Goal: Task Accomplishment & Management: Manage account settings

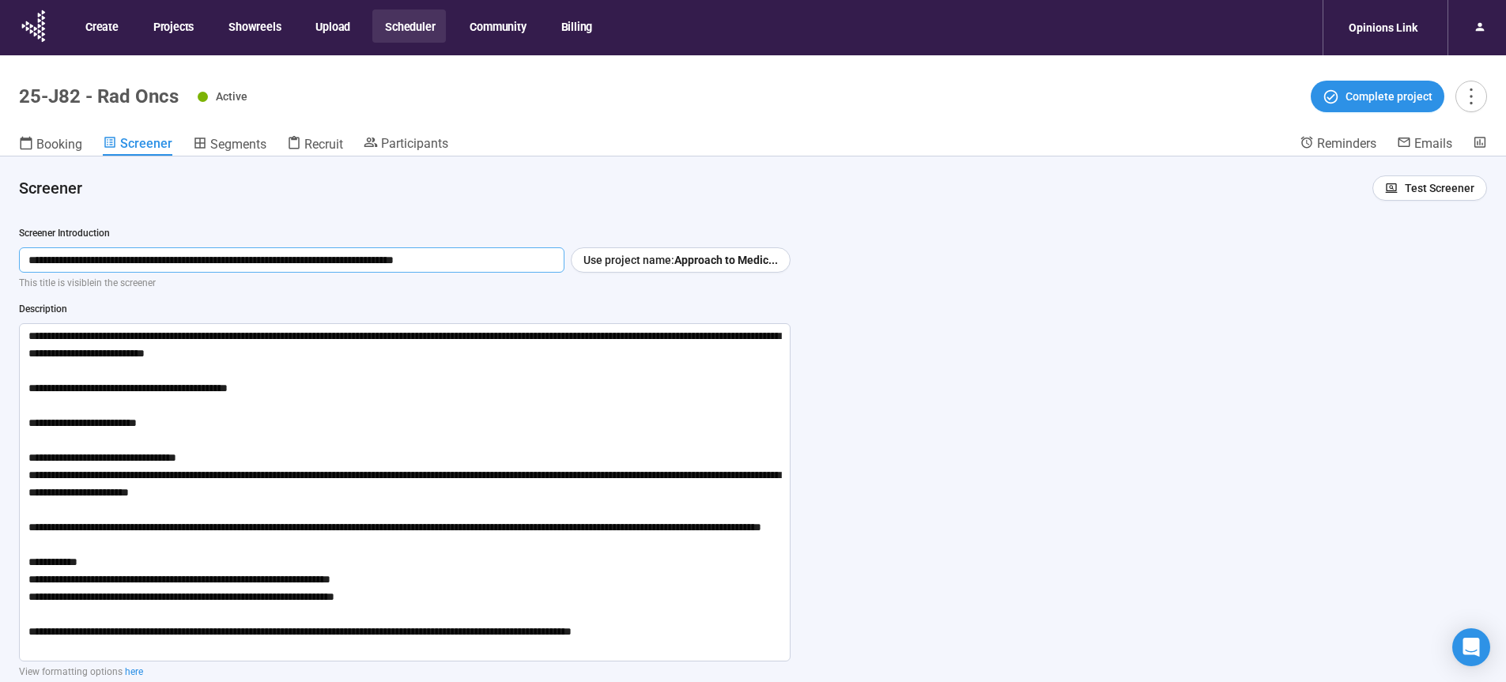
click at [435, 261] on input "**********" at bounding box center [291, 259] width 545 height 25
type input "**********"
click at [701, 183] on h4 "Screener" at bounding box center [689, 188] width 1340 height 22
drag, startPoint x: 1039, startPoint y: 330, endPoint x: 1028, endPoint y: 309, distance: 24.4
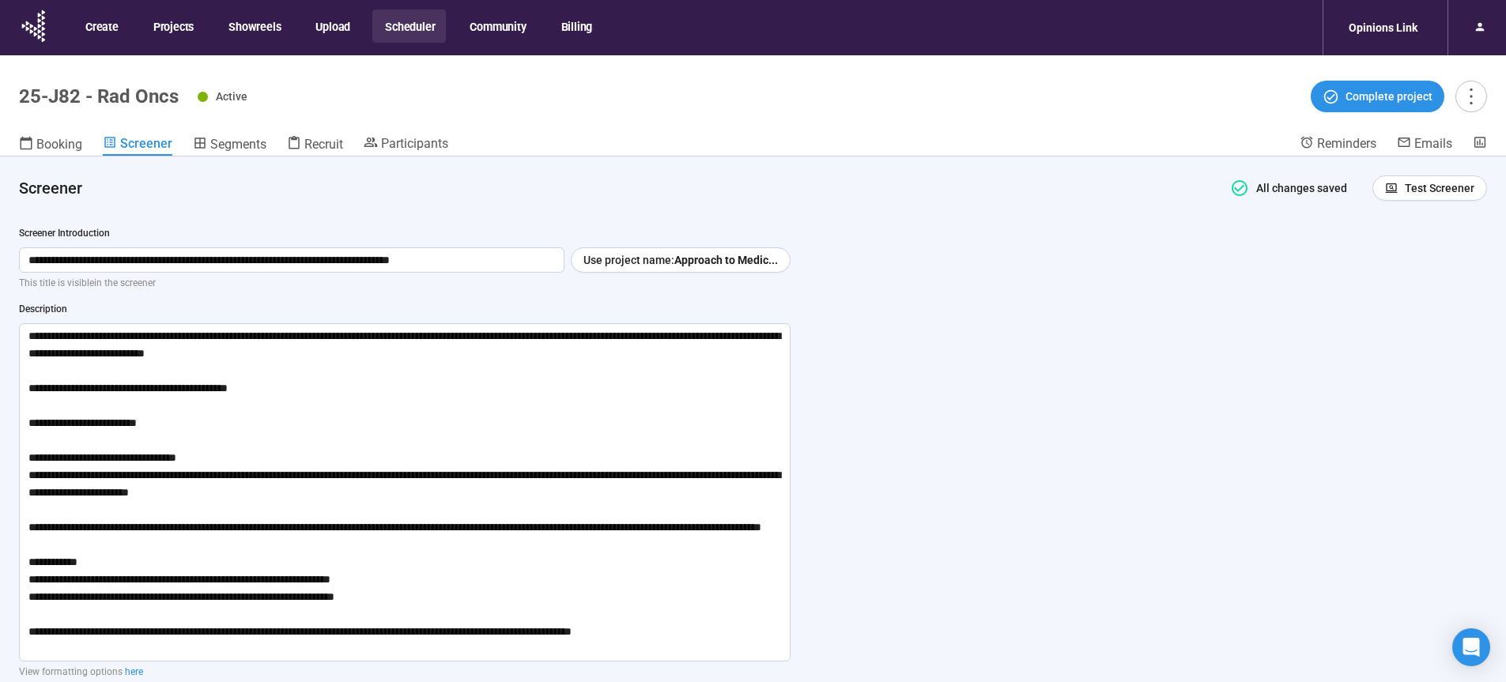
click at [1039, 329] on div "**********" at bounding box center [753, 446] width 1506 height 581
click at [510, 259] on input "**********" at bounding box center [291, 259] width 545 height 25
drag, startPoint x: 502, startPoint y: 260, endPoint x: 0, endPoint y: 255, distance: 501.9
click at [19, 255] on input "**********" at bounding box center [291, 259] width 545 height 25
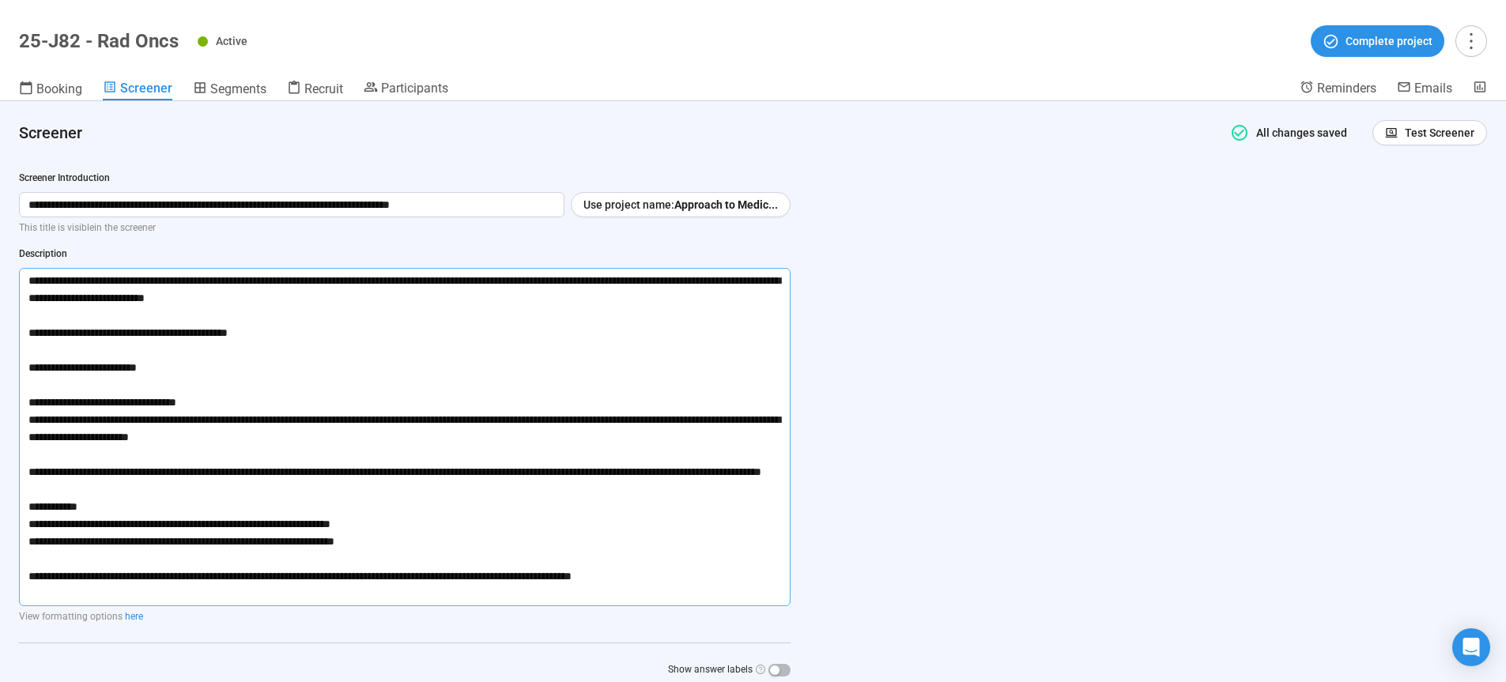
drag, startPoint x: 21, startPoint y: 337, endPoint x: 730, endPoint y: 695, distance: 793.9
click at [730, 606] on textarea at bounding box center [404, 437] width 771 height 338
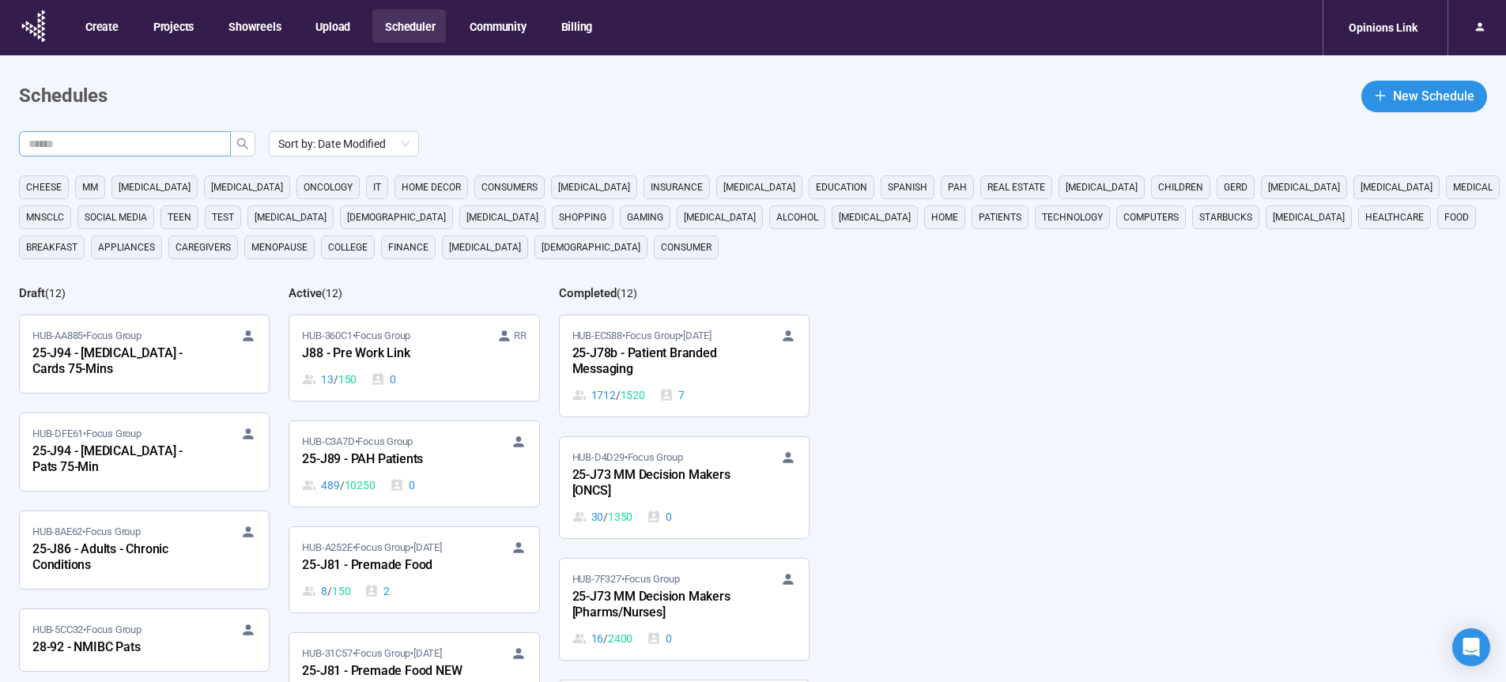
click at [168, 145] on input "text" at bounding box center [118, 143] width 180 height 17
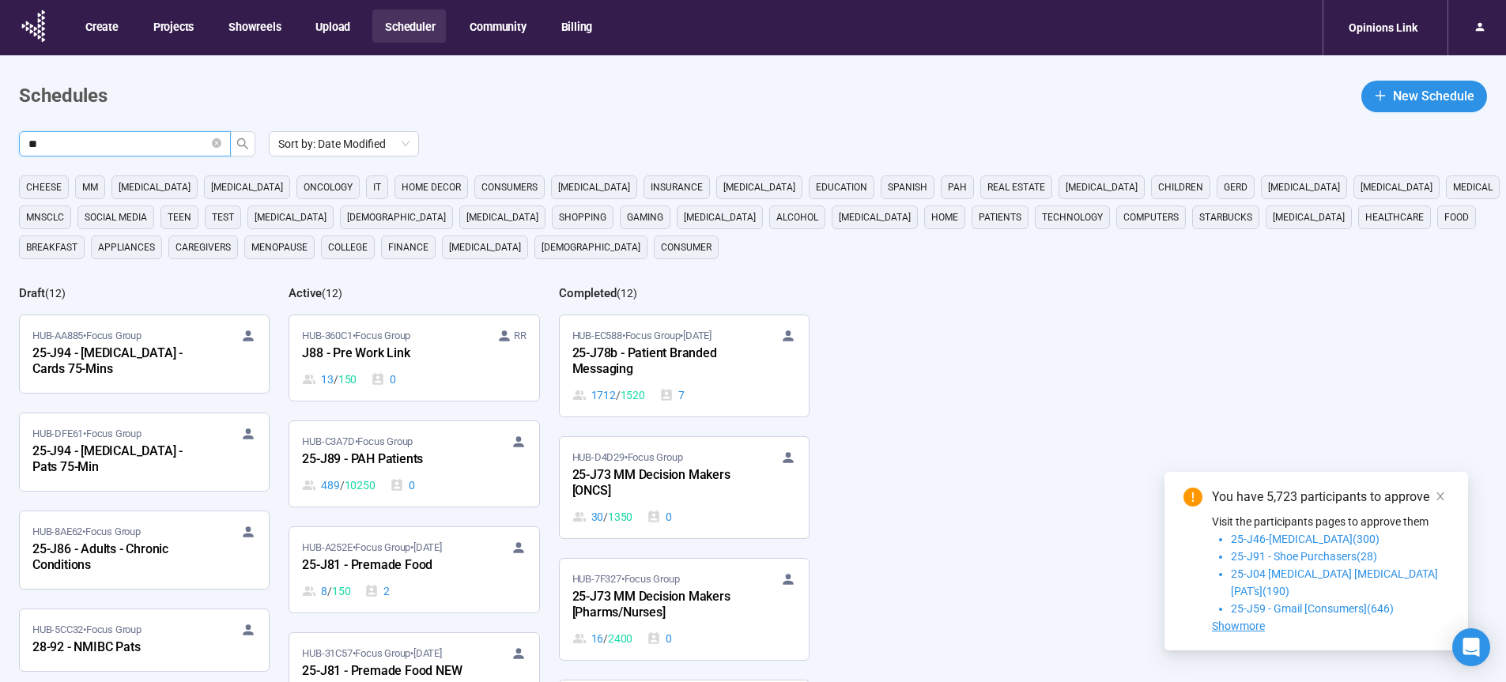
type input "**"
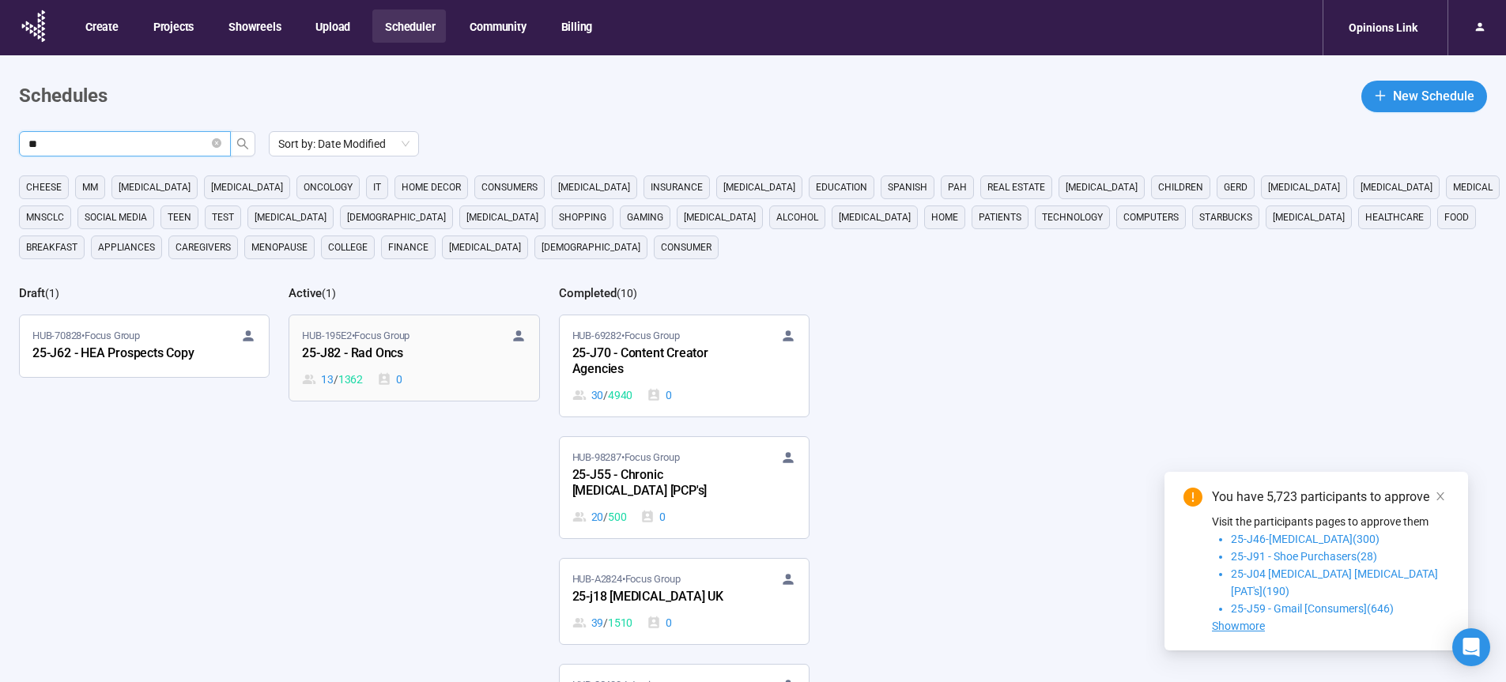
click at [360, 354] on div "25-J82 - Rad Oncs" at bounding box center [389, 354] width 174 height 21
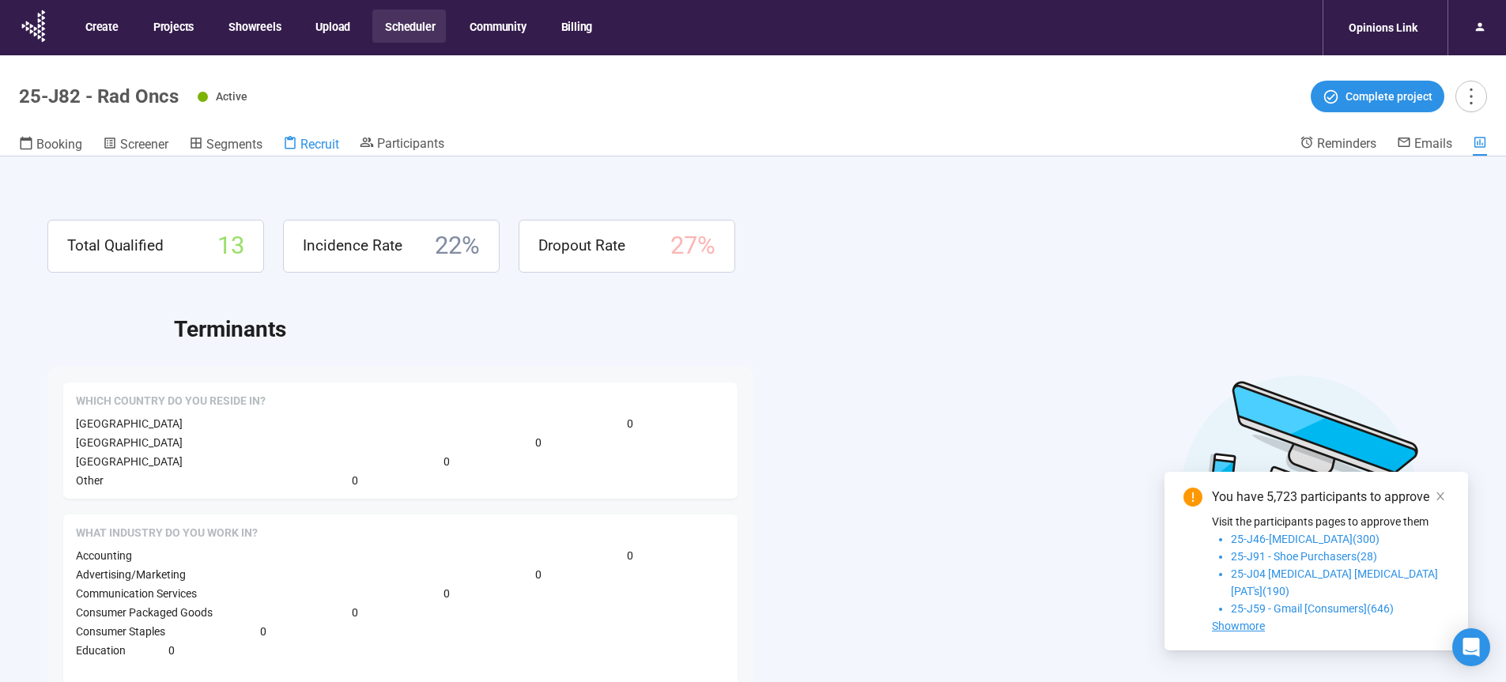
click at [313, 143] on span "Recruit" at bounding box center [319, 144] width 39 height 15
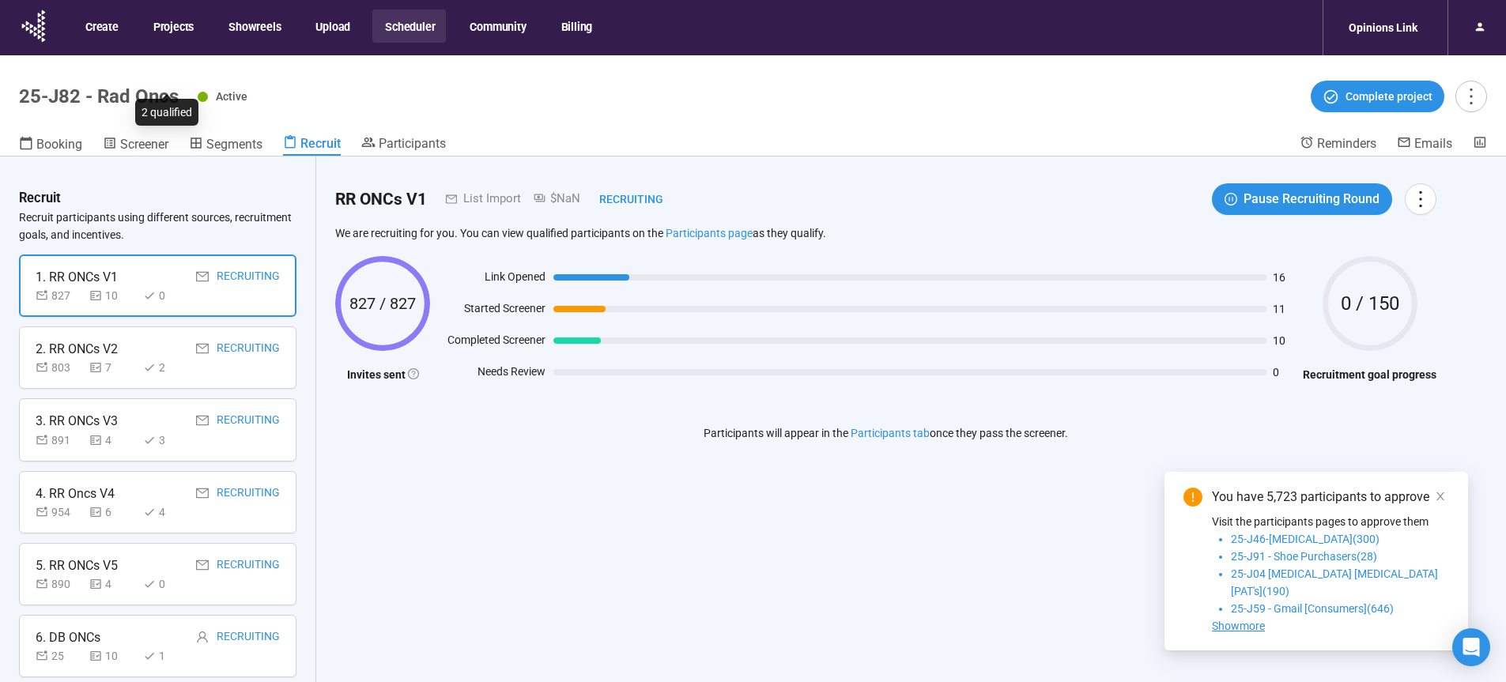
scroll to position [287, 0]
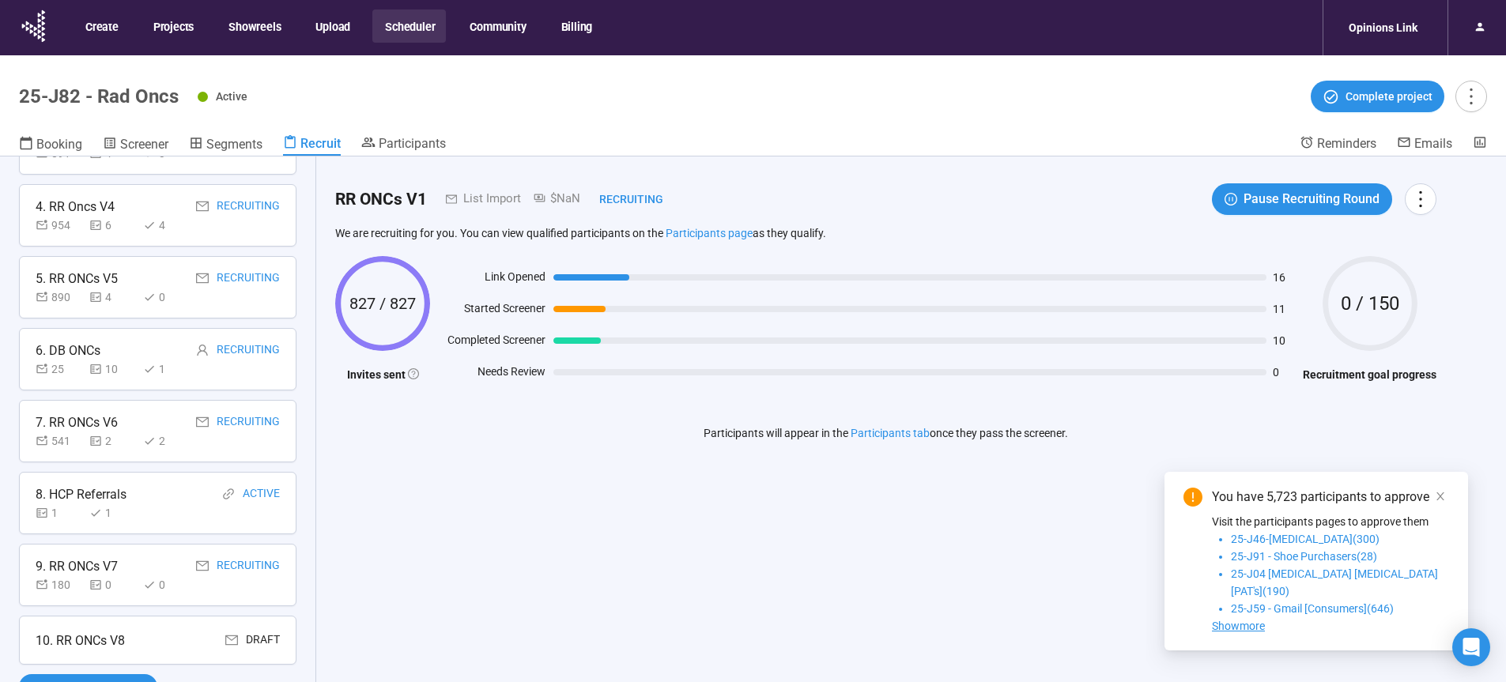
click at [167, 644] on div "10. RR ONCs V8 Draft" at bounding box center [158, 641] width 244 height 20
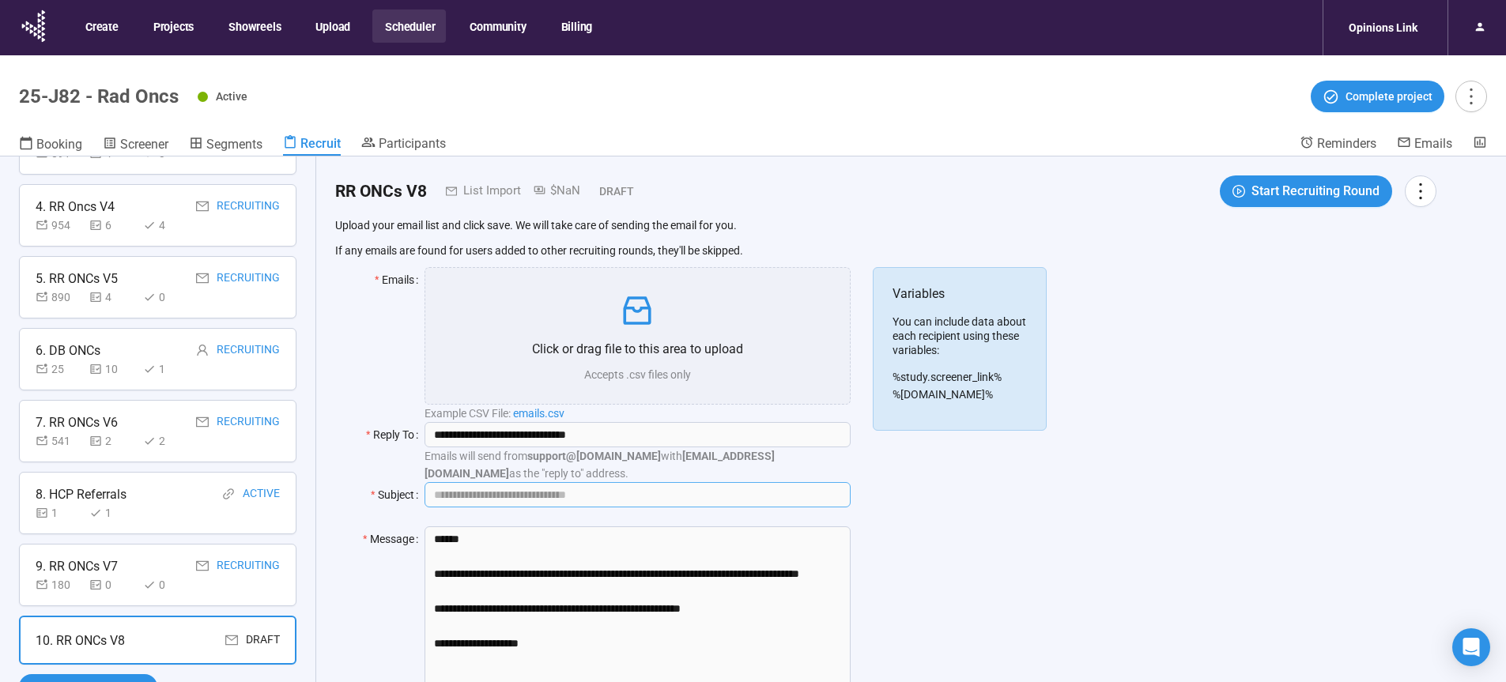
click at [588, 498] on input "Subject" at bounding box center [636, 494] width 425 height 25
paste input "**********"
type input "**********"
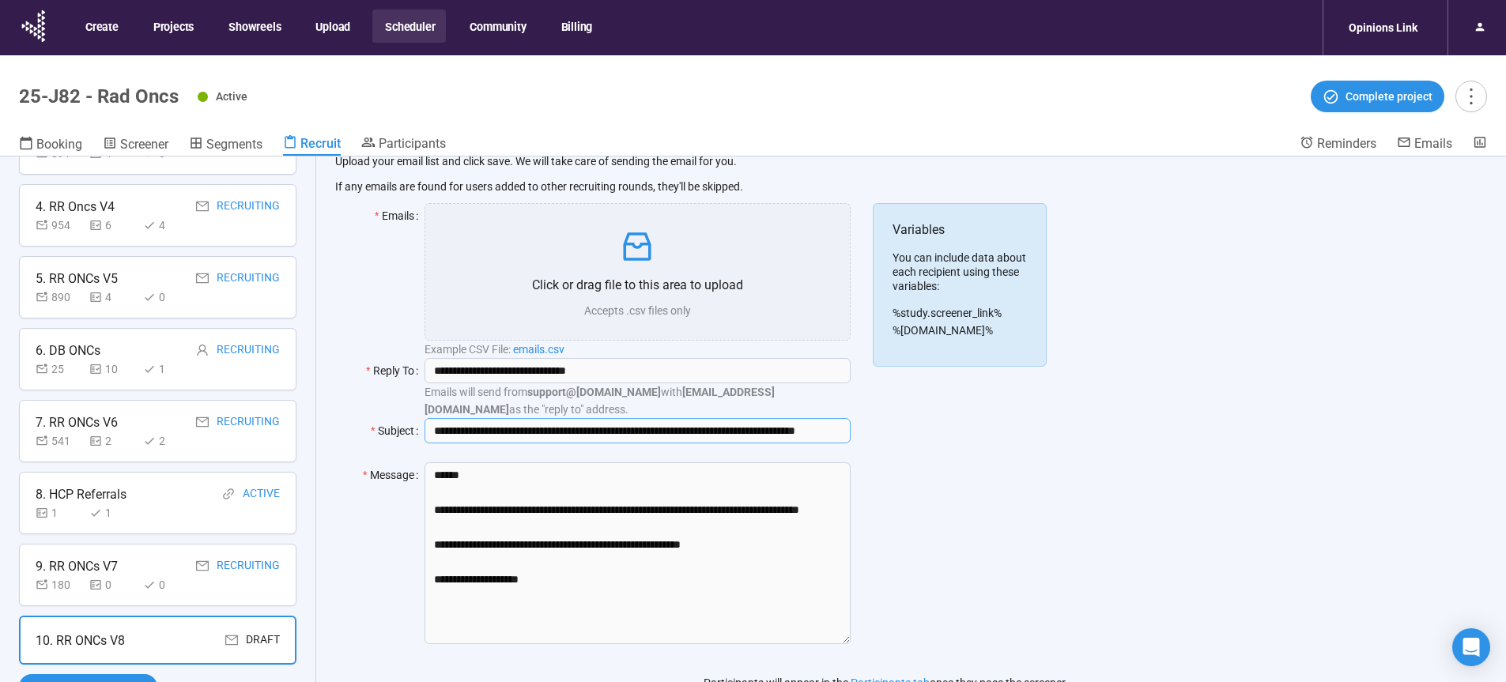
scroll to position [67, 0]
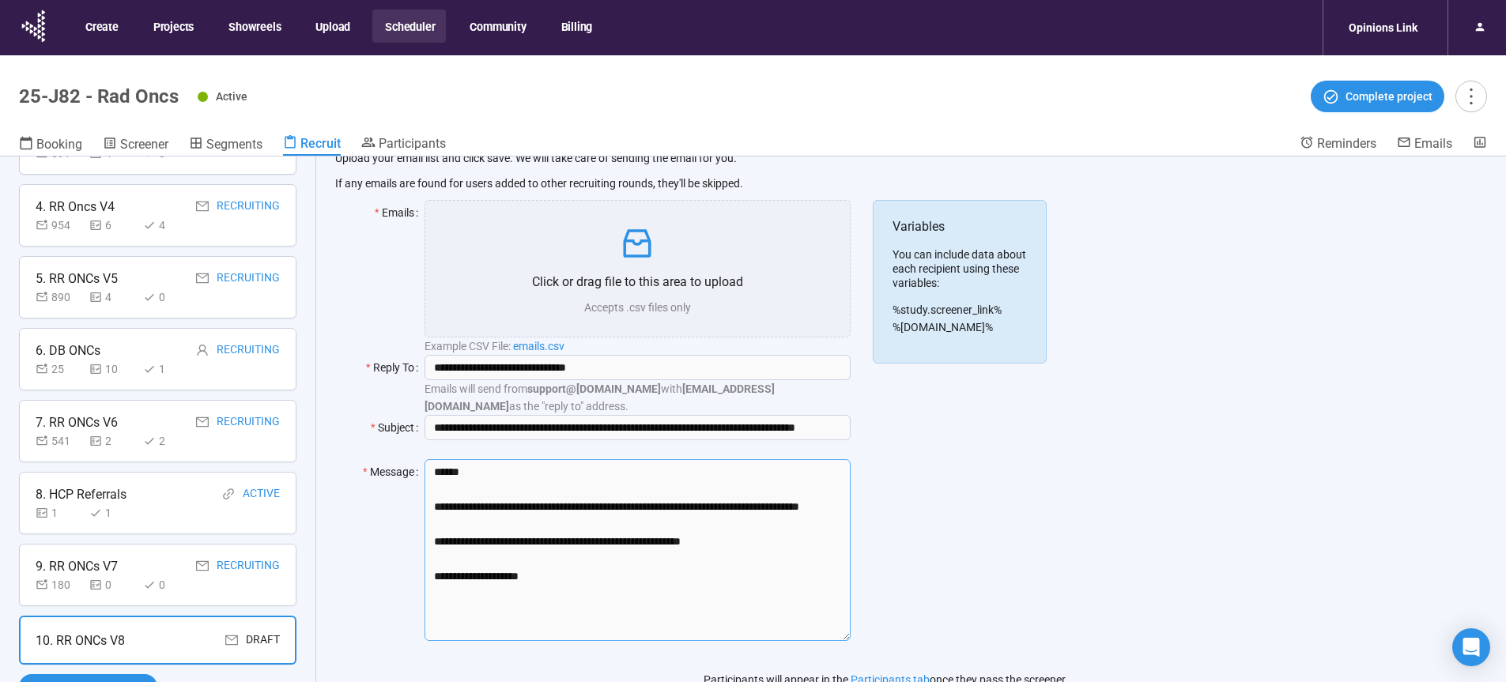
drag, startPoint x: 737, startPoint y: 561, endPoint x: 394, endPoint y: 508, distance: 347.1
click at [424, 508] on textarea "**********" at bounding box center [636, 550] width 425 height 182
paste textarea "**********"
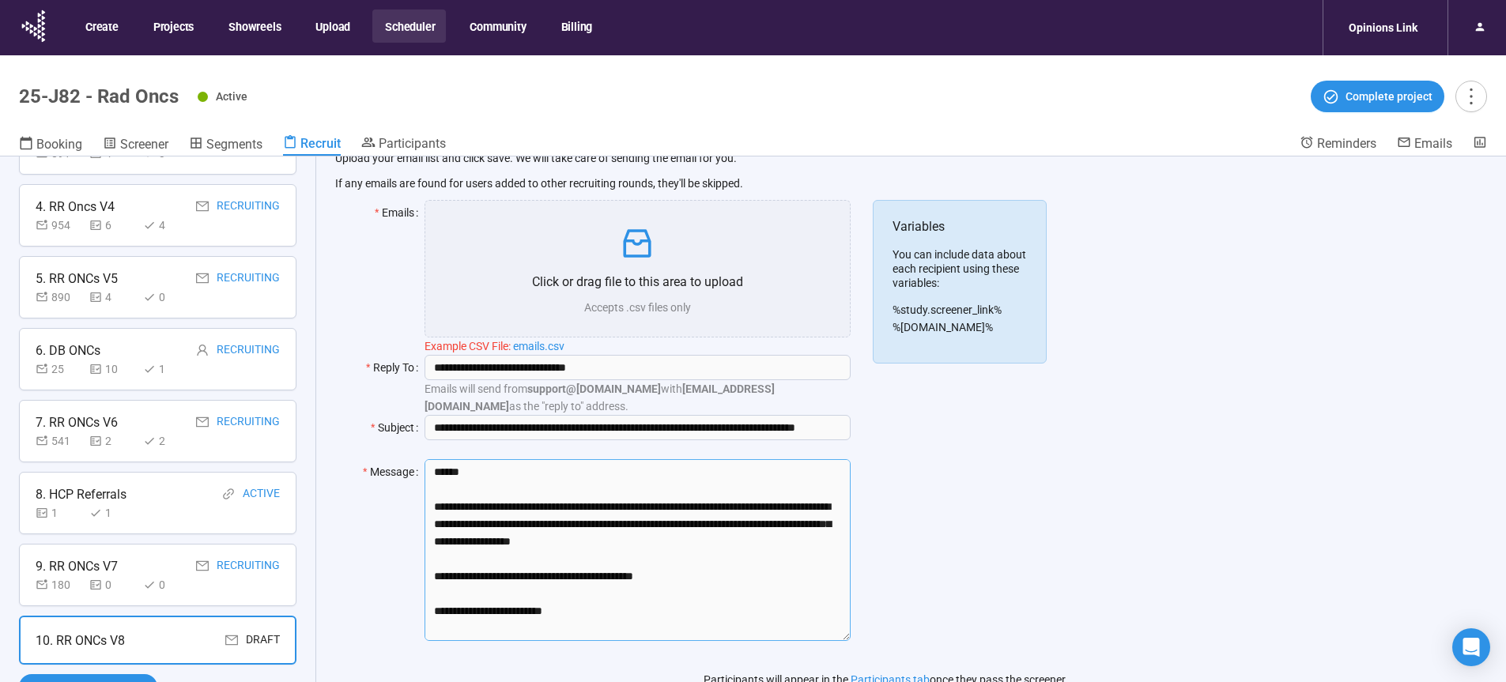
scroll to position [313, 0]
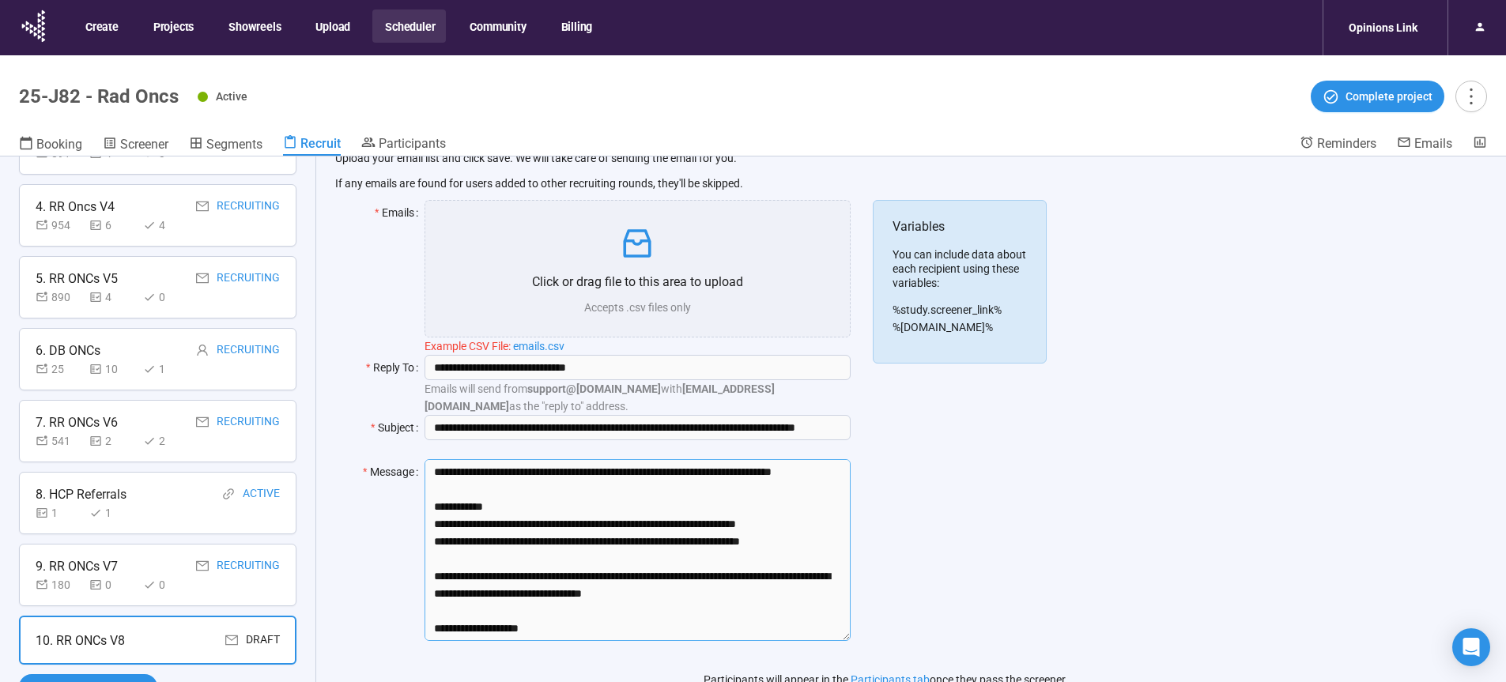
type textarea "**********"
click at [998, 537] on div "Variables You can include data about each recipient using these variables: %stu…" at bounding box center [960, 430] width 174 height 460
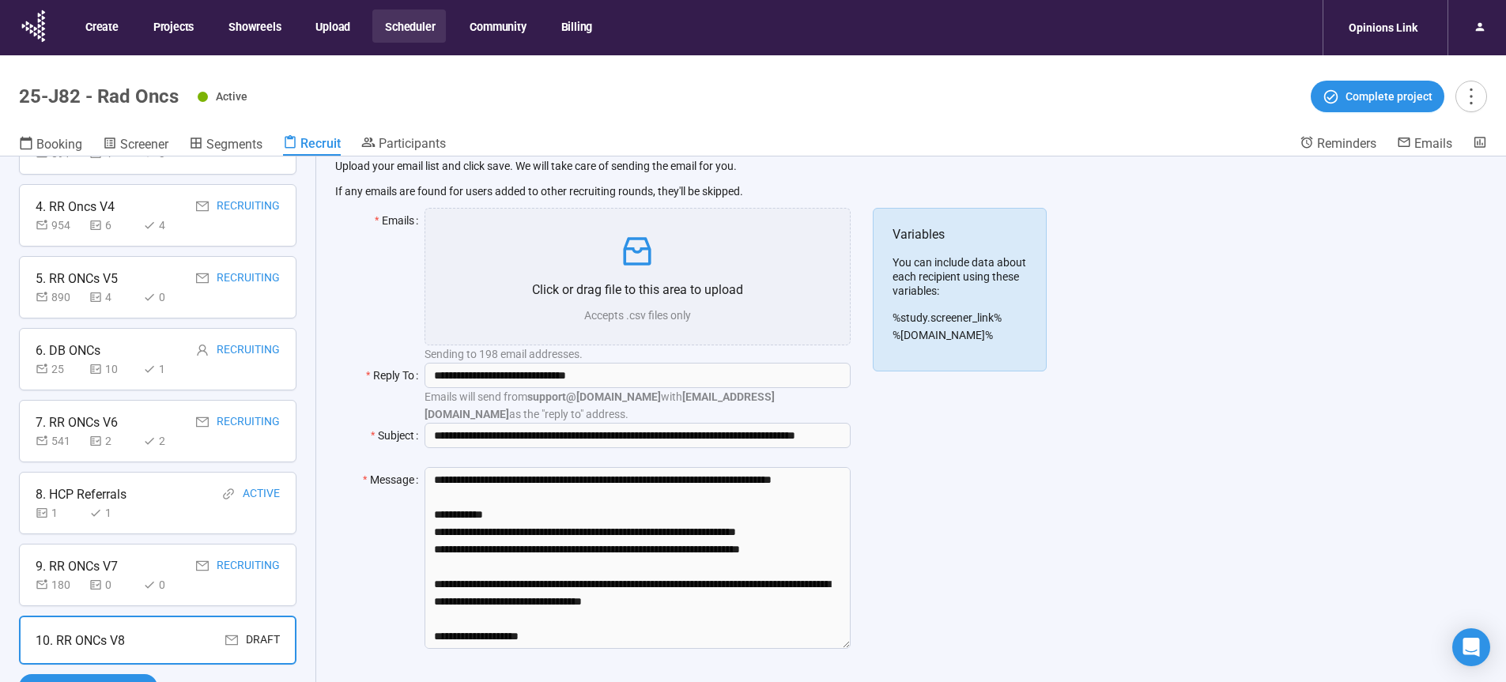
scroll to position [0, 0]
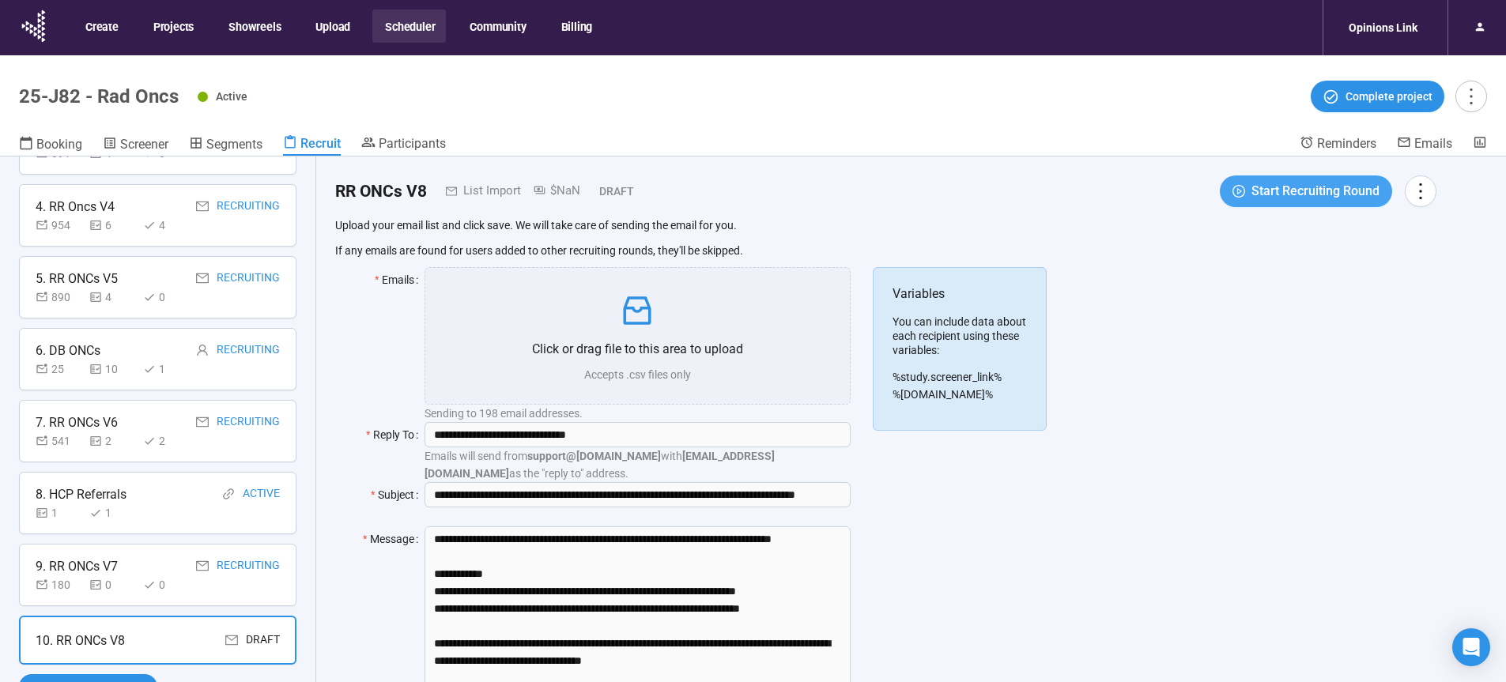
click at [1277, 191] on span "Start Recruiting Round" at bounding box center [1315, 191] width 128 height 20
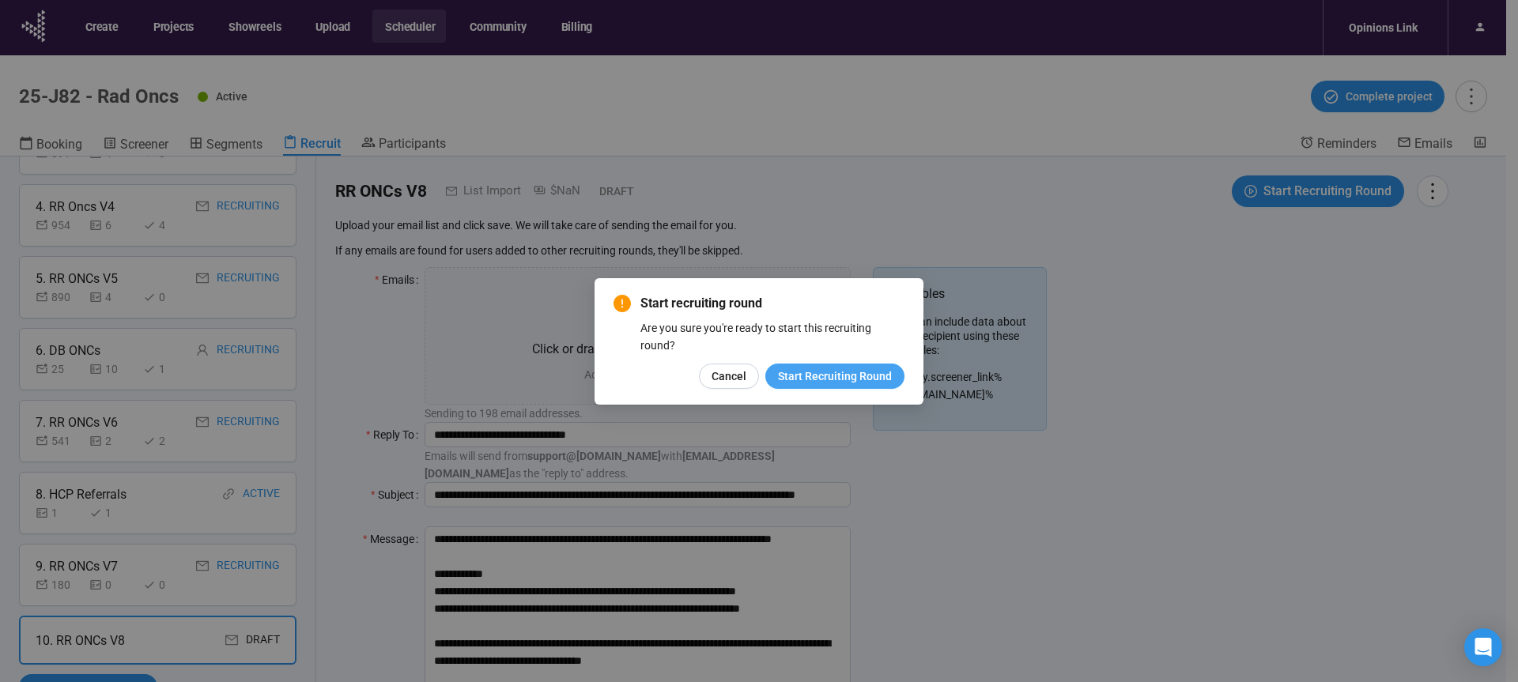
click at [839, 385] on button "Start Recruiting Round" at bounding box center [834, 376] width 139 height 25
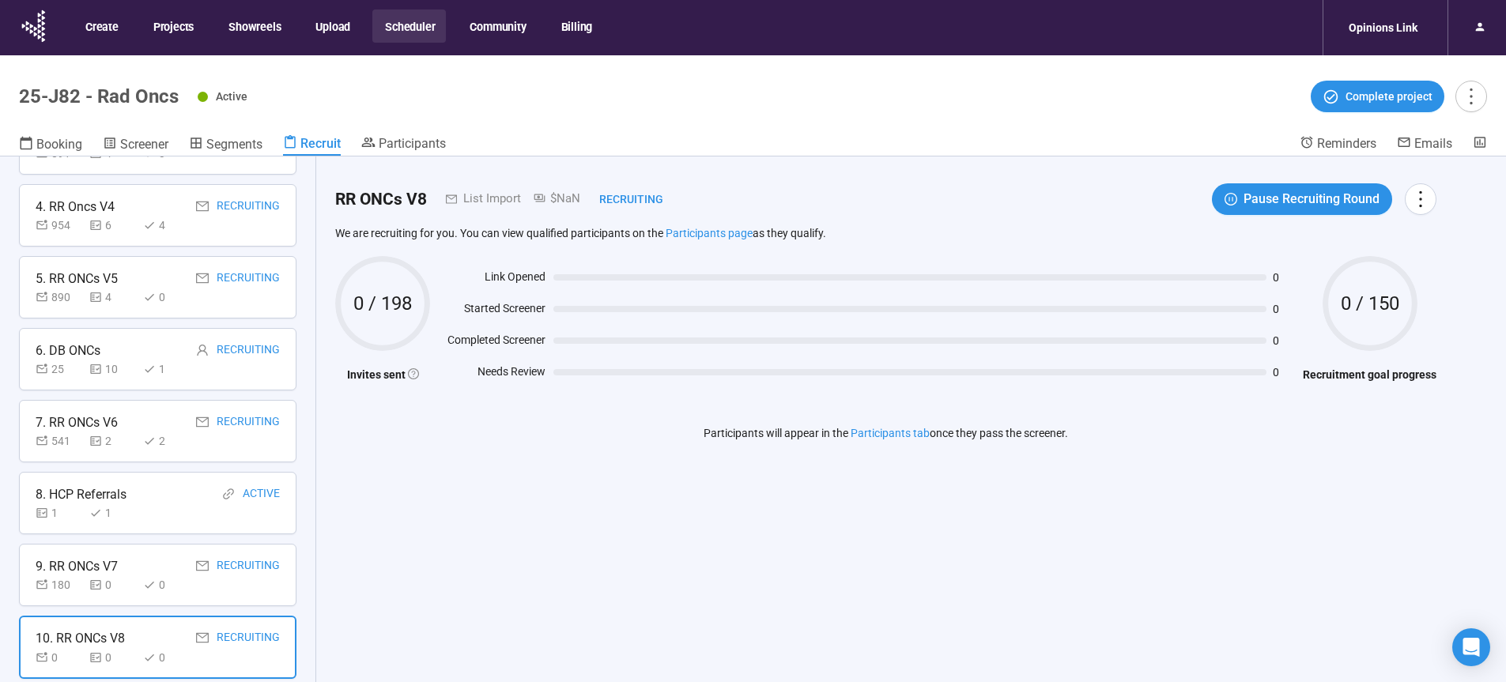
click at [418, 26] on button "Scheduler" at bounding box center [409, 25] width 74 height 33
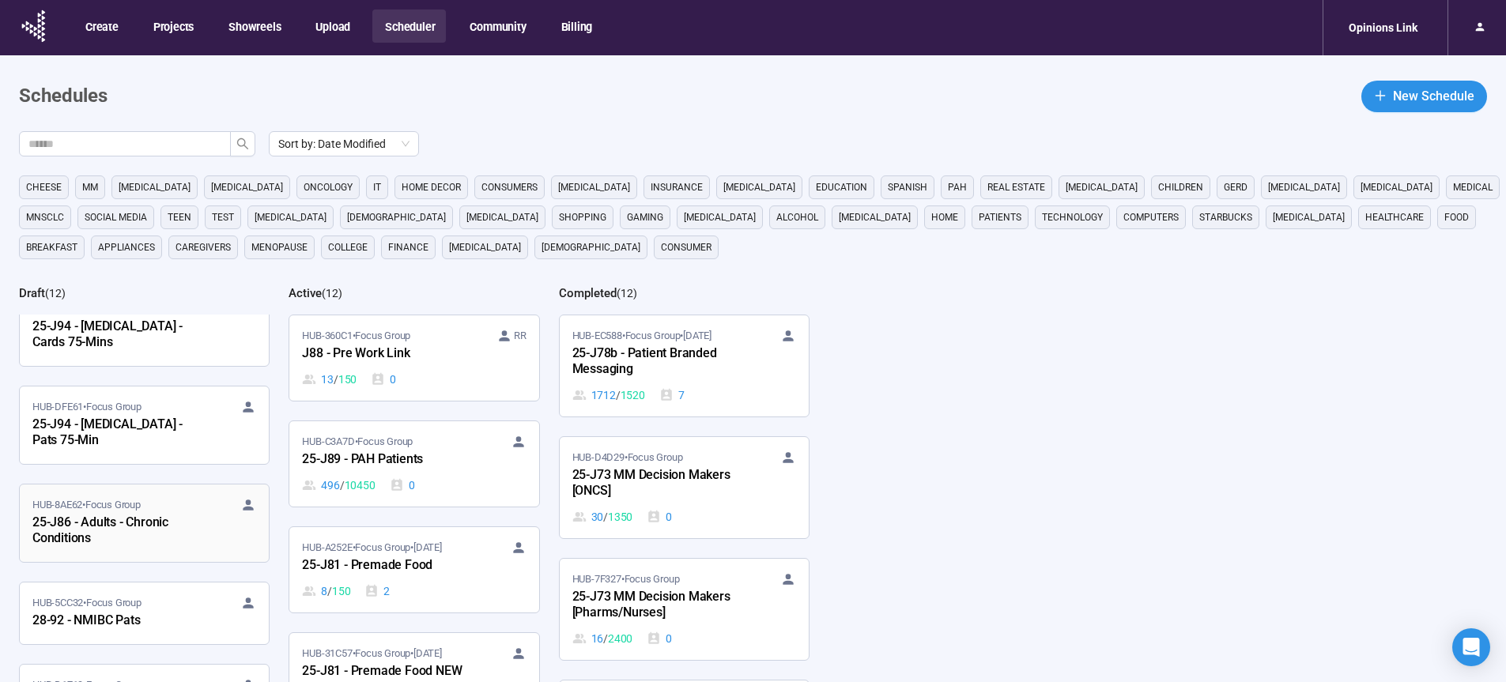
scroll to position [67, 0]
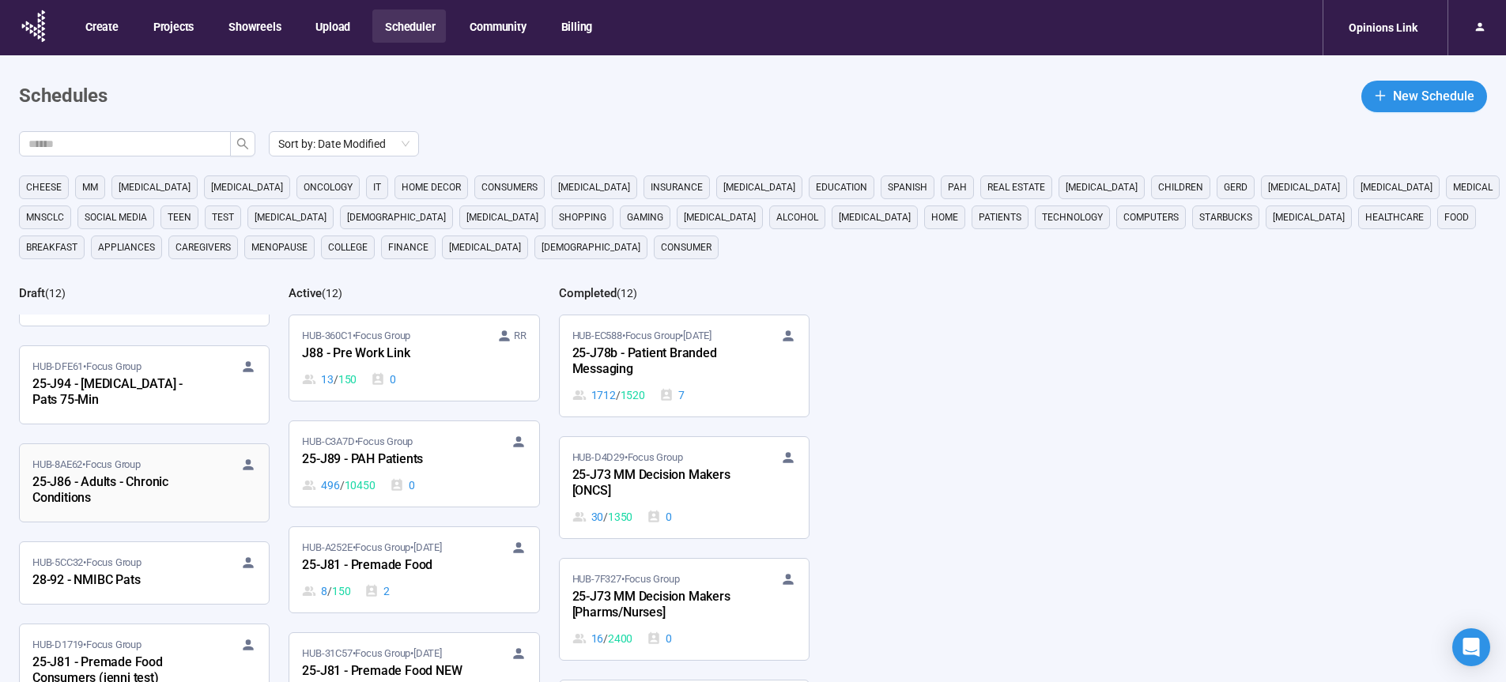
click at [122, 480] on div "25-J86 - Adults - Chronic Conditions" at bounding box center [119, 491] width 174 height 36
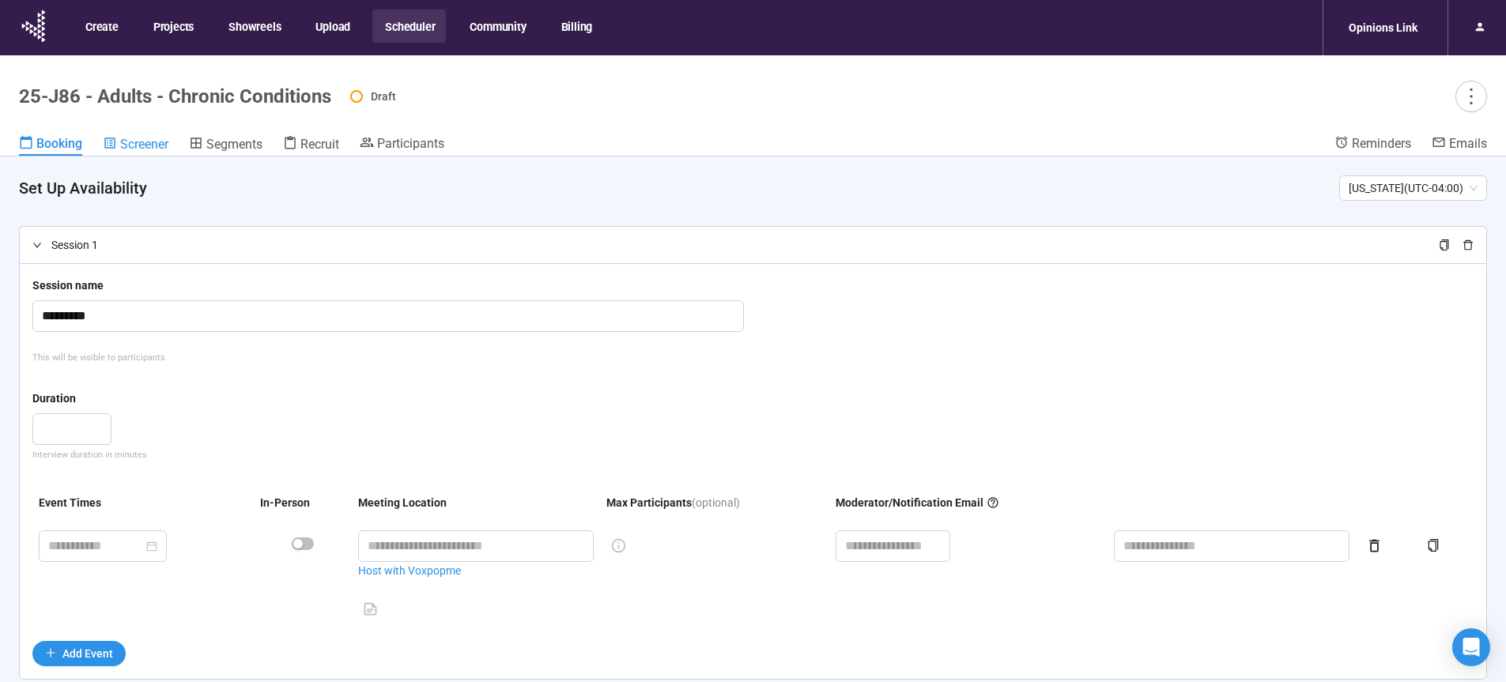
click at [133, 148] on span "Screener" at bounding box center [144, 144] width 48 height 15
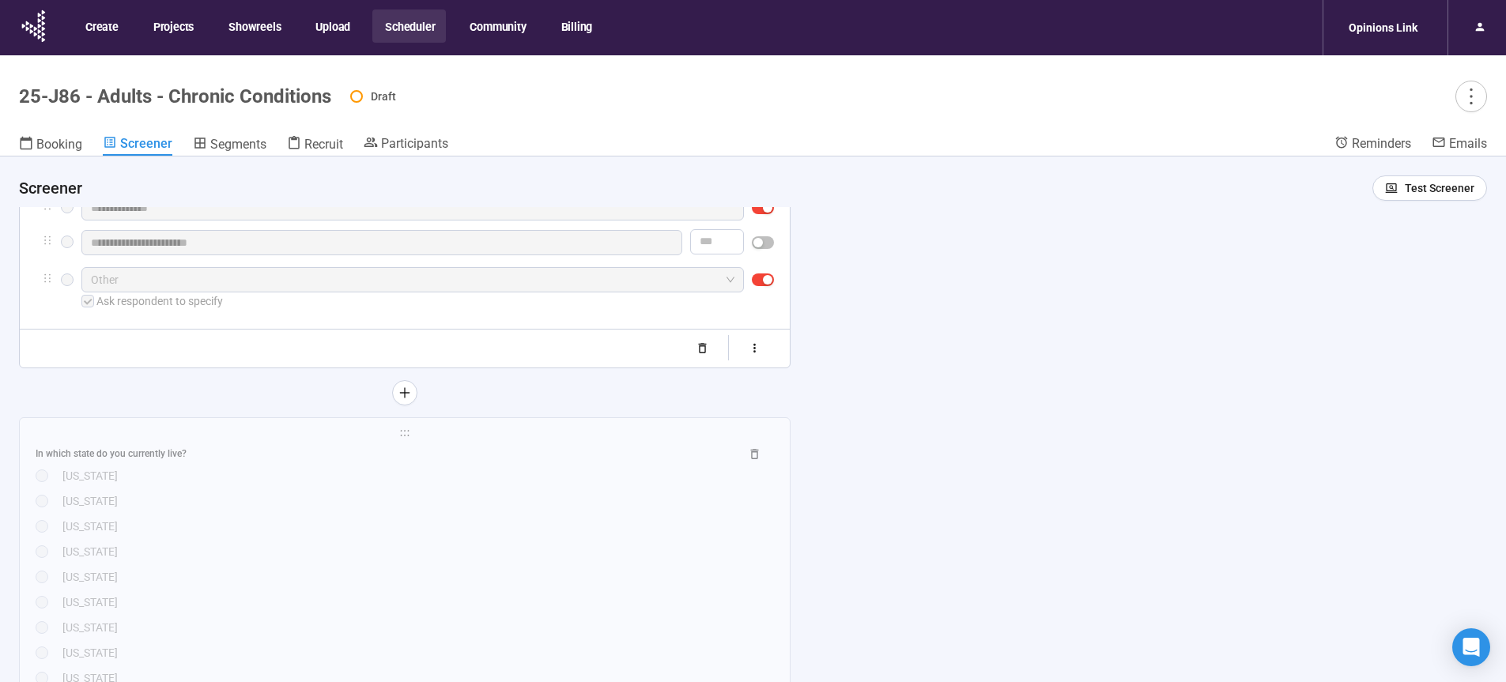
scroll to position [927, 0]
click at [515, 532] on div "[US_STATE]" at bounding box center [417, 537] width 711 height 17
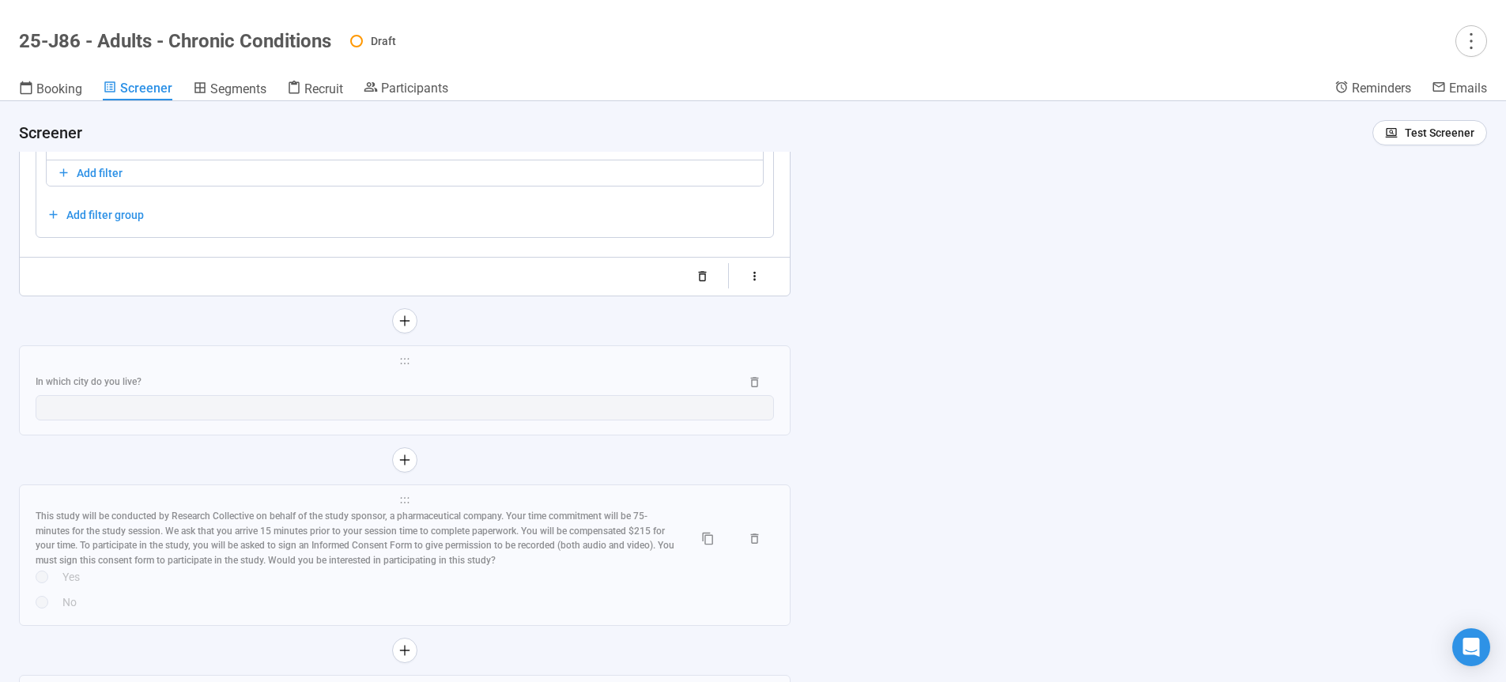
scroll to position [3118, 0]
click at [525, 379] on div "In which city do you live?" at bounding box center [405, 381] width 738 height 25
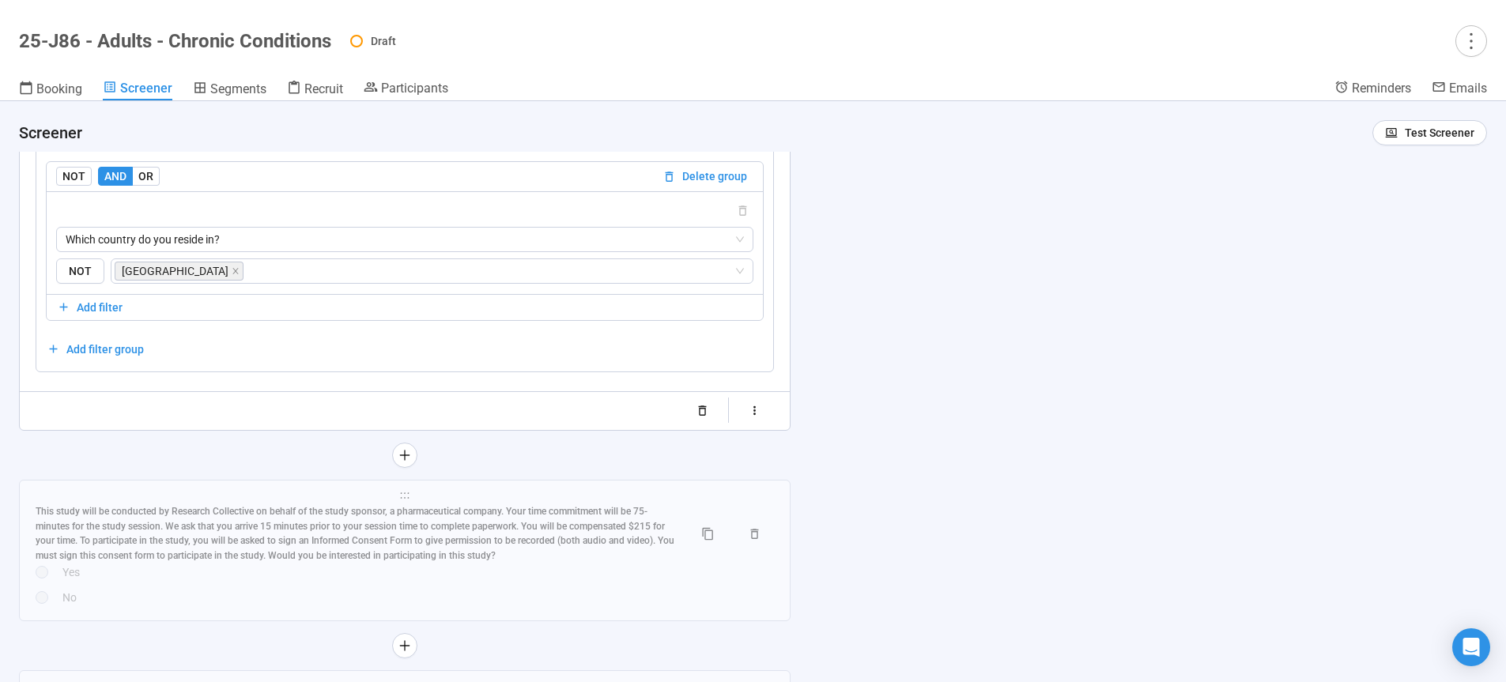
scroll to position [2633, 0]
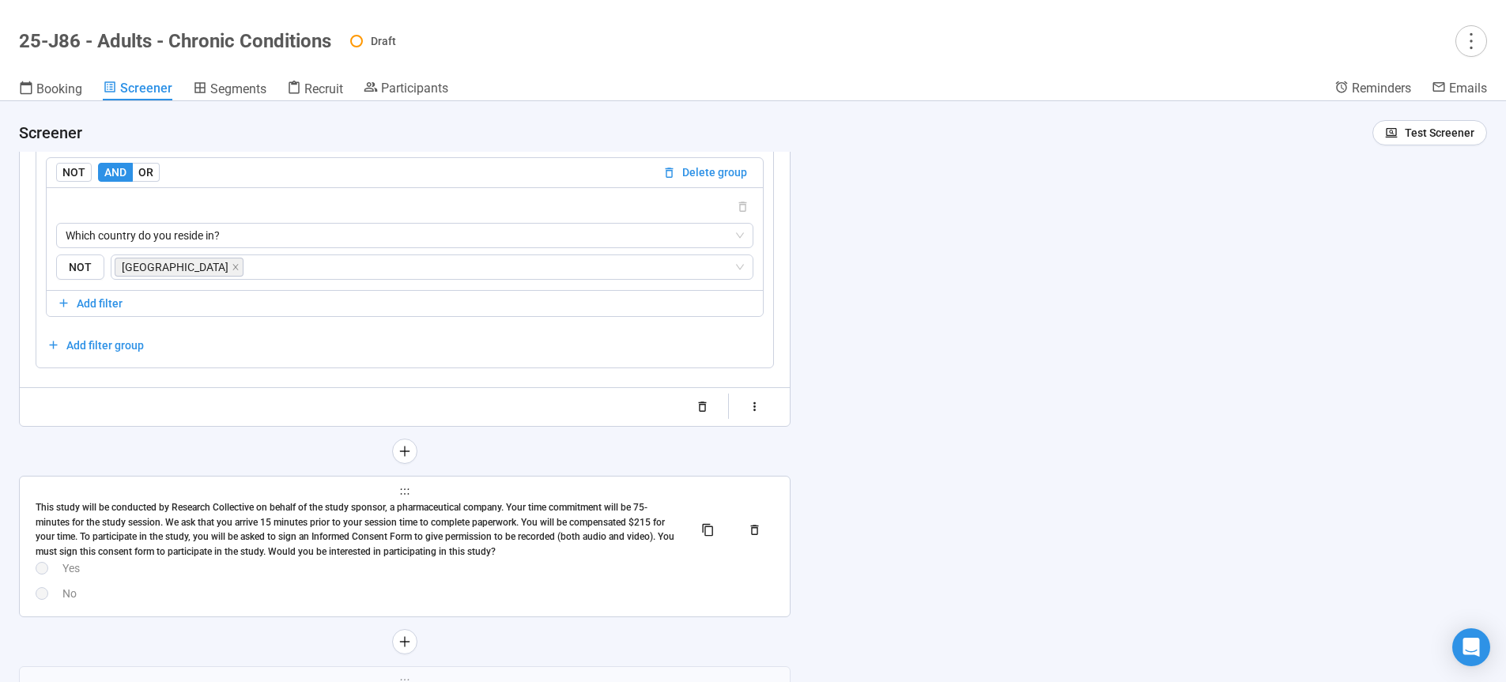
click at [565, 517] on div "This study will be conducted by Research Collective on behalf of the study spon…" at bounding box center [358, 529] width 645 height 59
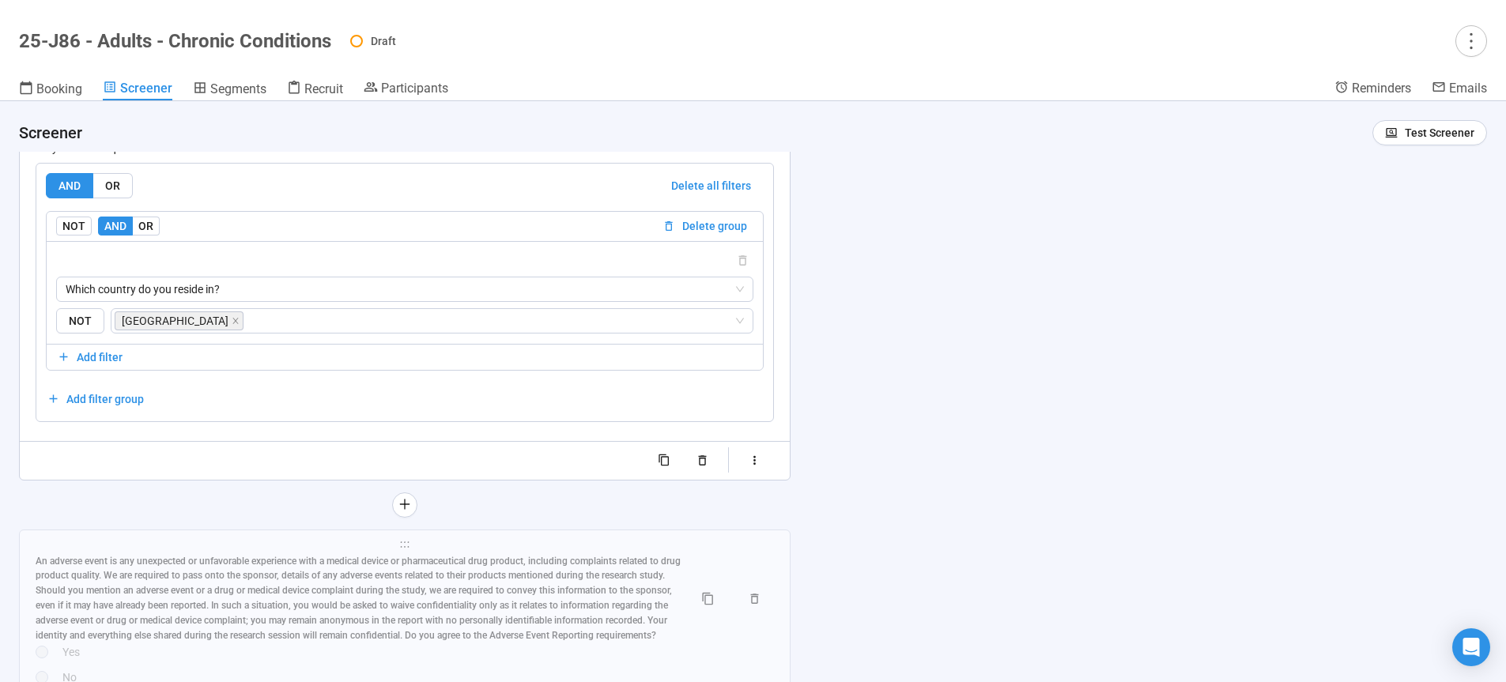
scroll to position [2922, 0]
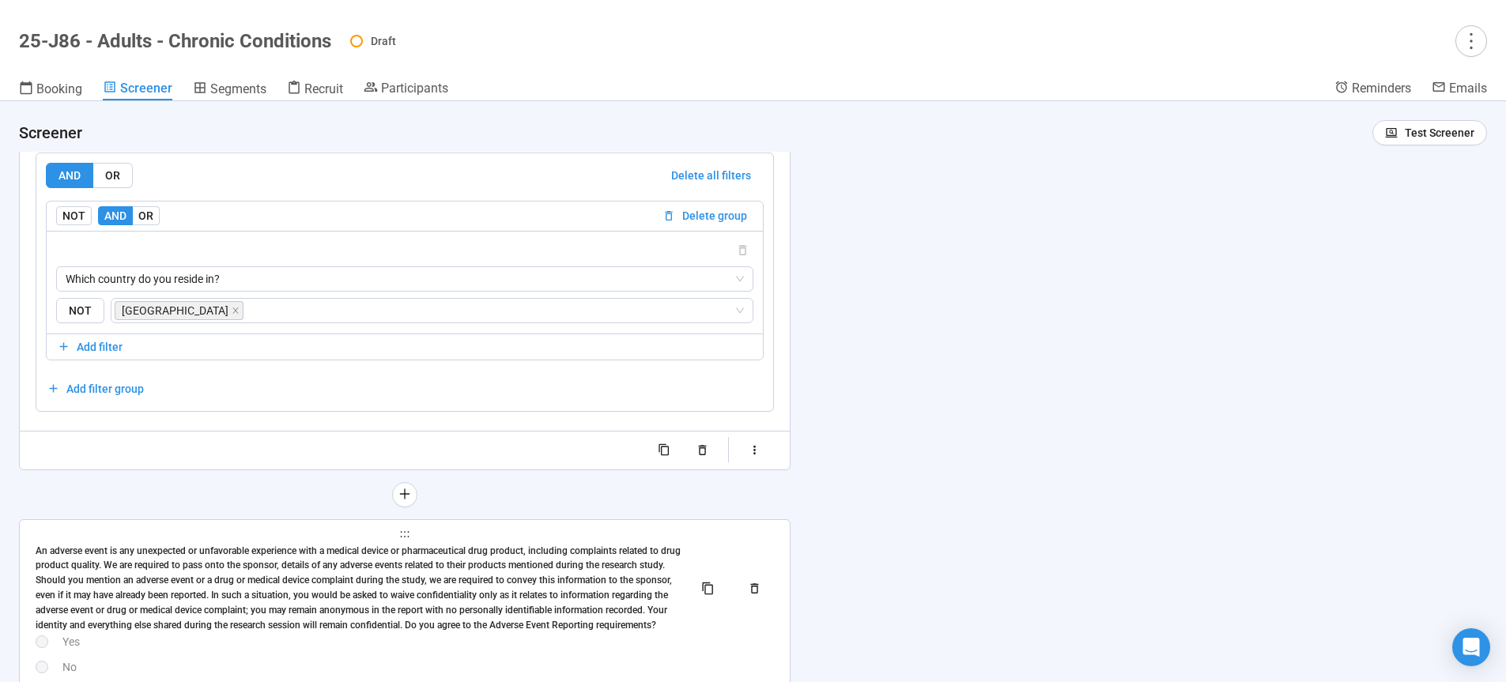
click at [558, 590] on div "An adverse event is any unexpected or unfavorable experience with a medical dev…" at bounding box center [358, 588] width 645 height 89
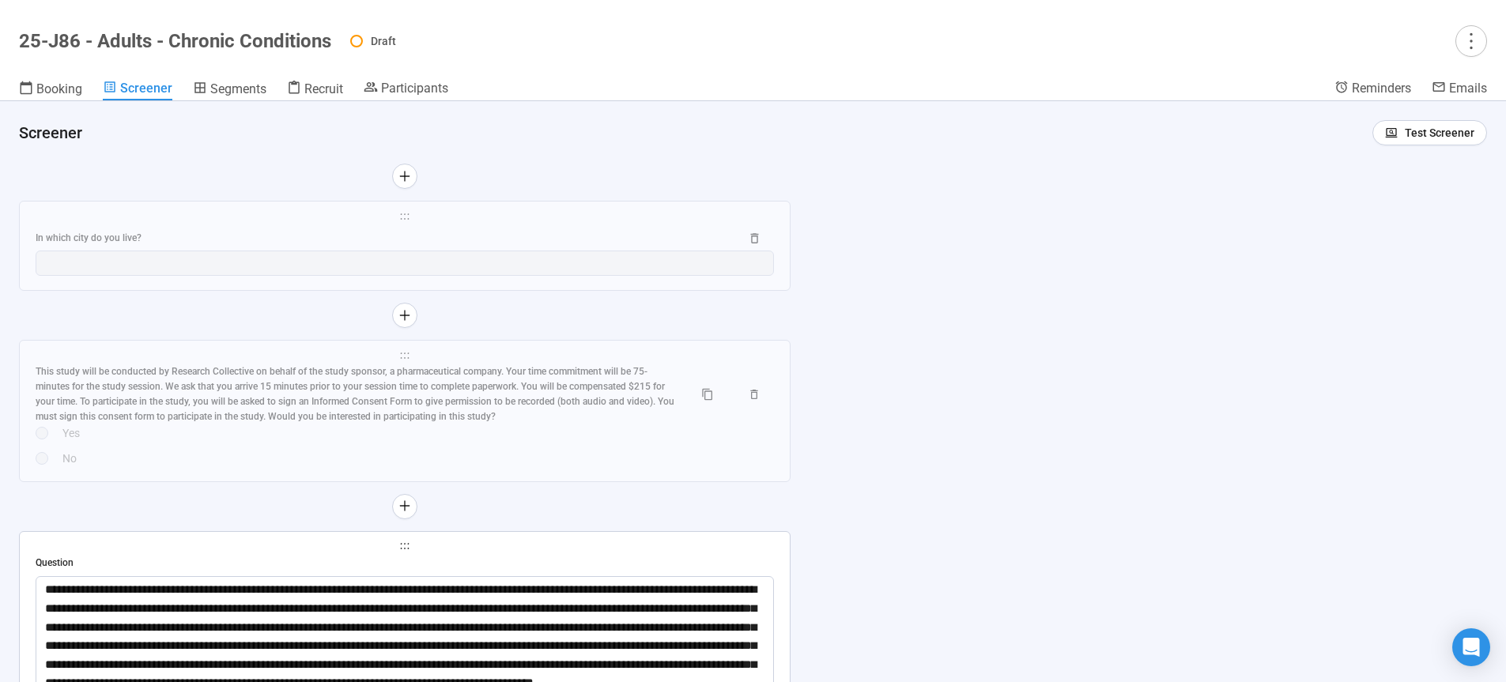
scroll to position [2345, 0]
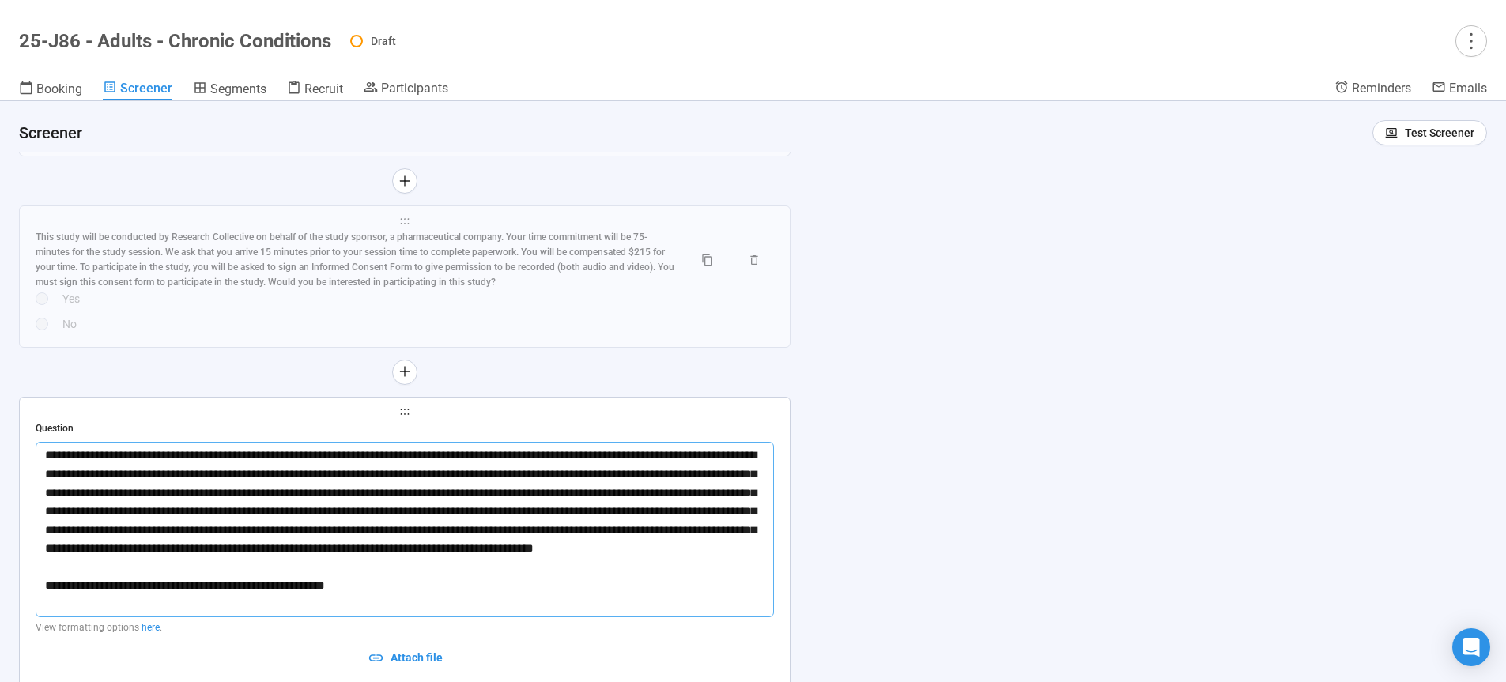
click at [311, 505] on textarea "**********" at bounding box center [405, 529] width 738 height 175
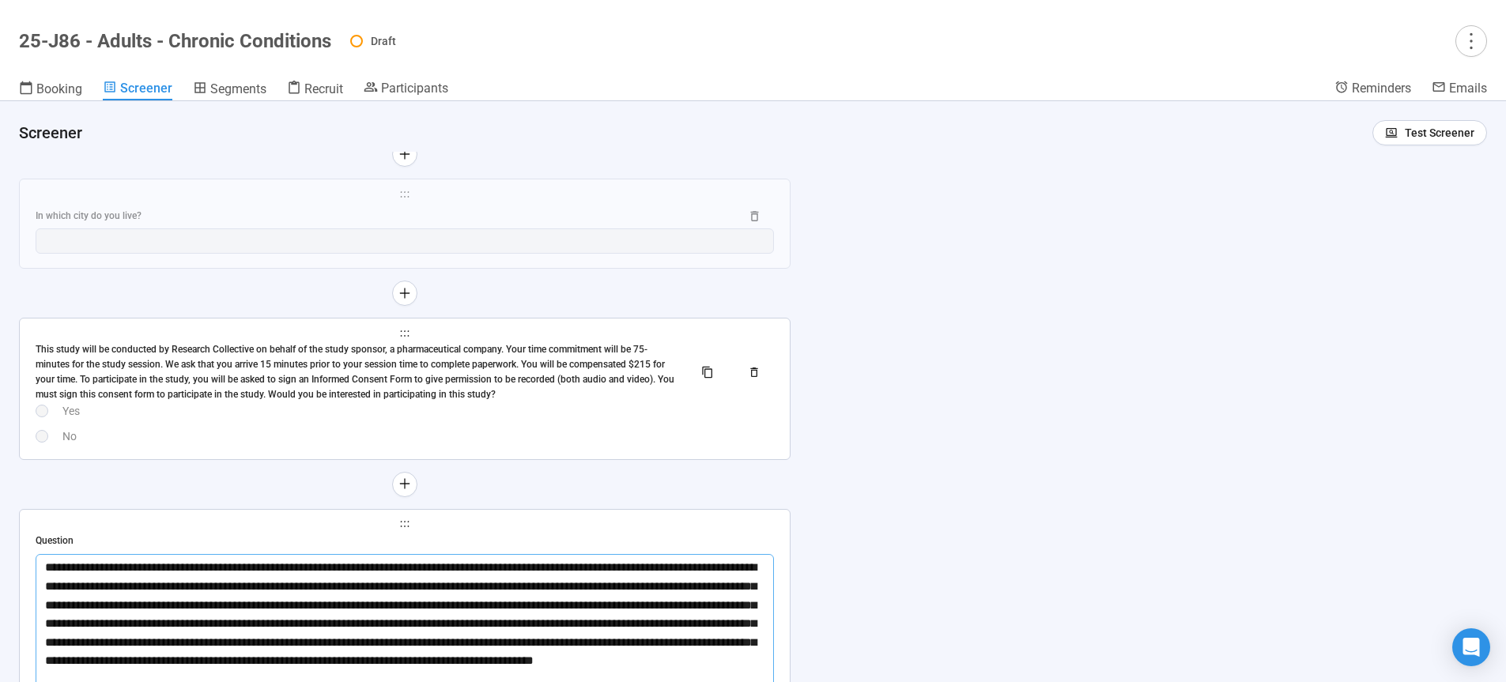
scroll to position [2318, 0]
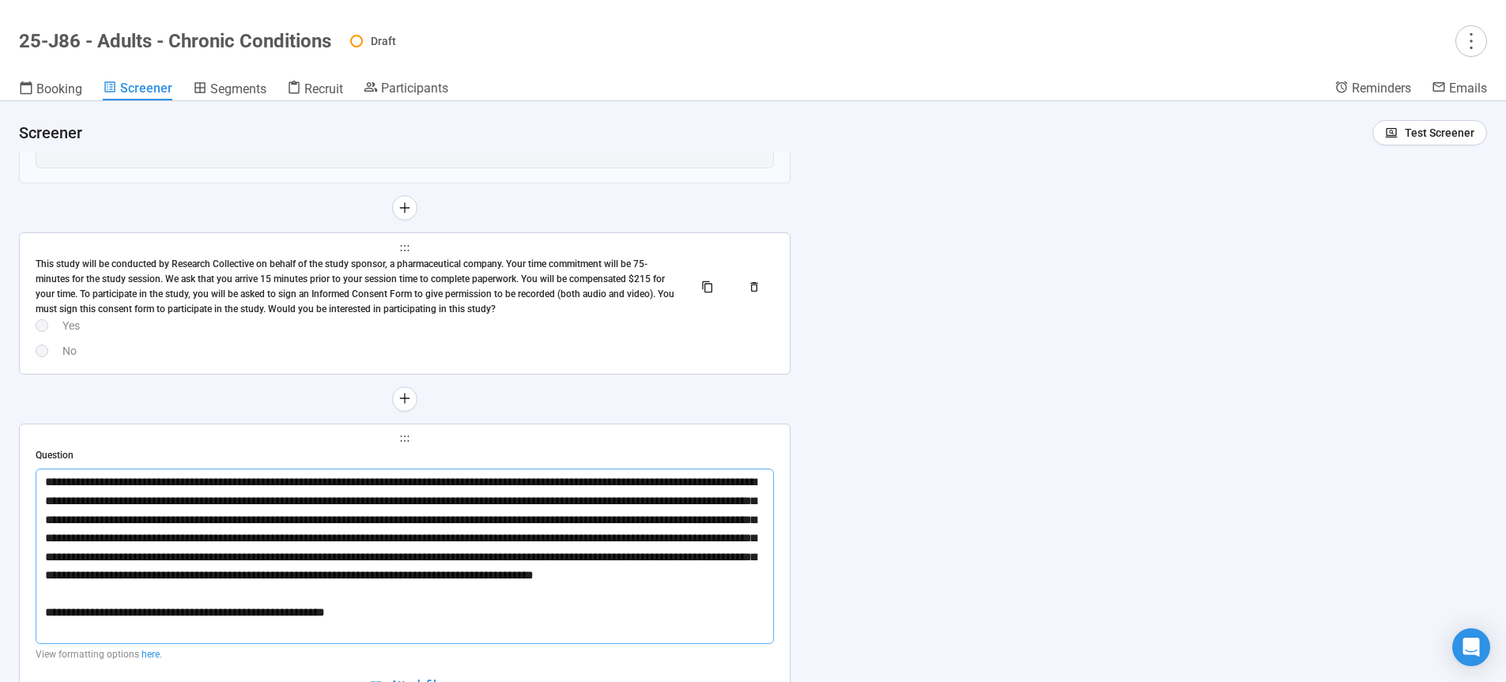
click at [496, 301] on div "This study will be conducted by Research Collective on behalf of the study spon…" at bounding box center [358, 286] width 645 height 59
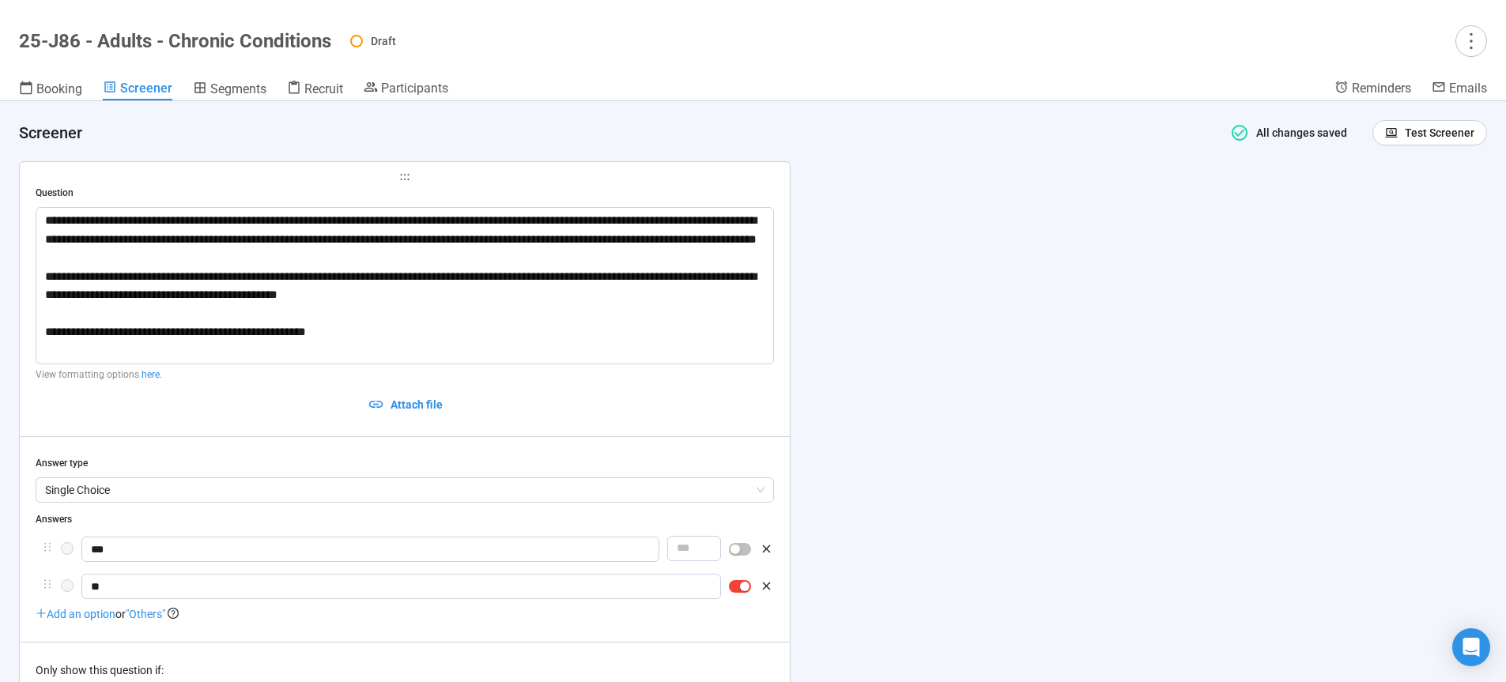
scroll to position [2449, 0]
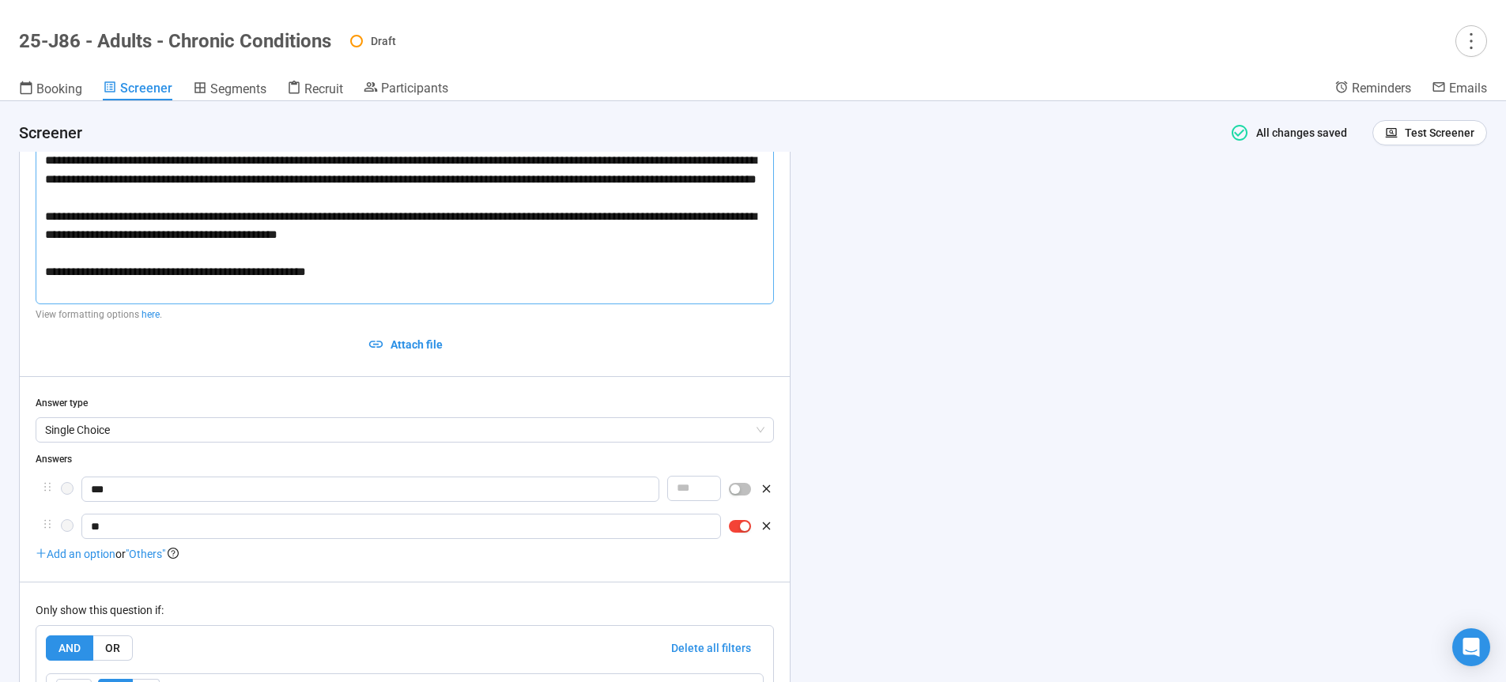
click at [354, 268] on textarea "**********" at bounding box center [405, 225] width 738 height 157
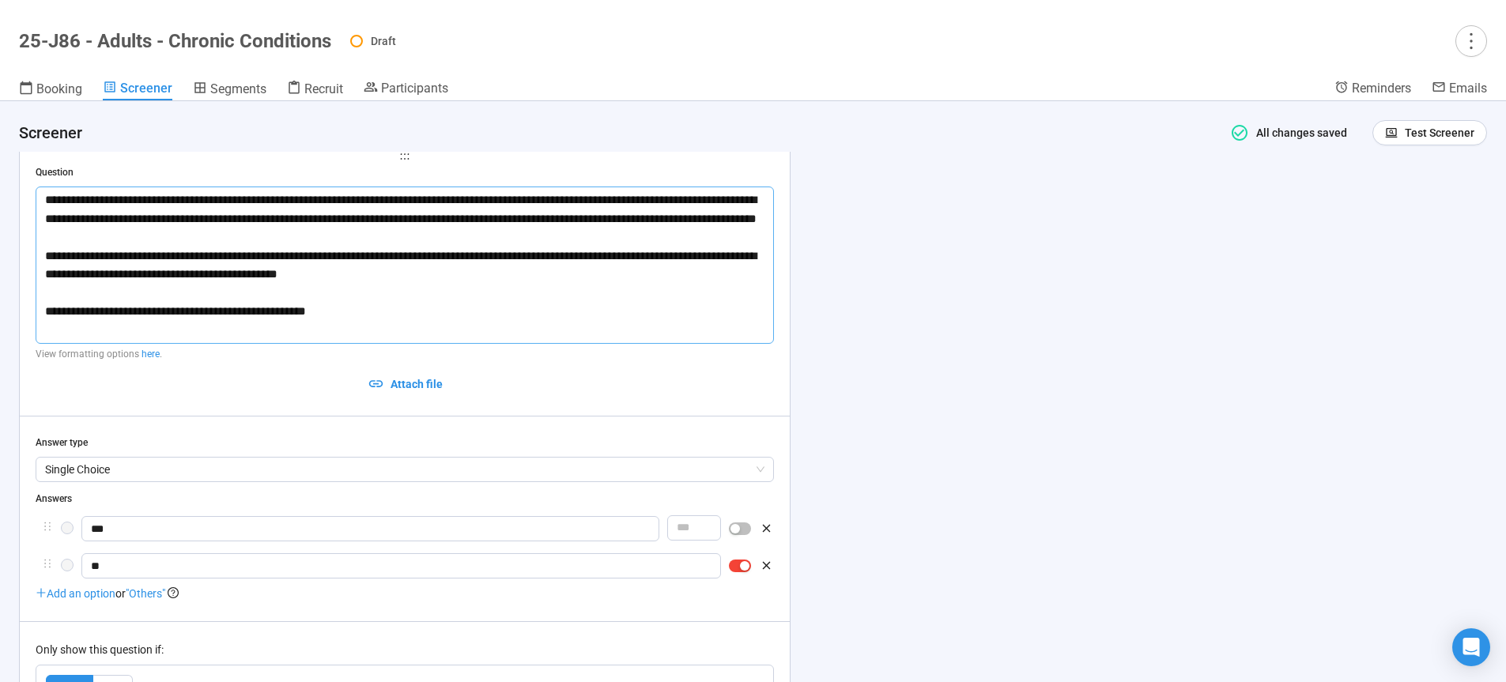
scroll to position [2328, 0]
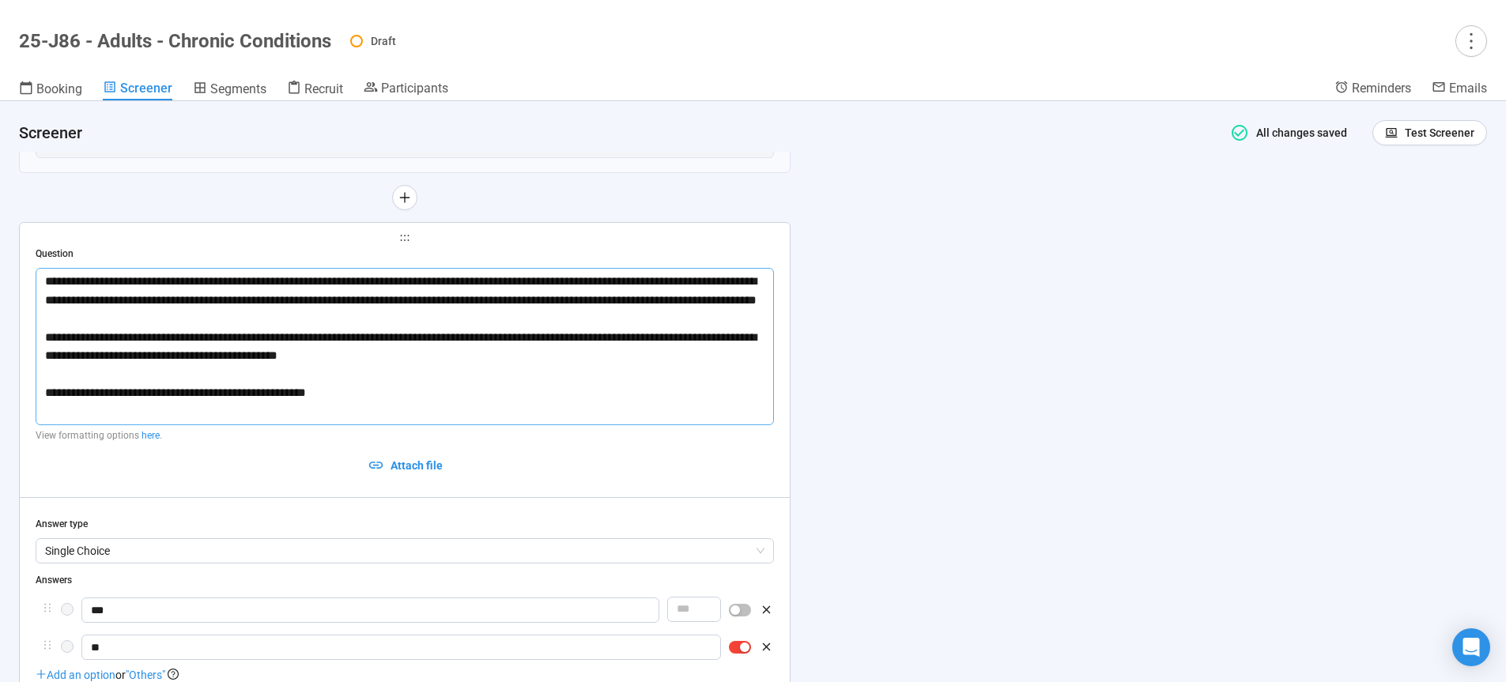
click at [224, 326] on textarea "**********" at bounding box center [405, 346] width 738 height 157
click at [988, 394] on div "**********" at bounding box center [753, 391] width 1506 height 581
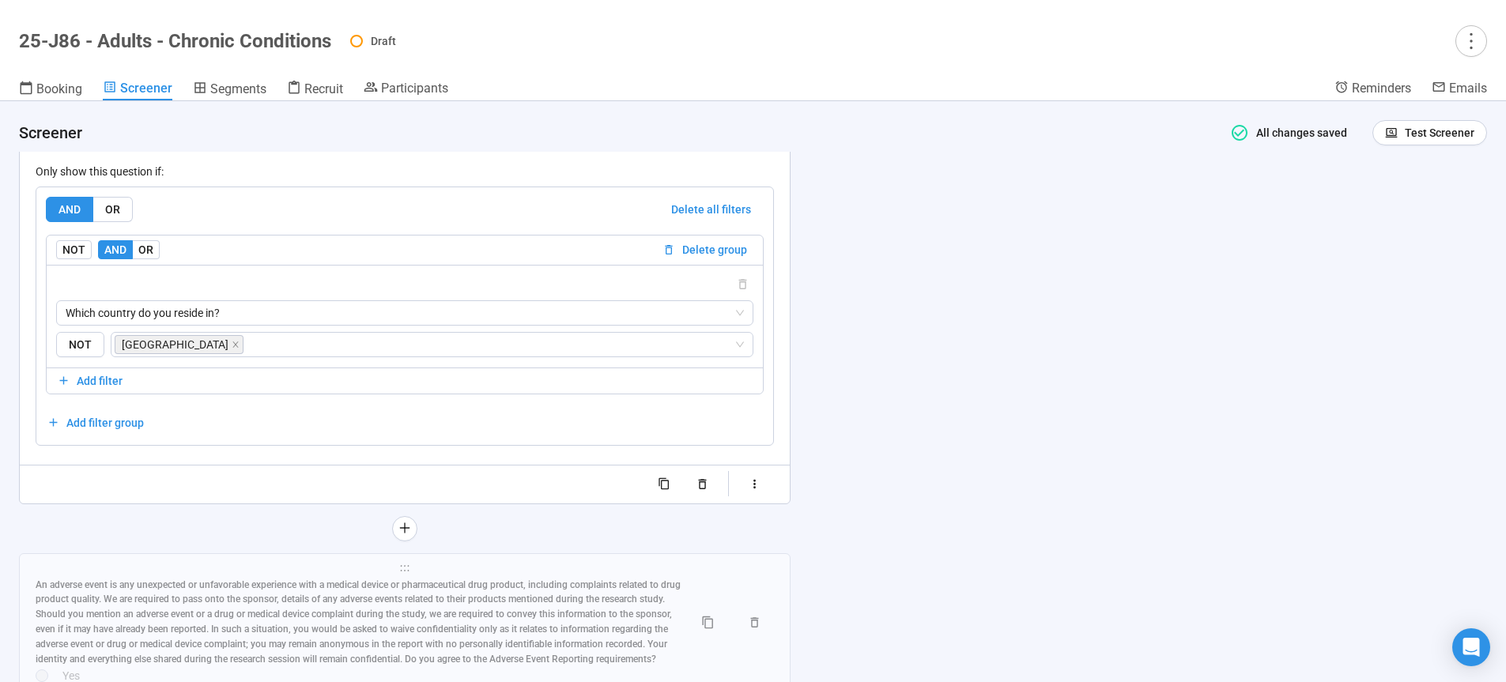
scroll to position [2987, 0]
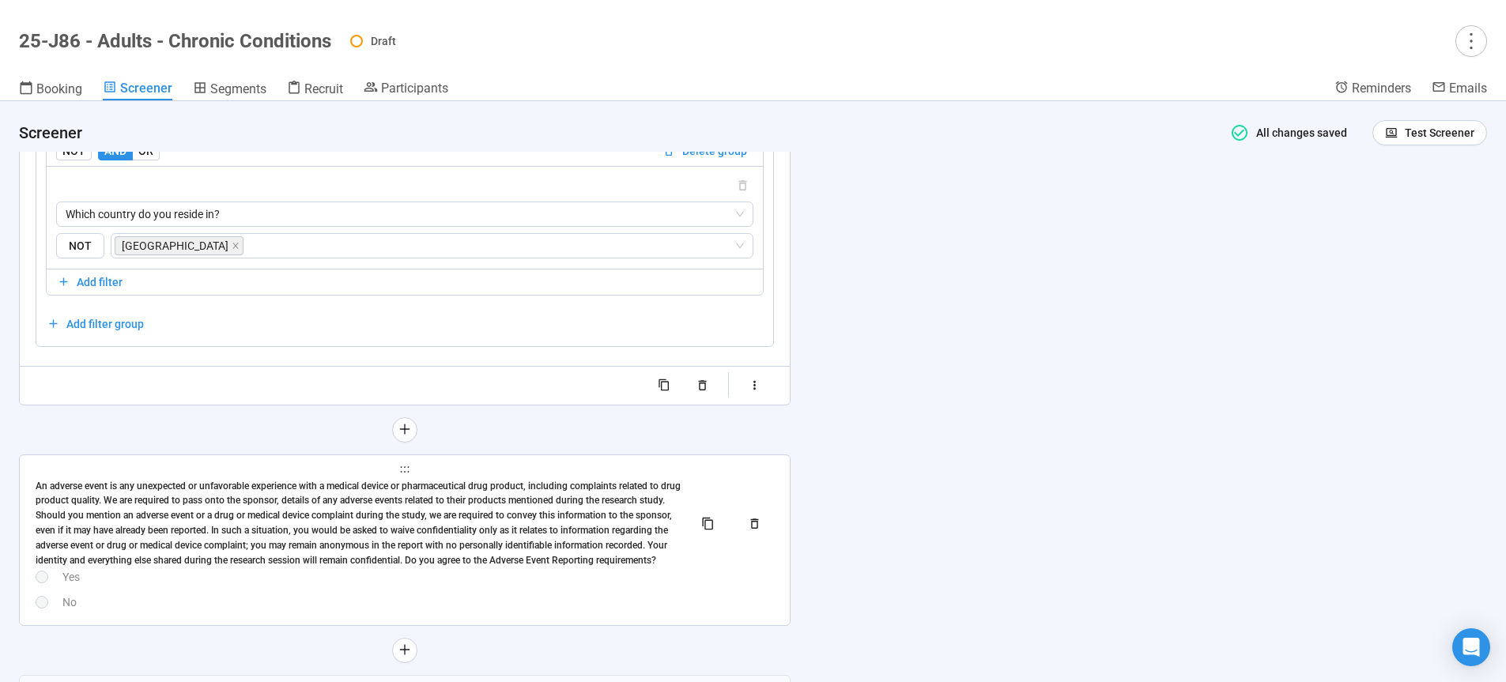
click at [564, 529] on div "An adverse event is any unexpected or unfavorable experience with a medical dev…" at bounding box center [358, 523] width 645 height 89
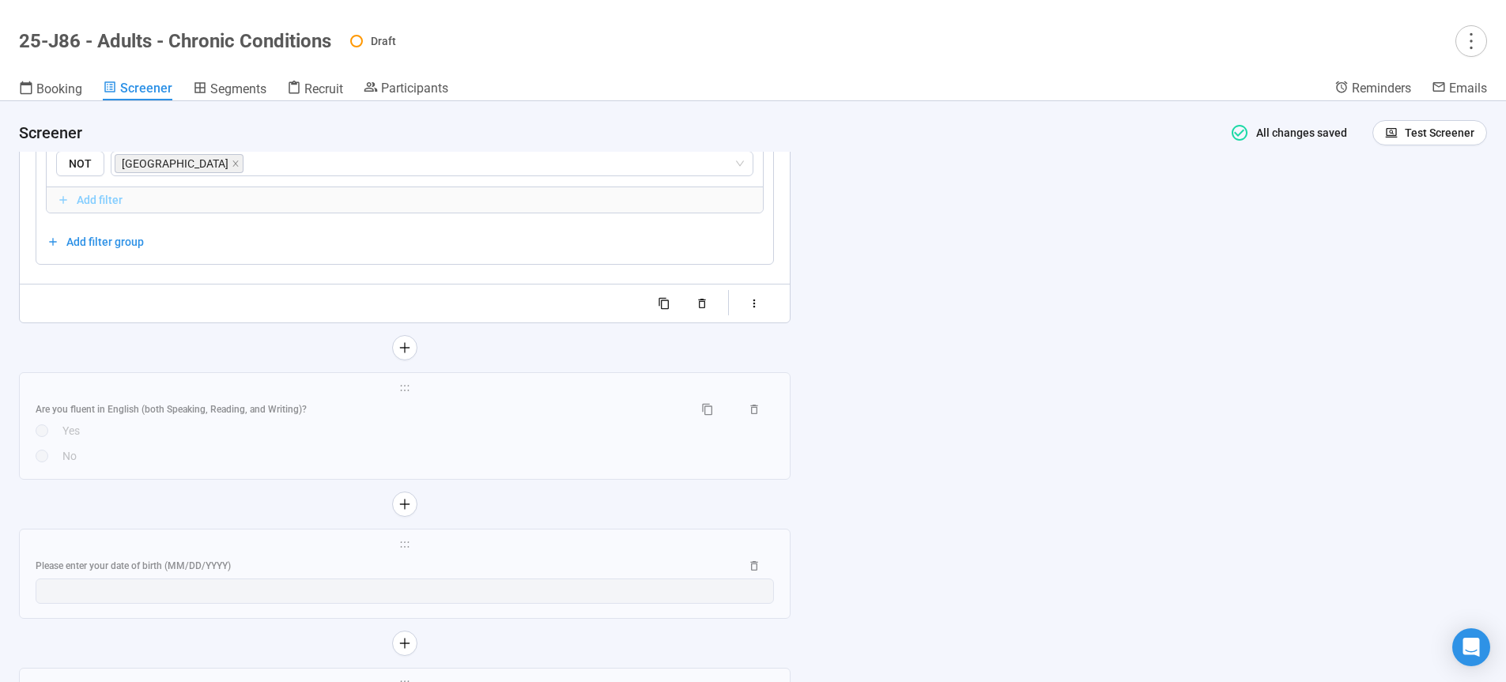
scroll to position [3318, 0]
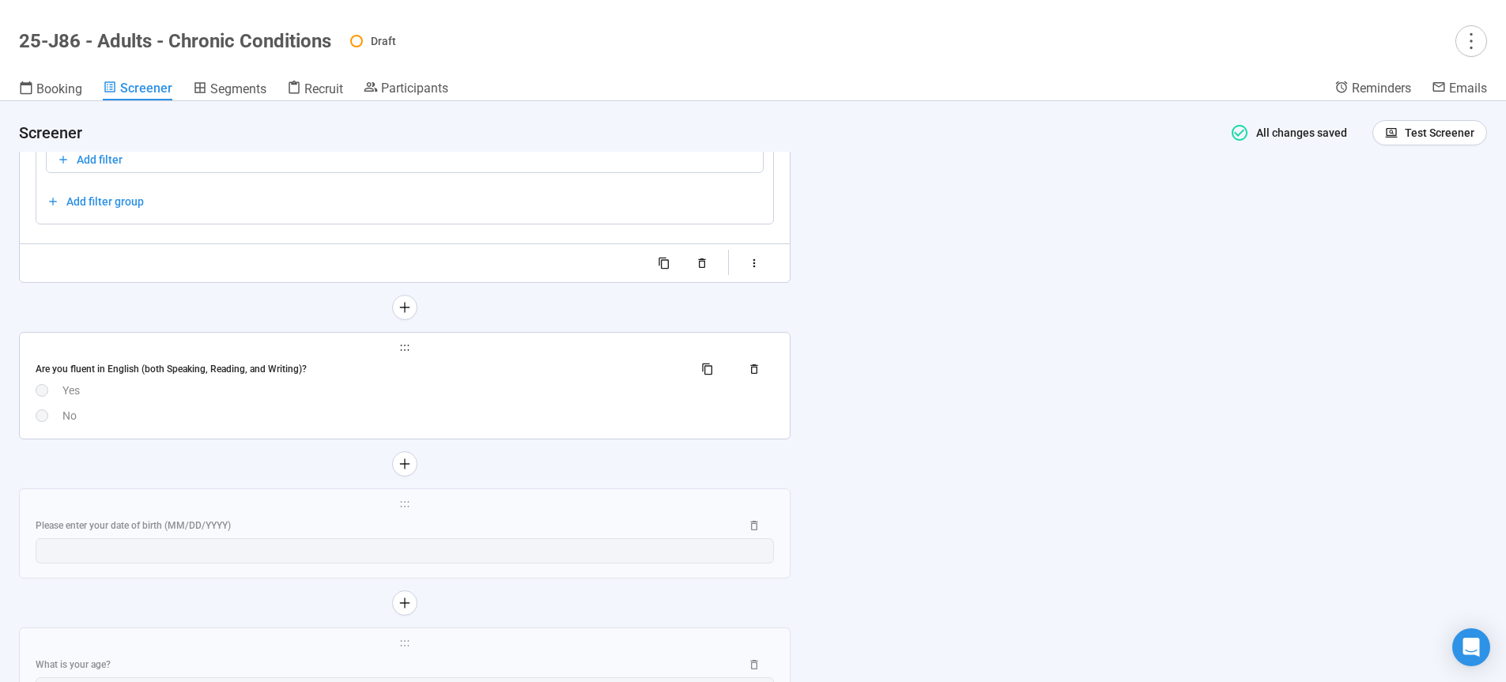
click at [534, 397] on div "Yes" at bounding box center [417, 390] width 711 height 17
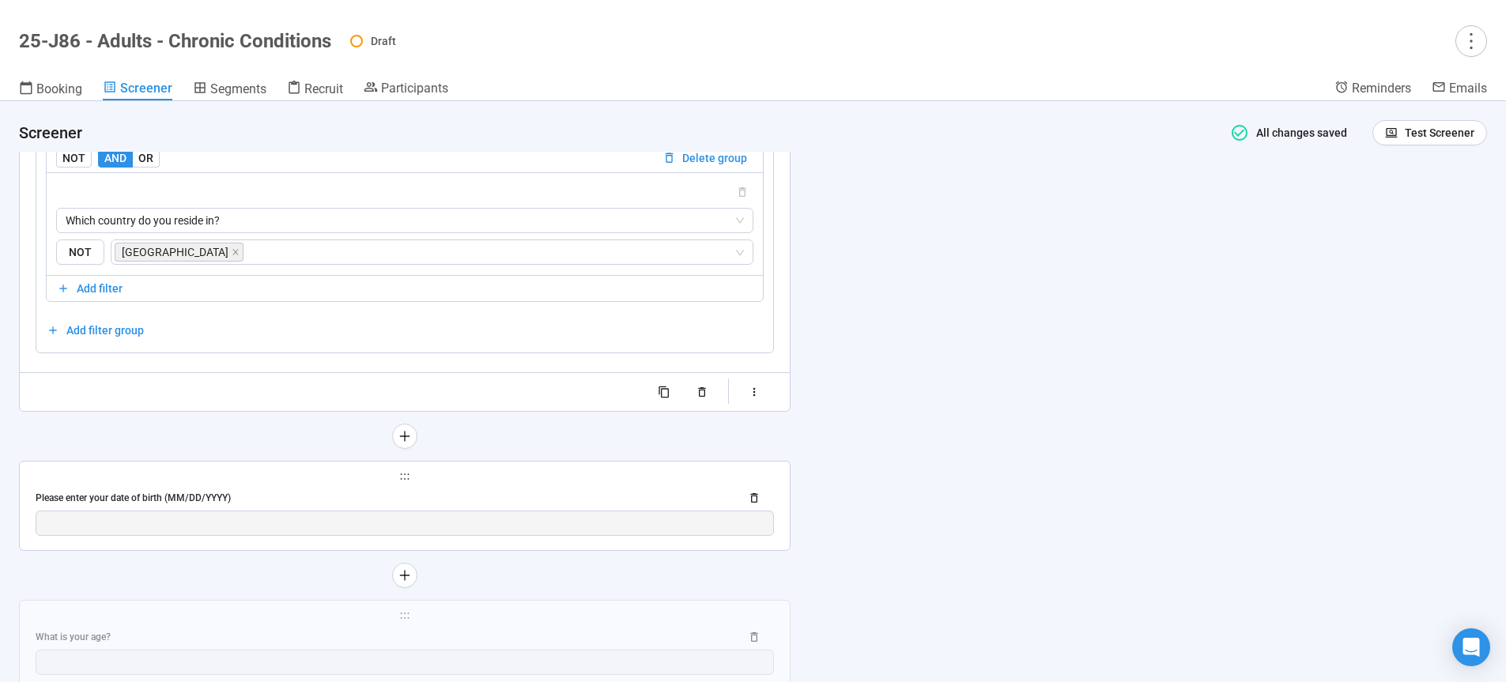
click at [545, 497] on div "Please enter your date of birth (MM/DD/YYYY)" at bounding box center [382, 498] width 692 height 15
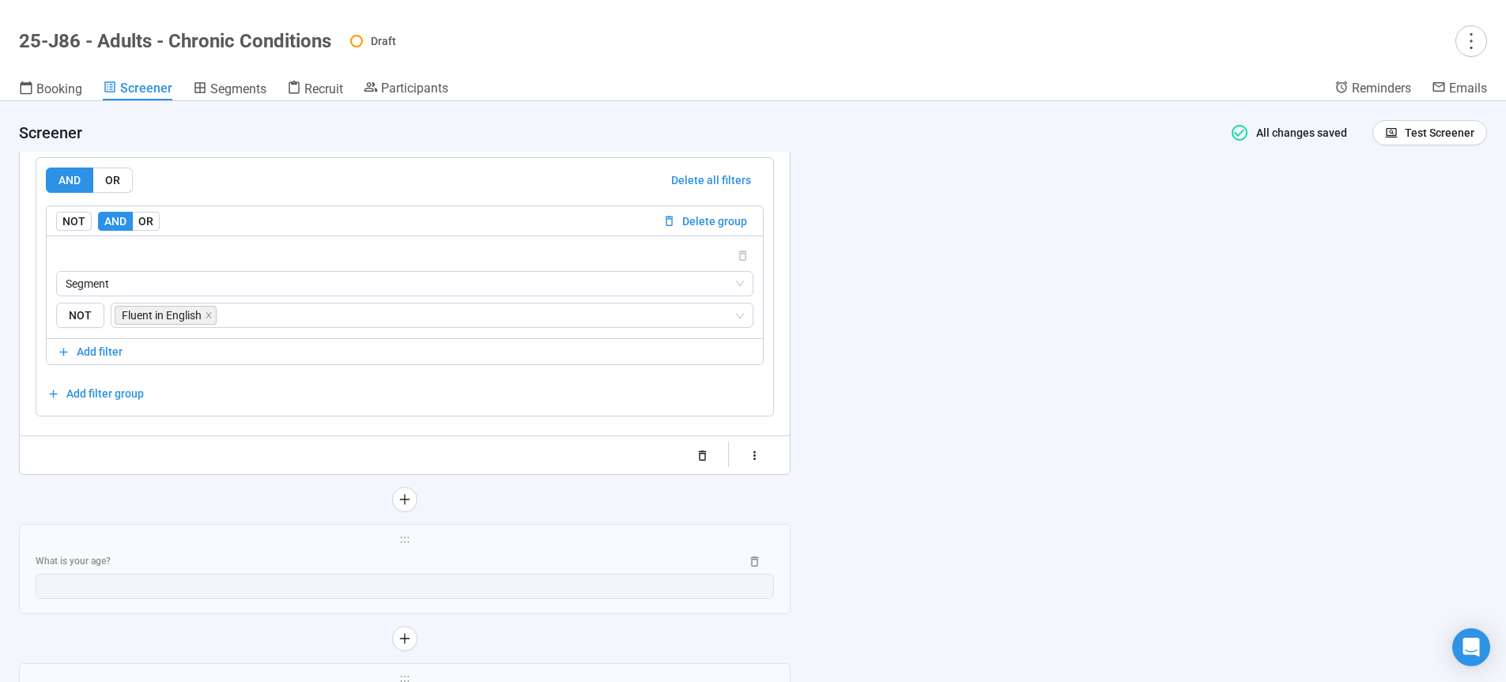
scroll to position [3300, 0]
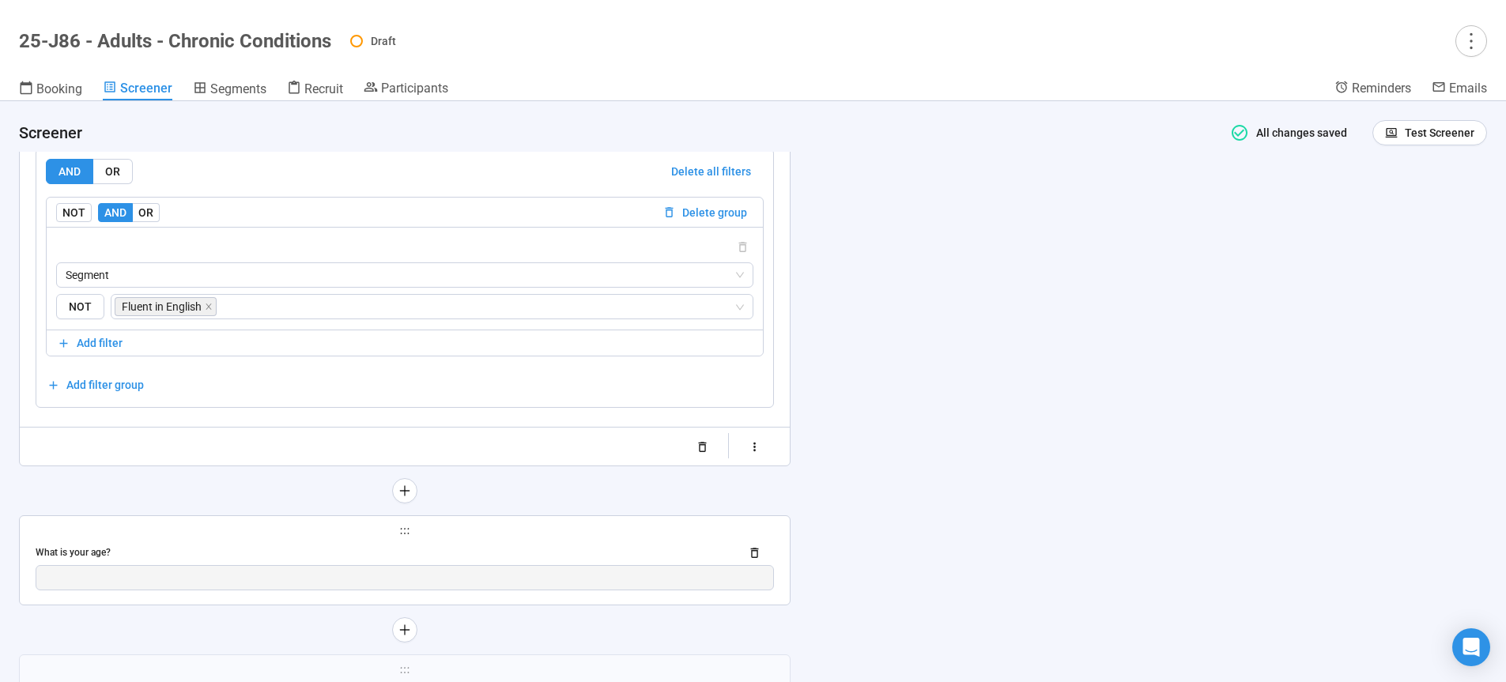
click at [554, 549] on div "What is your age?" at bounding box center [382, 552] width 692 height 15
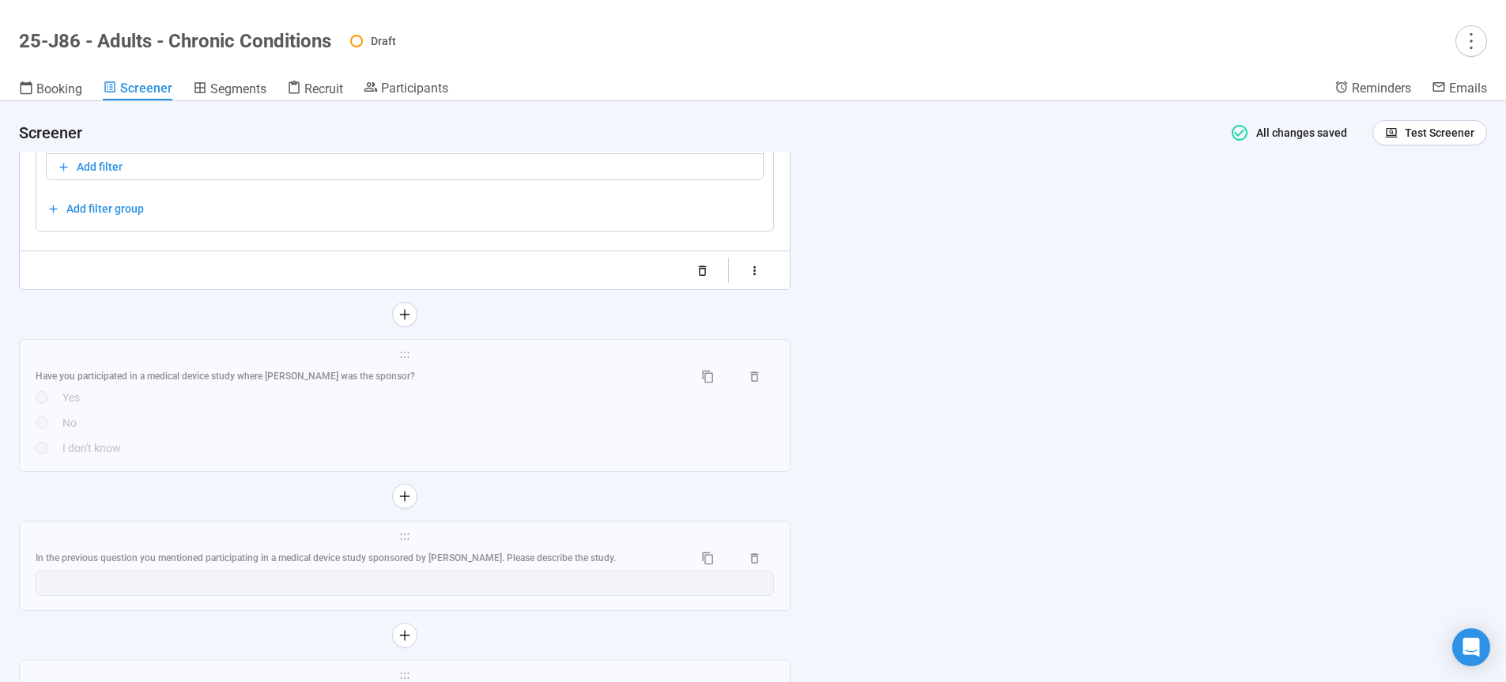
scroll to position [3549, 0]
click at [217, 91] on span "Segments" at bounding box center [238, 88] width 56 height 15
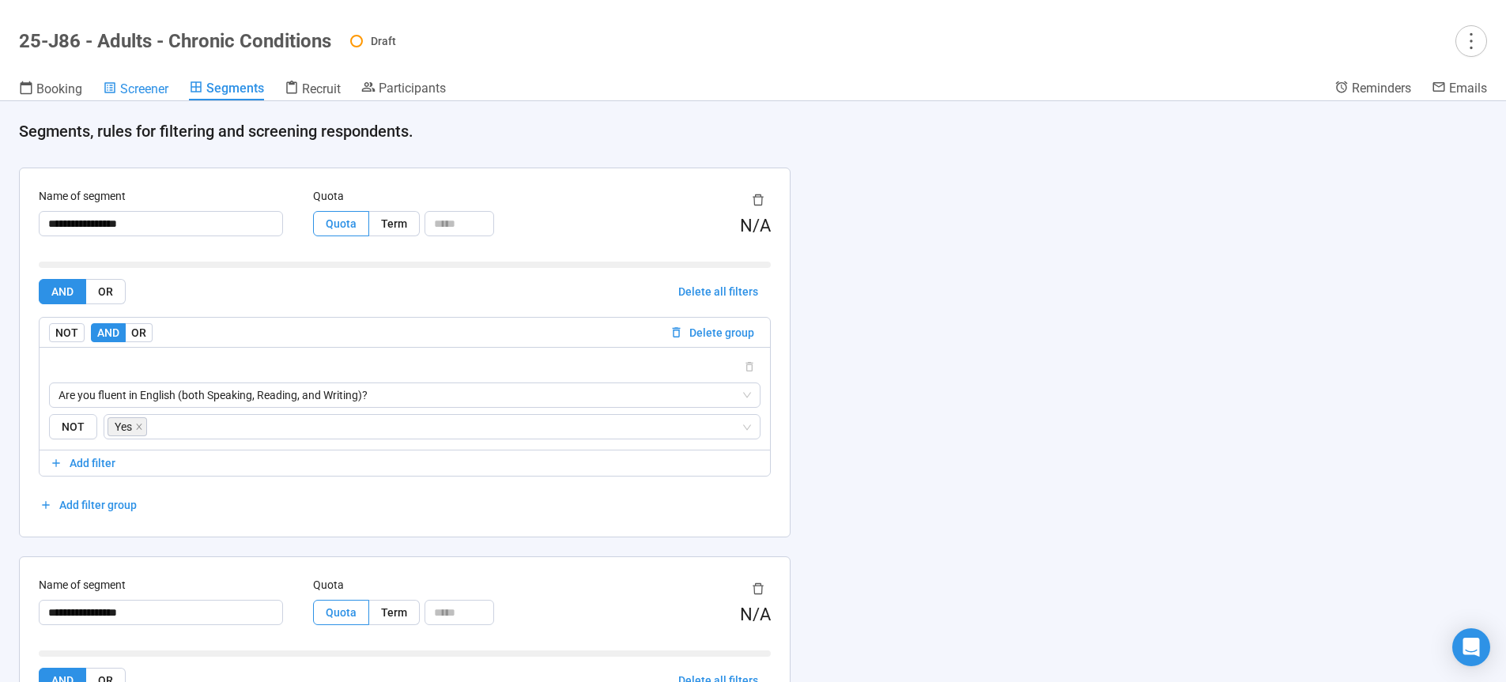
click at [148, 89] on span "Screener" at bounding box center [144, 88] width 48 height 15
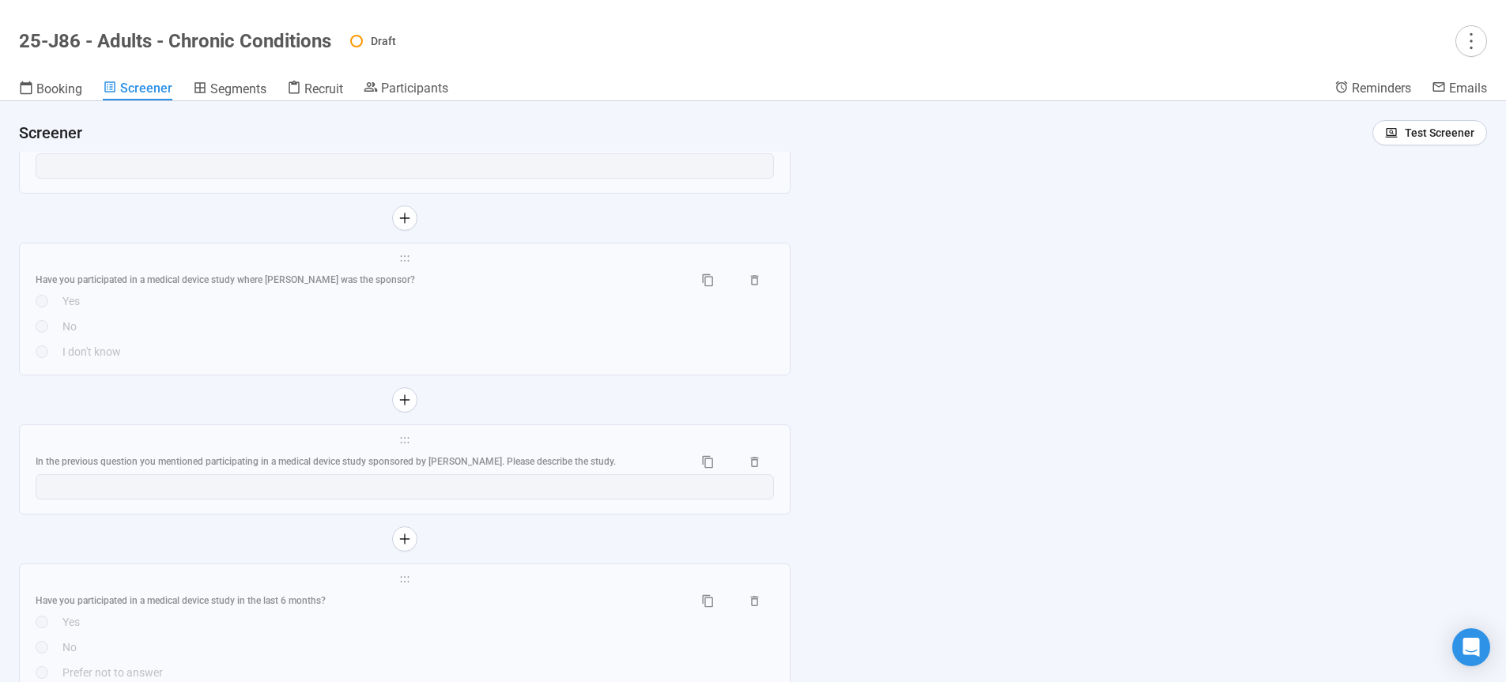
scroll to position [3467, 0]
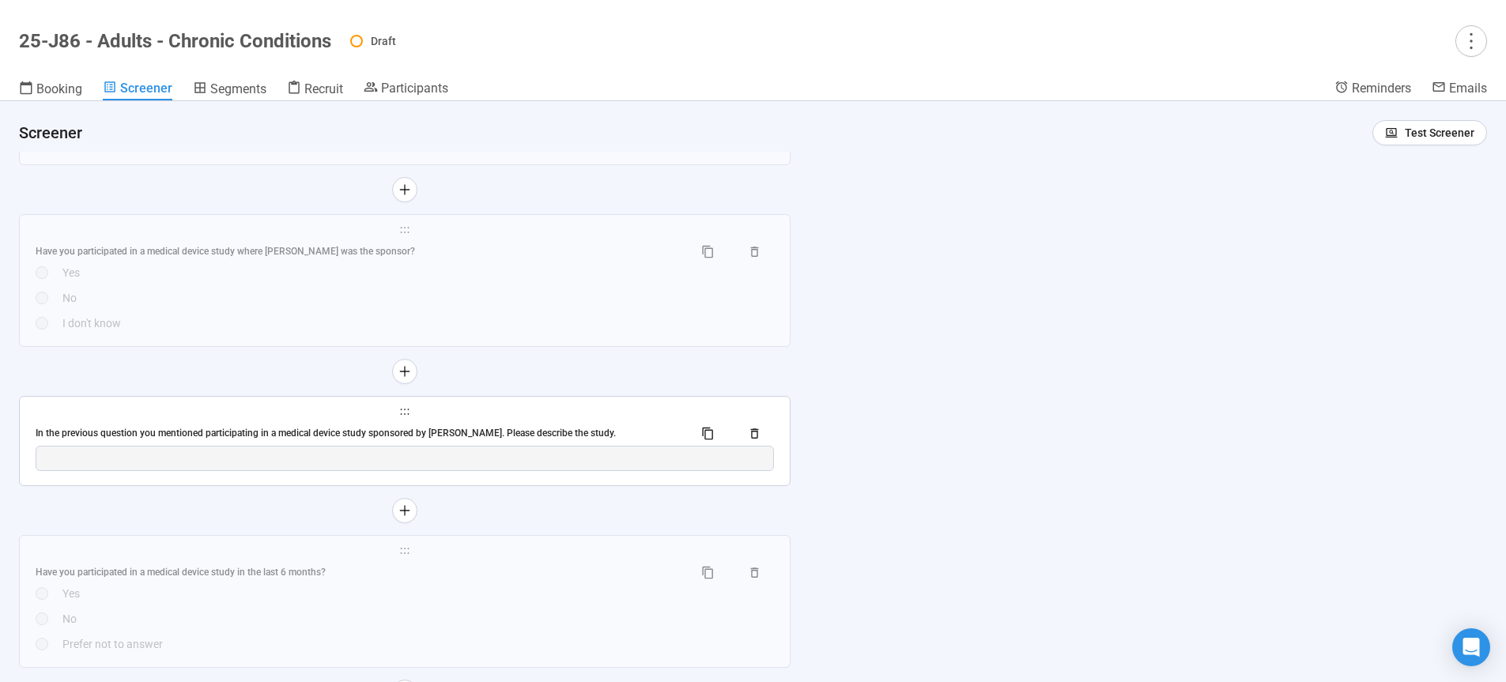
click at [635, 421] on div "**********" at bounding box center [405, 441] width 770 height 89
click at [626, 436] on div "In the previous question you mentioned participating in a medical device study …" at bounding box center [358, 433] width 645 height 15
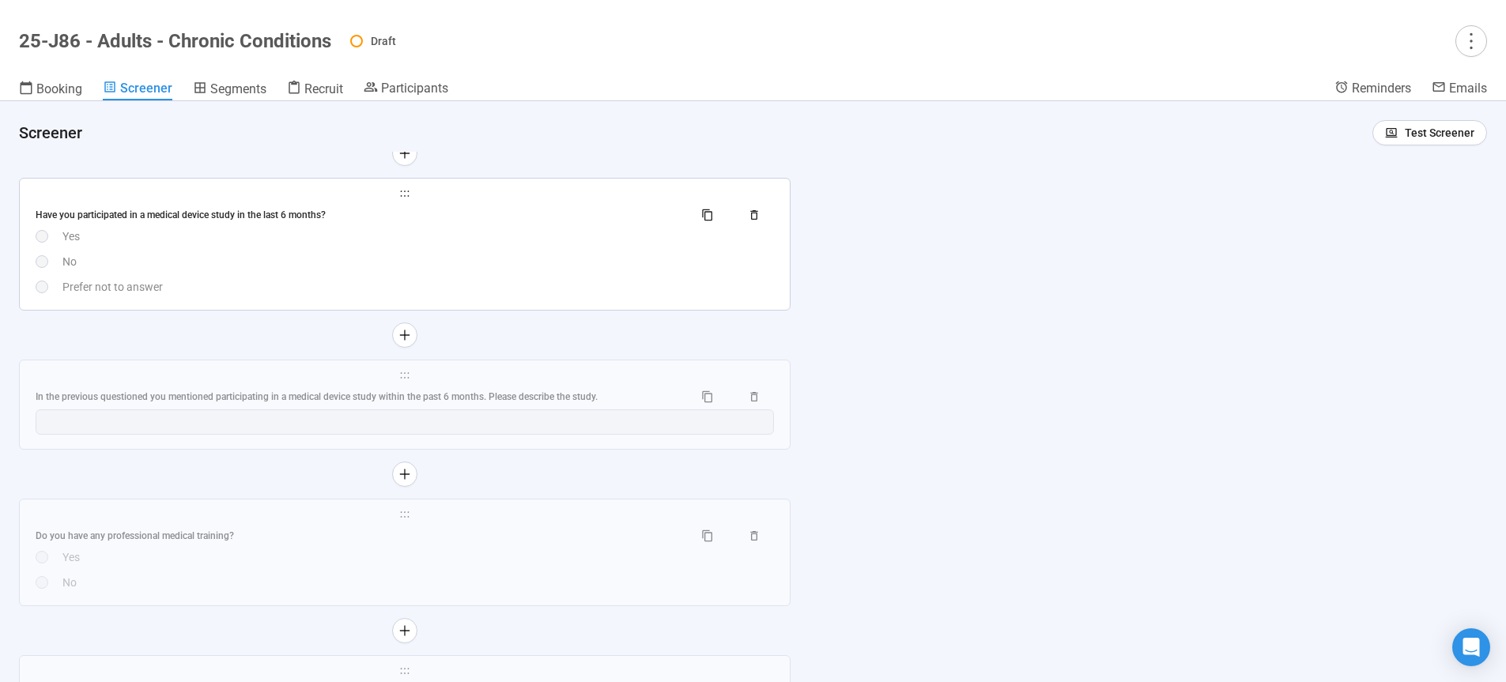
scroll to position [4244, 0]
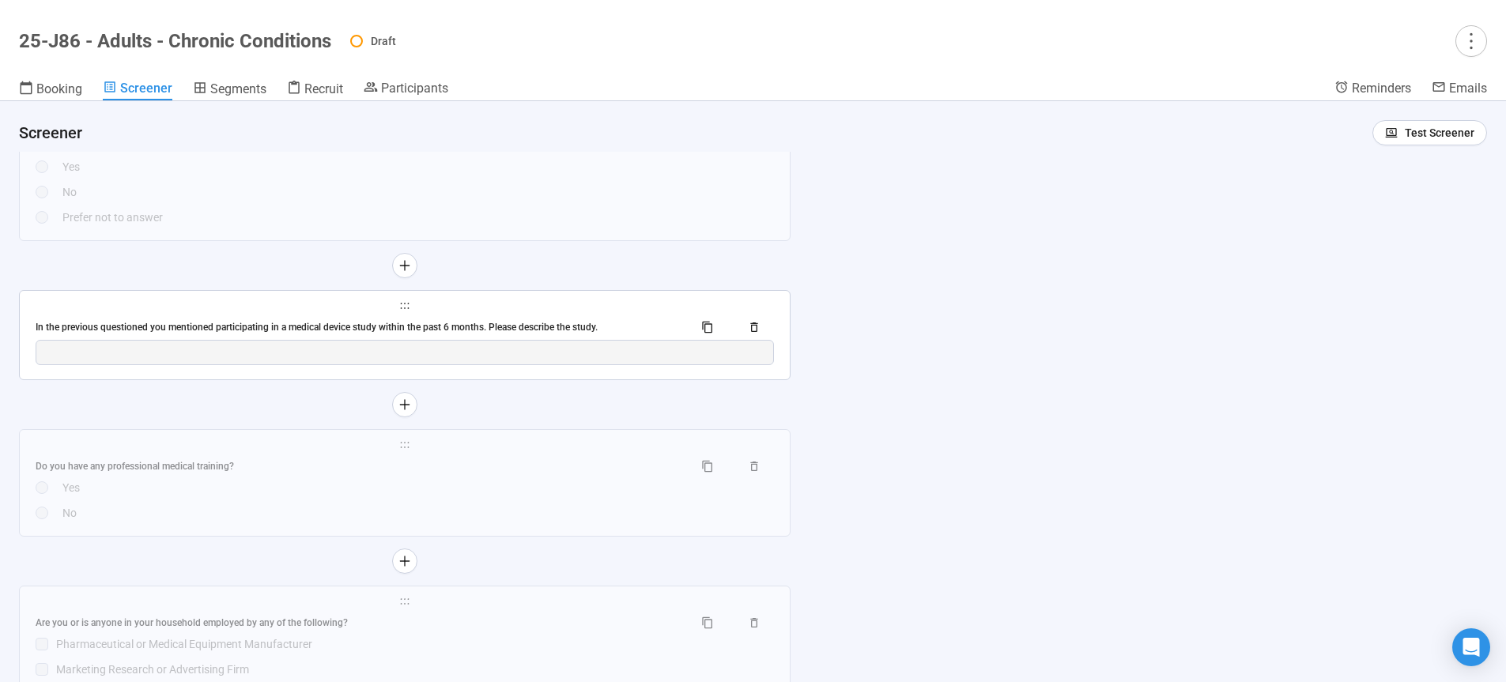
click at [510, 332] on div "In the previous questioned you mentioned participating in a medical device stud…" at bounding box center [358, 327] width 645 height 15
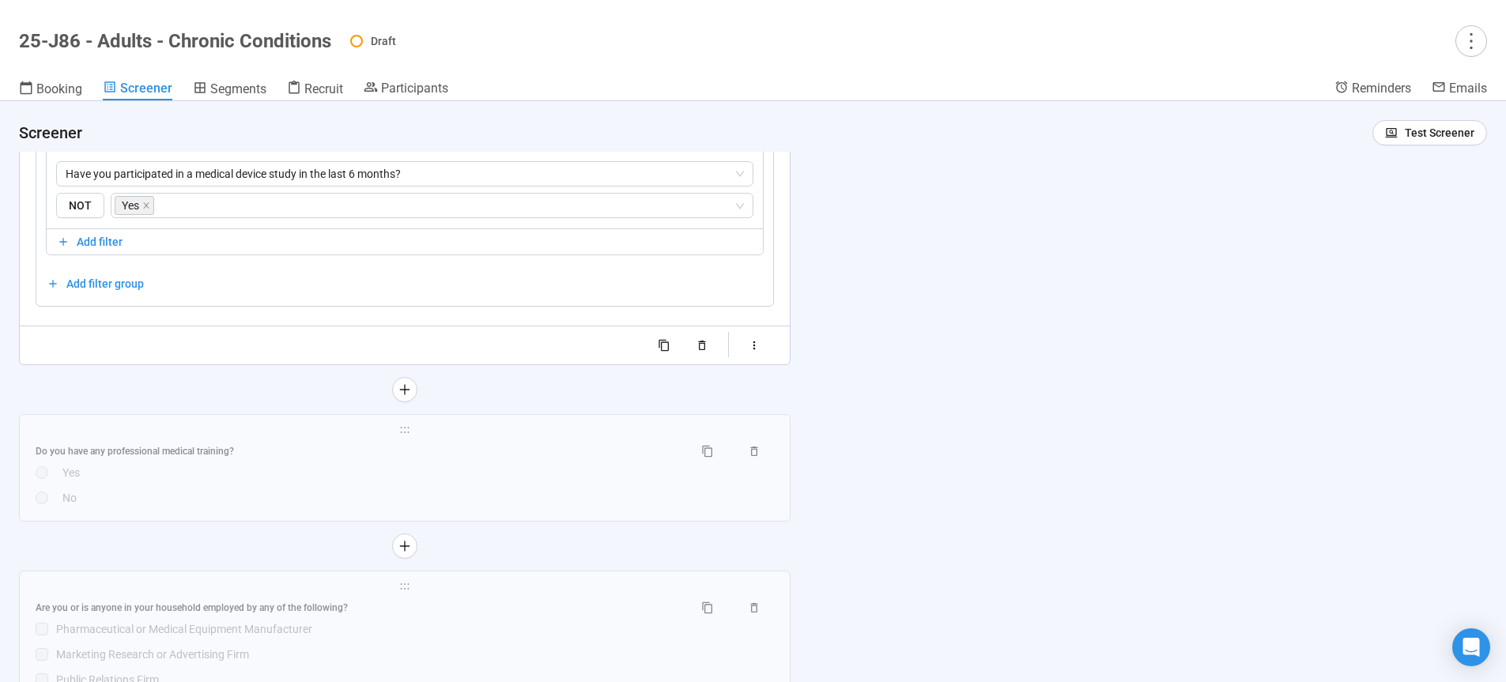
scroll to position [4273, 0]
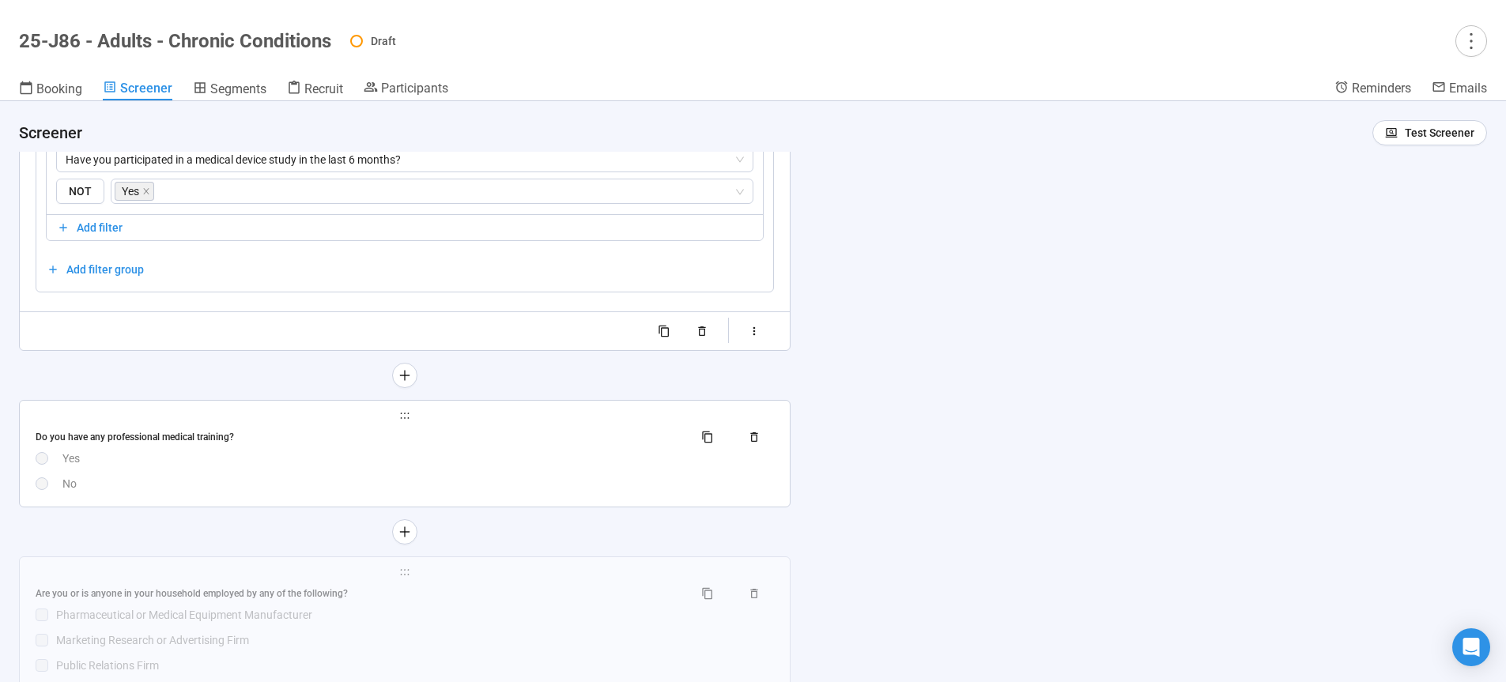
click at [432, 445] on div "Do you have any professional medical training?" at bounding box center [358, 437] width 645 height 15
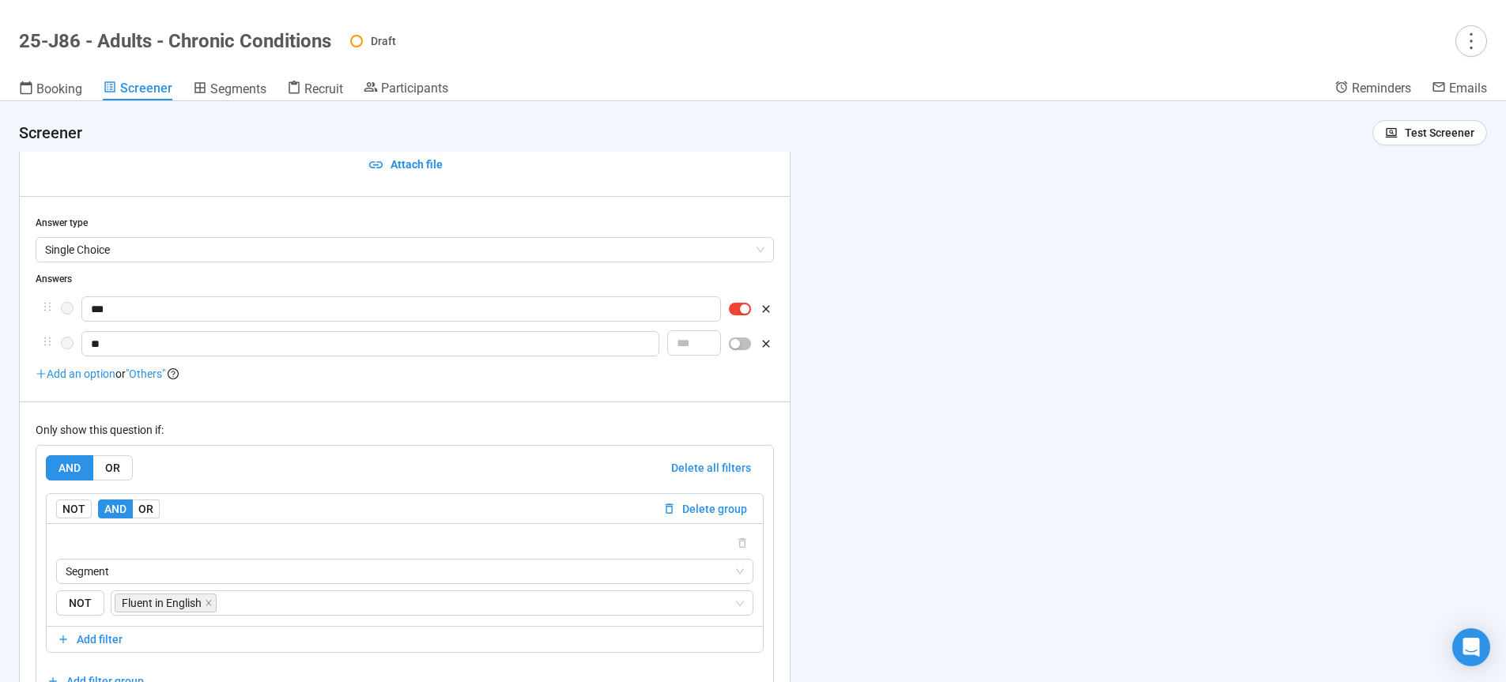
scroll to position [4047, 0]
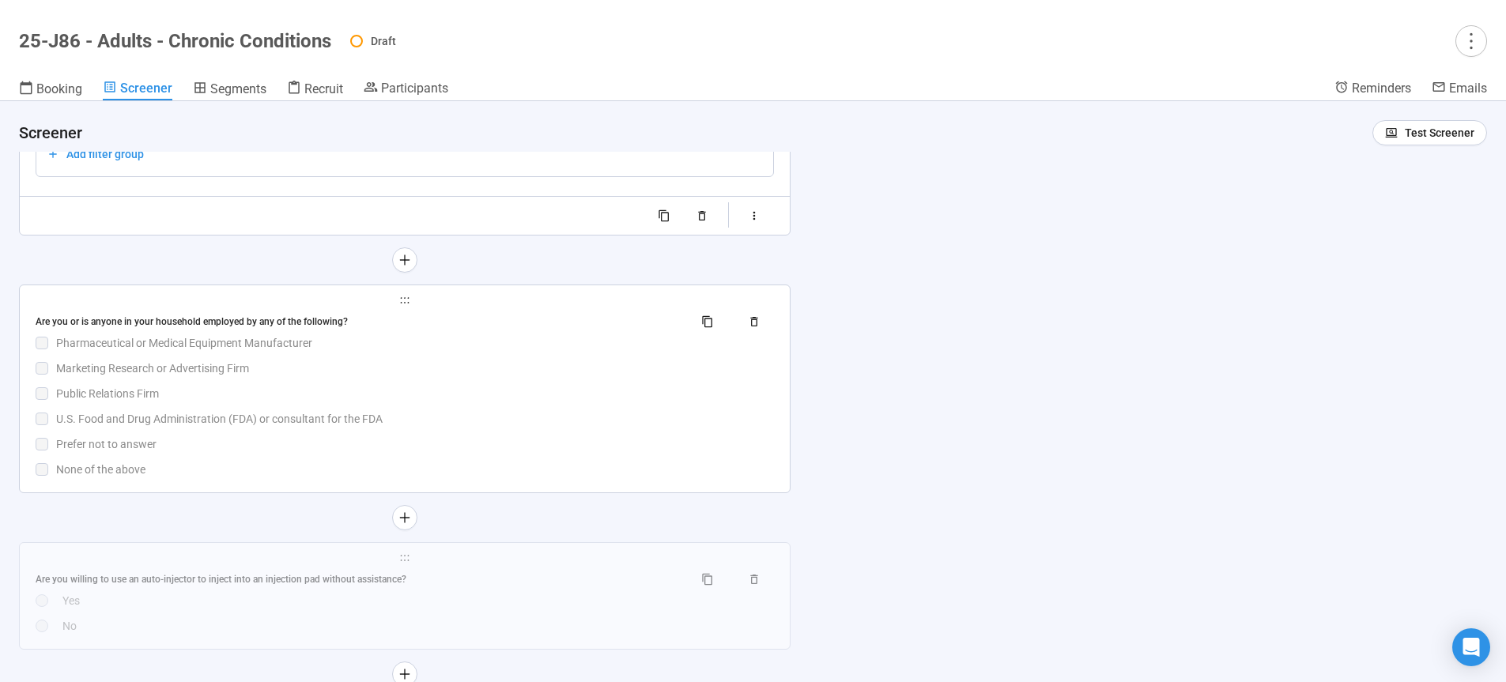
click at [467, 402] on div "Public Relations Firm" at bounding box center [415, 393] width 718 height 17
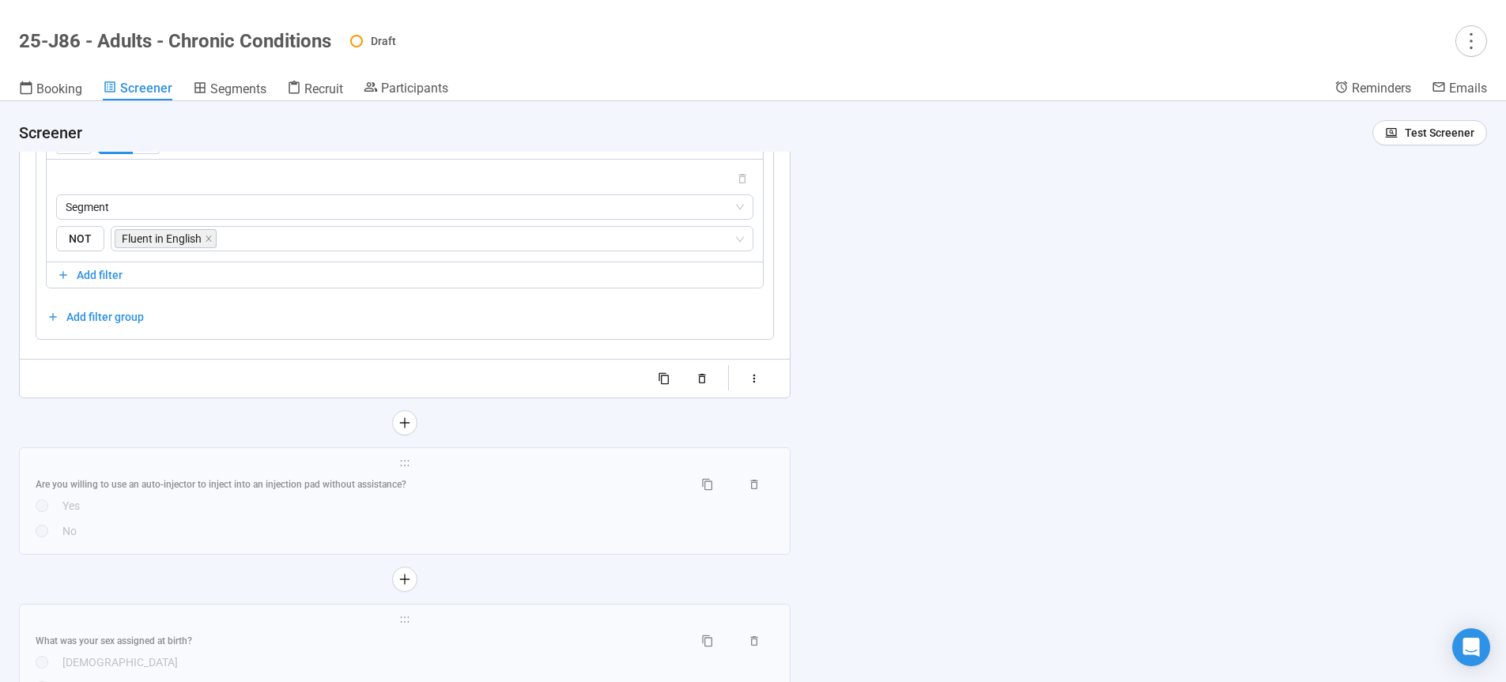
scroll to position [4793, 0]
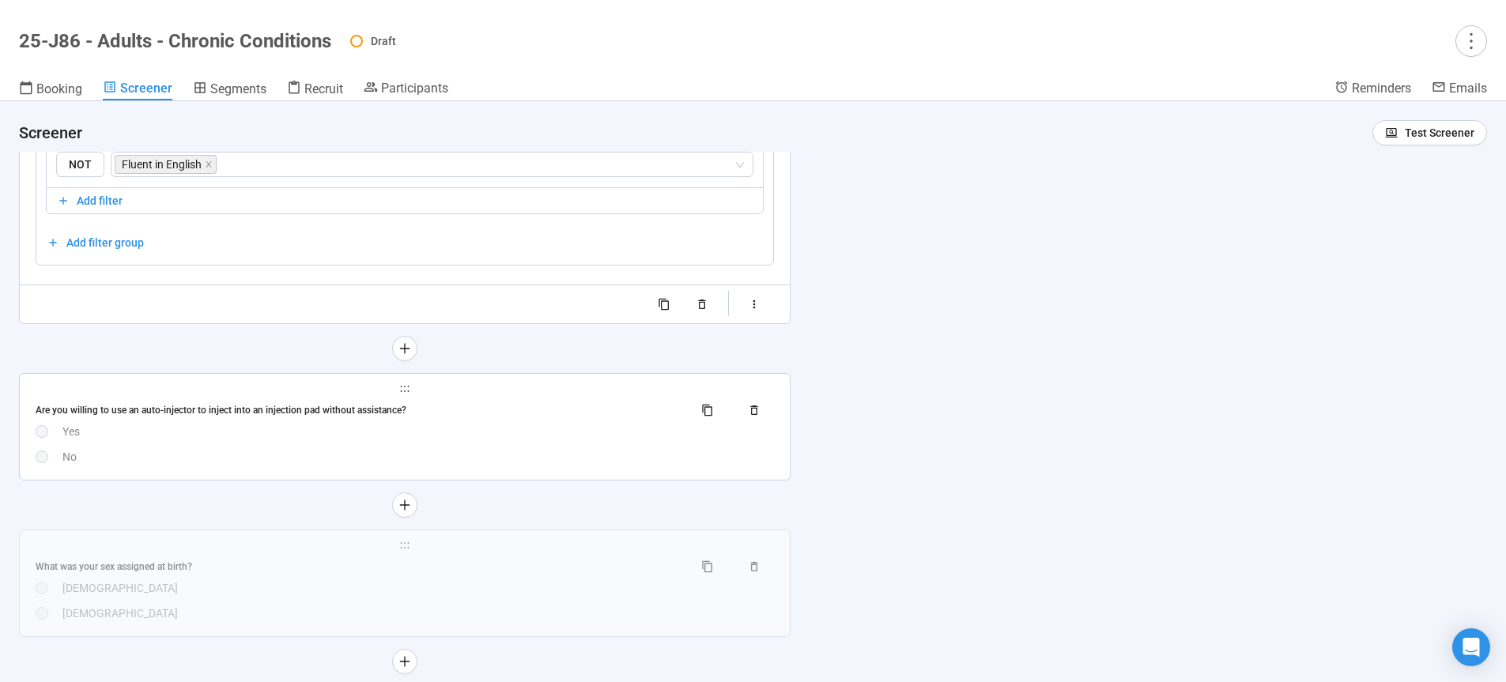
click at [472, 443] on div "Are you willing to use an auto-injector to inject into an injection pad without…" at bounding box center [405, 432] width 738 height 68
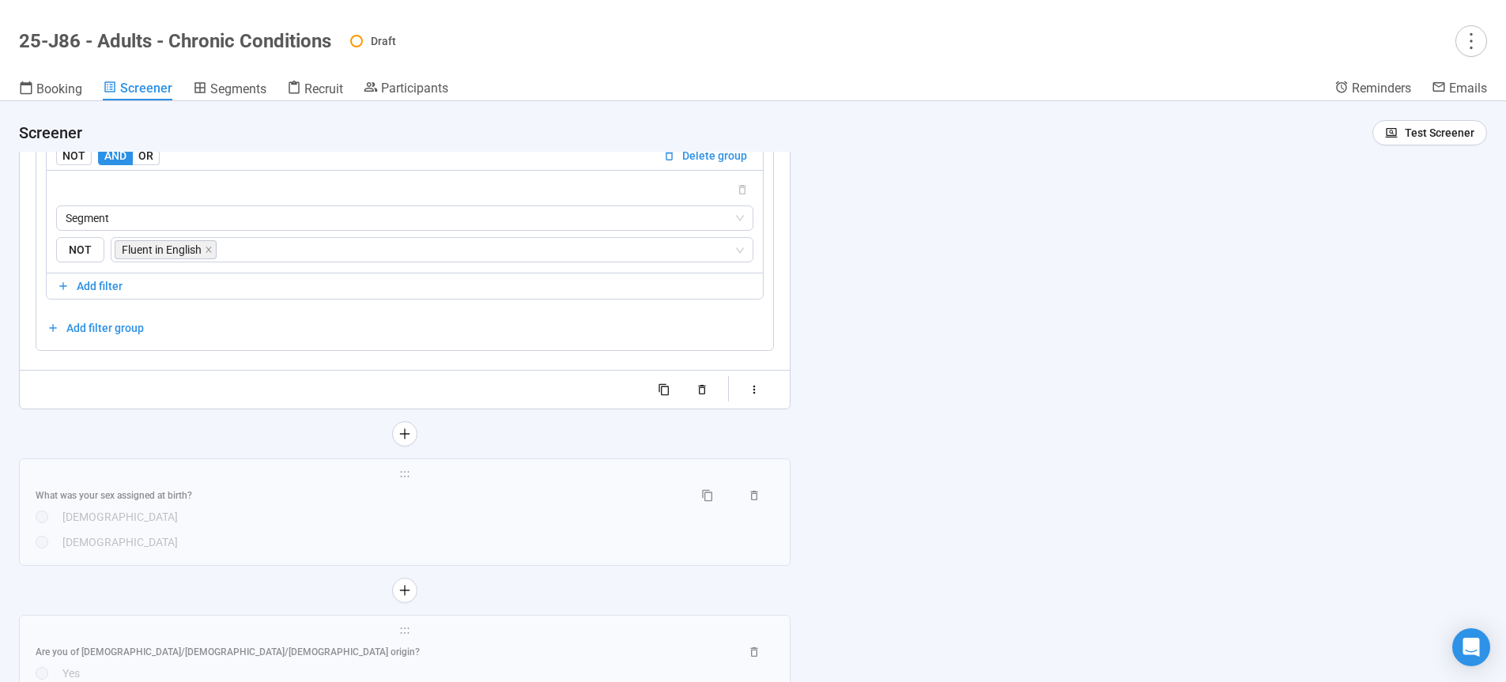
scroll to position [4851, 0]
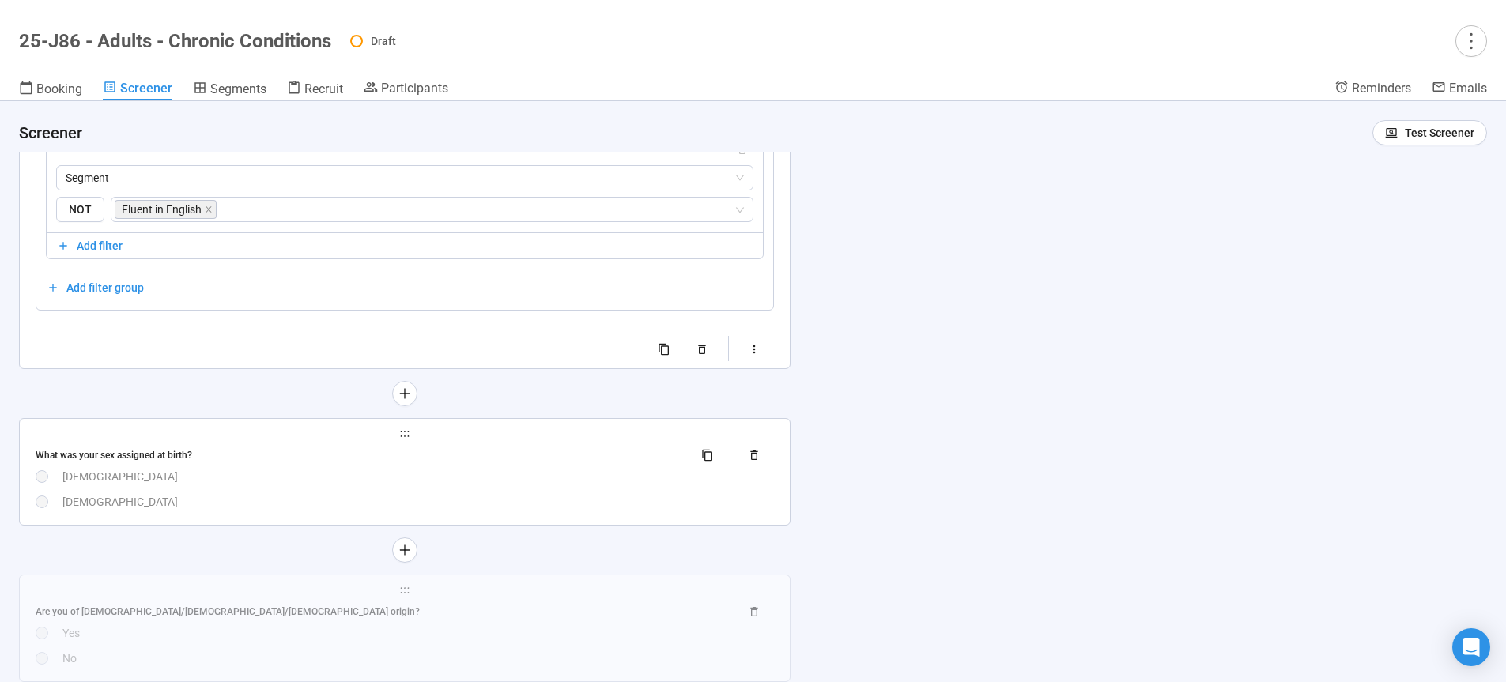
click at [568, 462] on div "What was your sex assigned at birth?" at bounding box center [358, 455] width 645 height 15
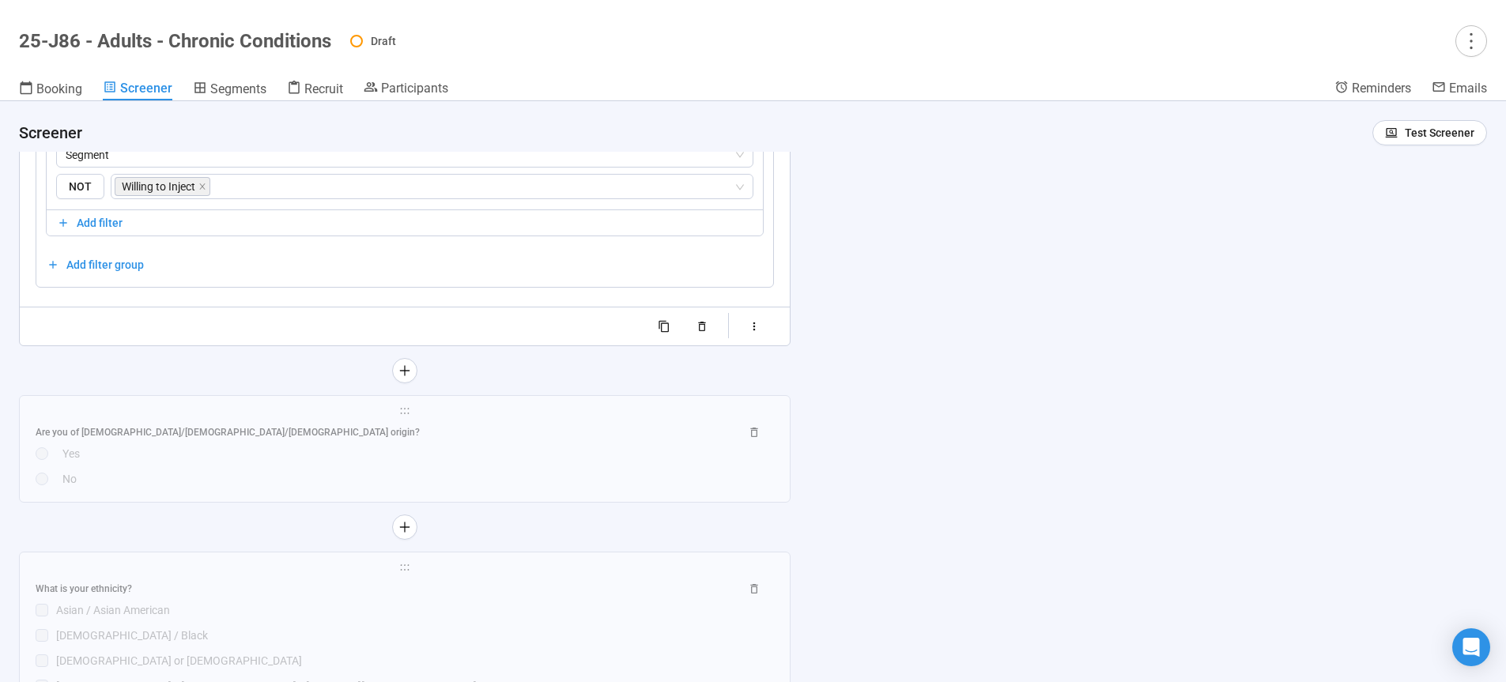
scroll to position [5116, 0]
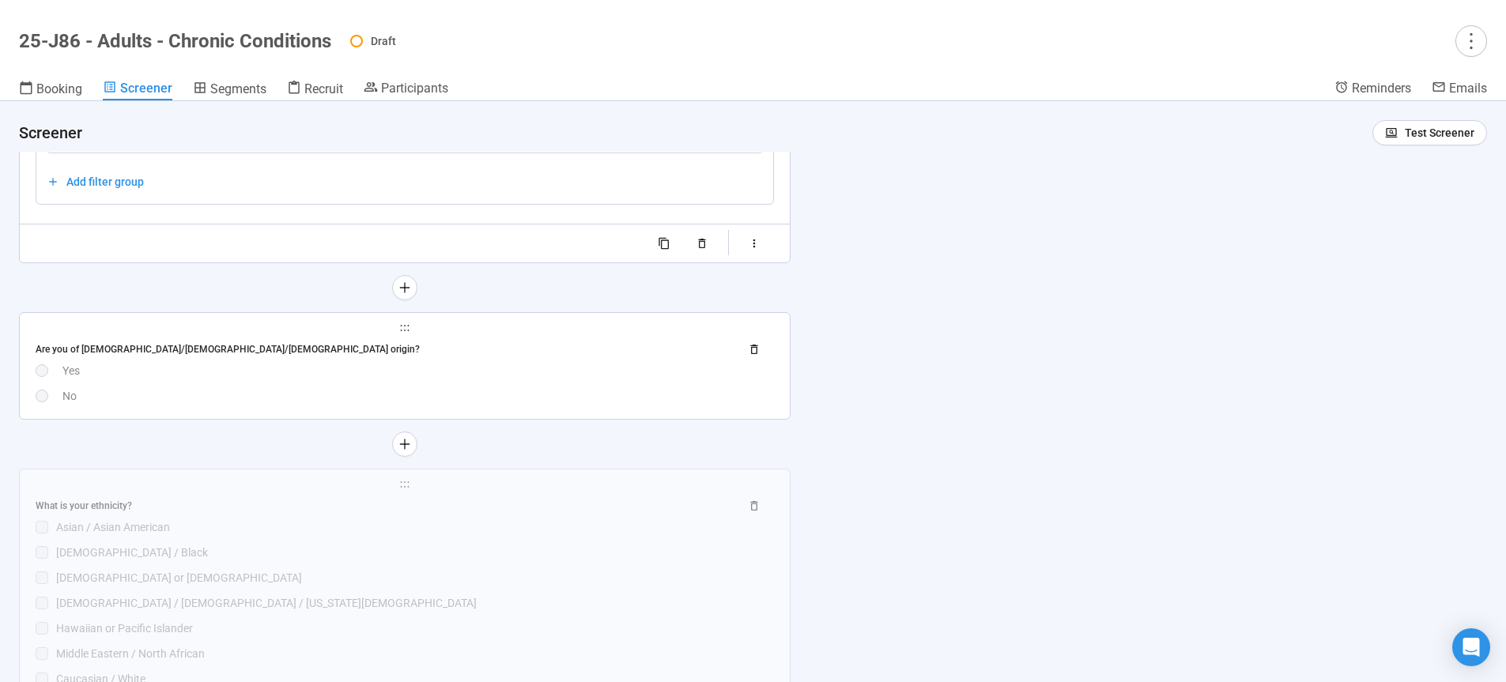
click at [451, 375] on div "Yes" at bounding box center [417, 370] width 711 height 17
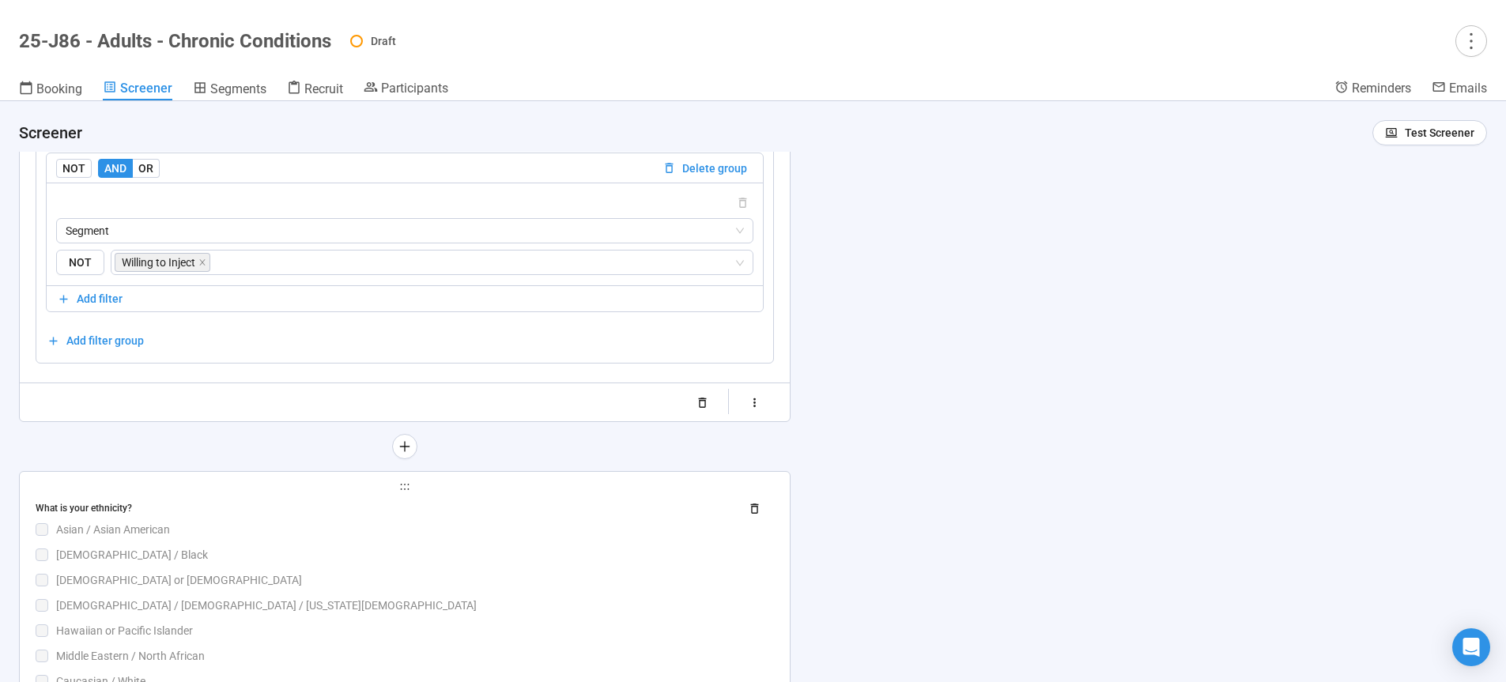
click at [455, 521] on div "What is your ethnicity?" at bounding box center [405, 508] width 738 height 25
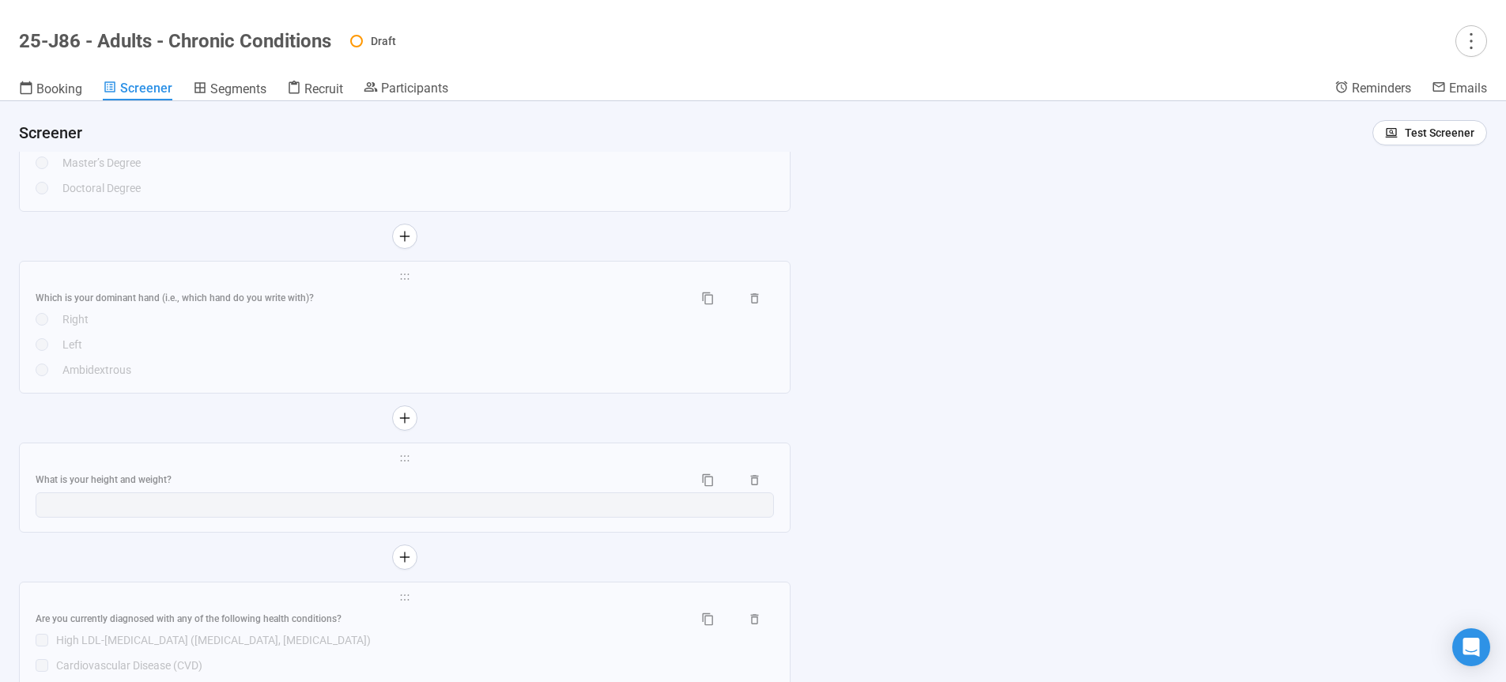
scroll to position [5668, 0]
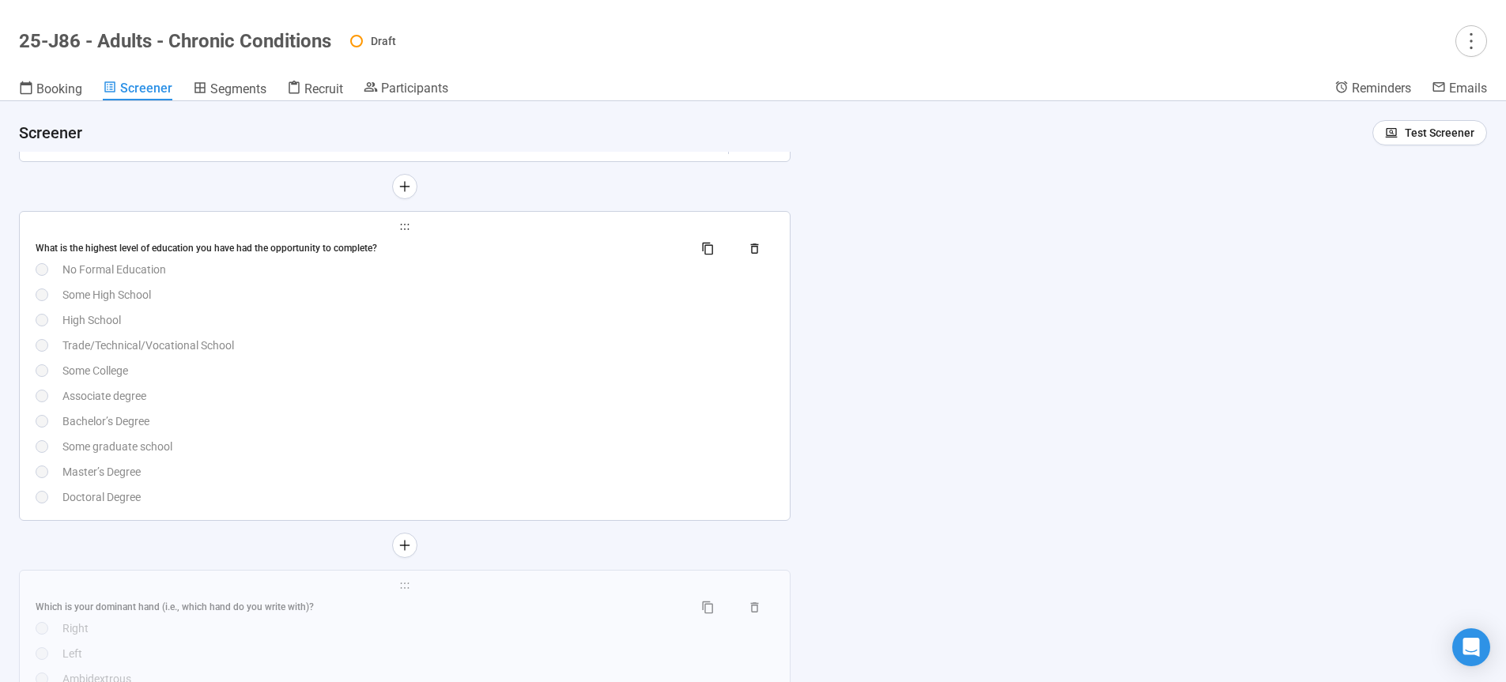
click at [462, 405] on div "Associate degree" at bounding box center [417, 395] width 711 height 17
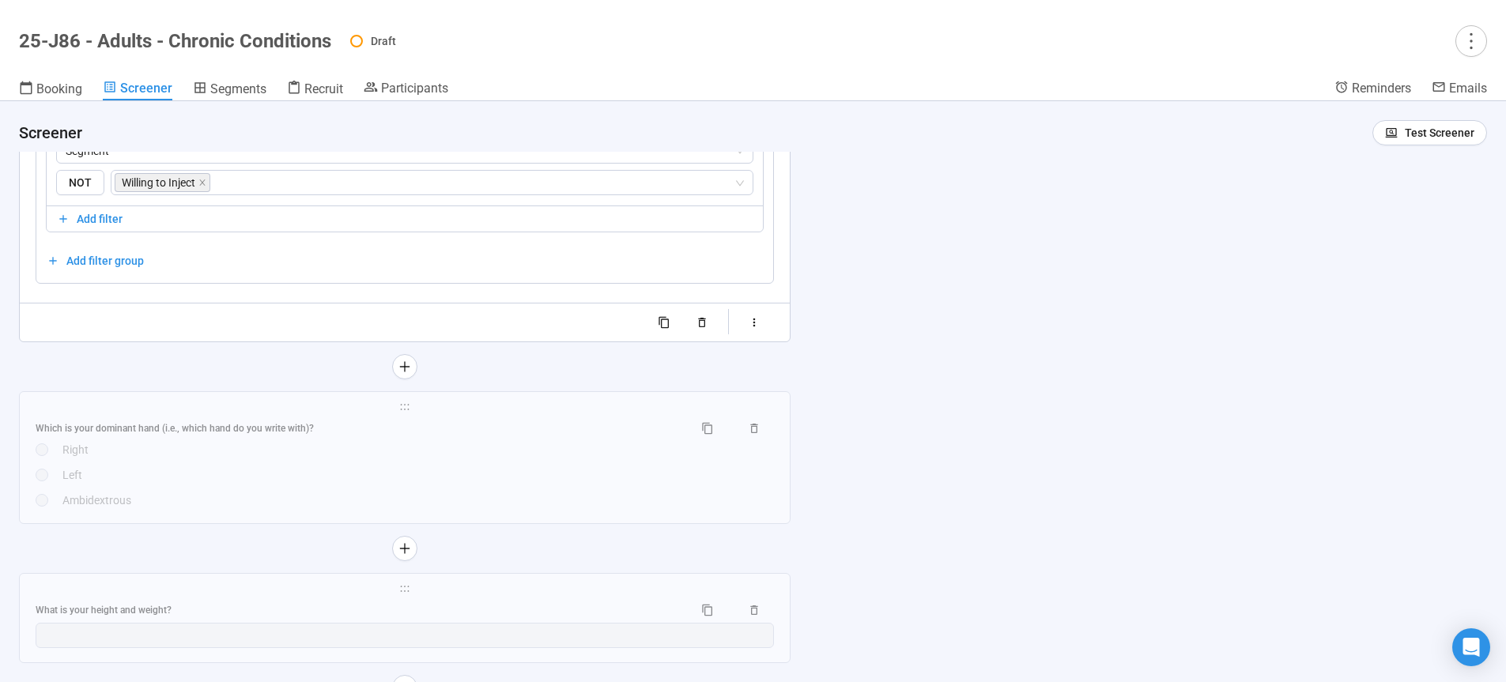
scroll to position [5973, 0]
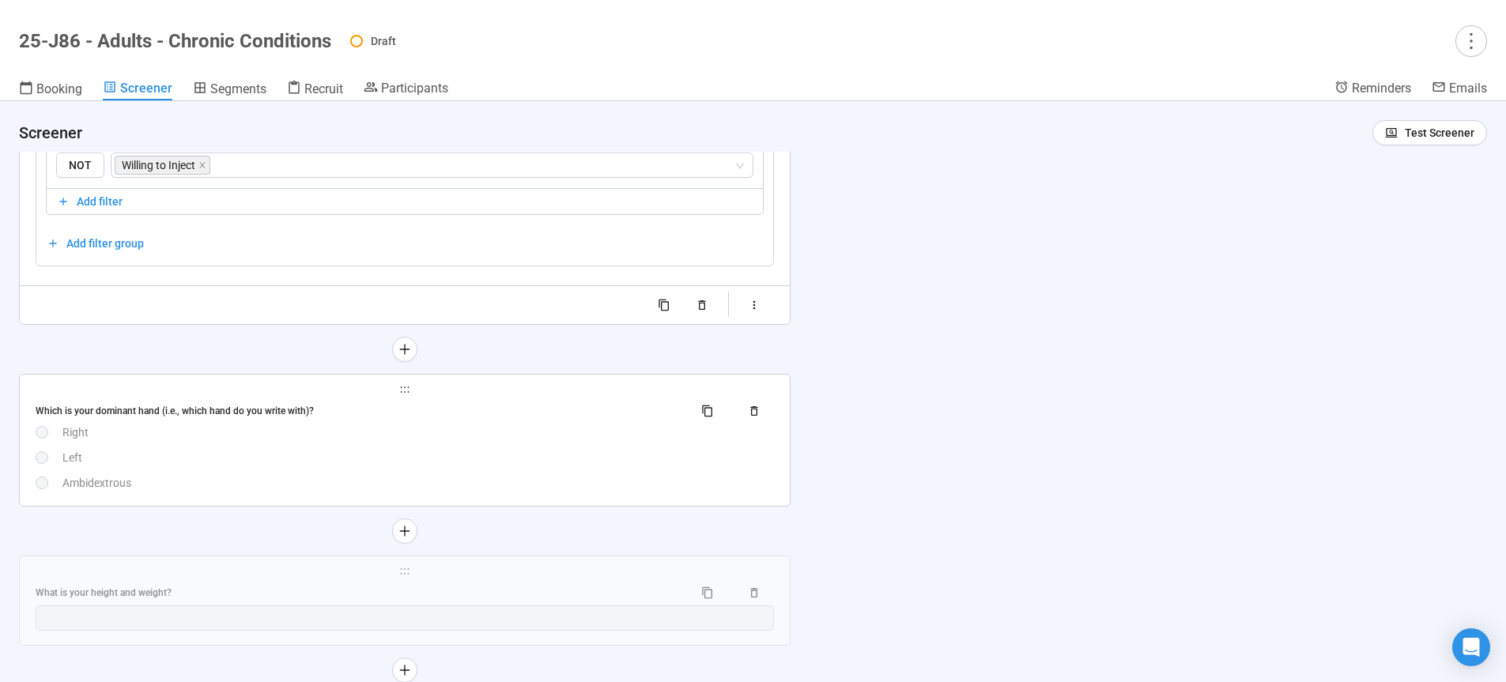
click at [447, 441] on div "Right" at bounding box center [417, 432] width 711 height 17
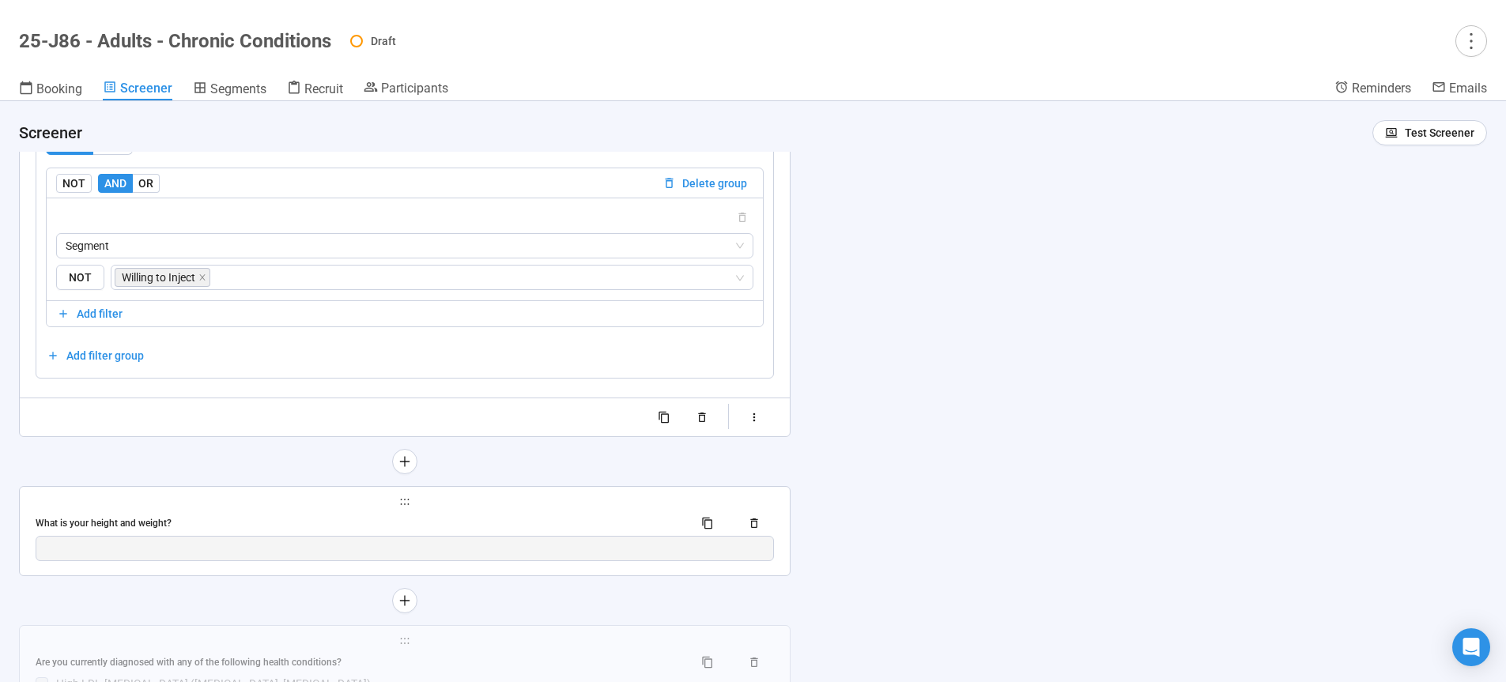
scroll to position [6168, 0]
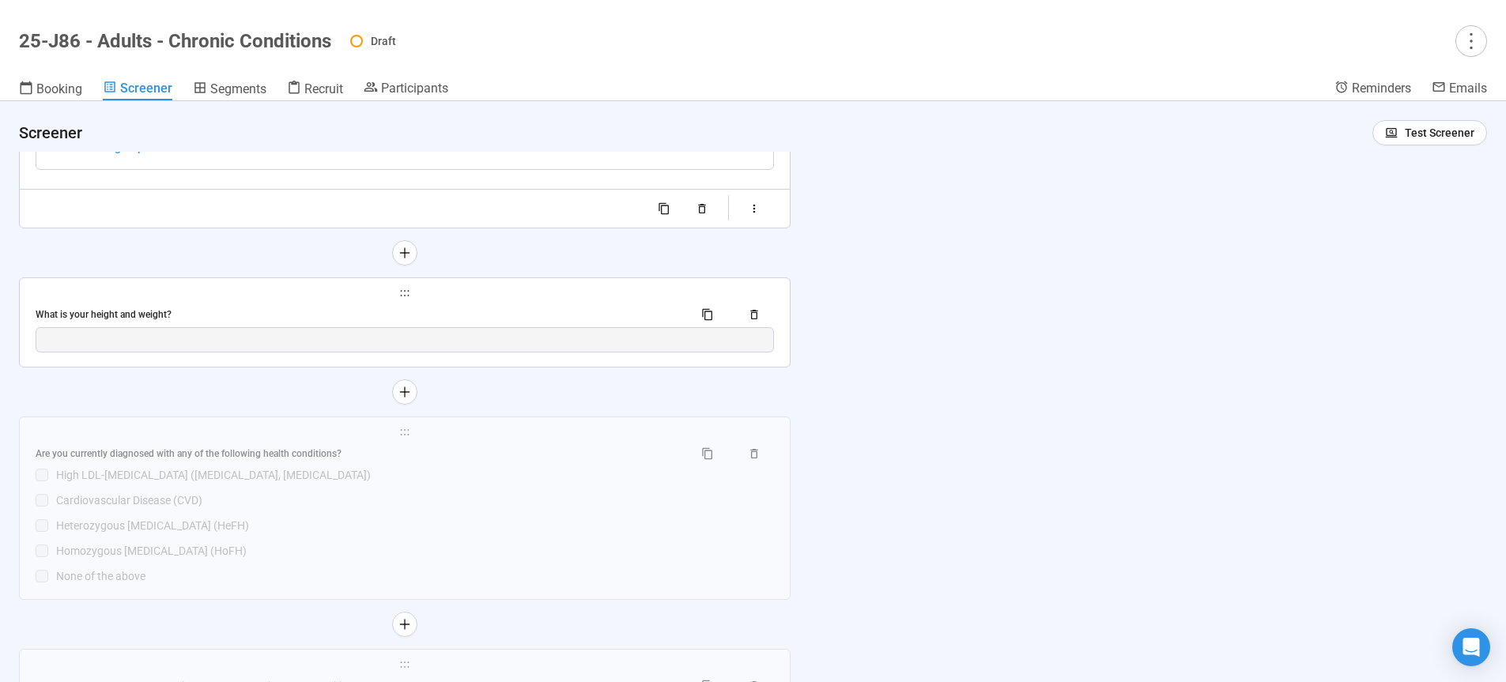
click at [424, 322] on div "What is your height and weight?" at bounding box center [358, 314] width 645 height 15
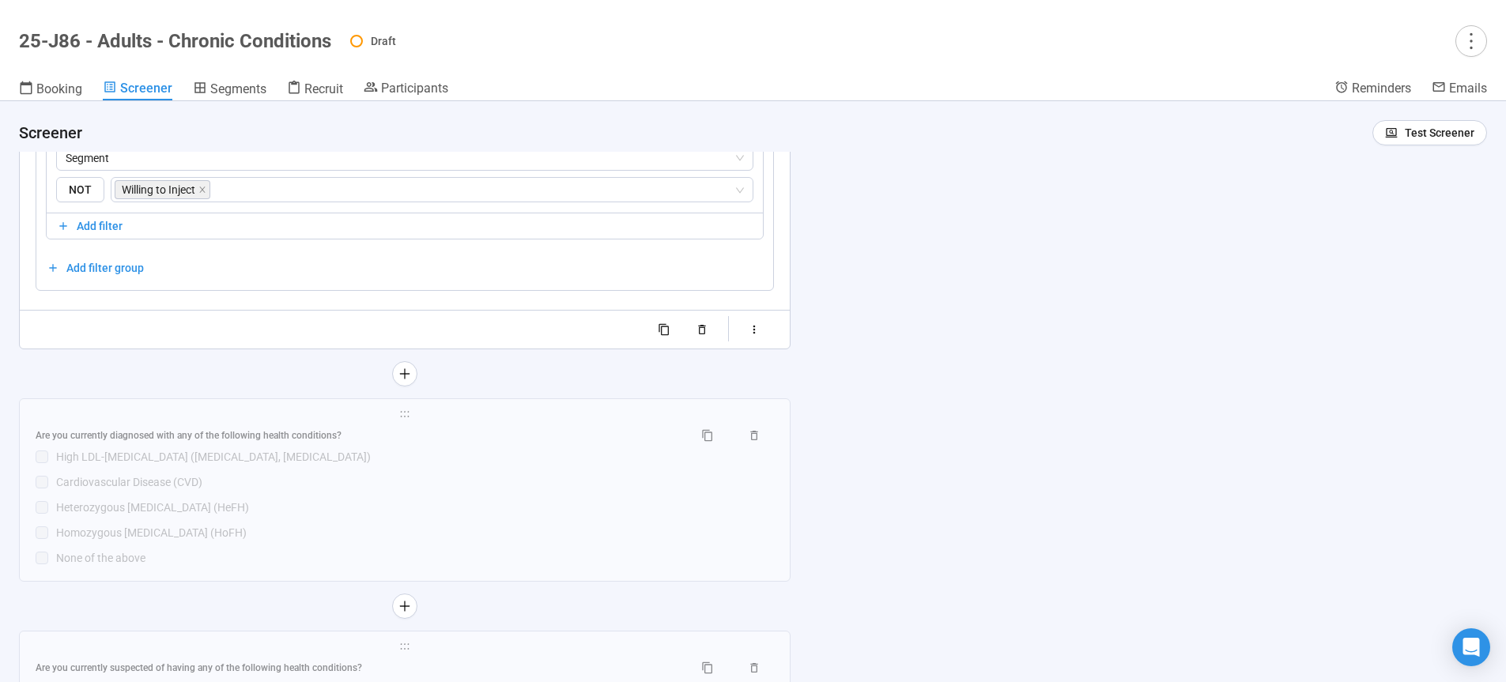
scroll to position [6186, 0]
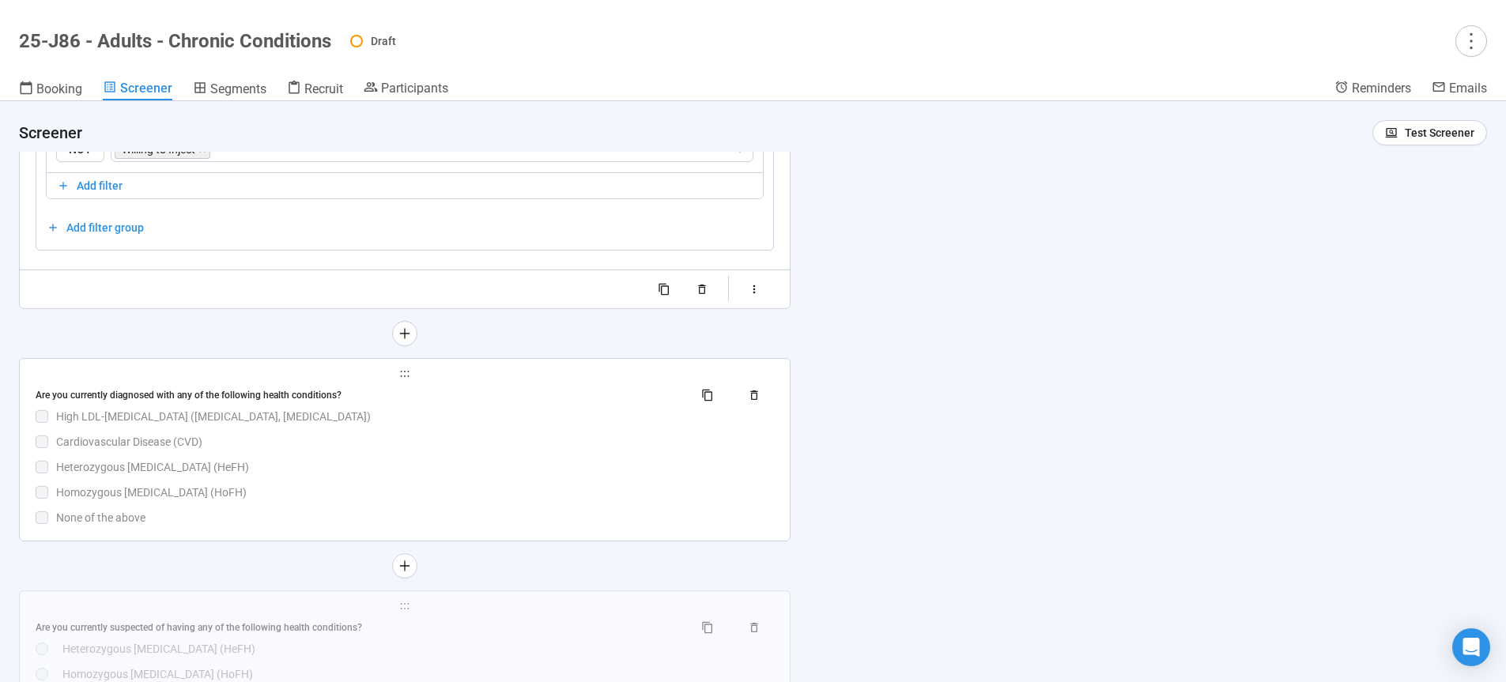
click at [408, 460] on div "Are you currently diagnosed with any of the following health conditions? High L…" at bounding box center [405, 455] width 738 height 144
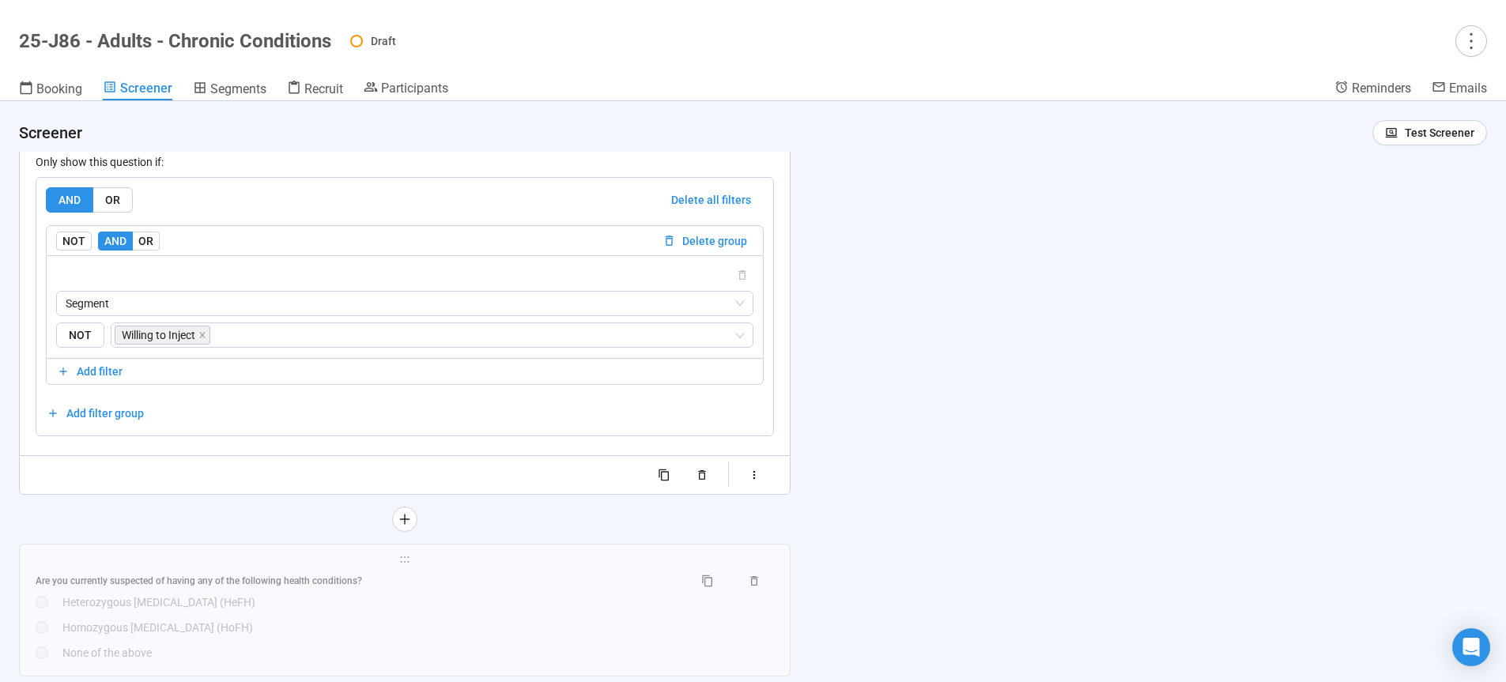
scroll to position [6325, 0]
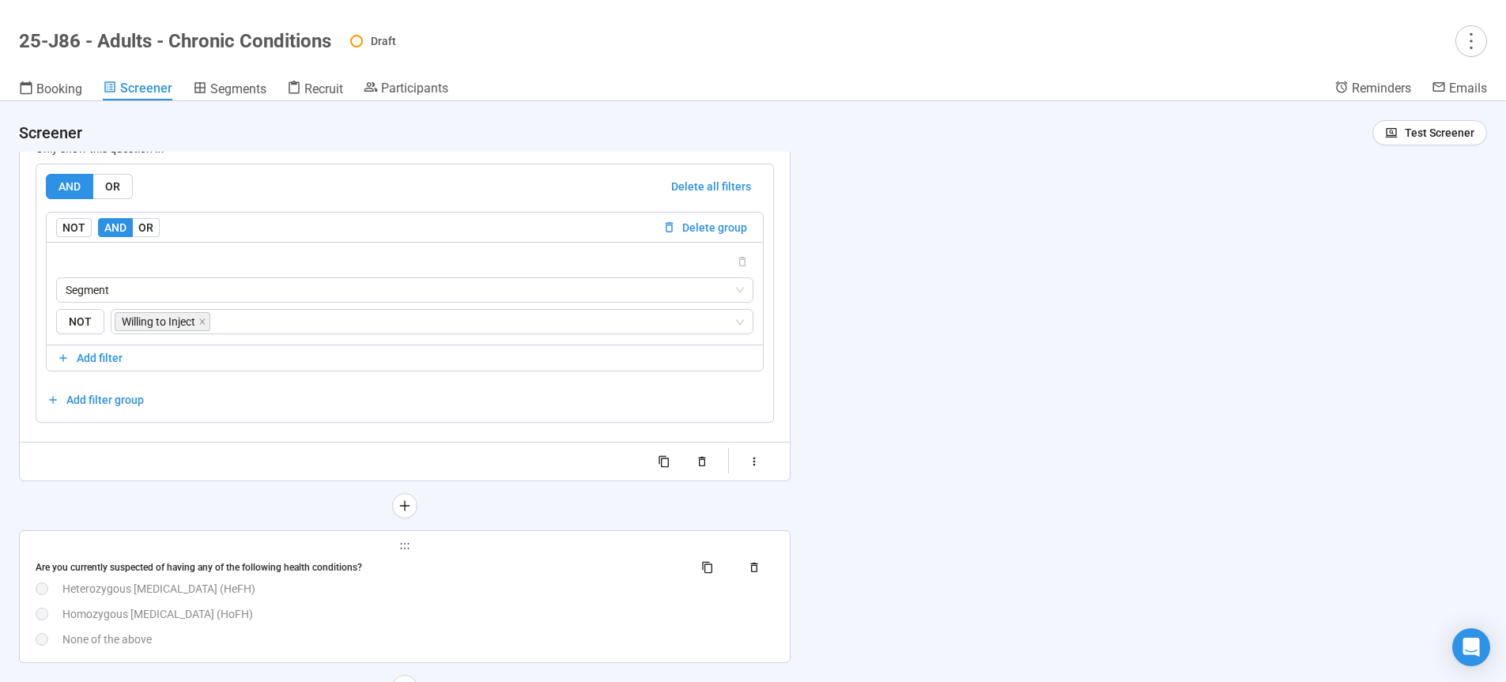
click at [462, 595] on div "Heterozygous familial hypercholesterolemia (HeFH)" at bounding box center [417, 588] width 711 height 17
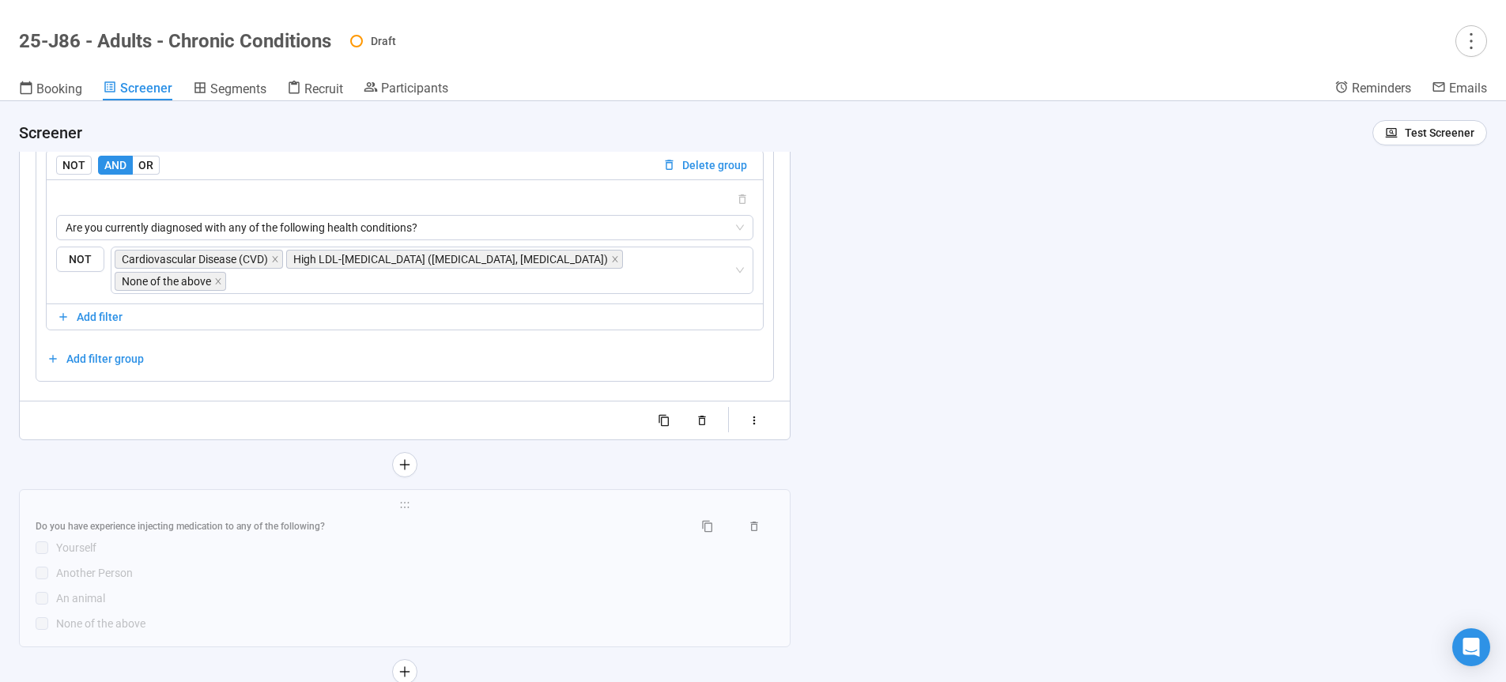
scroll to position [6559, 0]
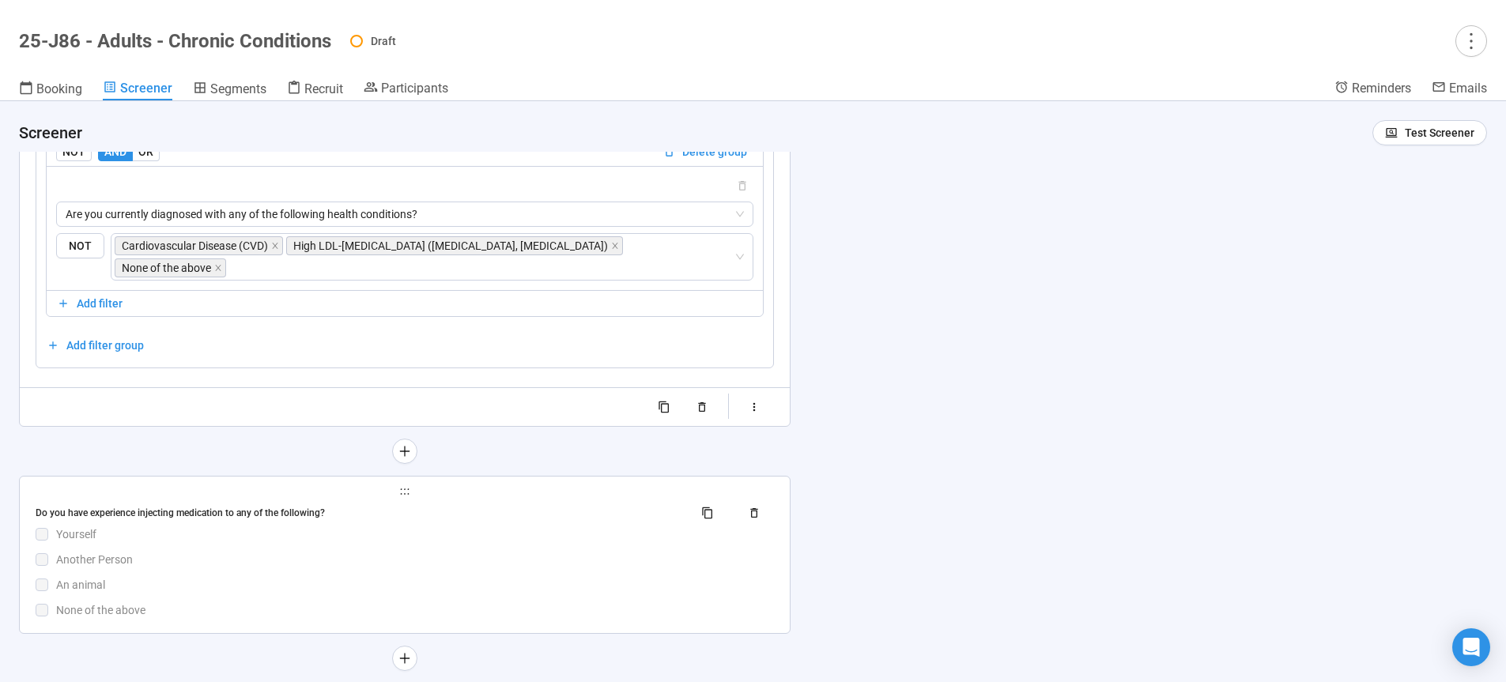
click at [427, 551] on div "Another Person" at bounding box center [415, 559] width 718 height 17
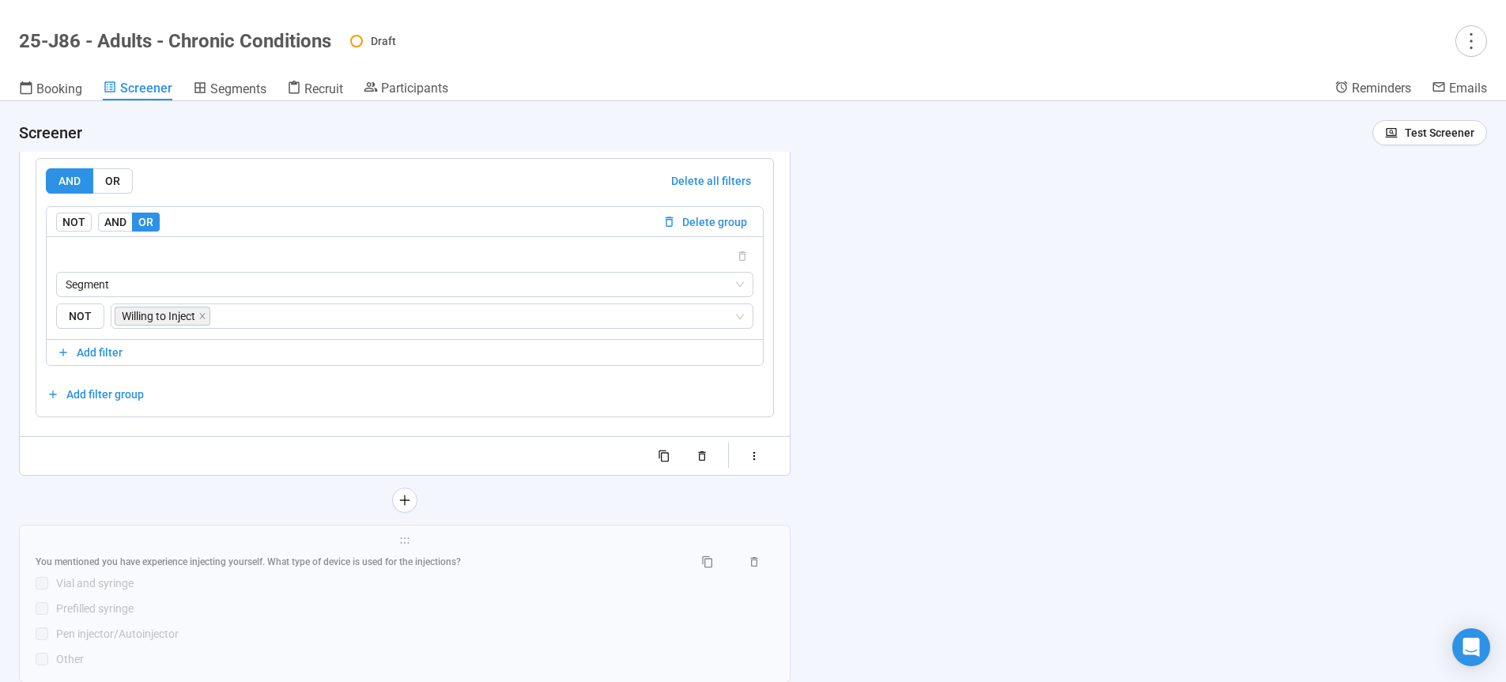
scroll to position [6784, 0]
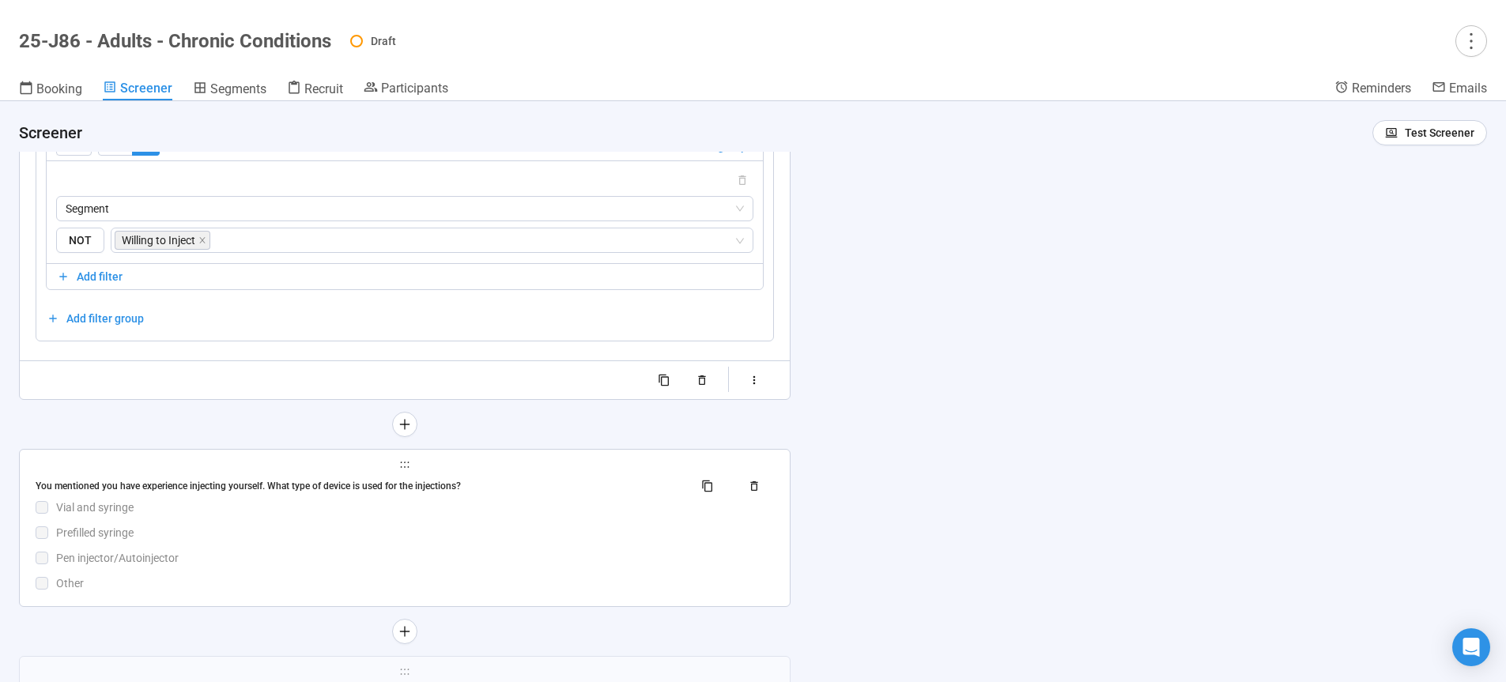
click at [397, 541] on div "Prefilled syringe" at bounding box center [415, 532] width 718 height 17
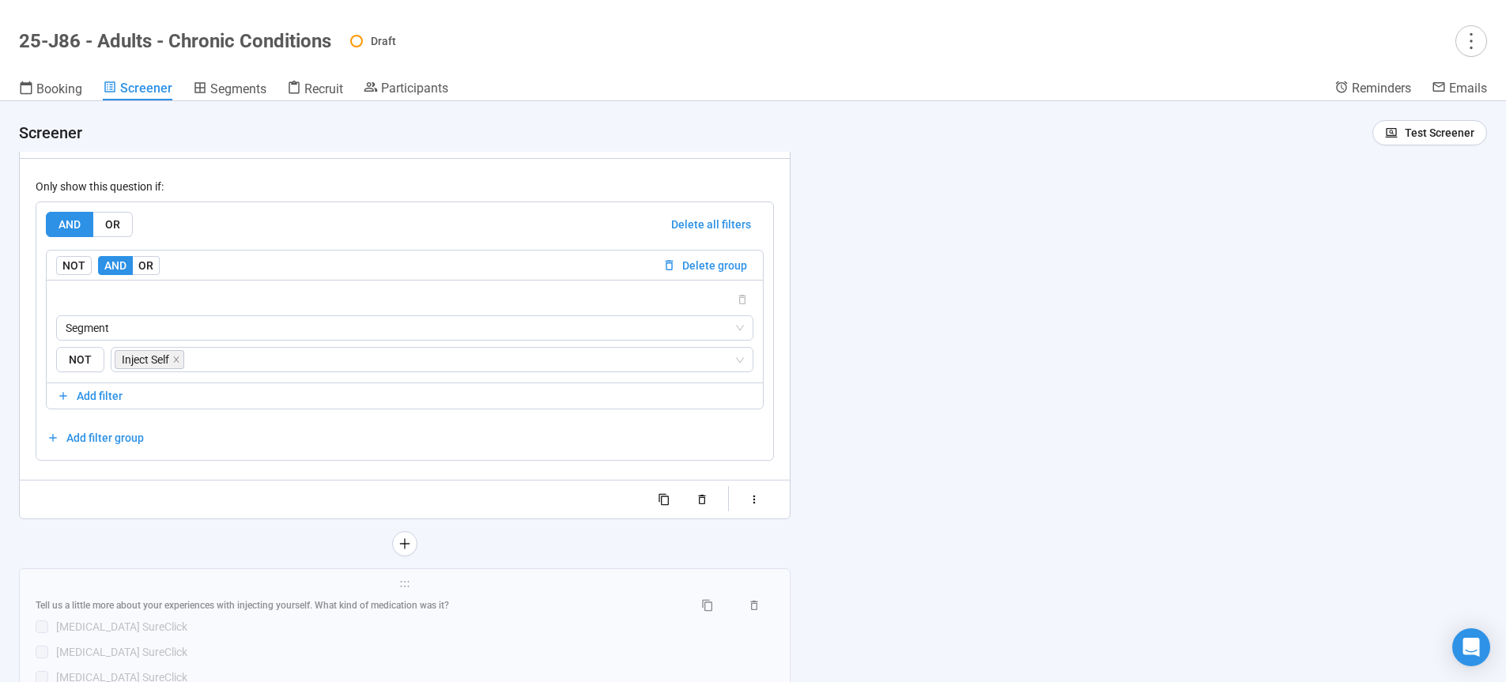
scroll to position [7006, 0]
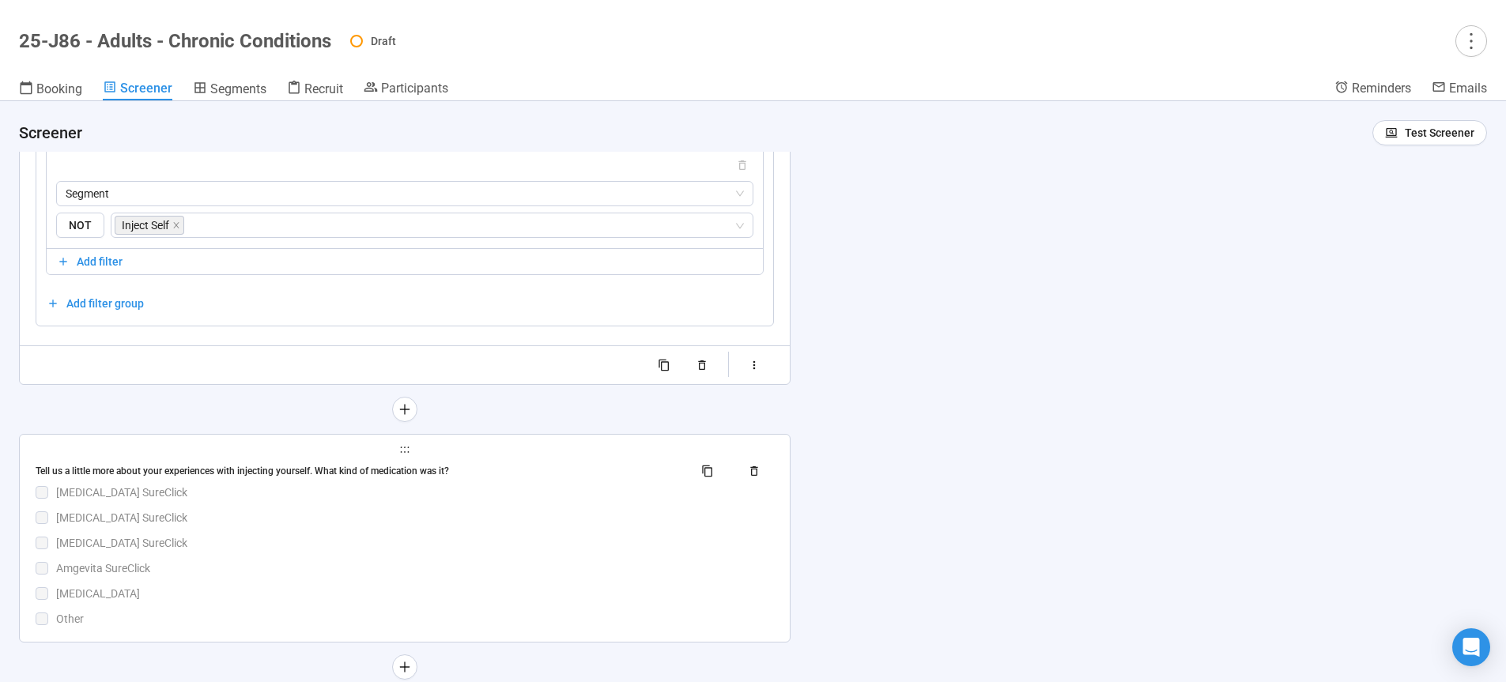
click at [405, 550] on div "Aimovig SureClick" at bounding box center [415, 542] width 718 height 17
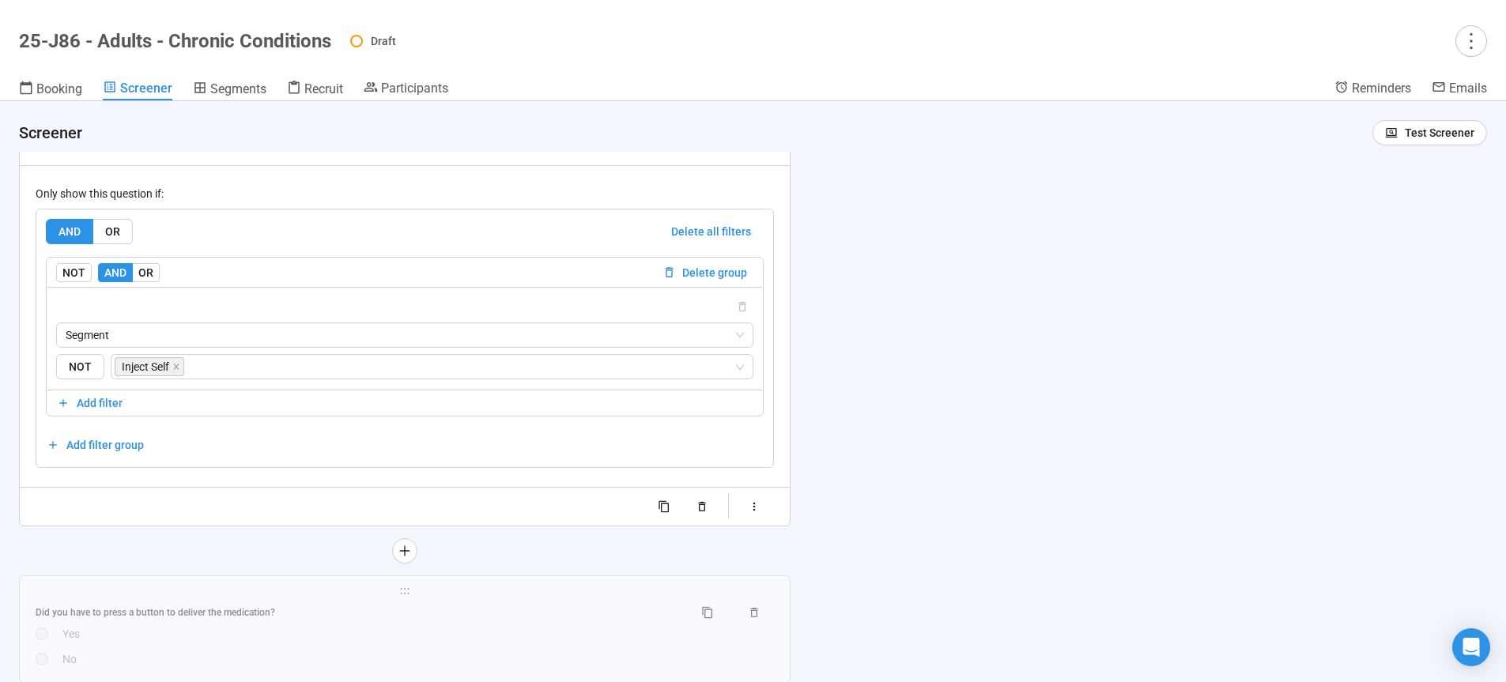
scroll to position [7280, 0]
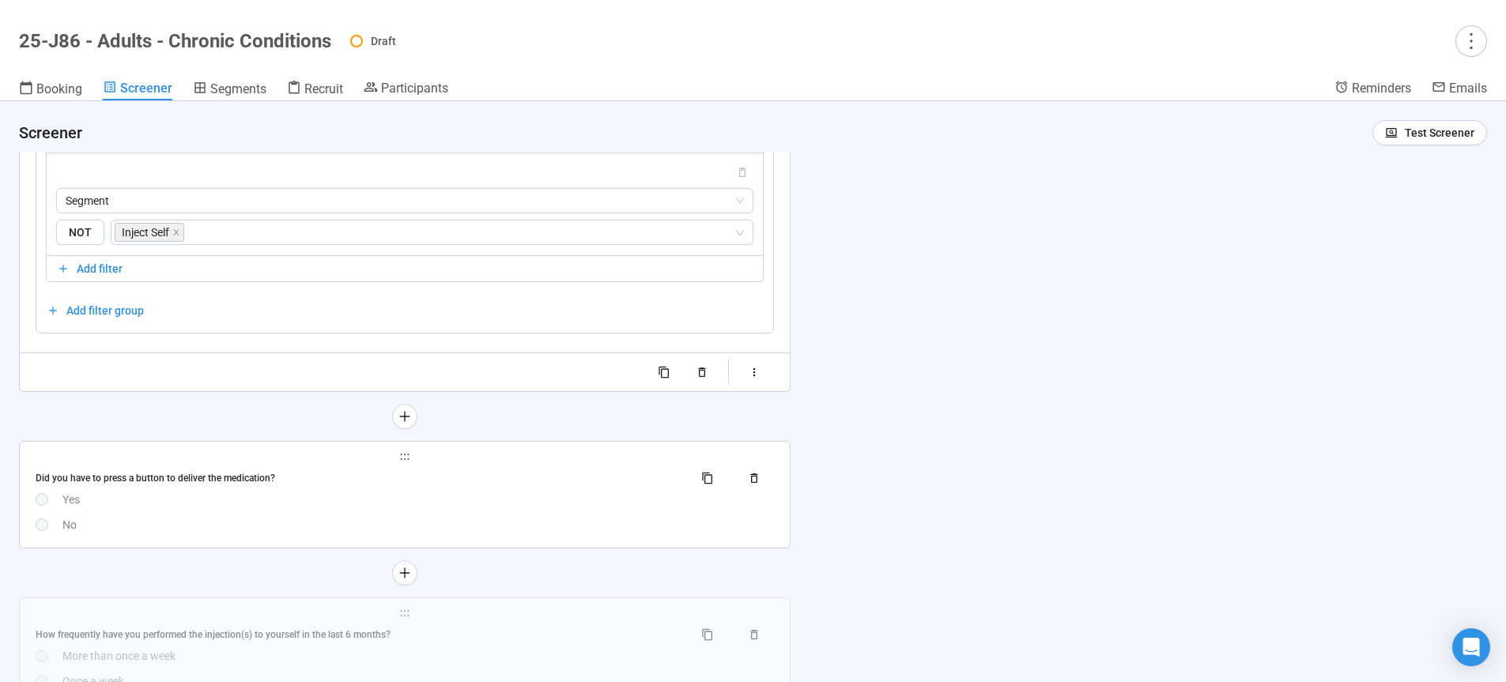
click at [414, 508] on div "Yes" at bounding box center [417, 499] width 711 height 17
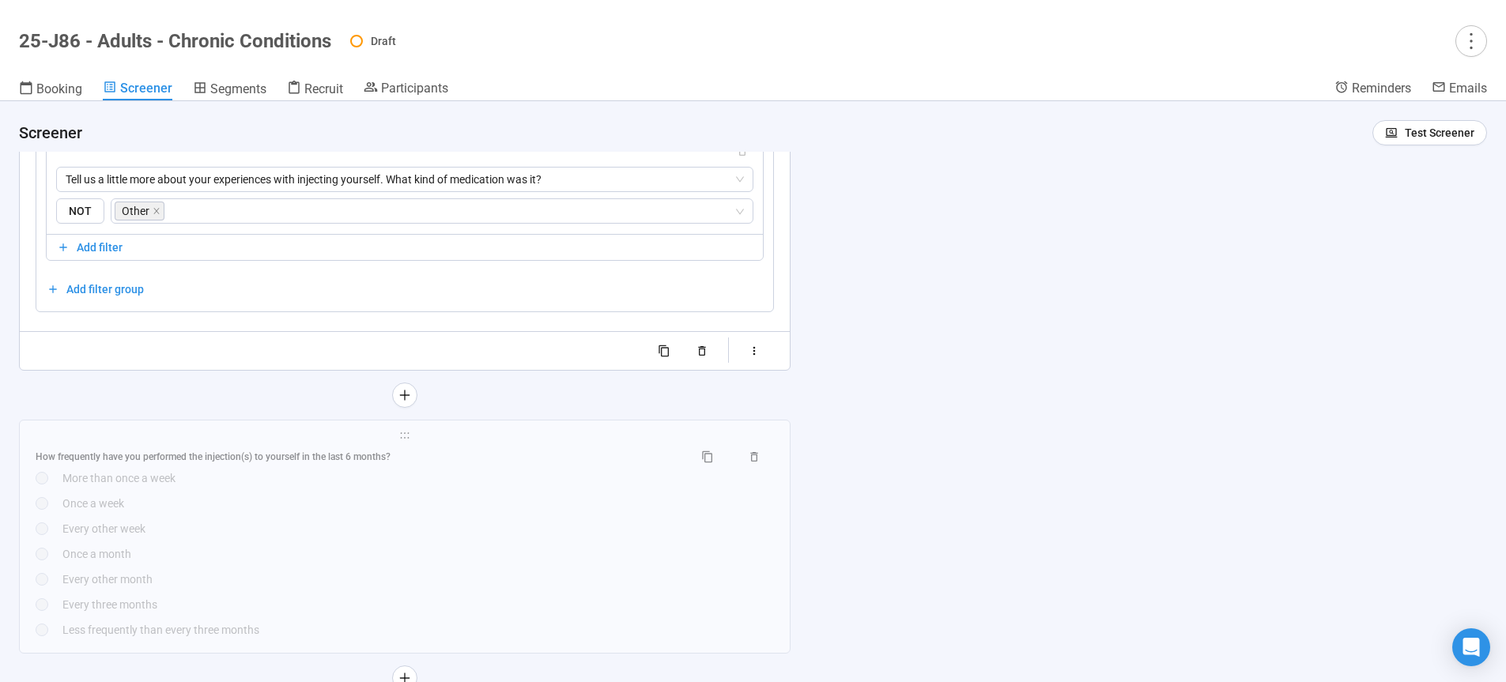
scroll to position [7467, 0]
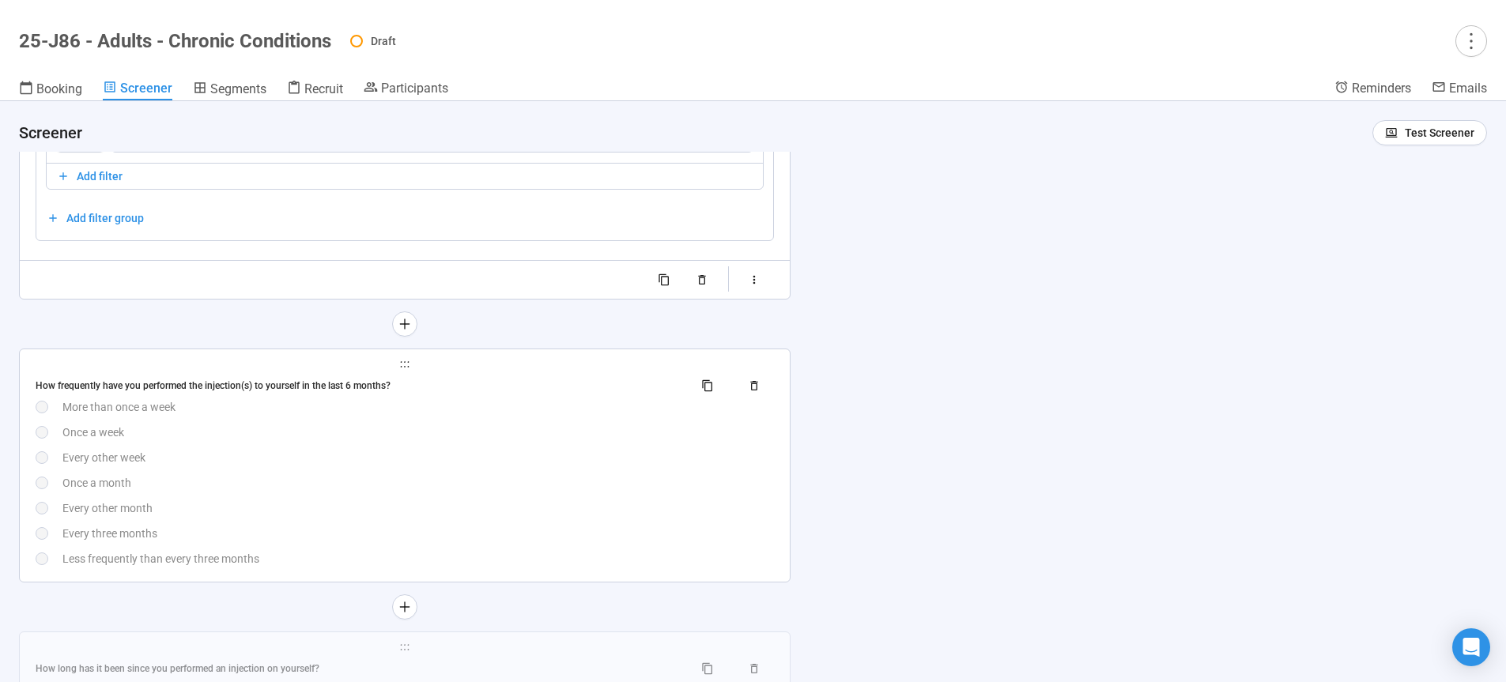
click at [467, 512] on div "How frequently have you performed the injection(s) to yourself in the last 6 mo…" at bounding box center [405, 470] width 738 height 194
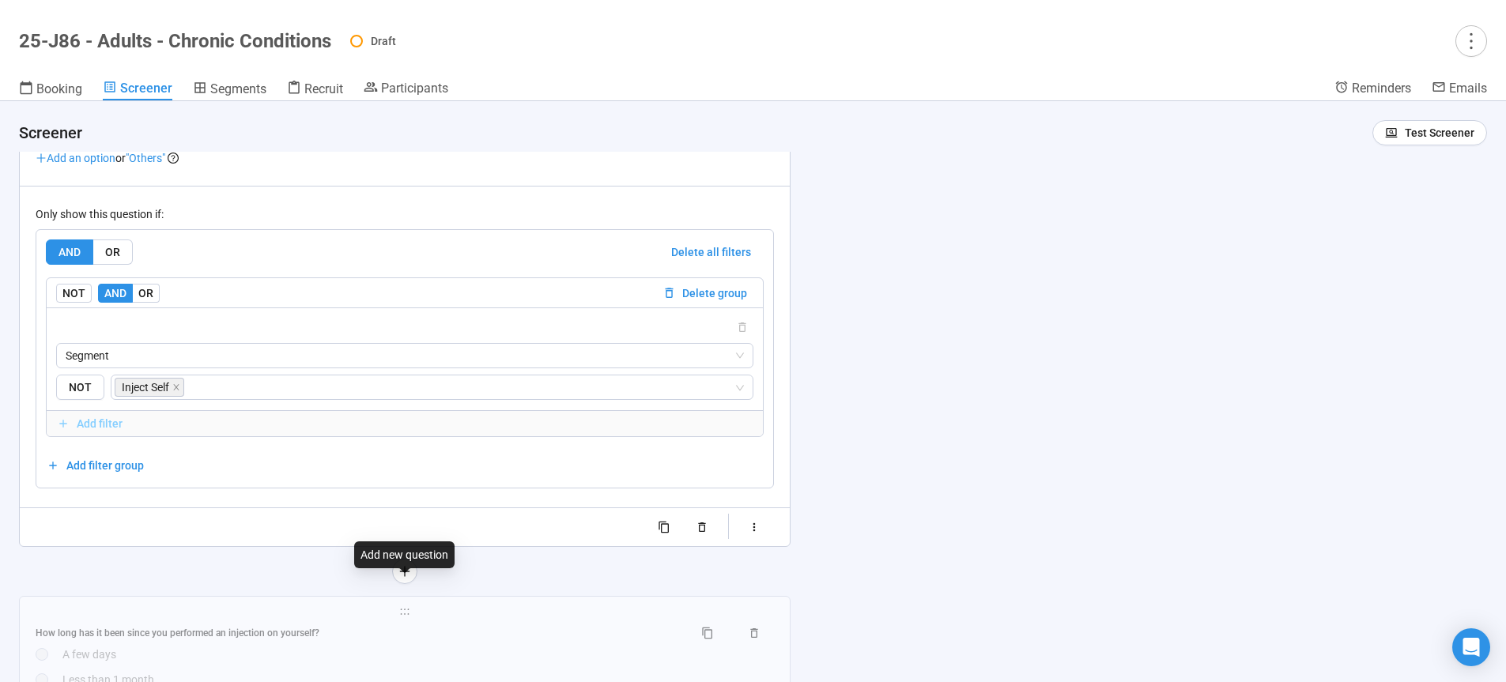
scroll to position [7709, 0]
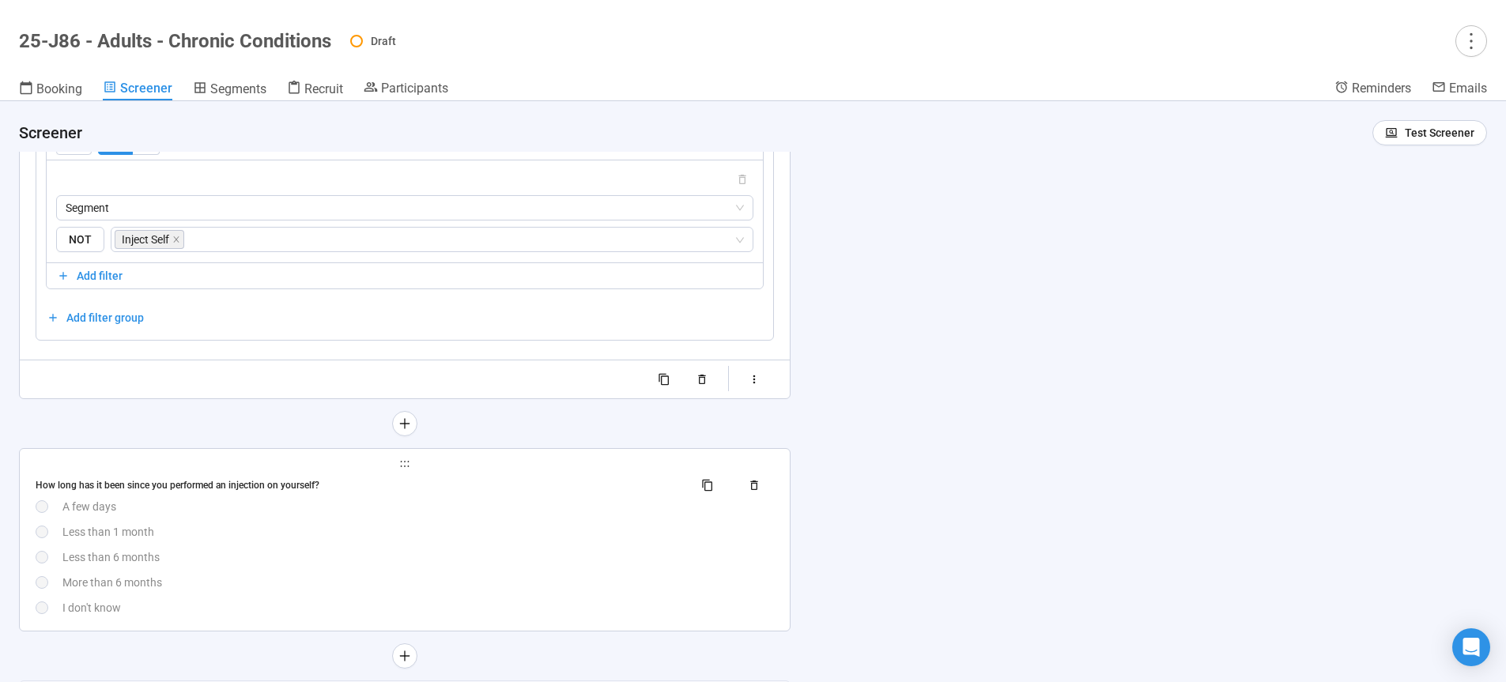
click at [479, 591] on div "More than 6 months" at bounding box center [417, 582] width 711 height 17
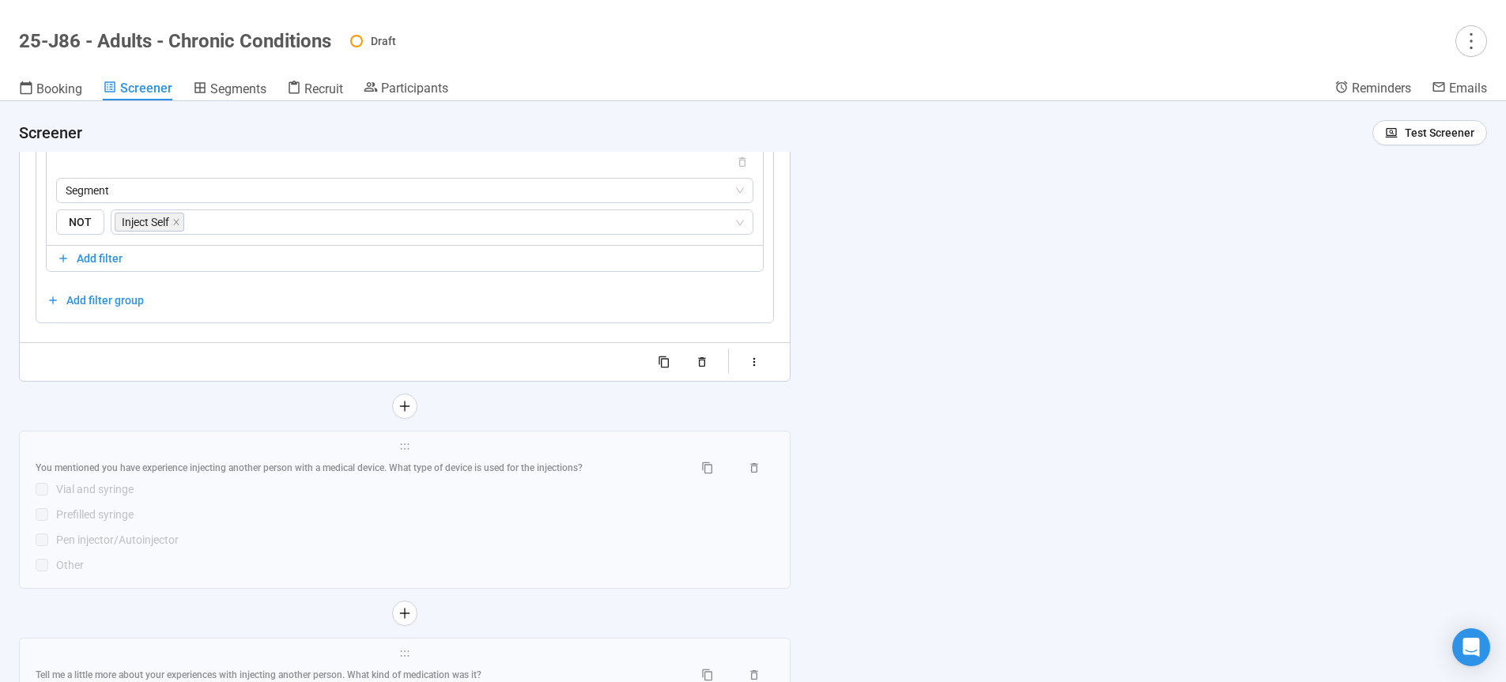
scroll to position [7940, 0]
click at [486, 567] on div "You mentioned you have experience injecting another person with a medical devic…" at bounding box center [405, 510] width 738 height 119
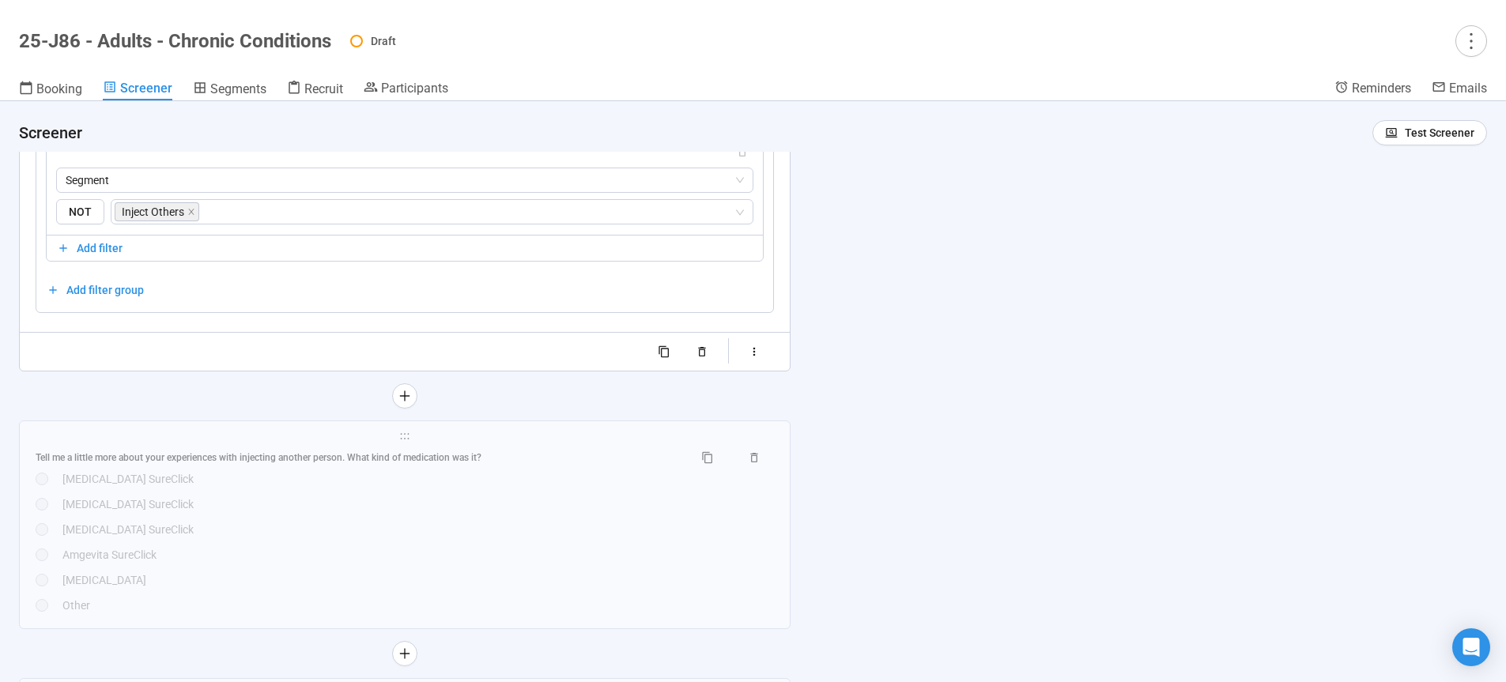
scroll to position [8172, 0]
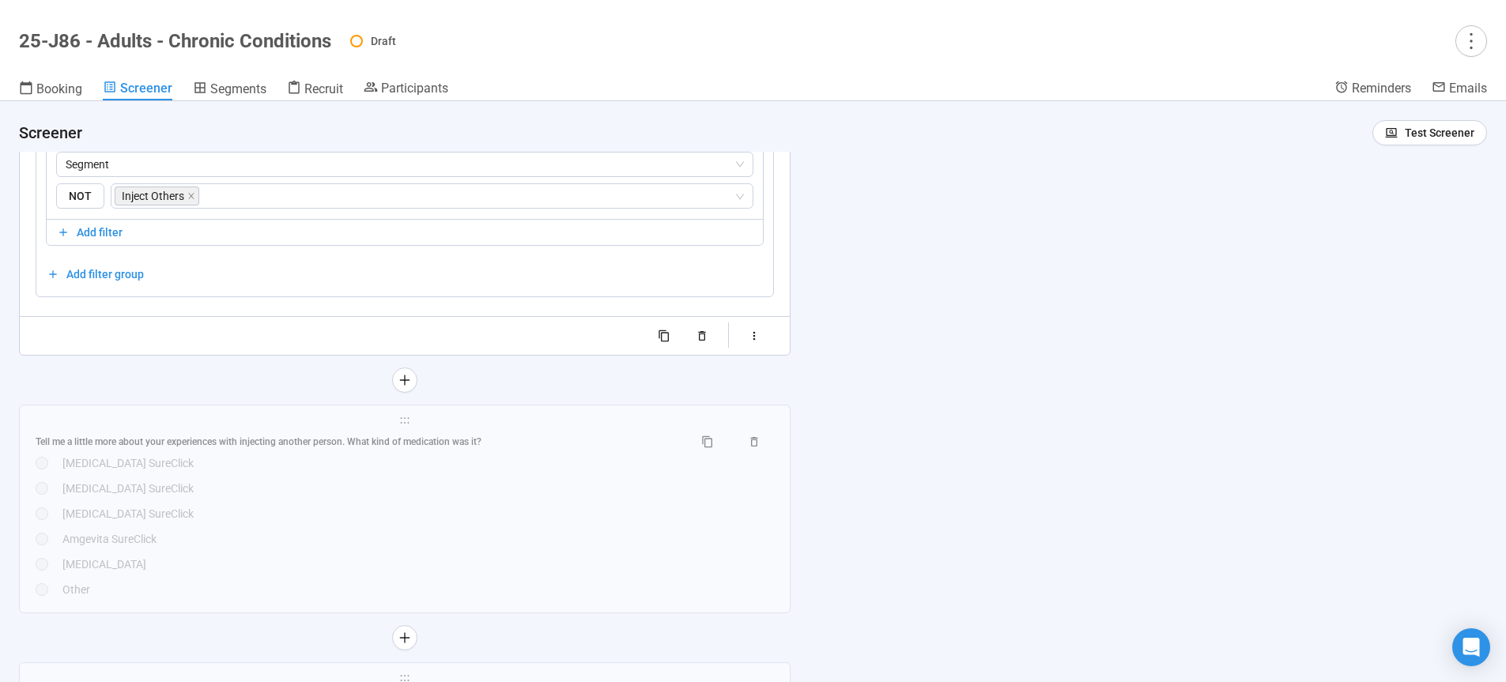
click at [486, 567] on div "Tell me a little more about your experiences with injecting another person. Wha…" at bounding box center [405, 513] width 738 height 169
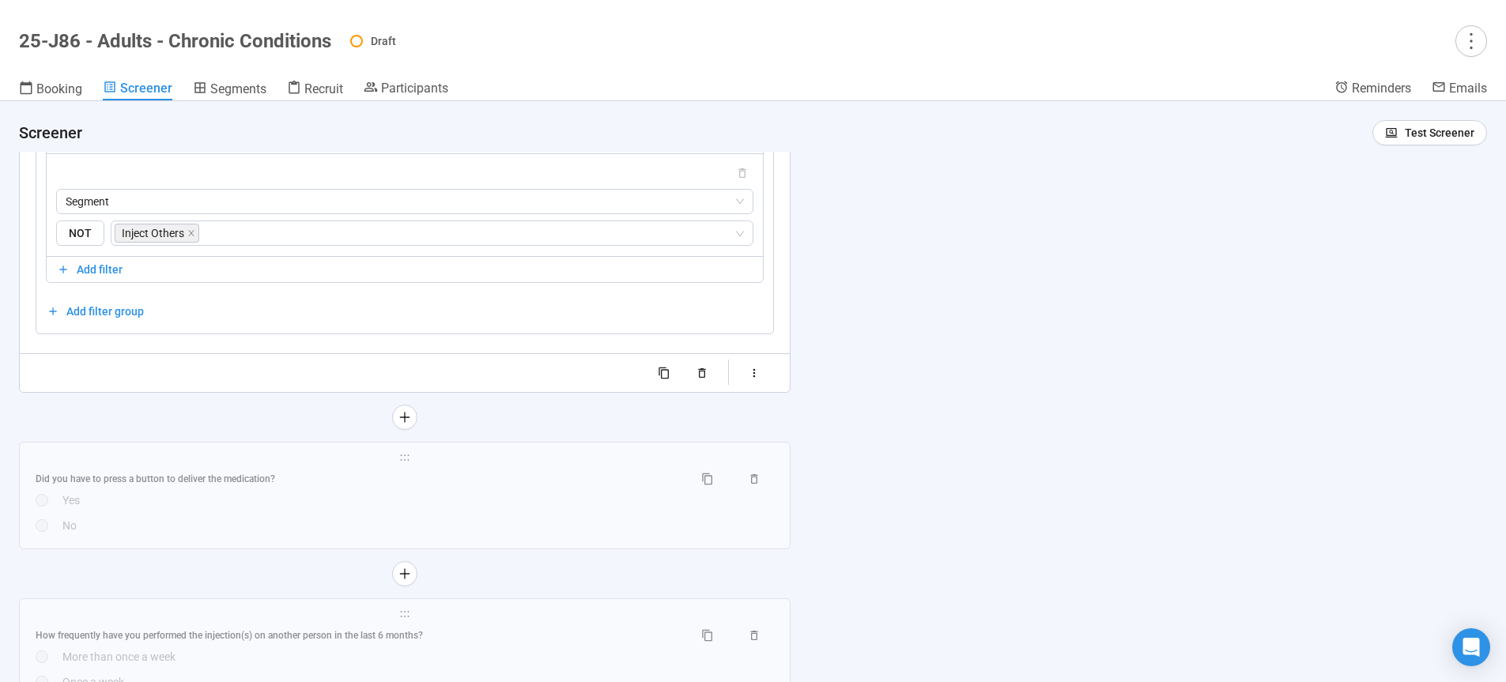
scroll to position [8426, 0]
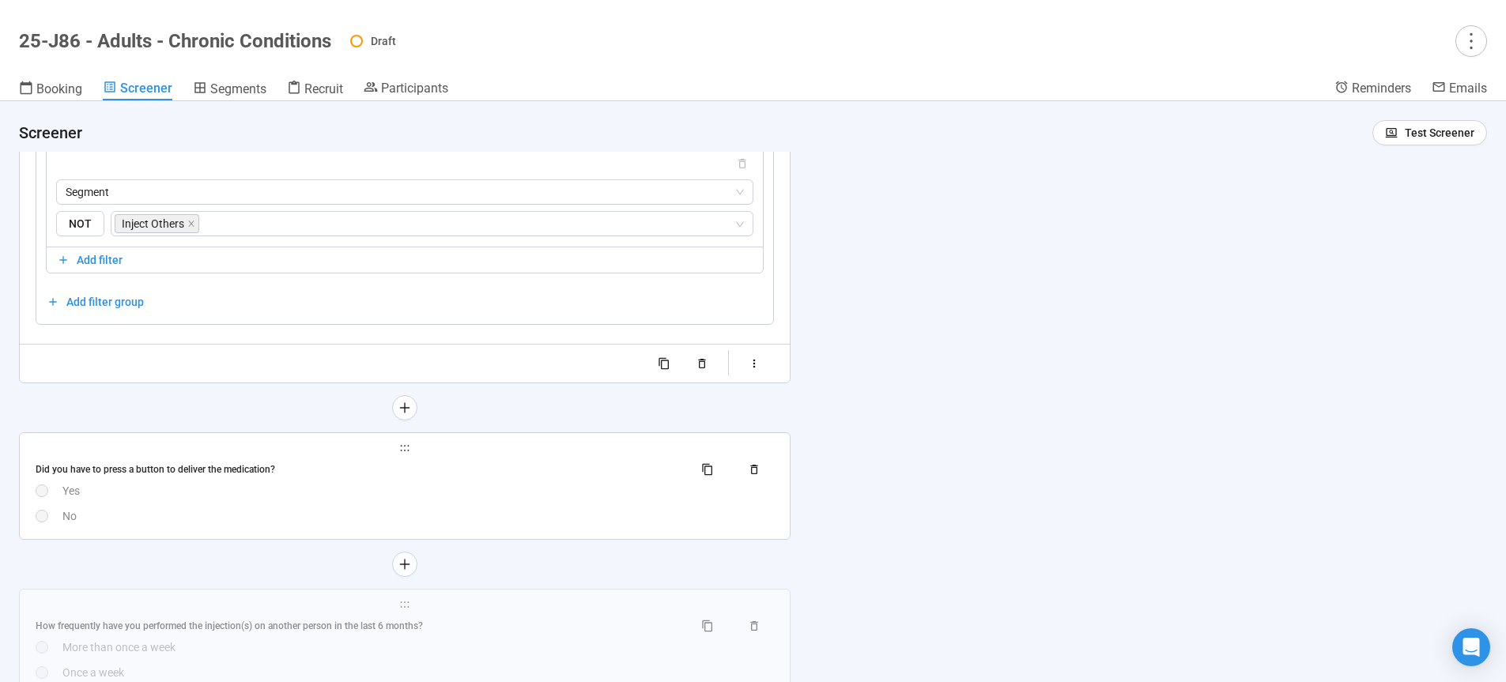
click at [492, 482] on div "Did you have to press a button to deliver the medication?" at bounding box center [405, 469] width 738 height 25
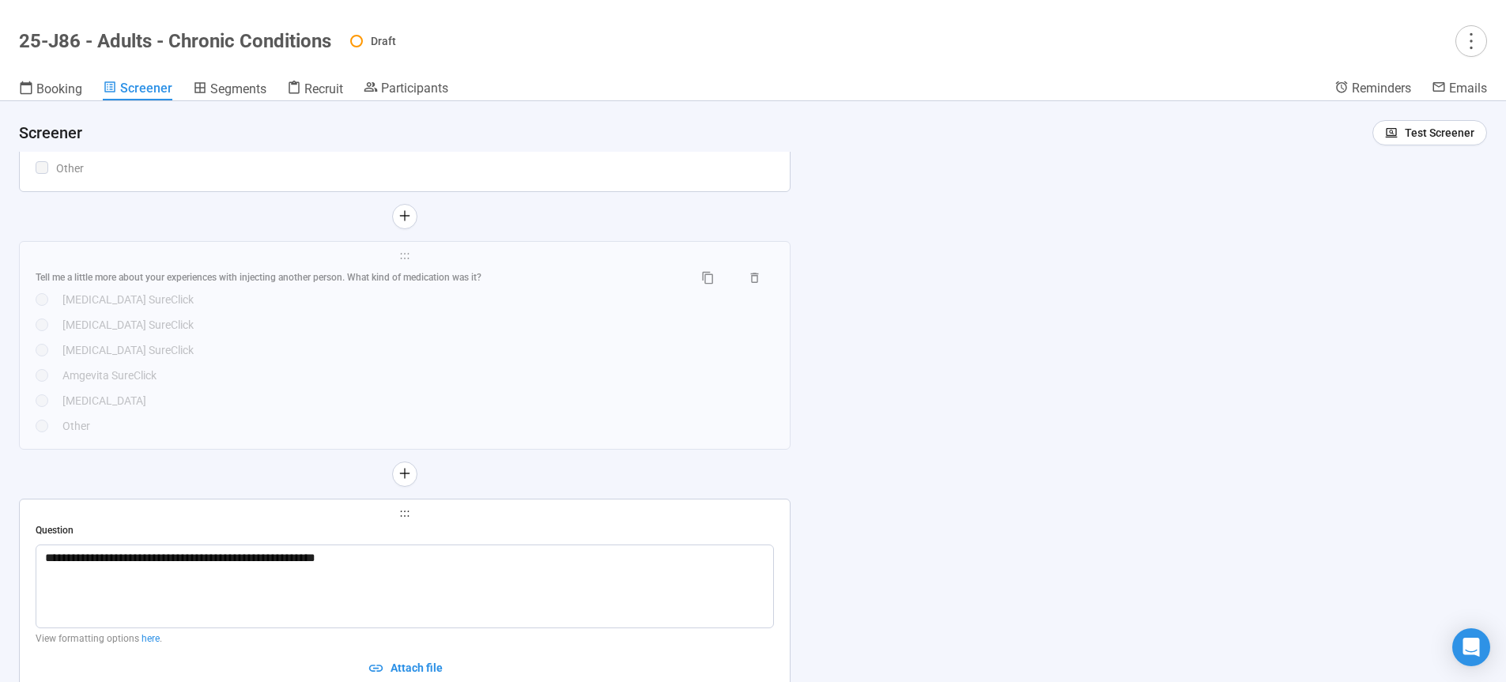
scroll to position [7623, 0]
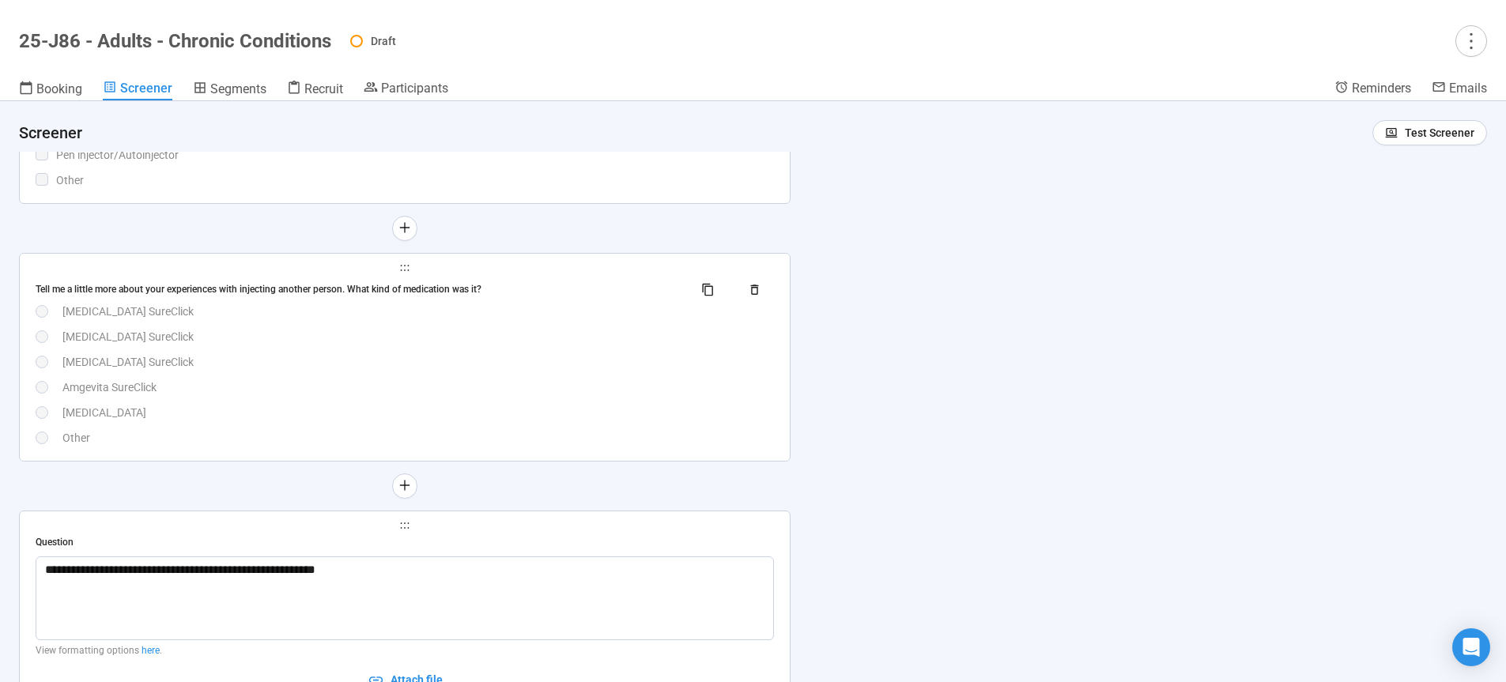
click at [361, 447] on div "Other" at bounding box center [417, 437] width 711 height 17
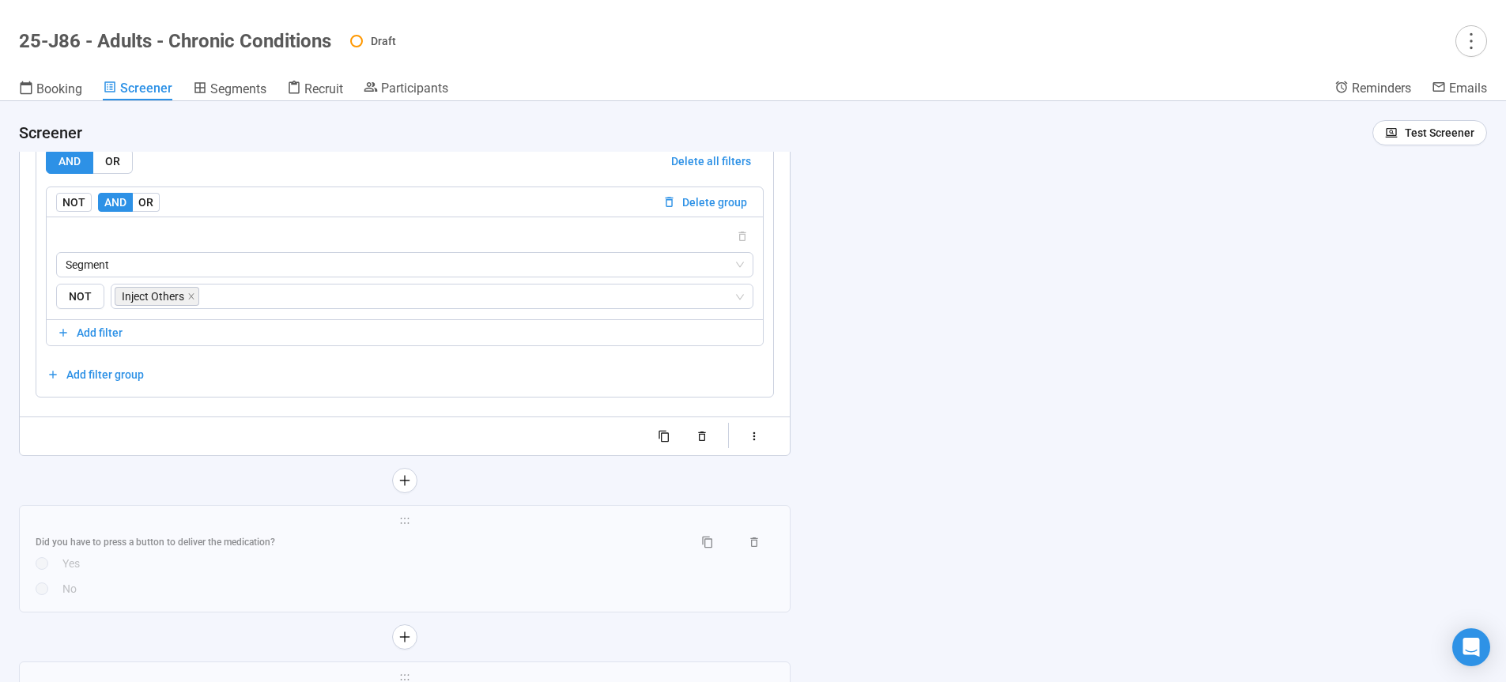
scroll to position [8487, 0]
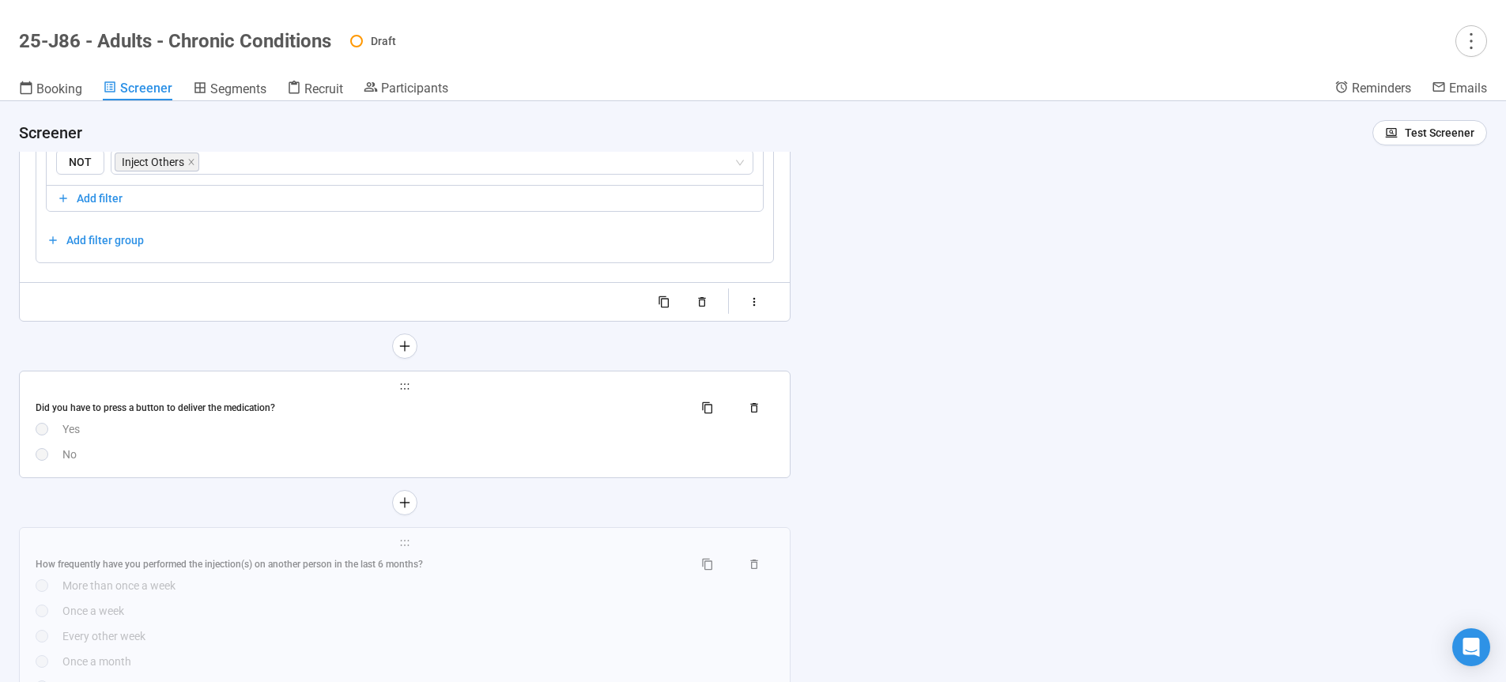
click at [508, 438] on div "Yes" at bounding box center [417, 428] width 711 height 17
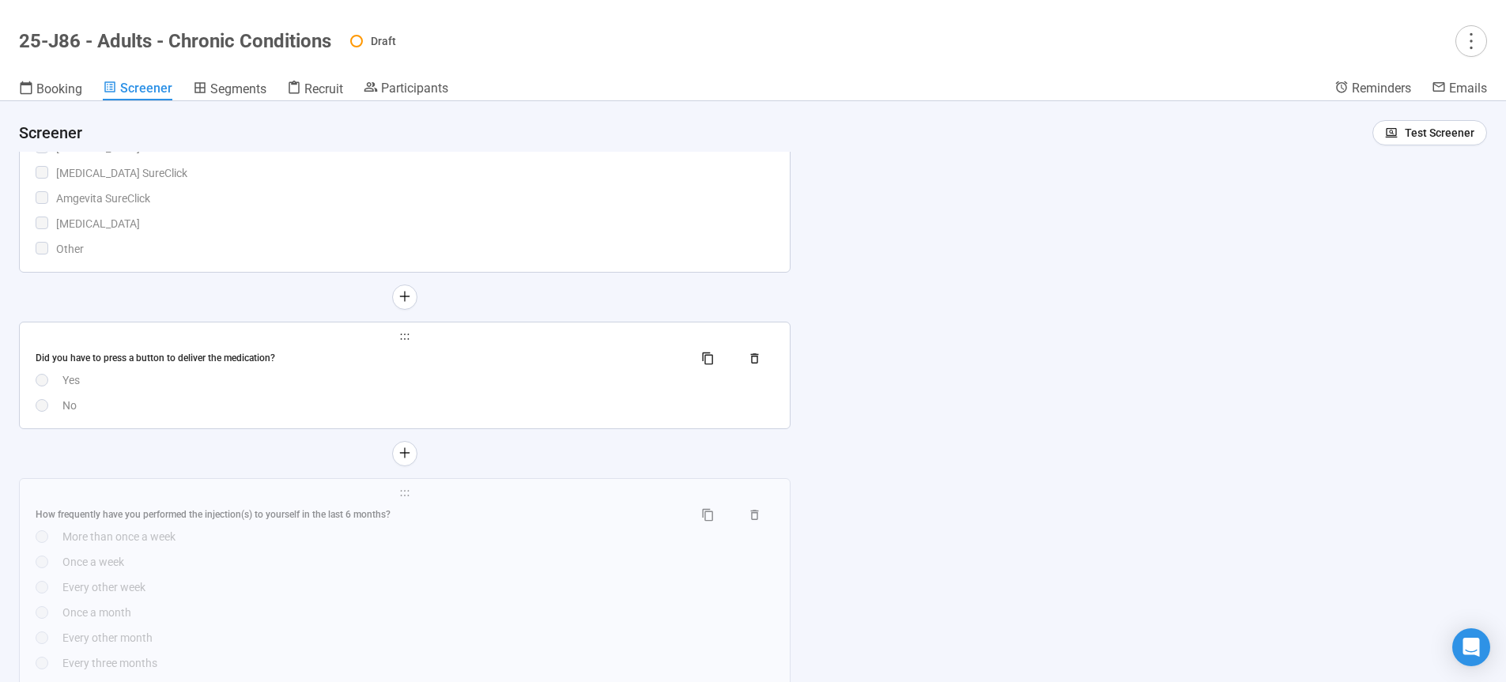
scroll to position [6635, 0]
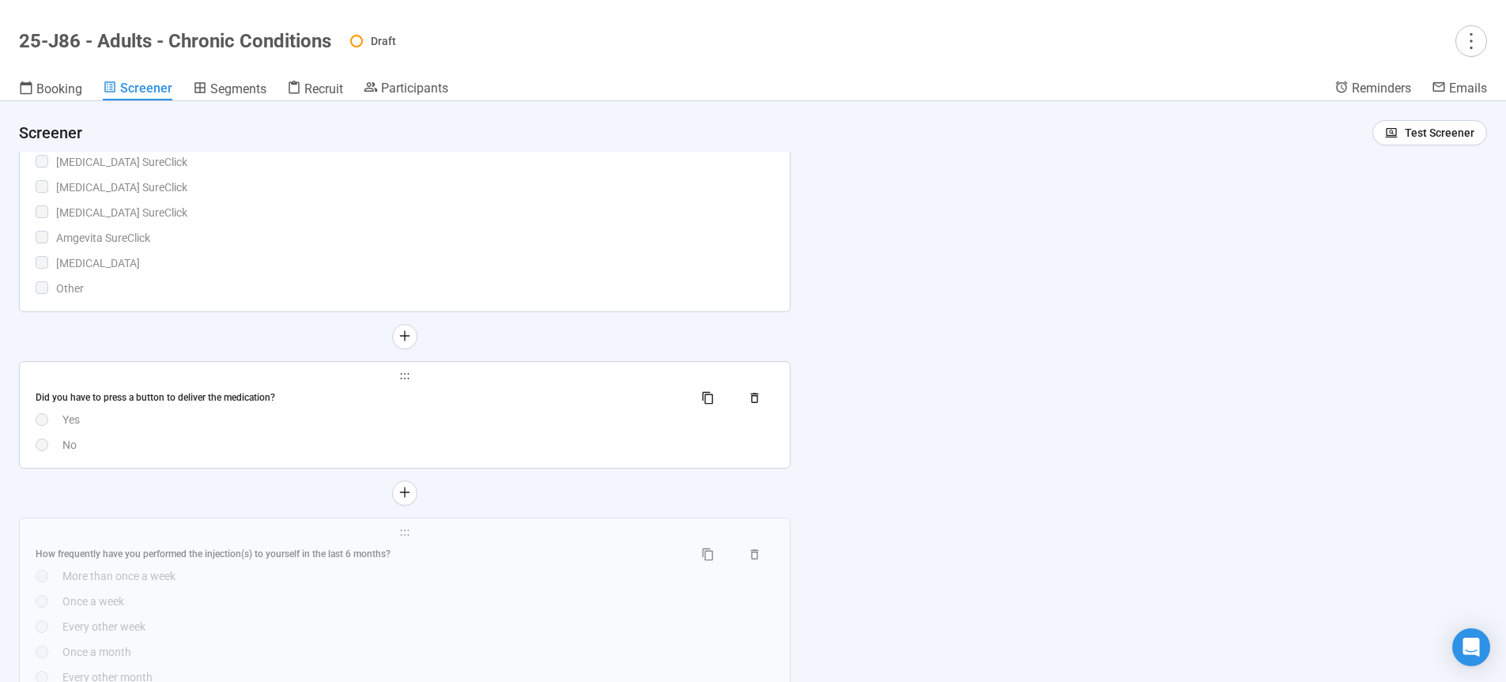
click at [498, 454] on div "No" at bounding box center [417, 444] width 711 height 17
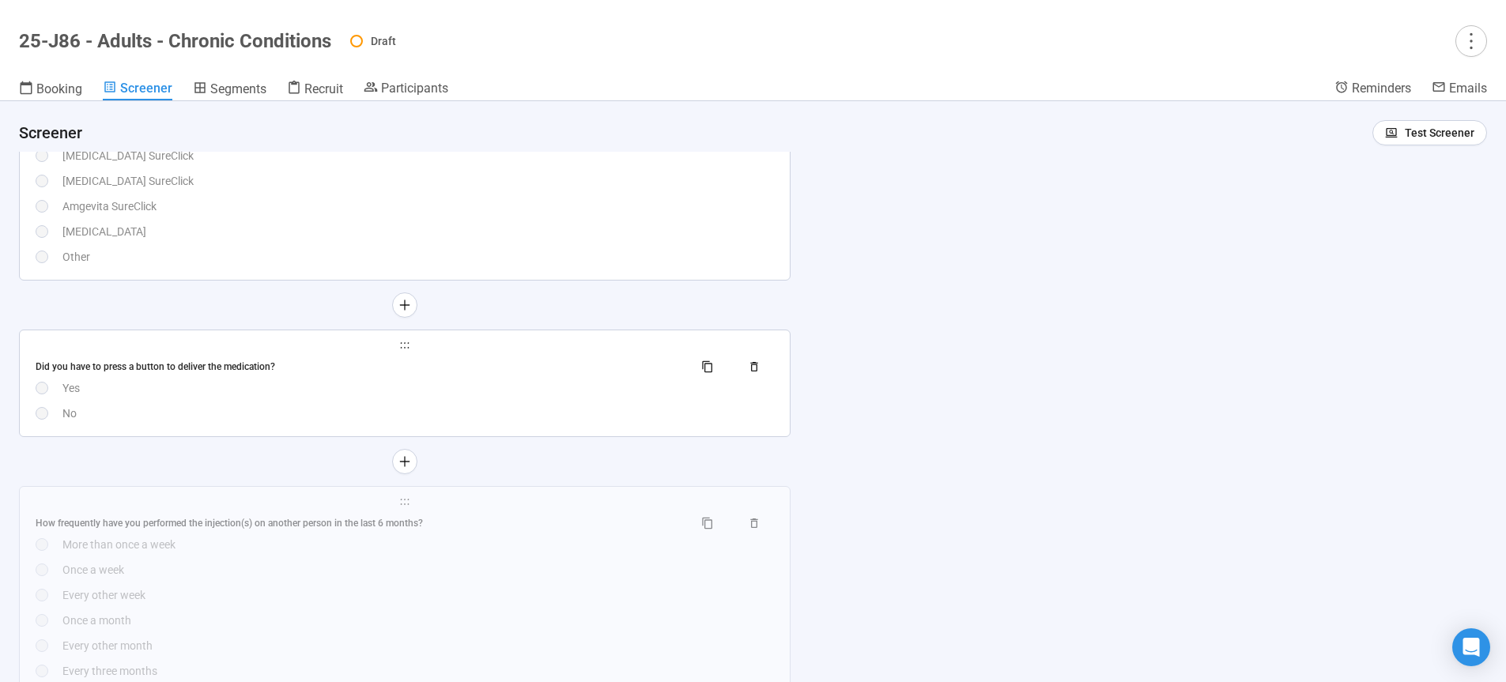
click at [407, 422] on div "No" at bounding box center [417, 413] width 711 height 17
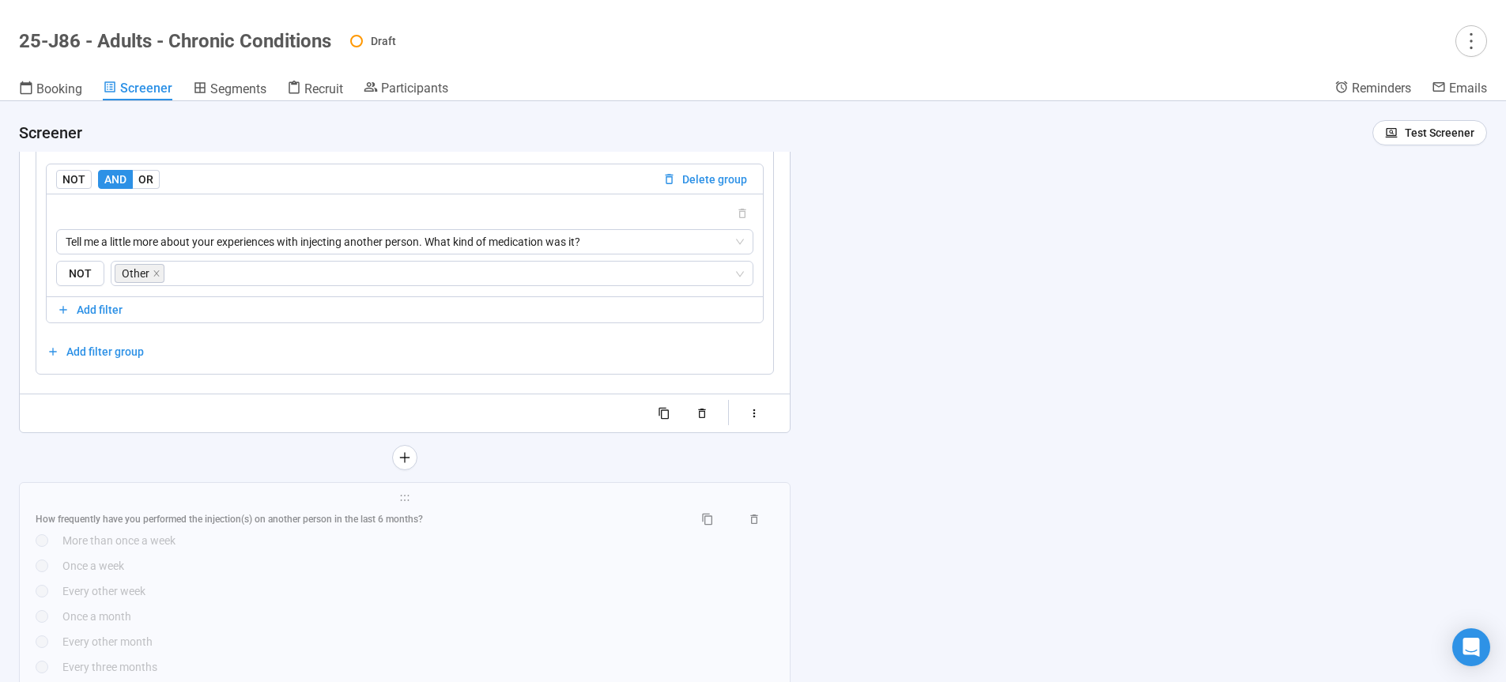
scroll to position [8604, 0]
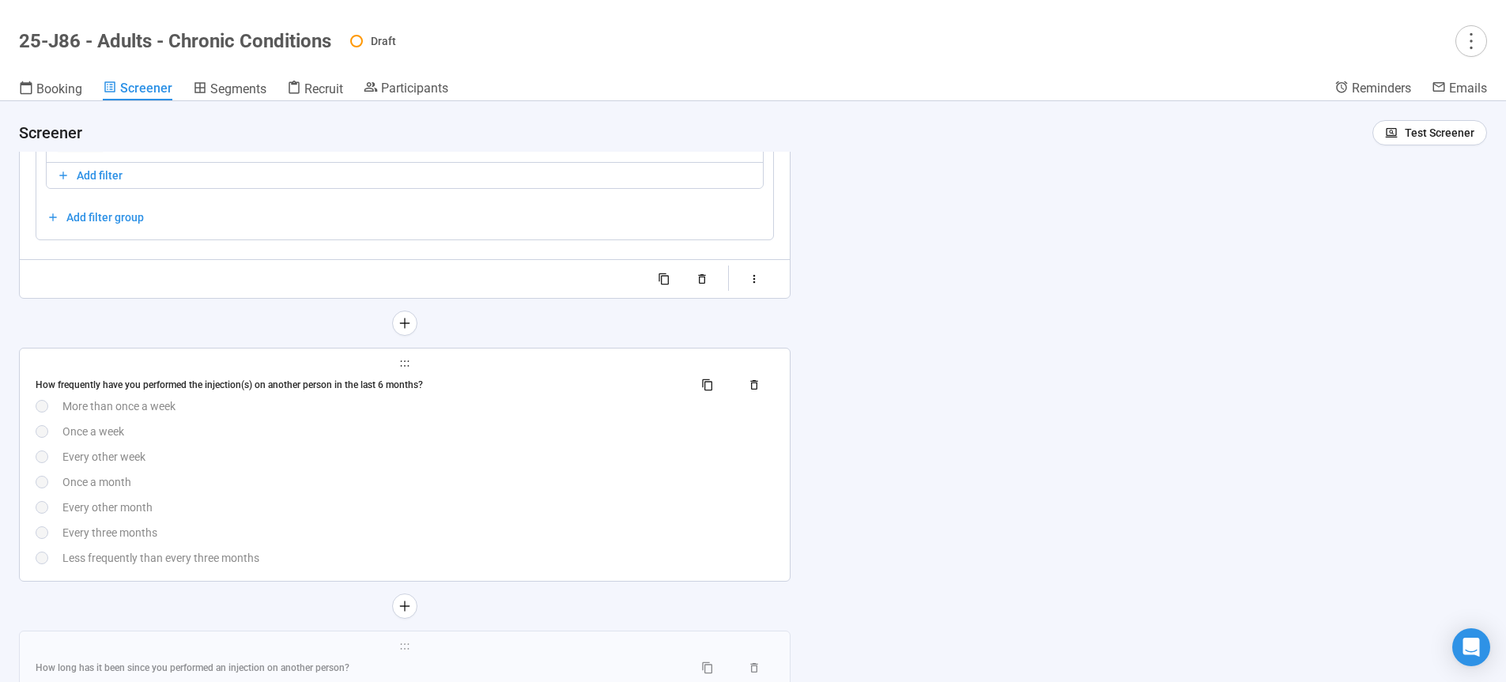
click at [420, 440] on div "Once a week" at bounding box center [417, 431] width 711 height 17
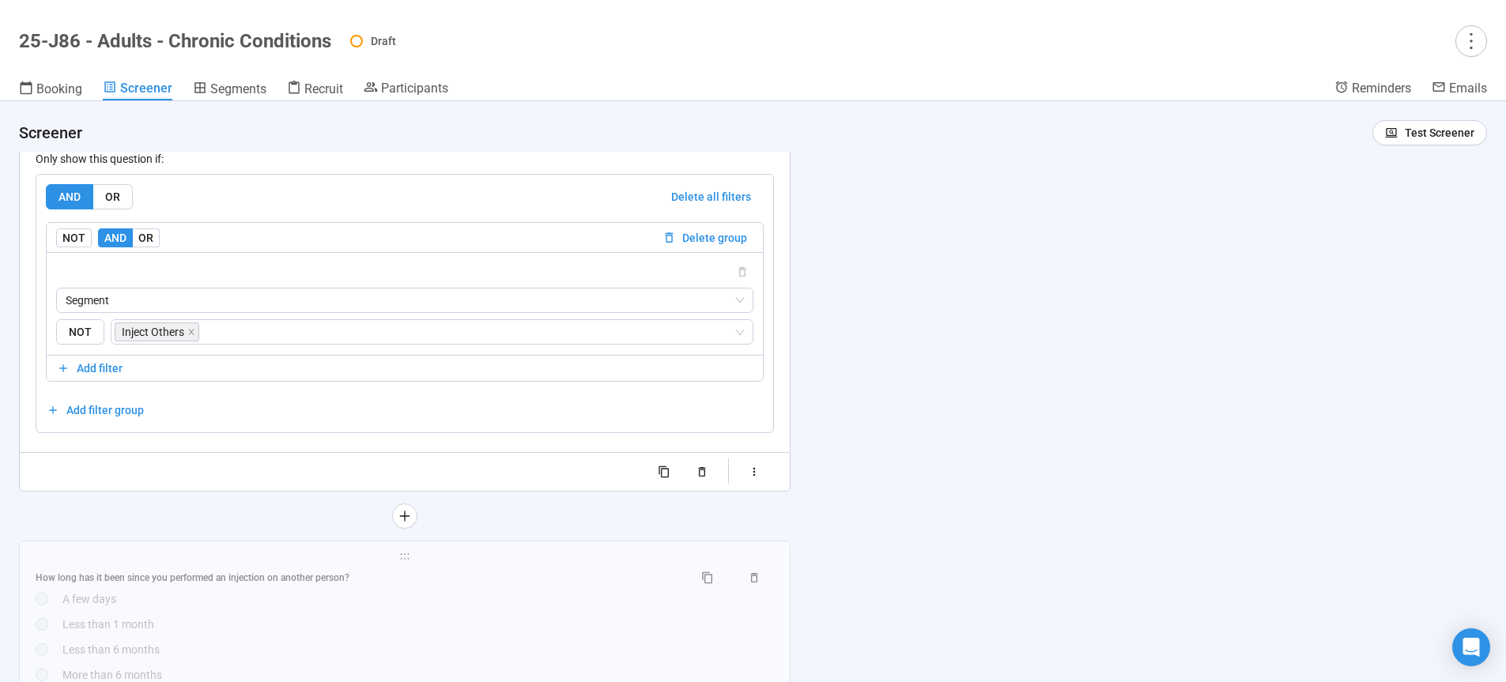
scroll to position [8901, 0]
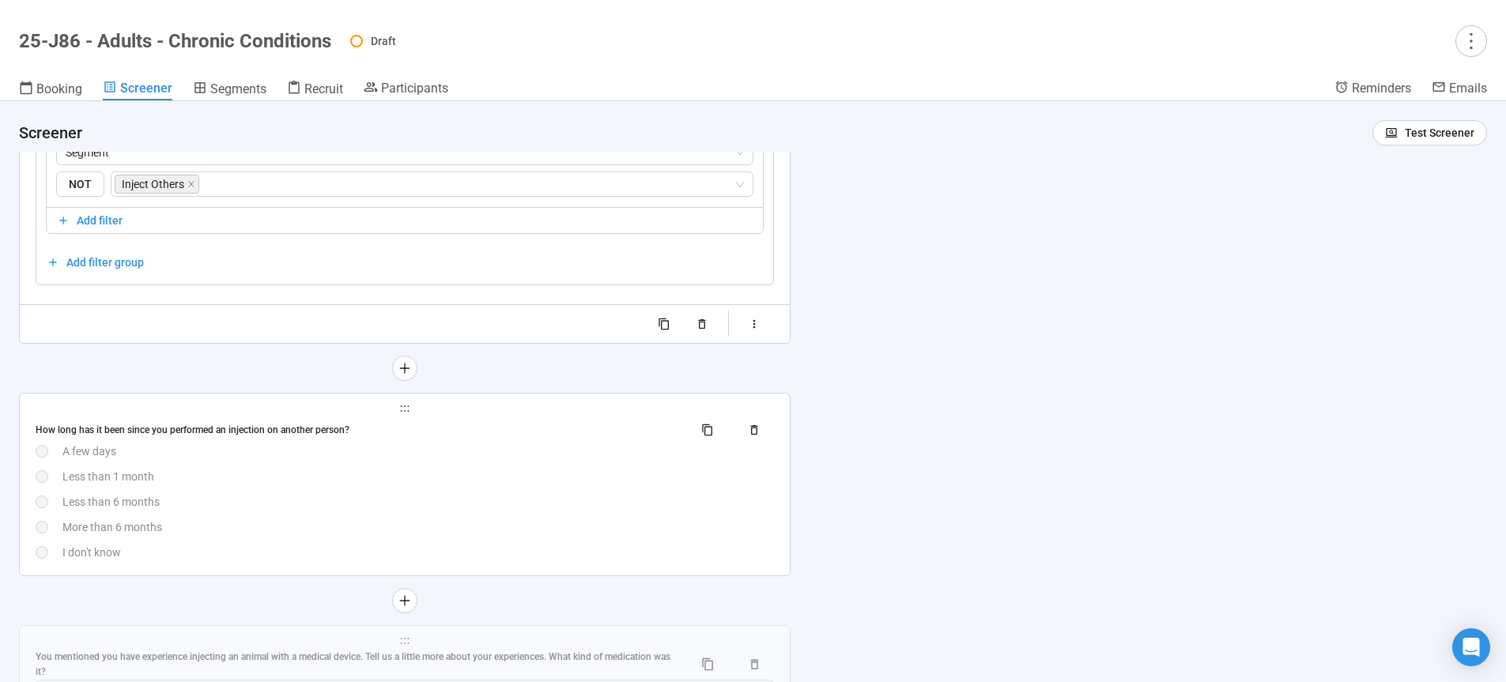
click at [458, 512] on div "How long has it been since you performed an injection on another person? A few …" at bounding box center [405, 489] width 738 height 144
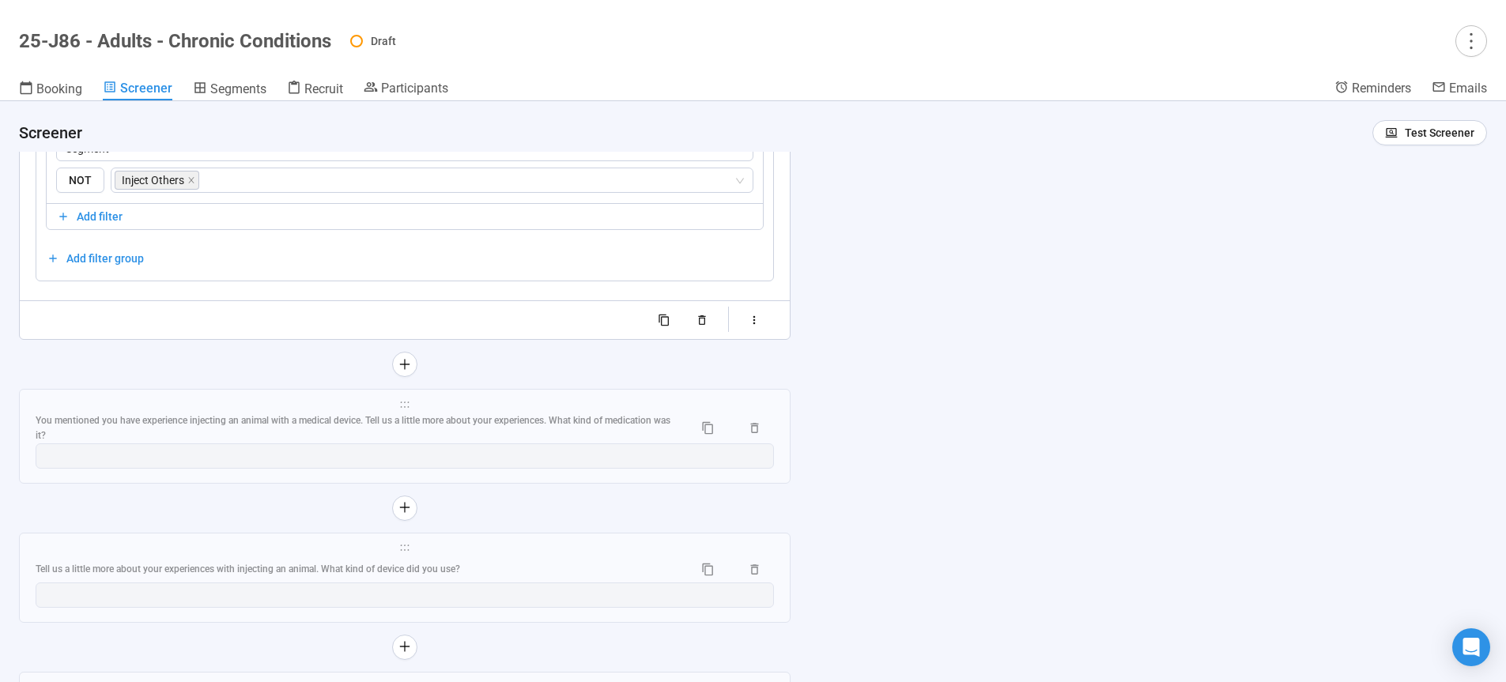
scroll to position [9133, 0]
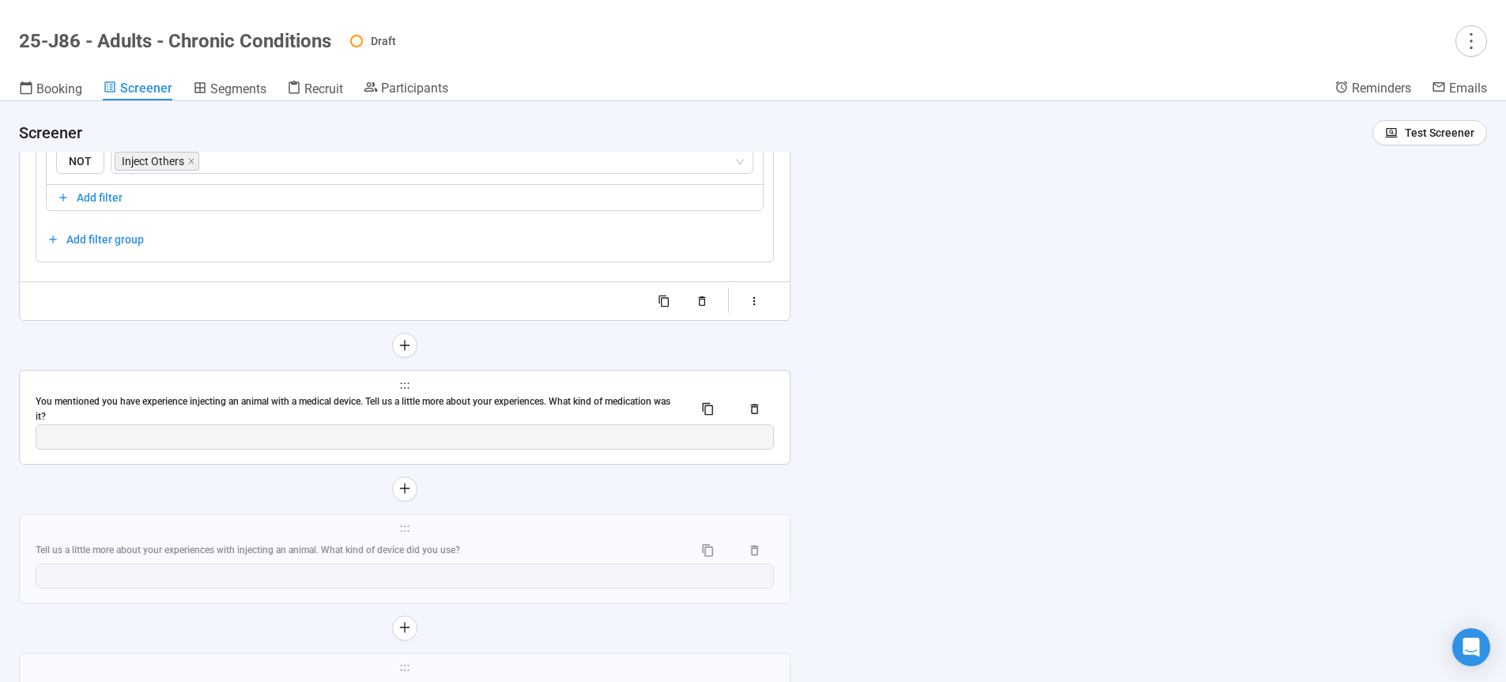
click at [503, 410] on div "**********" at bounding box center [405, 417] width 770 height 93
click at [487, 417] on div "You mentioned you have experience injecting an animal with a medical device. Te…" at bounding box center [405, 409] width 738 height 30
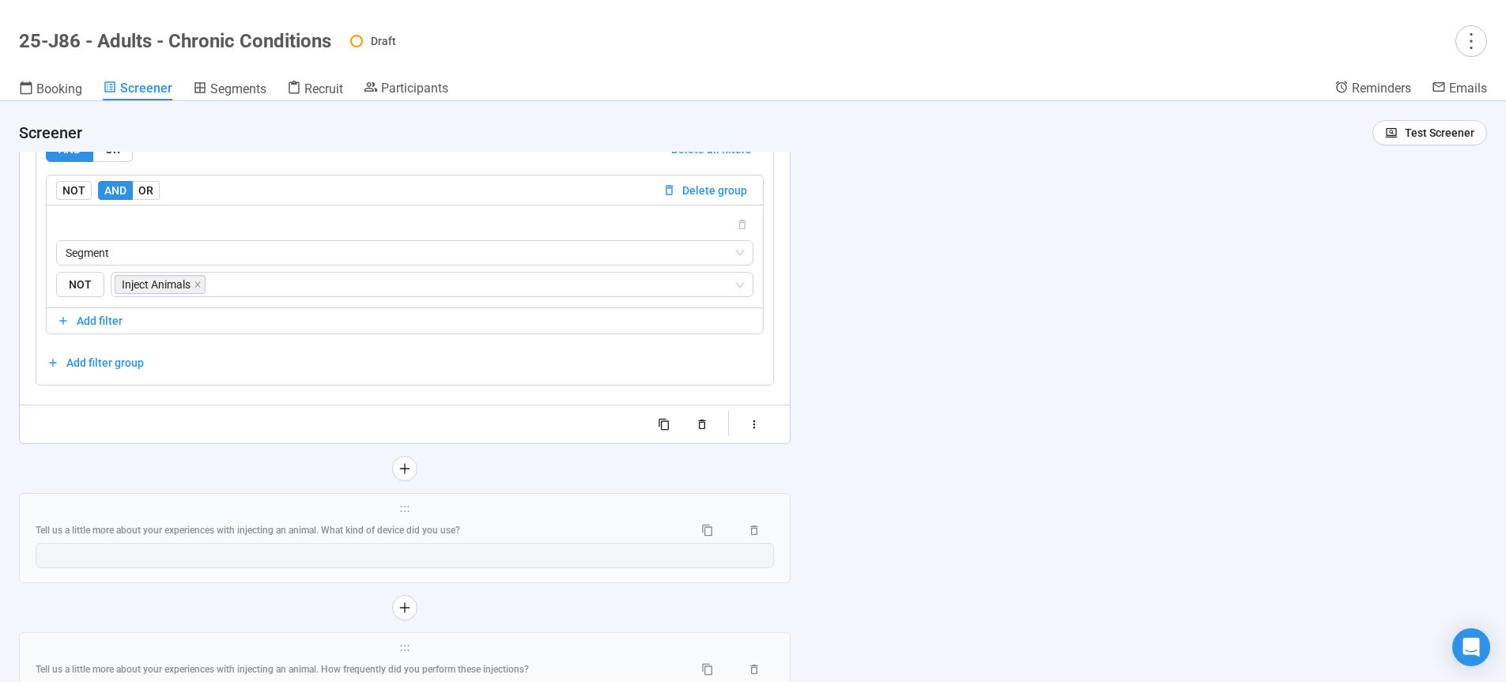
scroll to position [9125, 0]
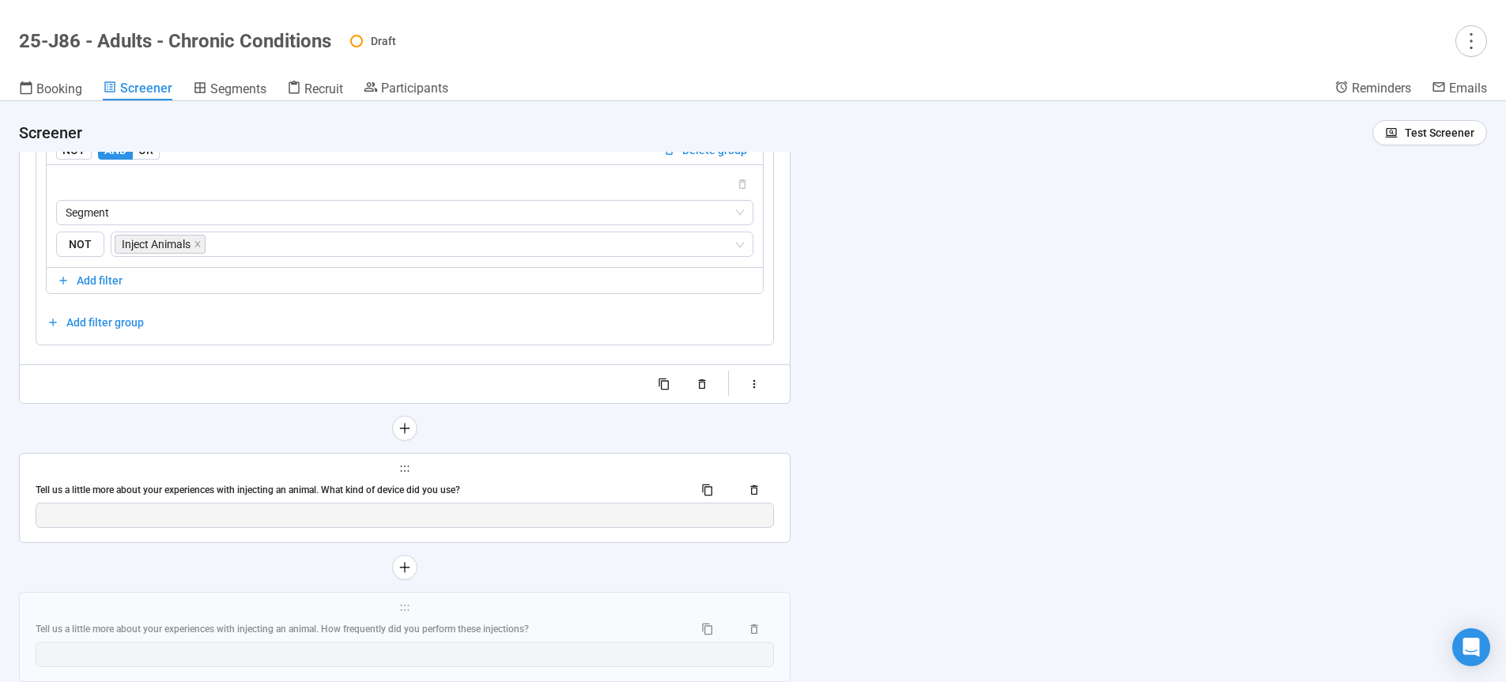
click at [510, 498] on div "Tell us a little more about your experiences with injecting an animal. What kin…" at bounding box center [358, 490] width 645 height 15
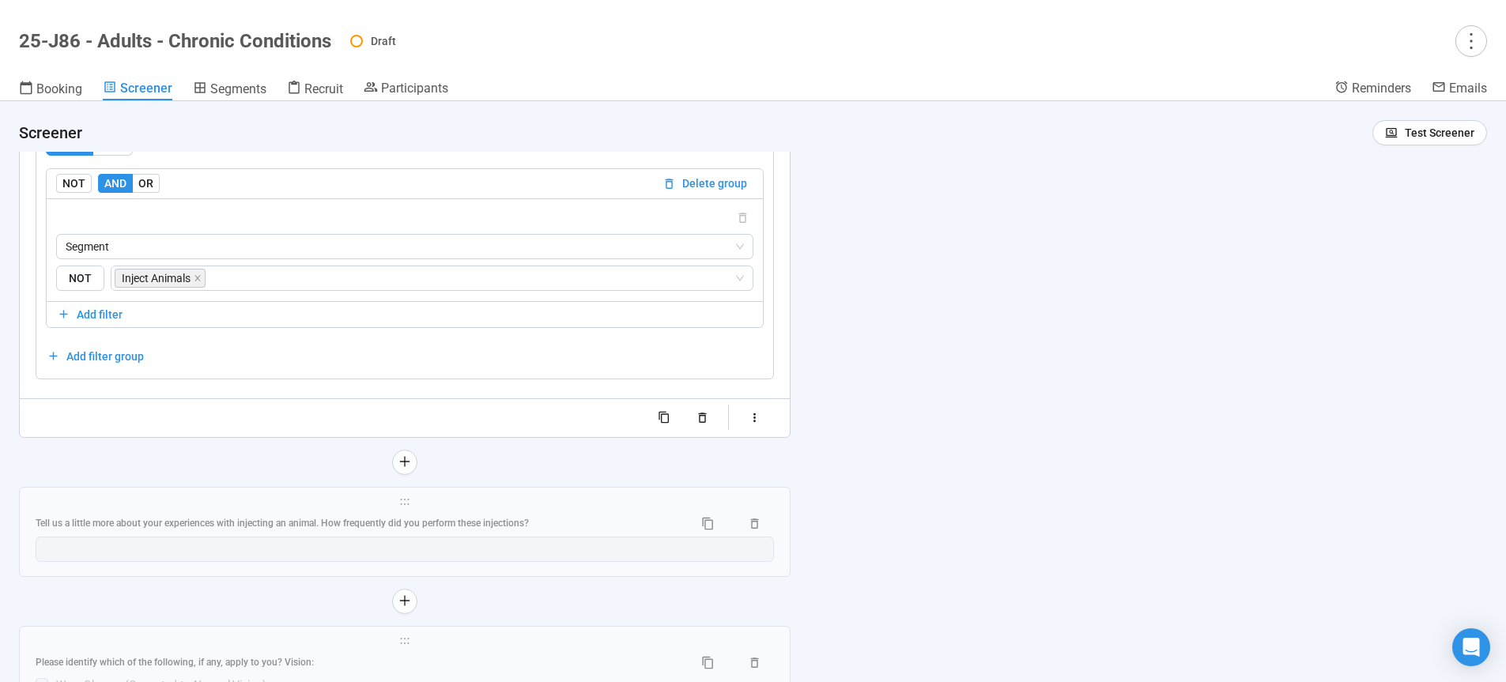
scroll to position [9275, 0]
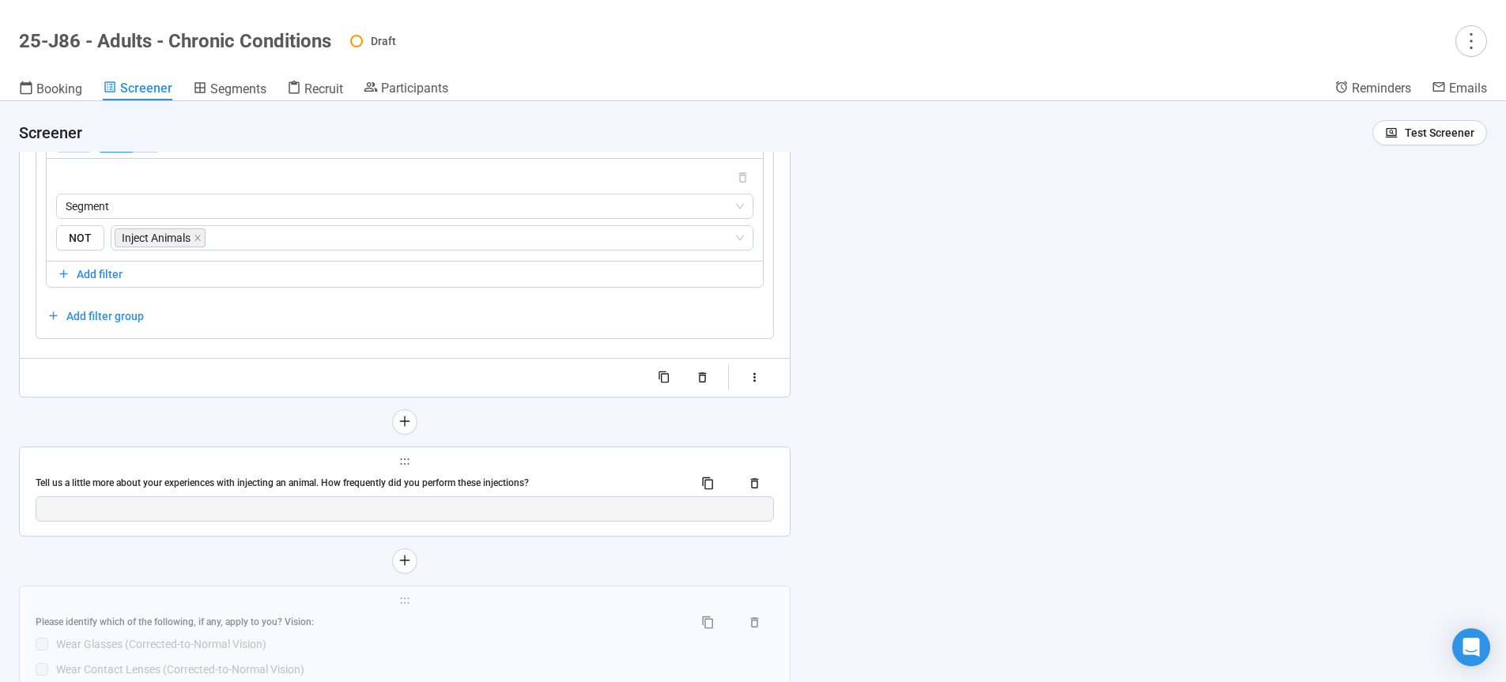
click at [466, 467] on span "holder" at bounding box center [405, 461] width 738 height 11
click at [459, 486] on div "Tell us a little more about your experiences with injecting an animal. How freq…" at bounding box center [405, 483] width 738 height 25
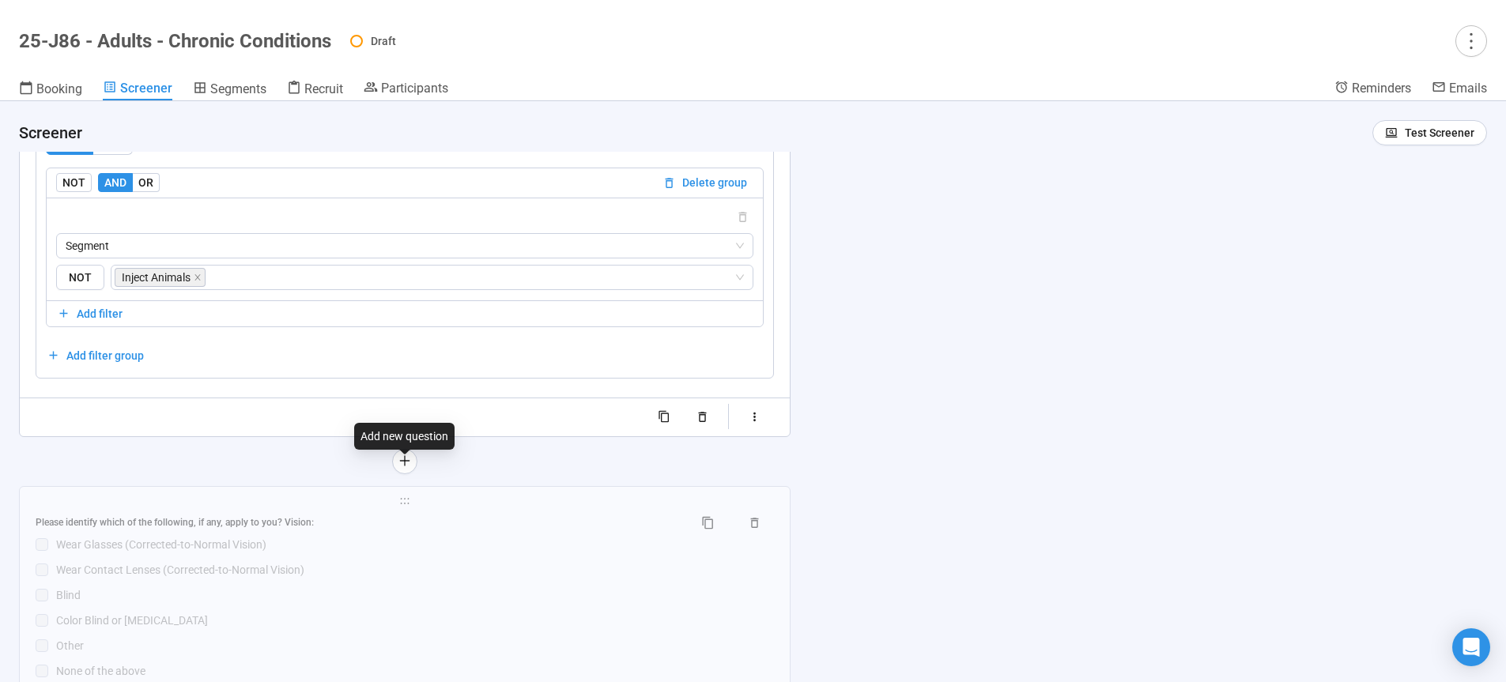
scroll to position [9509, 0]
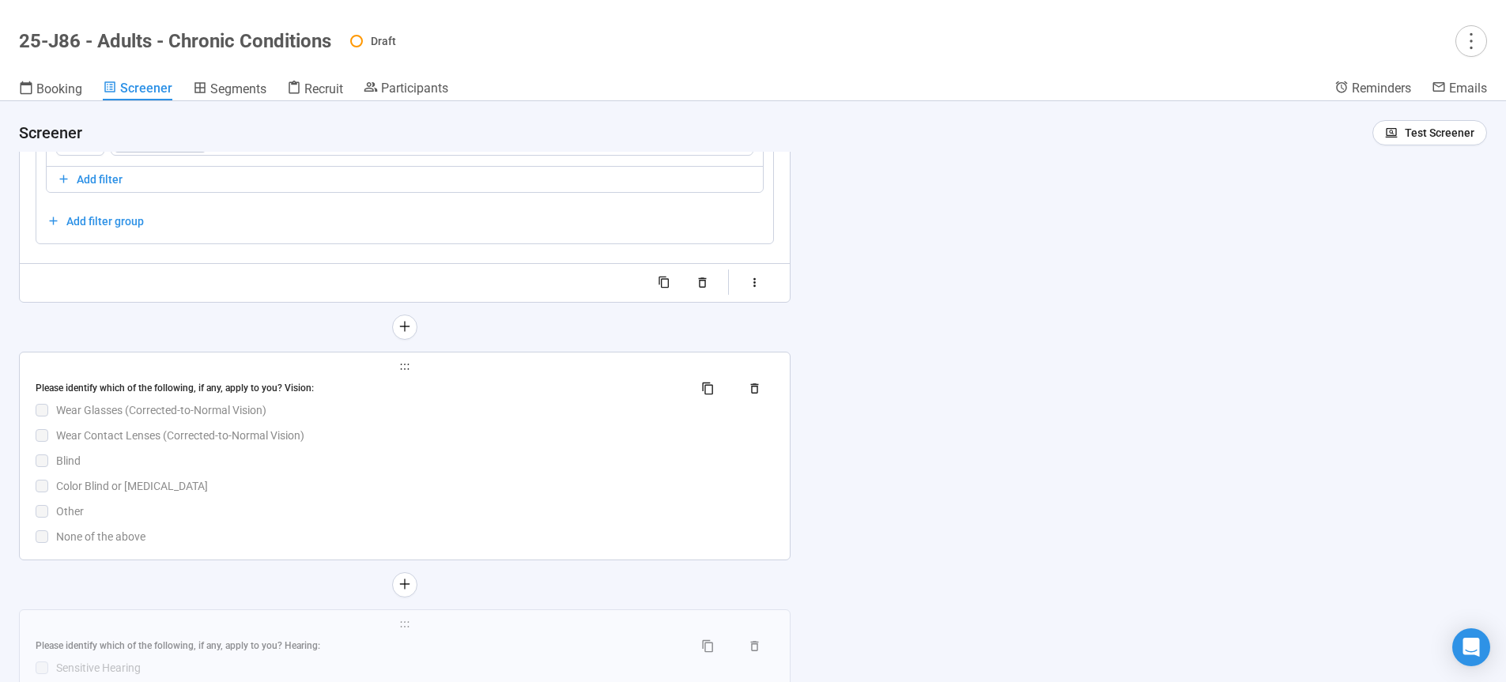
click at [462, 469] on div "Blind" at bounding box center [415, 460] width 718 height 17
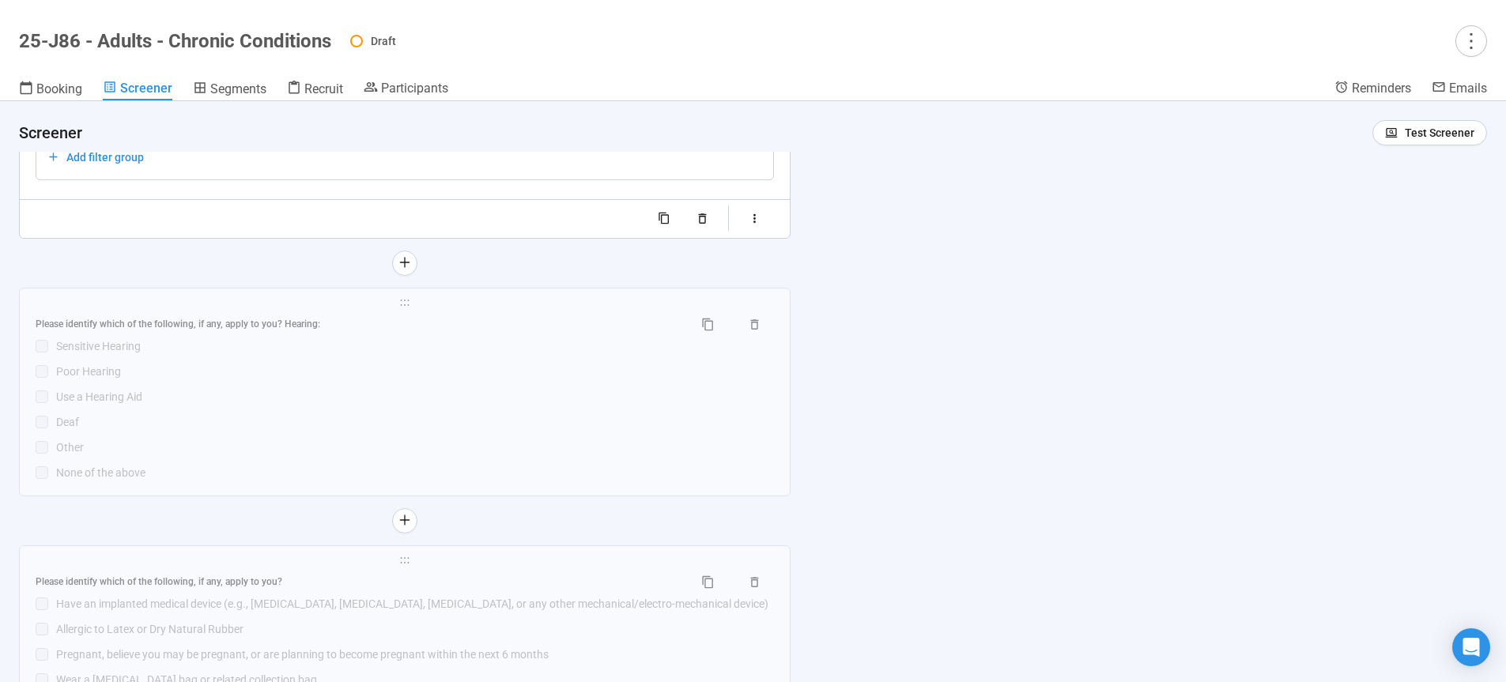
scroll to position [9956, 0]
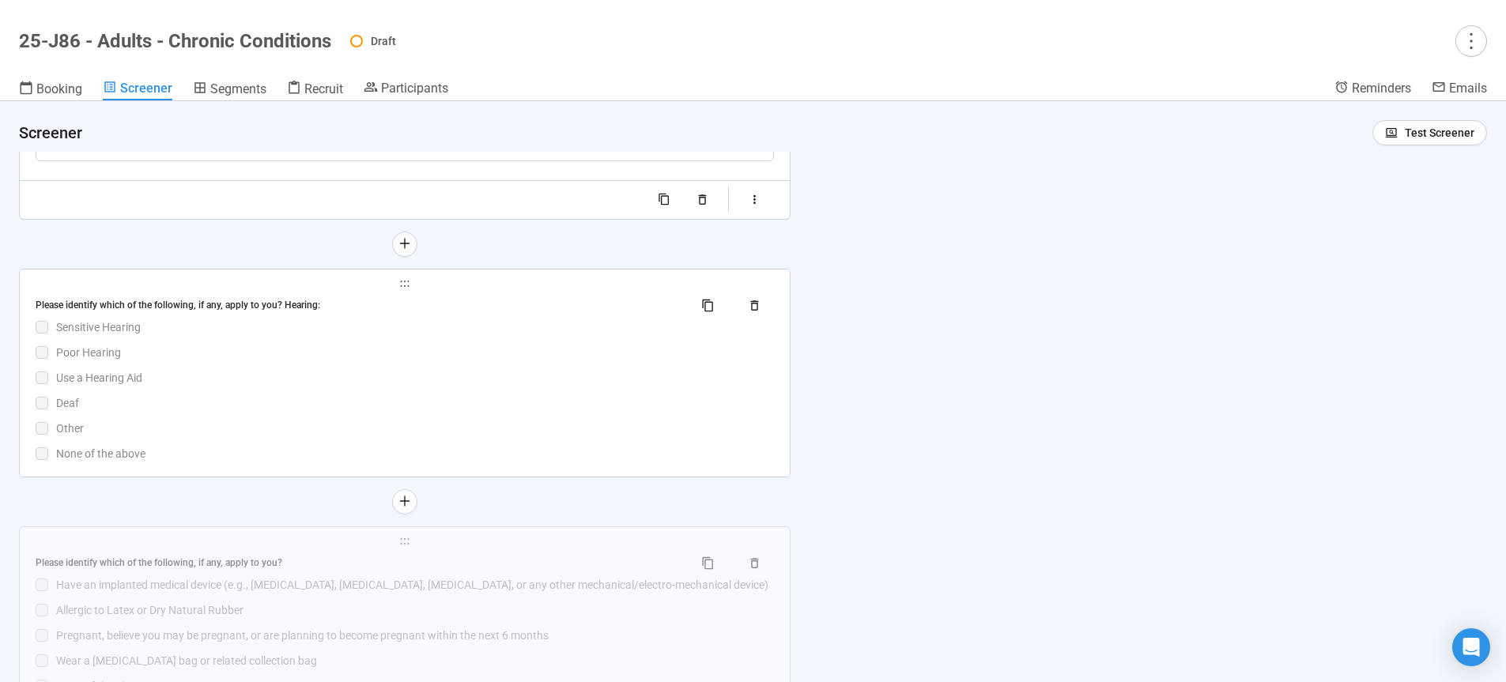
click at [462, 412] on div "Deaf" at bounding box center [415, 402] width 718 height 17
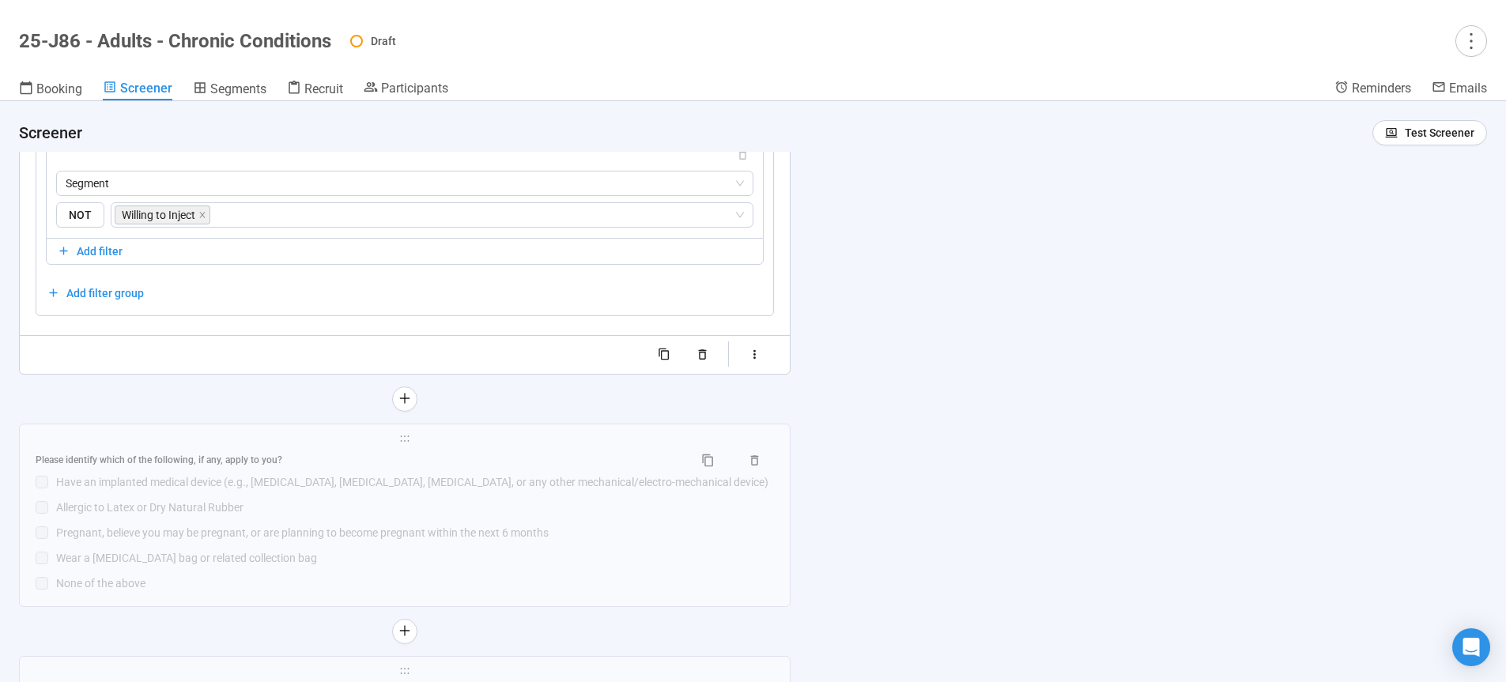
scroll to position [10135, 0]
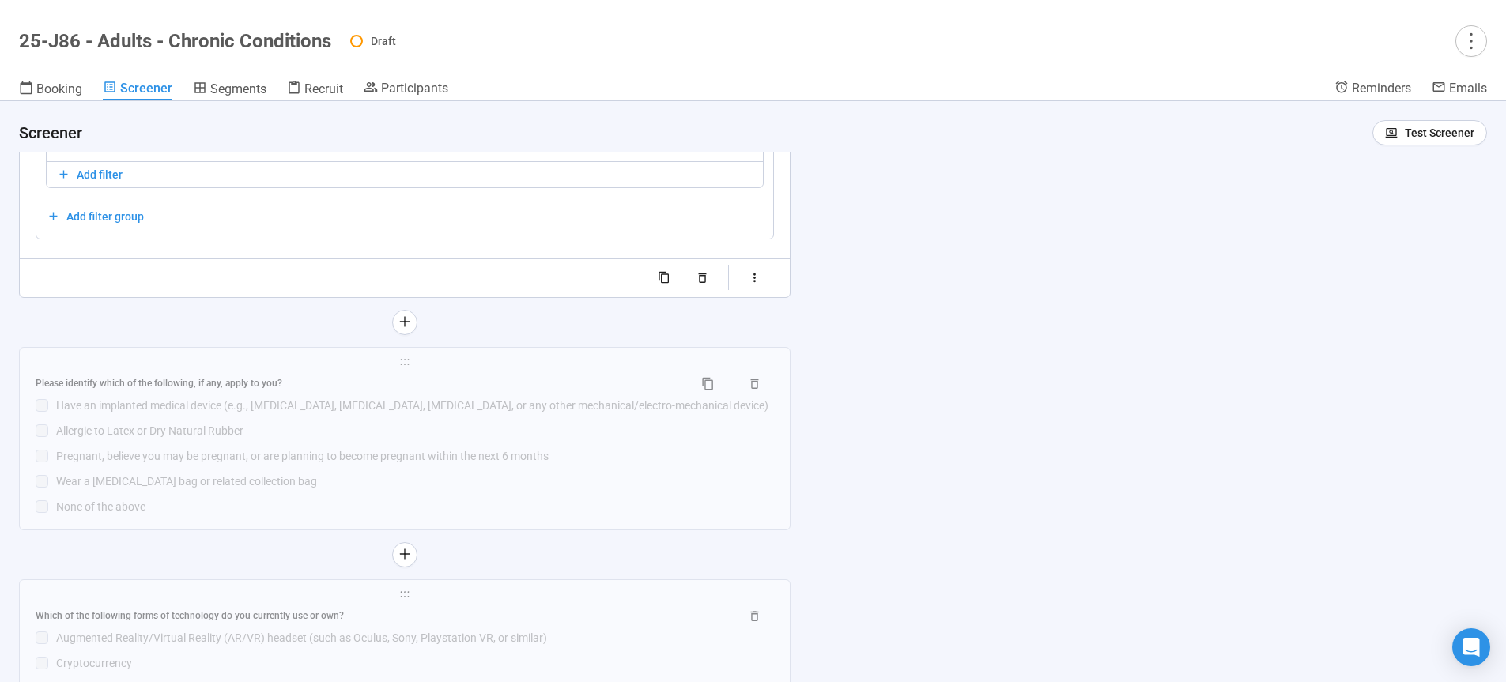
click at [461, 439] on div "Allergic to Latex or Dry Natural Rubber" at bounding box center [415, 430] width 718 height 17
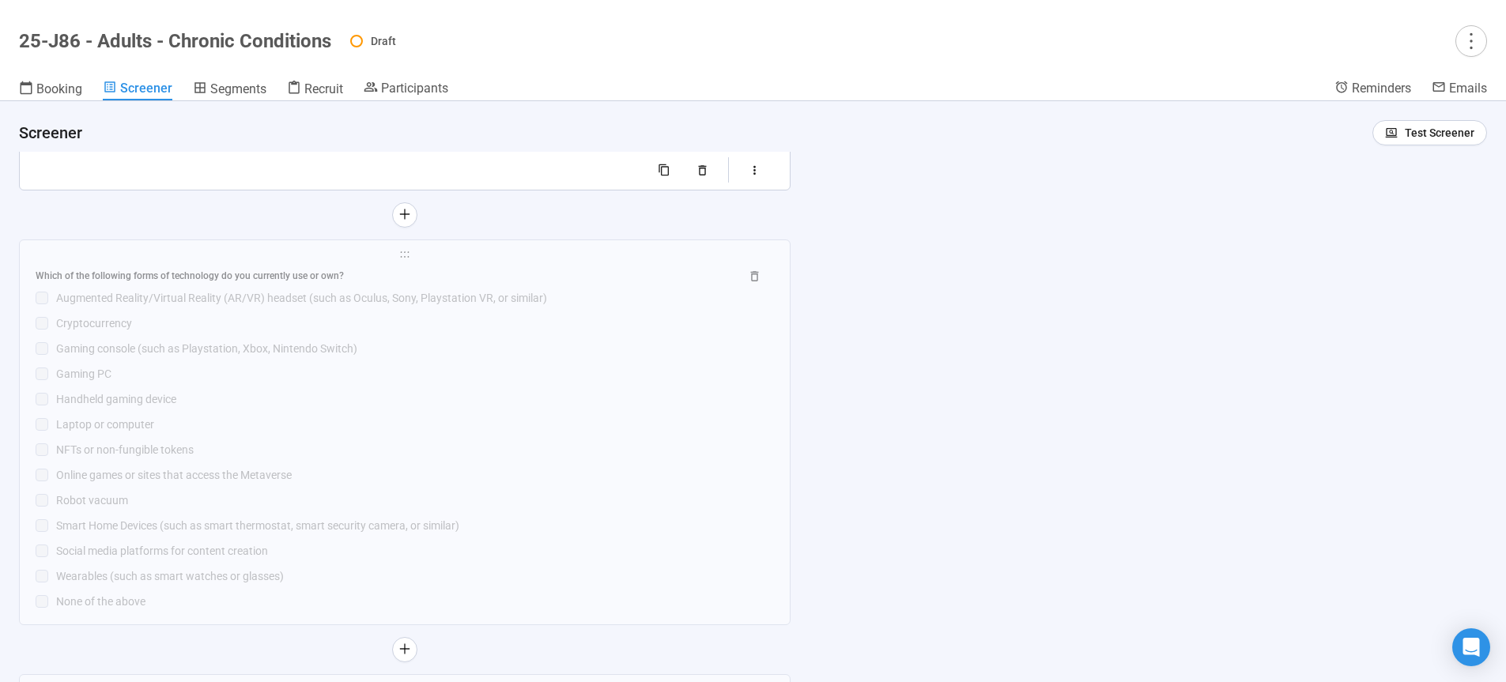
scroll to position [10488, 0]
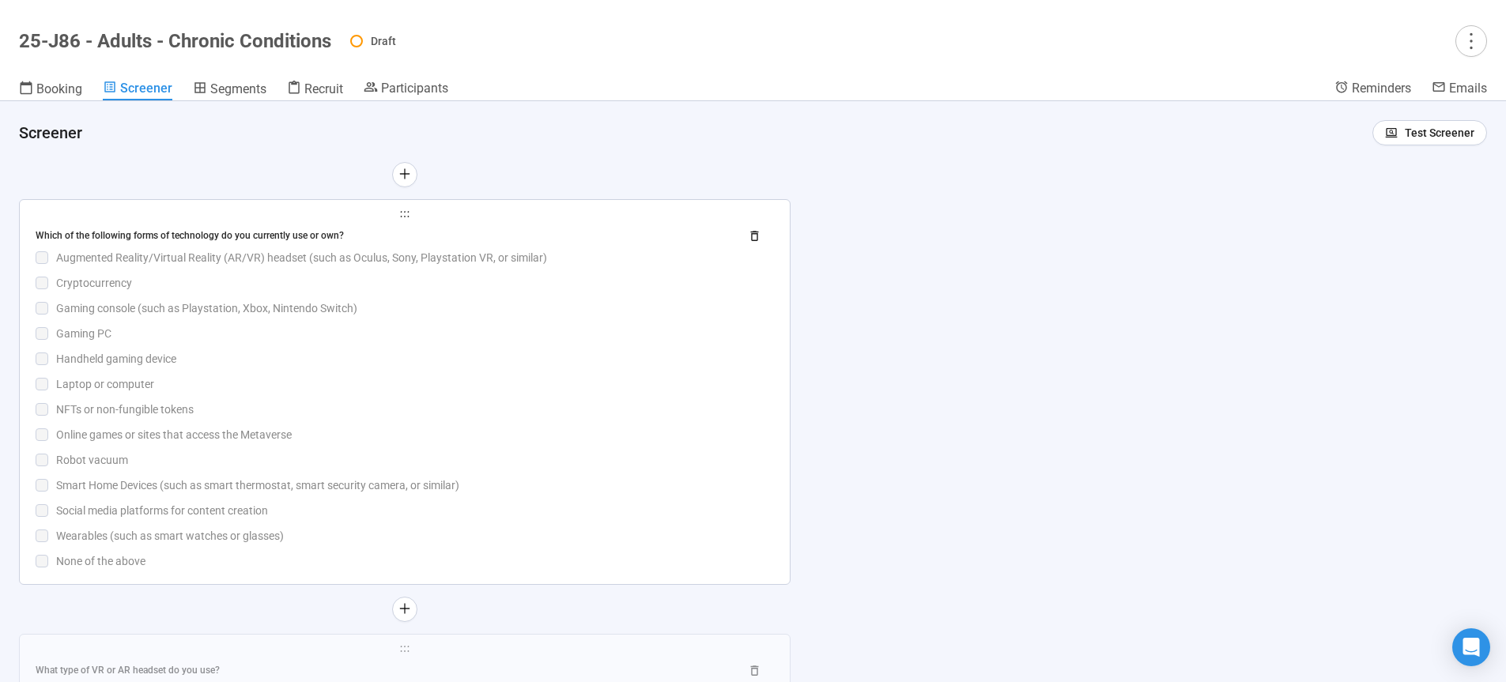
click at [383, 418] on div "NFTs or non-fungible tokens" at bounding box center [415, 409] width 718 height 17
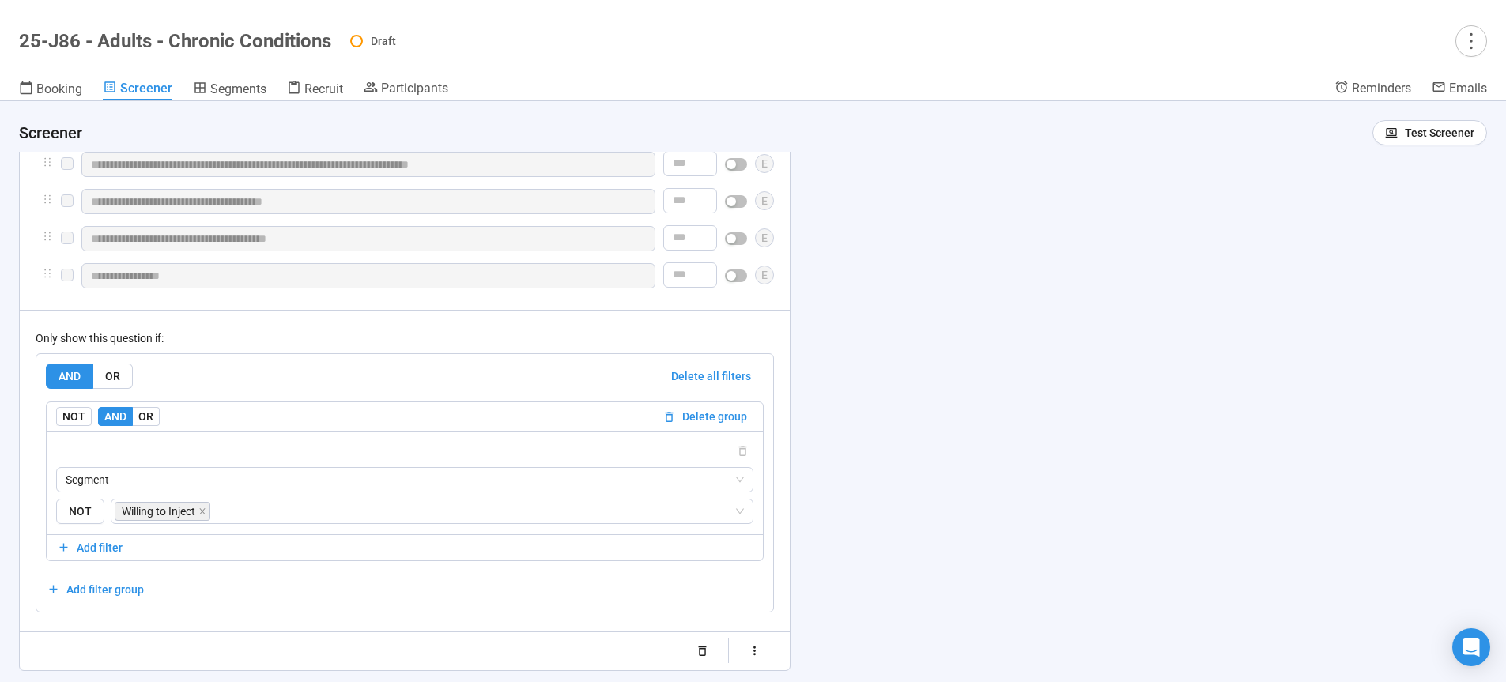
scroll to position [10361, 0]
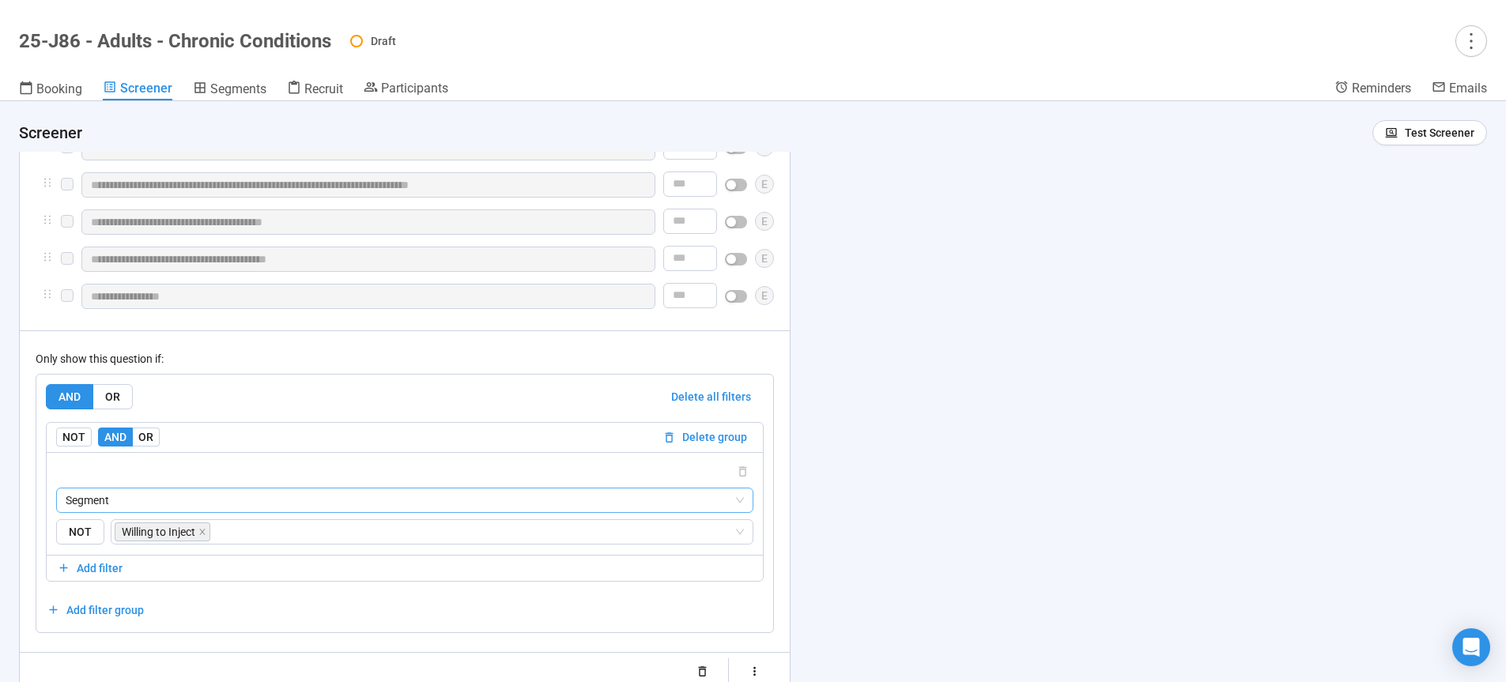
drag, startPoint x: 205, startPoint y: 558, endPoint x: 203, endPoint y: 536, distance: 22.2
click at [205, 534] on icon "close" at bounding box center [202, 532] width 6 height 6
click at [203, 512] on span "Segment" at bounding box center [405, 500] width 678 height 24
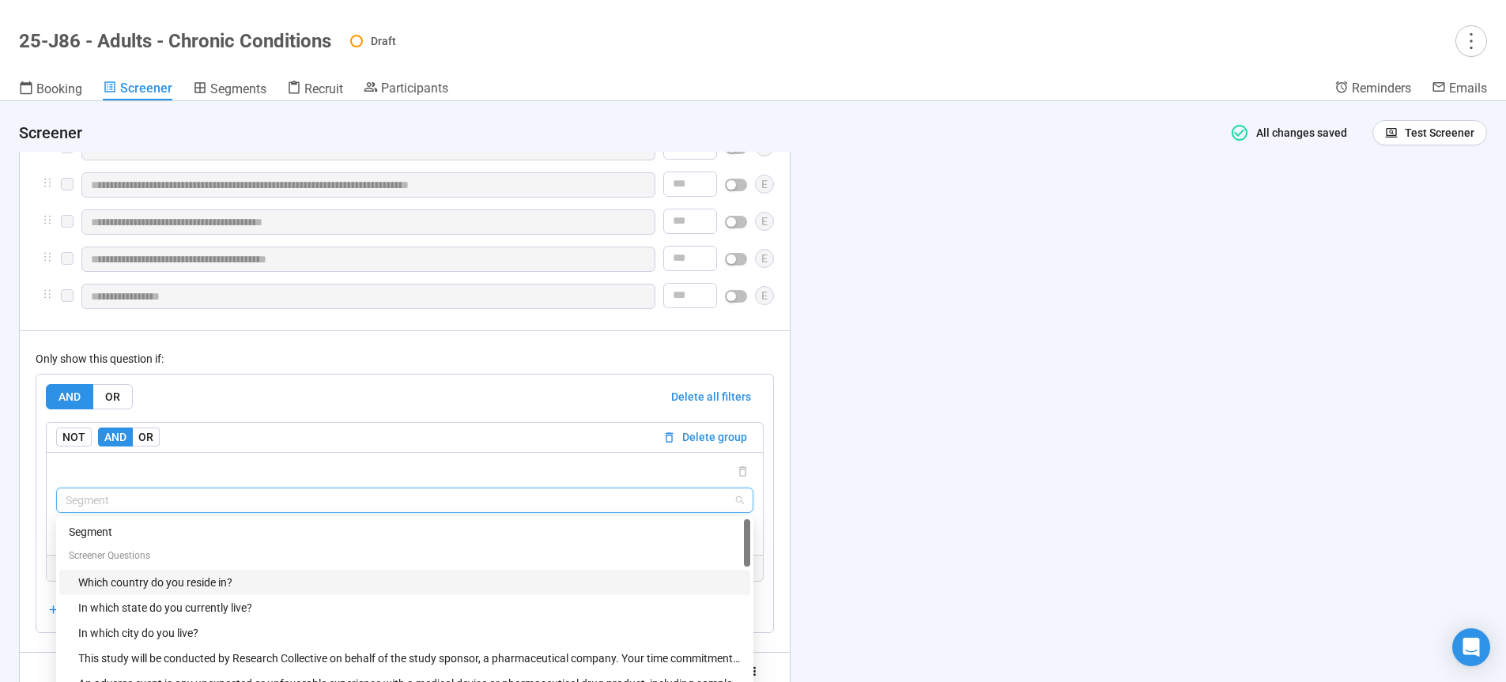
drag, startPoint x: 187, startPoint y: 604, endPoint x: 188, endPoint y: 583, distance: 20.6
click at [187, 591] on div "Which country do you reside in?" at bounding box center [409, 582] width 662 height 17
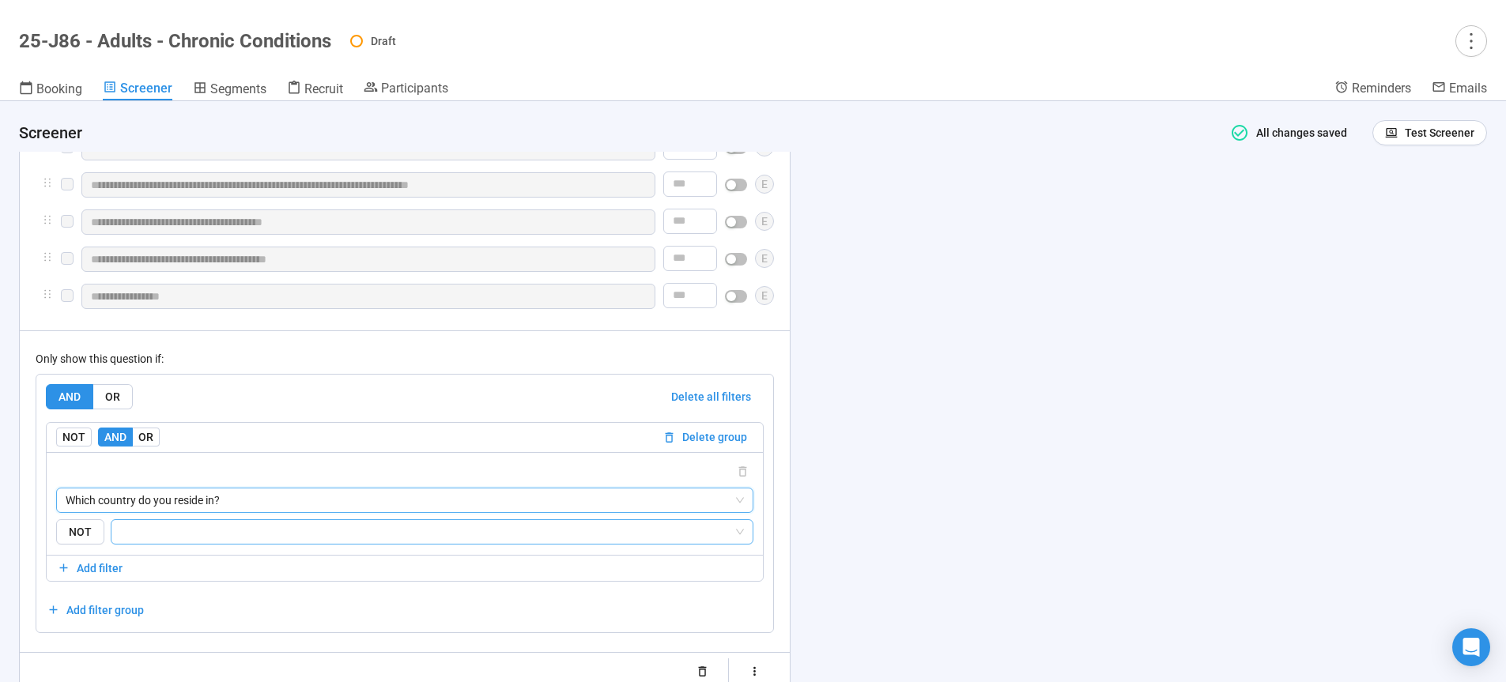
click at [197, 541] on input "search" at bounding box center [427, 531] width 613 height 19
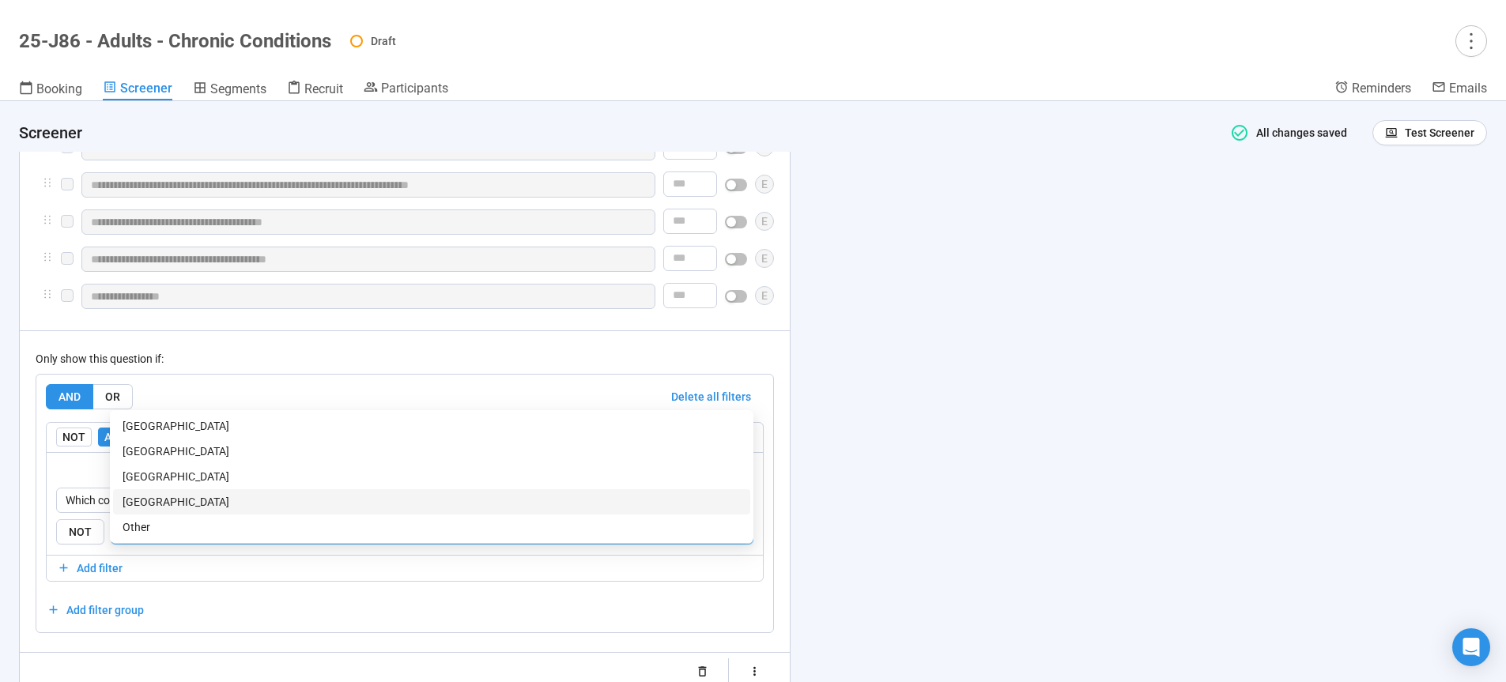
click at [210, 500] on div "[GEOGRAPHIC_DATA]" at bounding box center [432, 501] width 618 height 17
click at [849, 502] on div "**********" at bounding box center [753, 391] width 1506 height 581
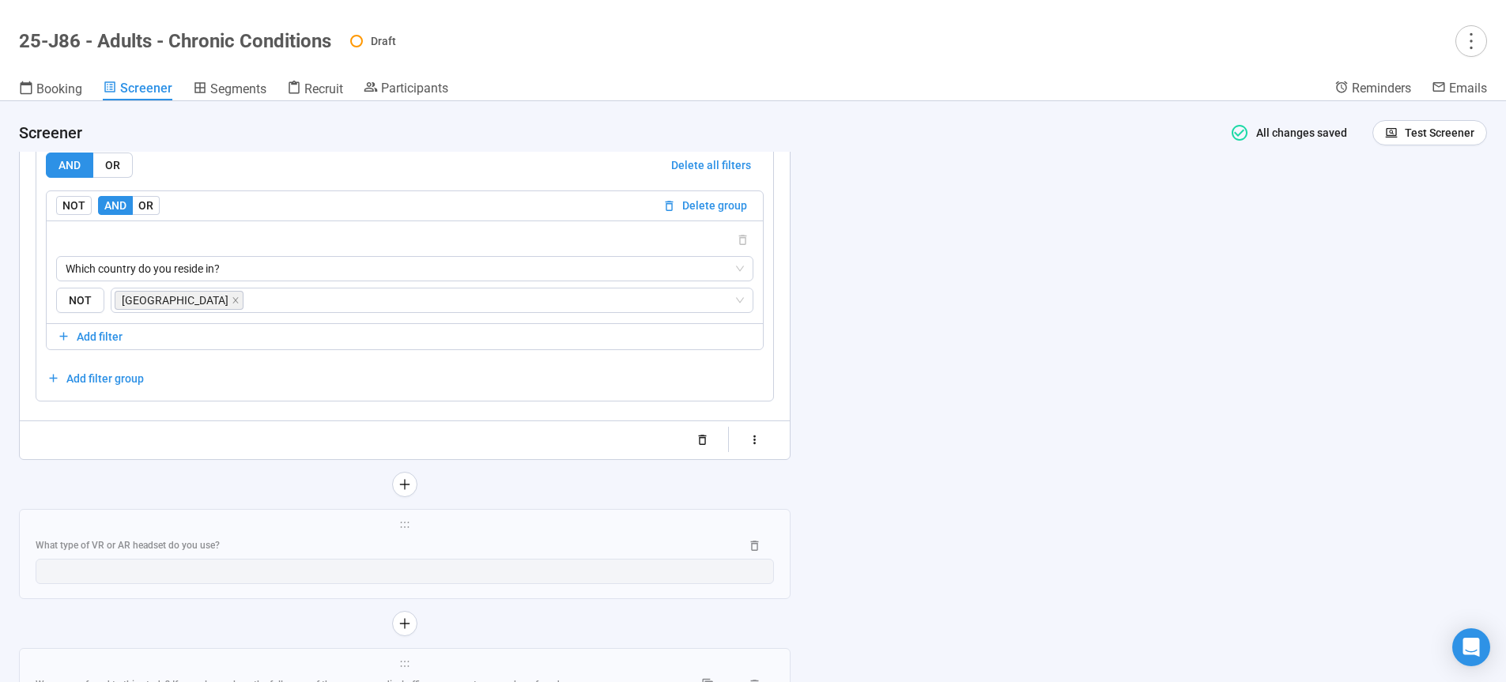
scroll to position [10684, 0]
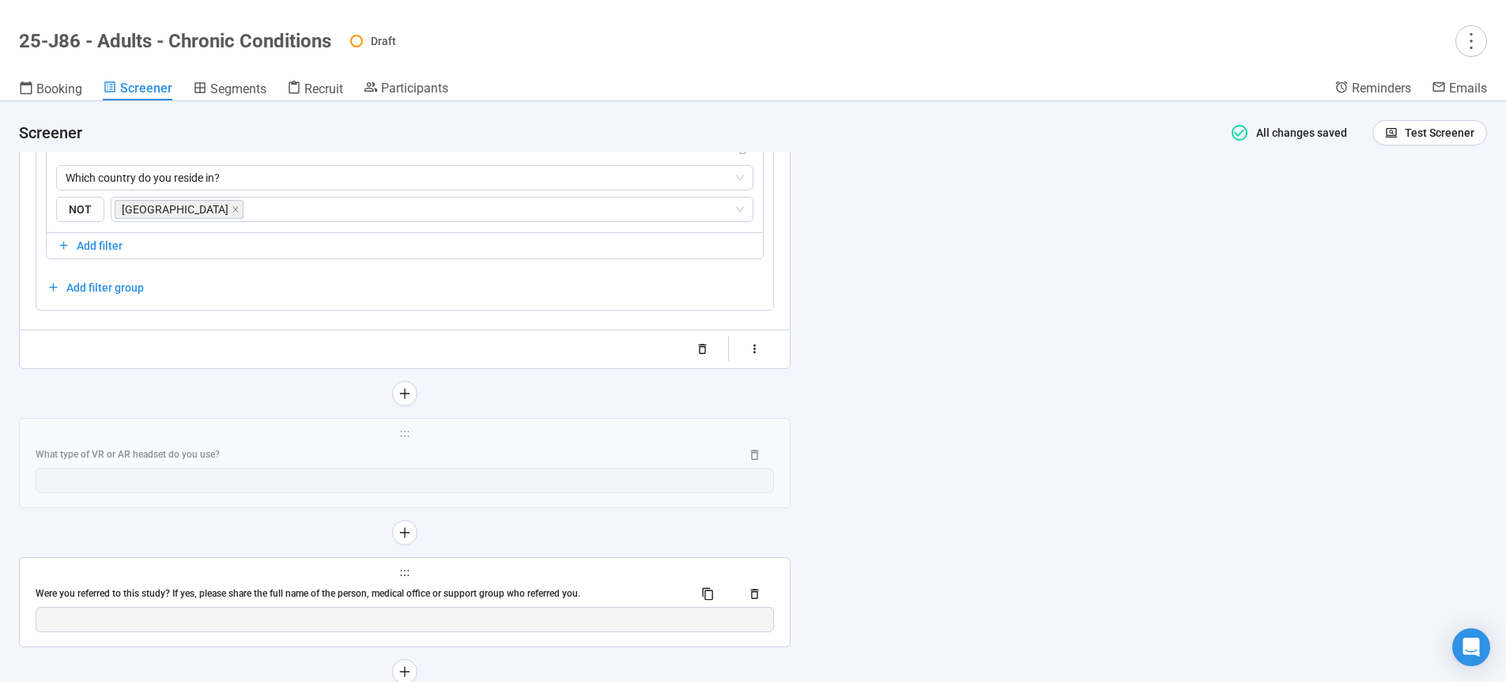
click at [384, 462] on div "What type of VR or AR headset do you use?" at bounding box center [382, 454] width 692 height 15
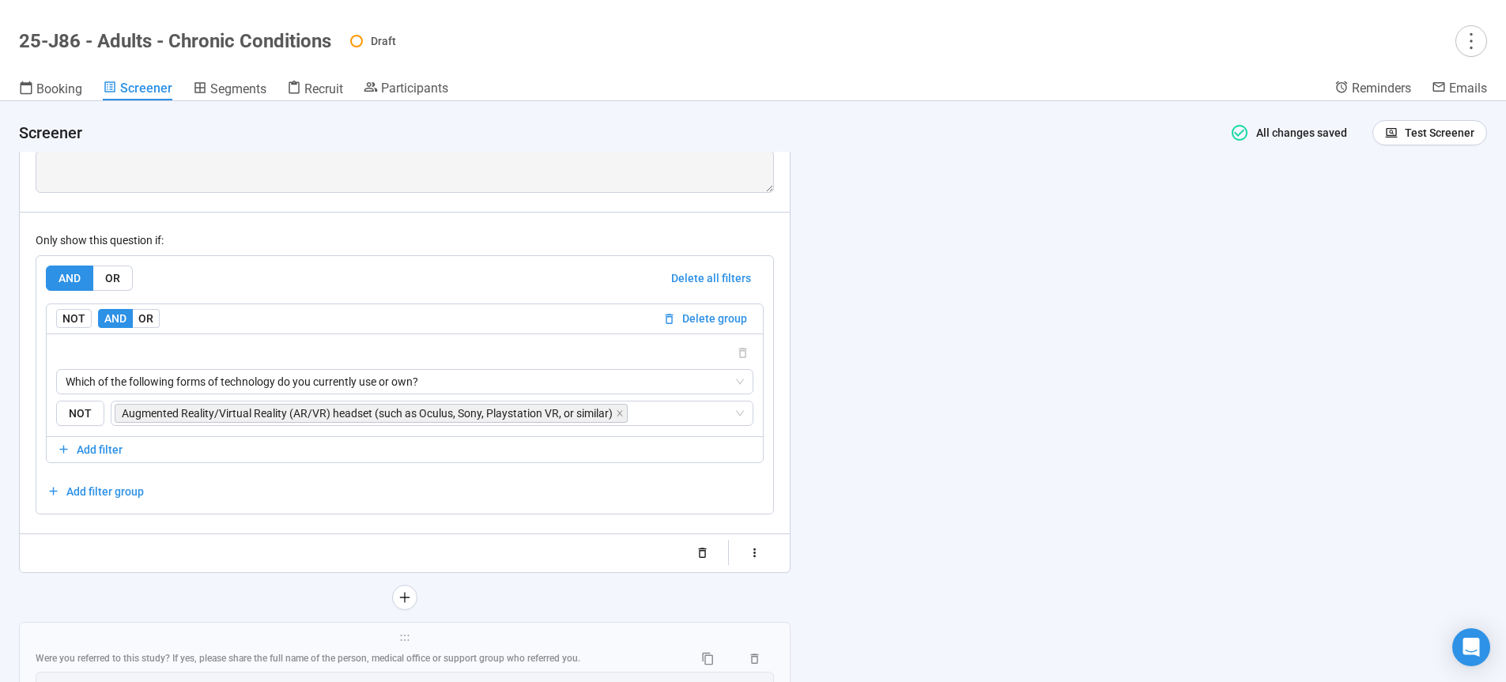
scroll to position [10645, 0]
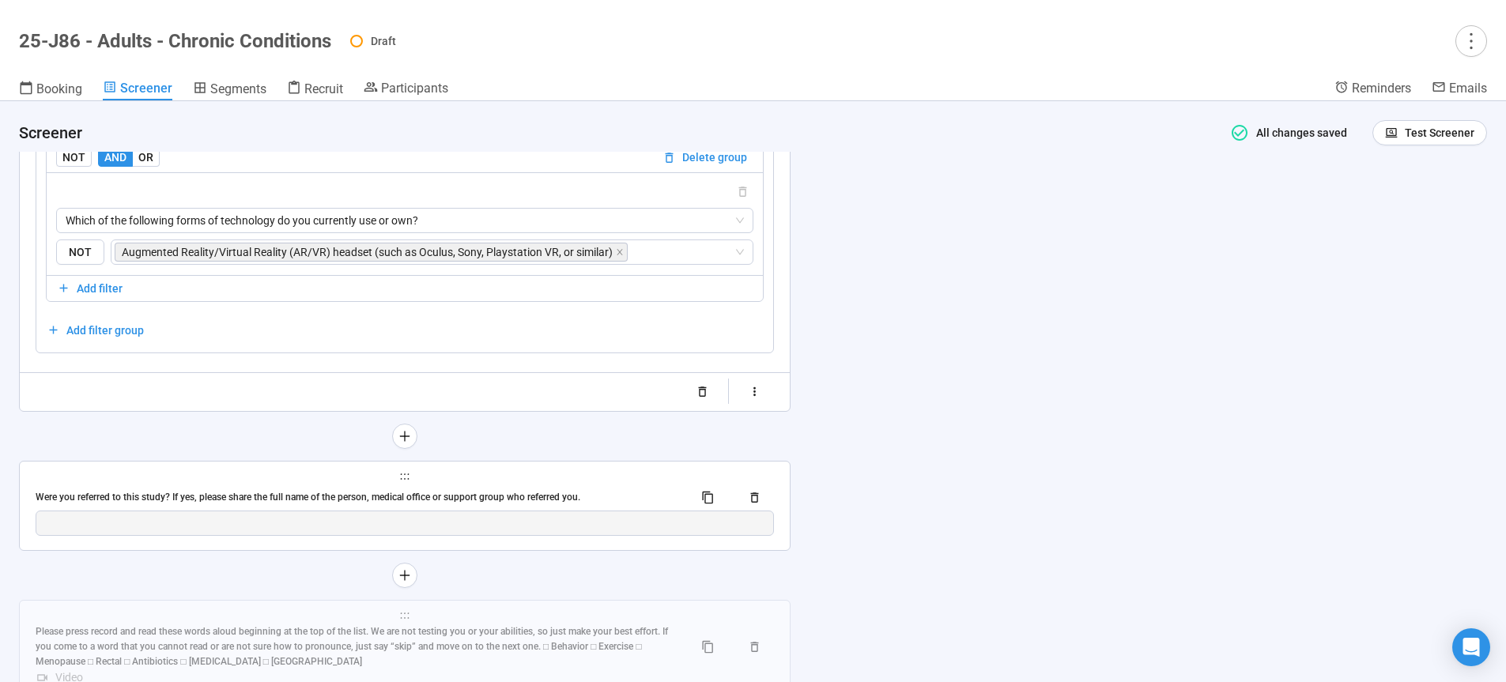
click at [327, 507] on div "**********" at bounding box center [405, 506] width 770 height 89
click at [347, 505] on div "Were you referred to this study? If yes, please share the full name of the pers…" at bounding box center [358, 497] width 645 height 15
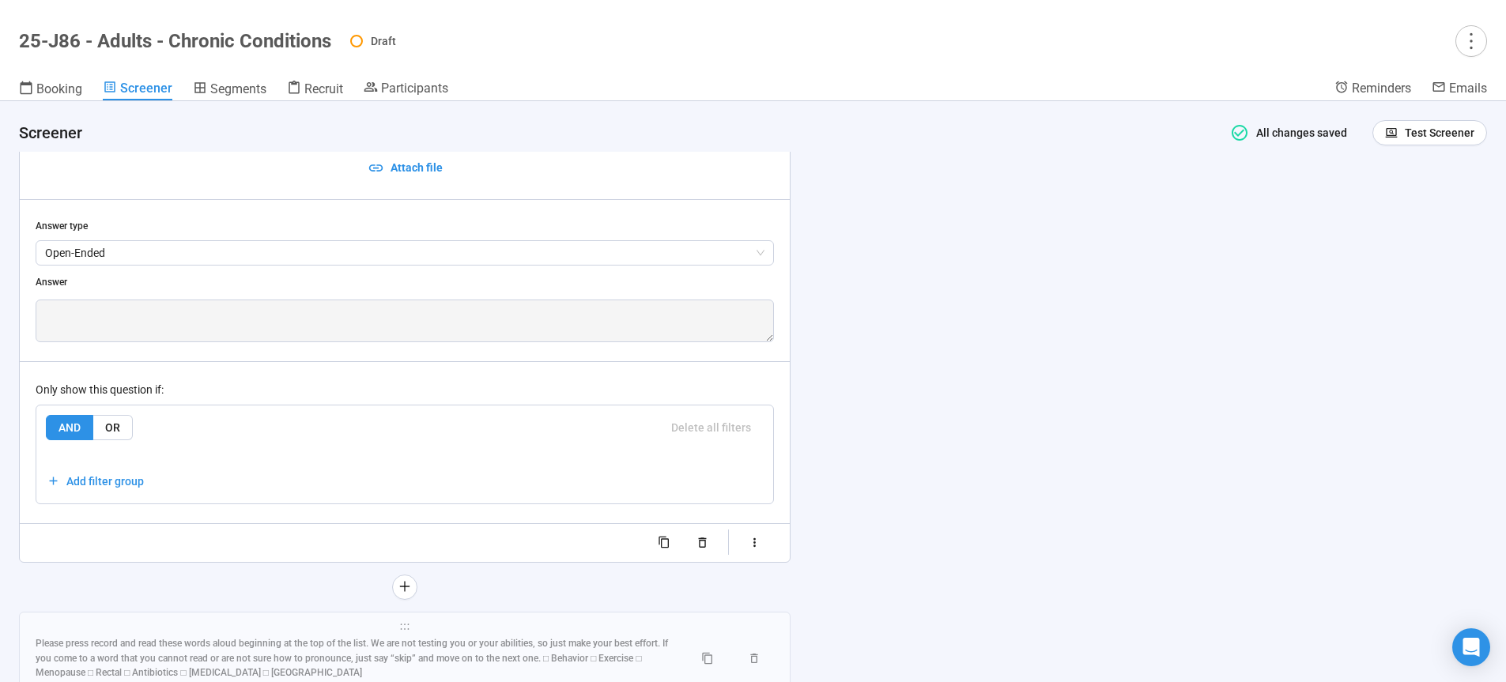
scroll to position [10576, 0]
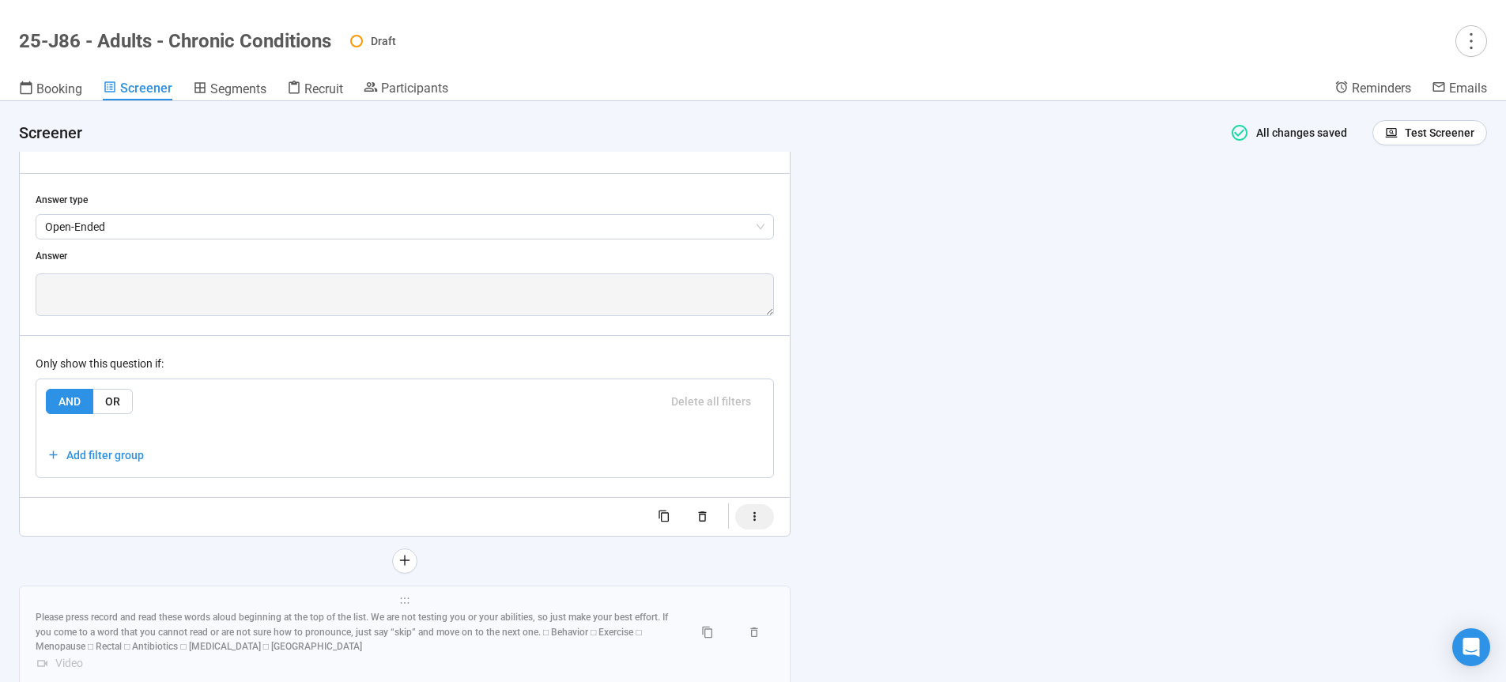
click at [761, 523] on icon "button" at bounding box center [754, 516] width 13 height 13
click at [715, 541] on span "button" at bounding box center [718, 535] width 22 height 13
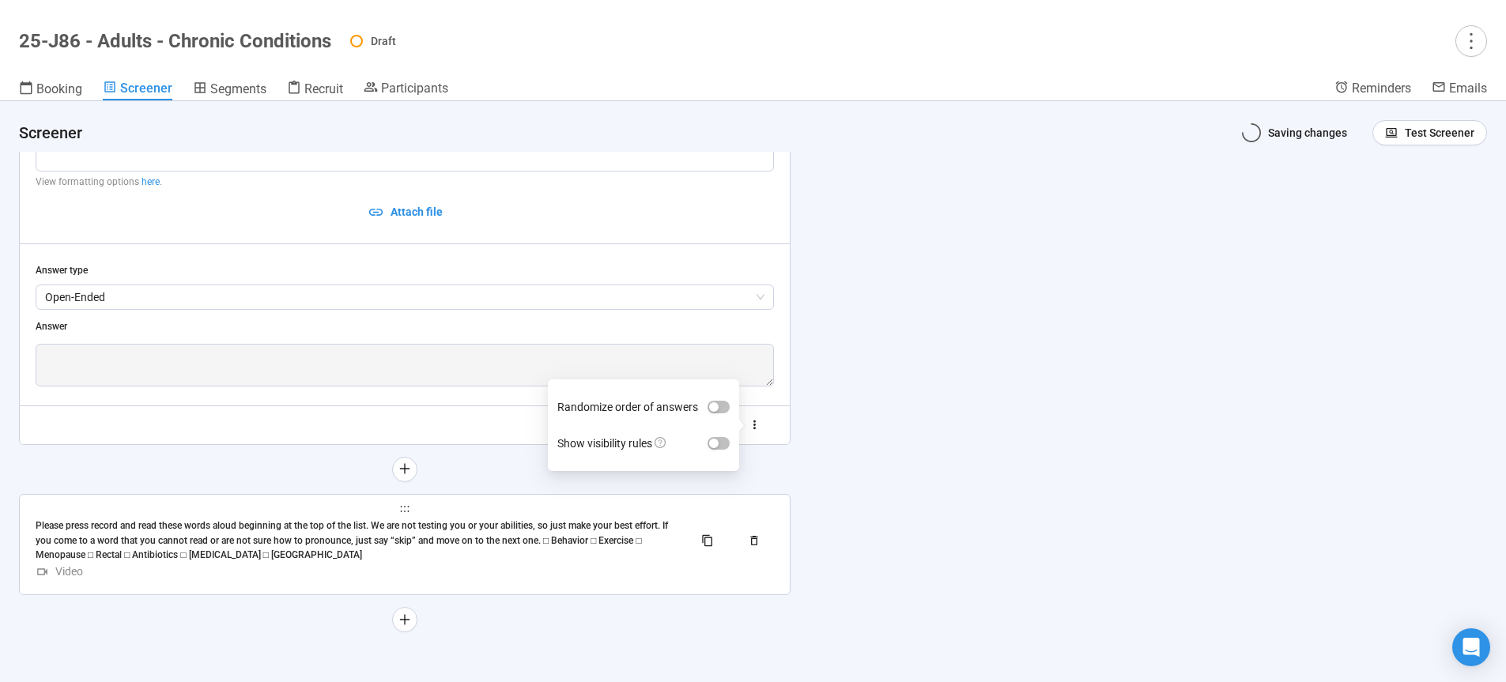
scroll to position [10528, 0]
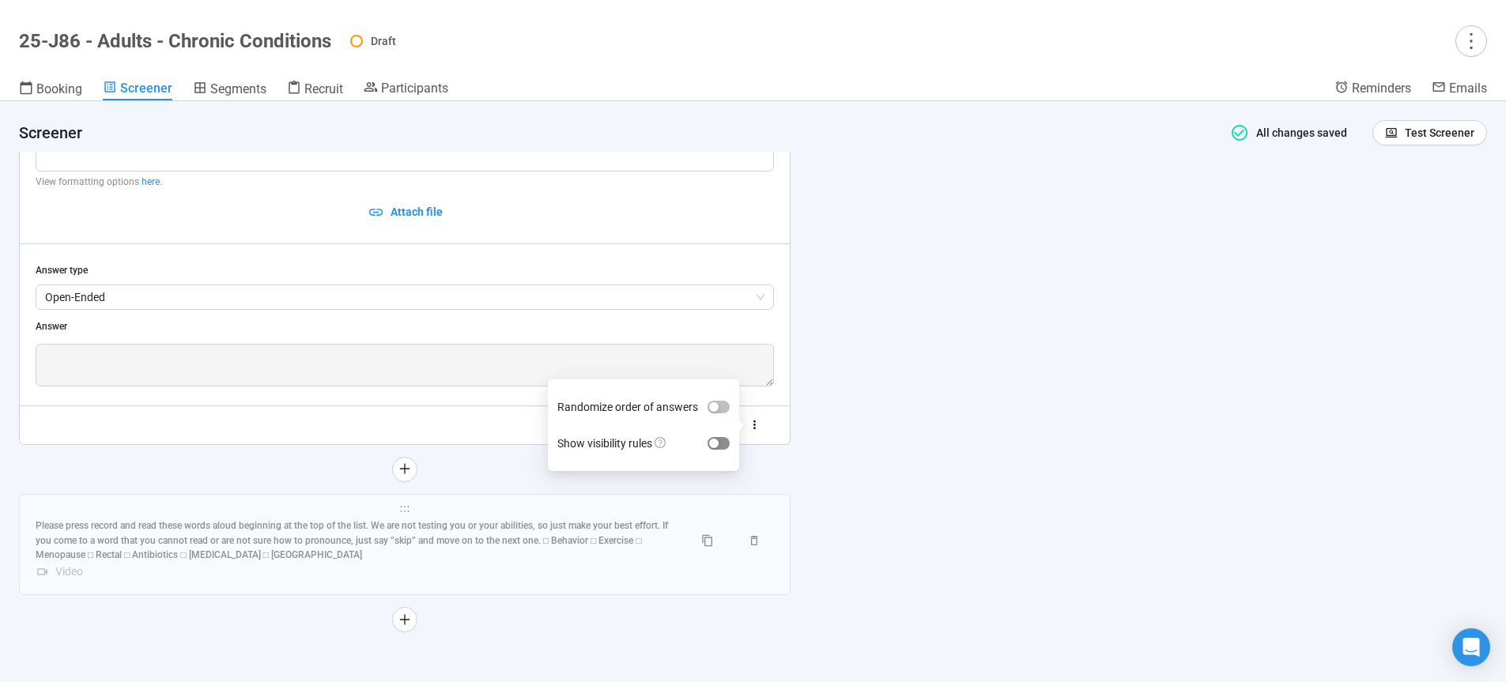
click at [716, 445] on div "button" at bounding box center [713, 443] width 9 height 9
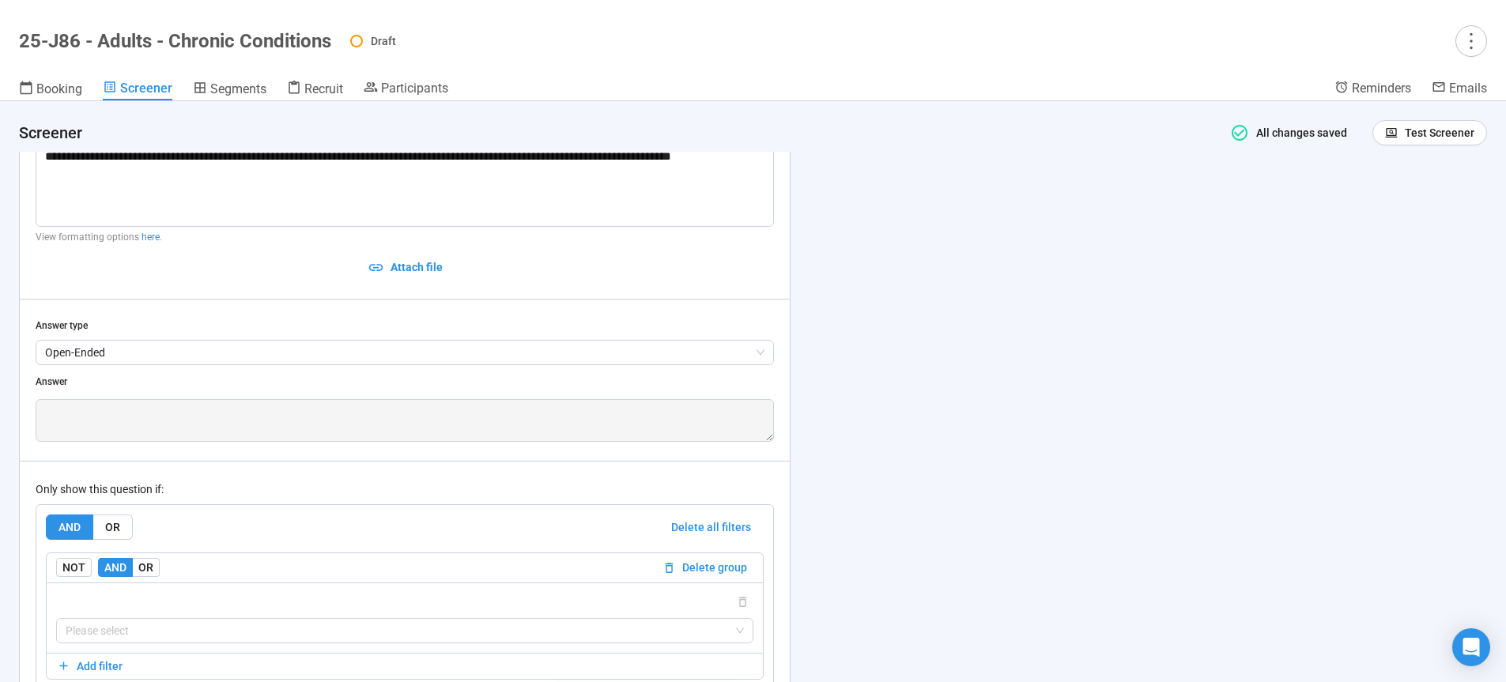
scroll to position [10568, 0]
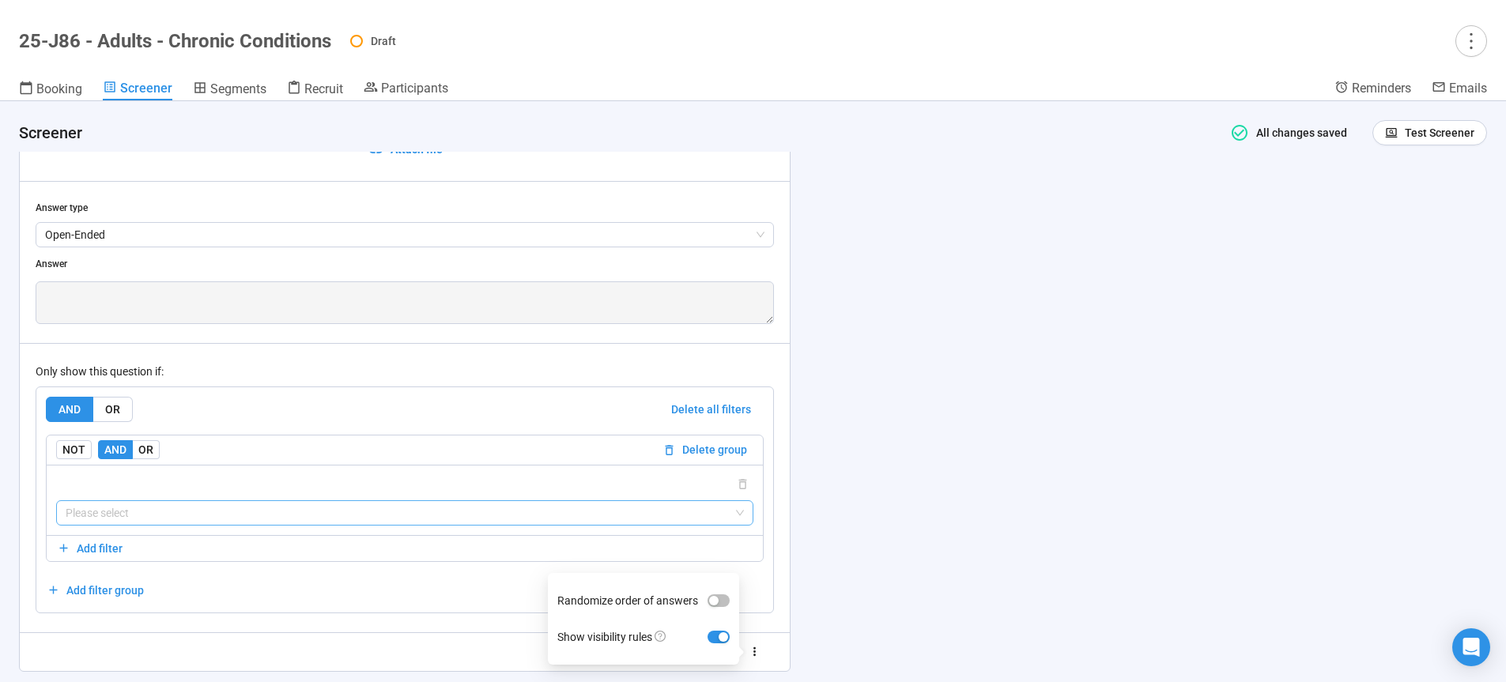
click at [234, 525] on input "search" at bounding box center [405, 513] width 678 height 24
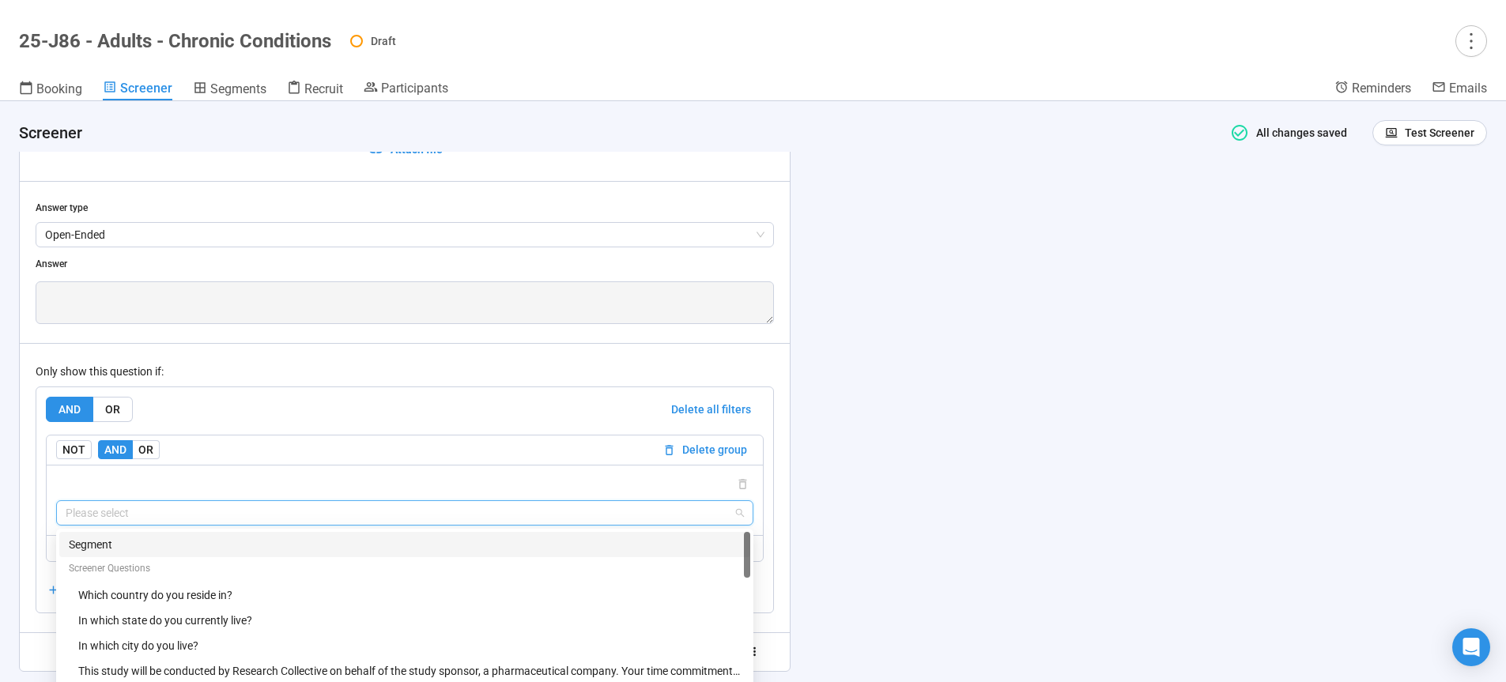
click at [88, 553] on div "Segment" at bounding box center [405, 544] width 672 height 17
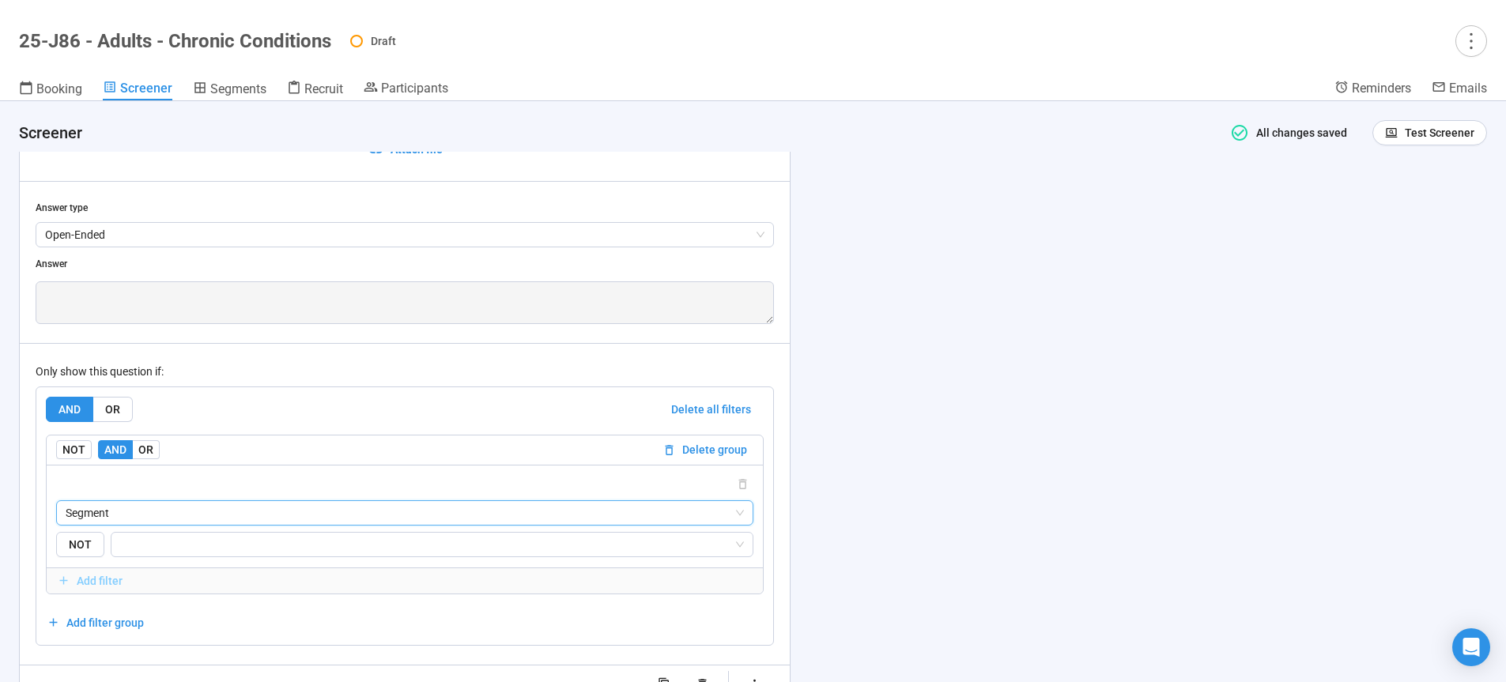
scroll to position [10716, 0]
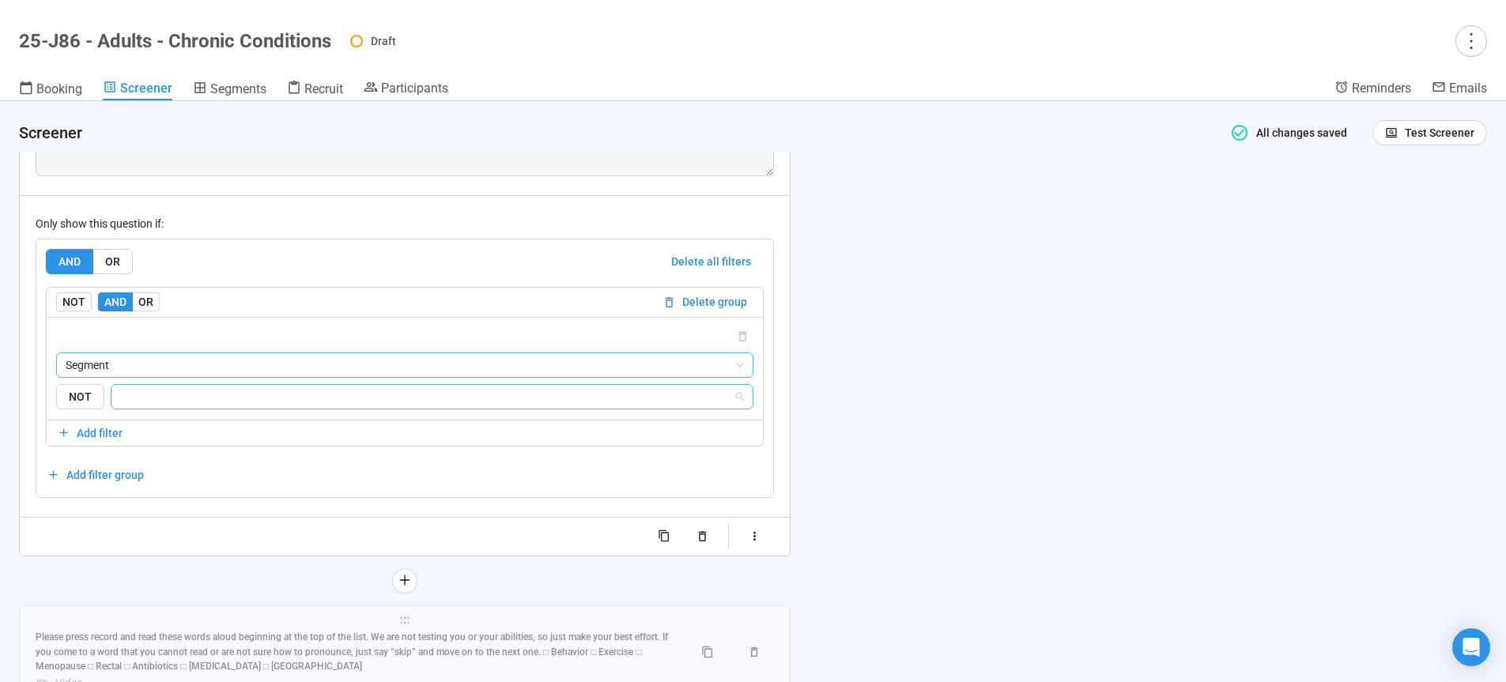
click at [209, 409] on div at bounding box center [432, 396] width 643 height 25
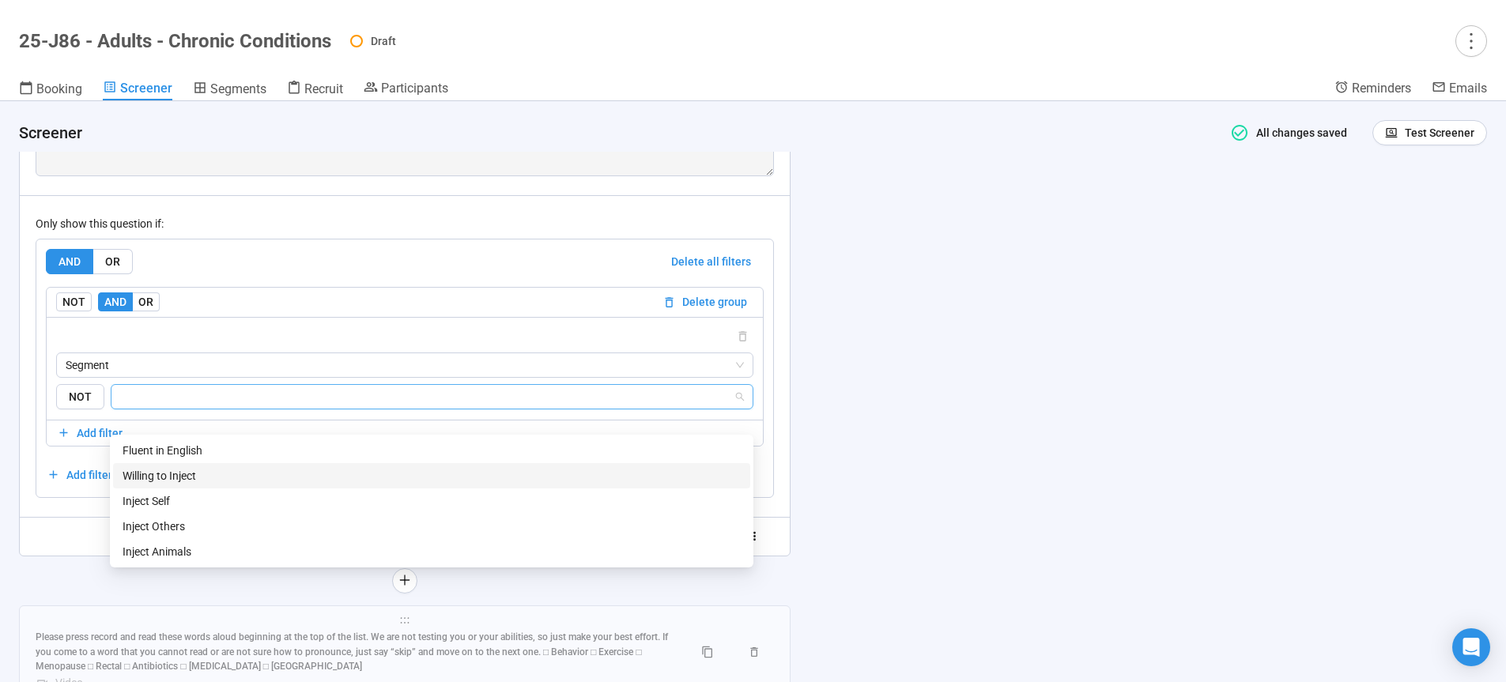
click at [186, 476] on div "Willing to Inject" at bounding box center [432, 475] width 618 height 17
click at [1023, 444] on div "**********" at bounding box center [753, 391] width 1506 height 581
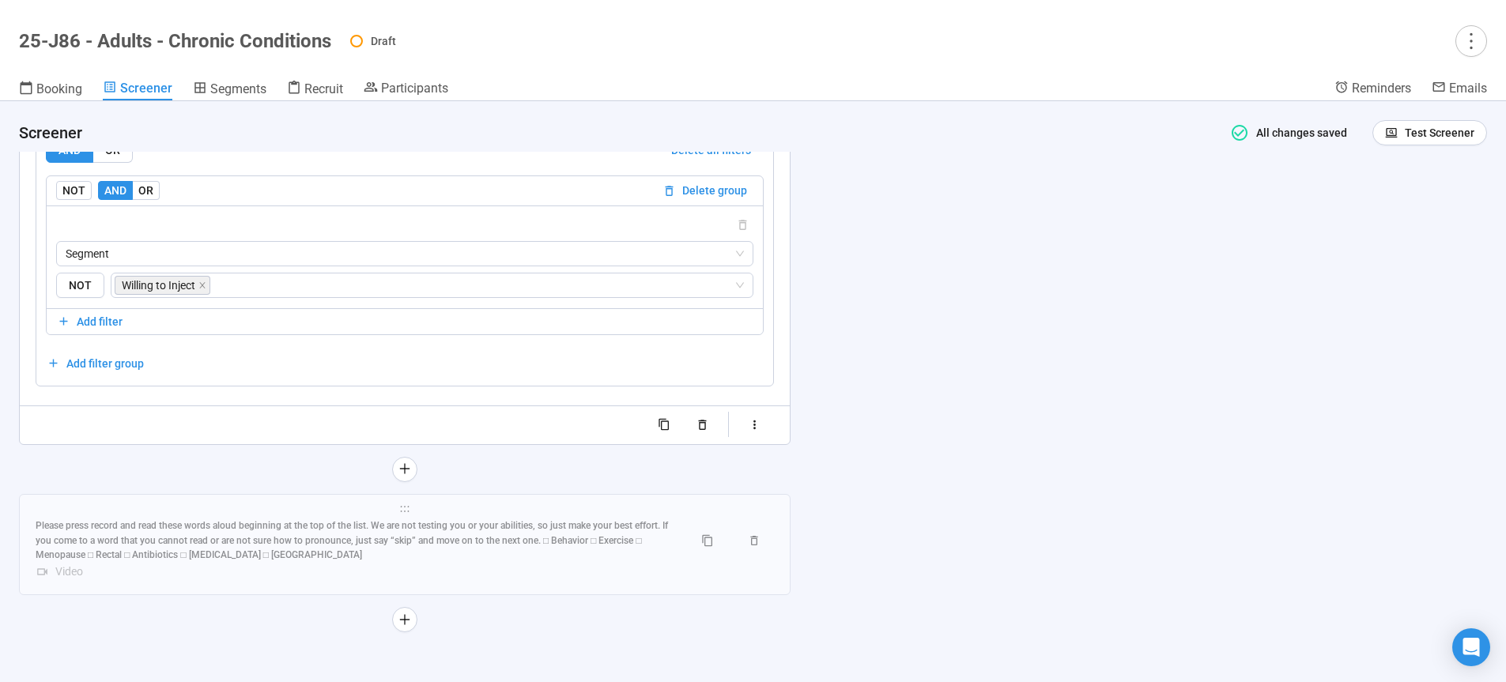
scroll to position [10850, 0]
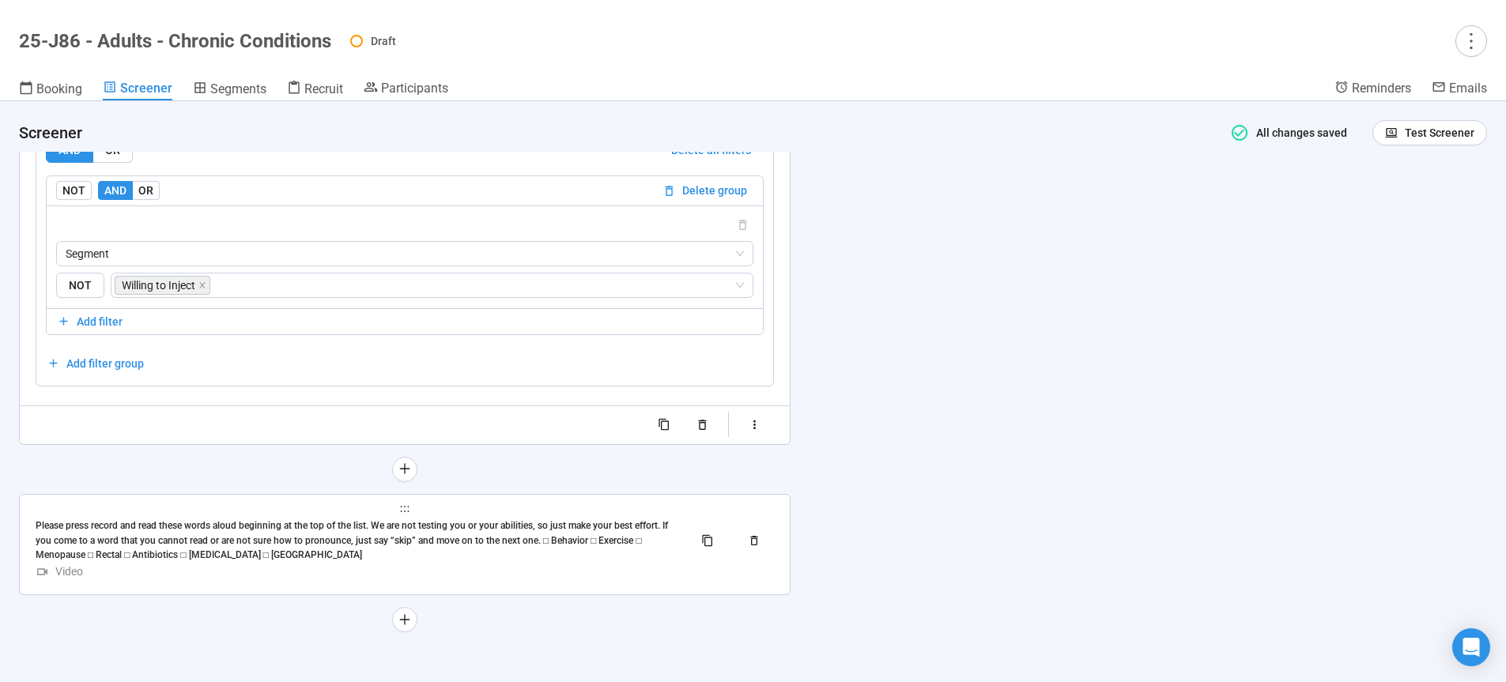
click at [518, 526] on div "Please press record and read these words aloud beginning at the top of the list…" at bounding box center [358, 540] width 645 height 45
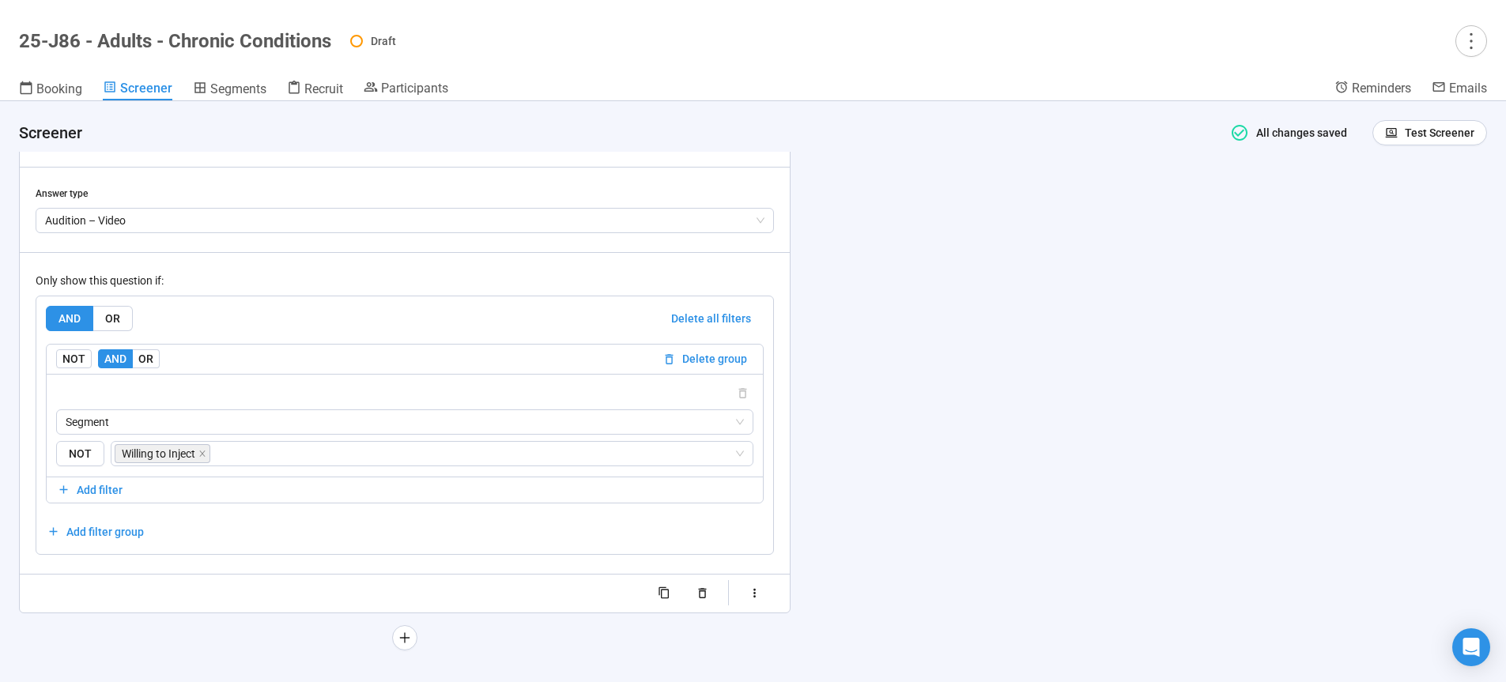
scroll to position [10873, 0]
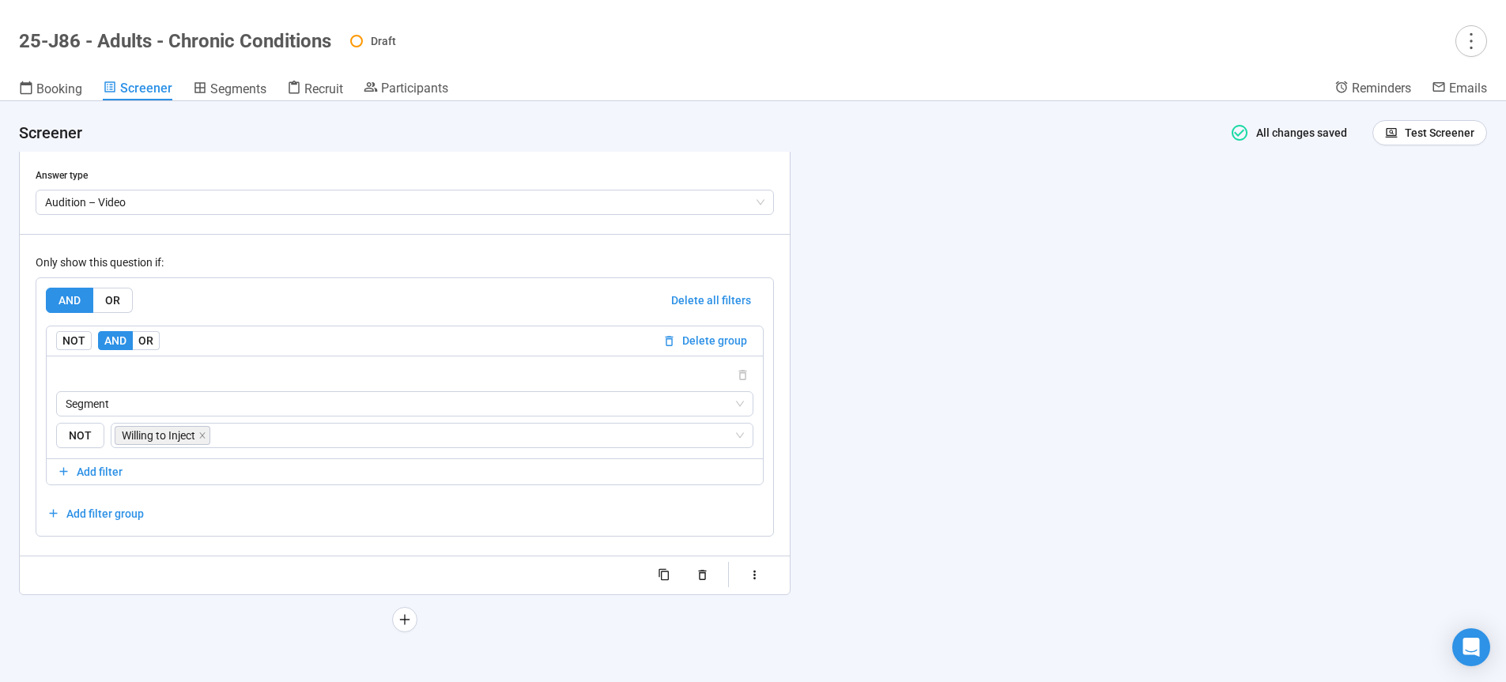
click at [1258, 363] on div "**********" at bounding box center [753, 391] width 1506 height 581
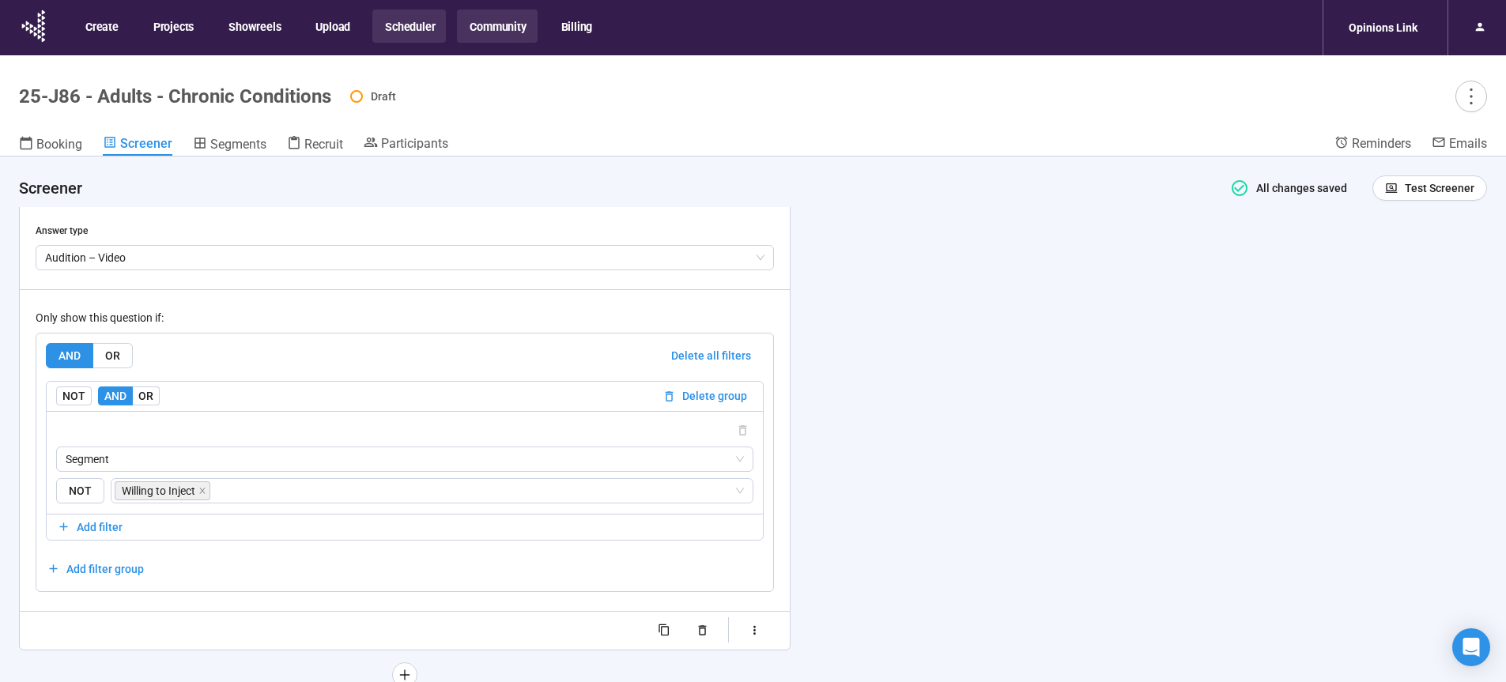
click at [502, 26] on button "Community" at bounding box center [497, 25] width 80 height 33
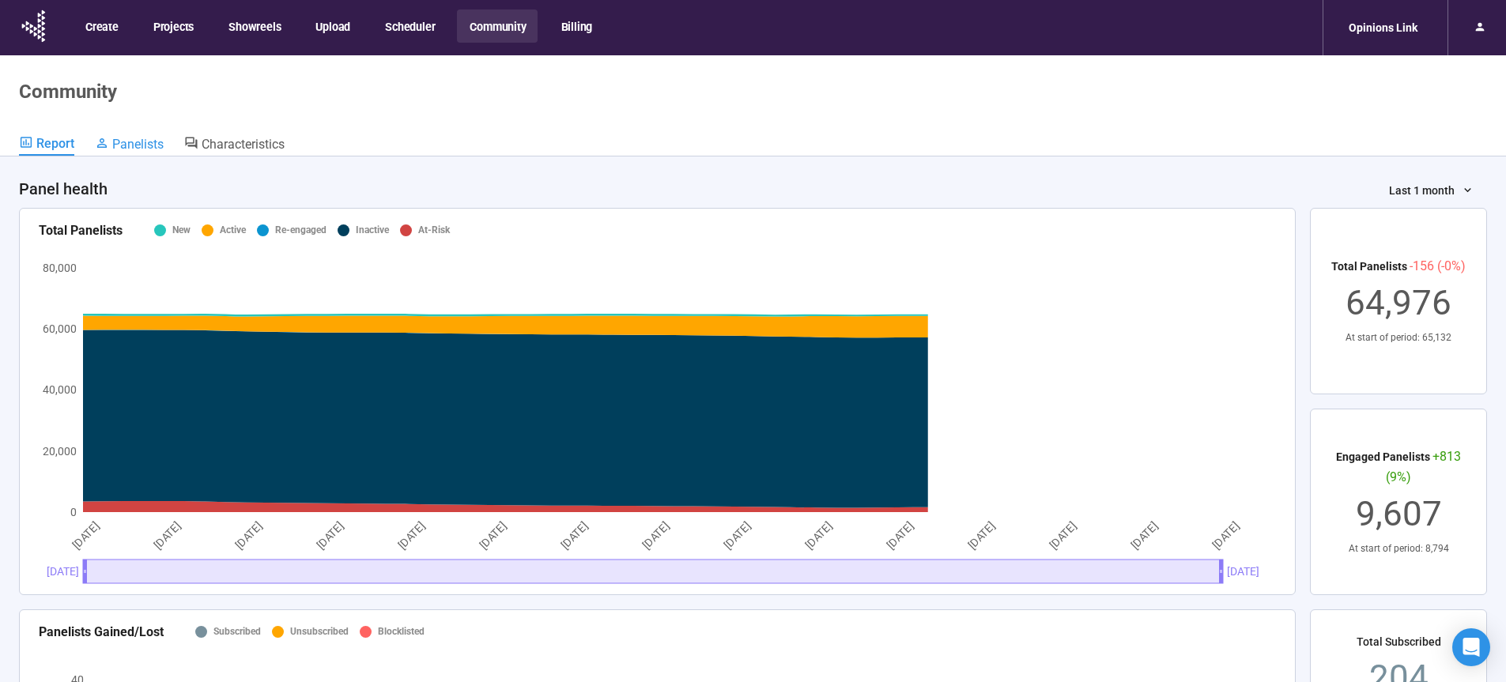
click at [133, 145] on span "Panelists" at bounding box center [137, 144] width 51 height 15
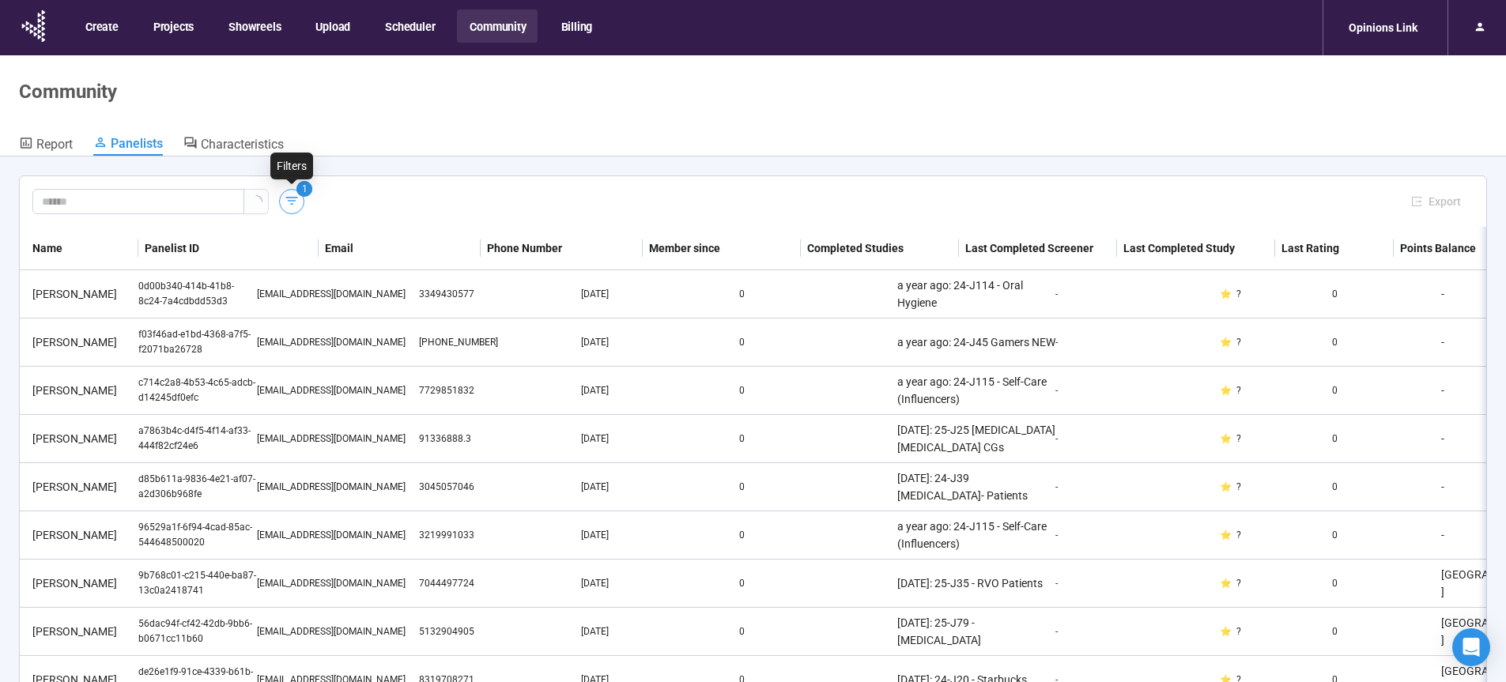
click at [290, 203] on icon "button" at bounding box center [292, 201] width 16 height 16
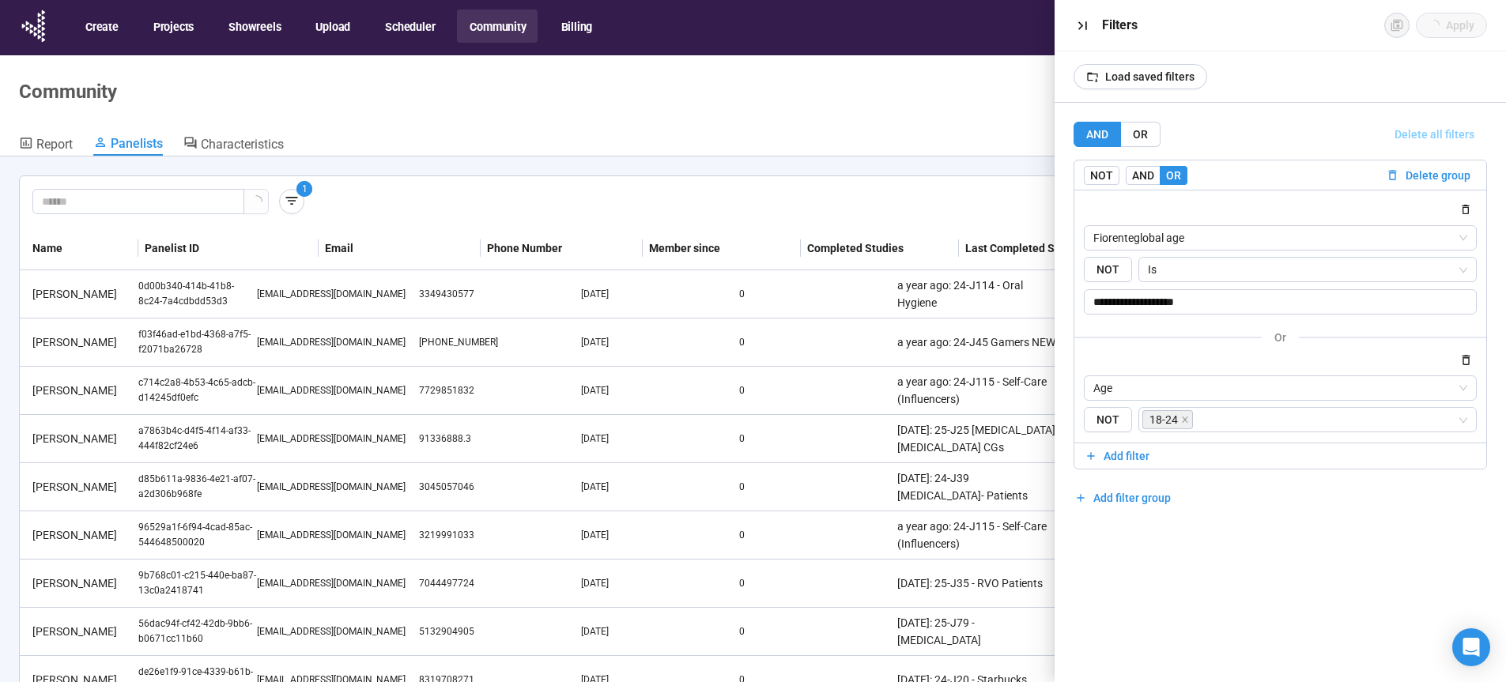
click at [1431, 136] on span "Delete all filters" at bounding box center [1434, 134] width 80 height 17
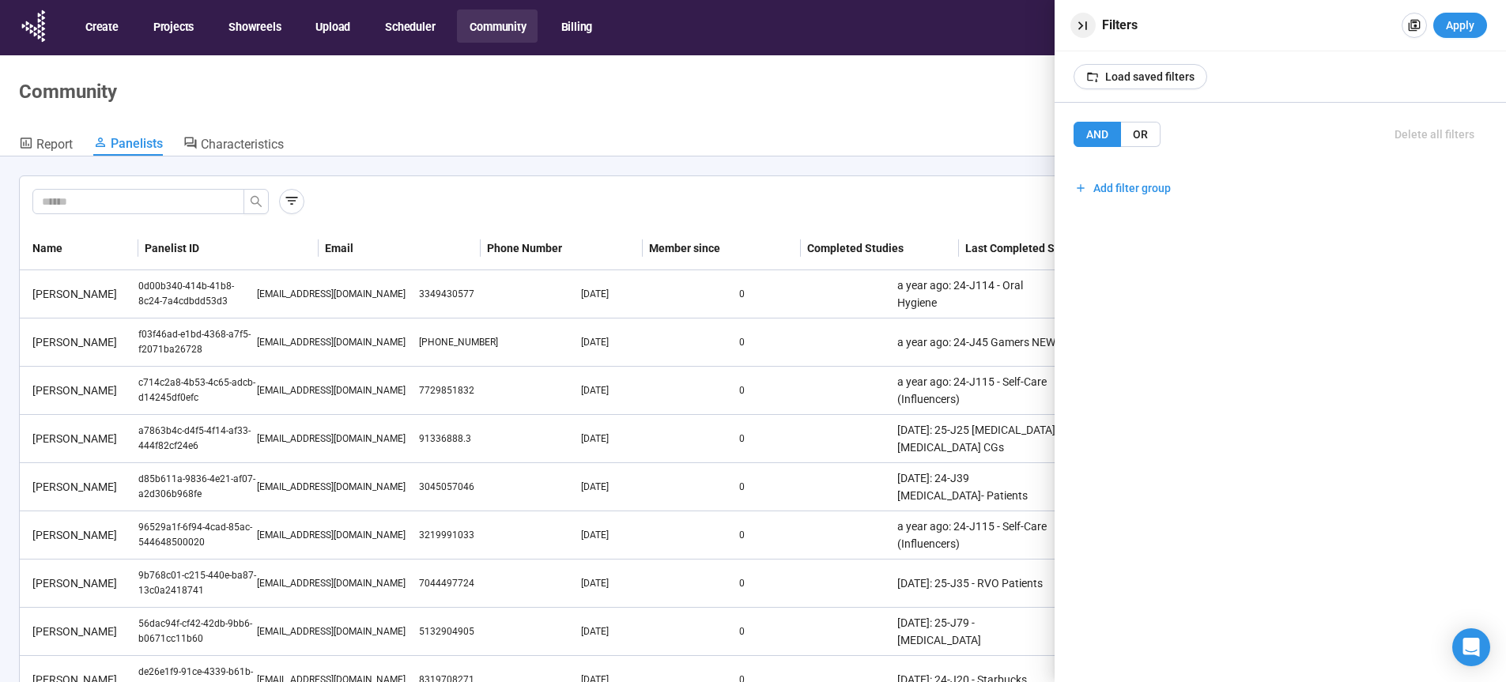
click at [1088, 28] on icon "button" at bounding box center [1082, 25] width 17 height 17
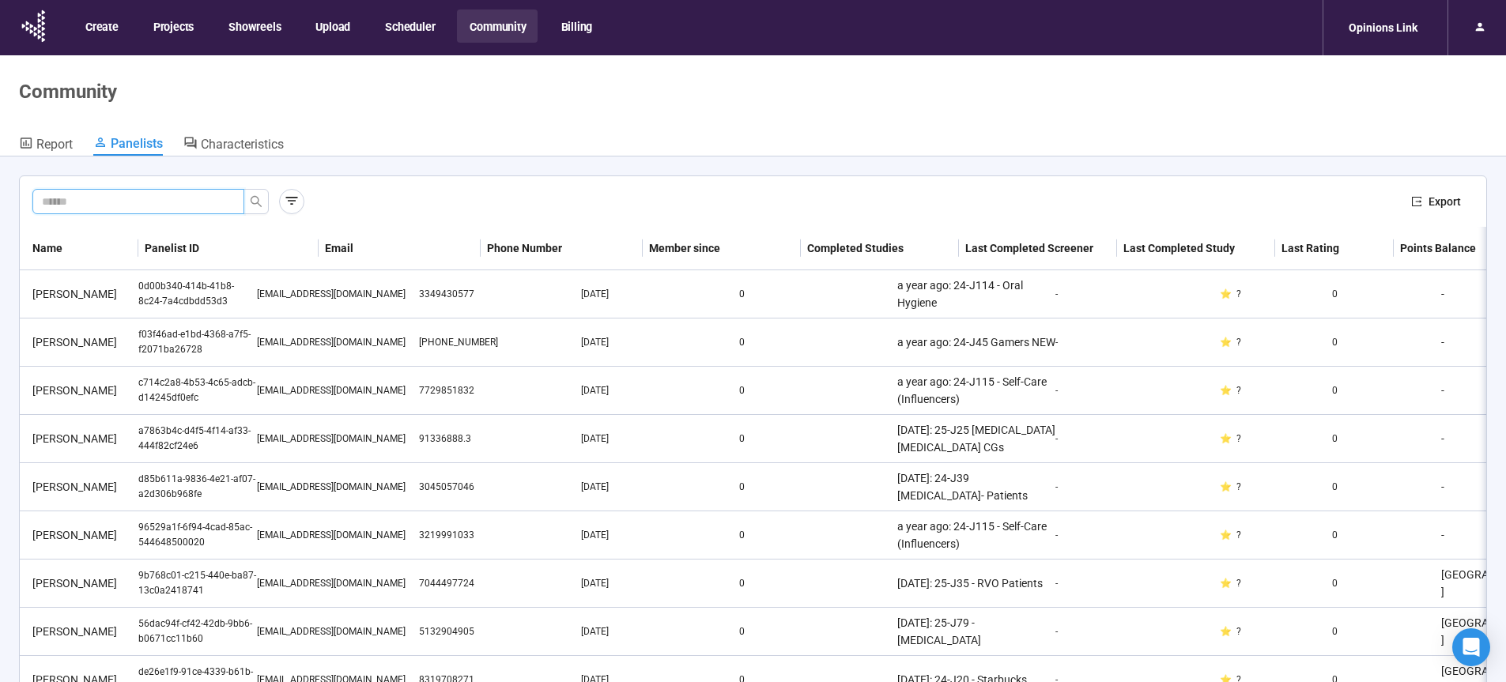
paste input "**********"
click at [258, 201] on icon "search" at bounding box center [256, 201] width 11 height 11
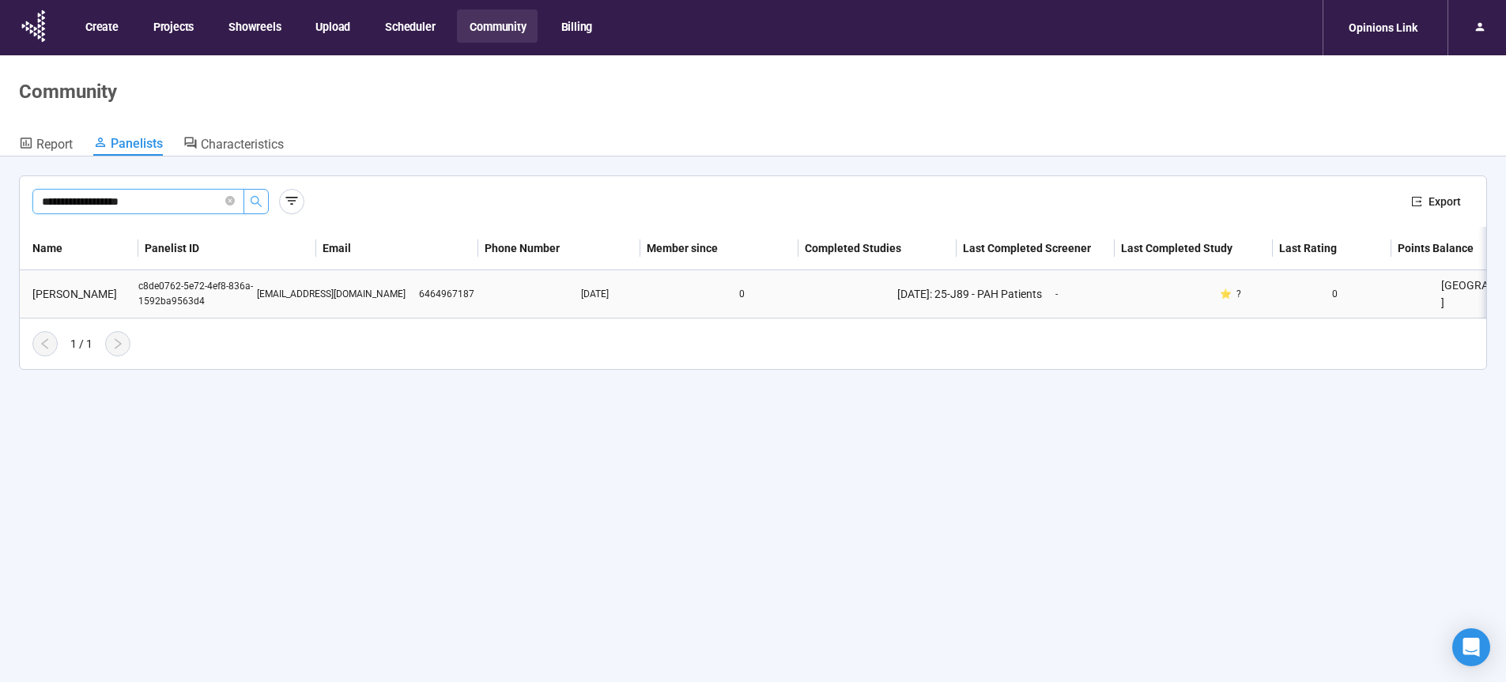
type input "**********"
click at [55, 296] on div "CECILIA RONDA" at bounding box center [82, 293] width 112 height 17
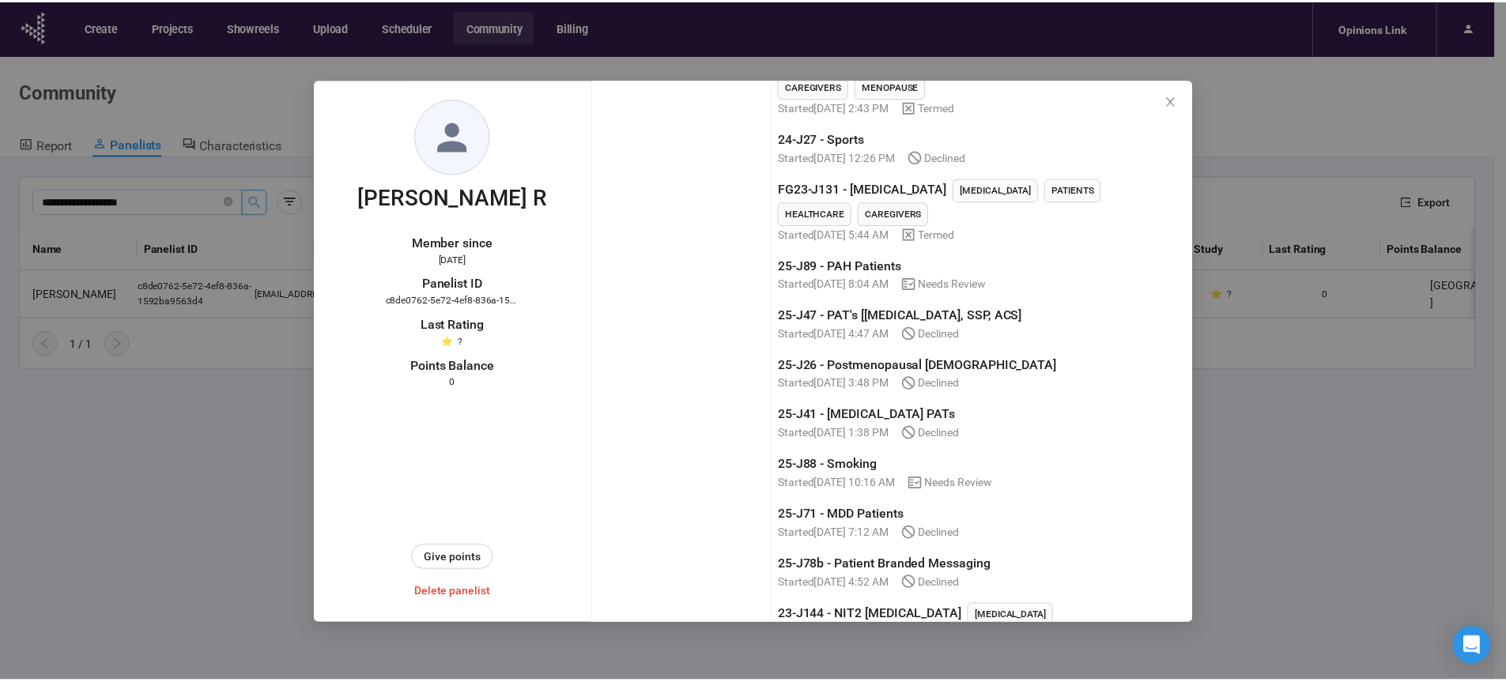
scroll to position [560, 0]
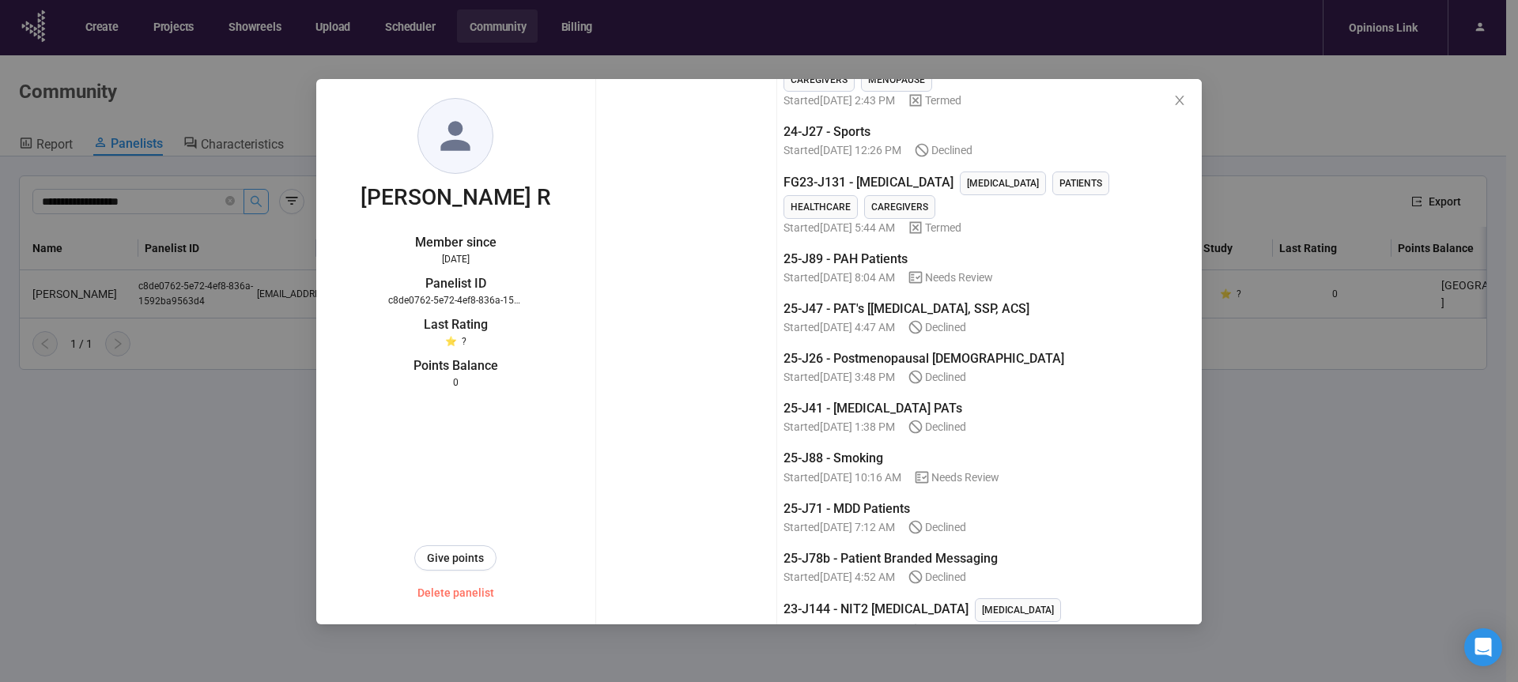
click at [472, 594] on span "Delete panelist" at bounding box center [455, 592] width 77 height 17
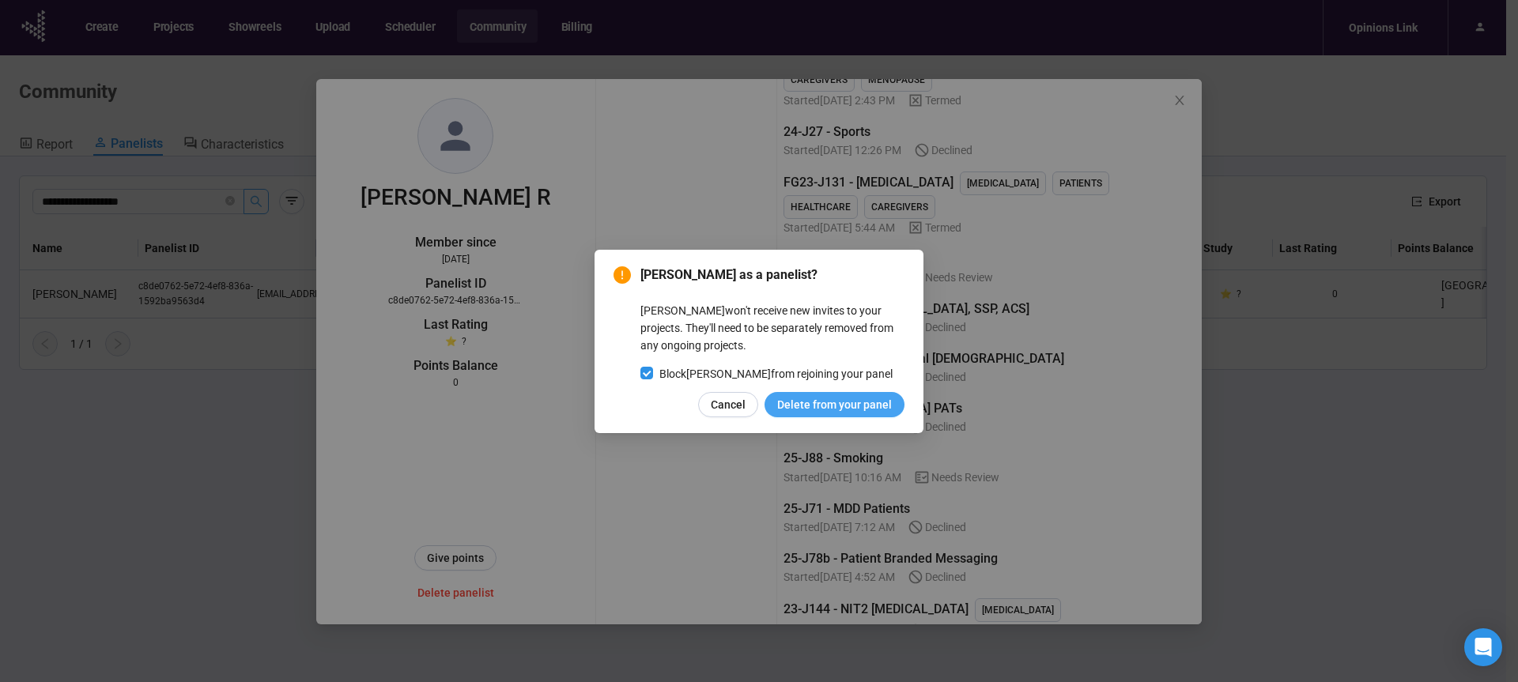
click at [820, 405] on span "Delete from your panel" at bounding box center [834, 404] width 115 height 17
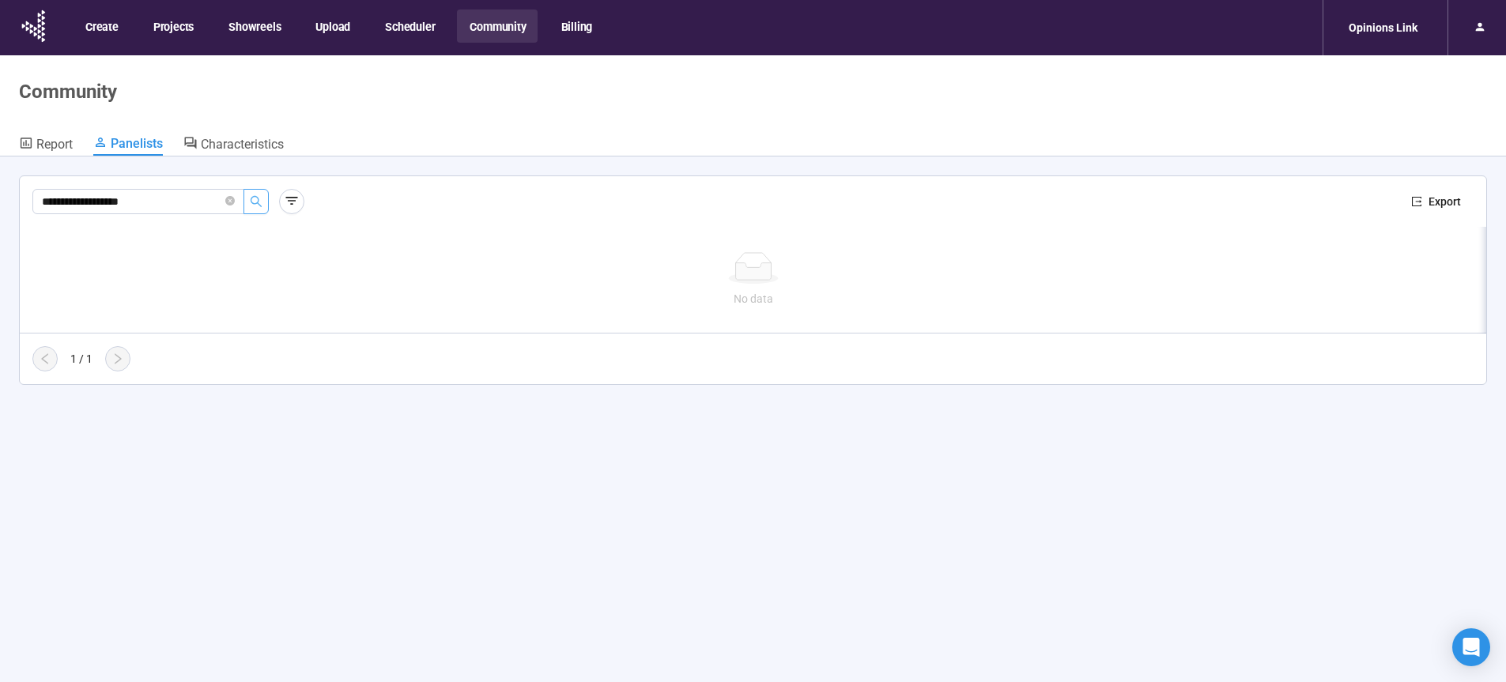
click at [230, 202] on icon "close-circle" at bounding box center [229, 200] width 9 height 9
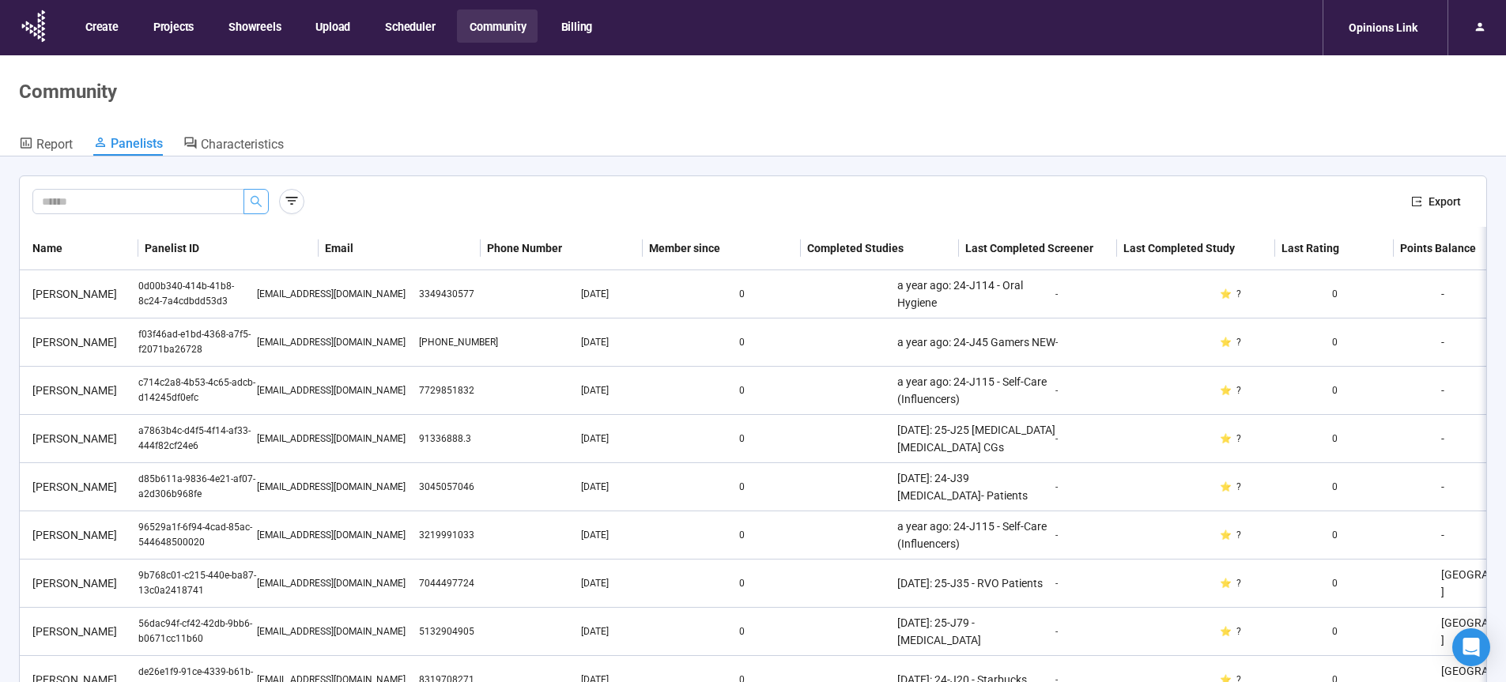
click at [420, 24] on button "Scheduler" at bounding box center [409, 25] width 74 height 33
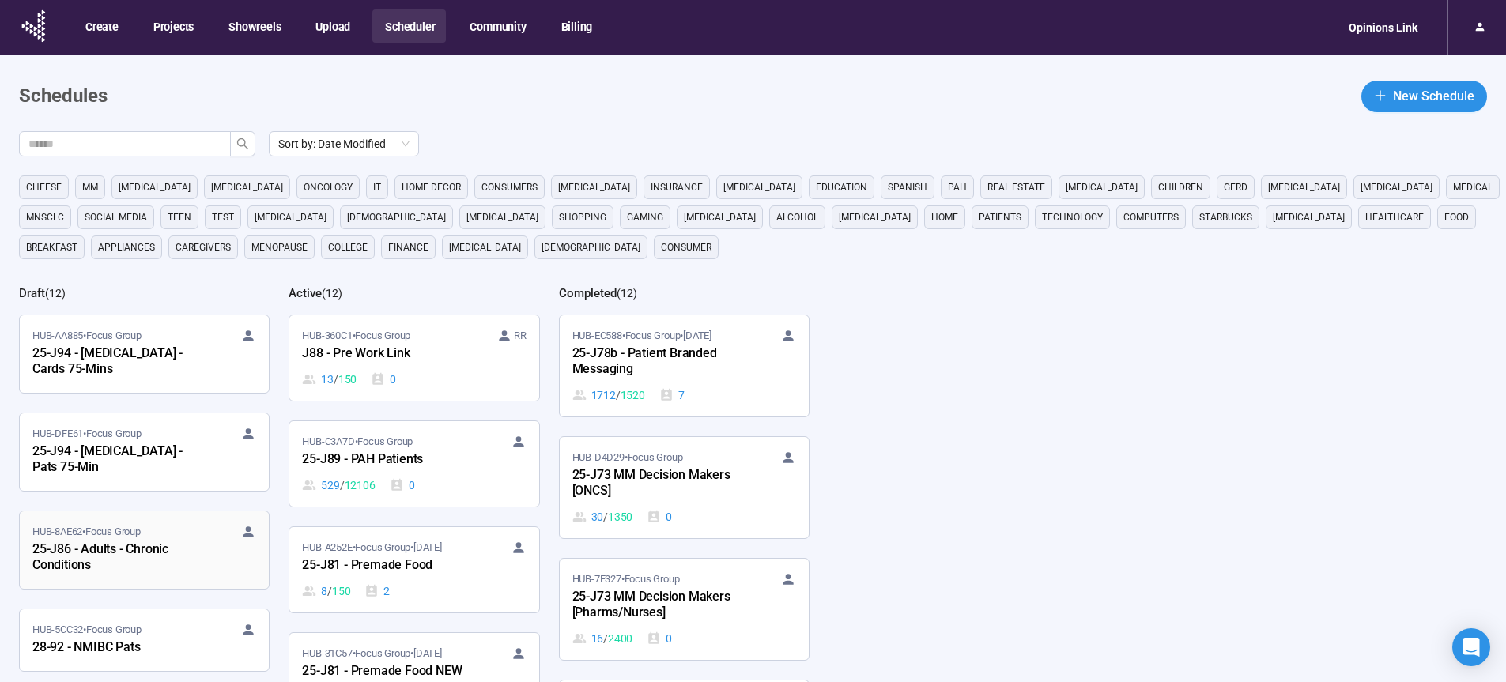
click at [123, 552] on div "25-J86 - Adults - Chronic Conditions" at bounding box center [119, 558] width 174 height 36
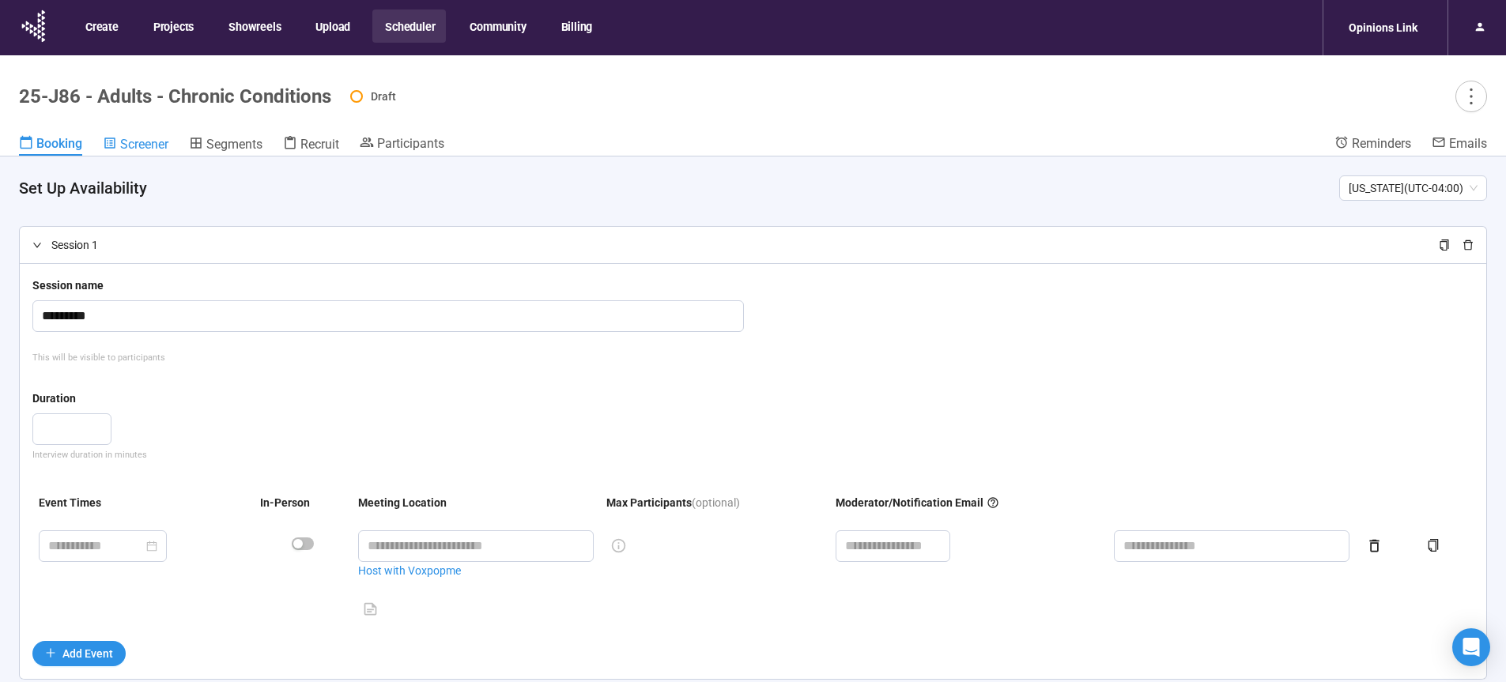
click at [120, 144] on div "Screener" at bounding box center [136, 144] width 66 height 16
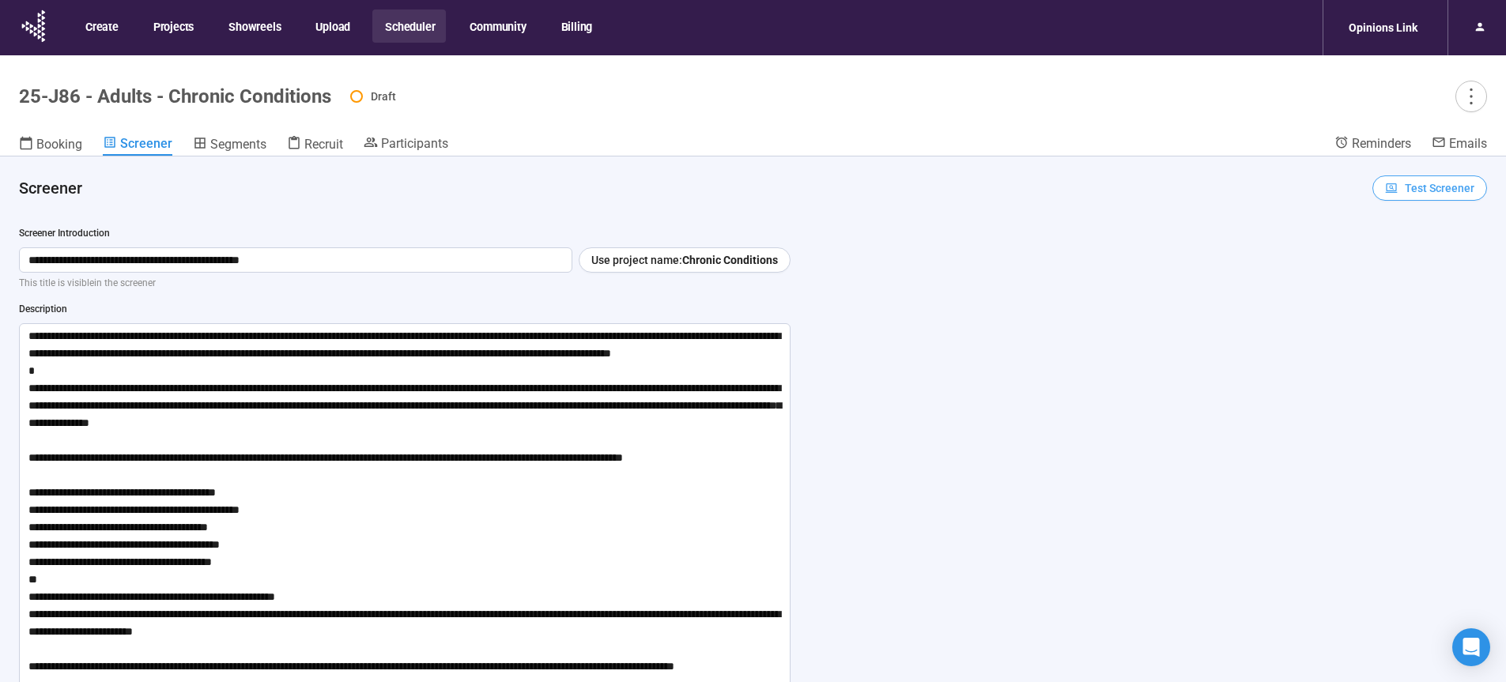
click at [1415, 193] on span "Test Screener" at bounding box center [1440, 187] width 70 height 17
click at [1394, 273] on link "Test screener" at bounding box center [1406, 270] width 65 height 13
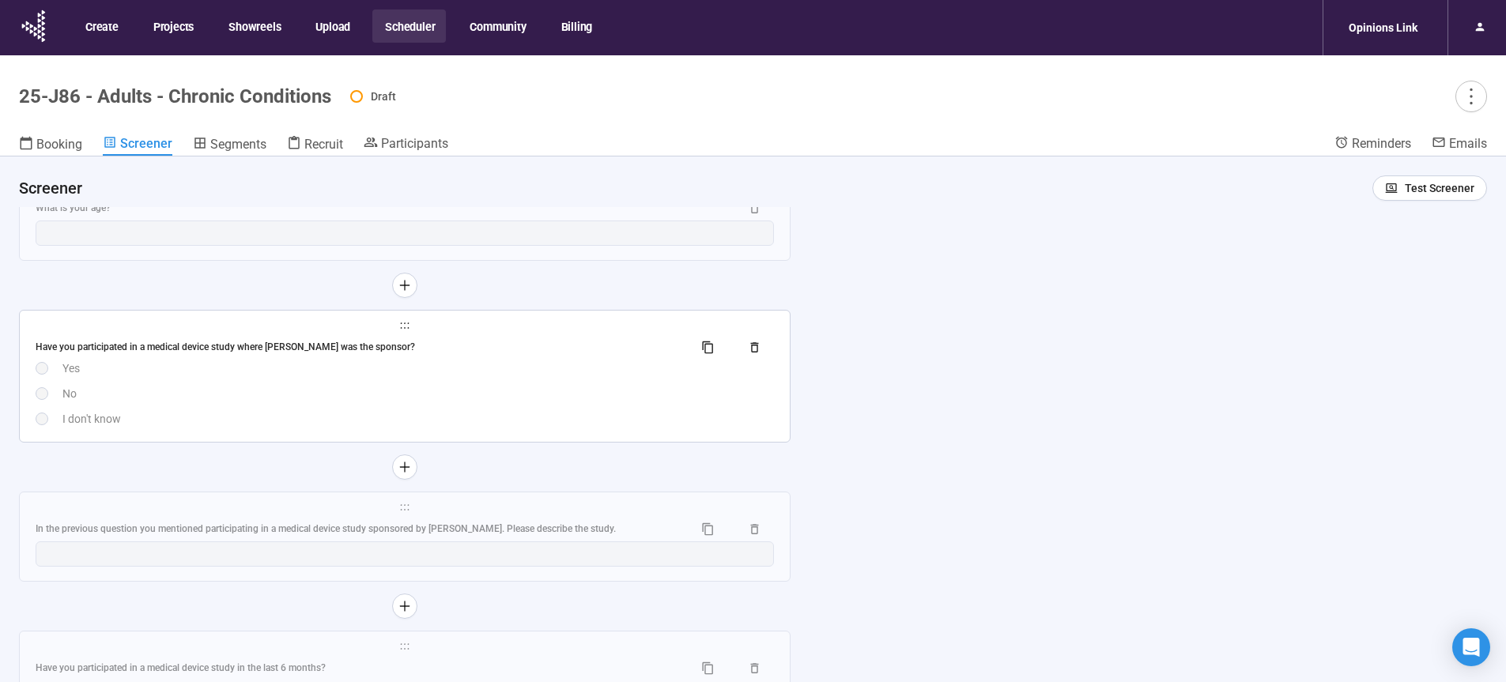
scroll to position [3292, 0]
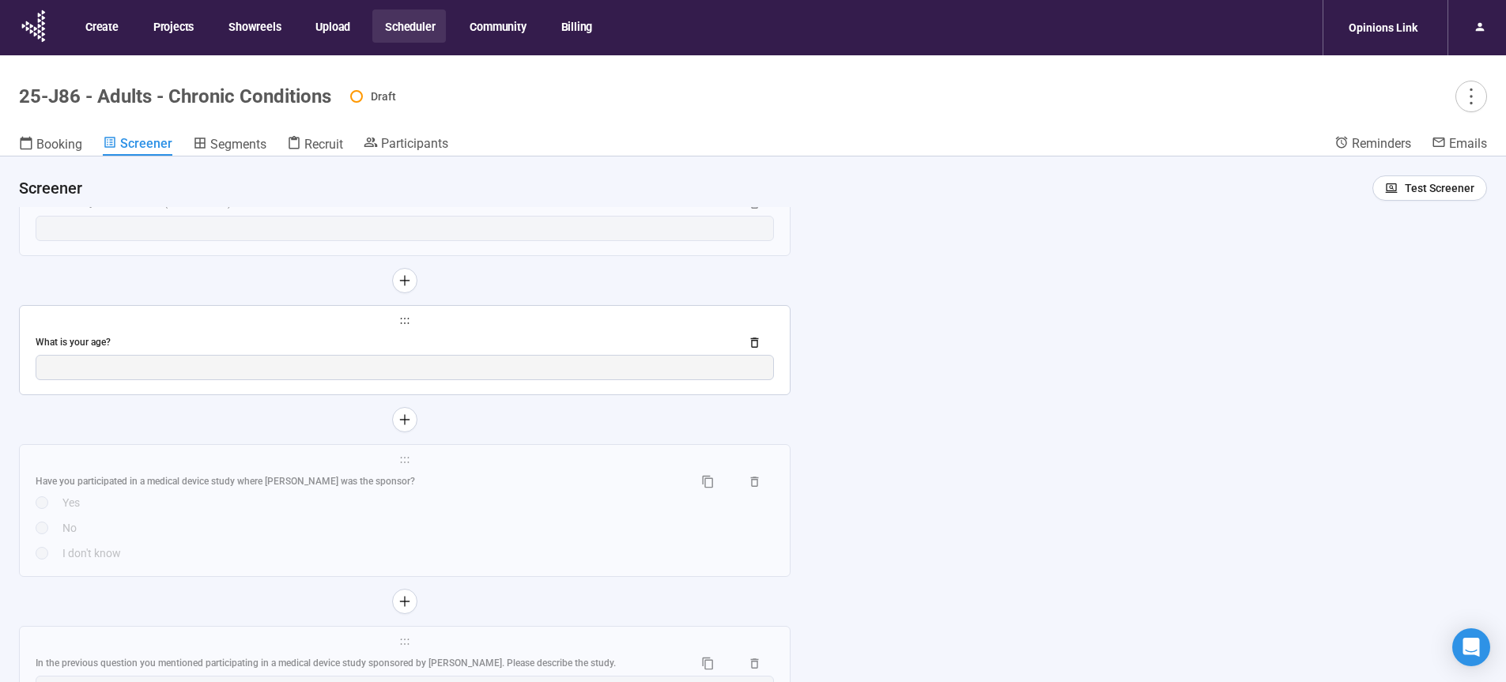
click at [502, 331] on div "What is your age?" at bounding box center [405, 342] width 738 height 25
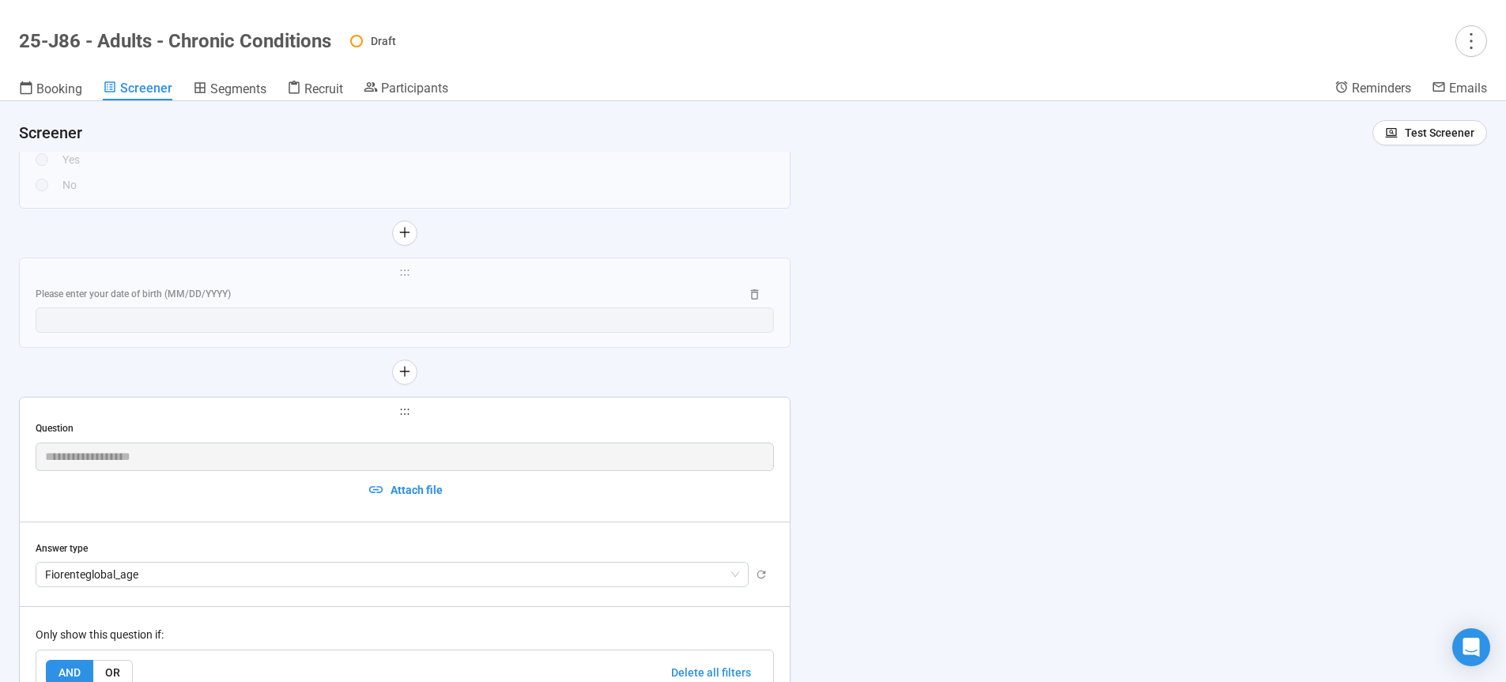
scroll to position [2888, 0]
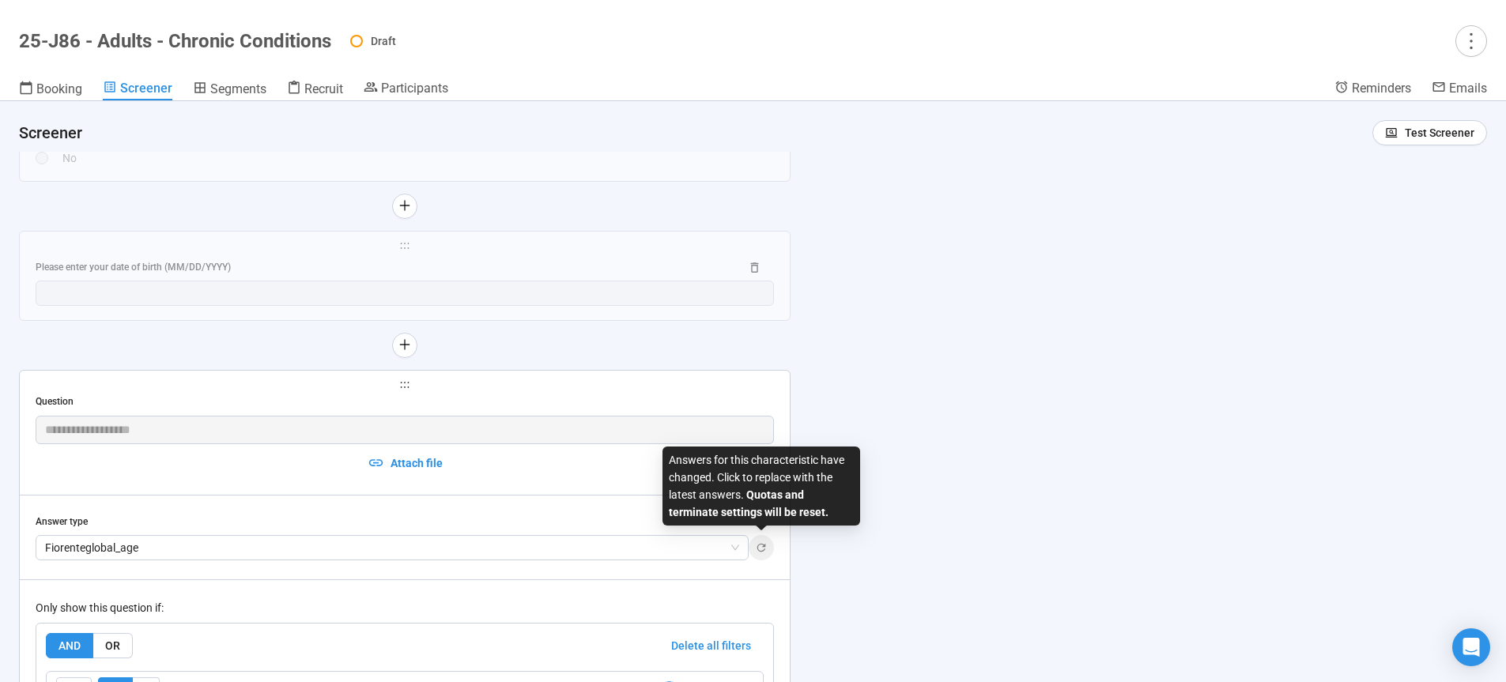
click at [762, 546] on icon "button" at bounding box center [761, 547] width 13 height 13
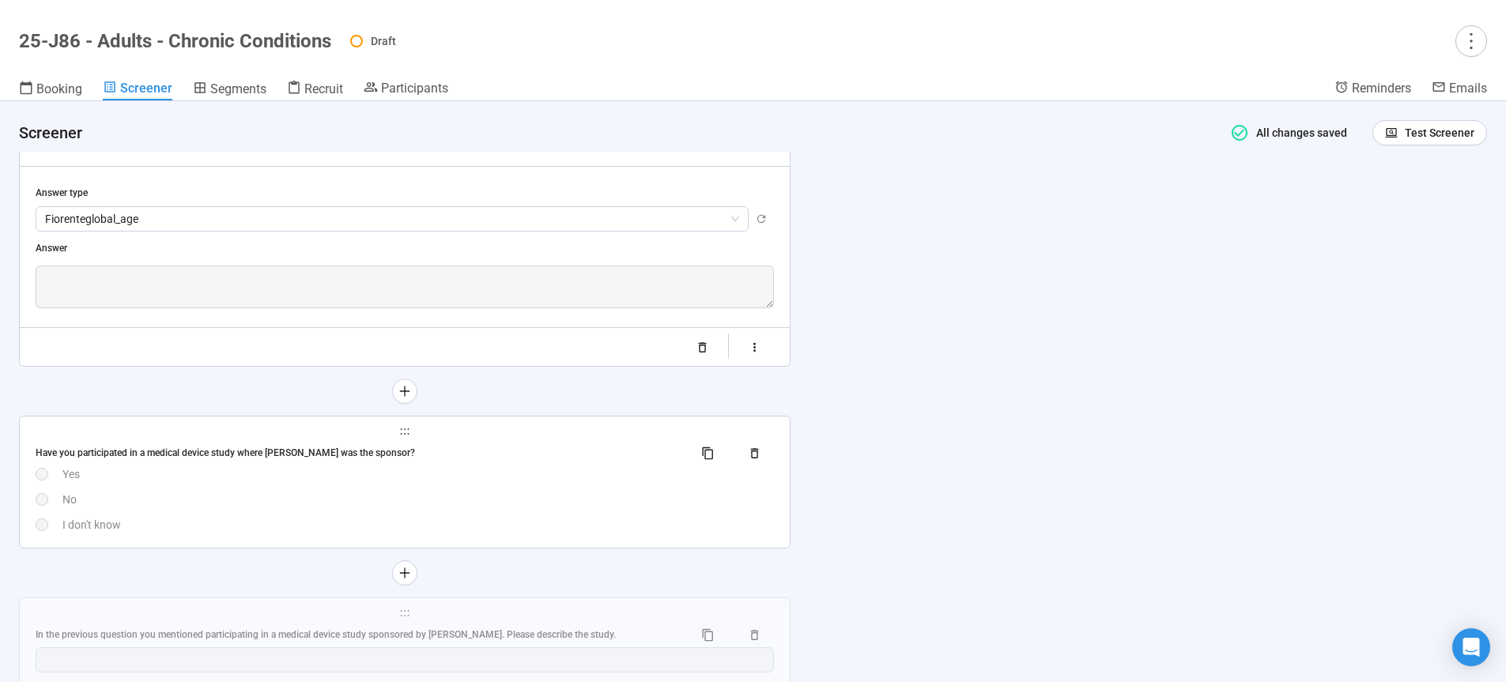
scroll to position [3197, 0]
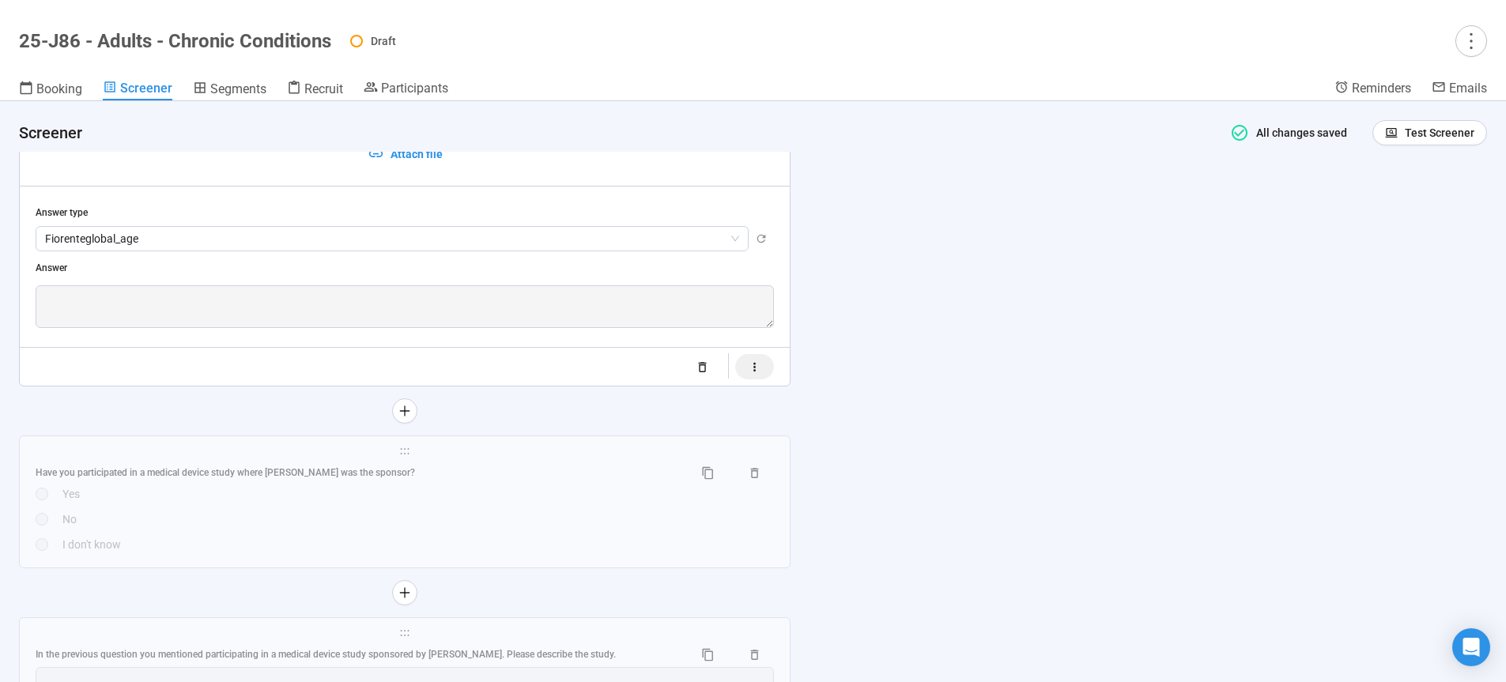
click at [761, 371] on icon "button" at bounding box center [754, 366] width 13 height 13
click at [719, 392] on label "Show visibility rules" at bounding box center [643, 385] width 172 height 36
click at [719, 391] on button "Show visibility rules" at bounding box center [718, 385] width 22 height 13
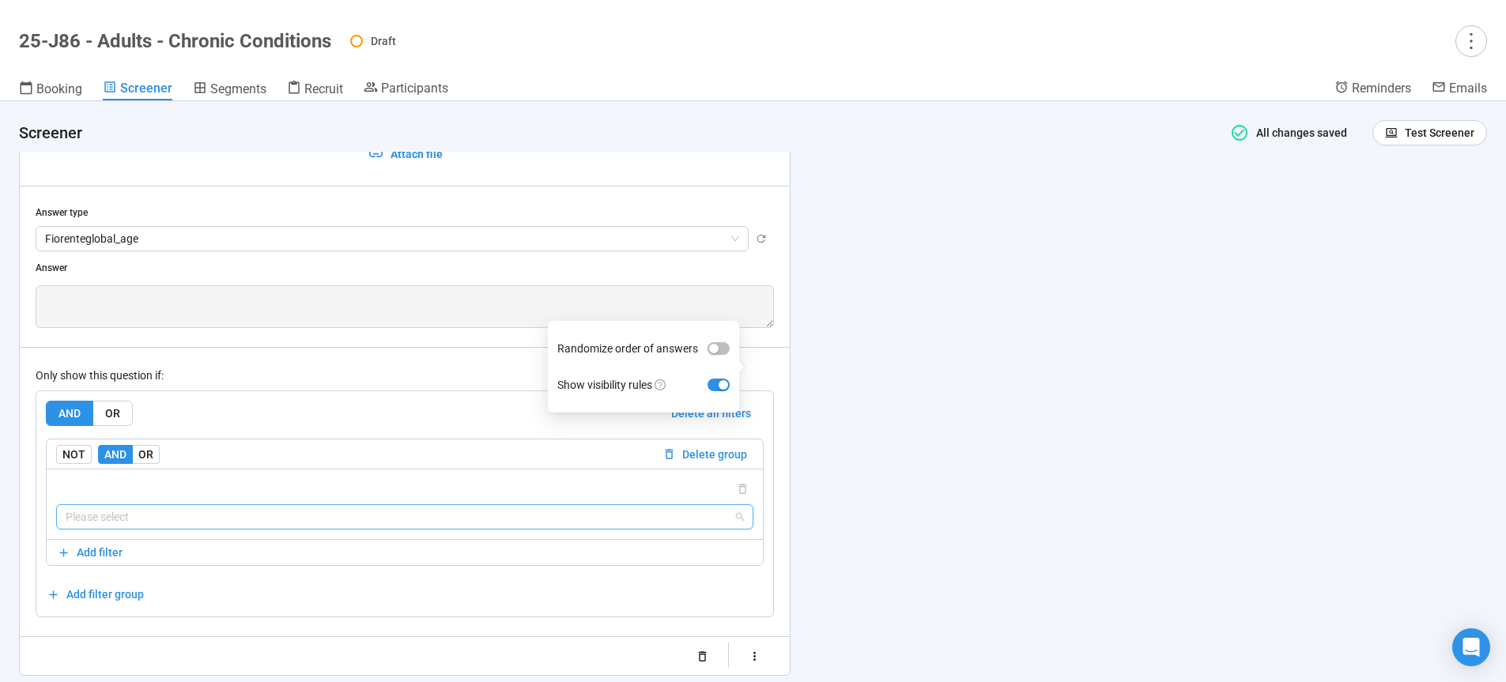
click at [267, 518] on input "search" at bounding box center [405, 517] width 678 height 24
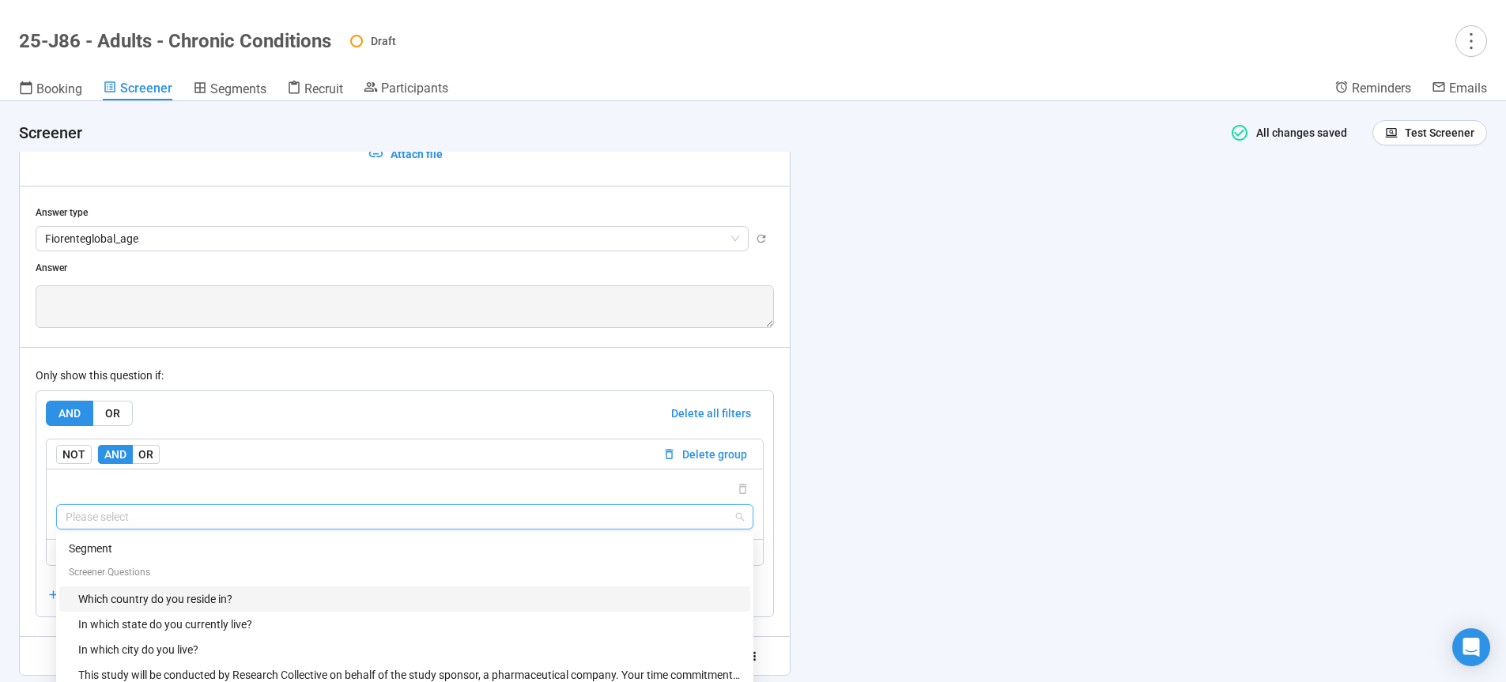
click at [119, 601] on div "Which country do you reside in?" at bounding box center [409, 598] width 662 height 17
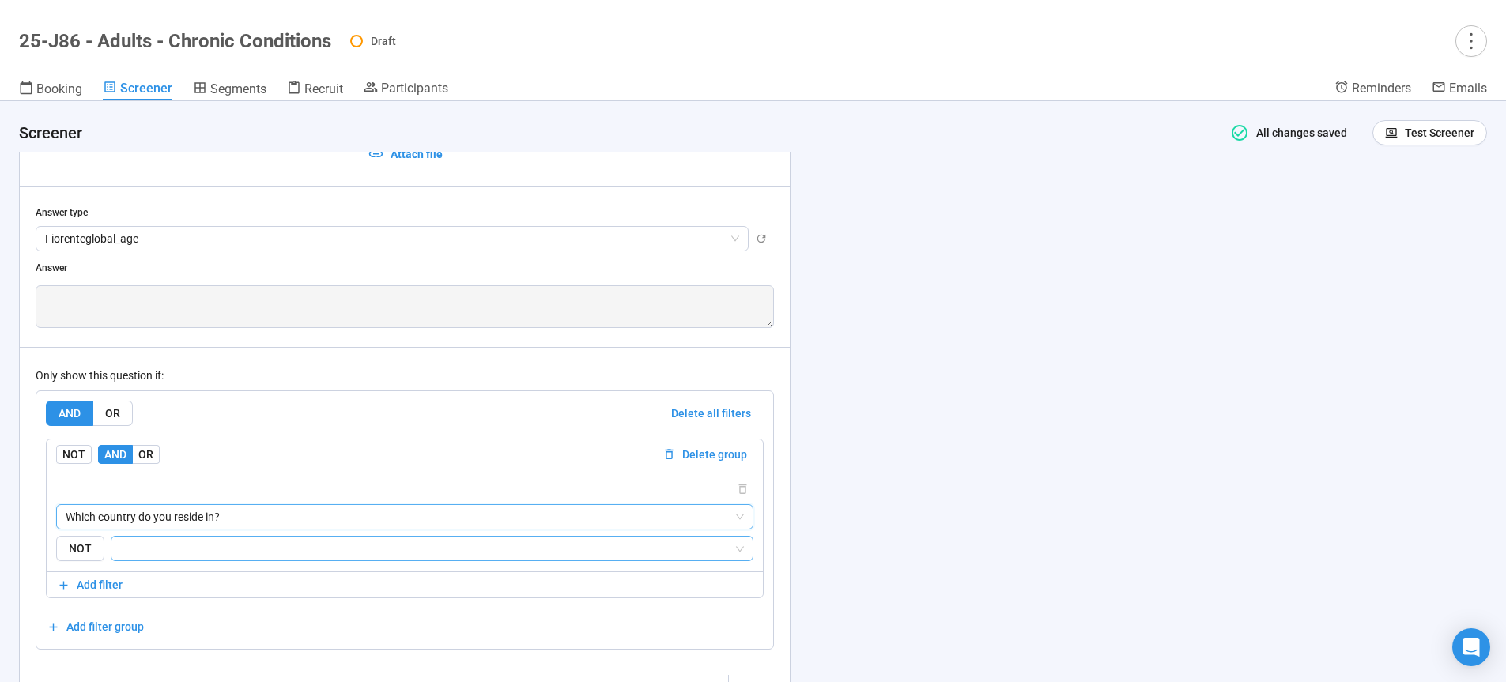
click at [230, 556] on input "search" at bounding box center [427, 548] width 613 height 19
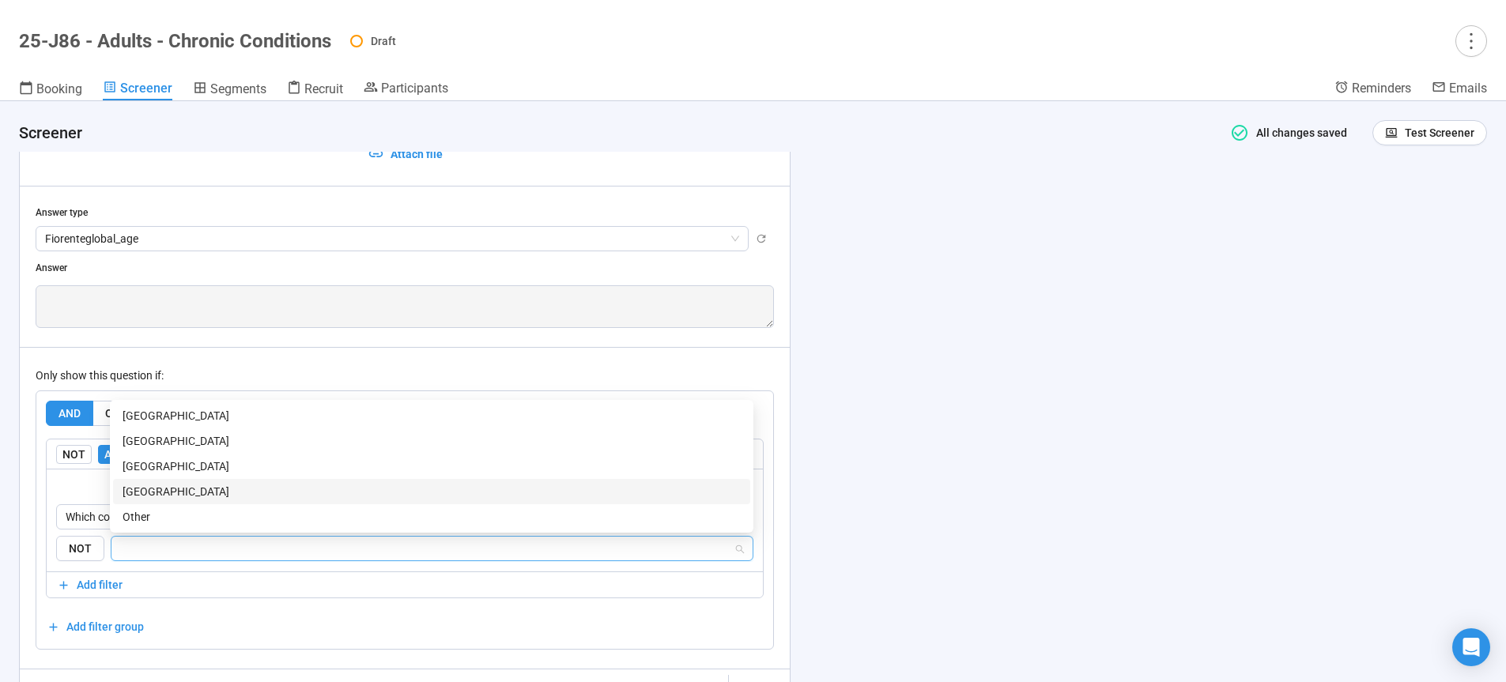
click at [227, 490] on div "[GEOGRAPHIC_DATA]" at bounding box center [432, 491] width 618 height 17
click at [1153, 387] on div "**********" at bounding box center [753, 391] width 1506 height 581
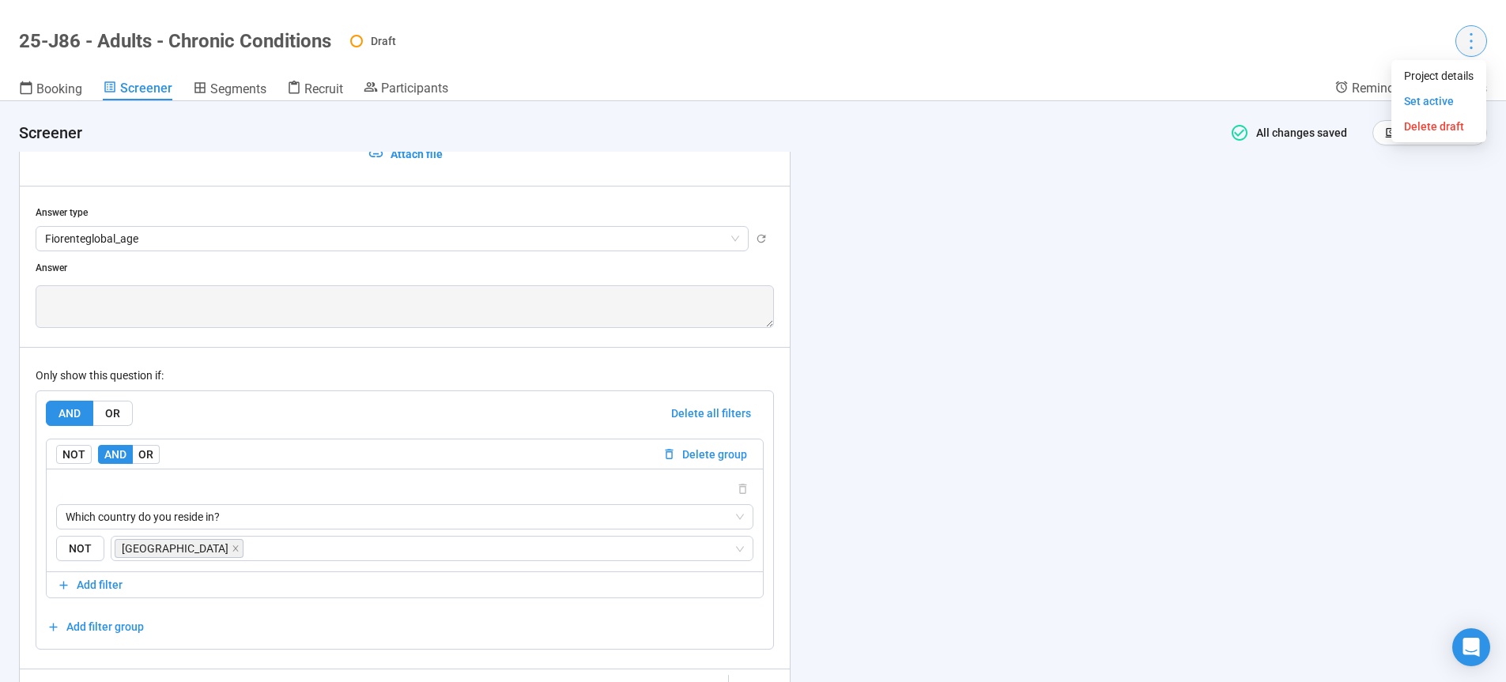
click at [1462, 49] on icon "more" at bounding box center [1470, 40] width 21 height 21
click at [1423, 104] on span "Set active" at bounding box center [1429, 101] width 50 height 13
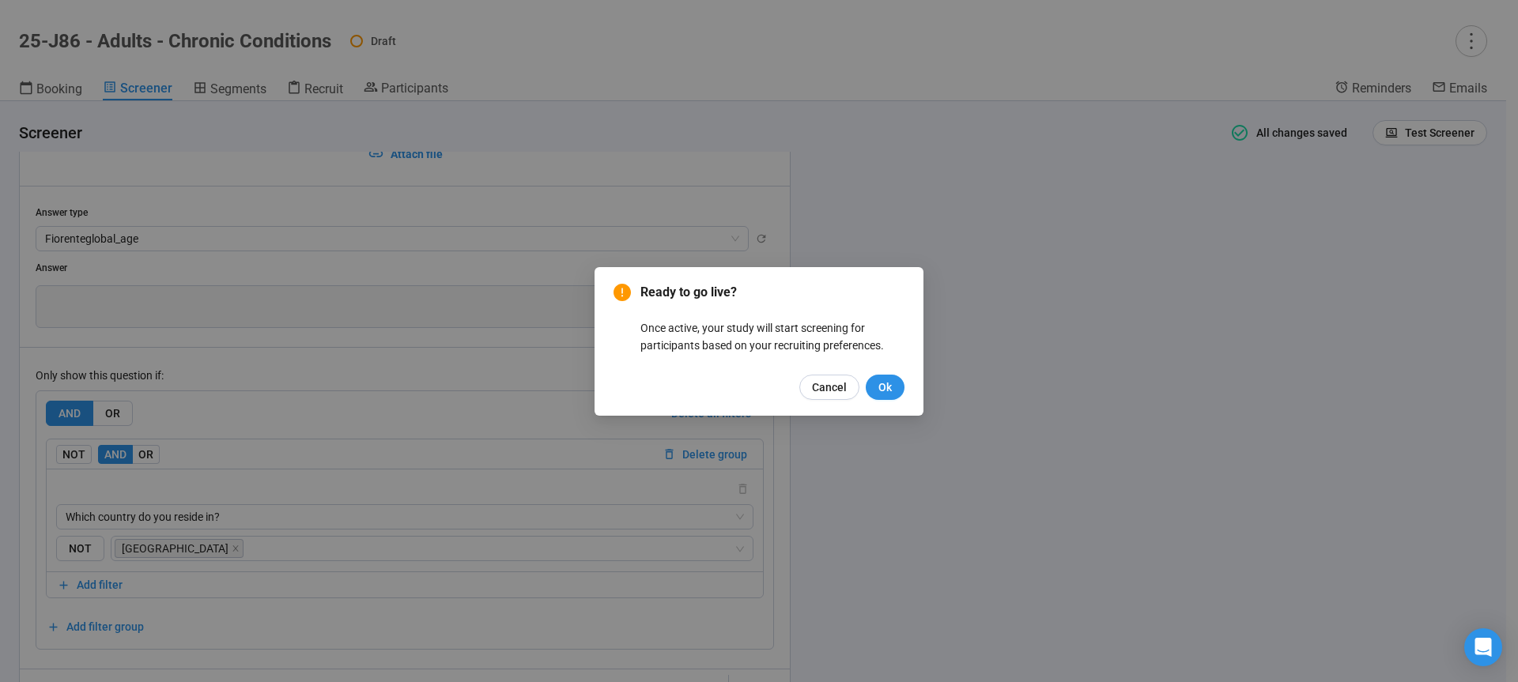
click at [906, 378] on div "Ready to go live? Once active, your study will start screening for participants…" at bounding box center [758, 341] width 329 height 149
click at [897, 381] on button "Ok" at bounding box center [884, 387] width 39 height 25
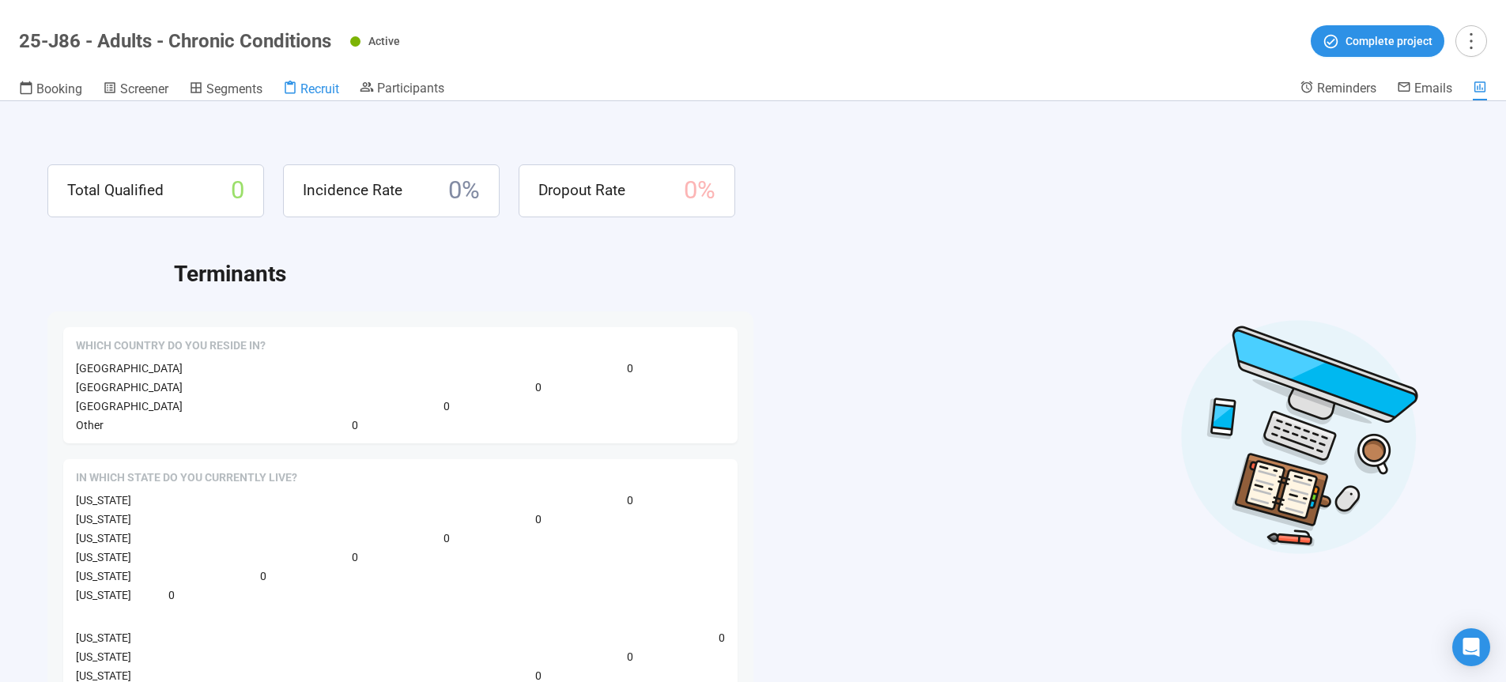
click at [311, 85] on span "Recruit" at bounding box center [319, 88] width 39 height 15
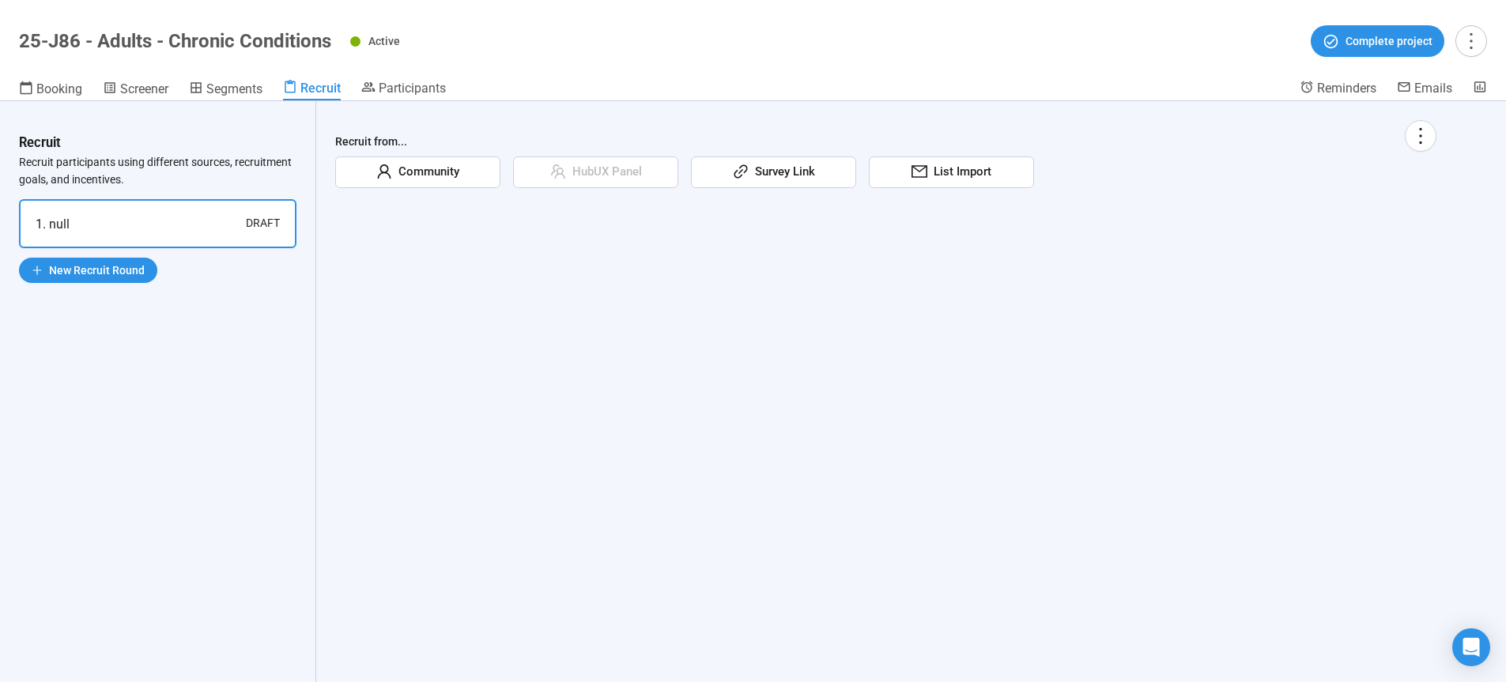
click at [422, 174] on span "Community" at bounding box center [425, 172] width 67 height 19
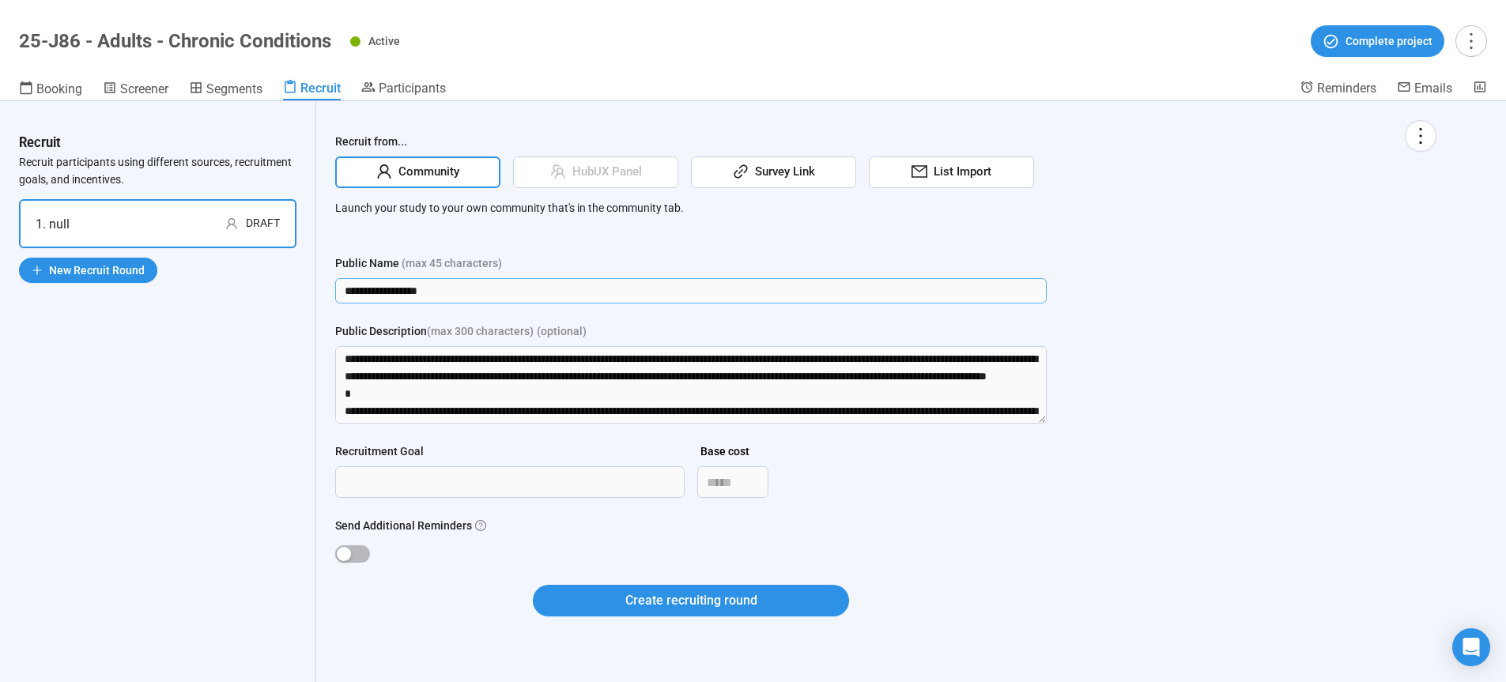
drag, startPoint x: 454, startPoint y: 287, endPoint x: 209, endPoint y: 285, distance: 245.8
click at [335, 285] on input "**********" at bounding box center [690, 290] width 711 height 25
type input "**"
click at [187, 524] on div "Recruit Recruit participants using different sources, recruitment goals, and in…" at bounding box center [158, 391] width 316 height 581
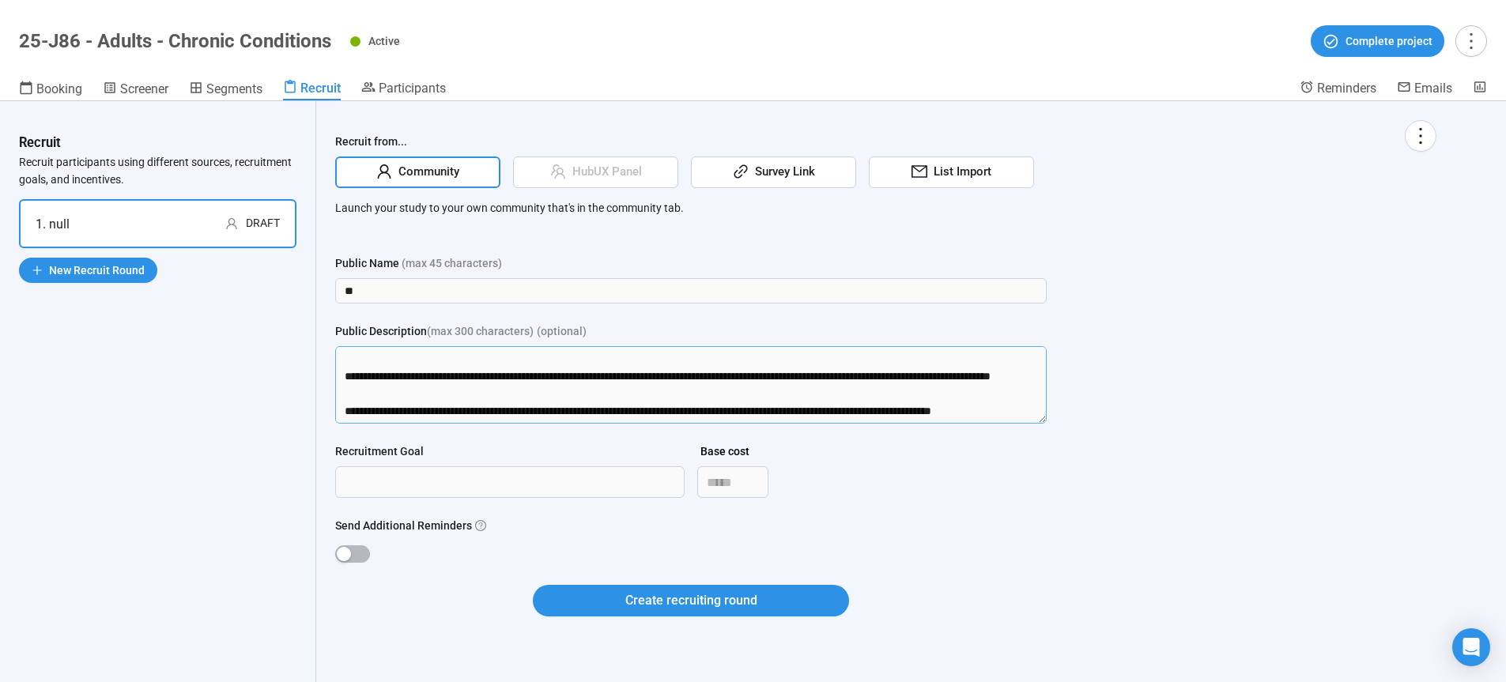
drag, startPoint x: 343, startPoint y: 358, endPoint x: 1088, endPoint y: 619, distance: 789.7
click at [1046, 424] on textarea "Public Description (max 300 characters) (optional)" at bounding box center [690, 384] width 711 height 77
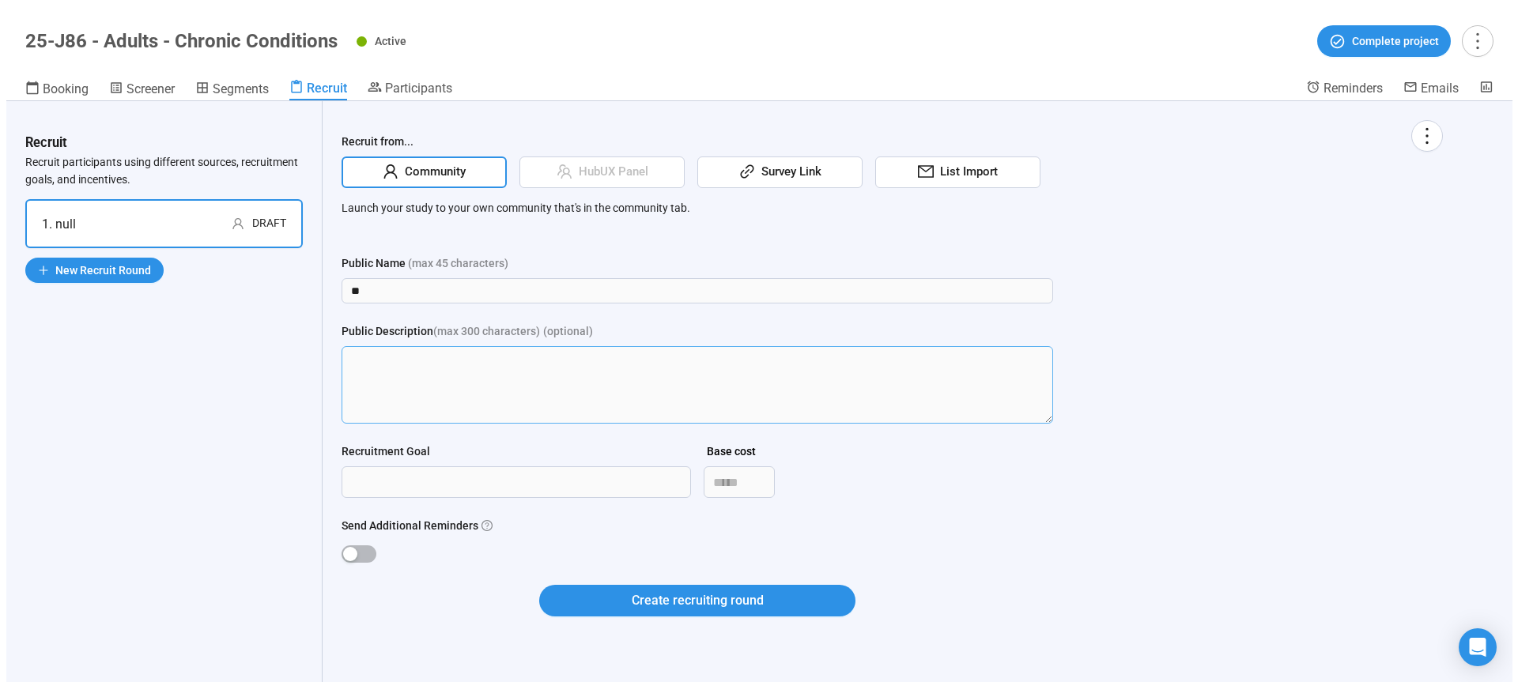
scroll to position [0, 0]
click at [448, 487] on input "Recruitment Goal" at bounding box center [510, 482] width 348 height 30
type input "***"
click at [344, 551] on div "button" at bounding box center [344, 554] width 14 height 14
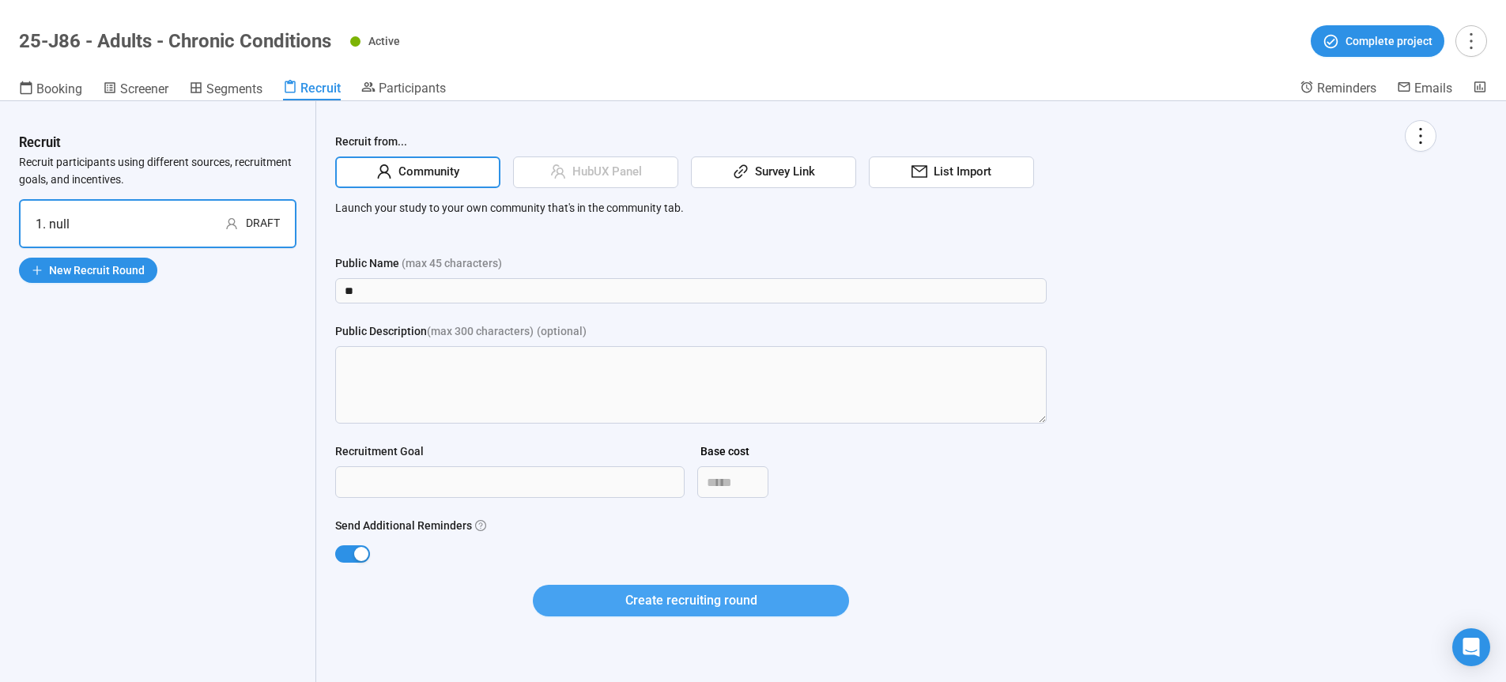
click at [721, 599] on span "Create recruiting round" at bounding box center [691, 600] width 132 height 20
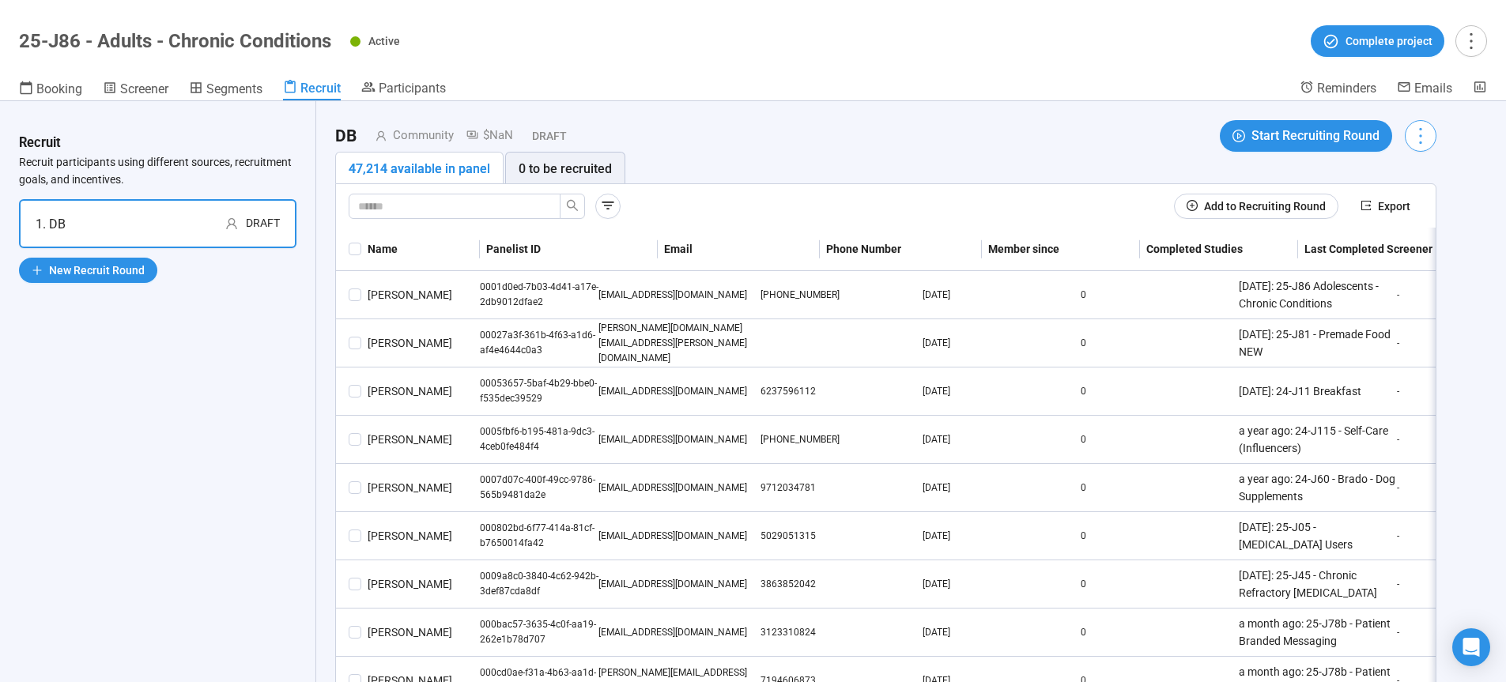
click at [1427, 140] on icon "more" at bounding box center [1419, 135] width 21 height 21
click at [1401, 194] on span "Edit invitation email" at bounding box center [1375, 195] width 96 height 17
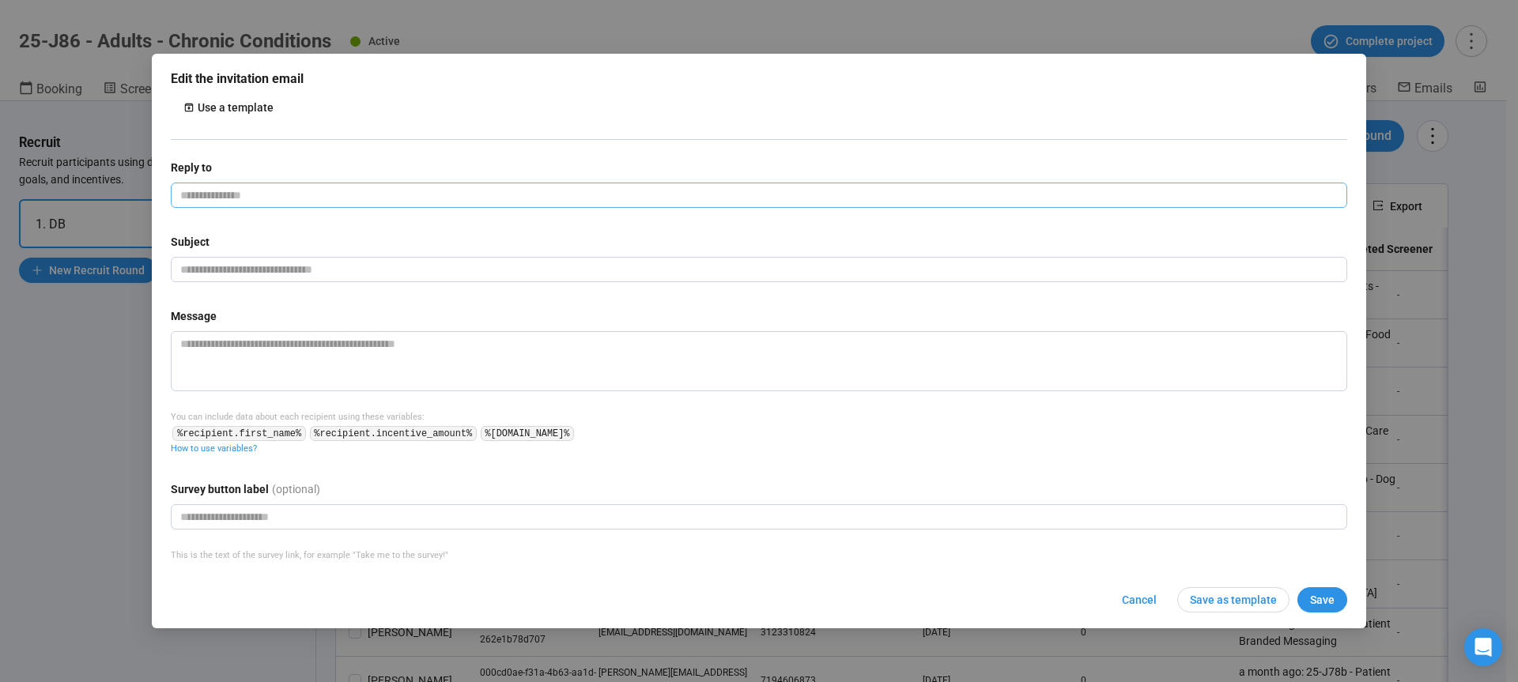
click at [332, 190] on input "email" at bounding box center [759, 195] width 1176 height 25
click at [263, 196] on input "email" at bounding box center [759, 195] width 1176 height 25
type input "**********"
click at [352, 276] on input "text" at bounding box center [759, 269] width 1176 height 25
click at [282, 266] on input "text" at bounding box center [759, 269] width 1176 height 25
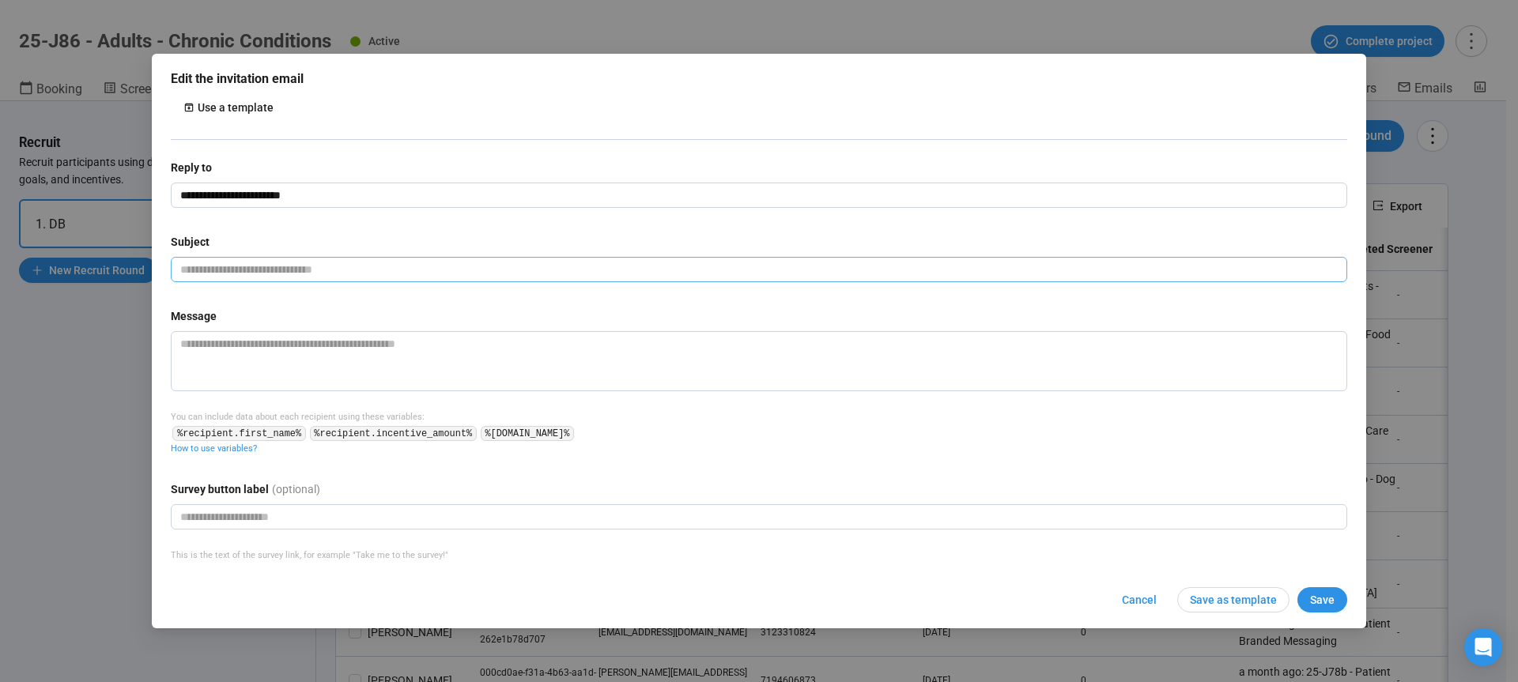
paste input "**********"
type input "**********"
click at [377, 351] on textarea at bounding box center [759, 361] width 1176 height 60
paste textarea "**********"
type textarea "**********"
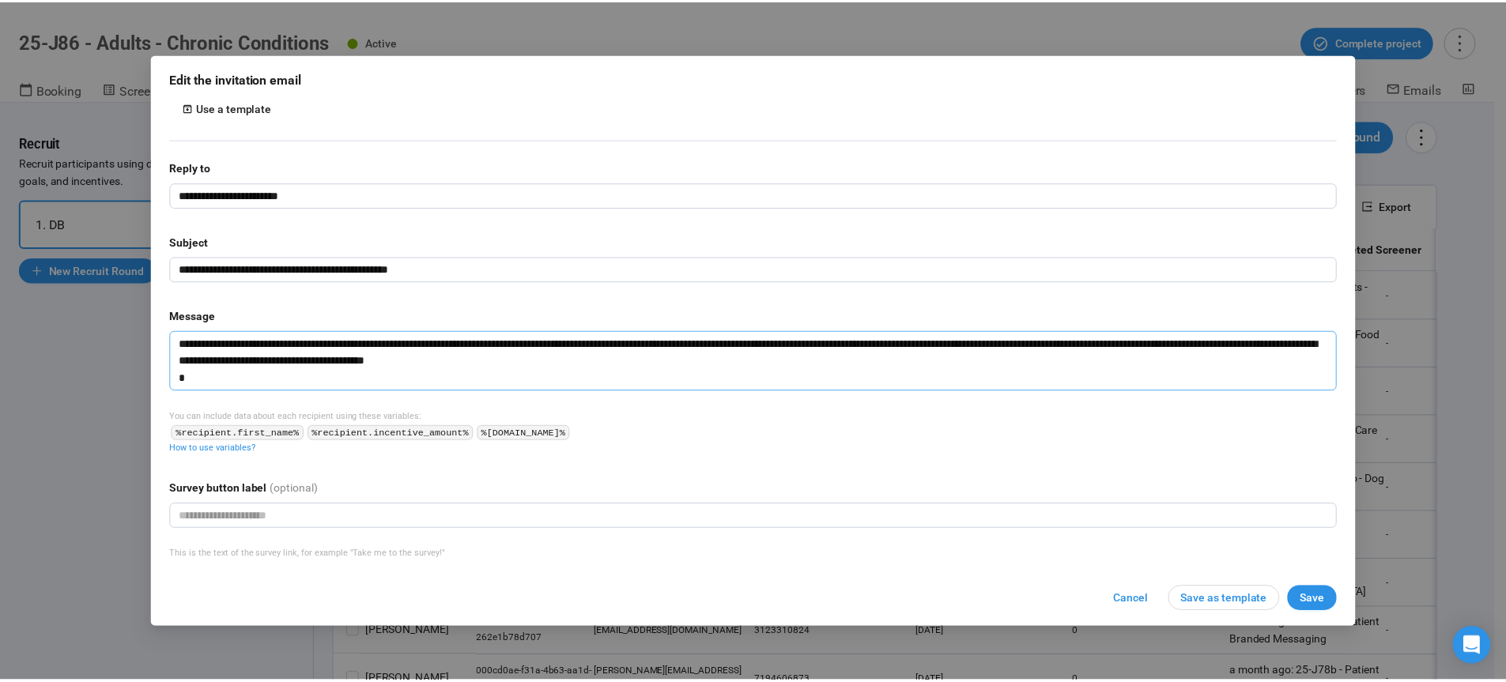
scroll to position [256, 0]
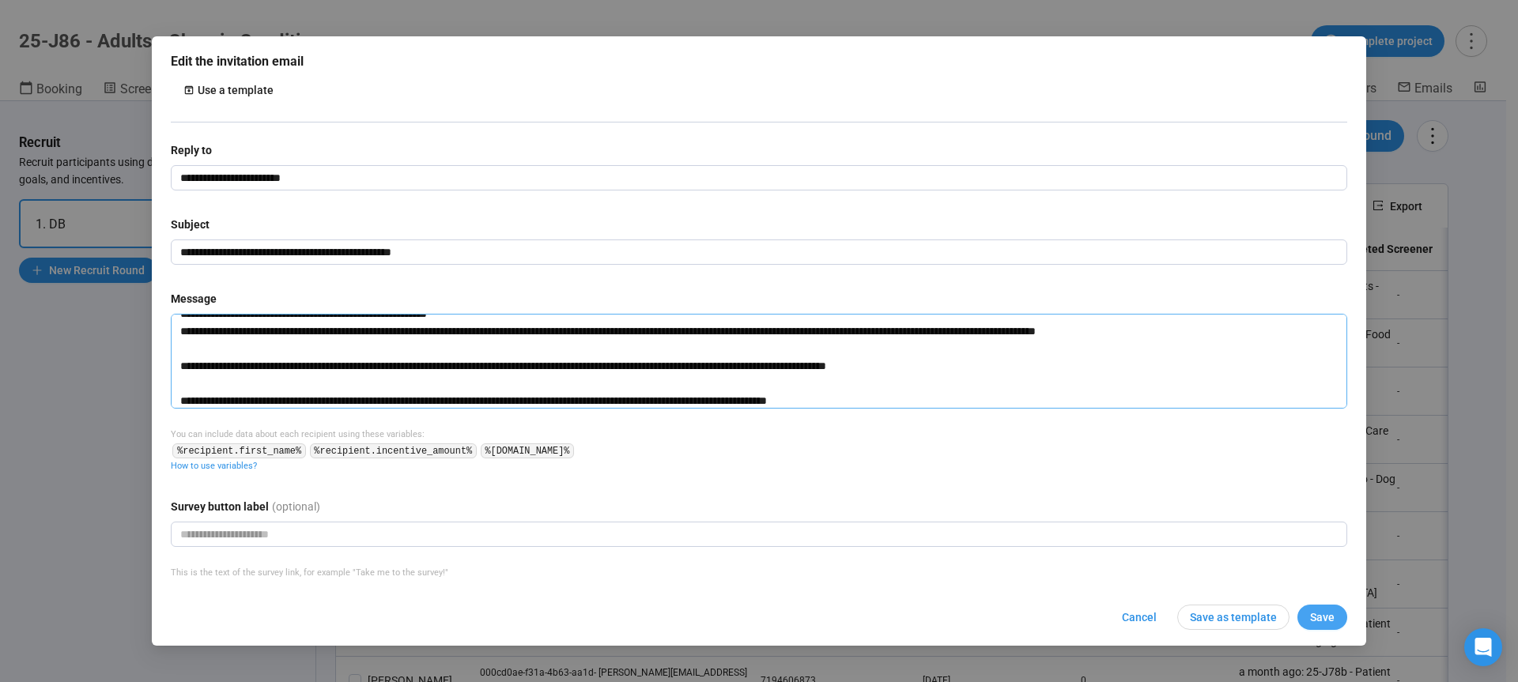
type textarea "**********"
click at [1335, 618] on button "Save" at bounding box center [1322, 617] width 50 height 25
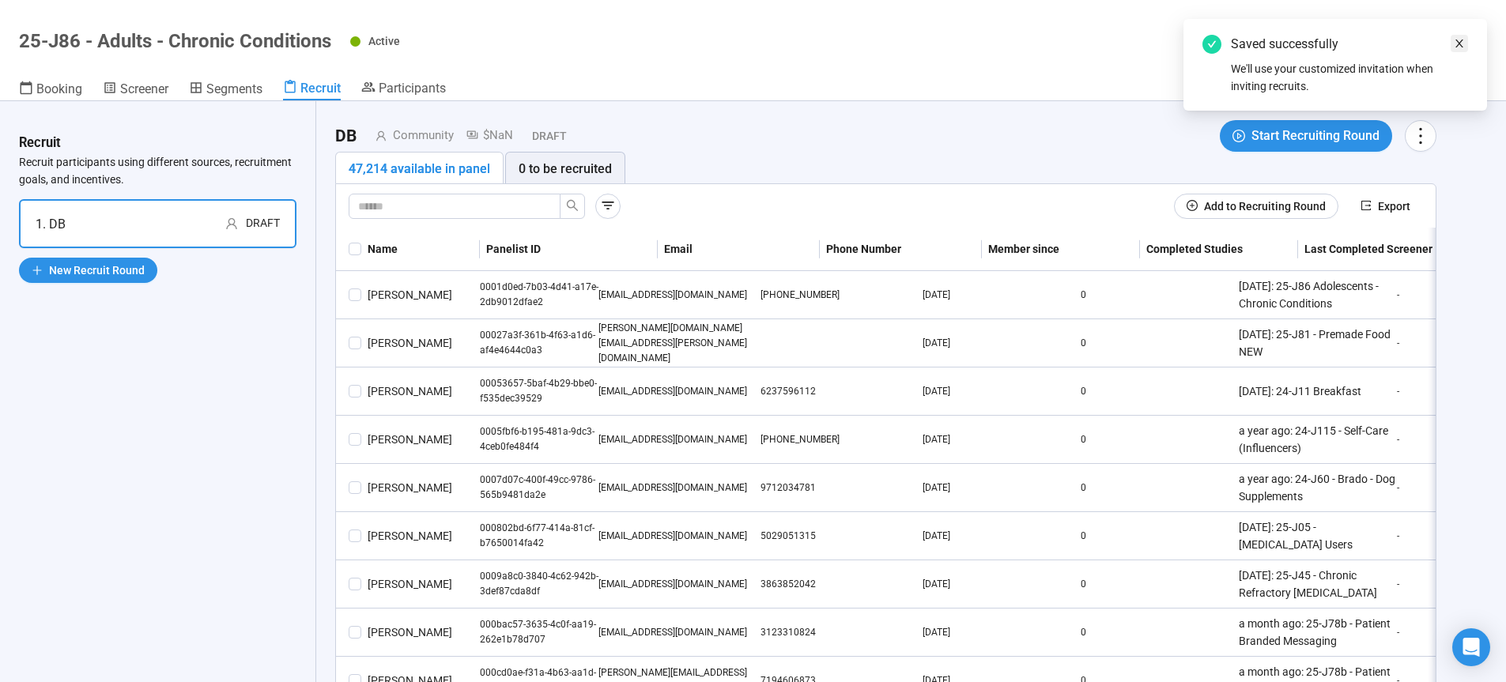
click at [1461, 43] on icon "close" at bounding box center [1459, 43] width 11 height 11
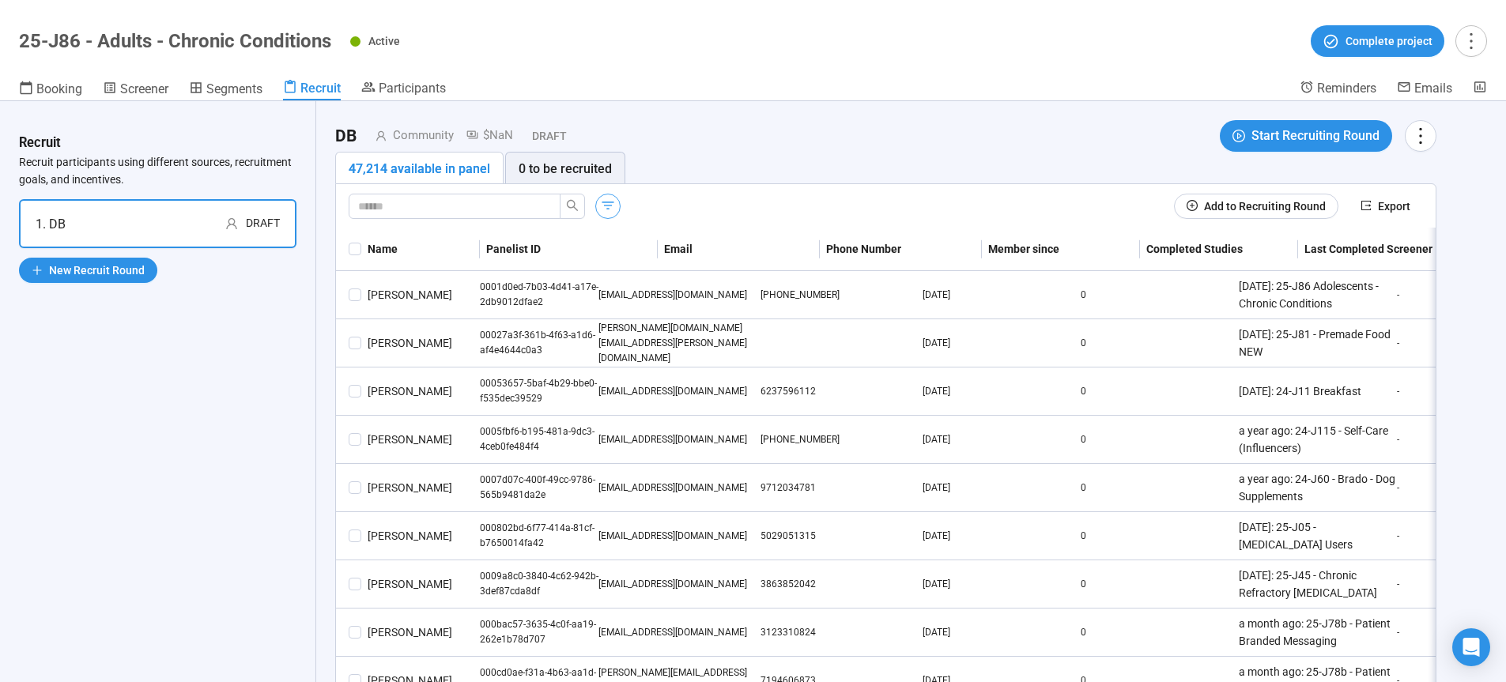
click at [605, 209] on icon "button" at bounding box center [608, 206] width 16 height 16
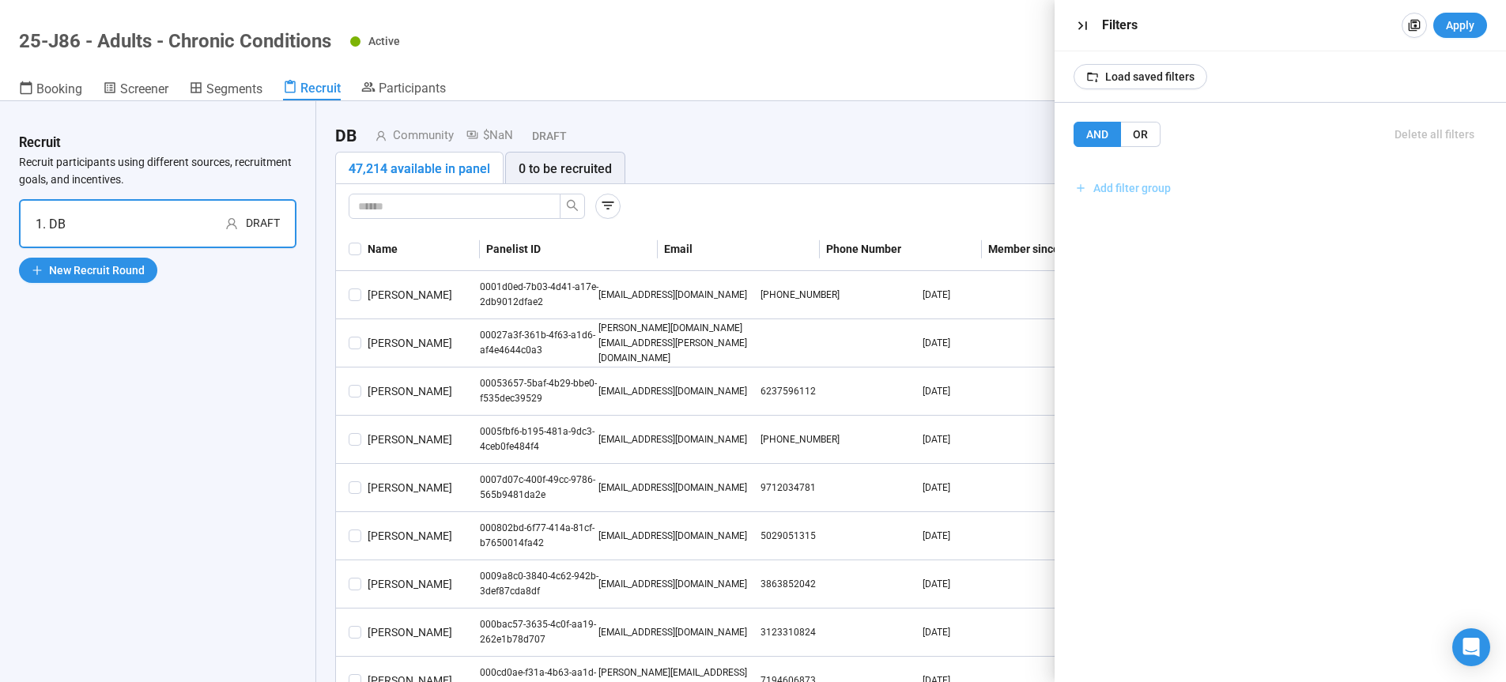
click at [1119, 187] on span "Add filter group" at bounding box center [1131, 187] width 77 height 17
click at [1125, 225] on span "Add filter" at bounding box center [1126, 222] width 46 height 17
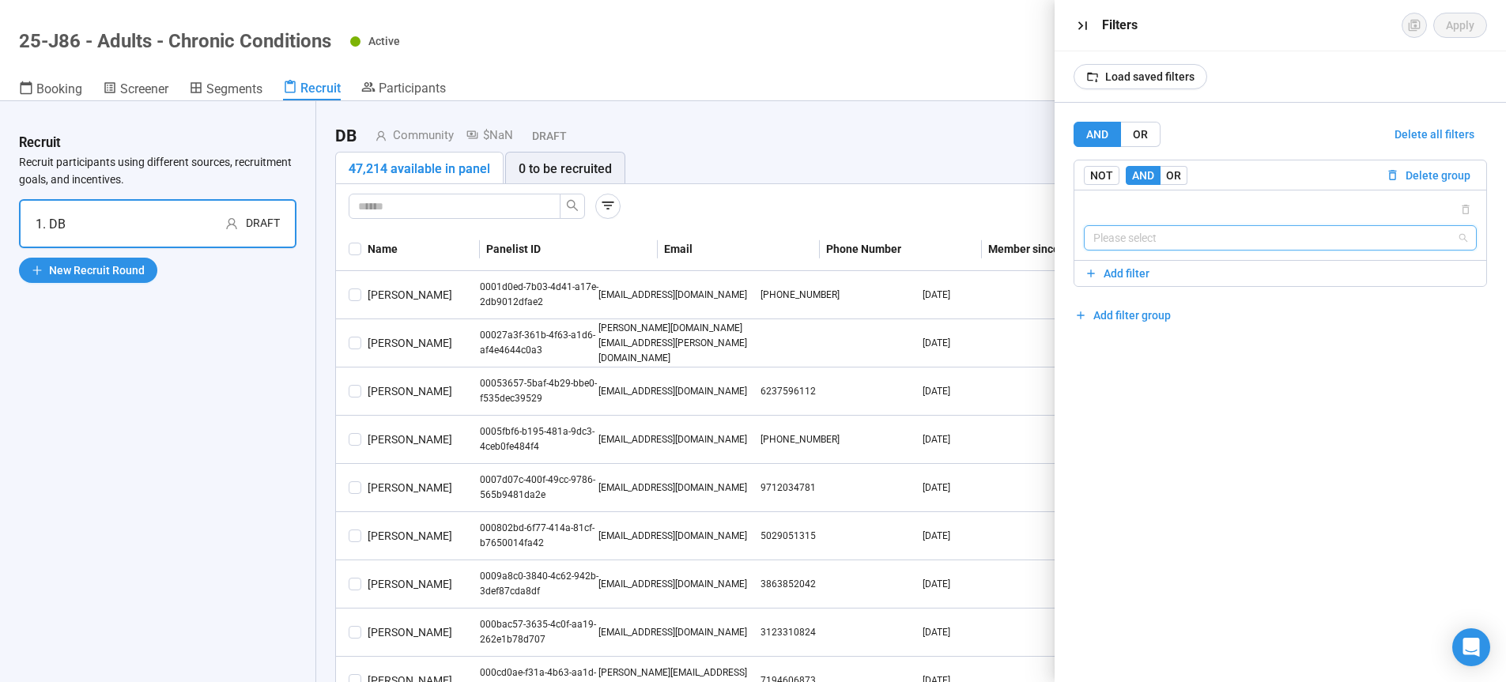
click at [1130, 235] on input "search" at bounding box center [1280, 238] width 375 height 24
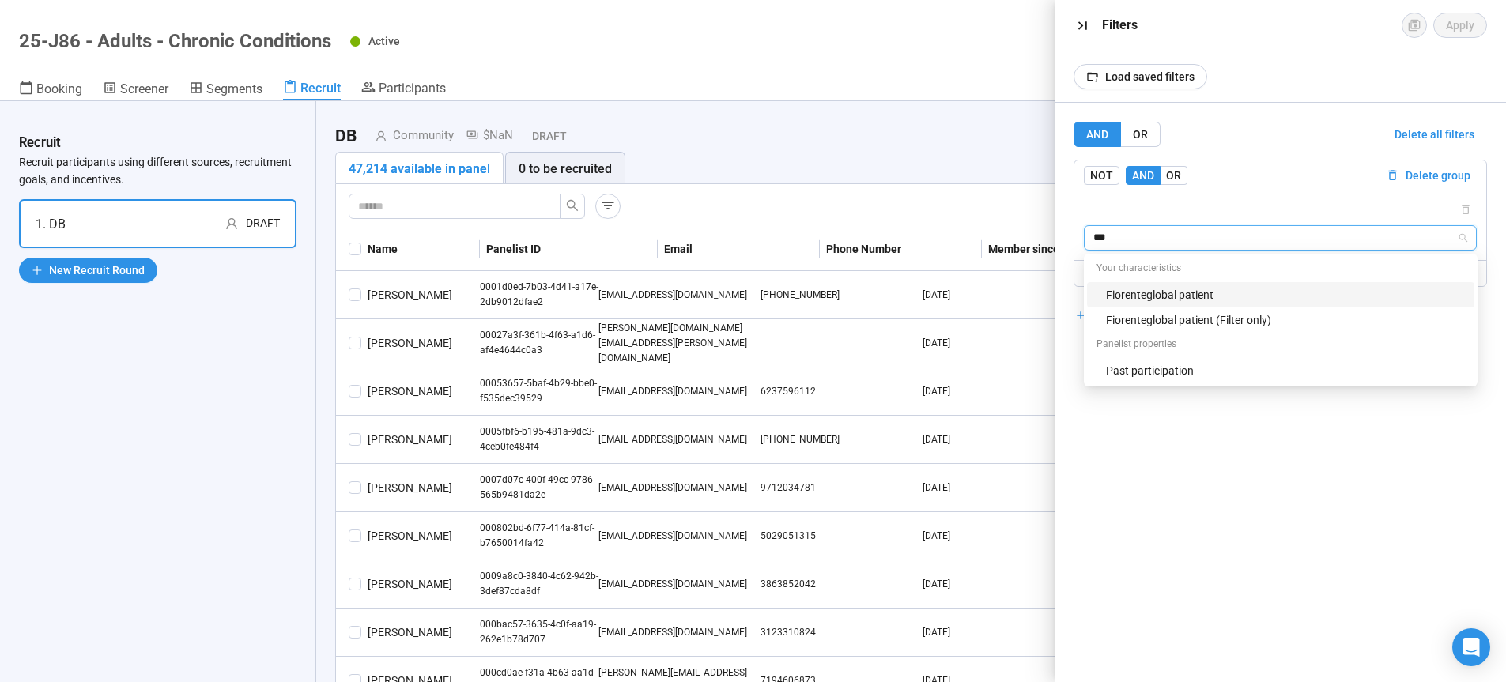
type input "****"
click at [1192, 294] on div "Fiorenteglobal patient" at bounding box center [1285, 294] width 359 height 17
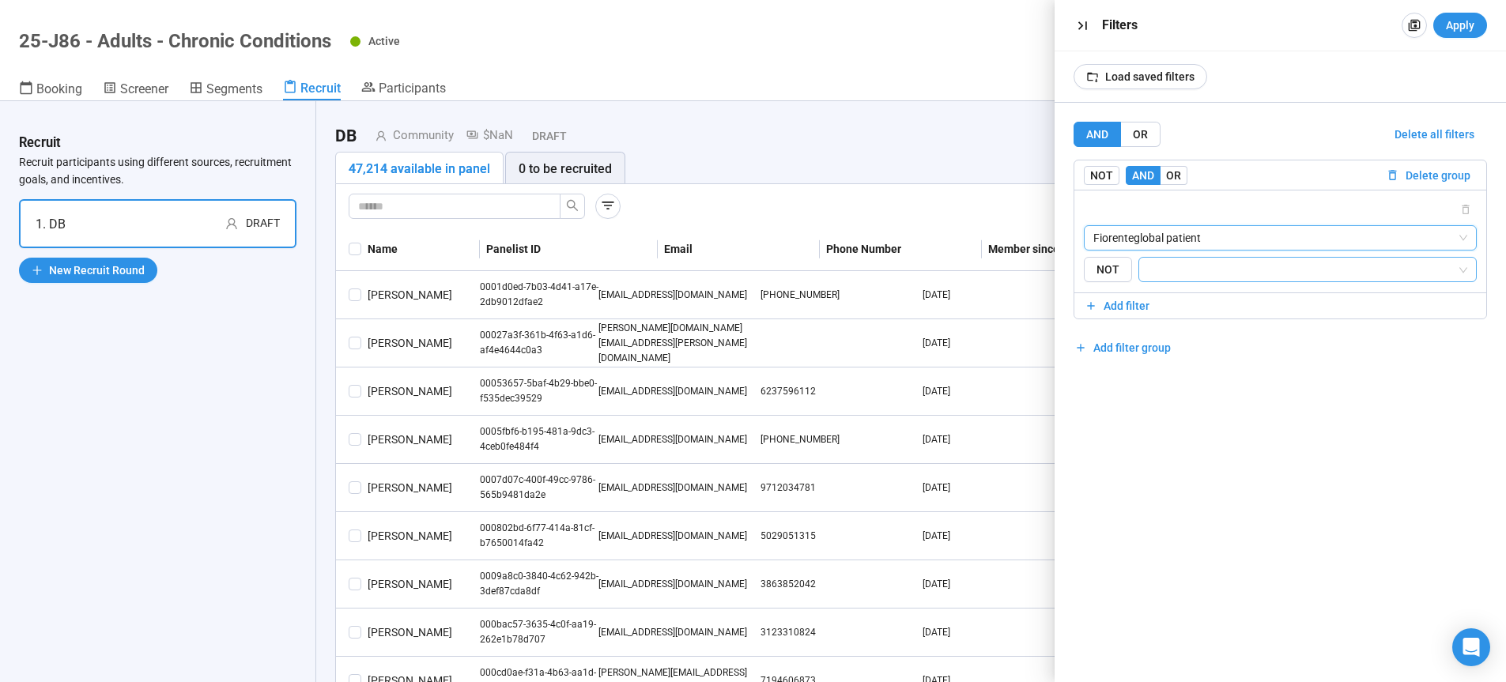
click at [1161, 271] on input "search" at bounding box center [1302, 269] width 309 height 19
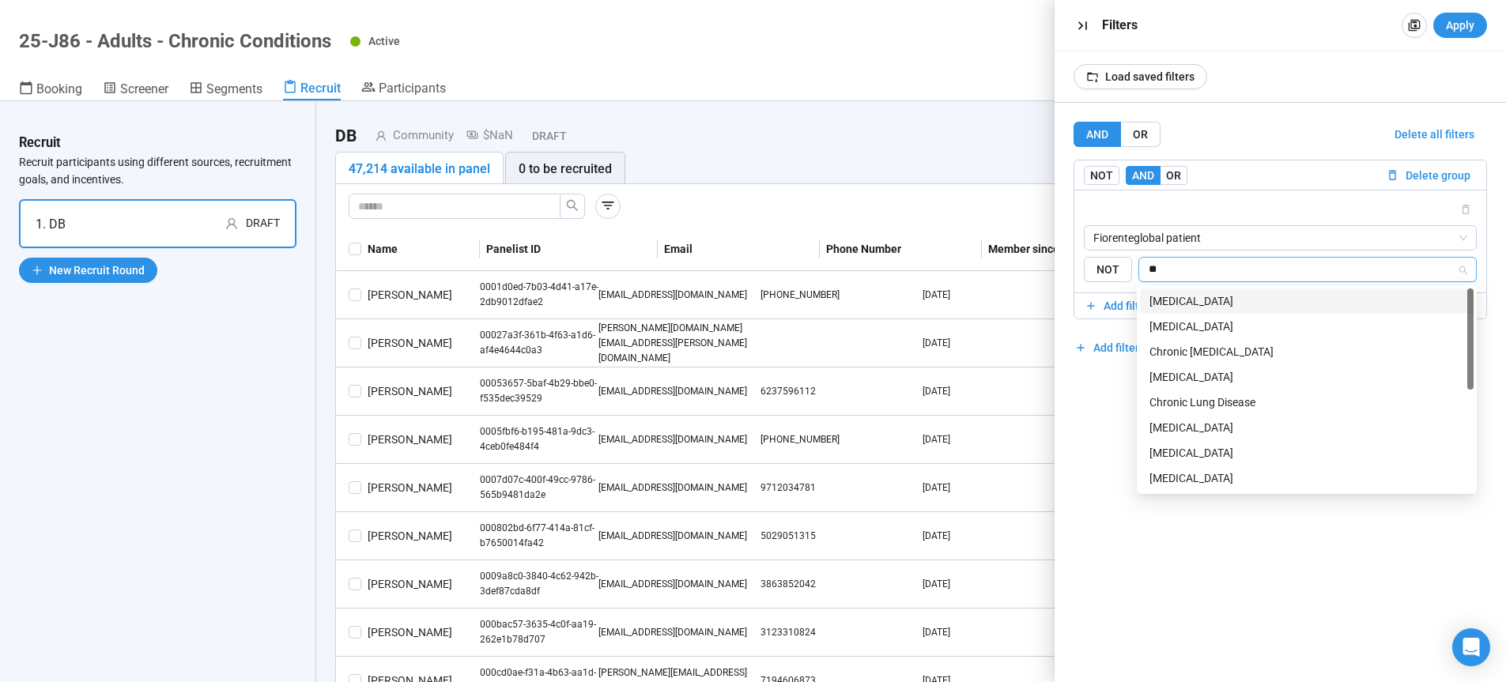
type input "***"
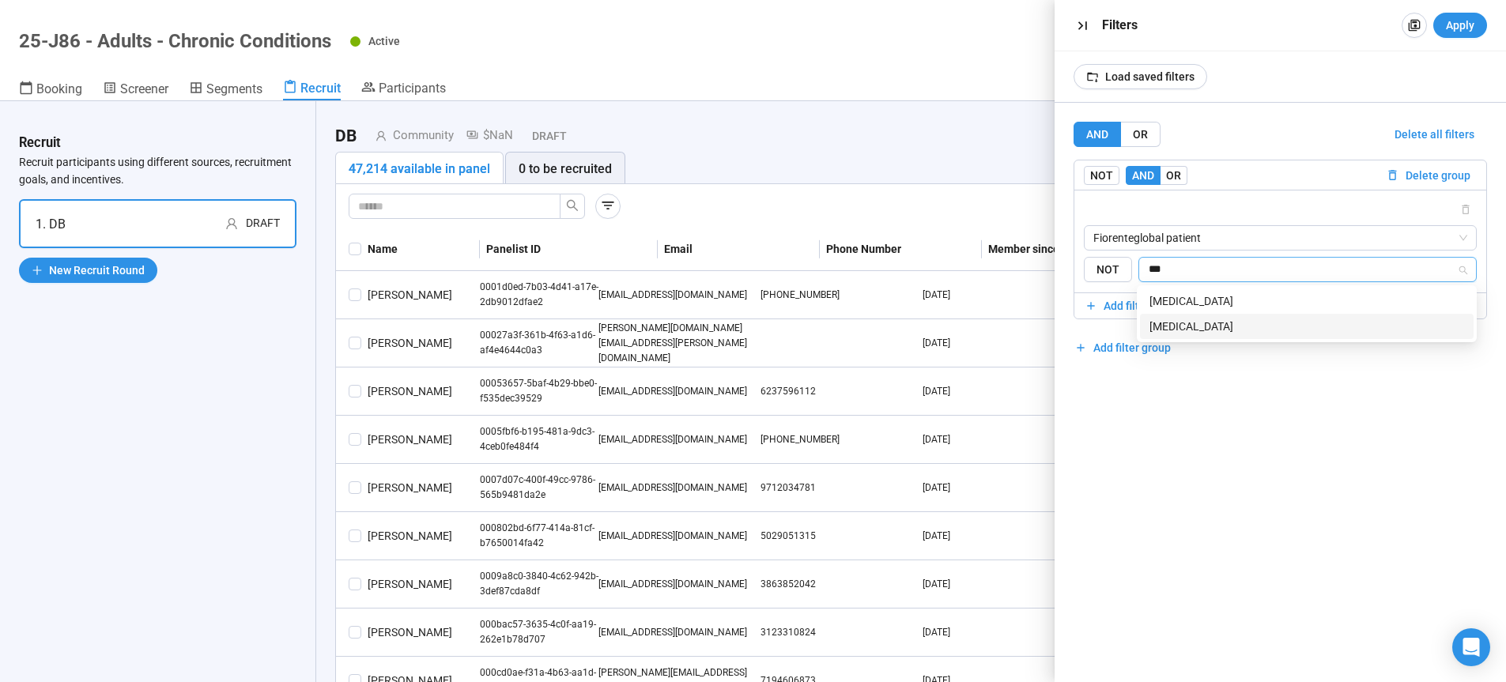
click at [1205, 328] on div "High Cholesterol" at bounding box center [1306, 326] width 315 height 17
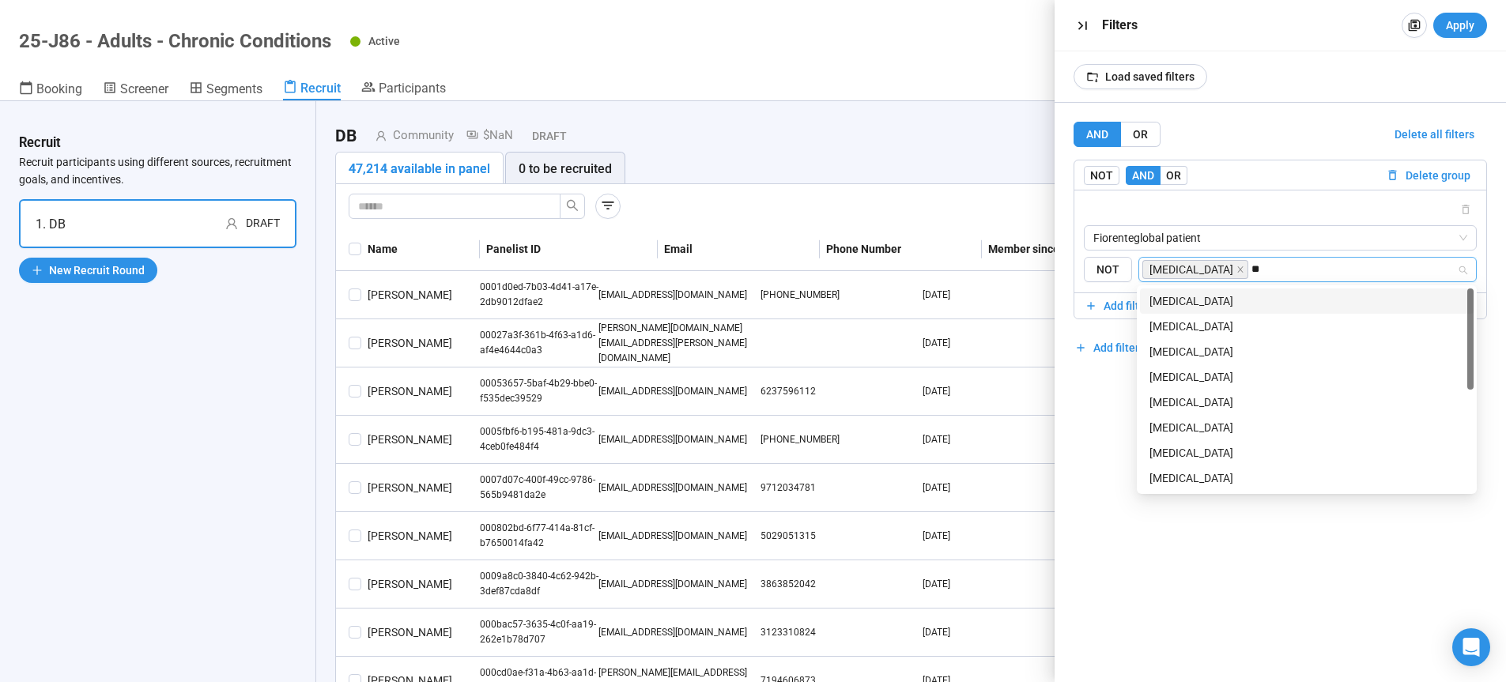
type input "*"
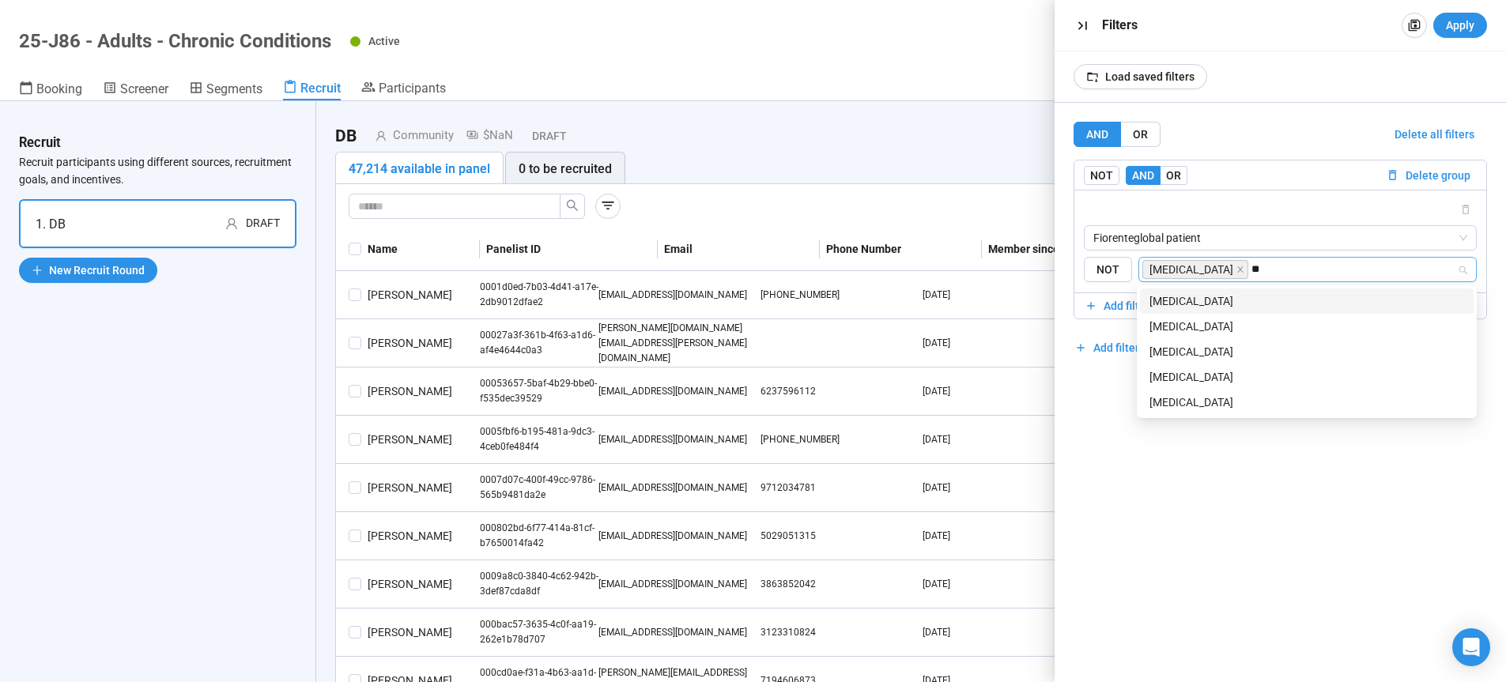
type input "***"
click at [1206, 302] on div "Hyperlipidaemia" at bounding box center [1306, 300] width 315 height 17
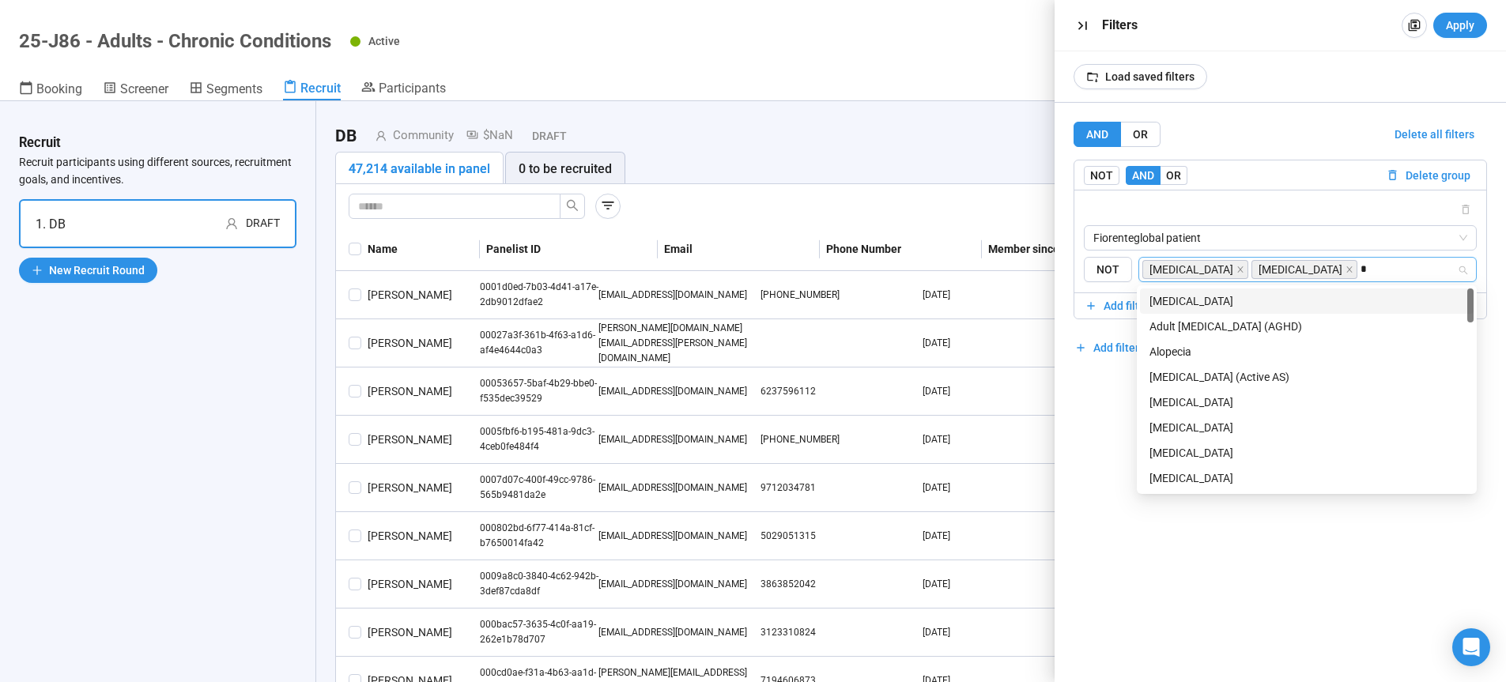
type input "**"
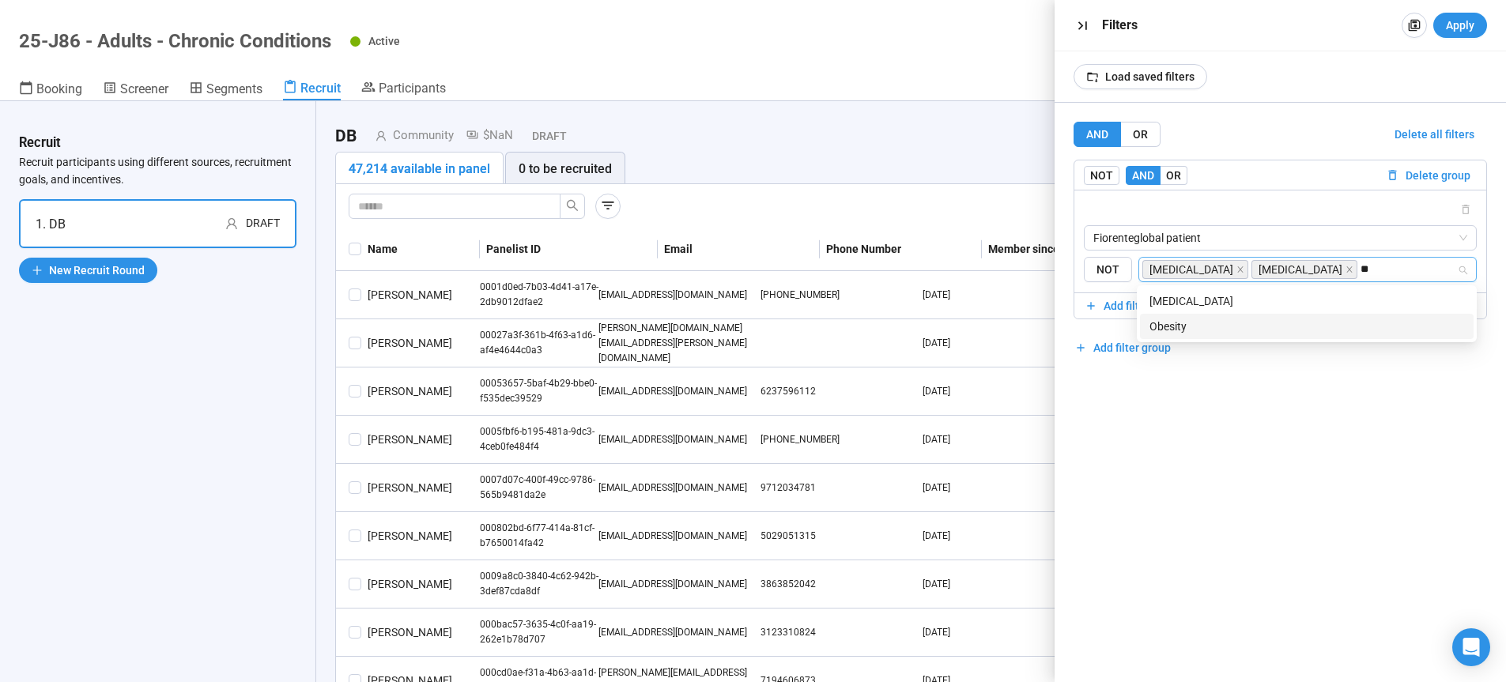
click at [1203, 326] on div "Obesity" at bounding box center [1306, 326] width 315 height 17
type input "*"
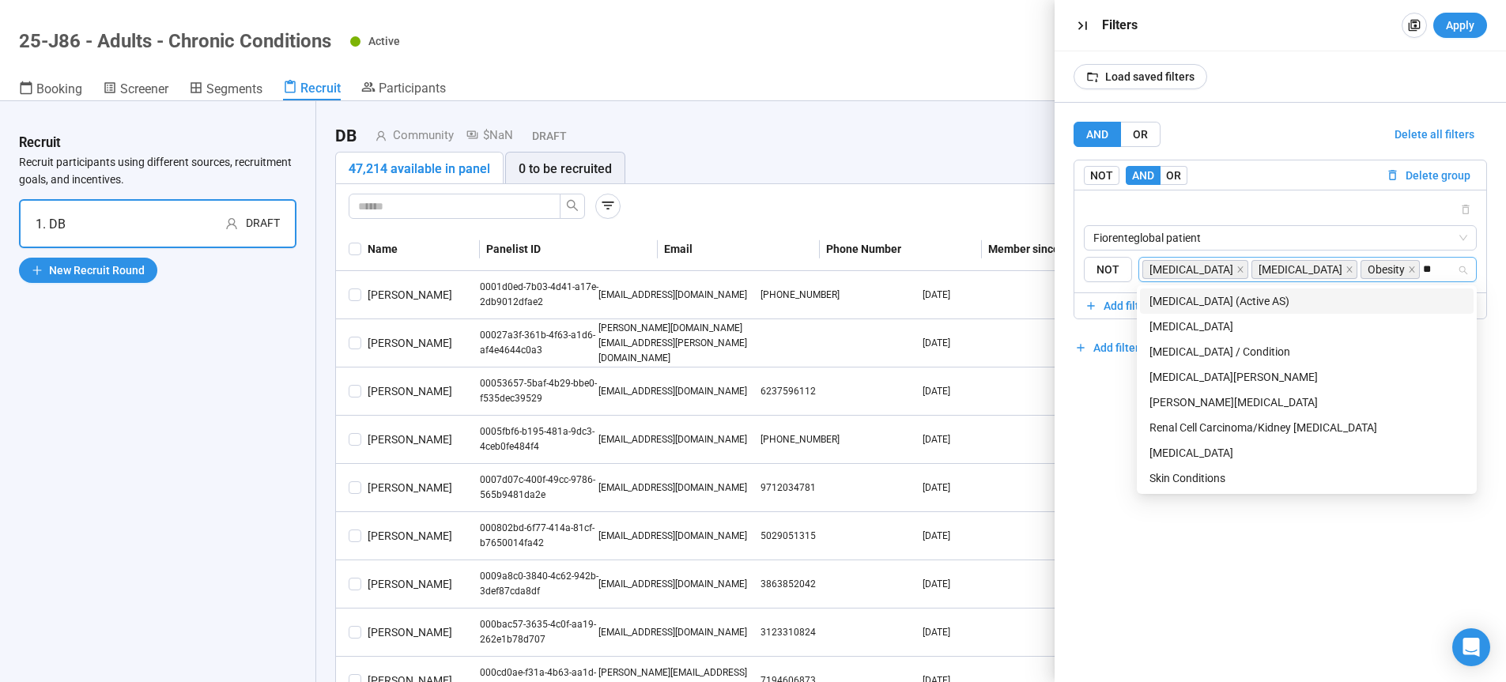
type input "***"
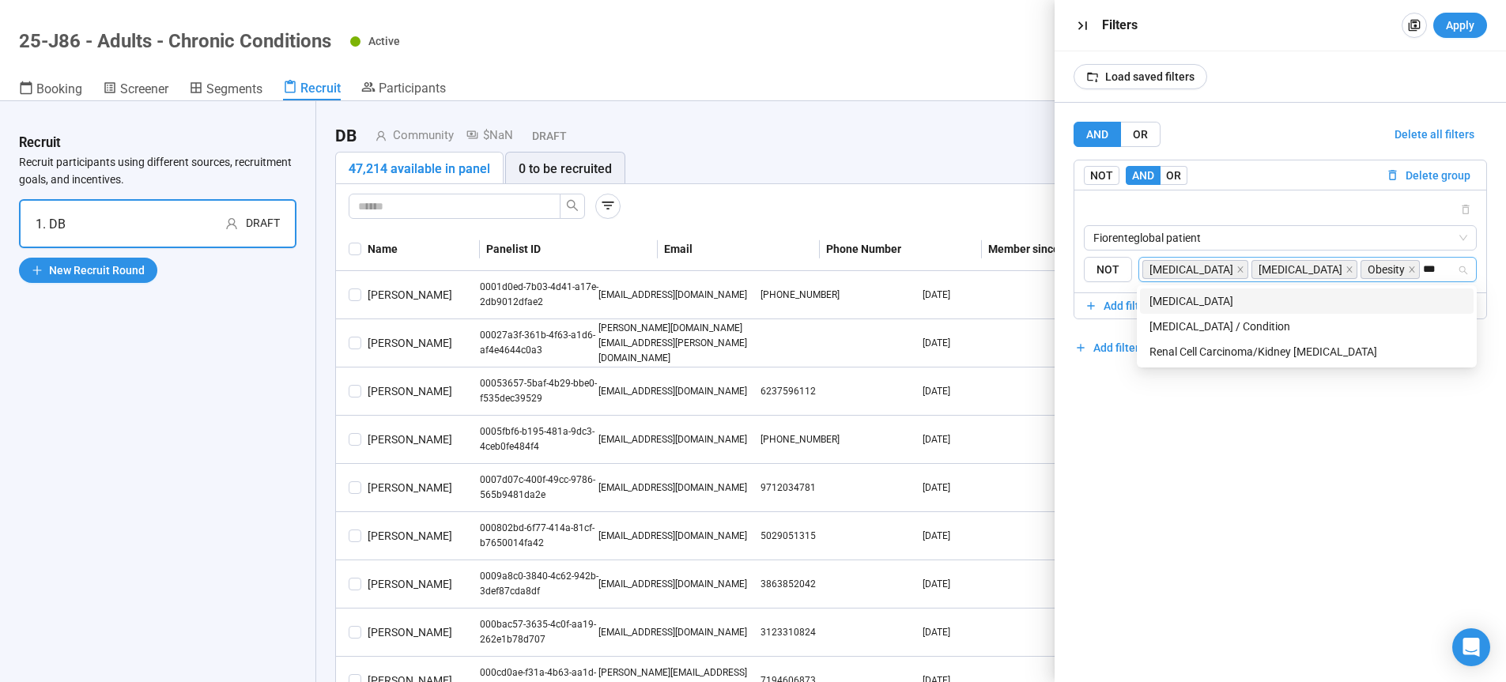
click at [1261, 302] on div "Chronic Kidney Disease" at bounding box center [1306, 300] width 315 height 17
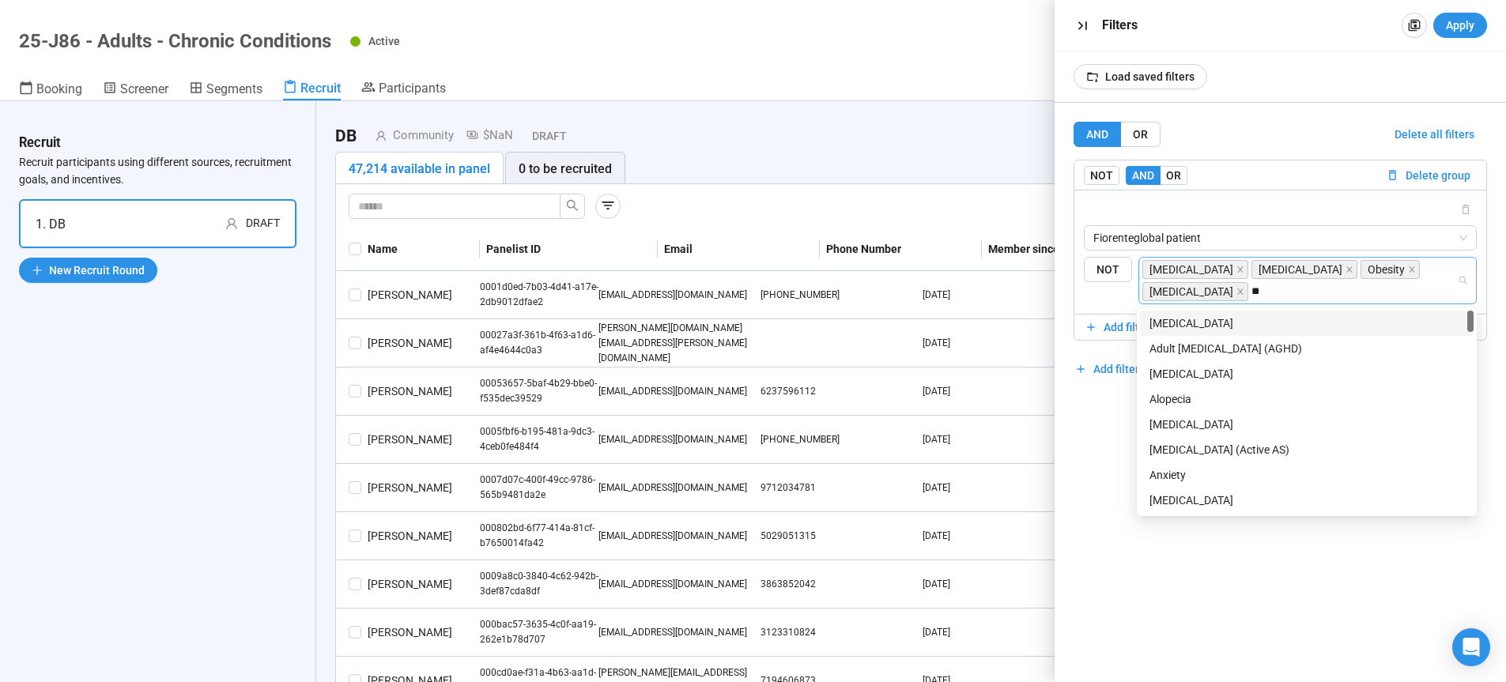
type input "***"
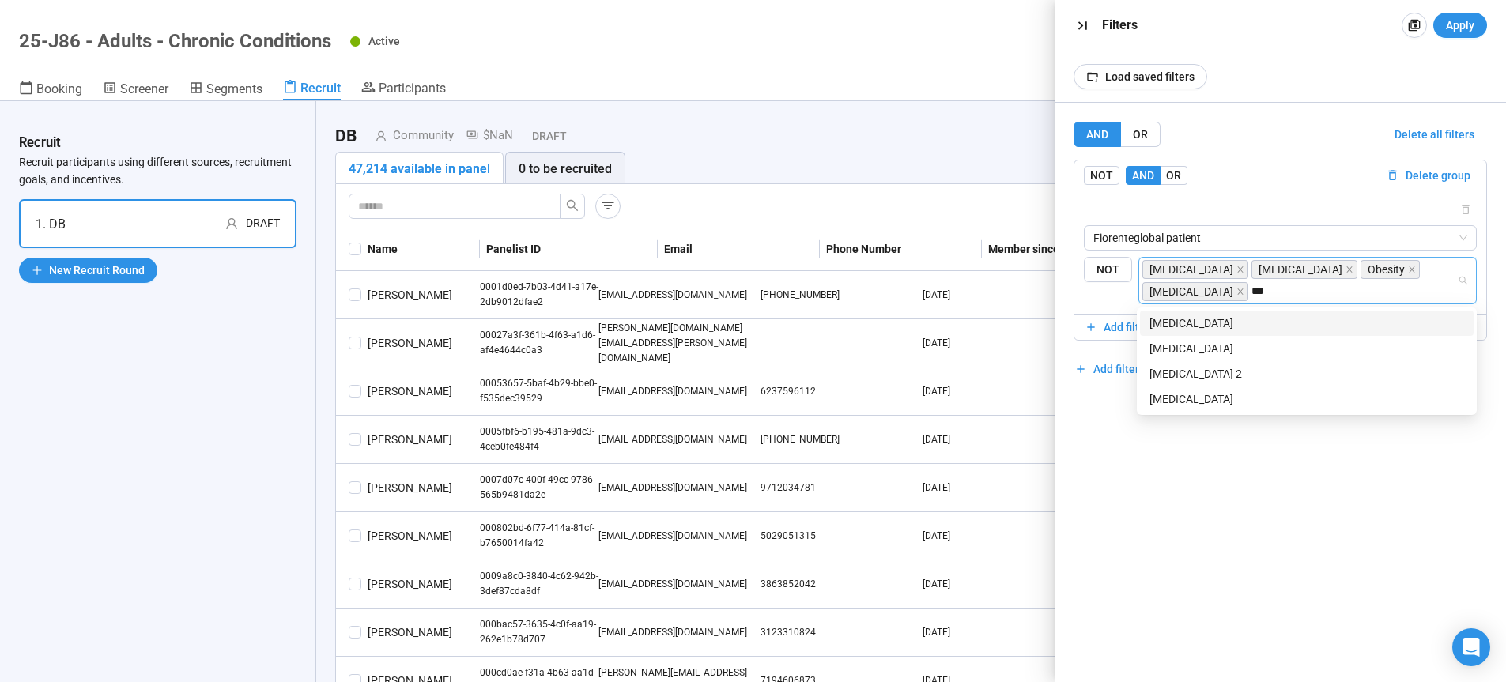
click at [1272, 323] on div "[MEDICAL_DATA]" at bounding box center [1306, 323] width 315 height 17
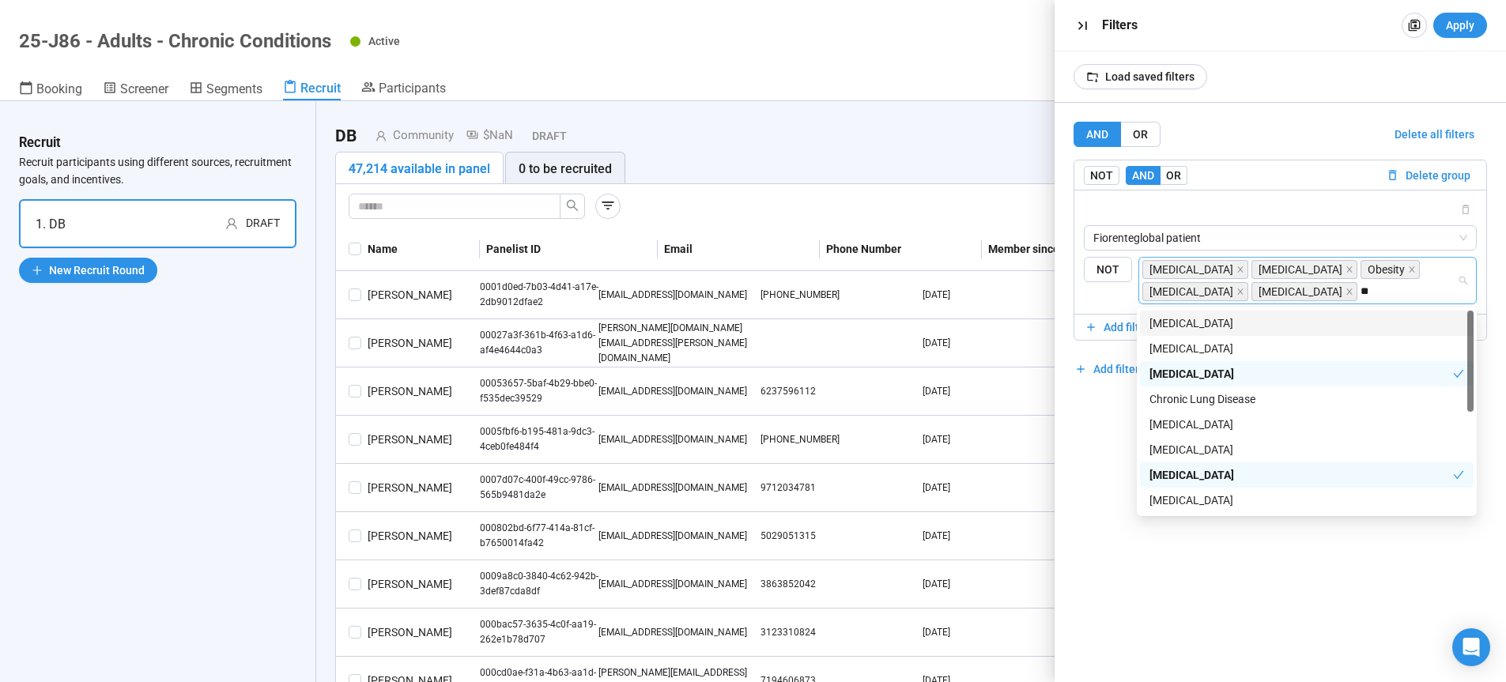
type input "***"
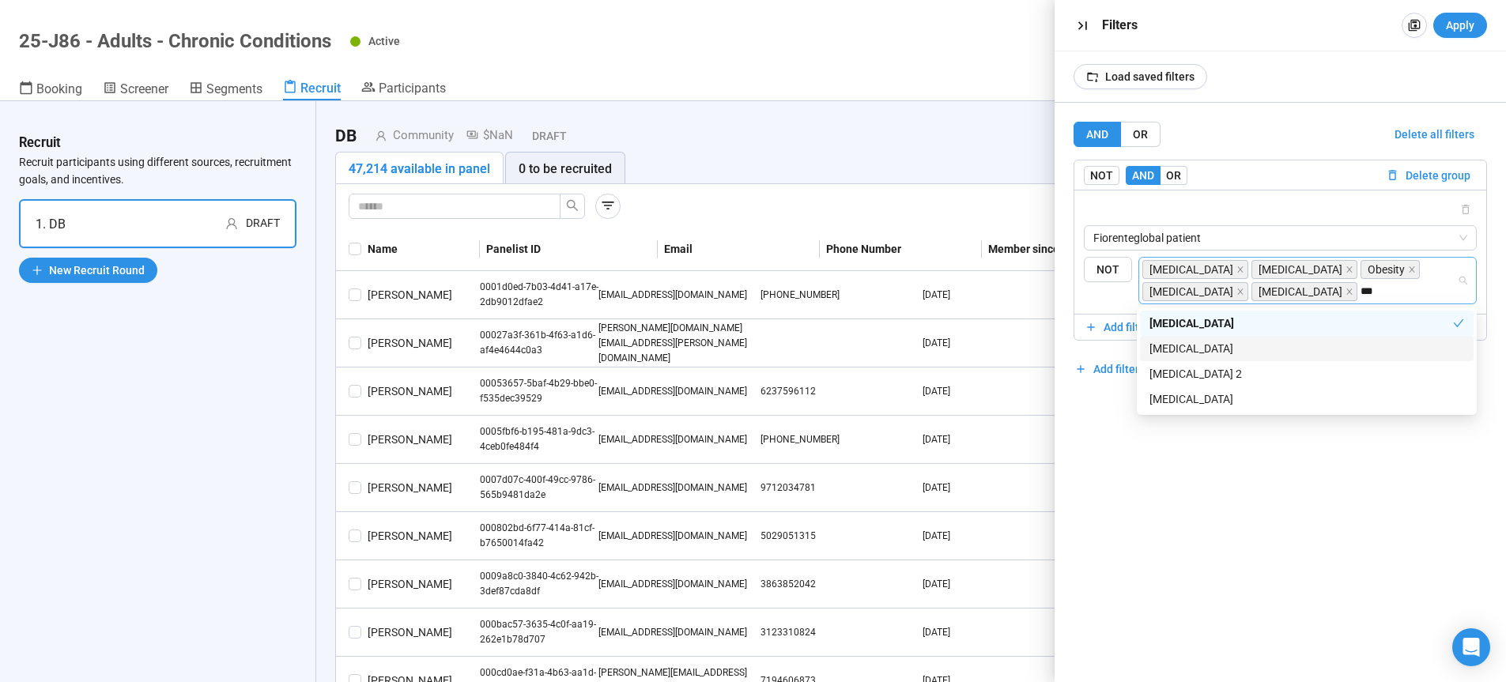
click at [1184, 350] on div "Diabetes - Type 1" at bounding box center [1306, 348] width 315 height 17
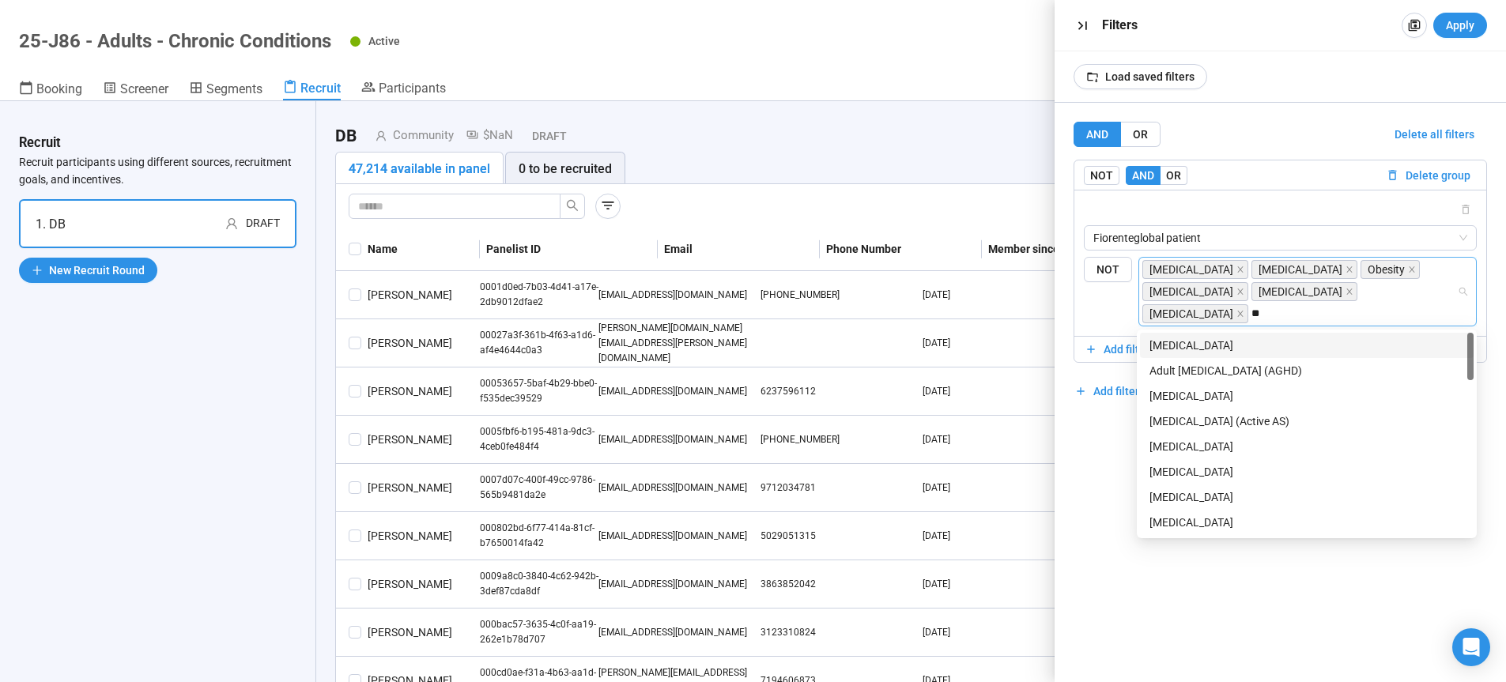
type input "***"
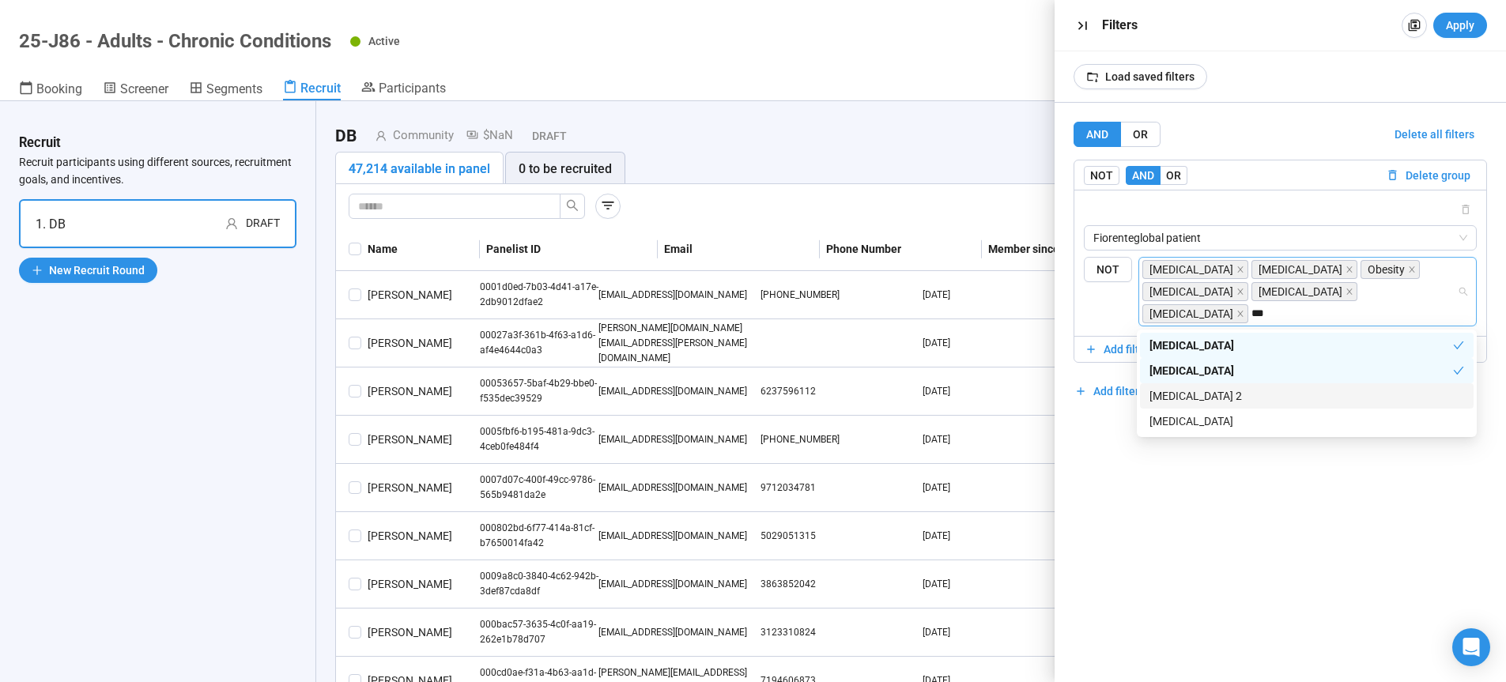
click at [1204, 393] on div "Diabetes - Type 2" at bounding box center [1306, 395] width 315 height 17
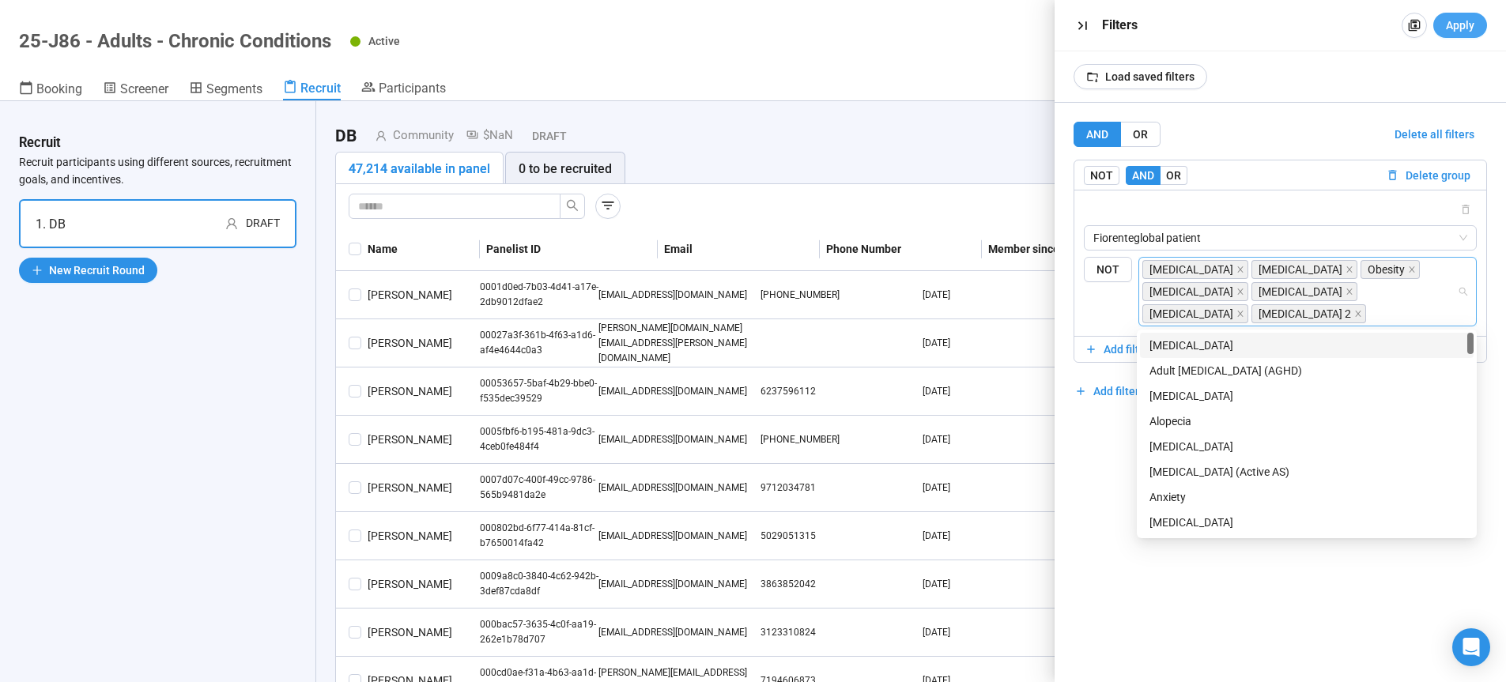
click at [1451, 25] on span "Apply" at bounding box center [1460, 25] width 28 height 17
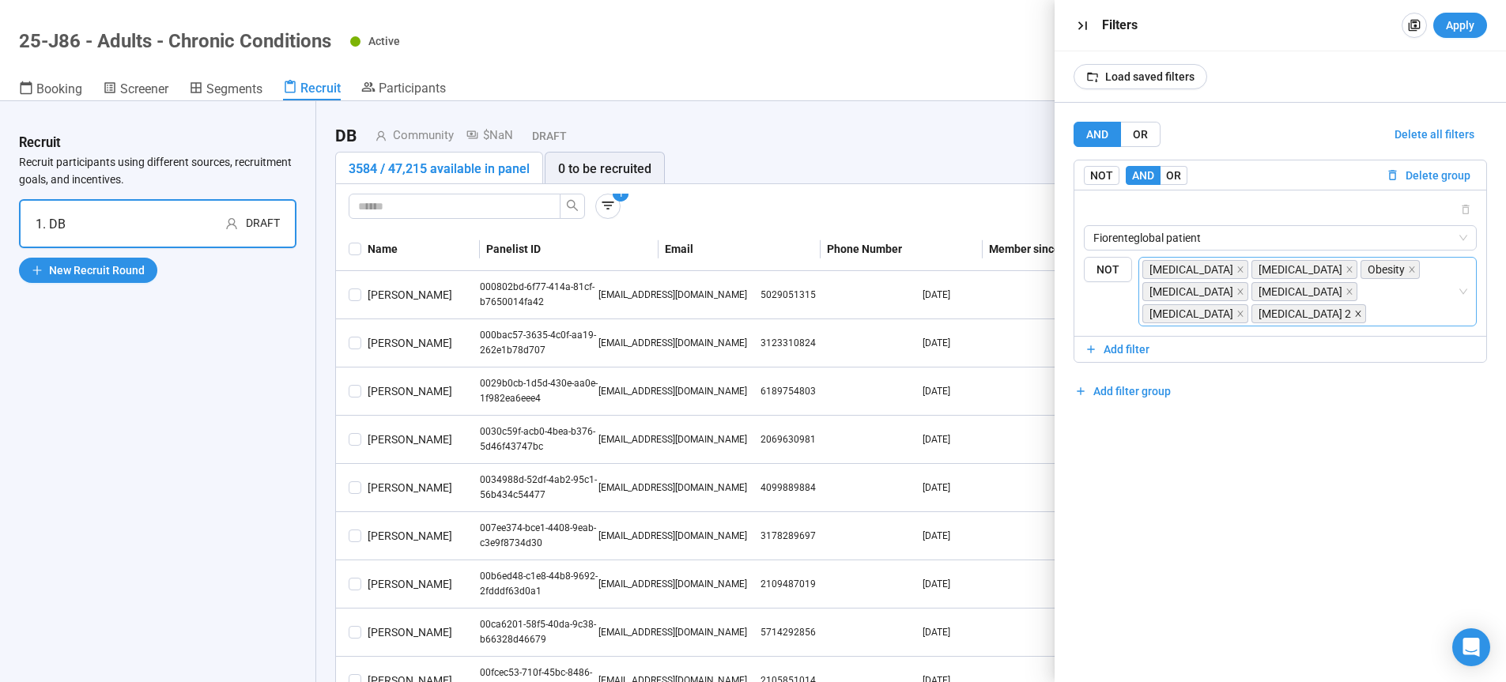
click at [1354, 316] on icon "close" at bounding box center [1358, 314] width 8 height 8
click at [1238, 315] on icon "close" at bounding box center [1240, 314] width 8 height 8
click at [1345, 292] on icon "close" at bounding box center [1349, 292] width 8 height 8
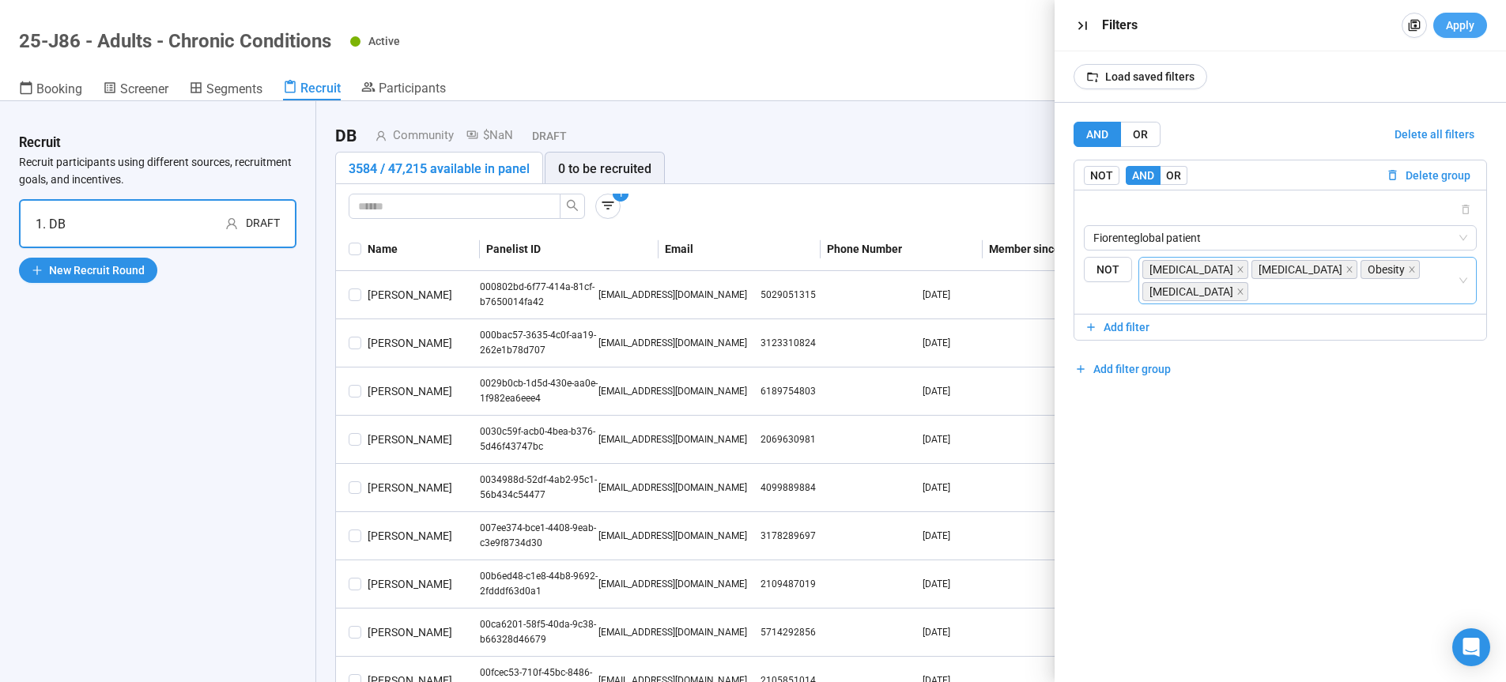
click at [1463, 30] on span "Apply" at bounding box center [1460, 25] width 28 height 17
click at [1408, 272] on icon "close" at bounding box center [1412, 270] width 8 height 8
click at [1461, 20] on span "Apply" at bounding box center [1460, 25] width 28 height 17
click at [1244, 292] on icon "close" at bounding box center [1240, 292] width 8 height 8
click at [1465, 25] on span "Apply" at bounding box center [1460, 25] width 28 height 17
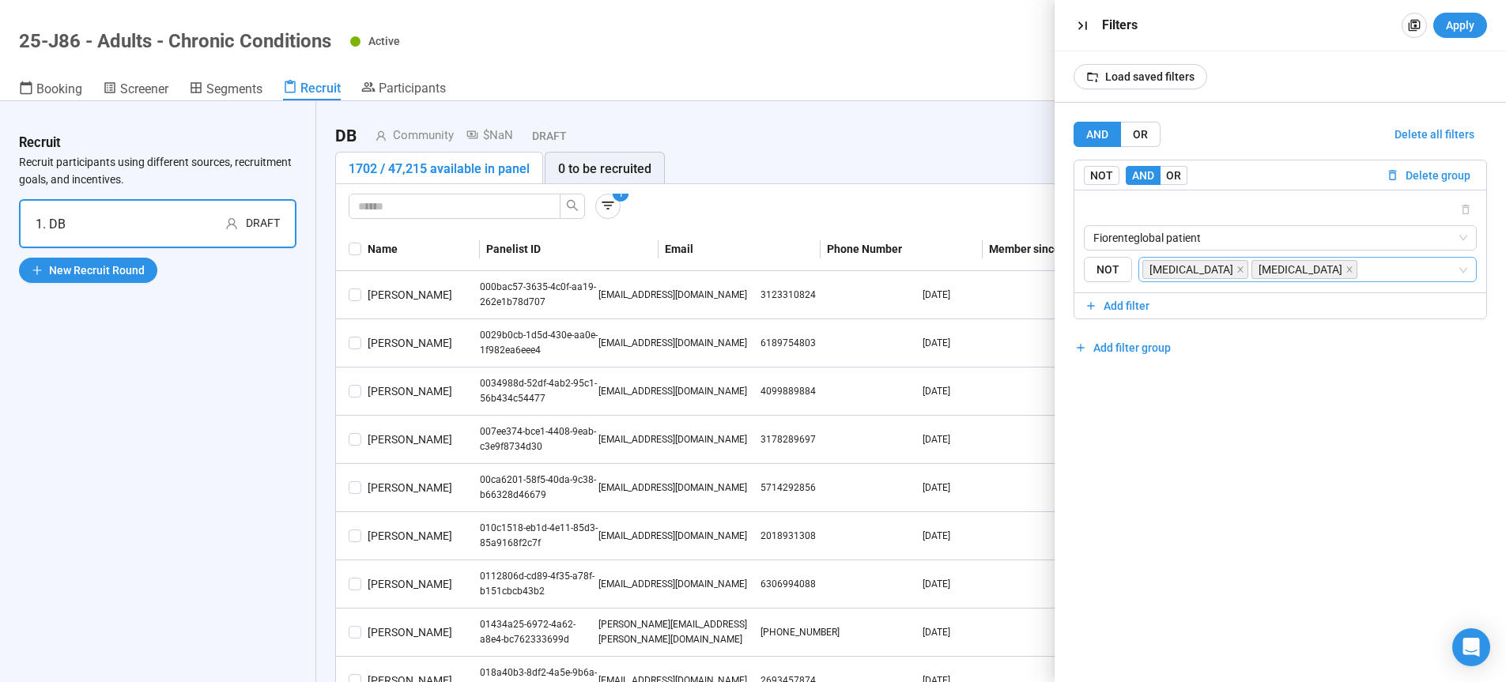
scroll to position [0, 0]
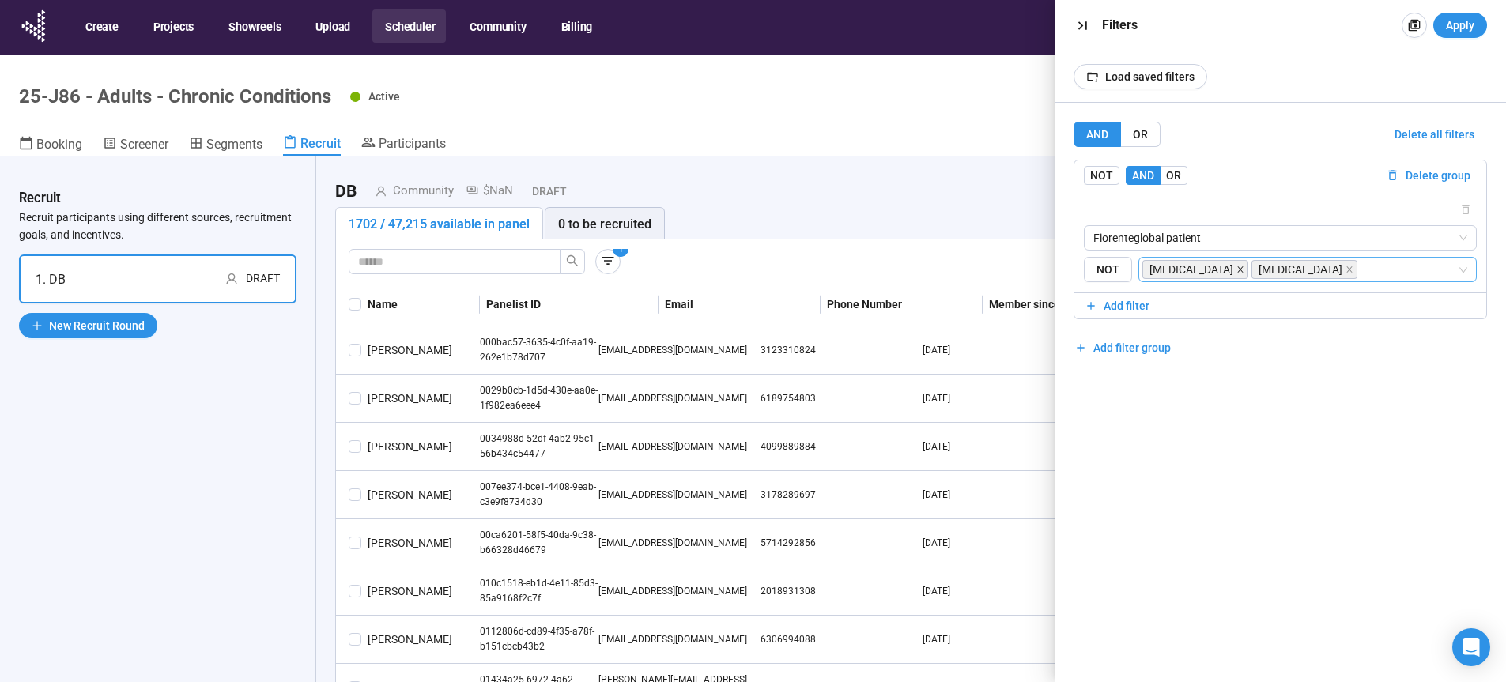
click at [1238, 270] on icon "close" at bounding box center [1240, 270] width 8 height 8
click at [1237, 272] on icon "close" at bounding box center [1240, 269] width 6 height 6
click at [1225, 234] on span "Fiorenteglobal patient" at bounding box center [1280, 238] width 375 height 24
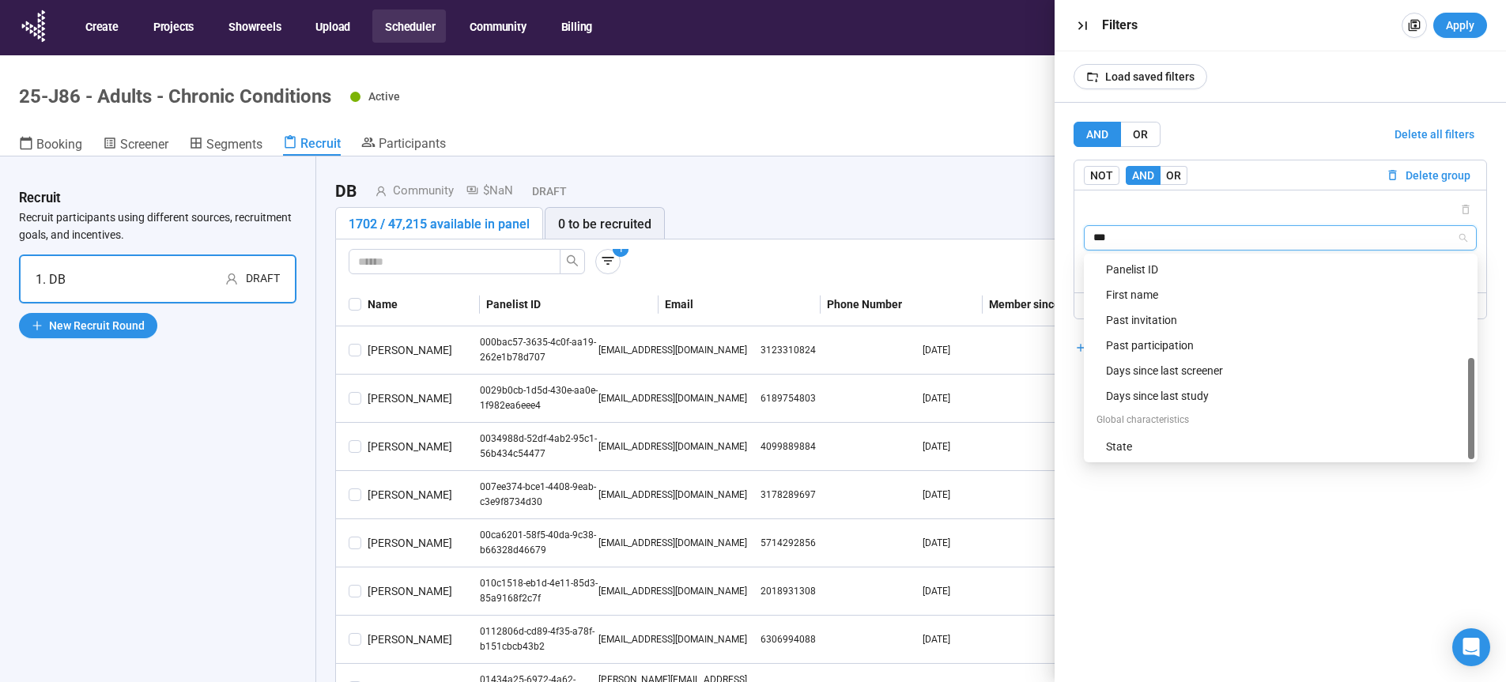
scroll to position [25, 0]
type input "****"
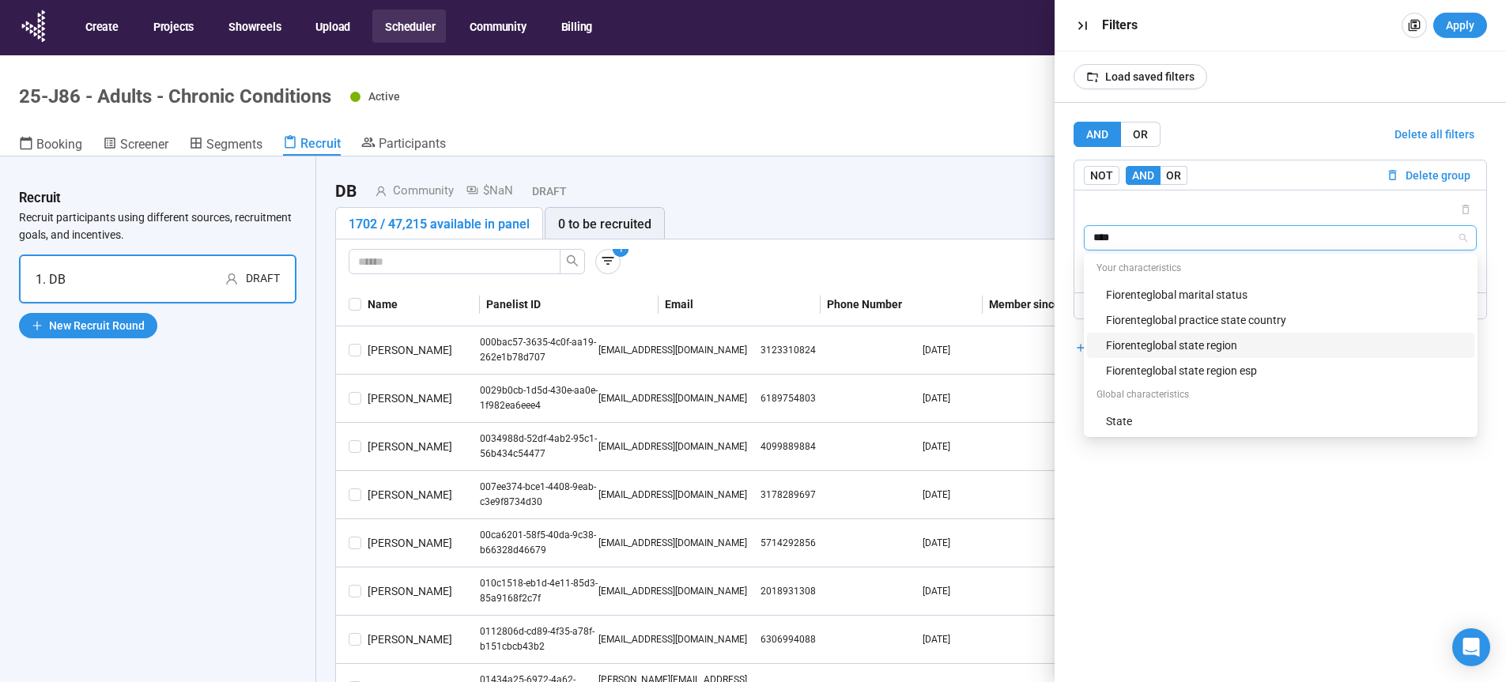
click at [1192, 347] on div "Fiorenteglobal state region" at bounding box center [1285, 345] width 359 height 17
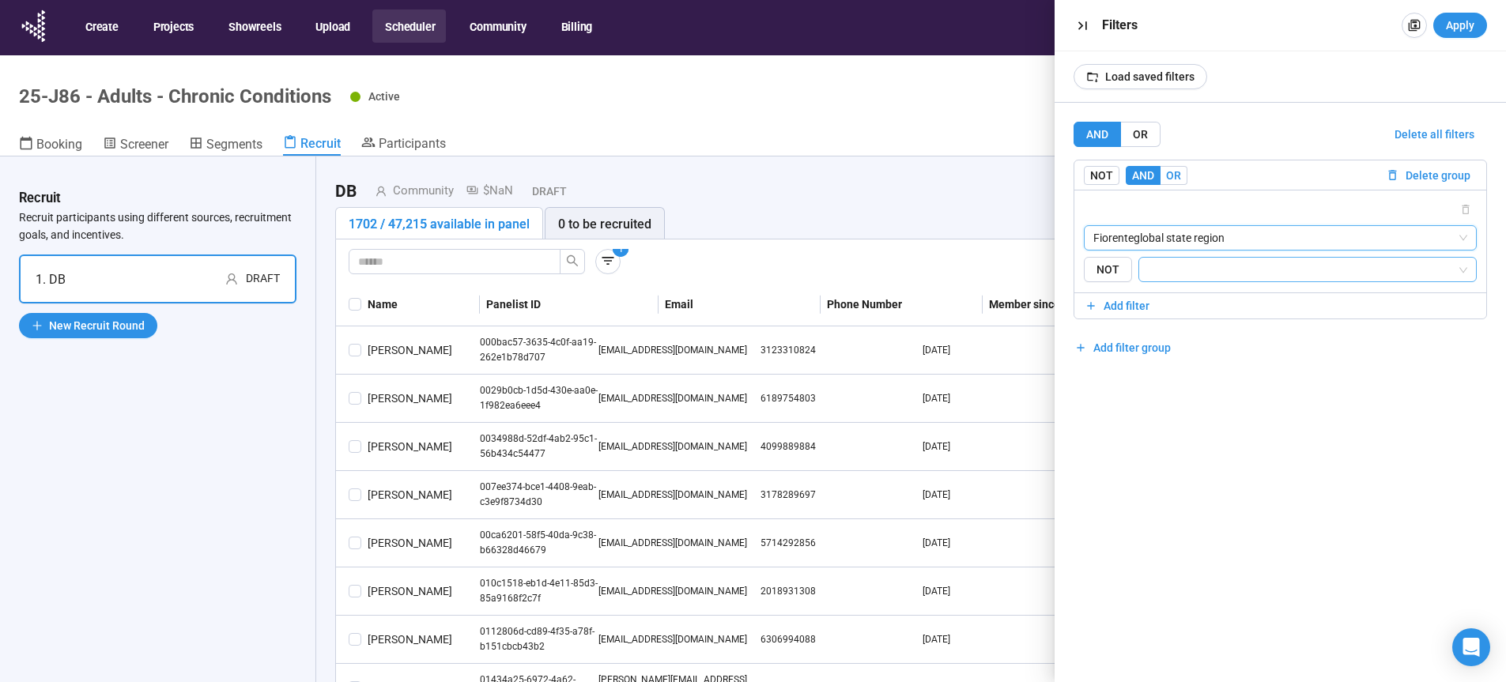
click at [1174, 173] on span "OR" at bounding box center [1173, 175] width 15 height 13
click at [1127, 308] on span "Add filter" at bounding box center [1126, 305] width 46 height 17
click at [1144, 360] on input "search" at bounding box center [1280, 357] width 375 height 24
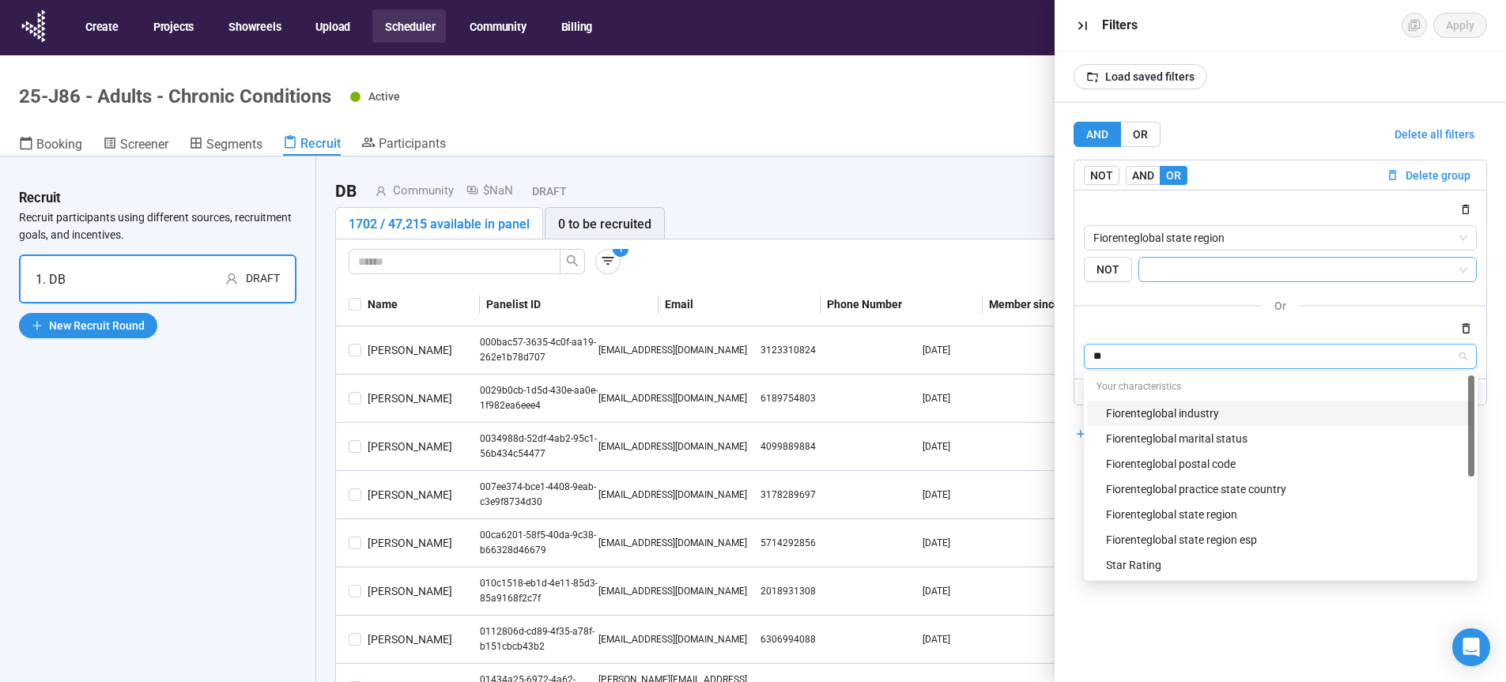
type input "***"
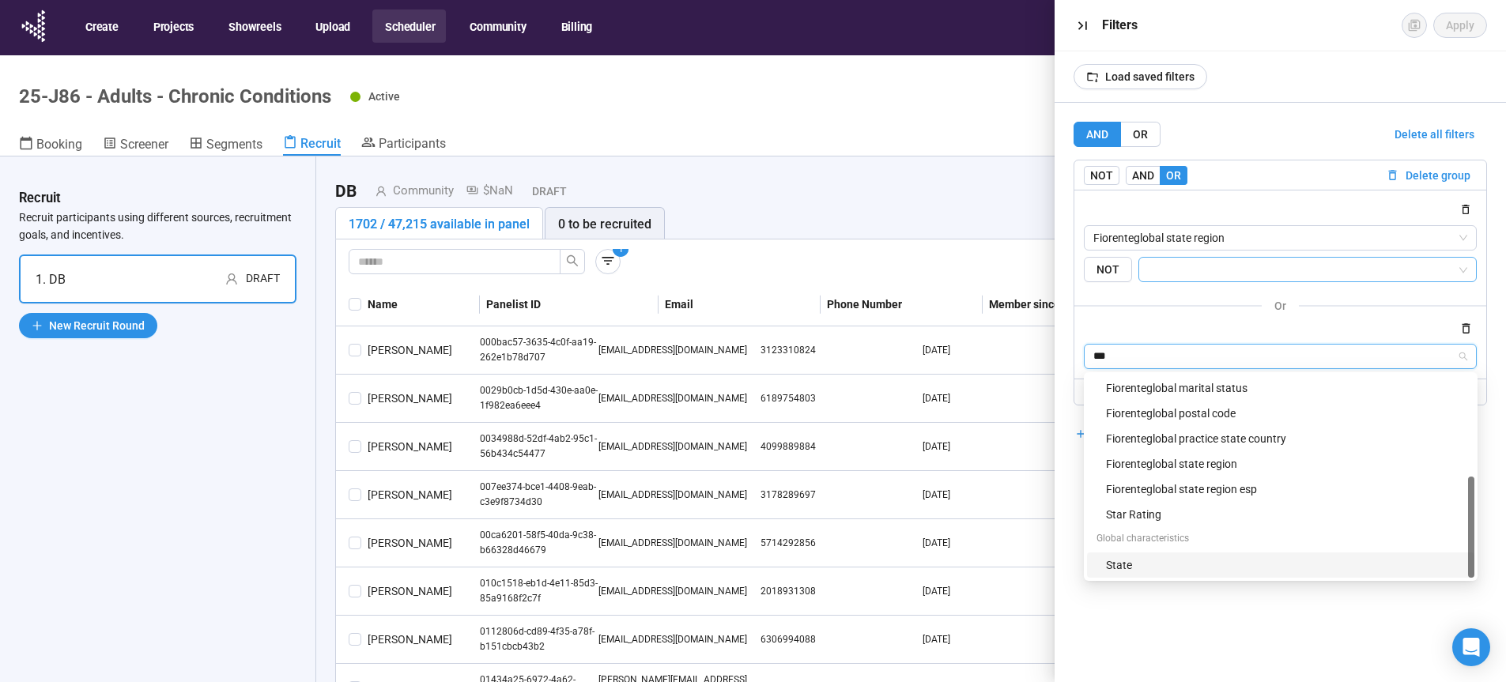
click at [1134, 571] on div "State" at bounding box center [1285, 564] width 359 height 17
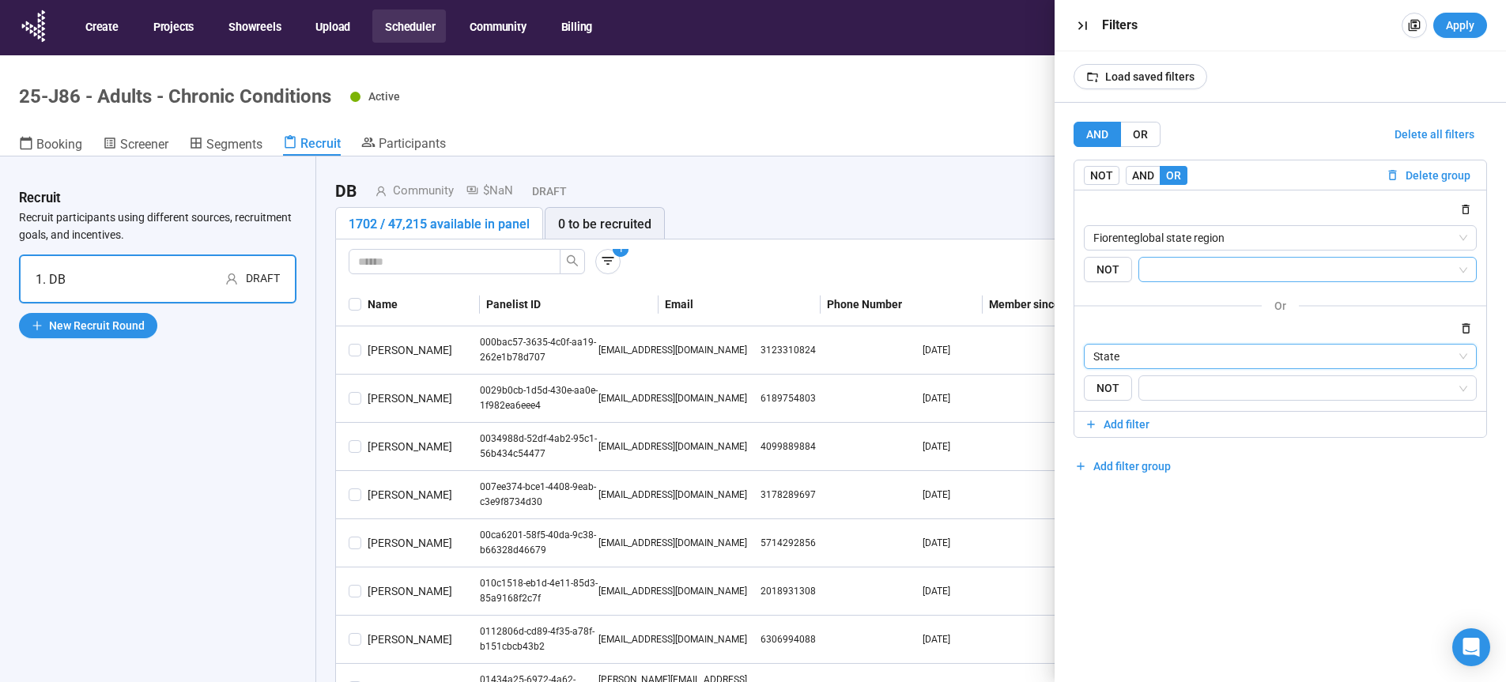
click at [1192, 276] on input "search" at bounding box center [1302, 269] width 309 height 19
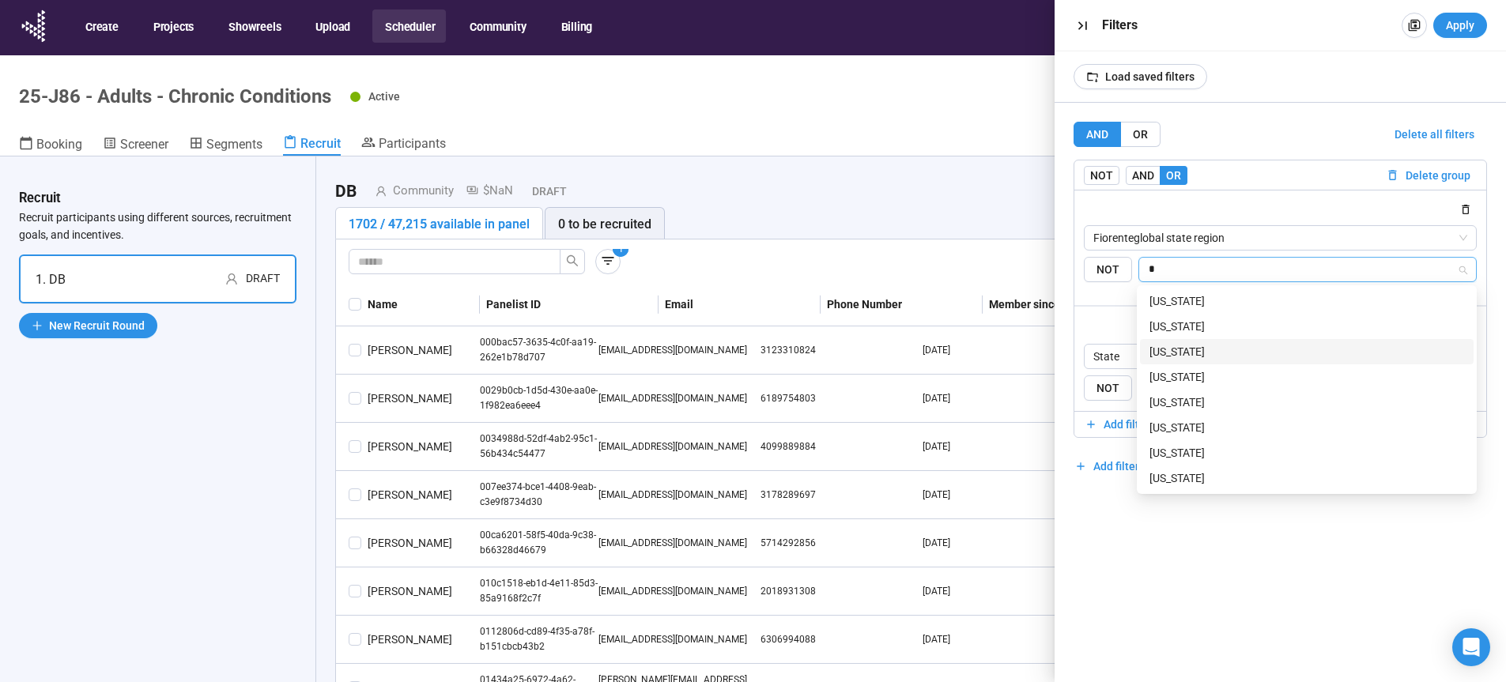
type input "**"
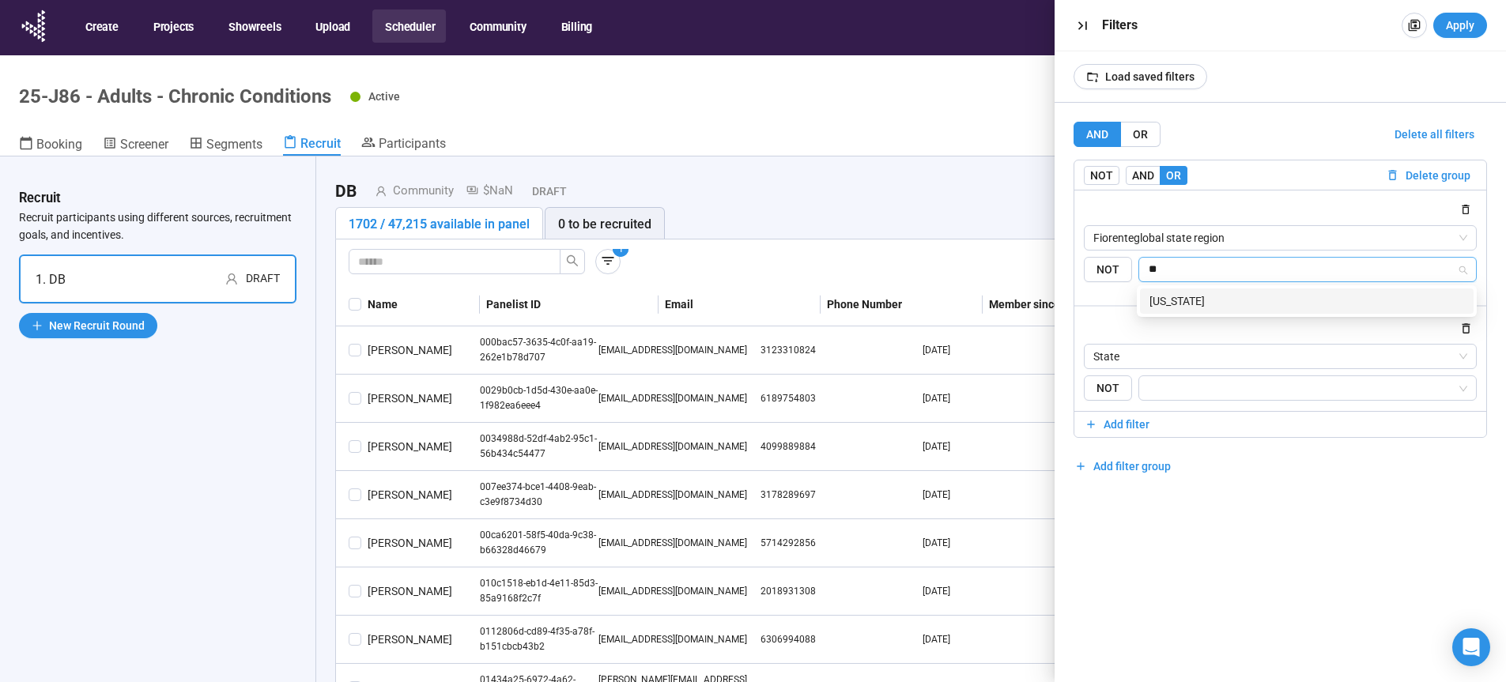
click at [1178, 305] on div "[US_STATE]" at bounding box center [1306, 300] width 315 height 17
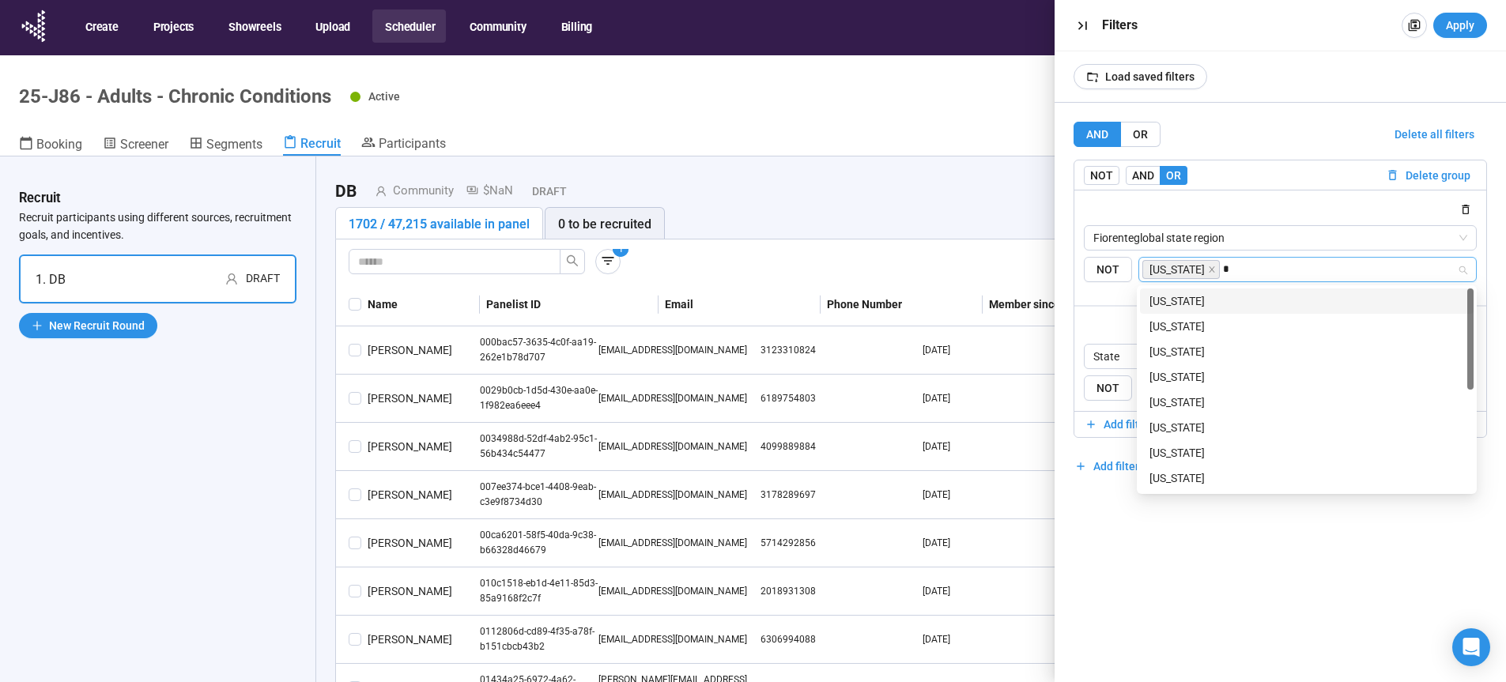
type input "**"
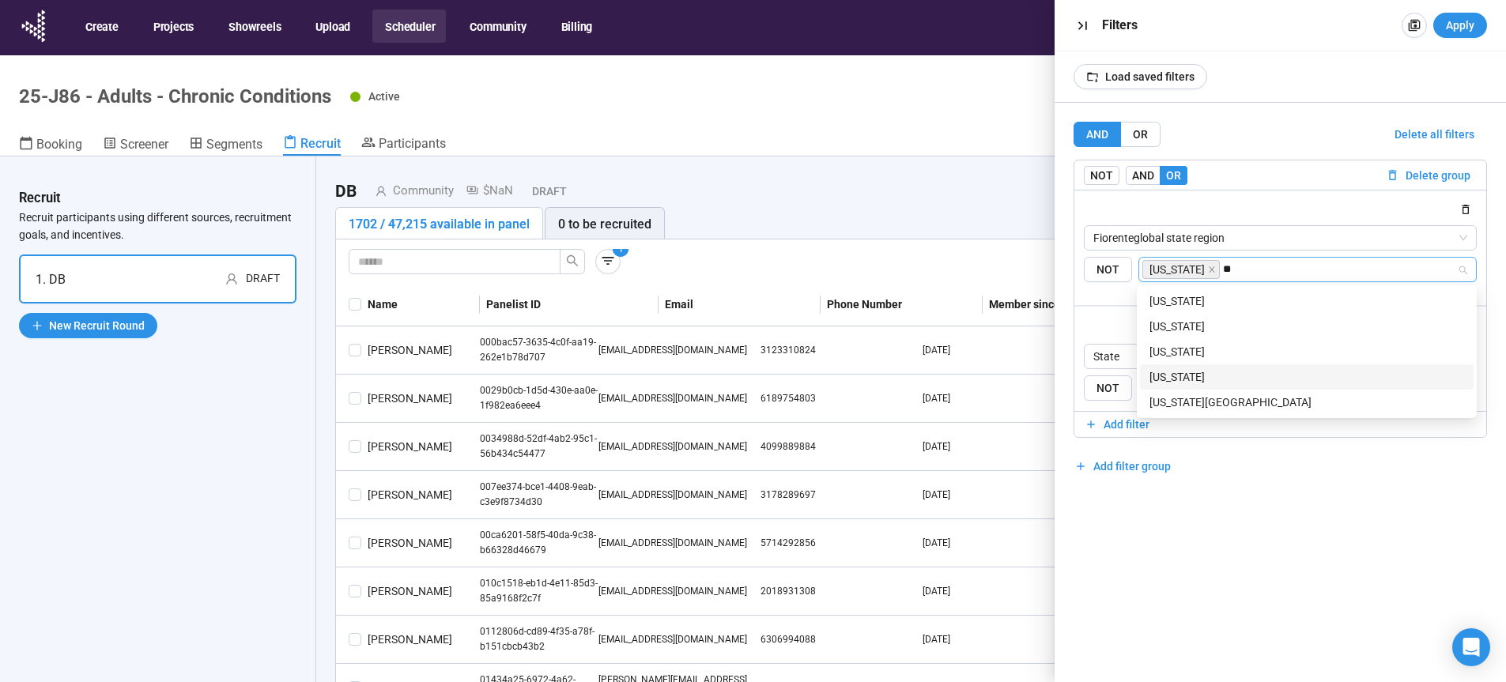
click at [1212, 377] on div "[US_STATE]" at bounding box center [1306, 376] width 315 height 17
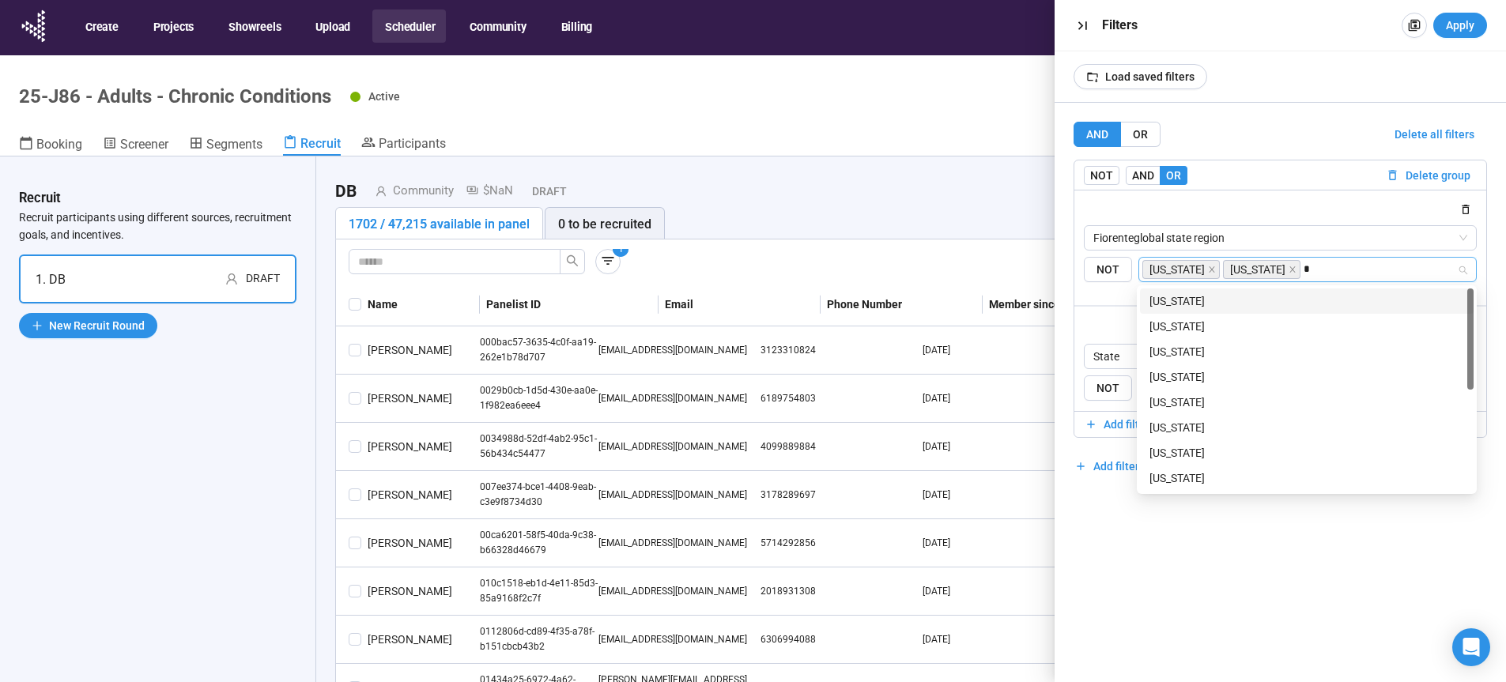
type input "**"
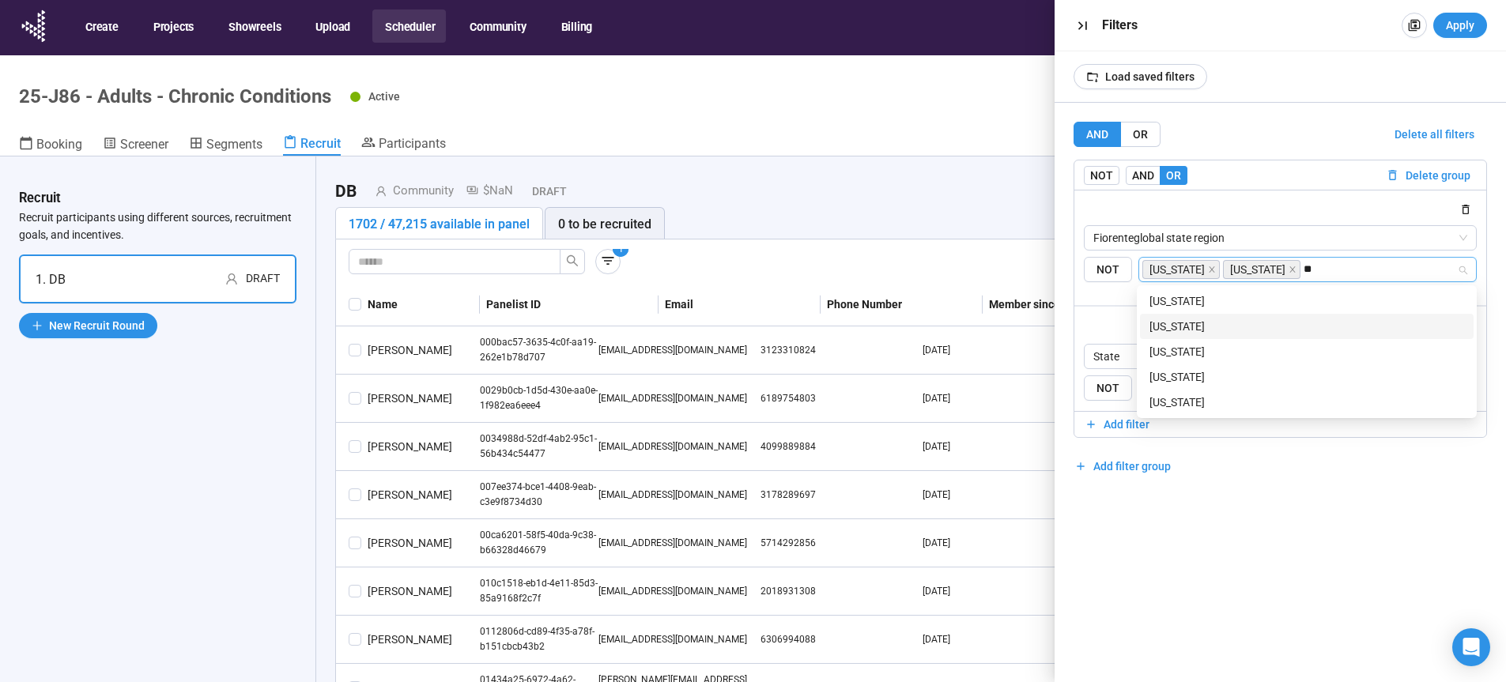
click at [1220, 326] on div "[US_STATE]" at bounding box center [1306, 326] width 315 height 17
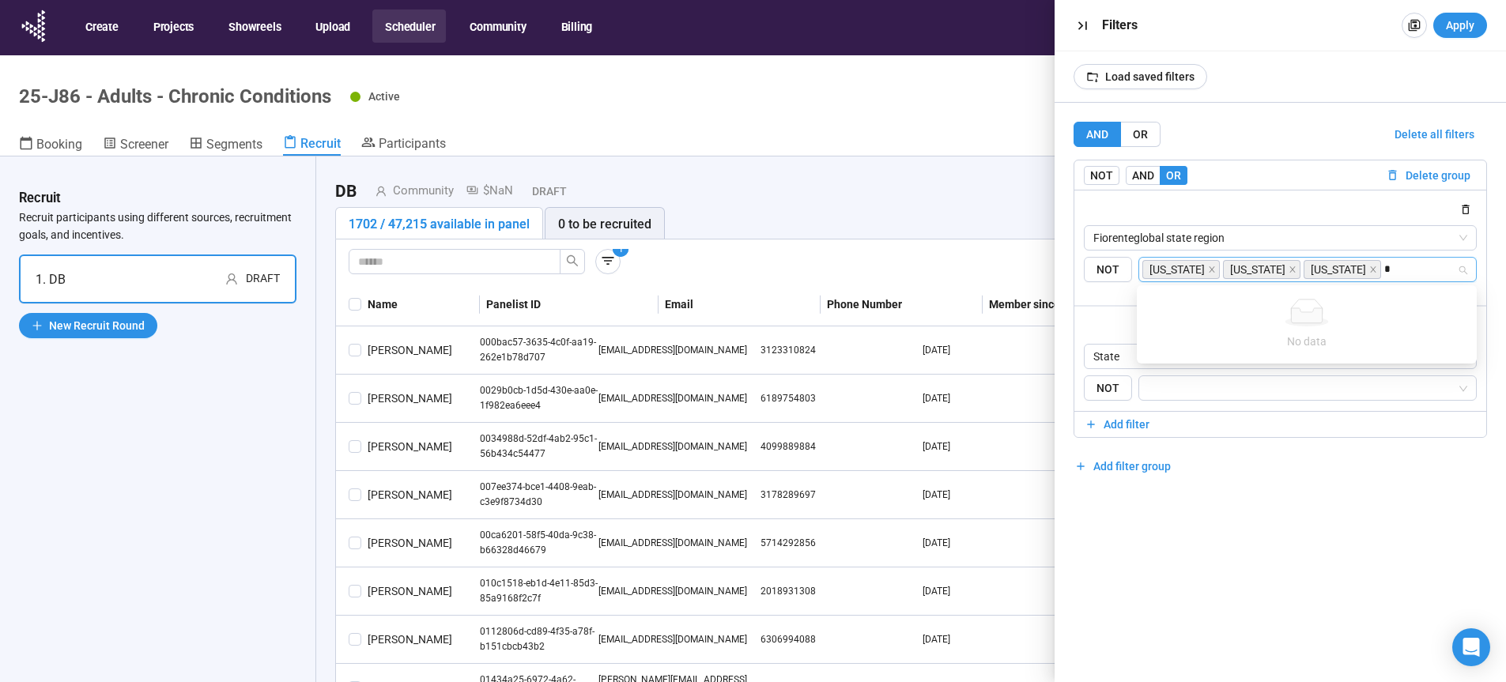
type input "**"
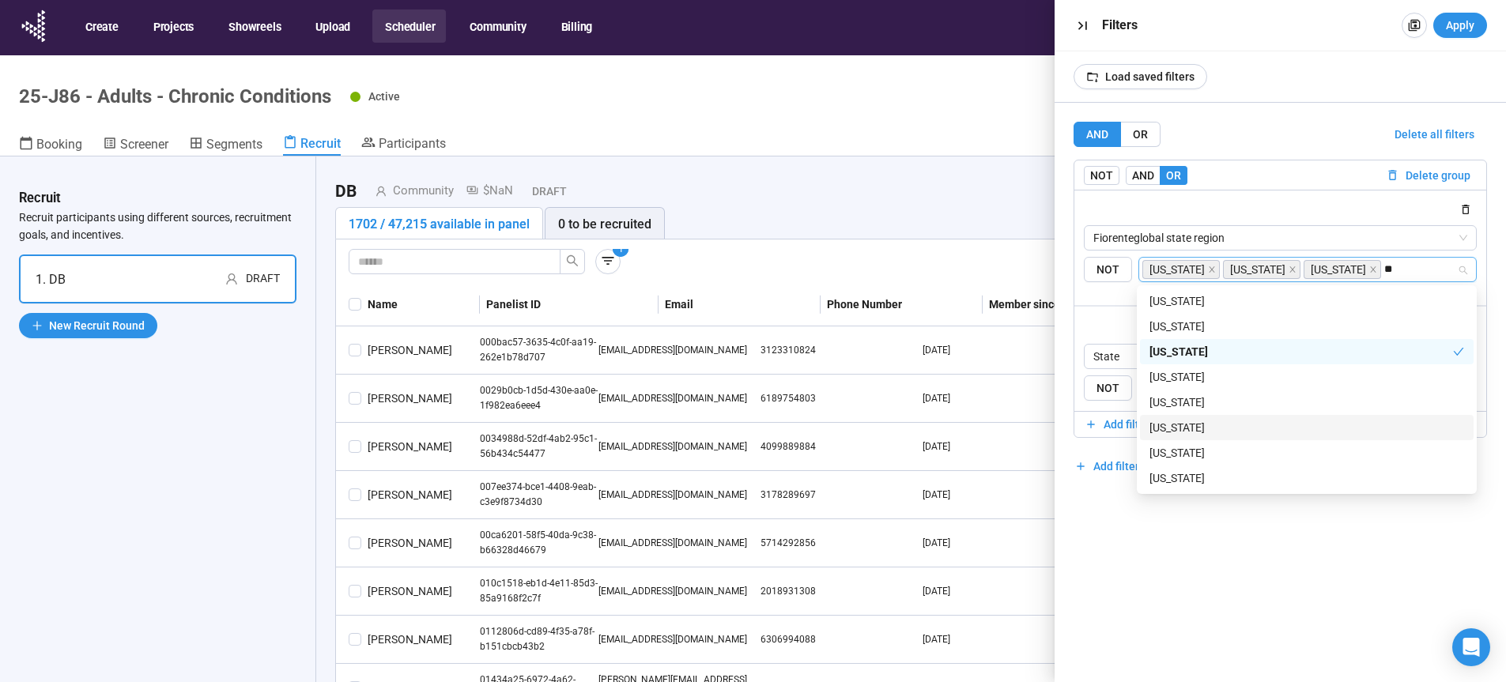
scroll to position [17, 0]
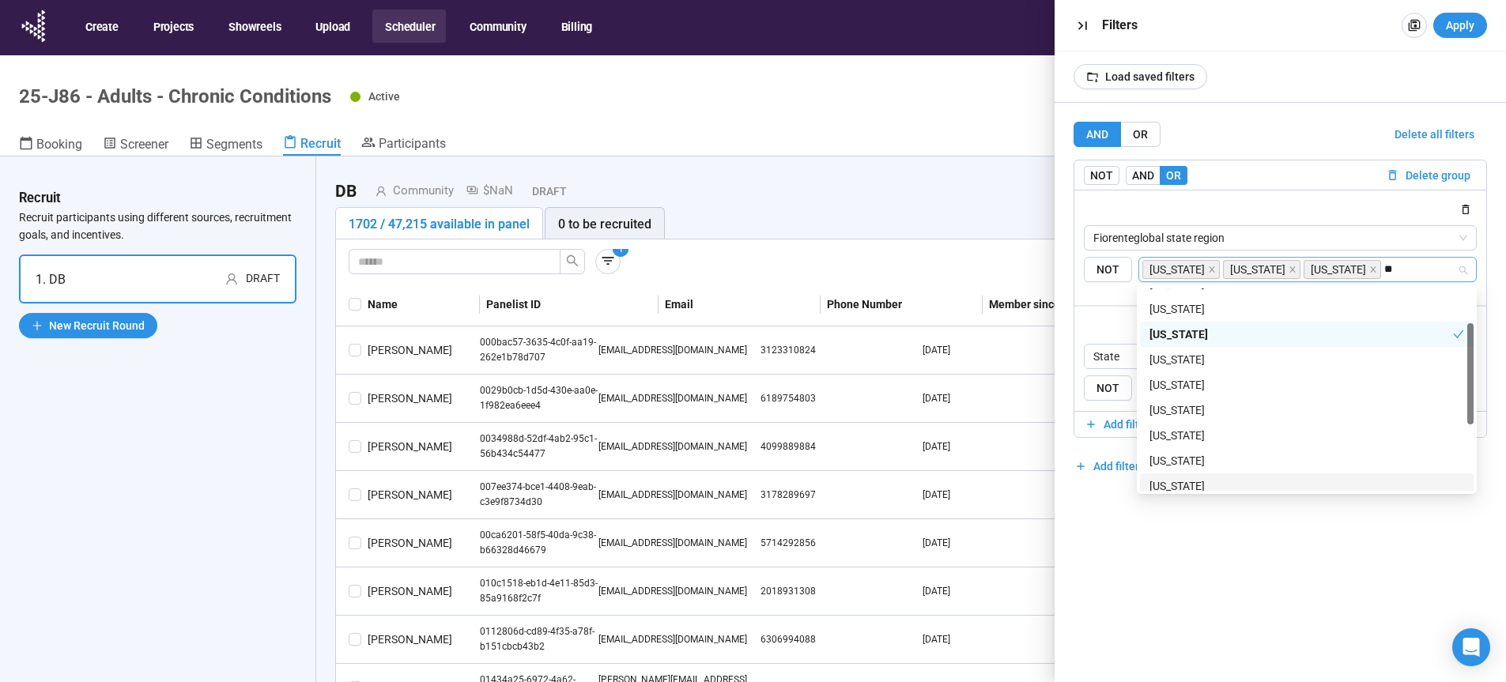
click at [1207, 486] on div "[US_STATE]" at bounding box center [1306, 485] width 315 height 17
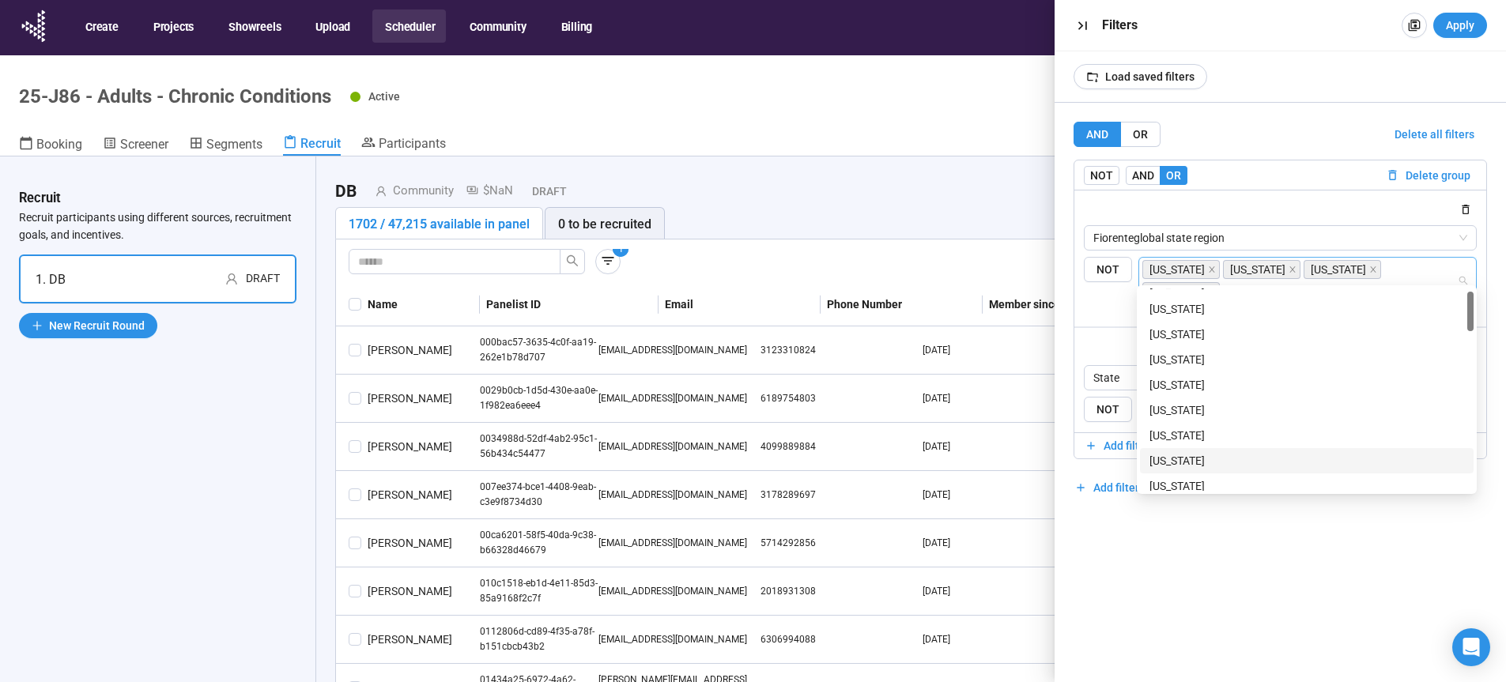
type input "***"
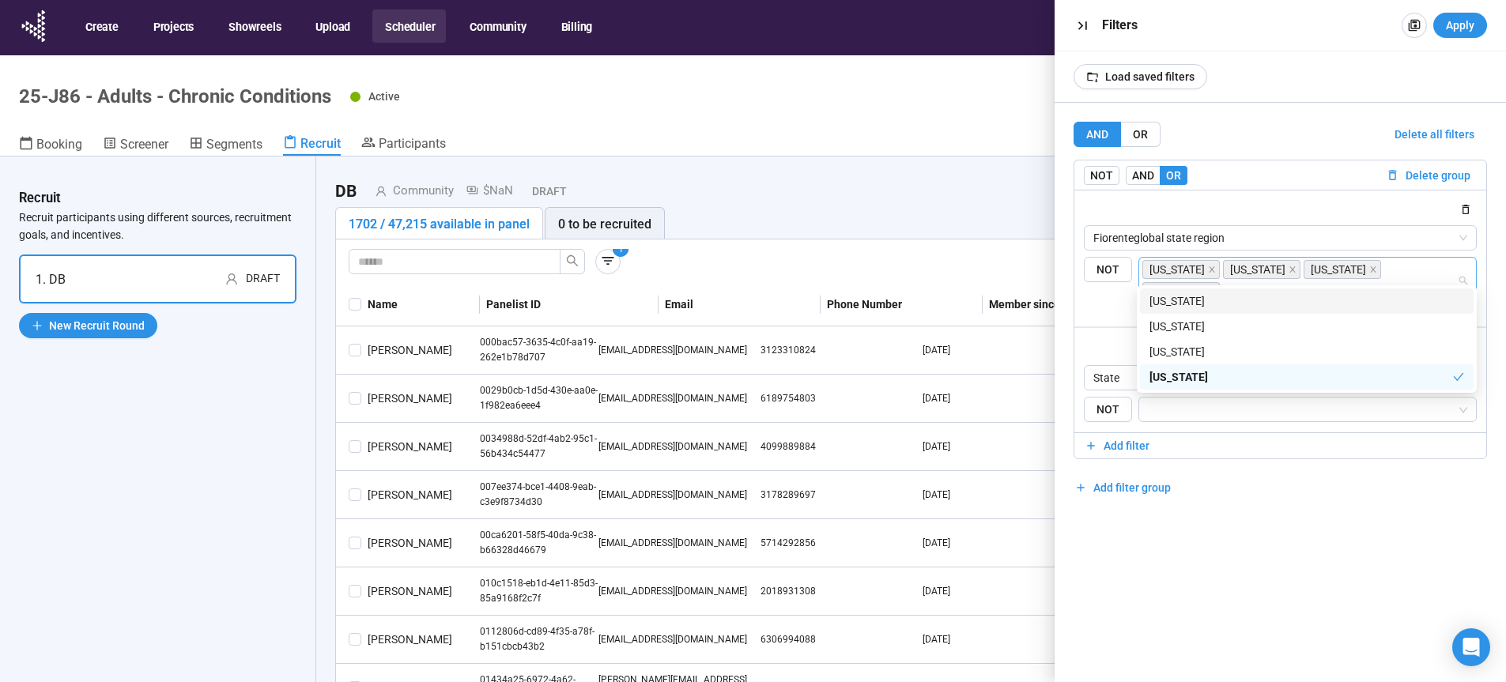
scroll to position [0, 0]
click at [1178, 325] on div "[US_STATE]" at bounding box center [1306, 326] width 315 height 17
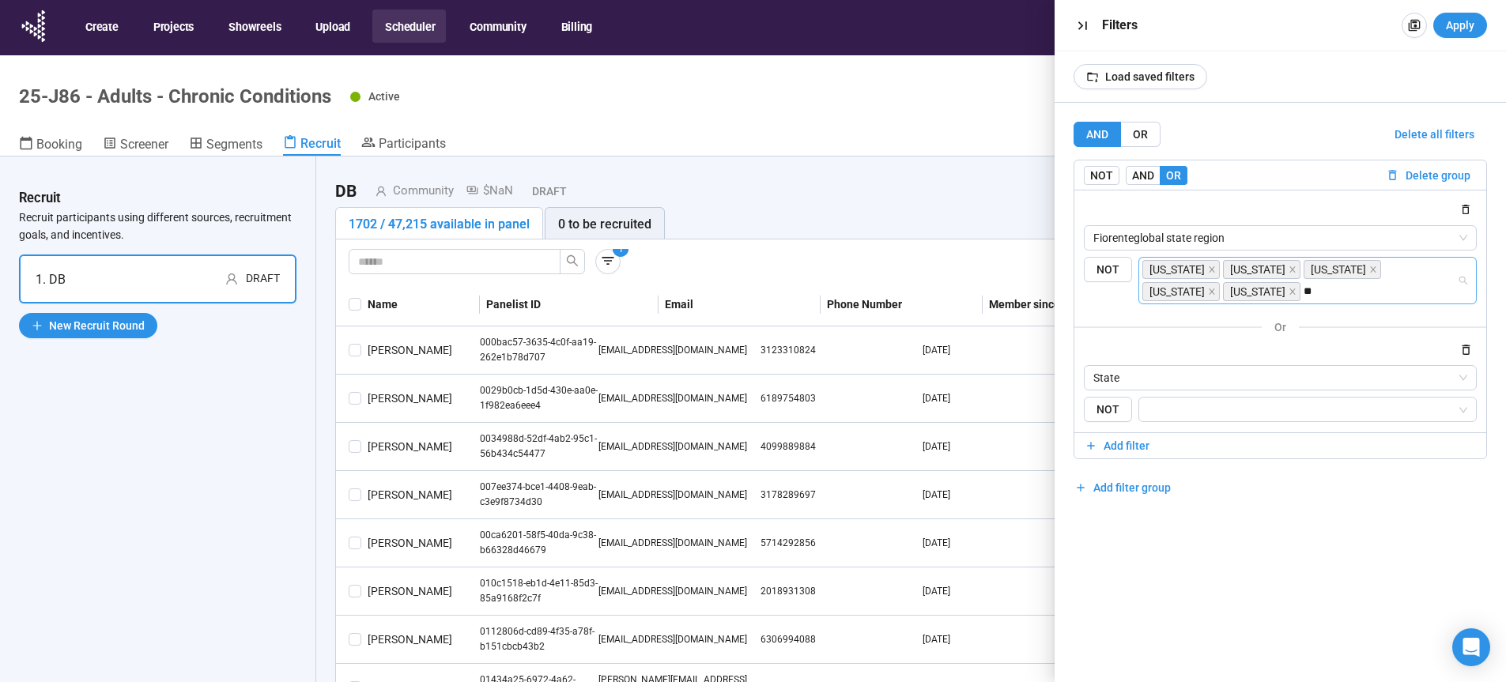
type input "***"
click at [1182, 326] on div "[US_STATE]" at bounding box center [1306, 323] width 315 height 17
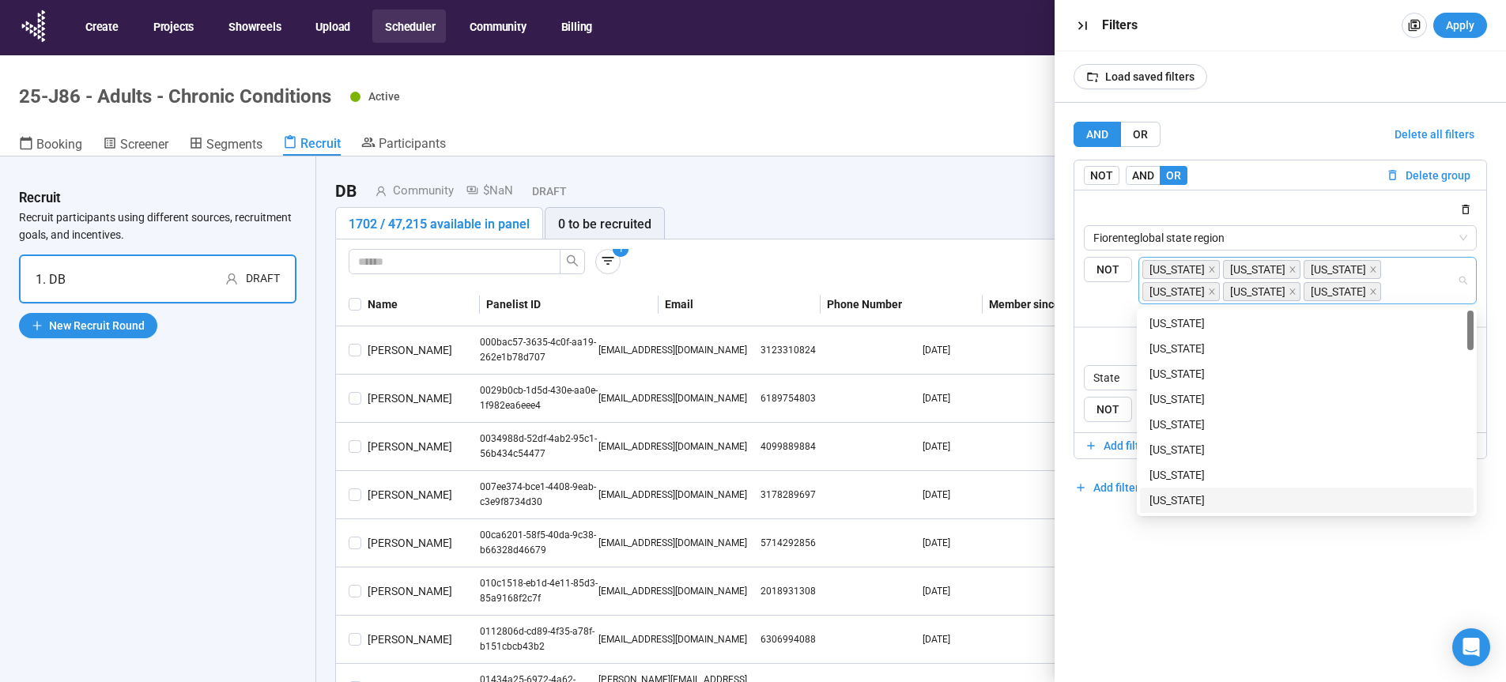
click at [1384, 297] on input "search" at bounding box center [1421, 291] width 74 height 19
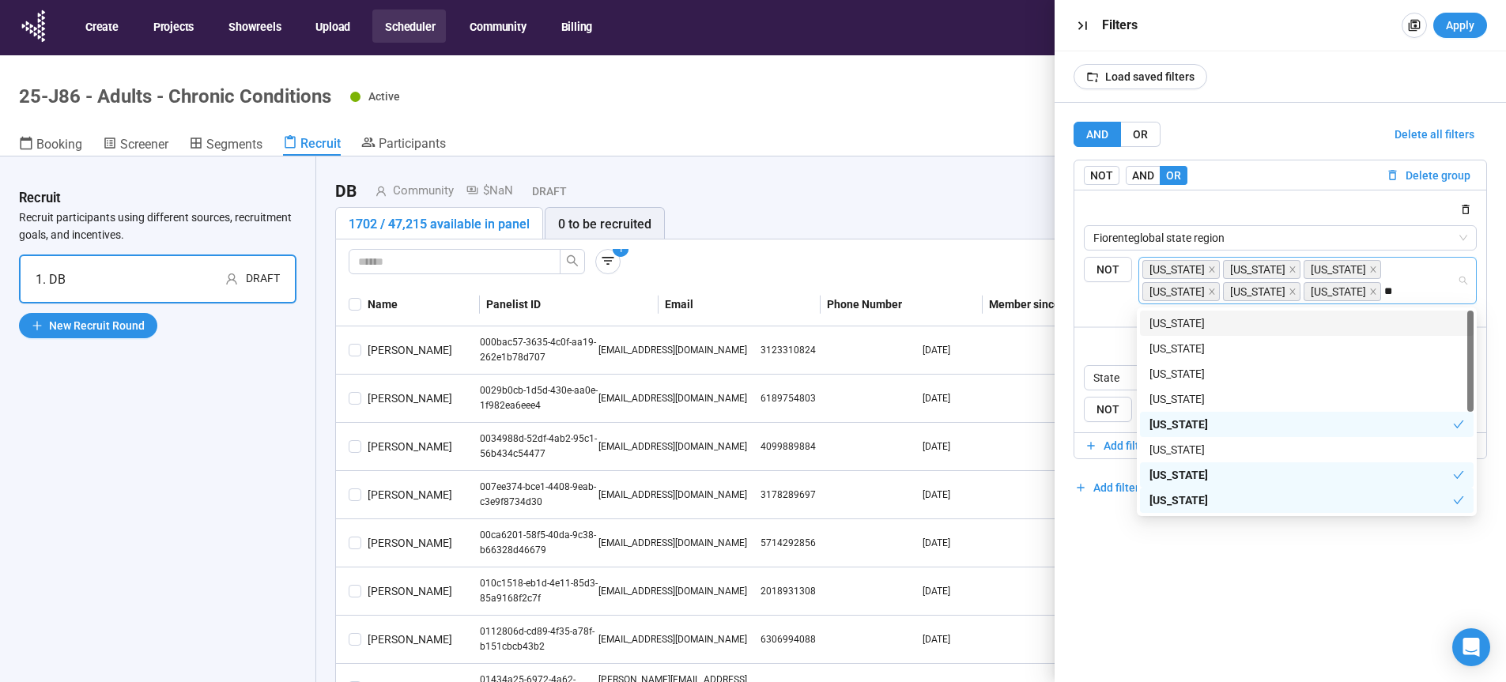
type input "***"
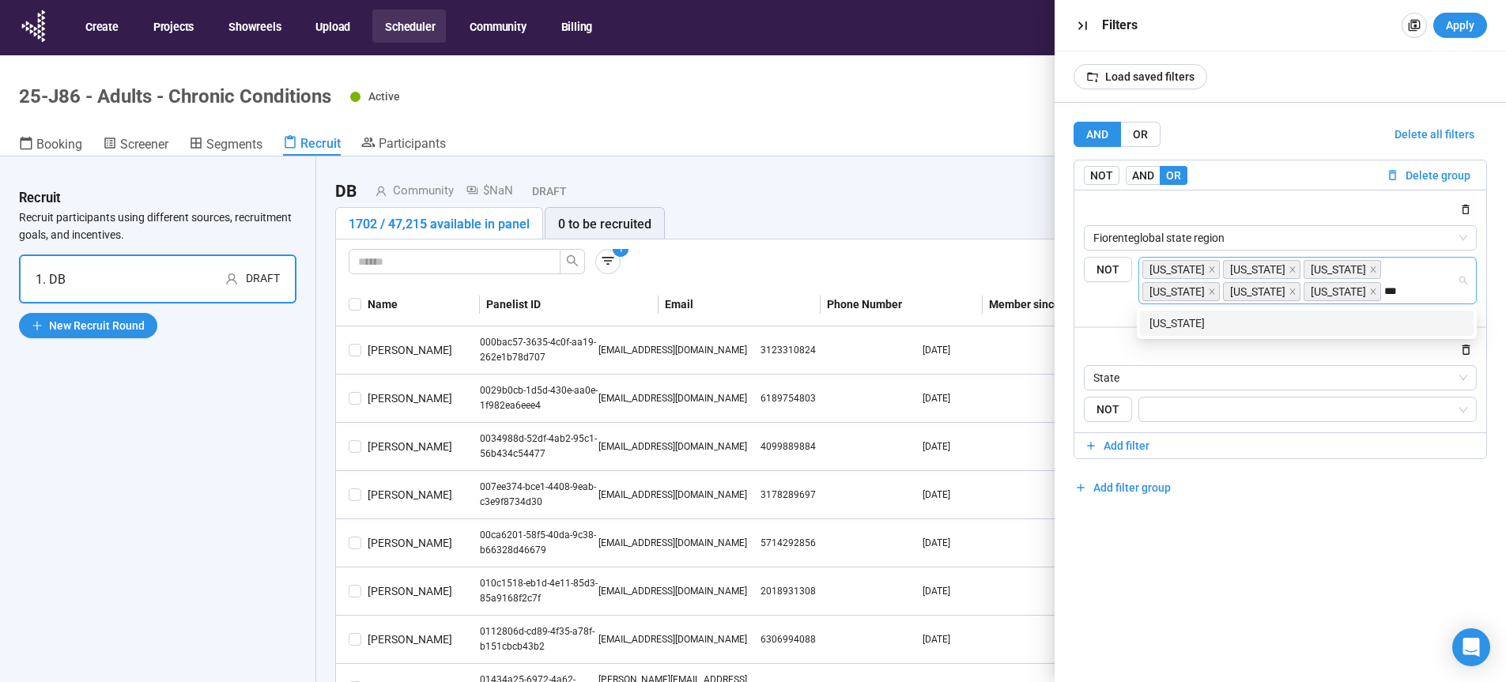
click at [1249, 331] on div "[US_STATE]" at bounding box center [1306, 323] width 315 height 17
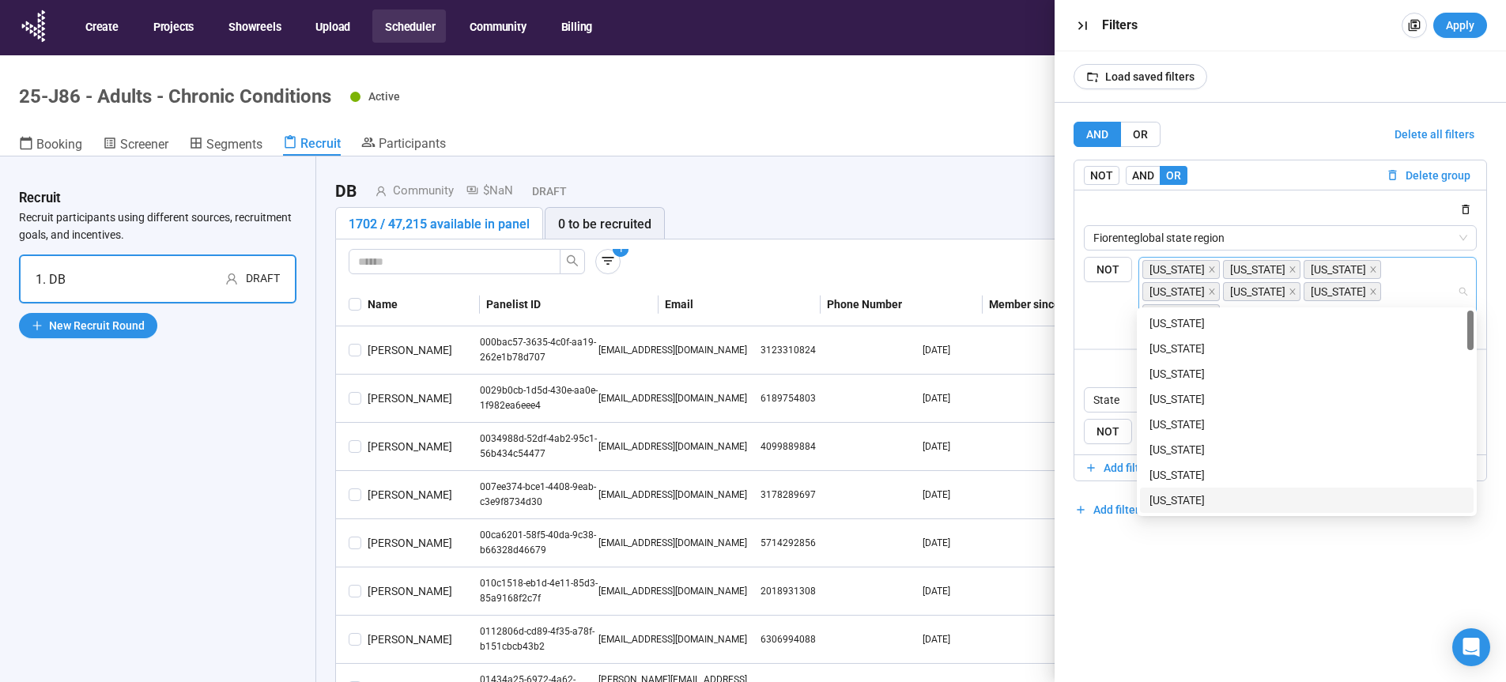
click at [1312, 547] on div "AND OR Delete all filters NOT AND OR Delete group Fiorenteglobal state region {…" at bounding box center [1280, 392] width 452 height 579
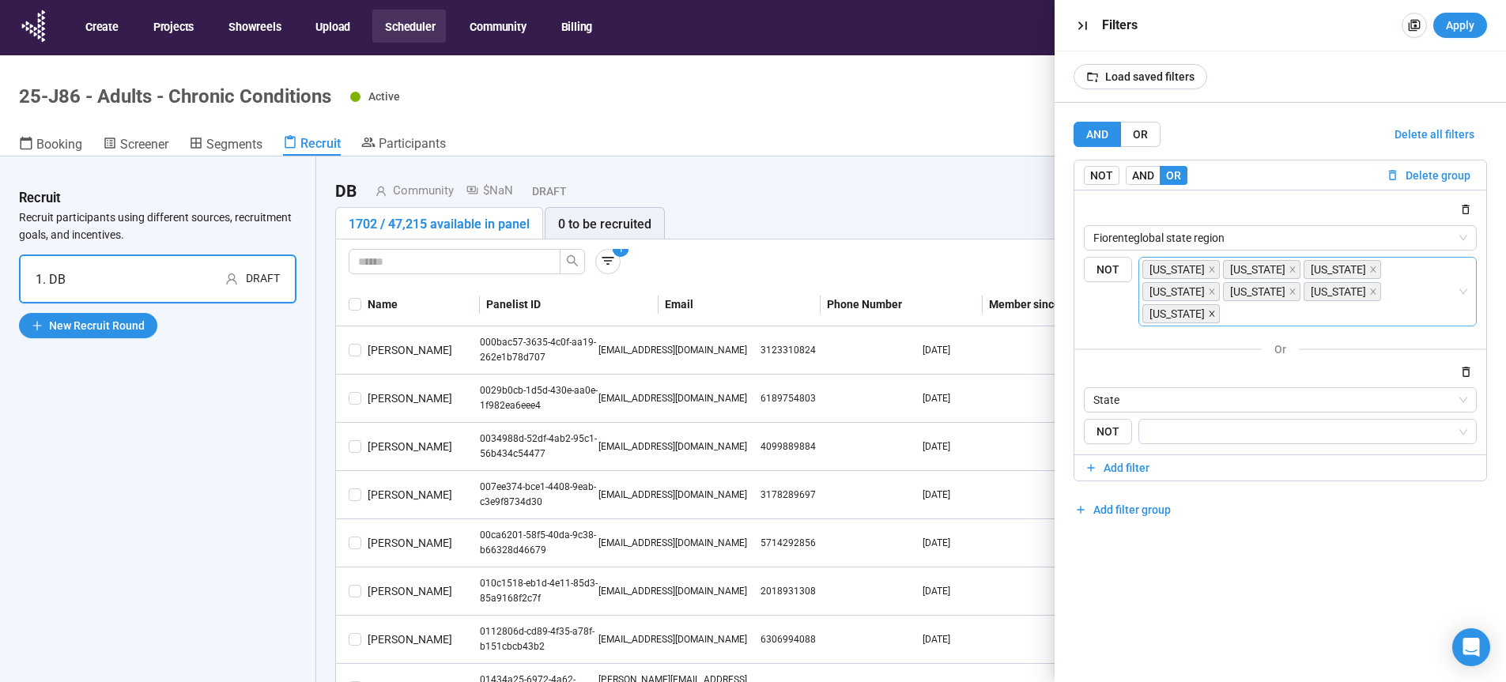
click at [1216, 310] on icon "close" at bounding box center [1212, 314] width 8 height 8
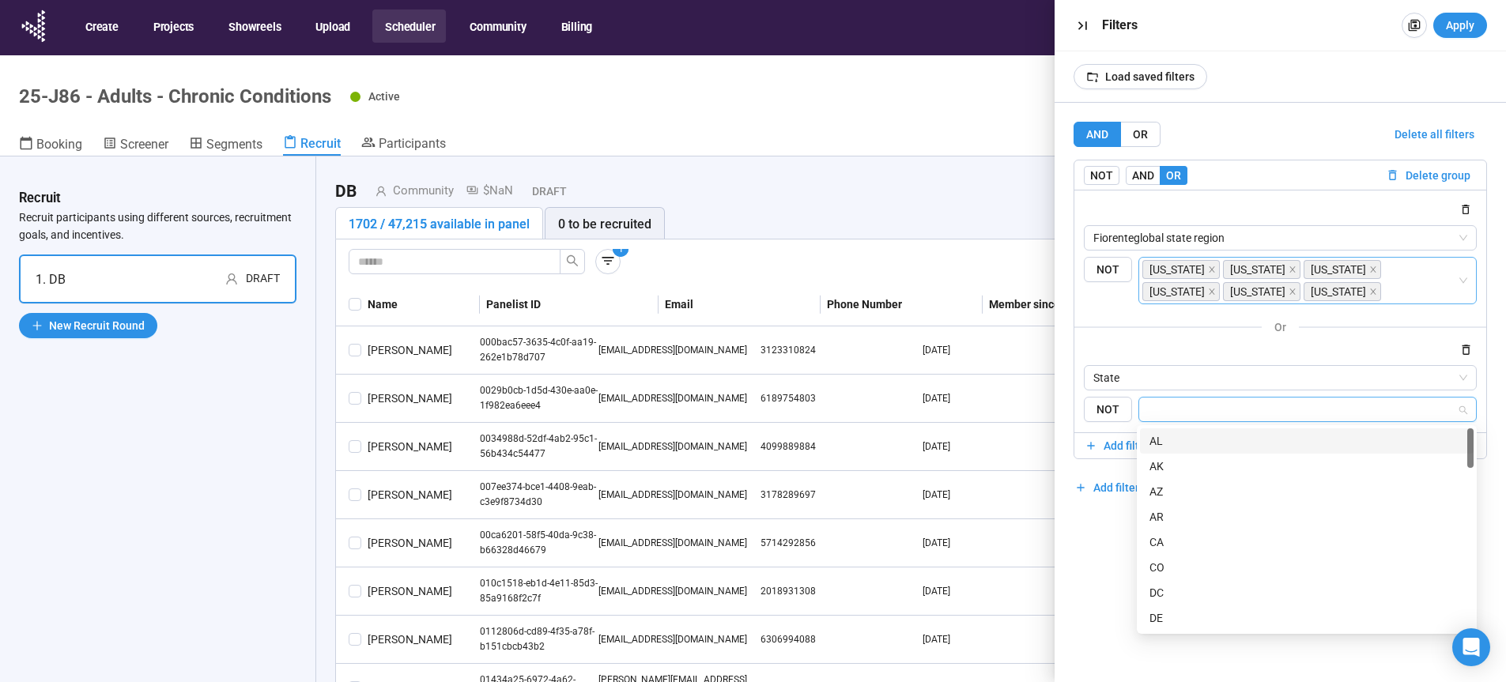
click at [1172, 414] on input "search" at bounding box center [1302, 409] width 309 height 19
type input "**"
click at [1168, 439] on div "IL" at bounding box center [1306, 440] width 315 height 17
type input "**"
click at [1176, 440] on div "WA" at bounding box center [1306, 440] width 315 height 17
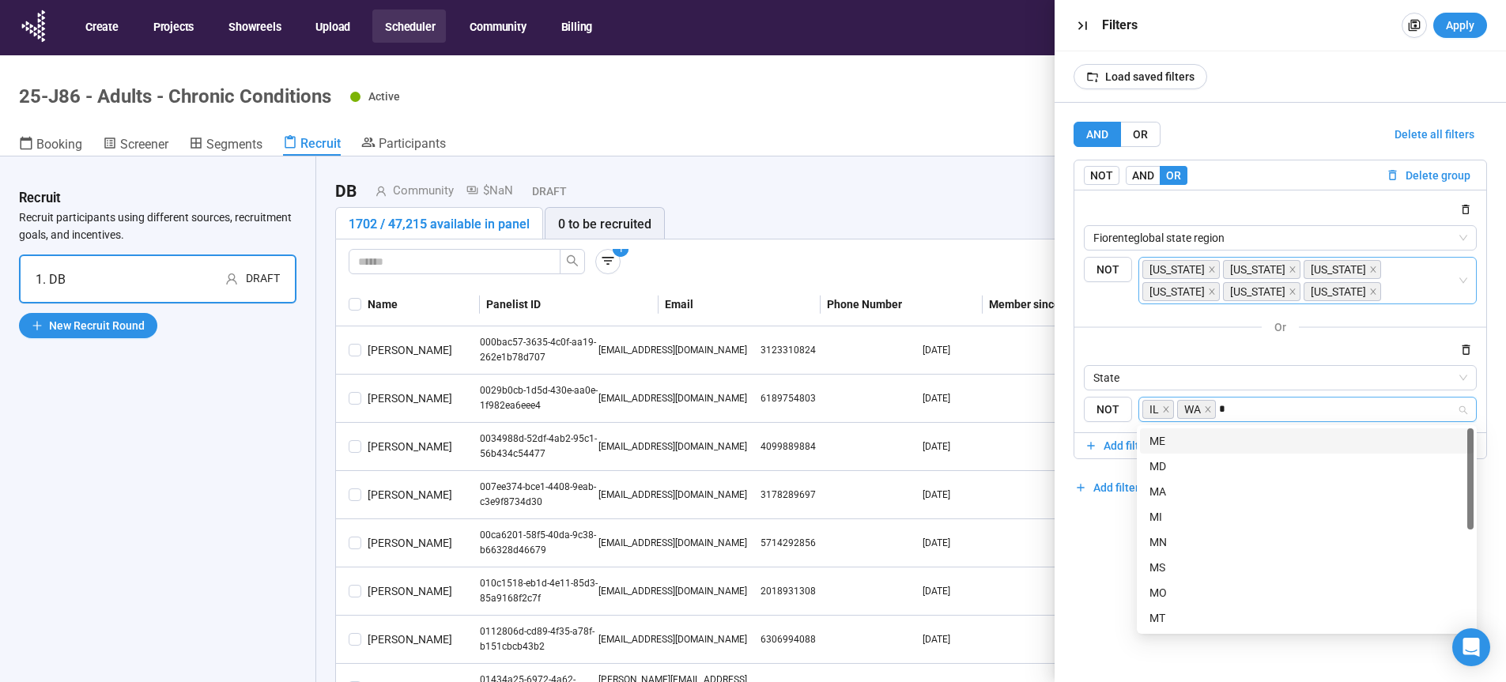
type input "**"
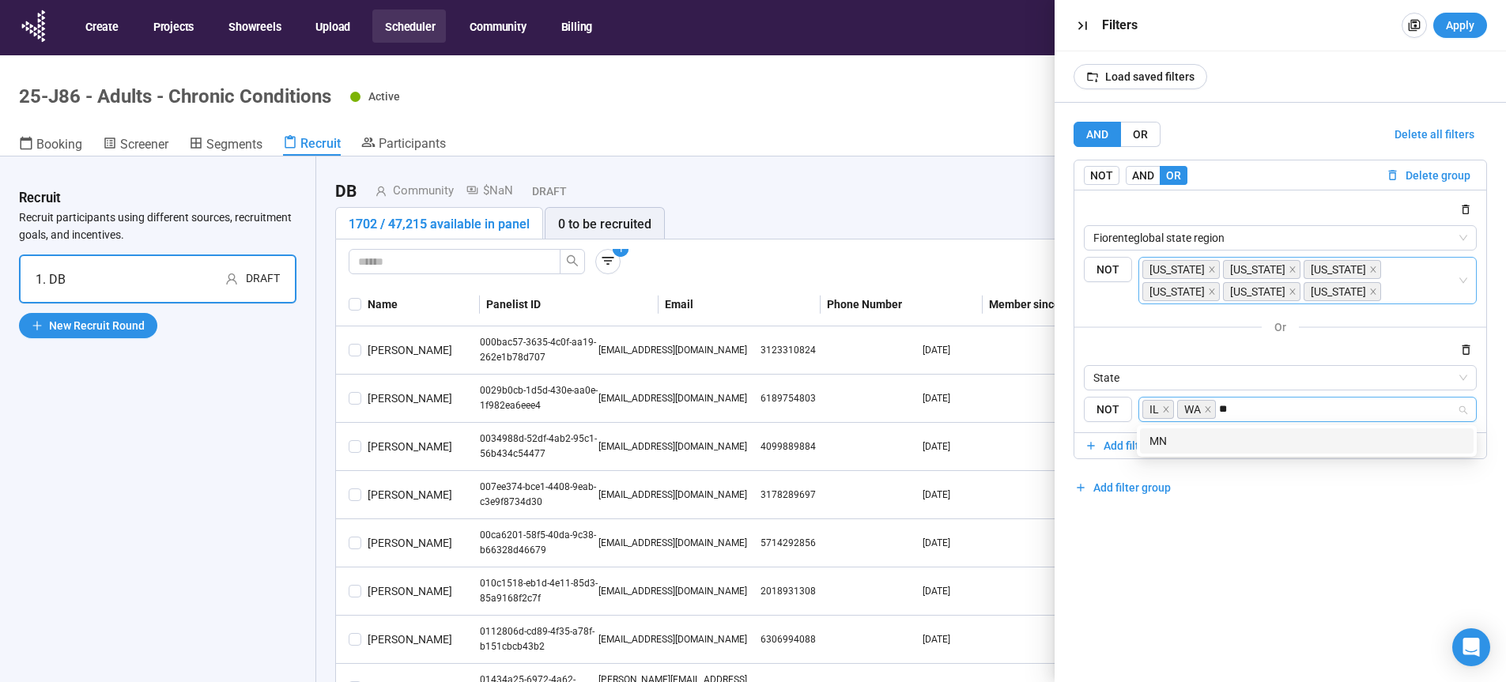
click at [1185, 434] on div "MN" at bounding box center [1306, 440] width 315 height 17
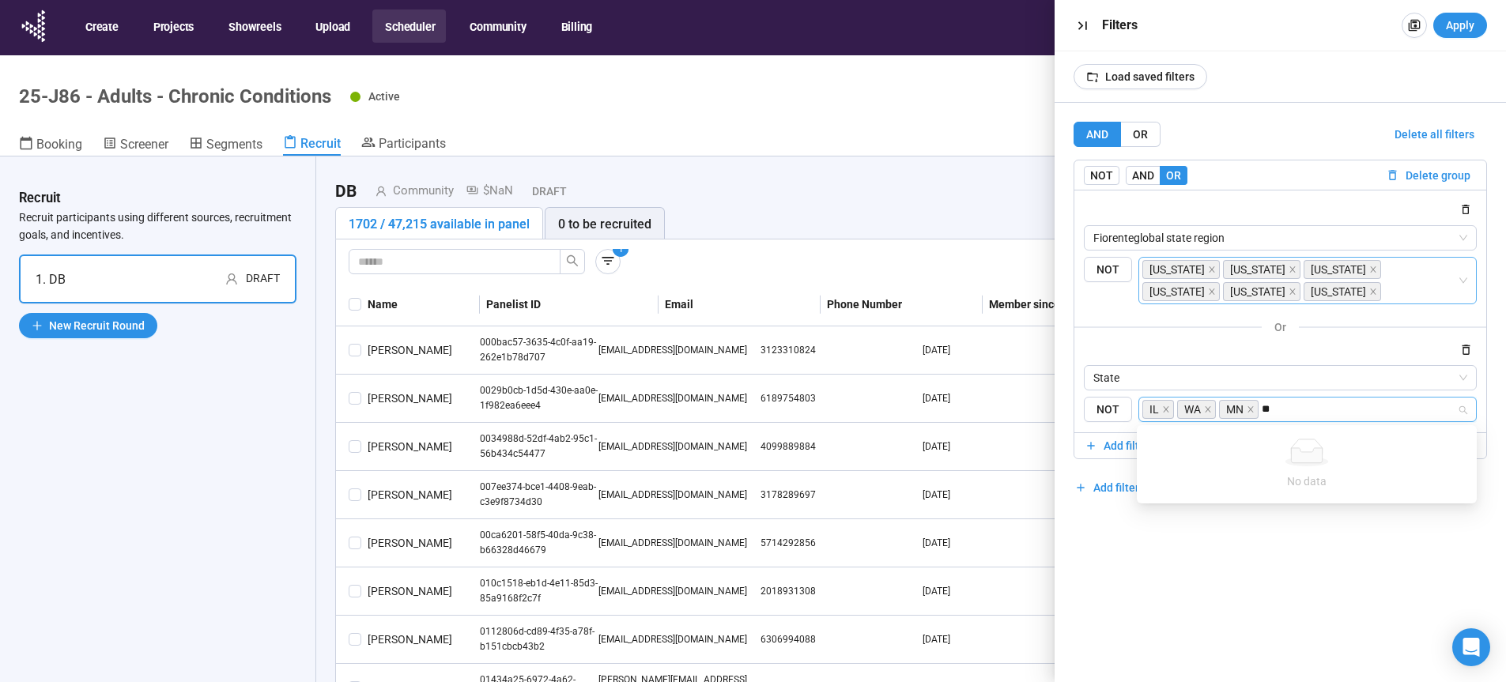
type input "*"
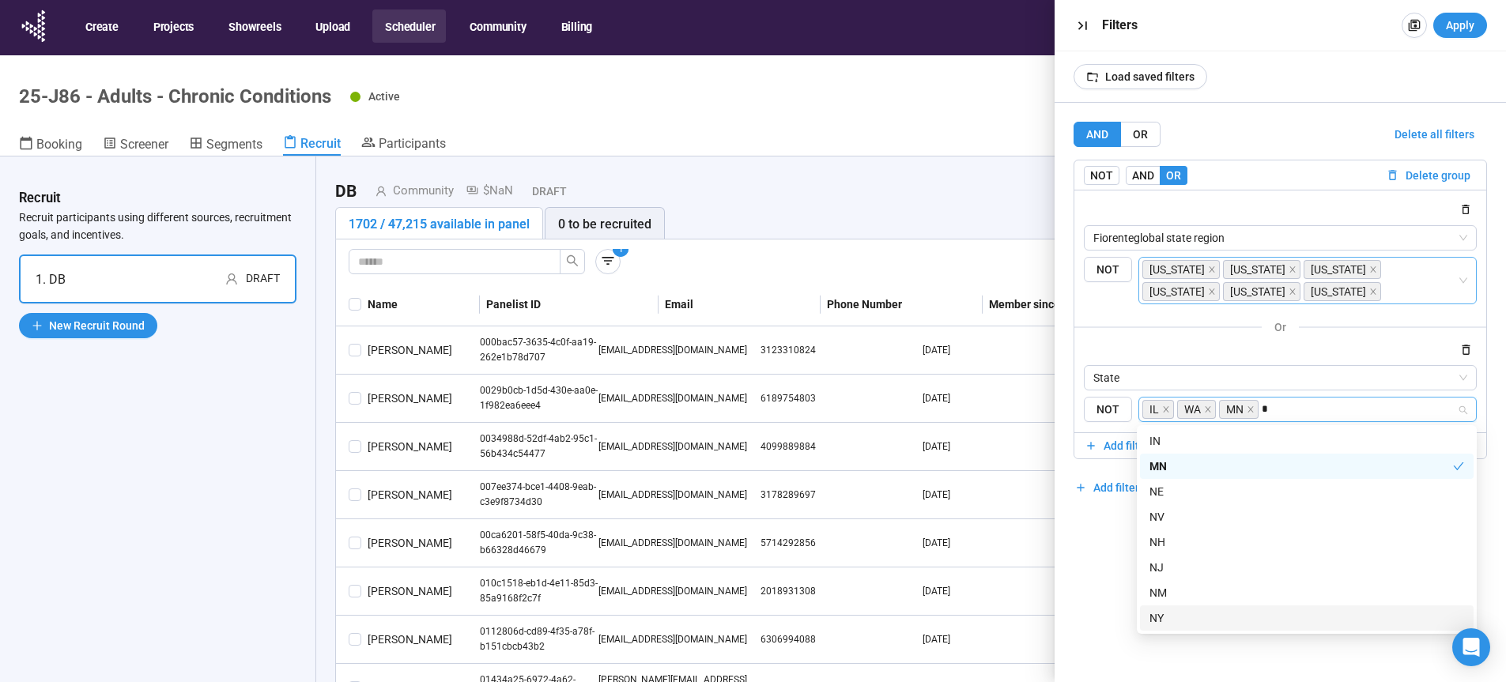
click at [1174, 616] on div "NY" at bounding box center [1306, 617] width 315 height 17
type input "**"
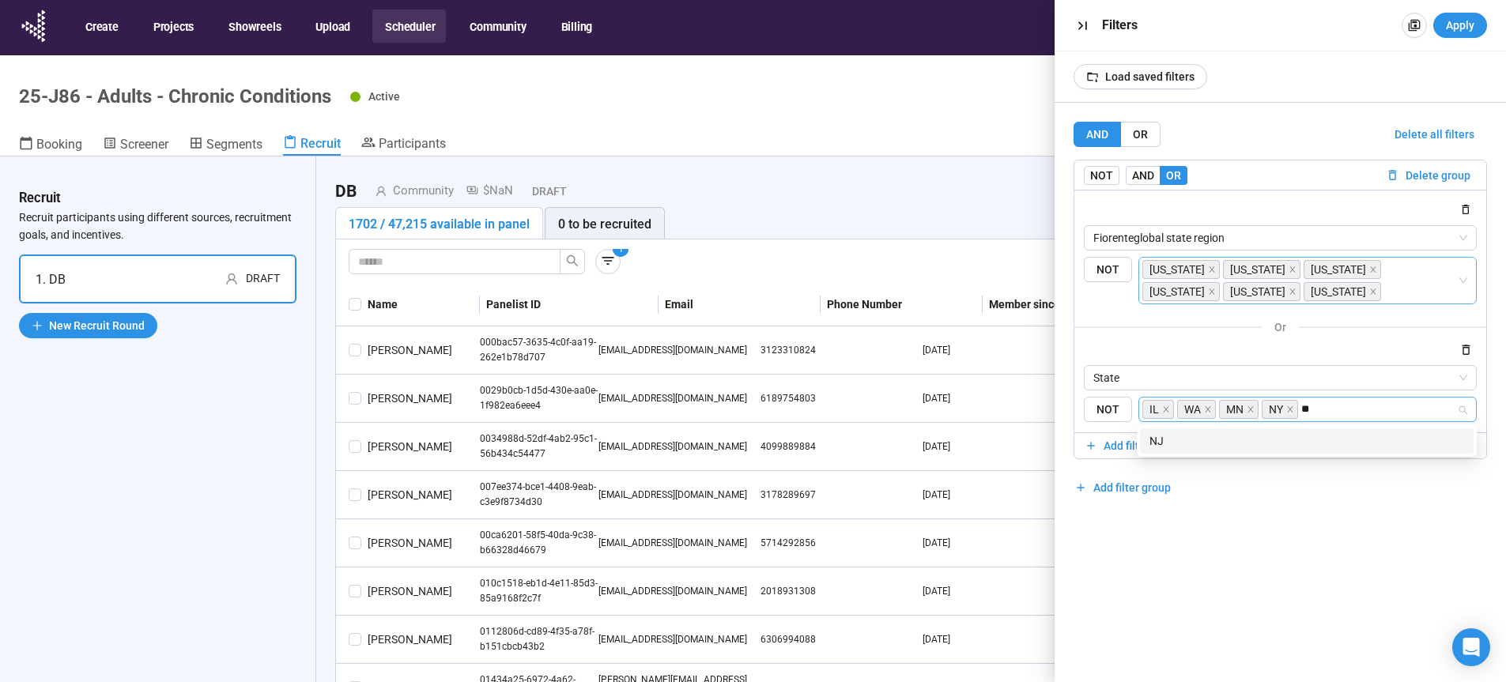
click at [1311, 443] on div "NJ" at bounding box center [1306, 440] width 315 height 17
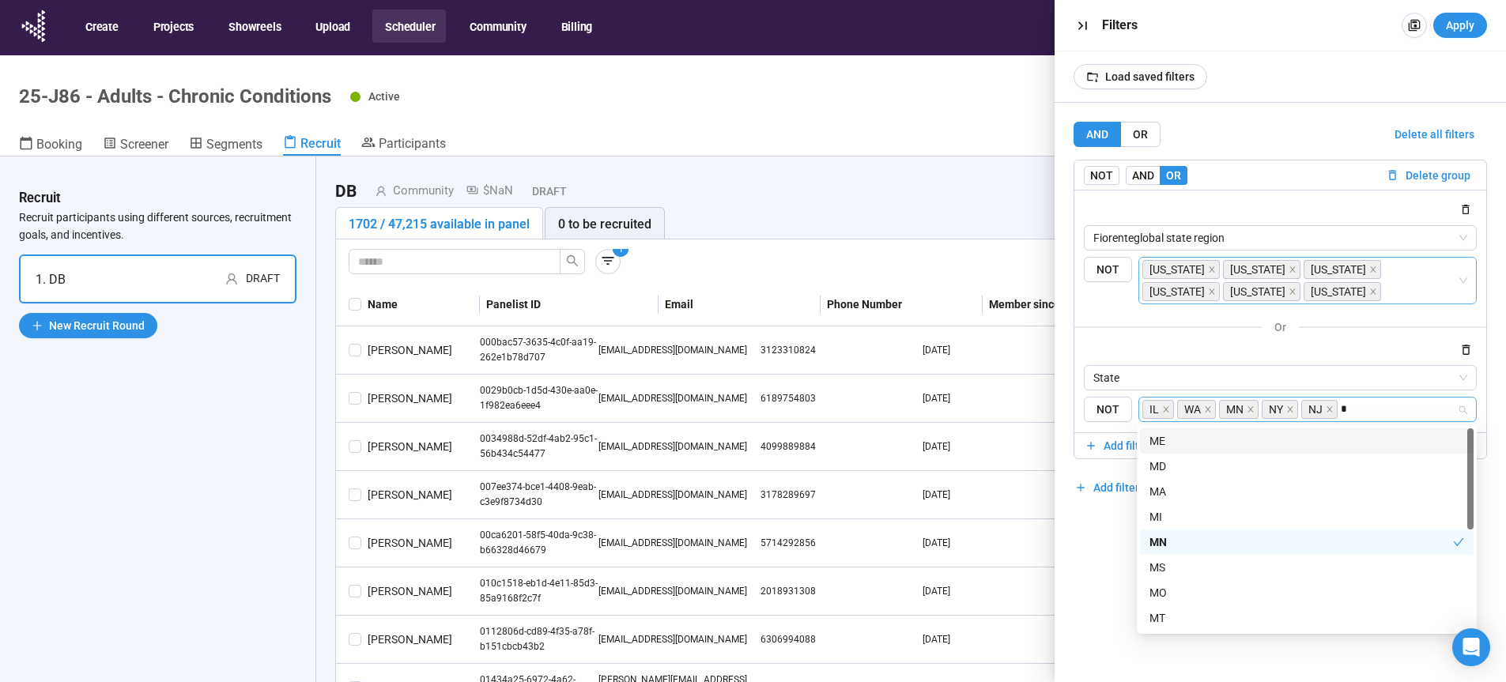
type input "**"
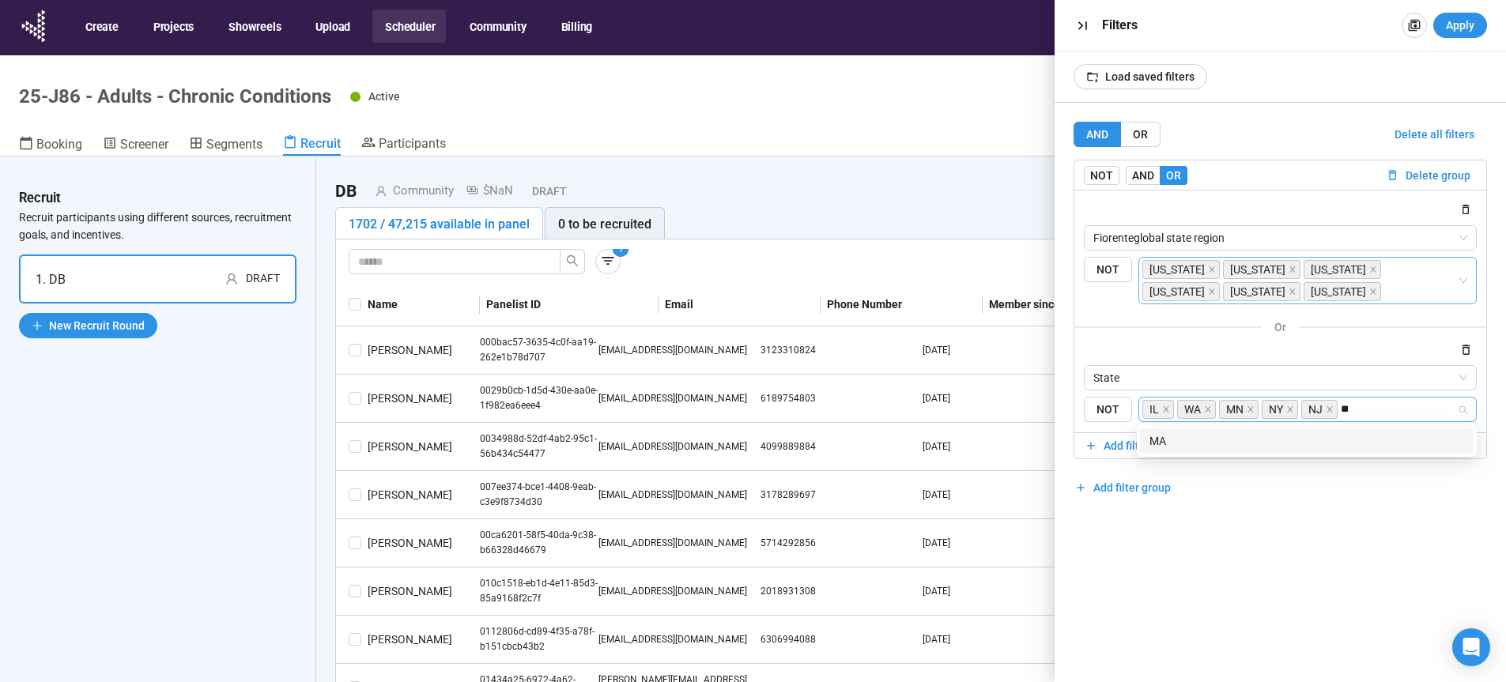
click at [1225, 443] on div "MA" at bounding box center [1306, 440] width 315 height 17
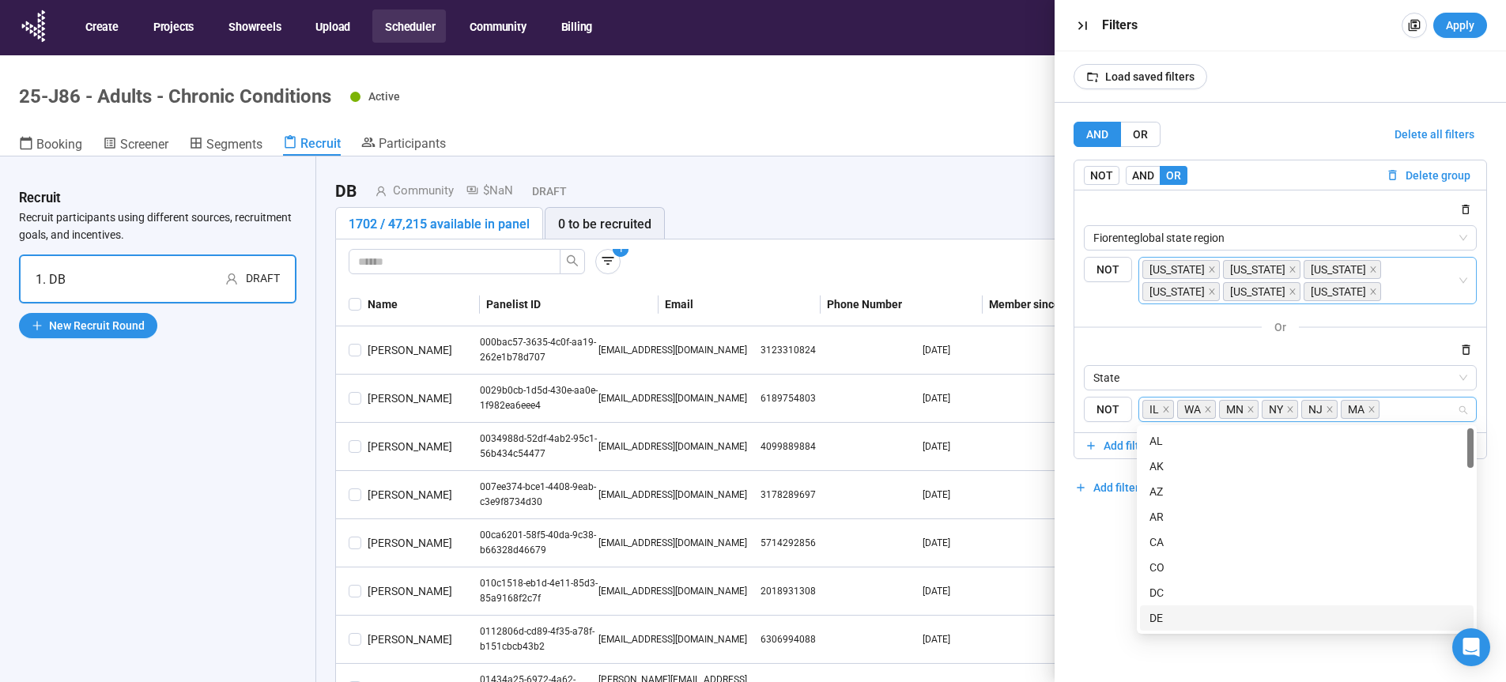
click at [1299, 673] on div "AND OR Delete all filters NOT AND OR Delete group Fiorenteglobal state region {…" at bounding box center [1280, 392] width 452 height 579
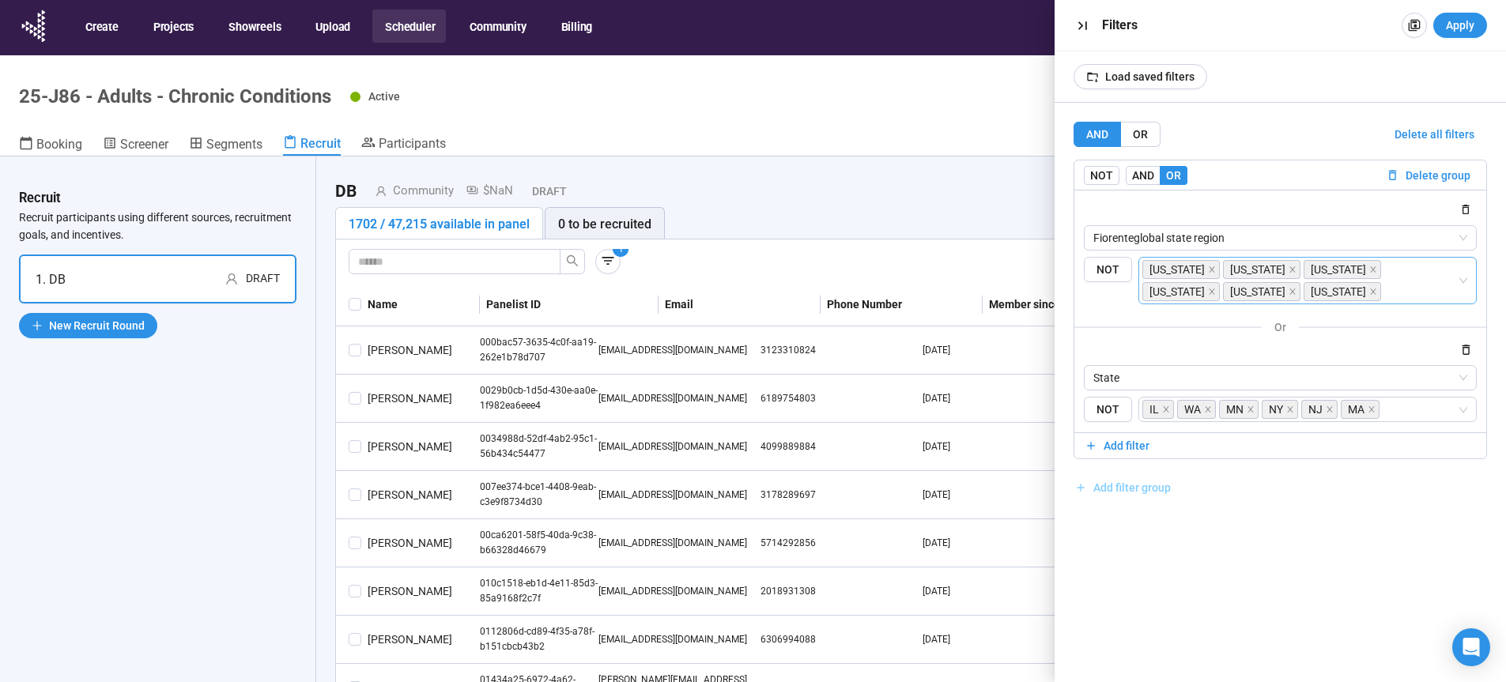
click at [1125, 490] on span "Add filter group" at bounding box center [1131, 487] width 77 height 17
click at [1126, 557] on span "Add filter" at bounding box center [1126, 558] width 46 height 17
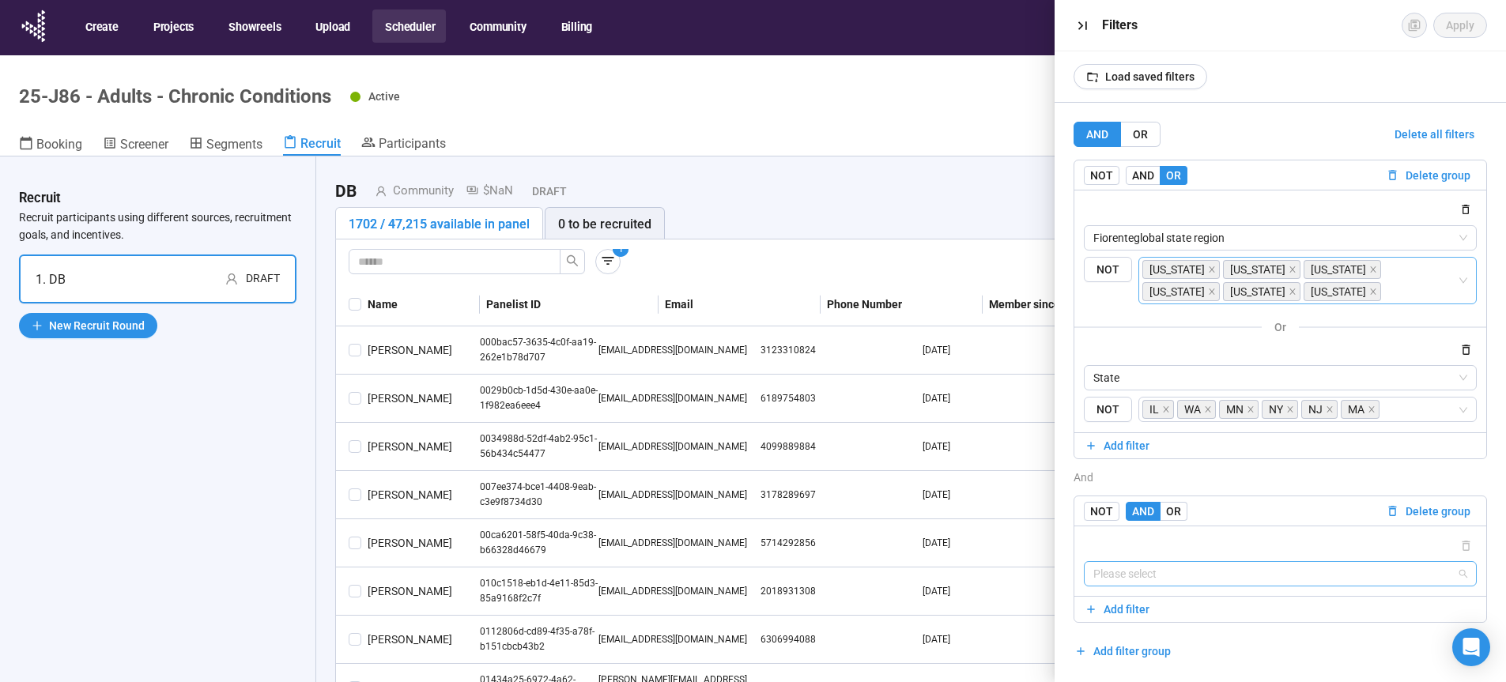
click at [1140, 571] on input "search" at bounding box center [1280, 574] width 375 height 24
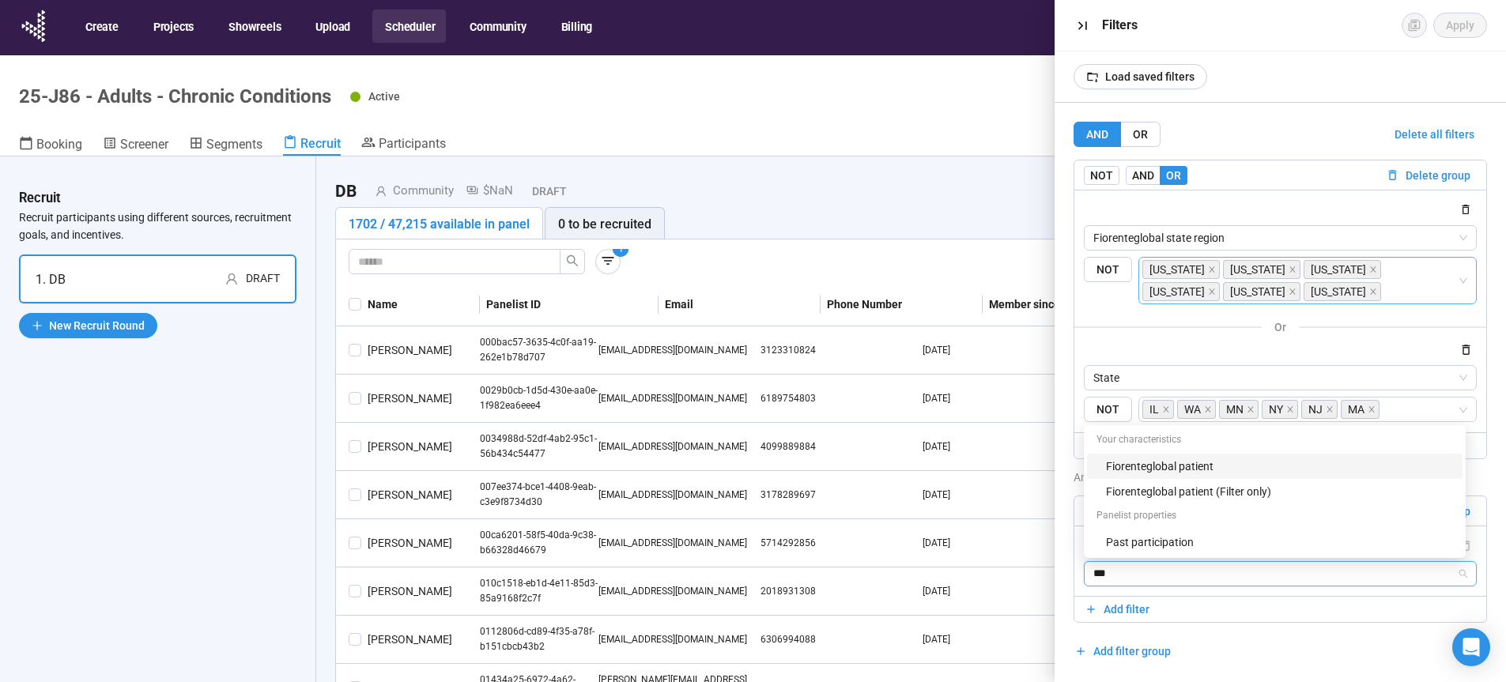
type input "****"
click at [1201, 465] on div "Fiorenteglobal patient" at bounding box center [1279, 466] width 347 height 17
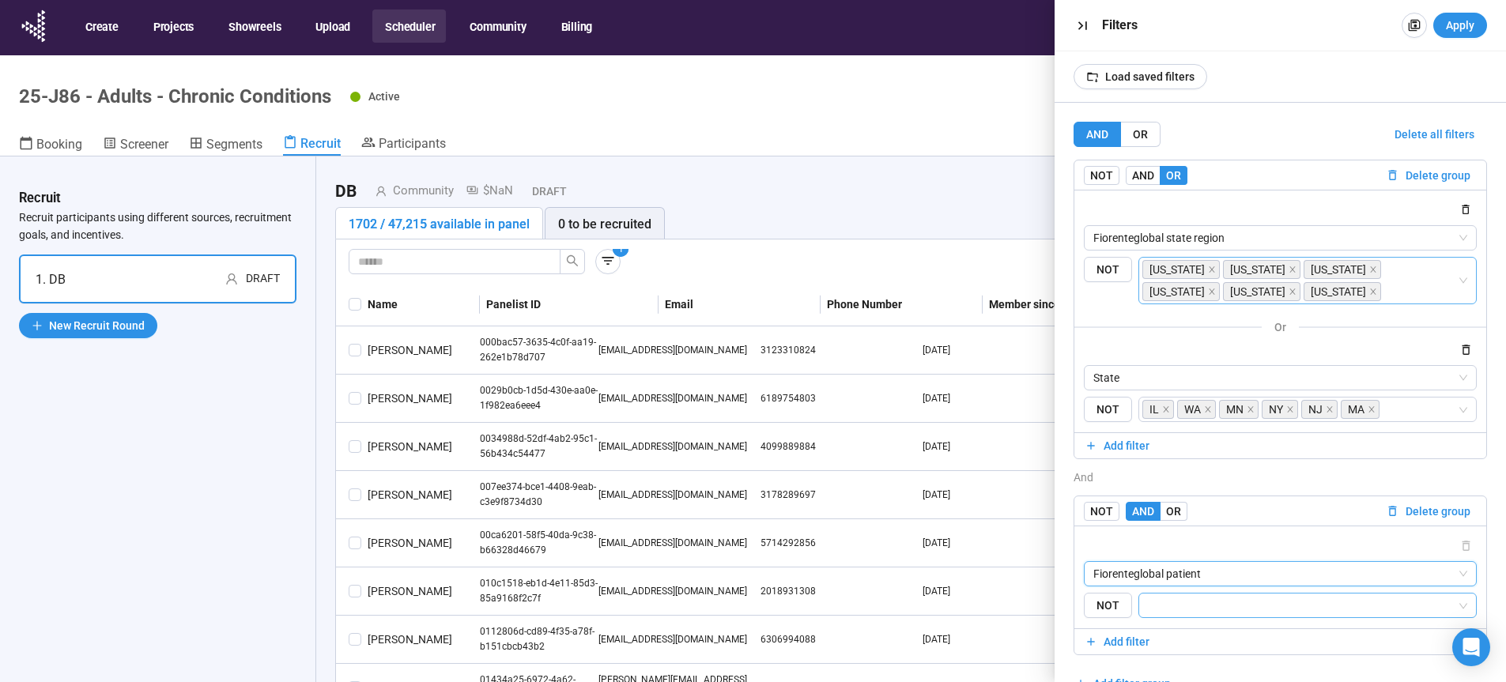
click at [1175, 609] on input "search" at bounding box center [1302, 605] width 309 height 19
type input "****"
click at [1191, 641] on div "High Cholesterol" at bounding box center [1300, 637] width 303 height 17
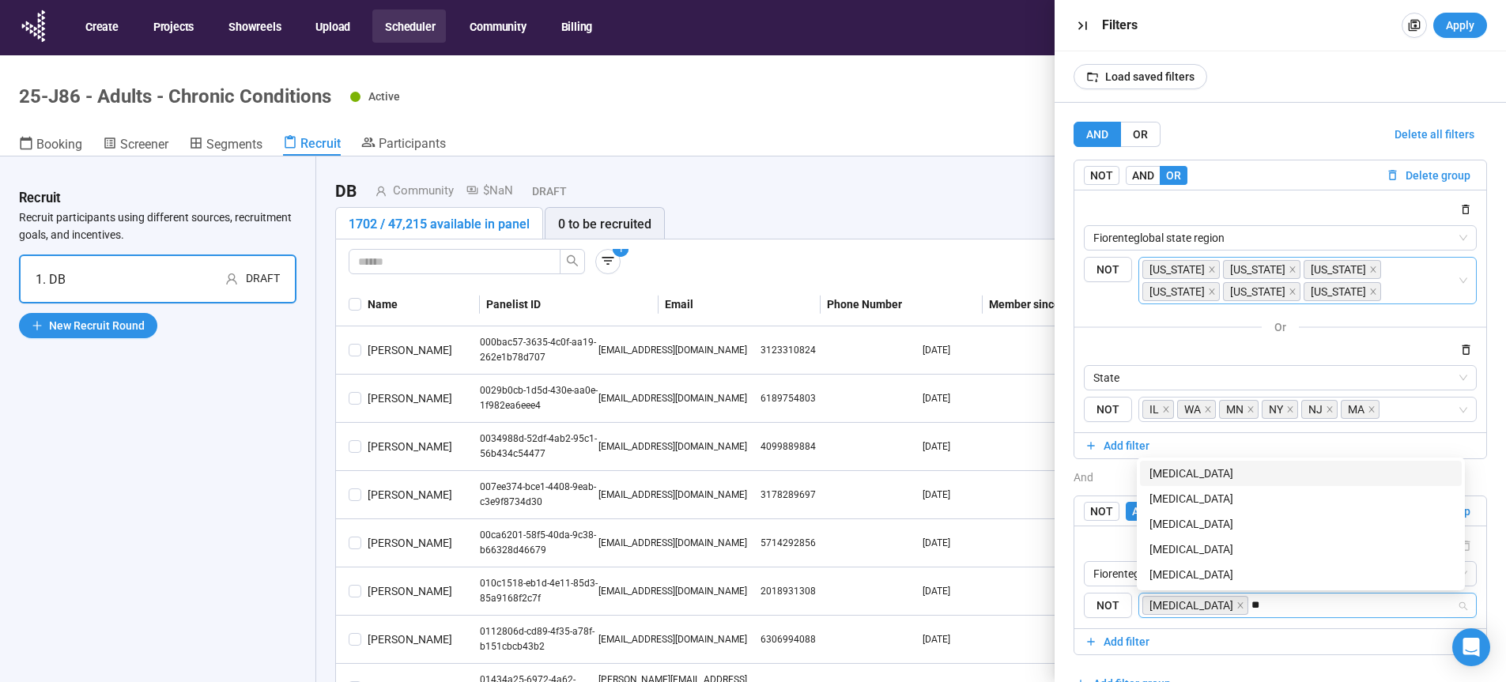
type input "***"
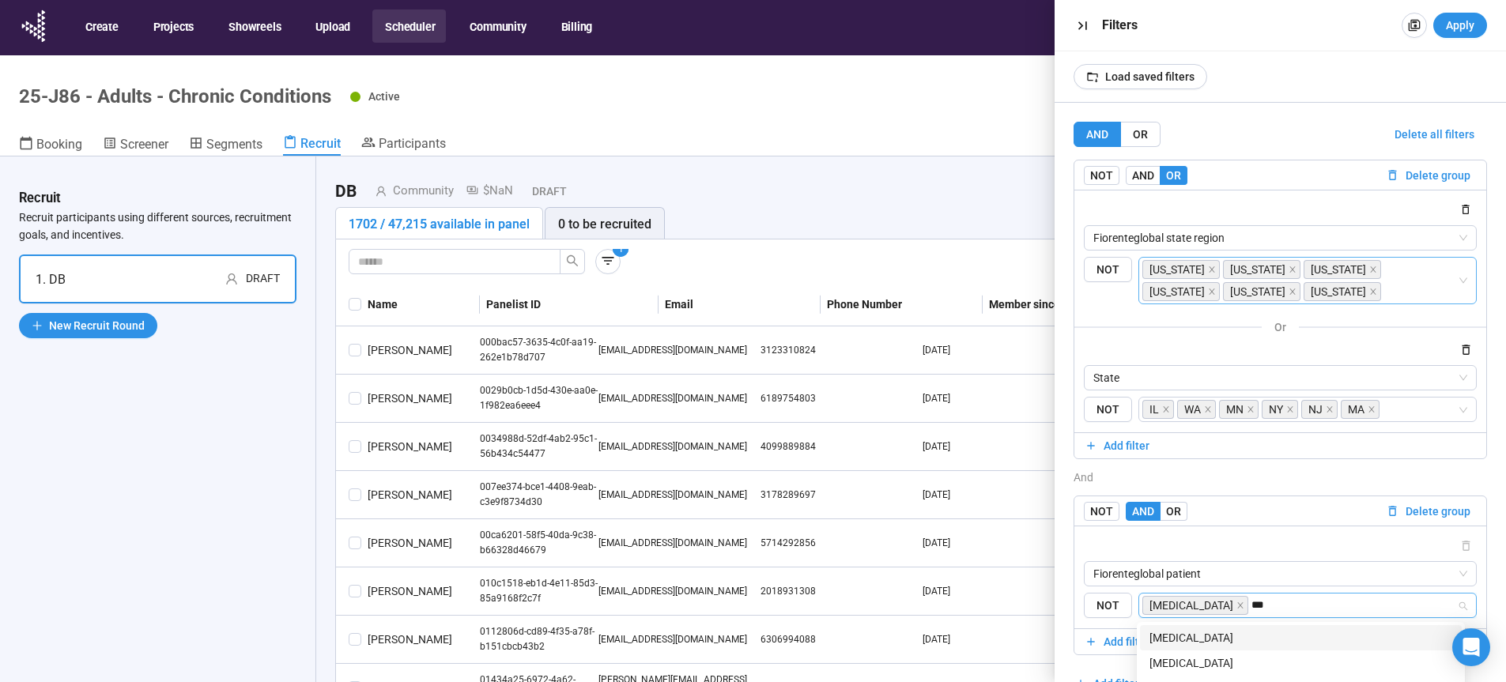
click at [1259, 635] on div "Hyperlipidaemia" at bounding box center [1300, 637] width 303 height 17
click at [1128, 547] on div at bounding box center [1281, 545] width 394 height 19
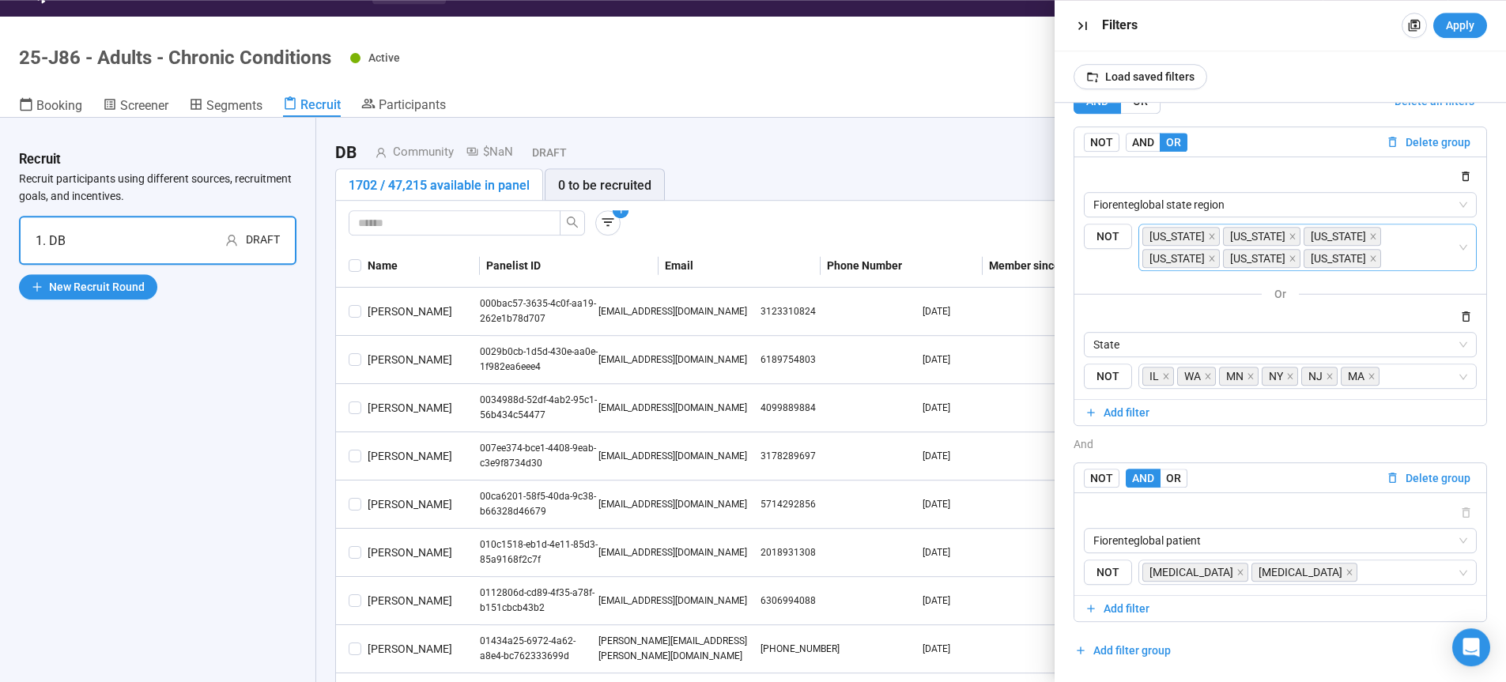
scroll to position [52, 0]
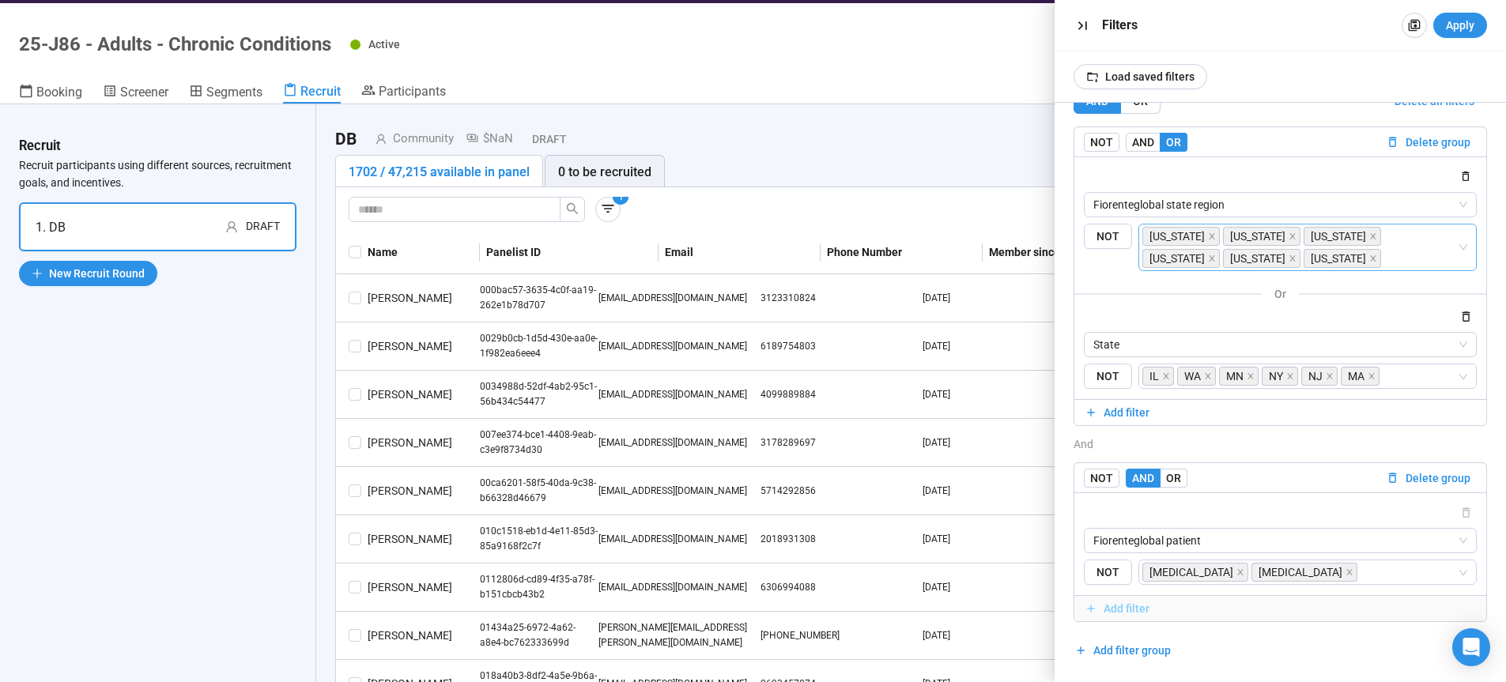
click at [1128, 610] on span "Add filter" at bounding box center [1126, 608] width 46 height 17
drag, startPoint x: 1167, startPoint y: 478, endPoint x: 1176, endPoint y: 481, distance: 9.8
click at [1167, 478] on span "OR" at bounding box center [1173, 477] width 15 height 13
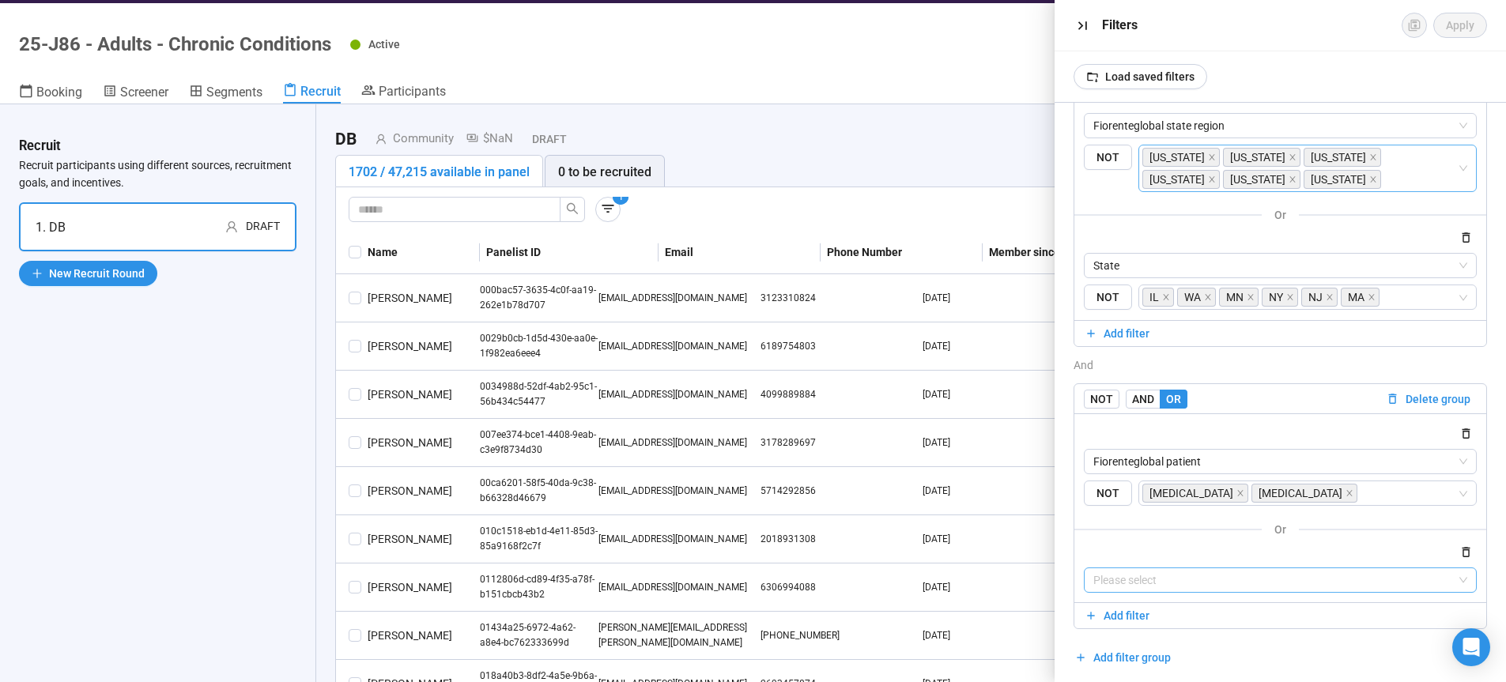
scroll to position [120, 0]
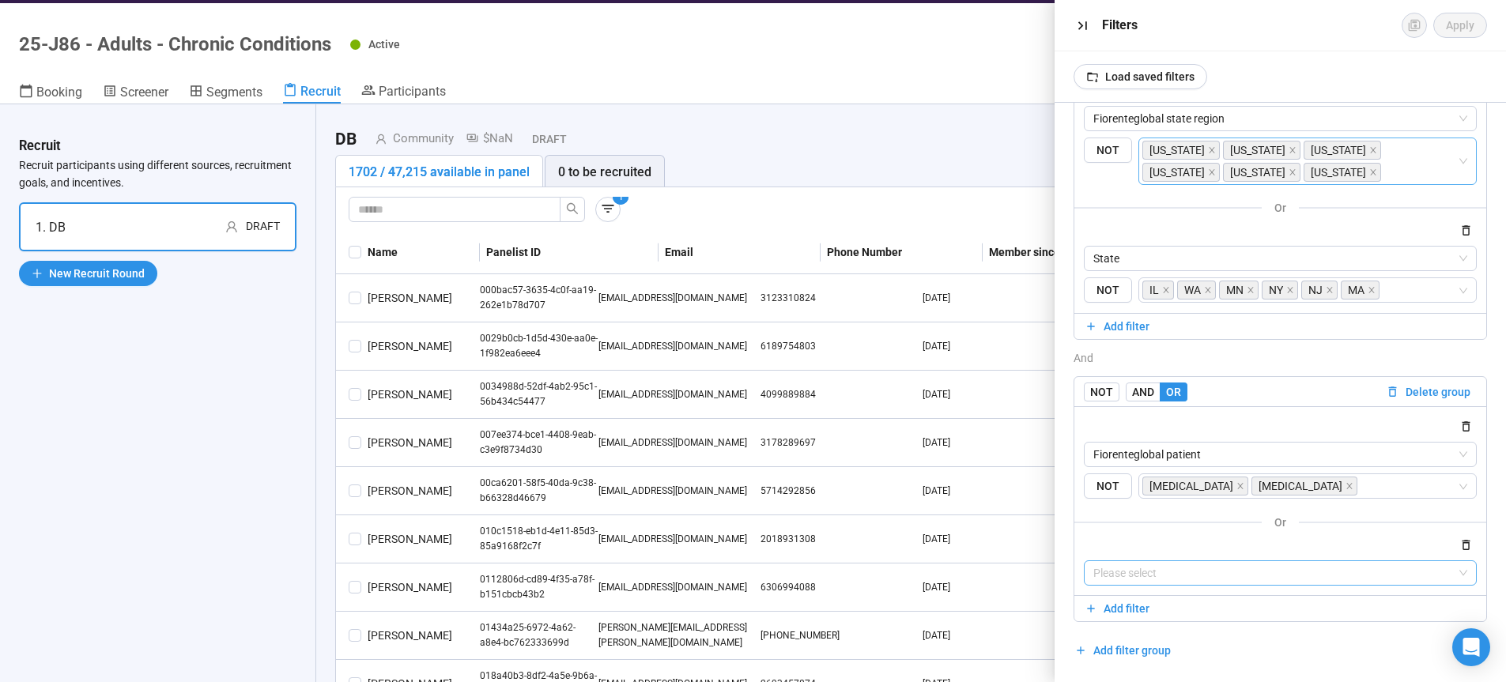
click at [1187, 571] on input "search" at bounding box center [1280, 573] width 375 height 24
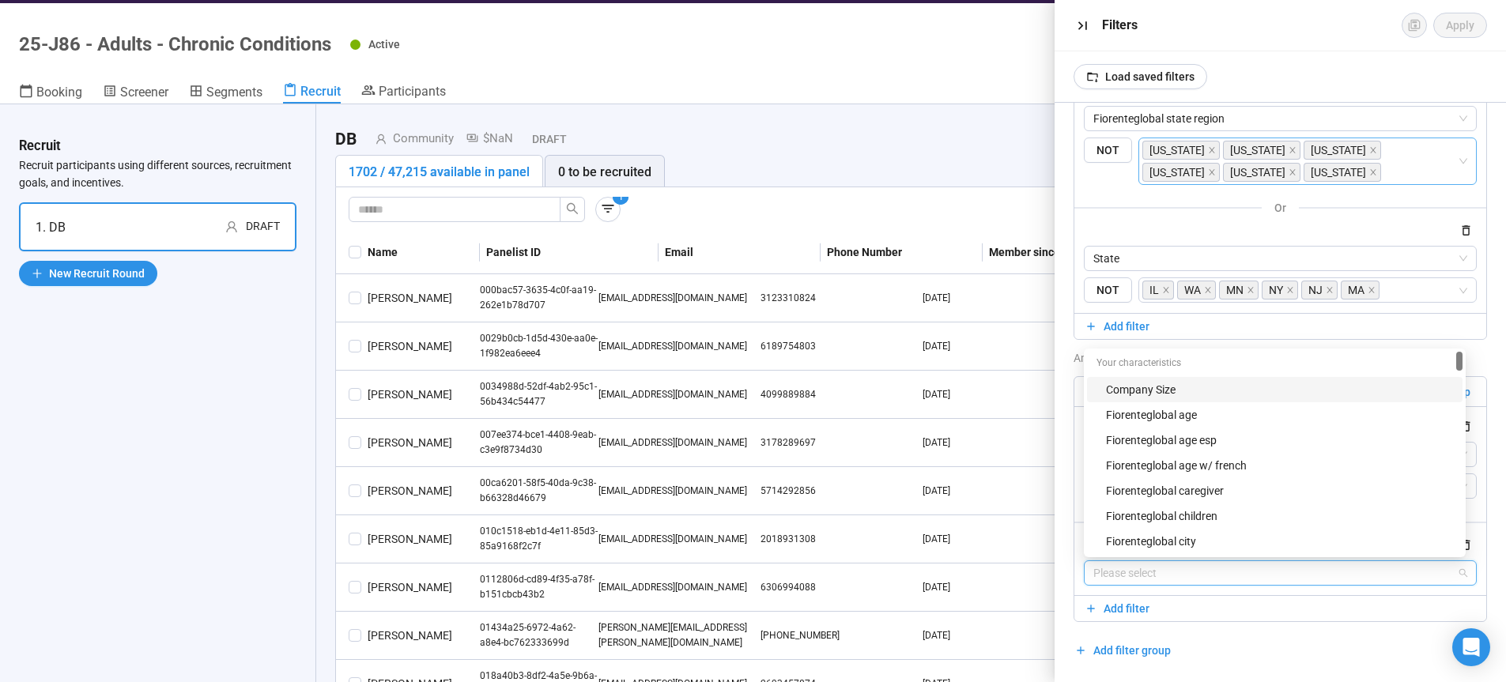
type input "*"
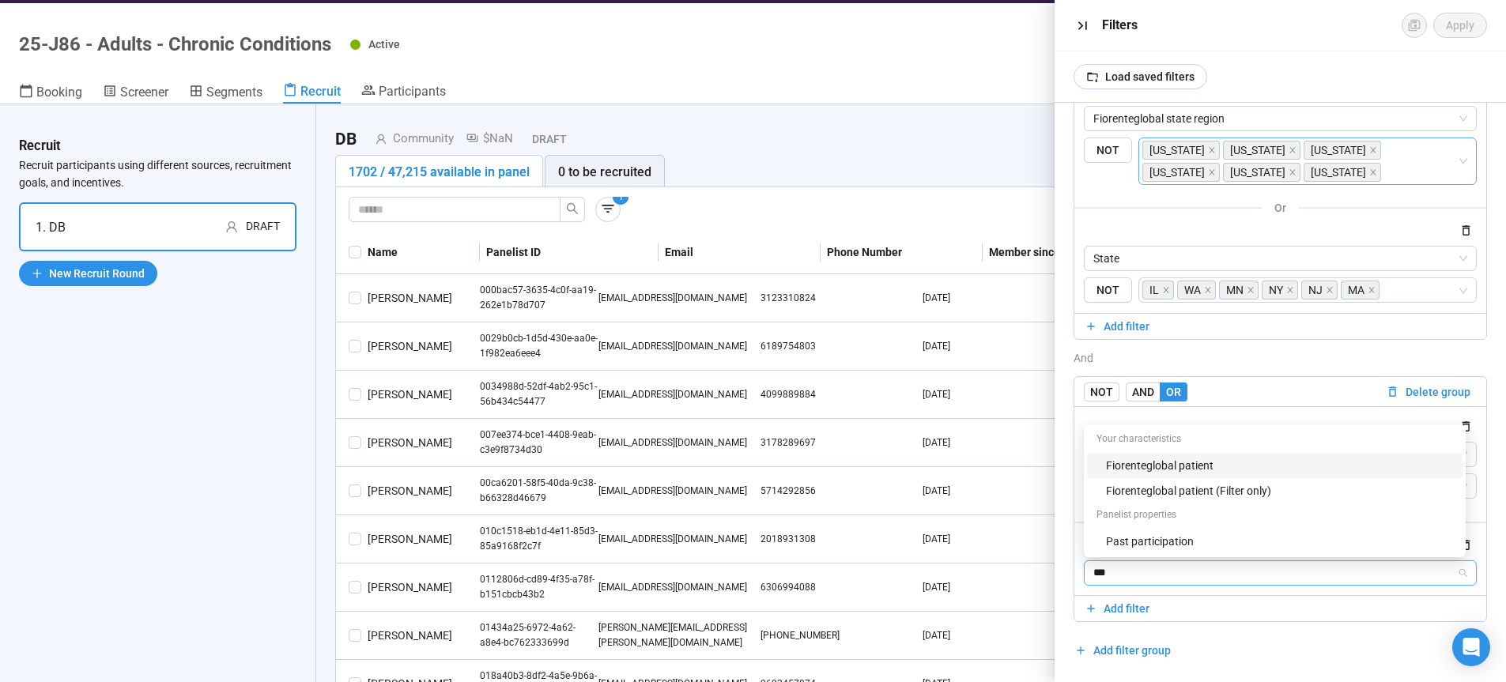
type input "****"
click at [1212, 488] on div "Fiorenteglobal patient (Filter only)" at bounding box center [1279, 490] width 347 height 17
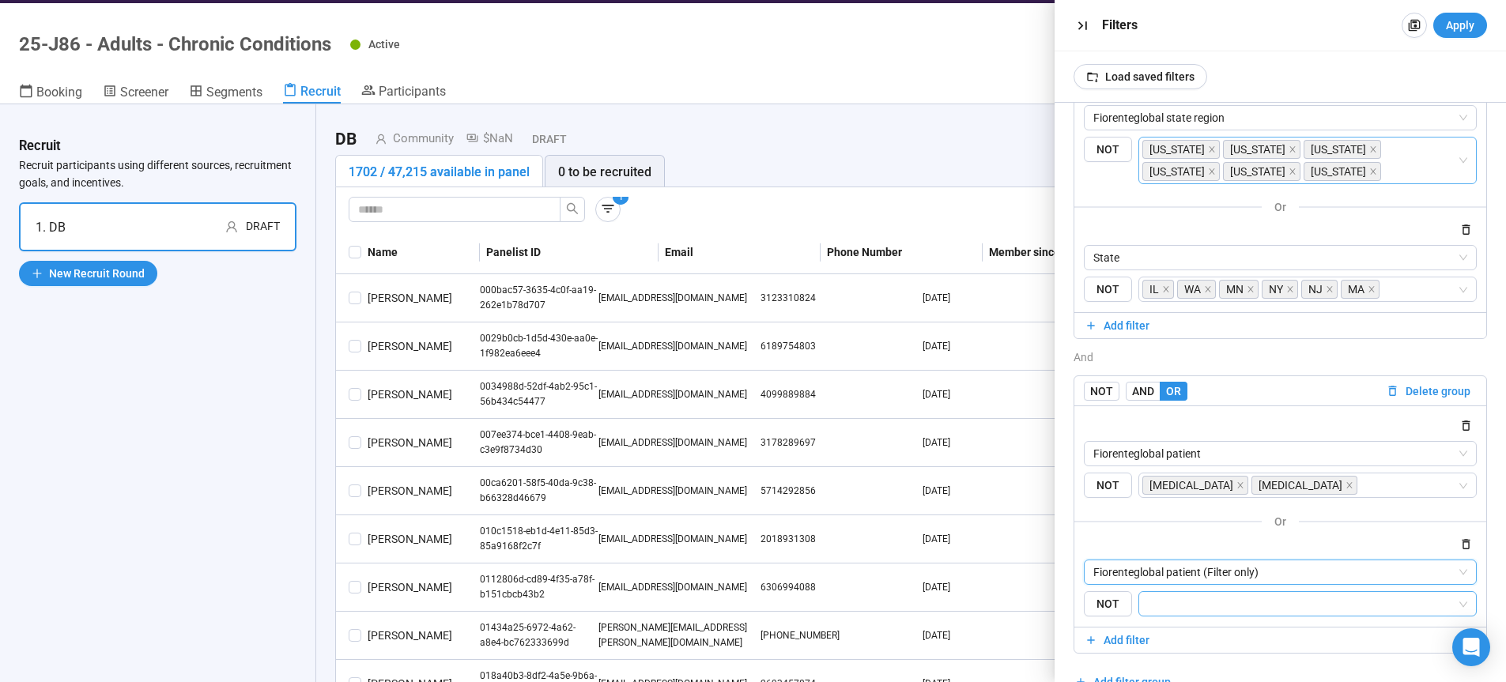
click at [1172, 616] on div at bounding box center [1307, 603] width 339 height 25
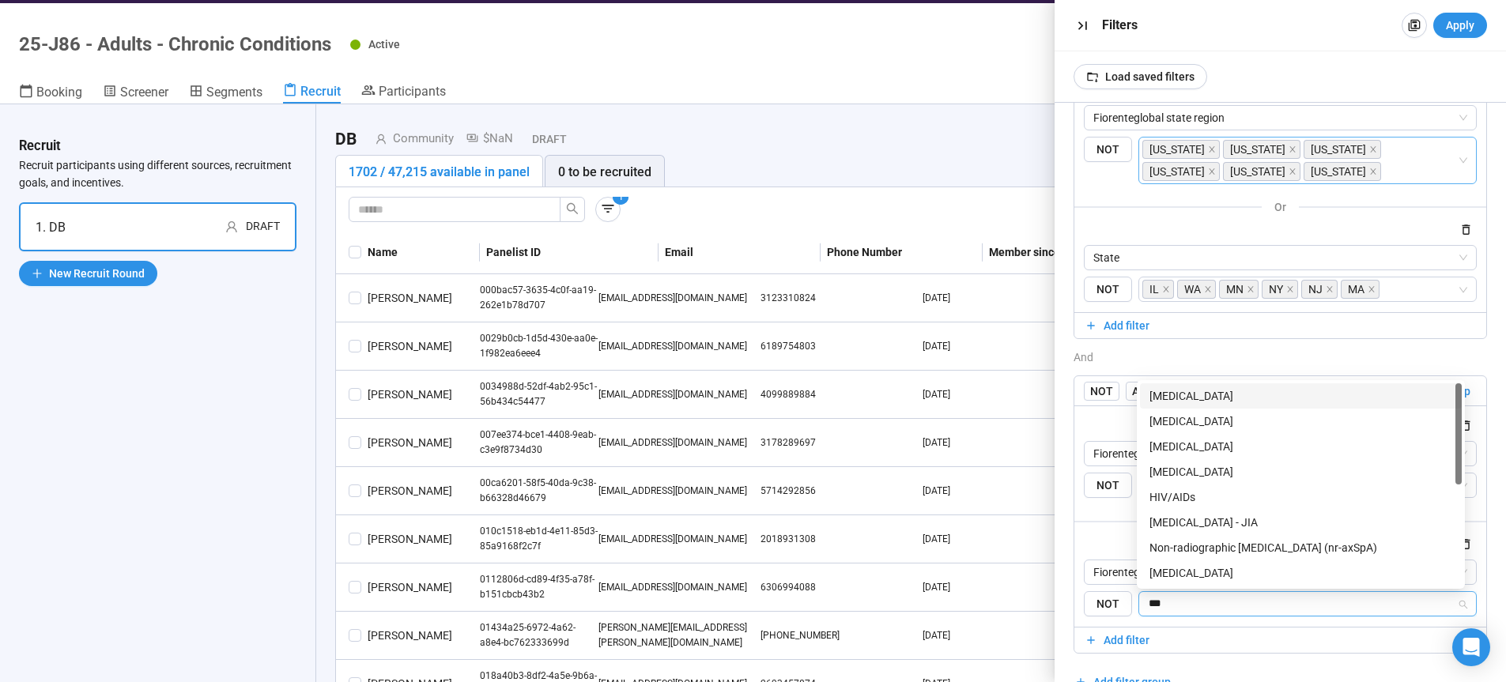
type input "****"
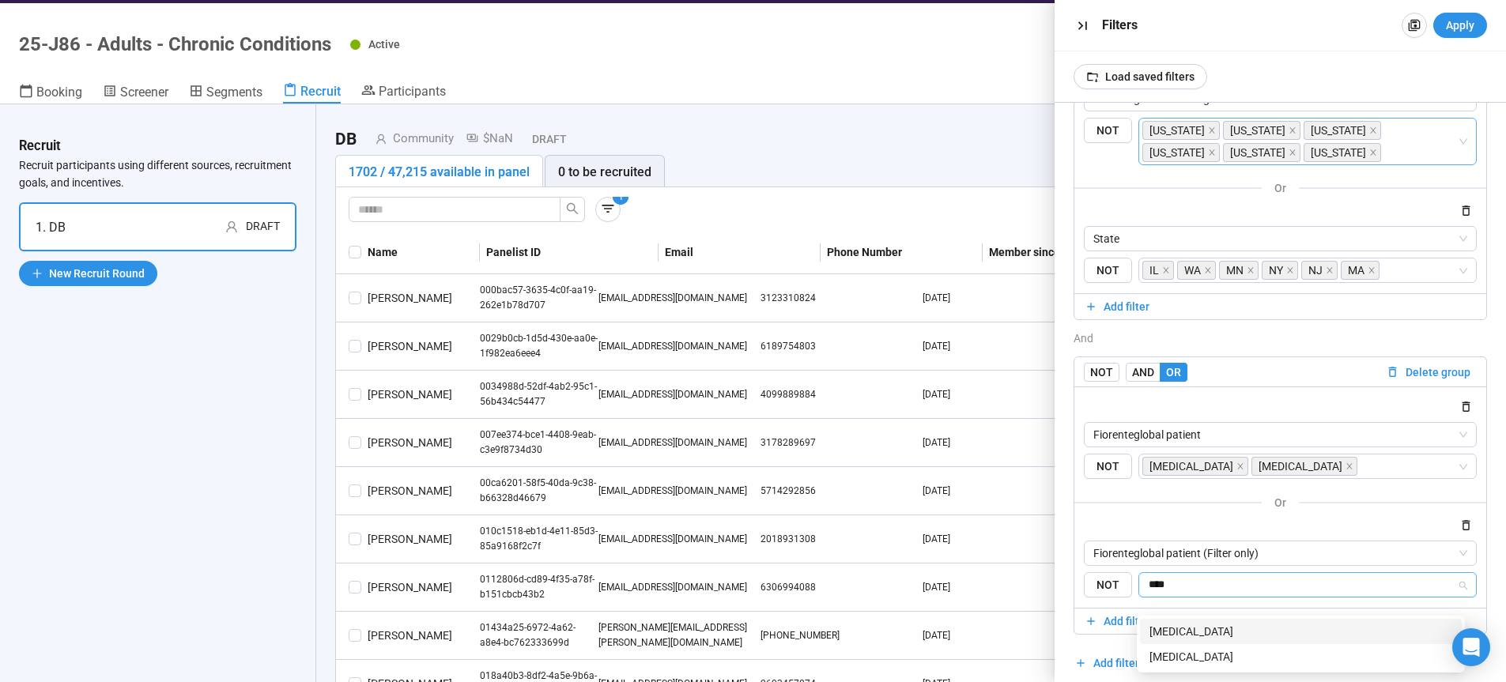
scroll to position [153, 0]
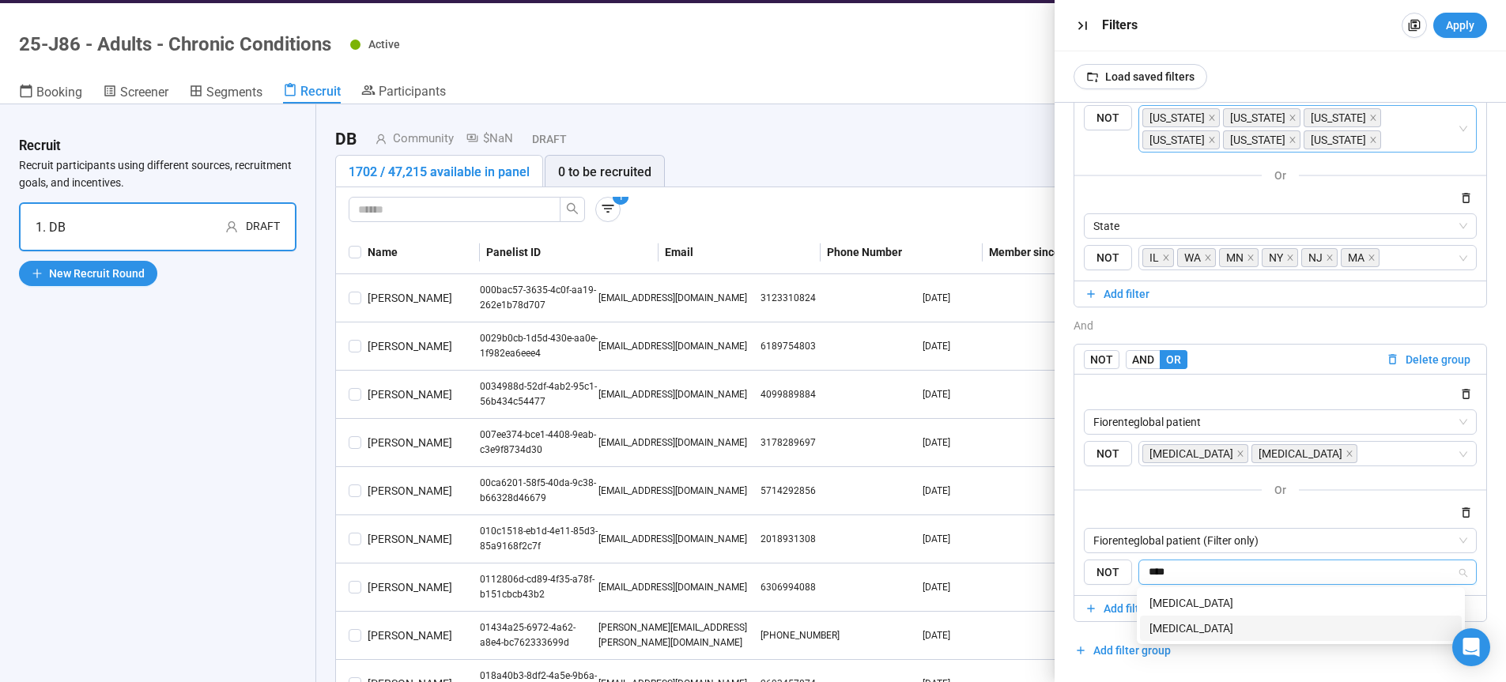
click at [1204, 630] on div "High Cholesterol" at bounding box center [1300, 628] width 303 height 17
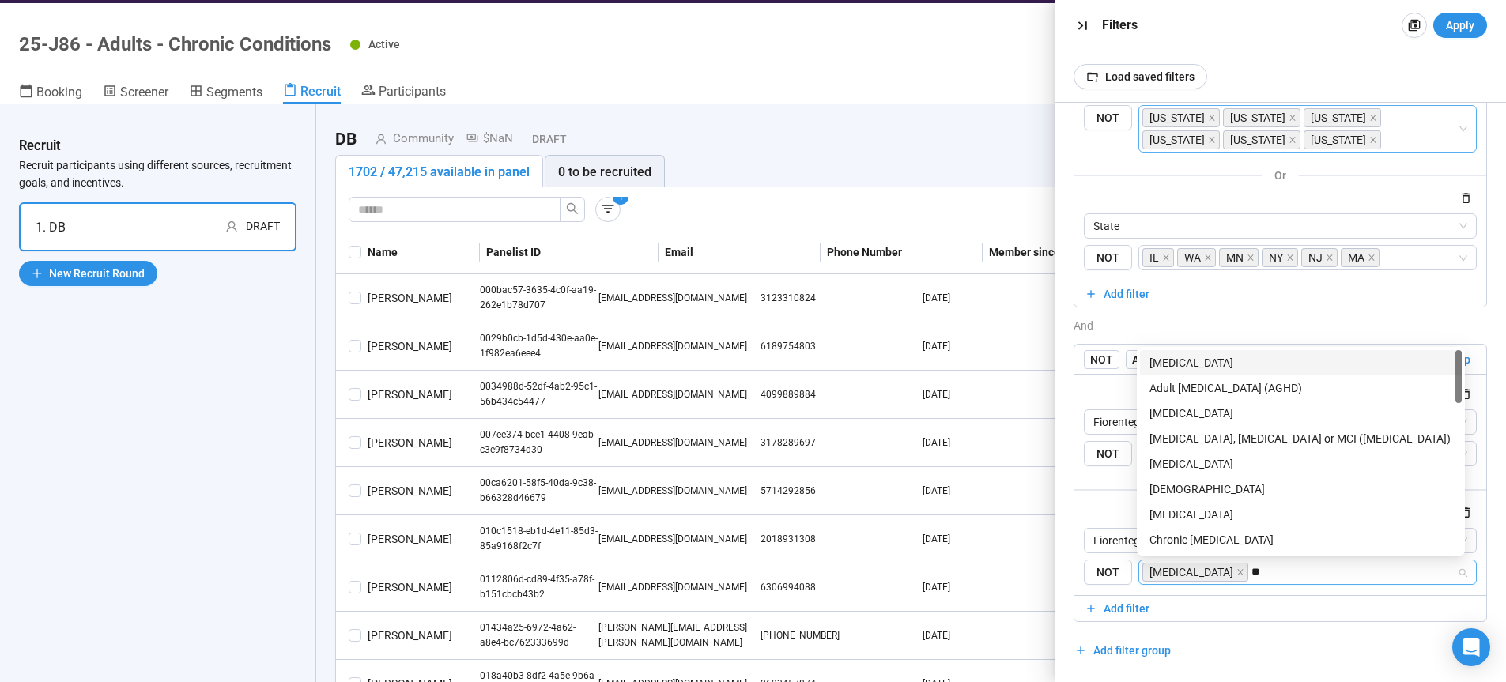
type input "***"
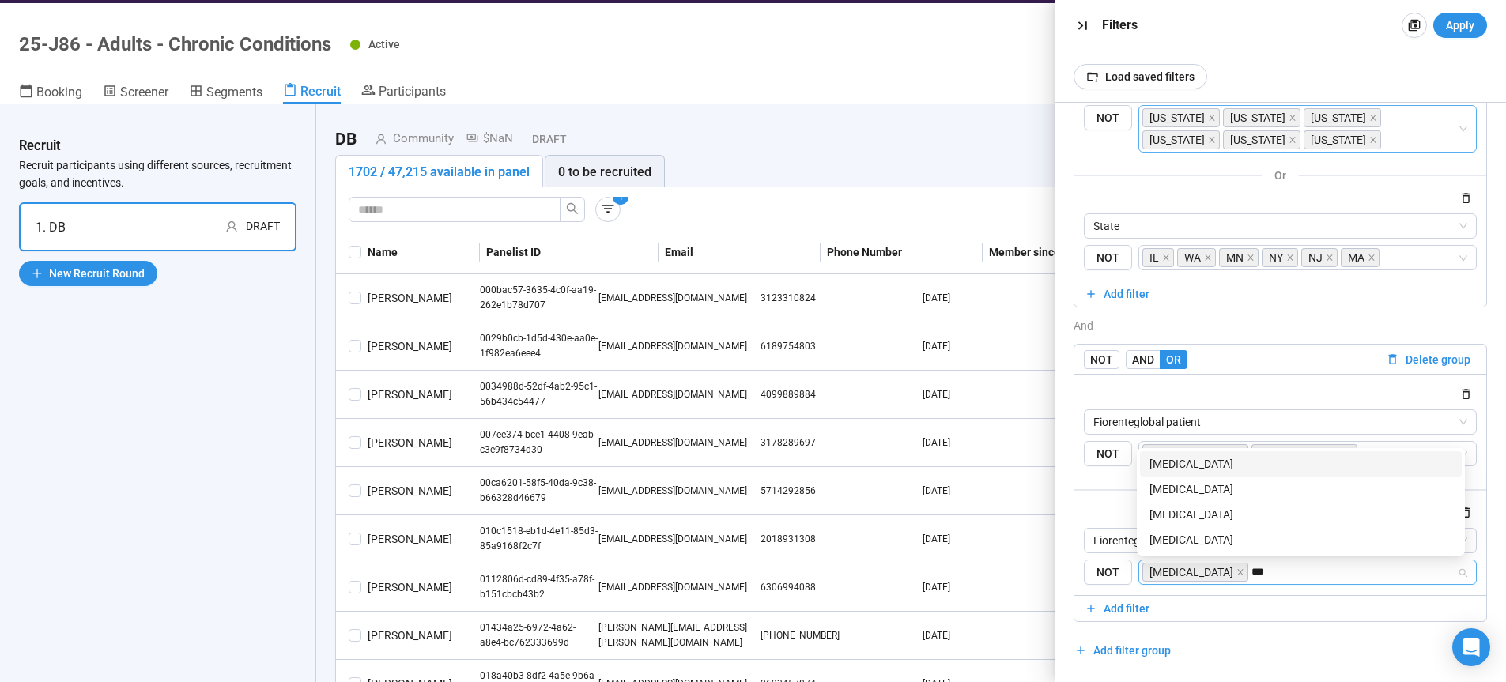
click at [1223, 462] on div "Hyperlipidaemia" at bounding box center [1300, 463] width 303 height 17
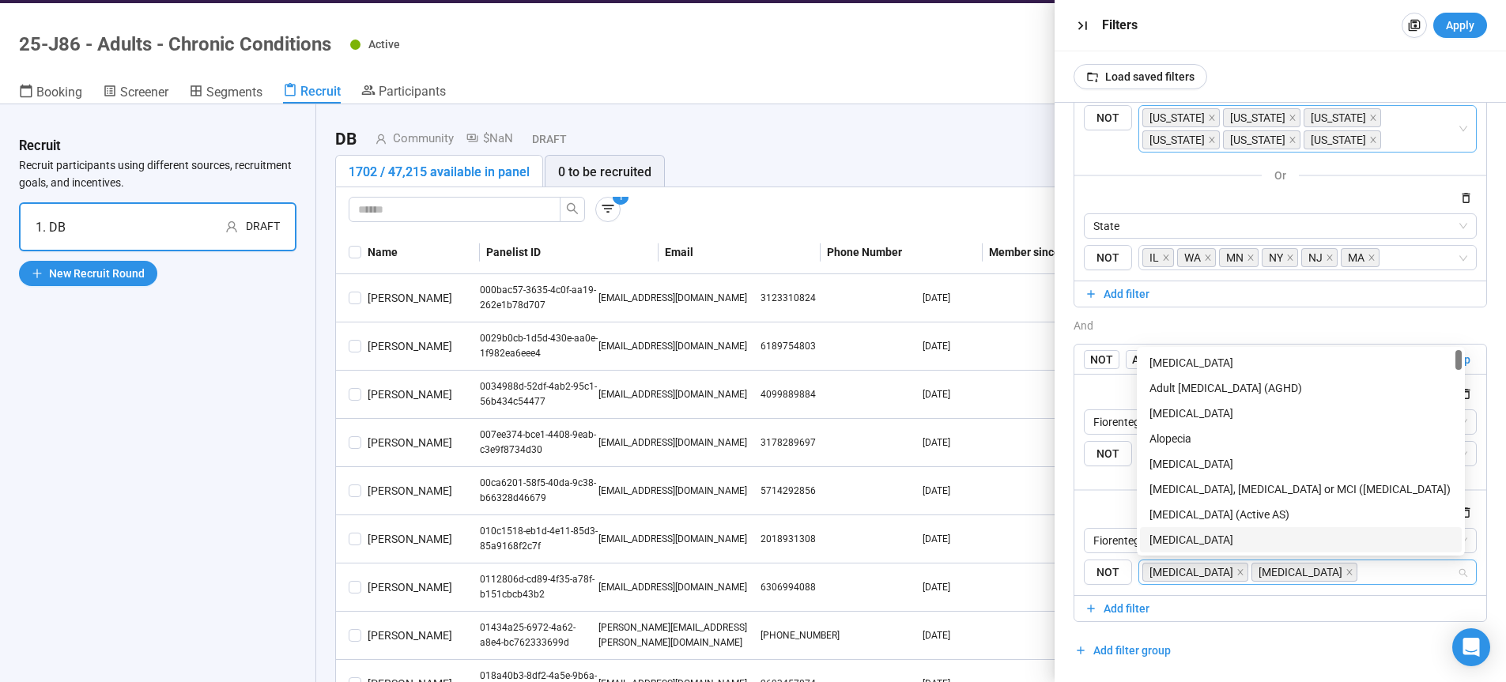
click at [1348, 661] on div "AND OR Delete all filters NOT AND OR Delete group Fiorenteglobal state region {…" at bounding box center [1280, 316] width 414 height 693
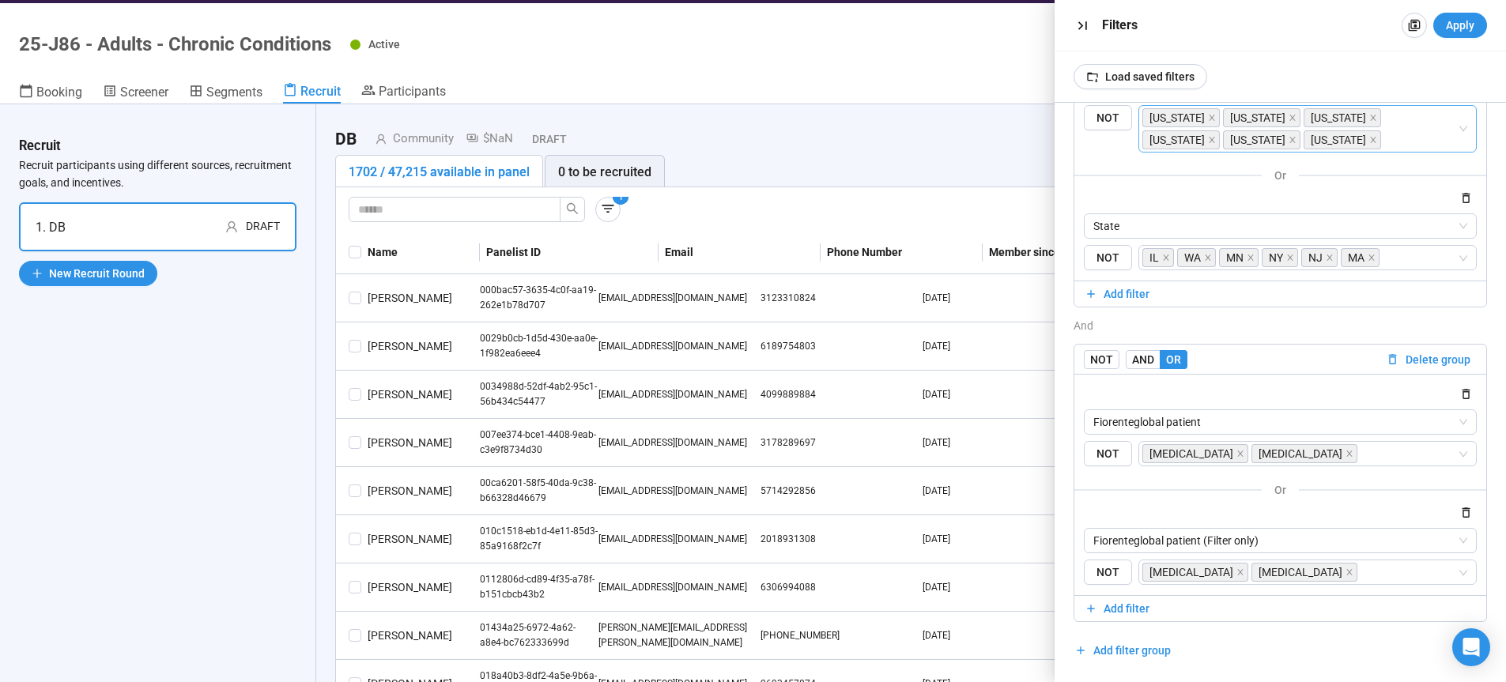
scroll to position [6, 0]
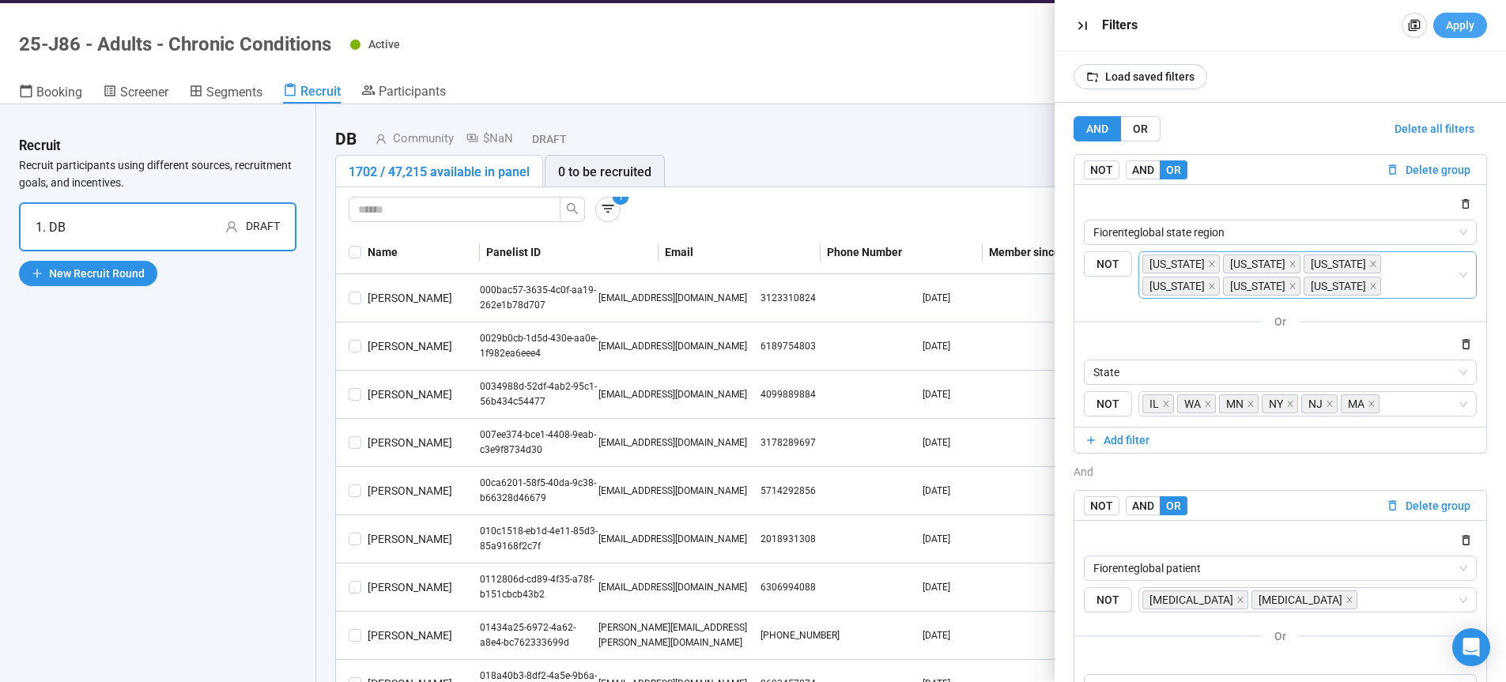
click at [1471, 24] on span "Apply" at bounding box center [1460, 25] width 28 height 17
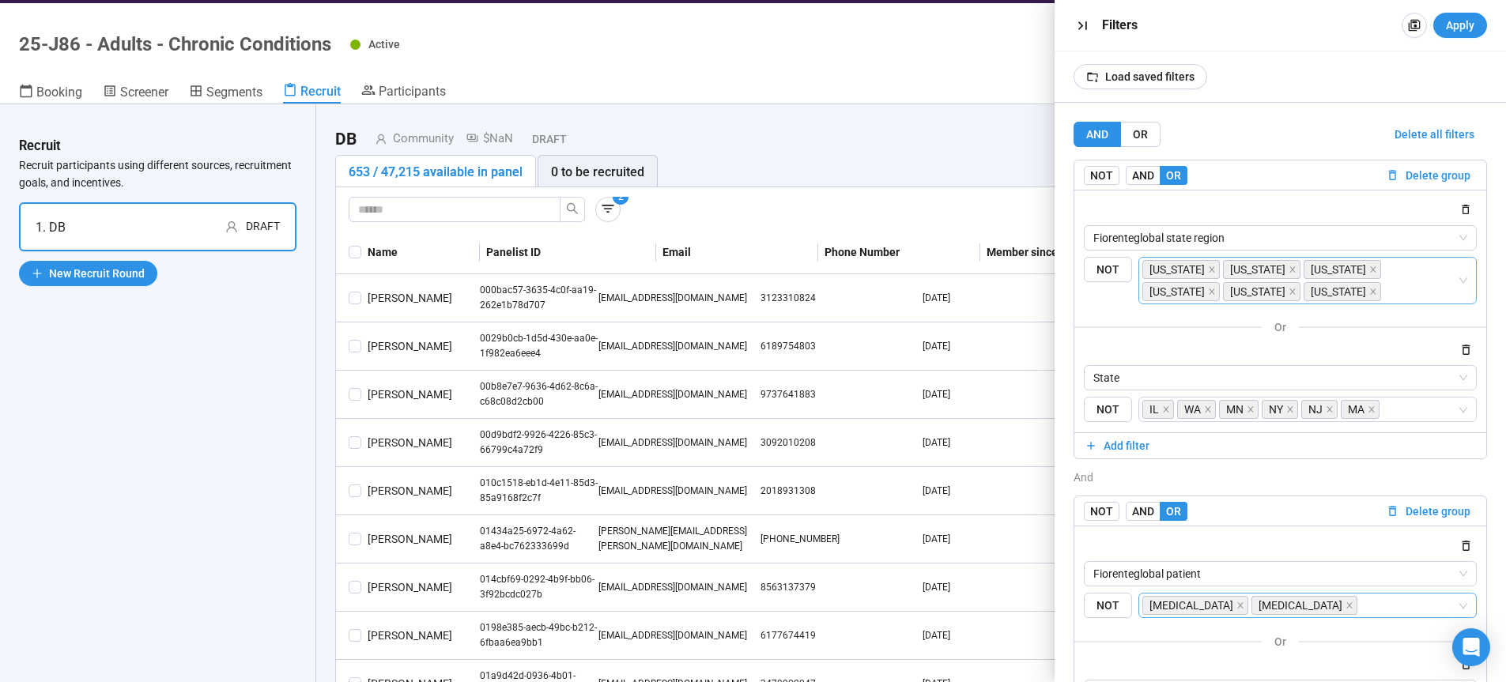
scroll to position [81, 0]
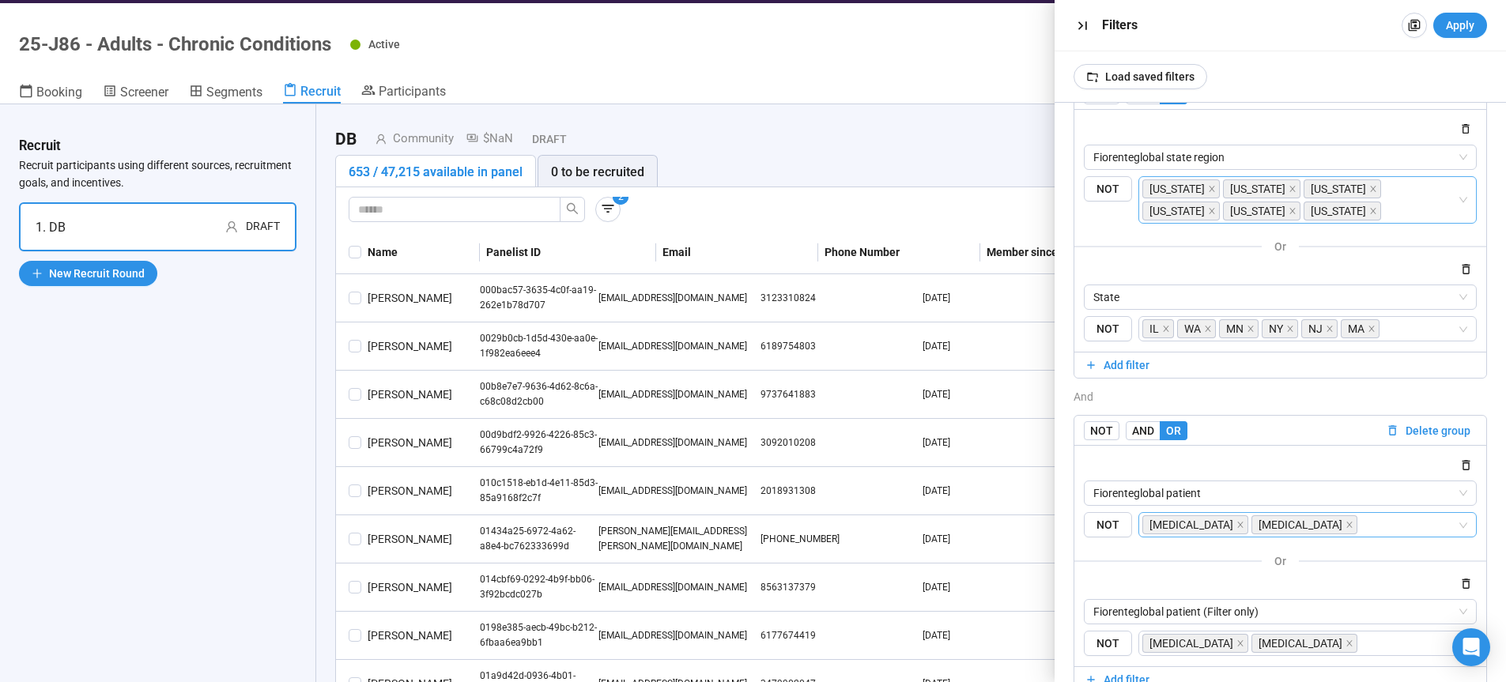
click at [1401, 524] on input "search" at bounding box center [1408, 524] width 97 height 19
type input "***"
click at [1252, 555] on div "Obesity" at bounding box center [1300, 557] width 303 height 17
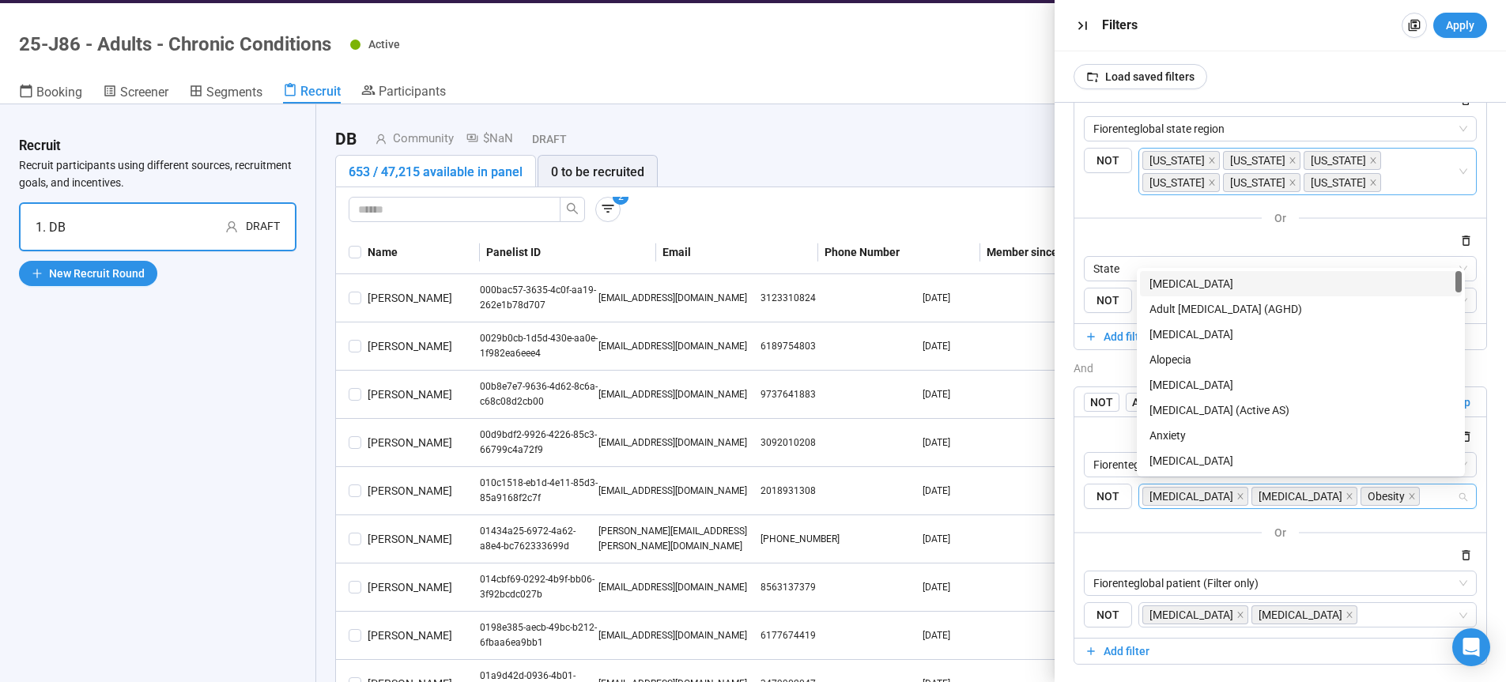
scroll to position [121, 0]
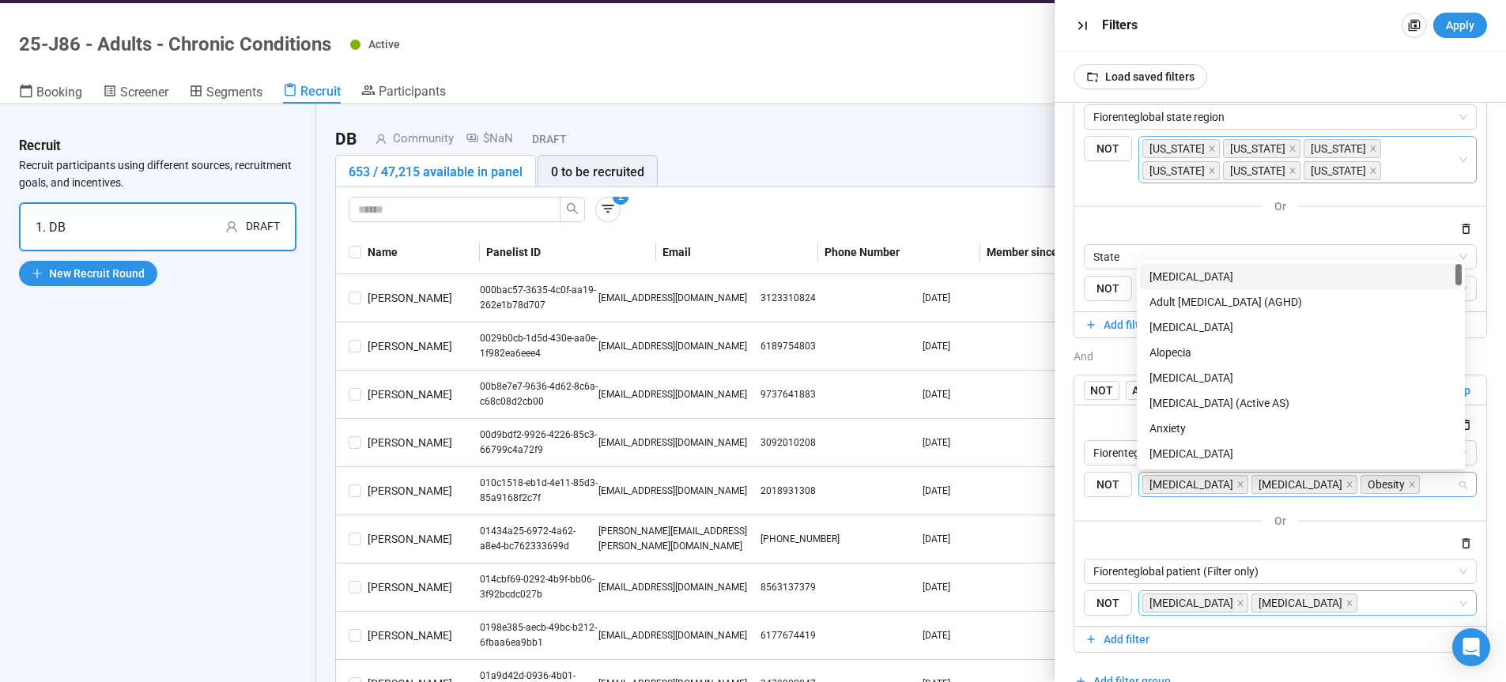
click at [1395, 601] on input "search" at bounding box center [1408, 603] width 97 height 19
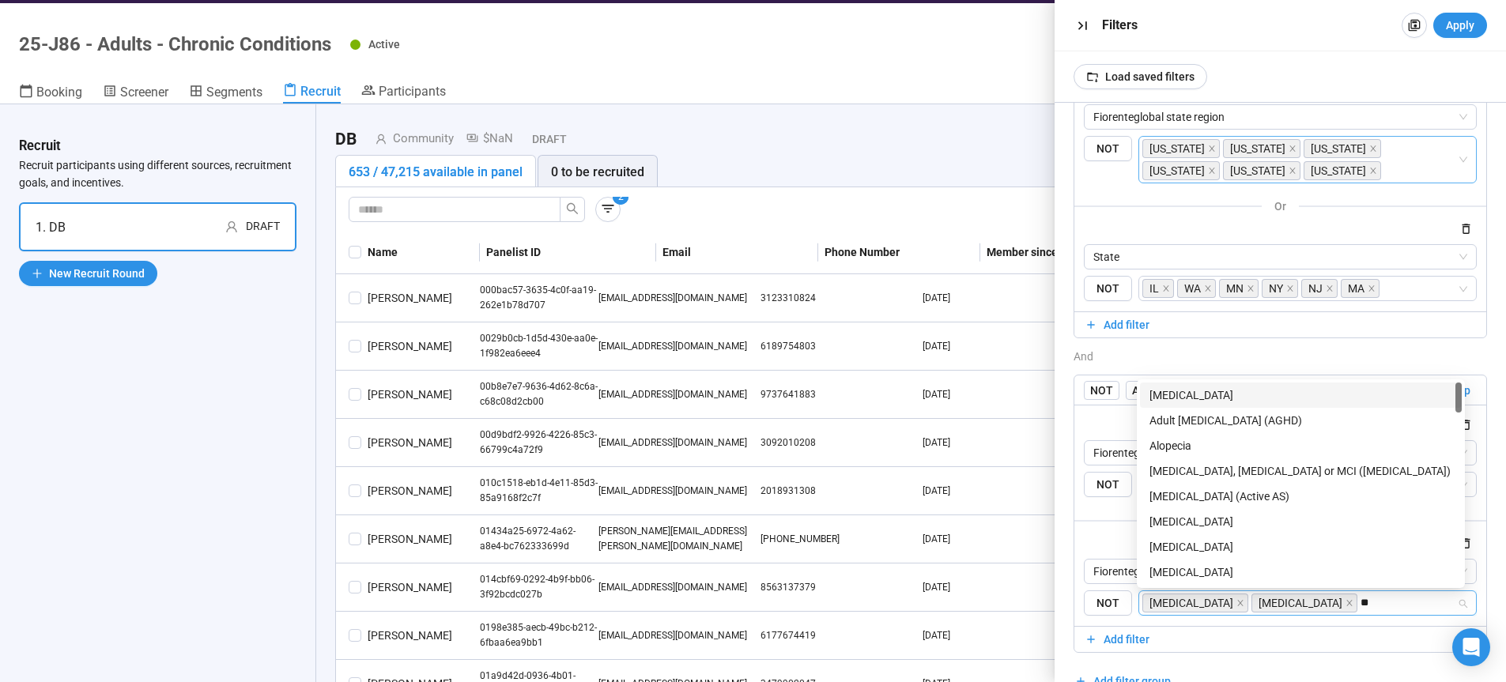
type input "***"
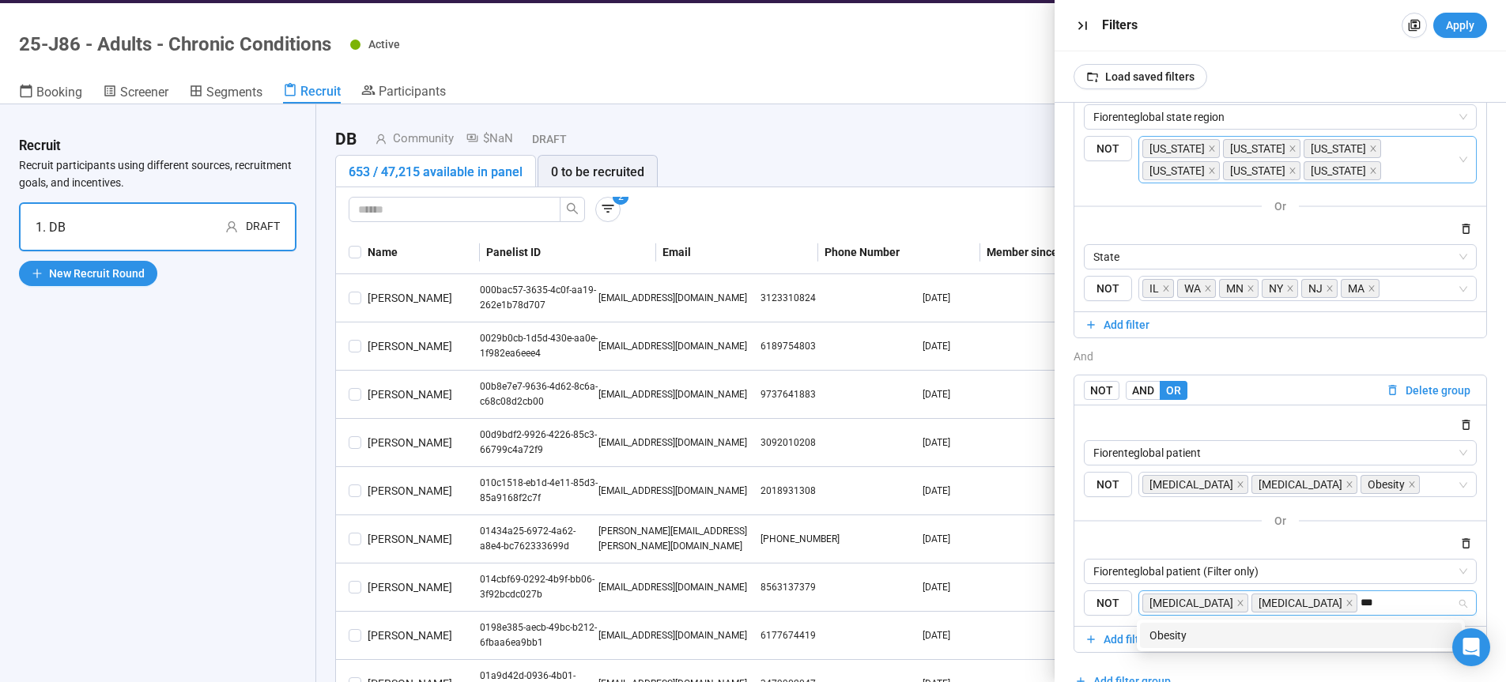
click at [1315, 624] on div "Obesity" at bounding box center [1301, 635] width 322 height 25
click at [1458, 28] on span "Apply" at bounding box center [1460, 25] width 28 height 17
click at [1426, 492] on input "search" at bounding box center [1440, 484] width 35 height 19
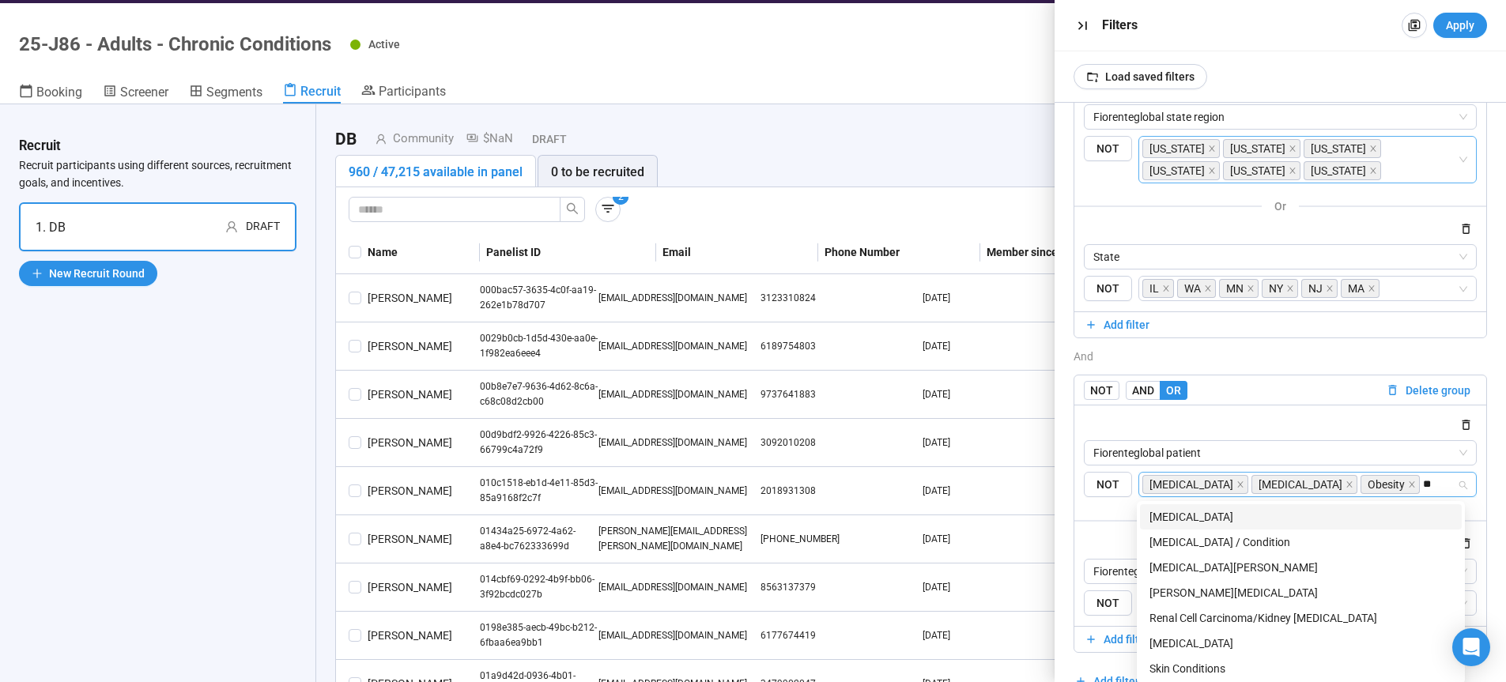
type input "***"
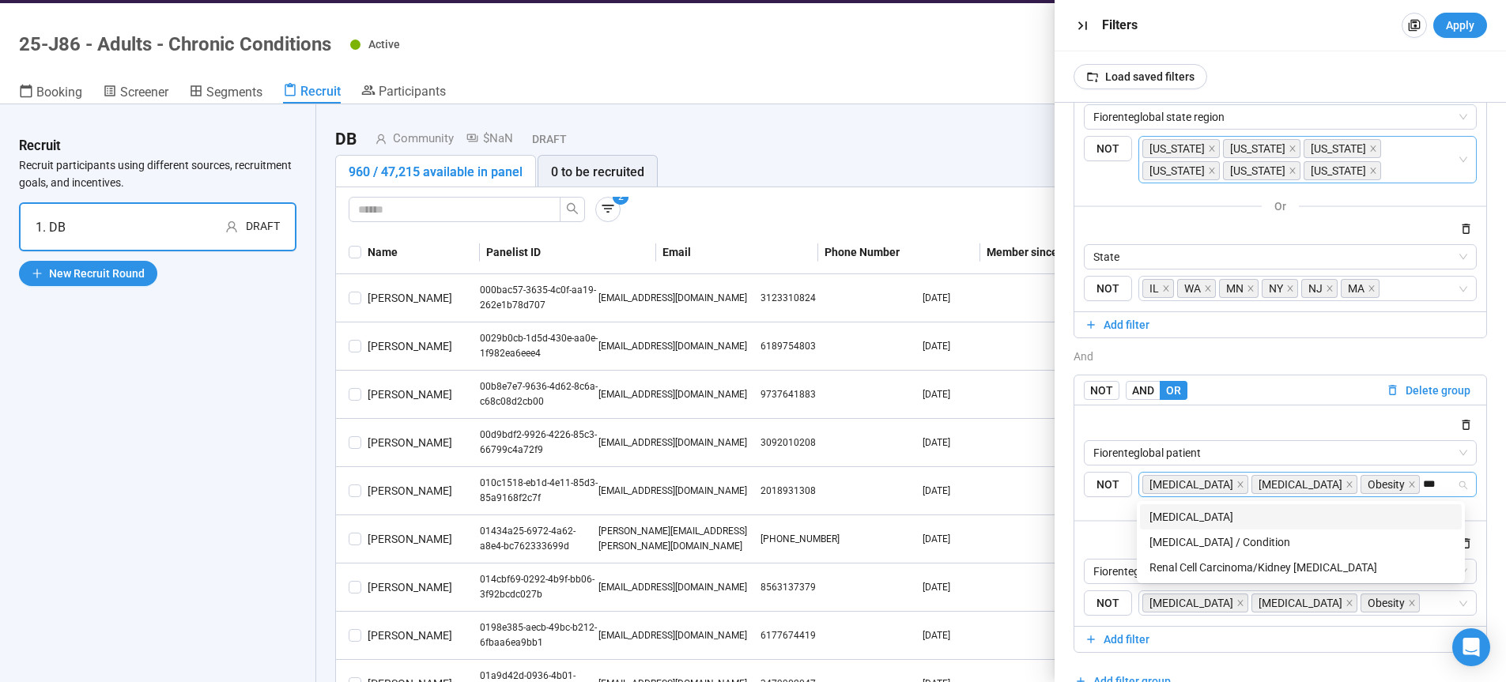
click at [1292, 522] on div "Chronic Kidney Disease" at bounding box center [1300, 516] width 303 height 17
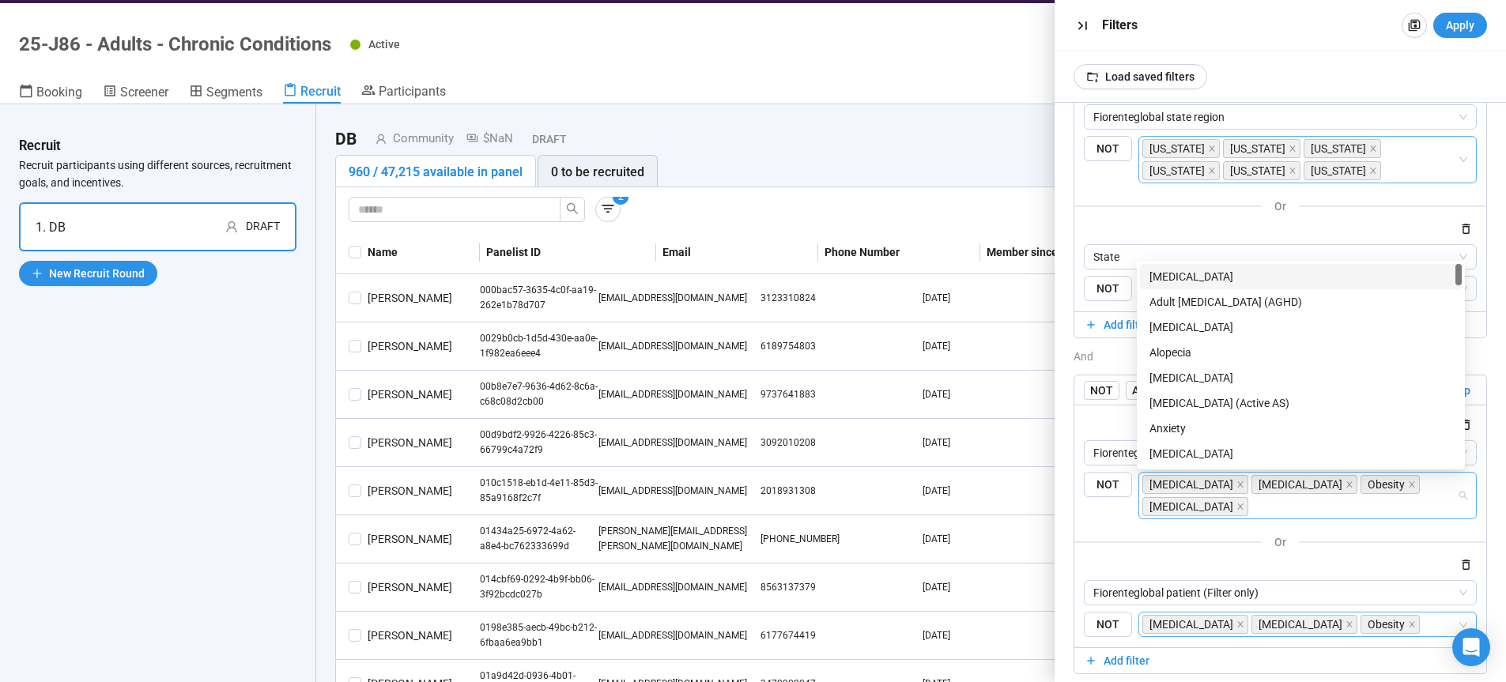
click at [1431, 629] on input "search" at bounding box center [1440, 624] width 35 height 19
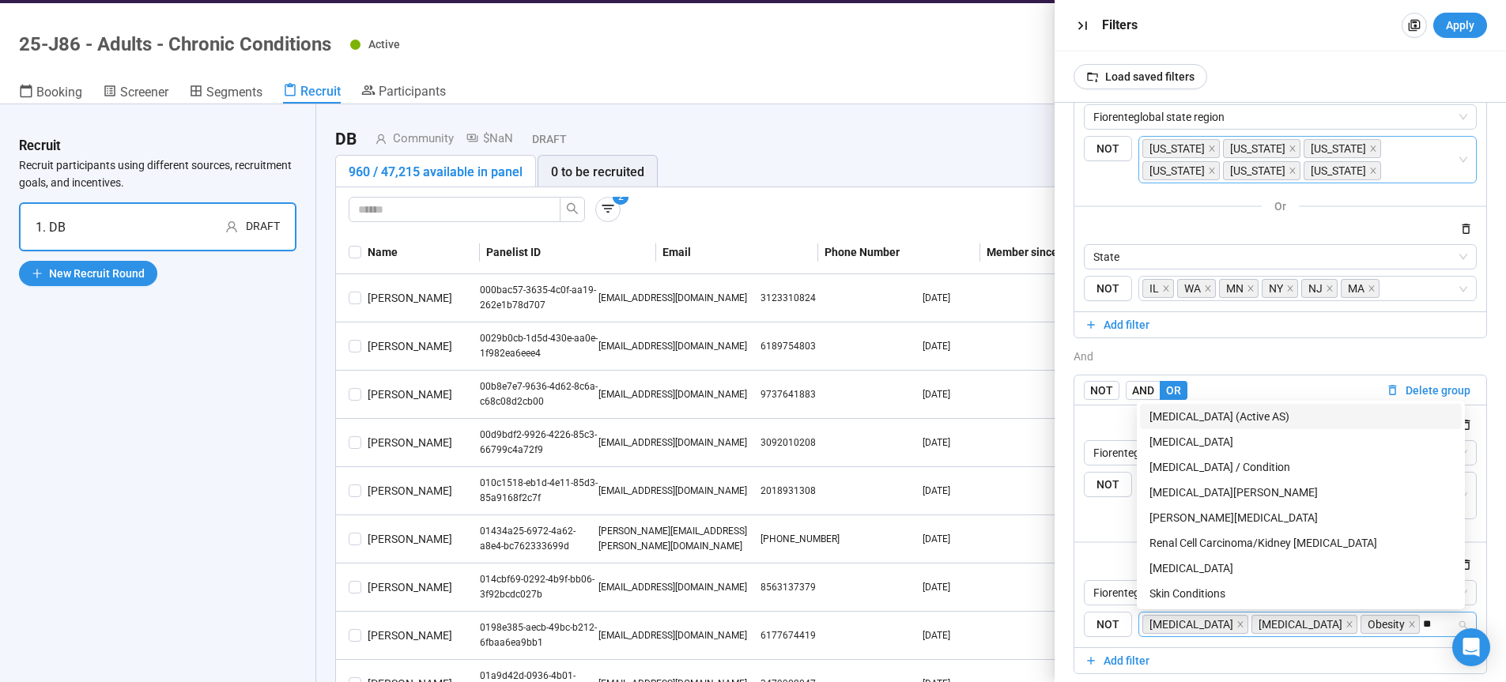
type input "***"
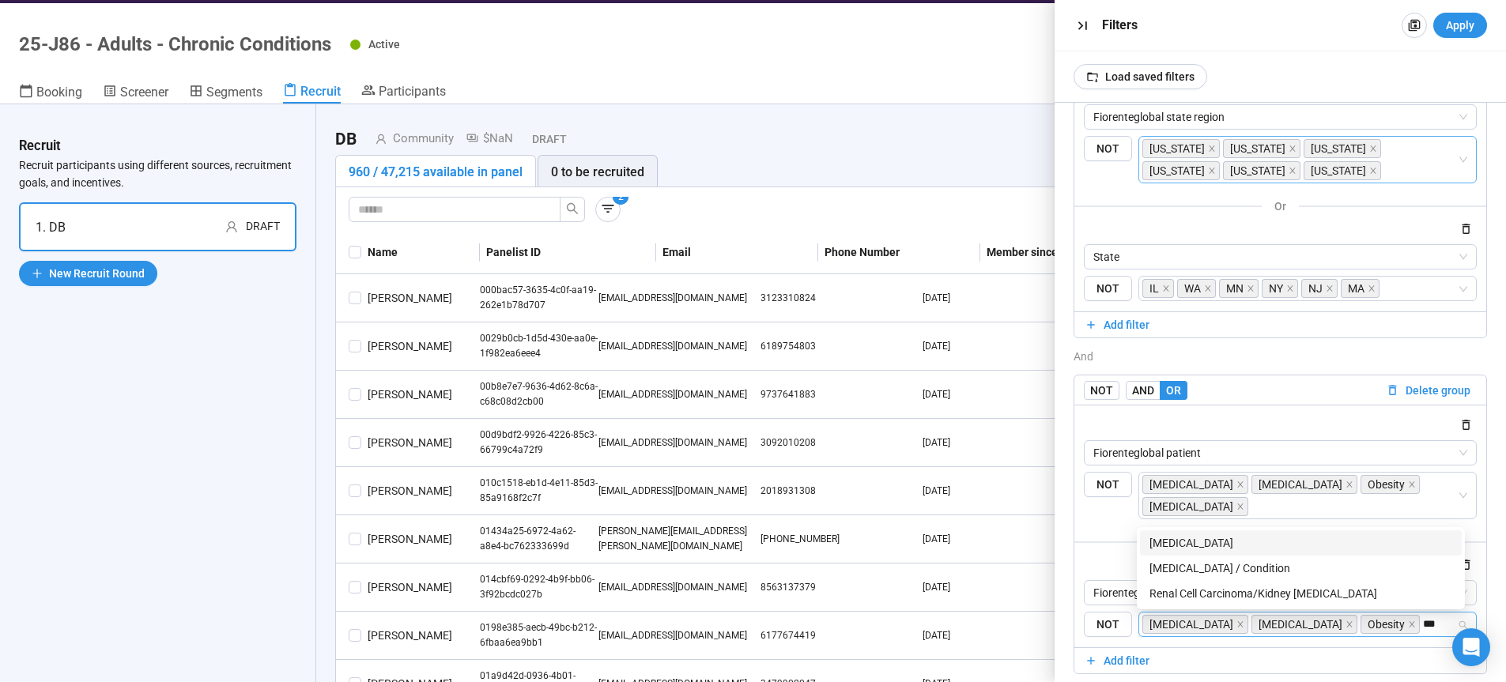
click at [1246, 545] on div "Chronic Kidney Disease" at bounding box center [1300, 542] width 303 height 17
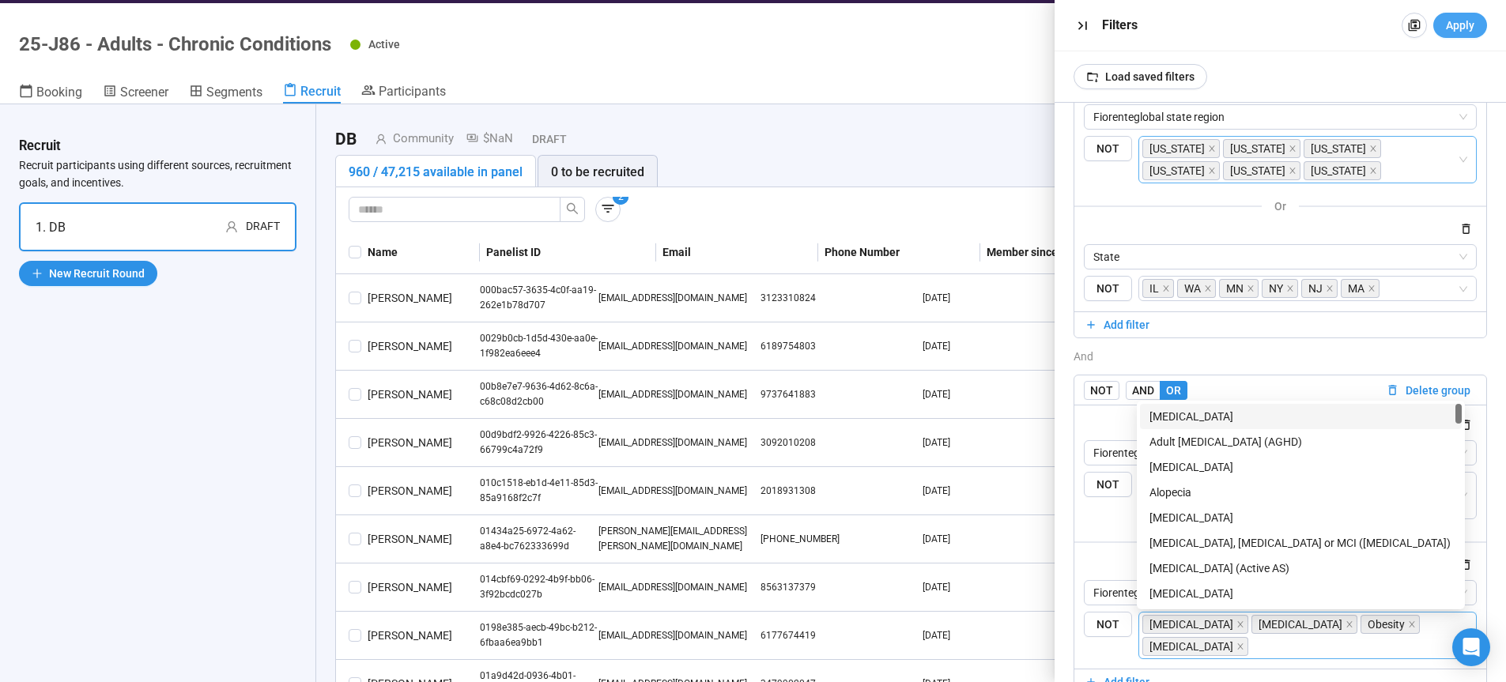
click at [1467, 21] on span "Apply" at bounding box center [1460, 25] width 28 height 17
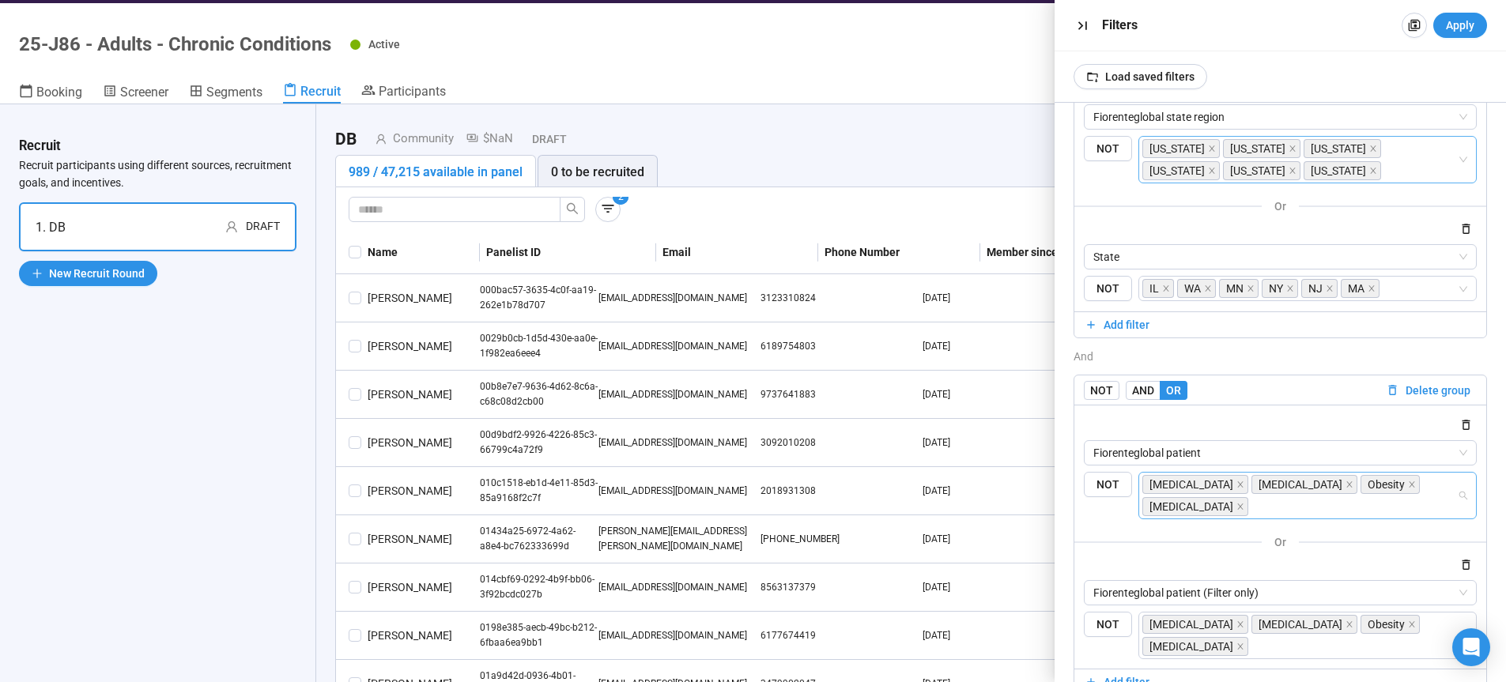
click at [1326, 509] on input "search" at bounding box center [1354, 506] width 206 height 19
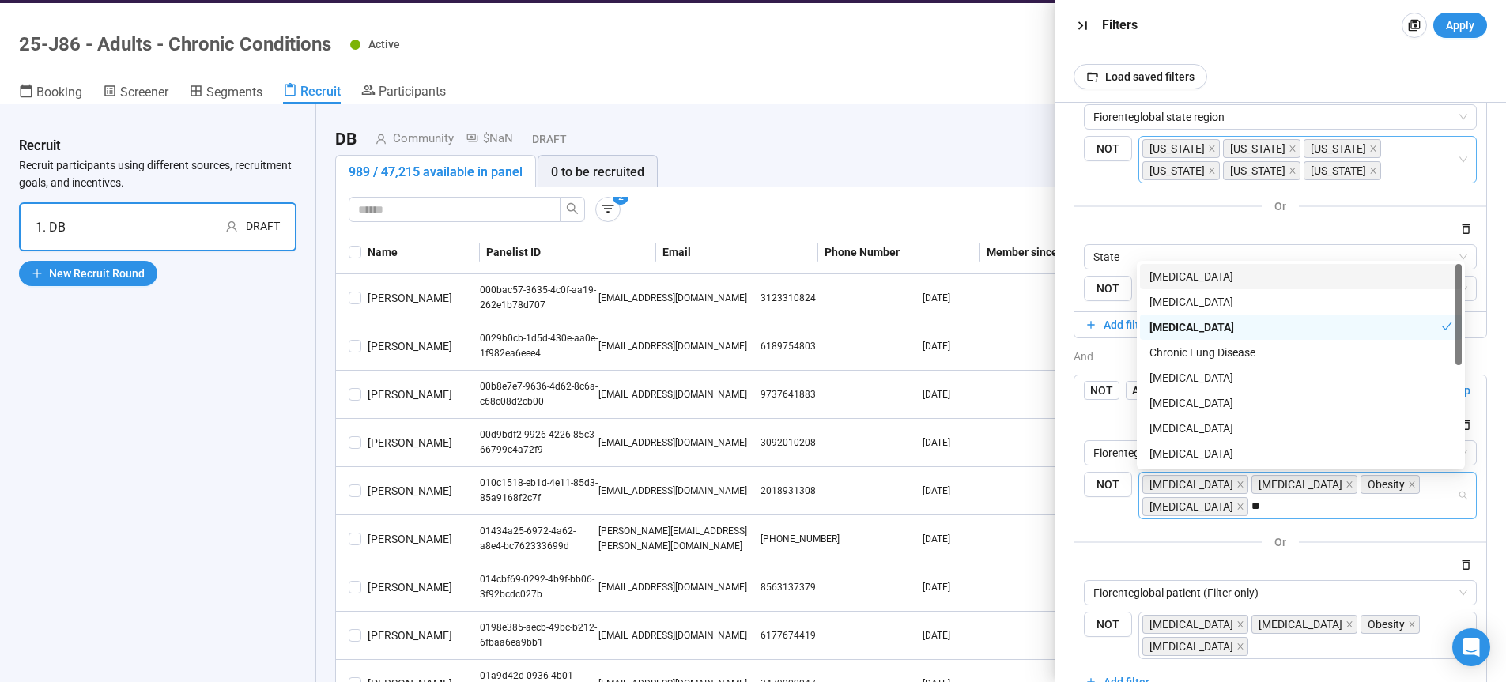
type input "***"
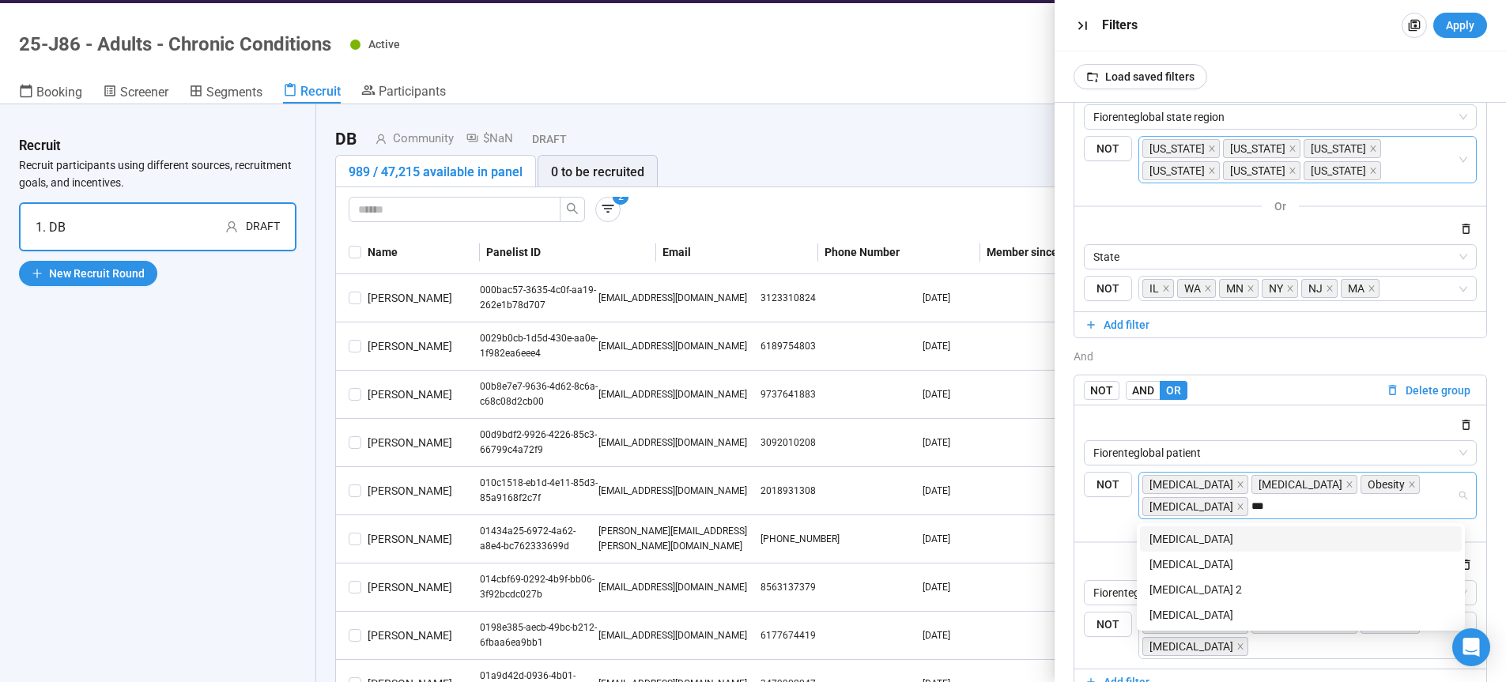
click at [1236, 539] on div "[MEDICAL_DATA]" at bounding box center [1300, 538] width 303 height 17
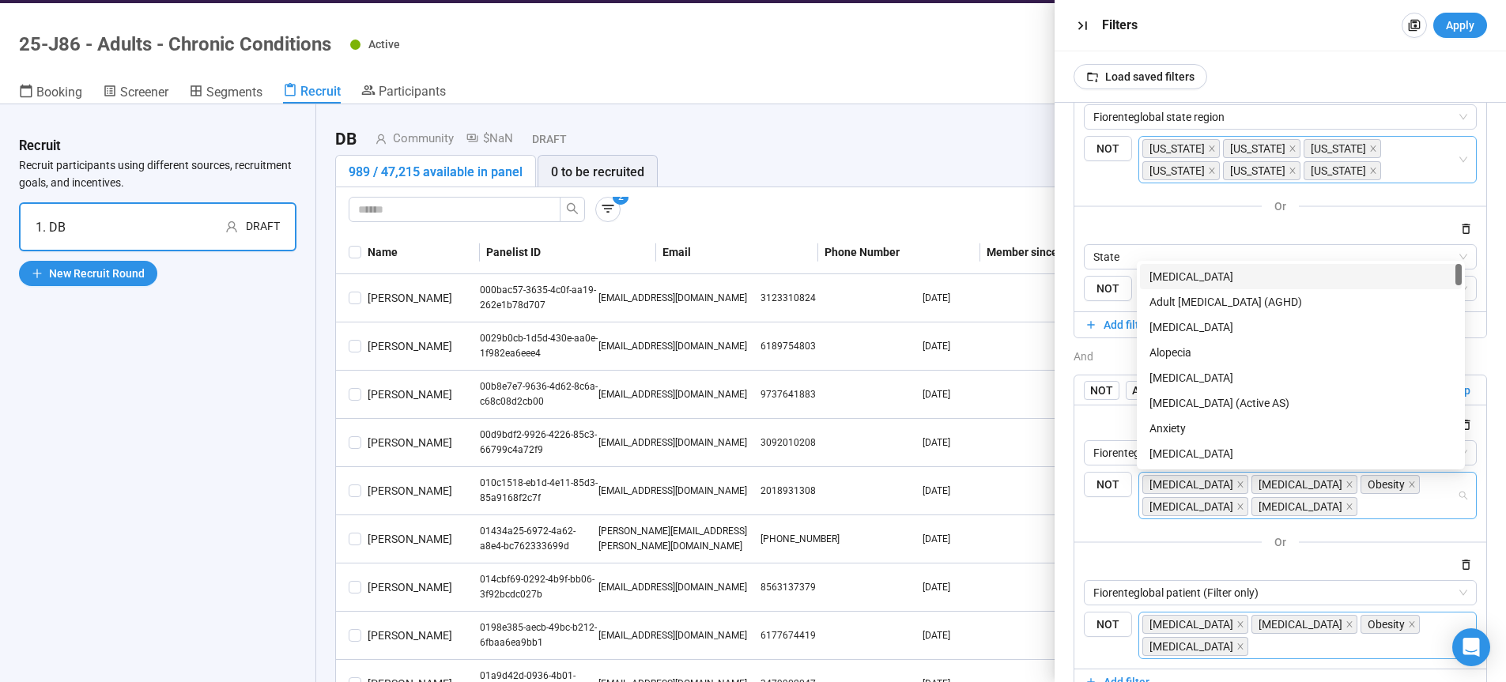
click at [1321, 650] on input "search" at bounding box center [1354, 646] width 206 height 19
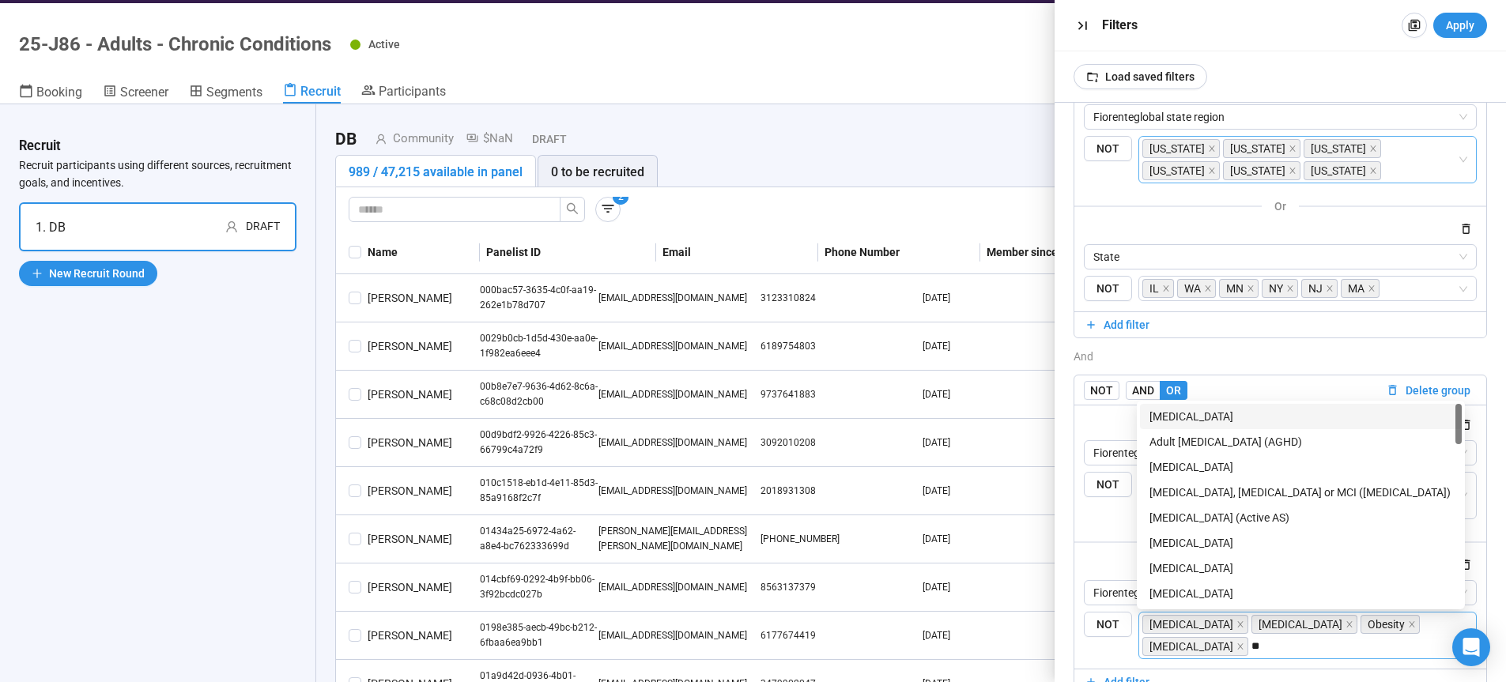
type input "***"
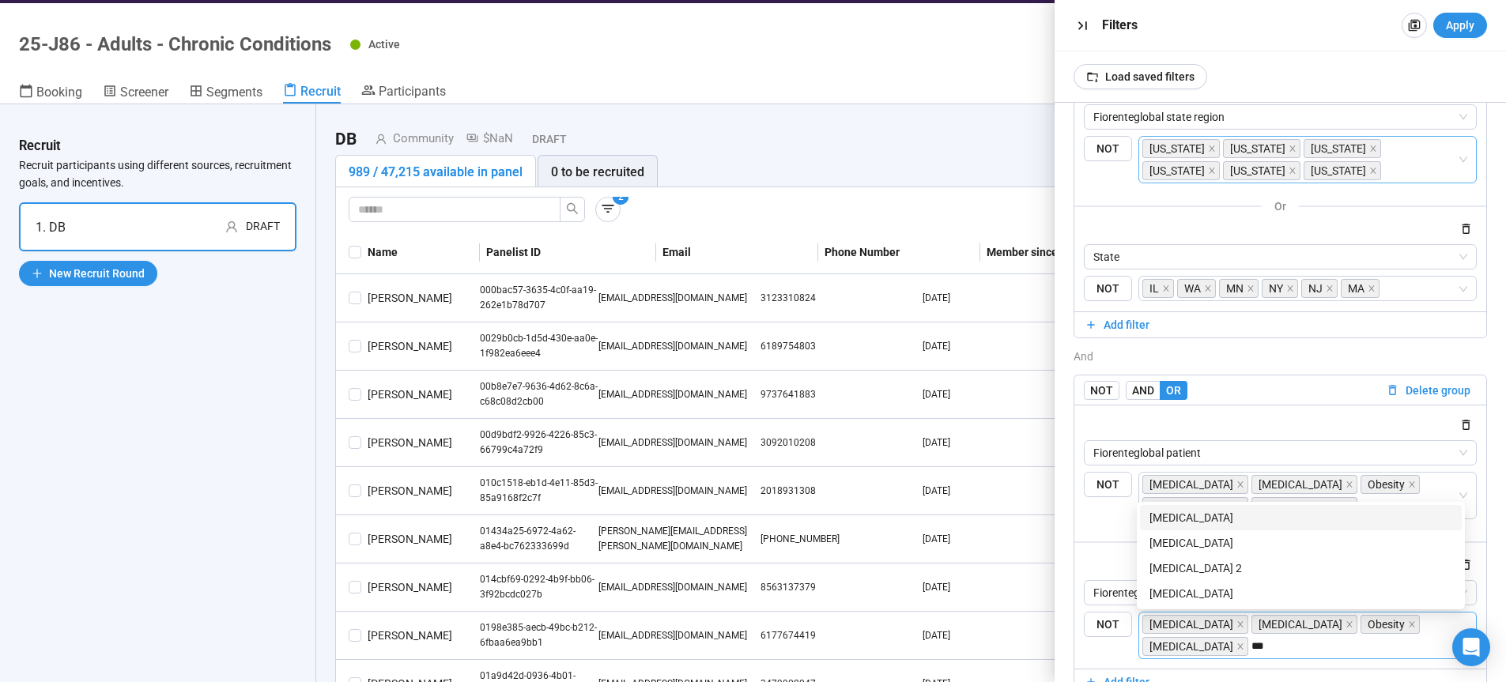
click at [1242, 518] on div "[MEDICAL_DATA]" at bounding box center [1300, 517] width 303 height 17
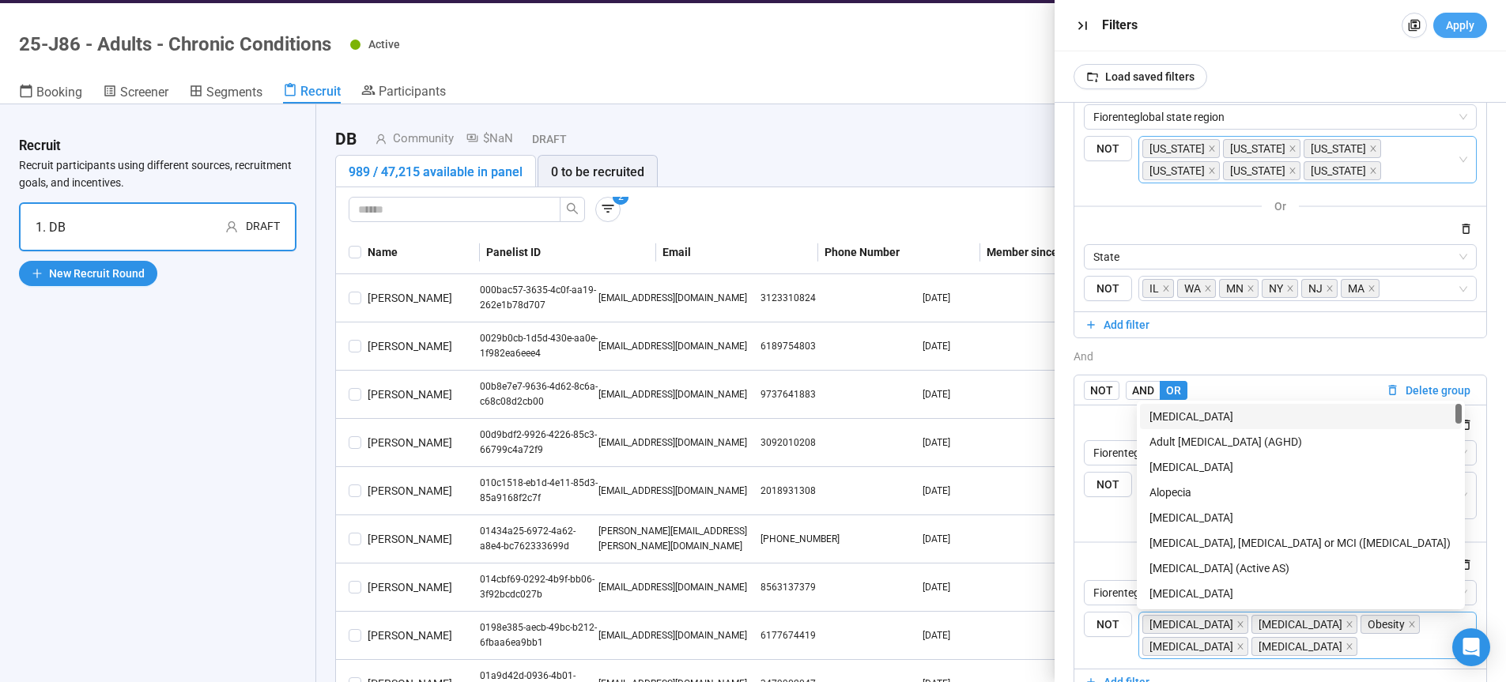
click at [1455, 13] on div "Filters Apply" at bounding box center [1280, 25] width 452 height 51
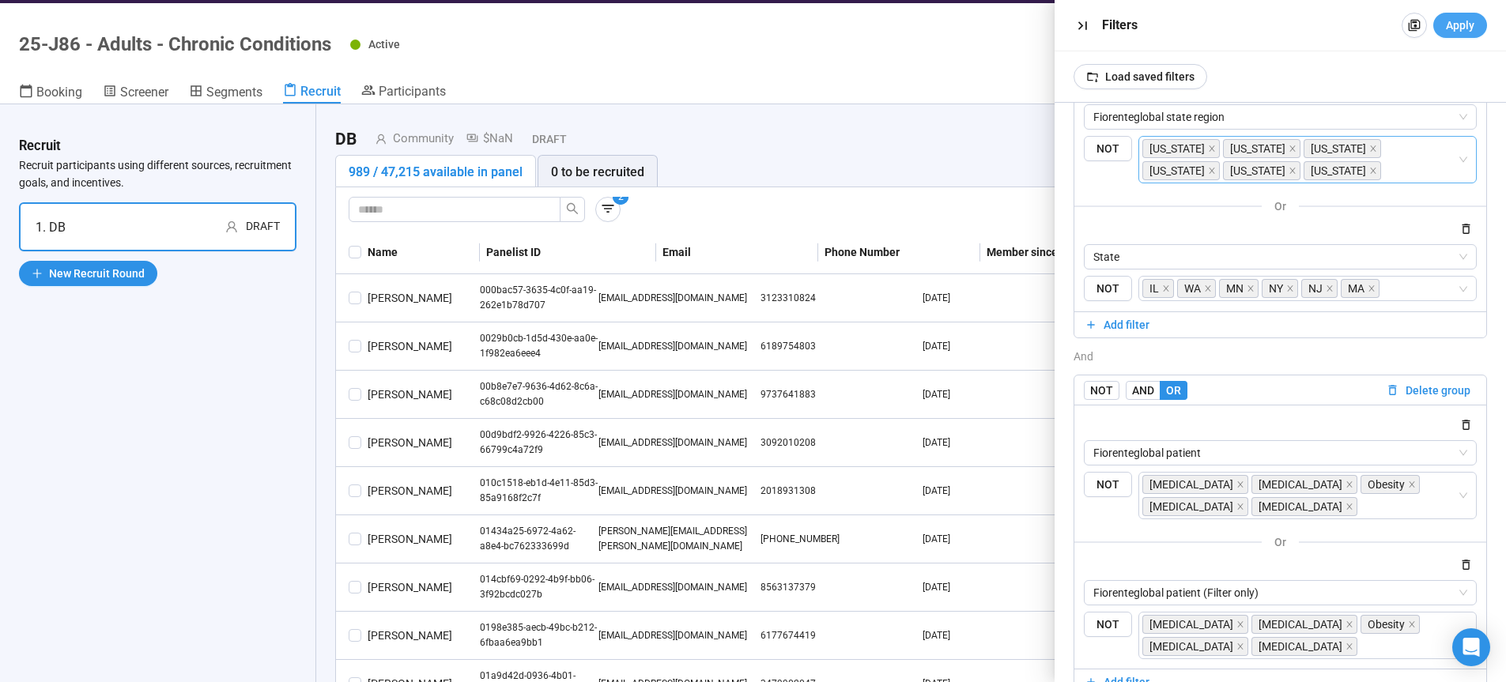
click at [1459, 20] on span "Apply" at bounding box center [1460, 25] width 28 height 17
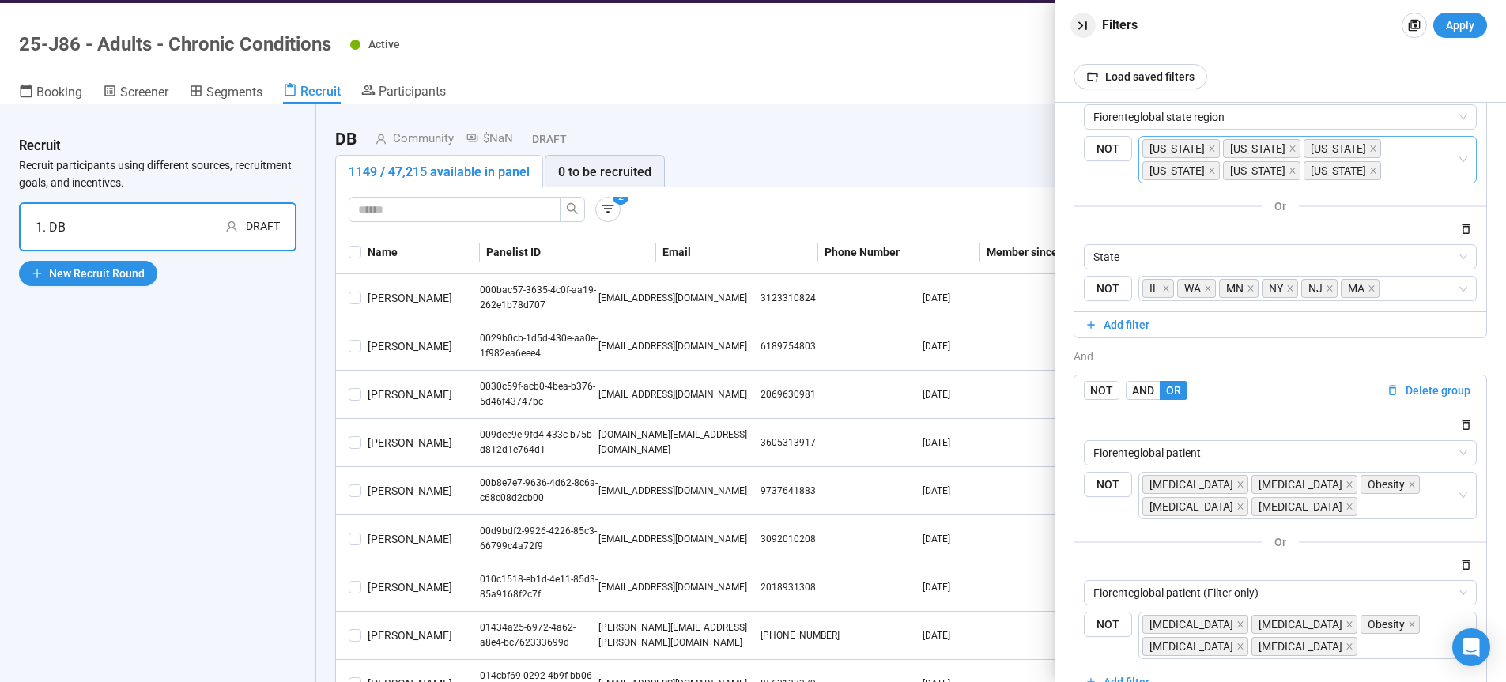
click at [1079, 25] on icon "button" at bounding box center [1082, 25] width 17 height 17
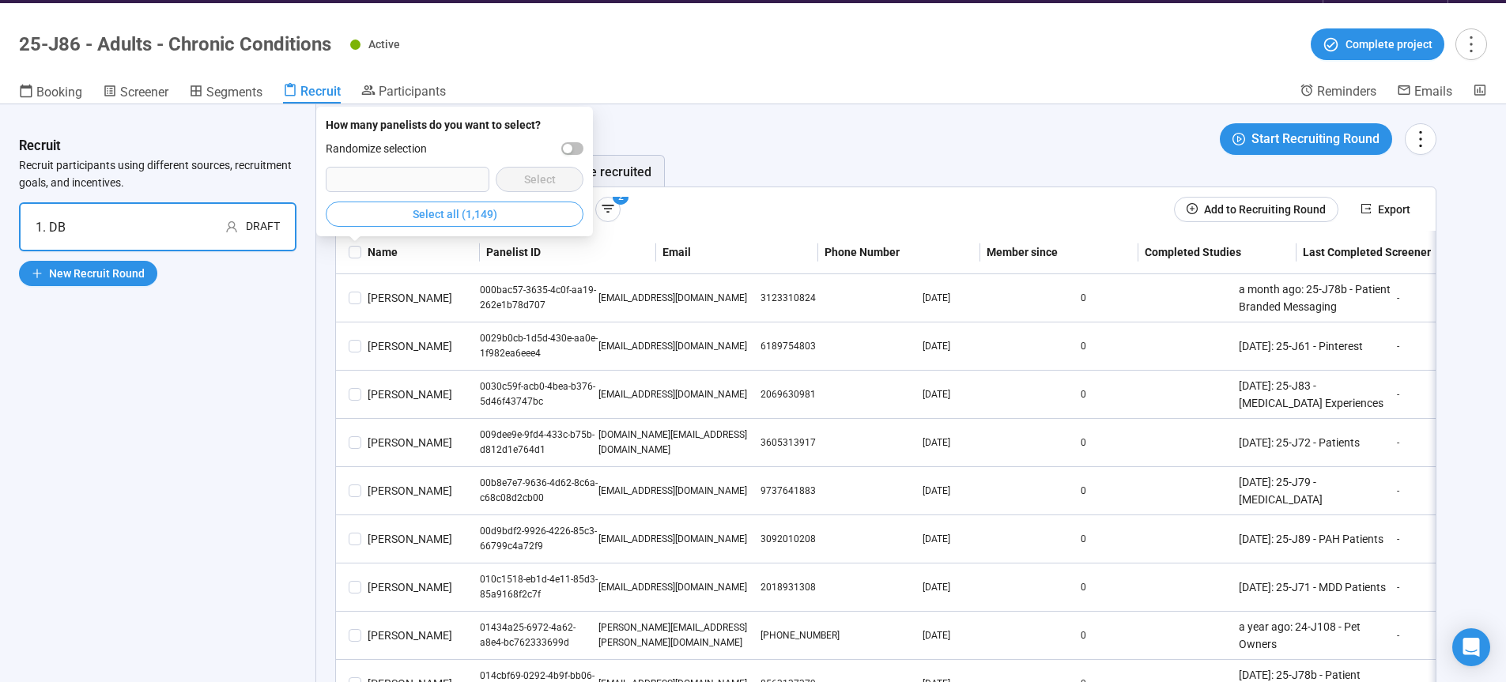
click at [432, 225] on button "Select all (1,149)" at bounding box center [455, 214] width 258 height 25
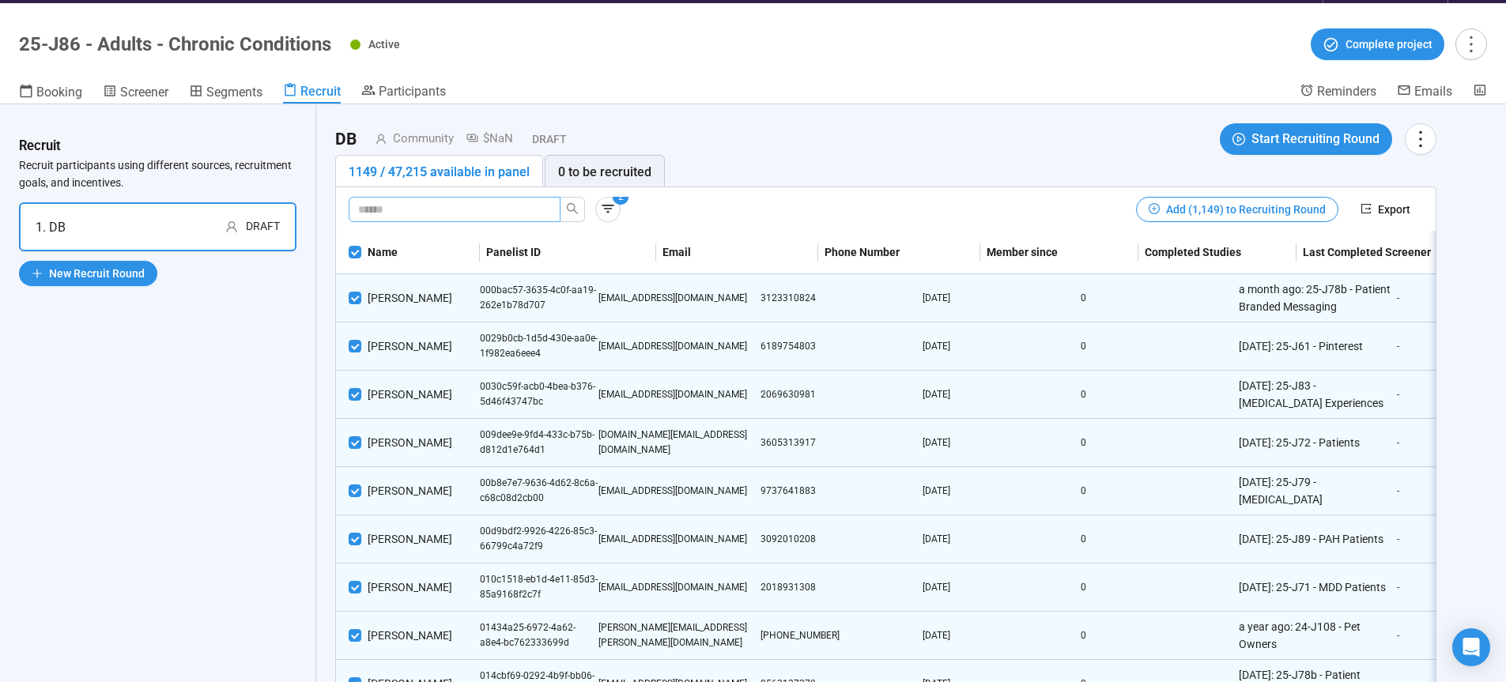
click at [436, 217] on input "text" at bounding box center [448, 209] width 180 height 17
click at [1186, 207] on span "Add (1,149) to Recruiting Round" at bounding box center [1246, 209] width 160 height 17
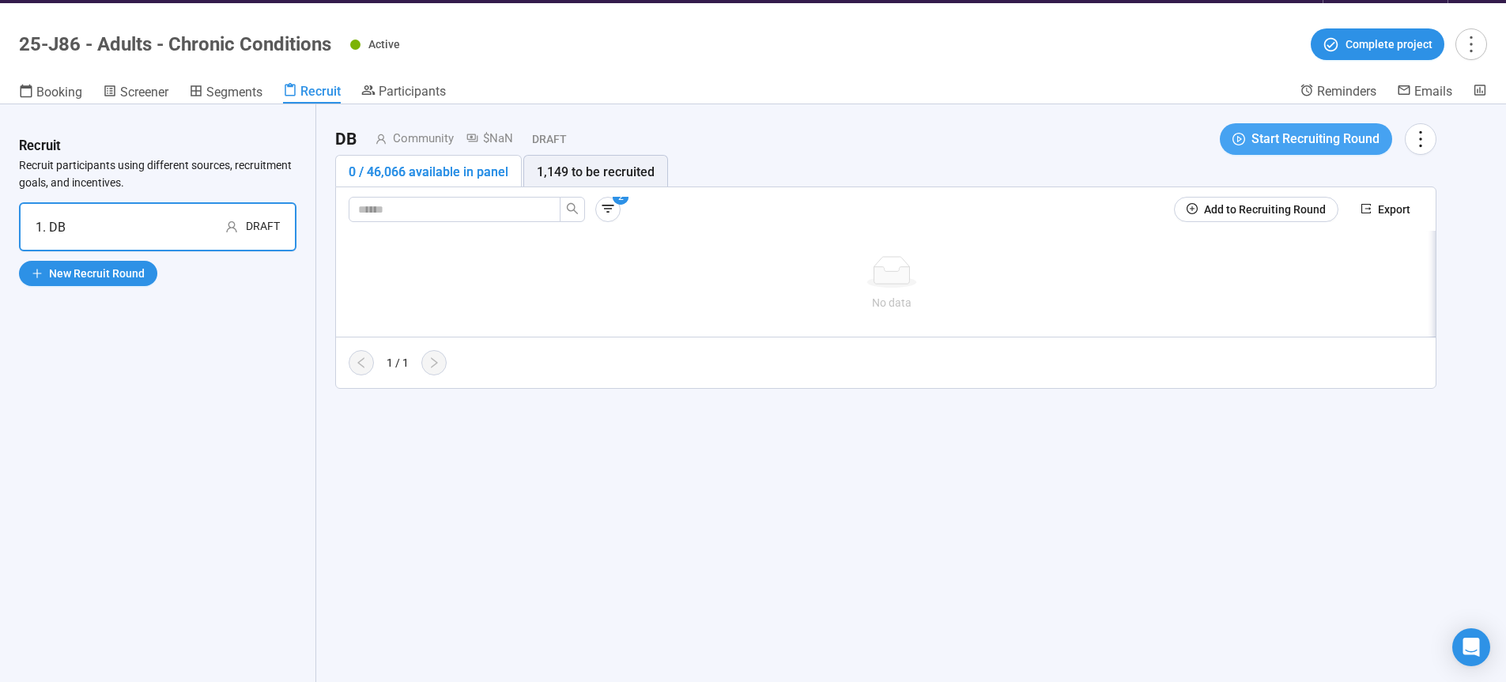
click at [1273, 142] on span "Start Recruiting Round" at bounding box center [1315, 139] width 128 height 20
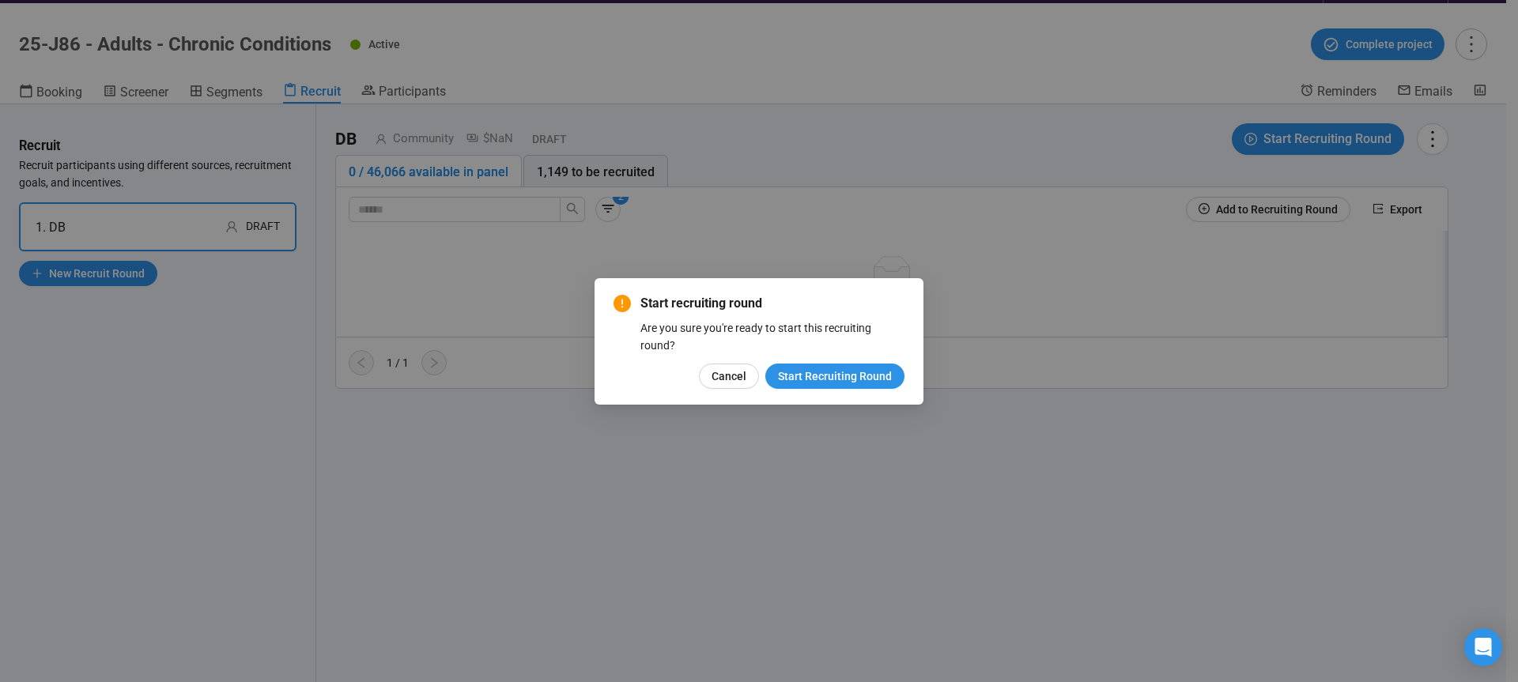
click at [870, 393] on div "Start recruiting round Are you sure you're ready to start this recruiting round…" at bounding box center [758, 341] width 329 height 126
click at [871, 379] on span "Start Recruiting Round" at bounding box center [835, 376] width 114 height 17
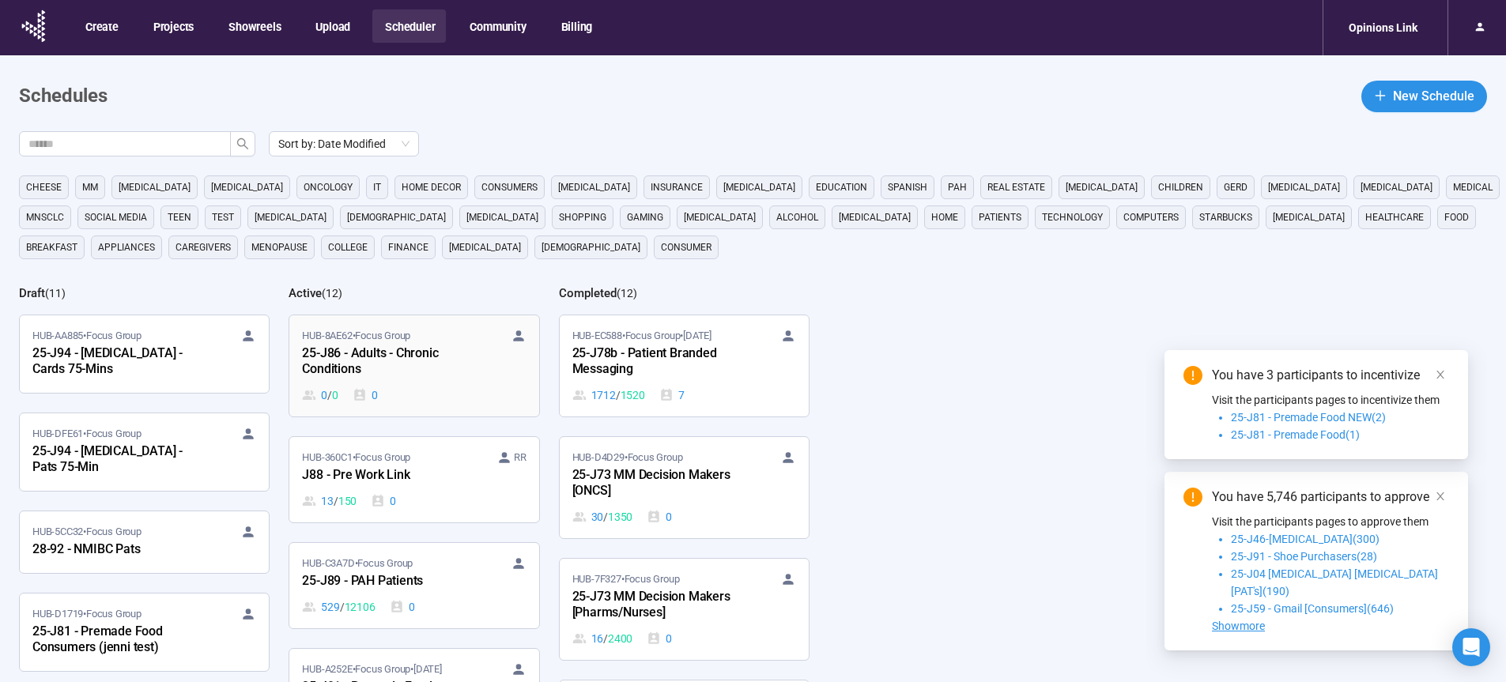
click at [359, 363] on div "25-J86 - Adults - Chronic Conditions" at bounding box center [389, 362] width 174 height 36
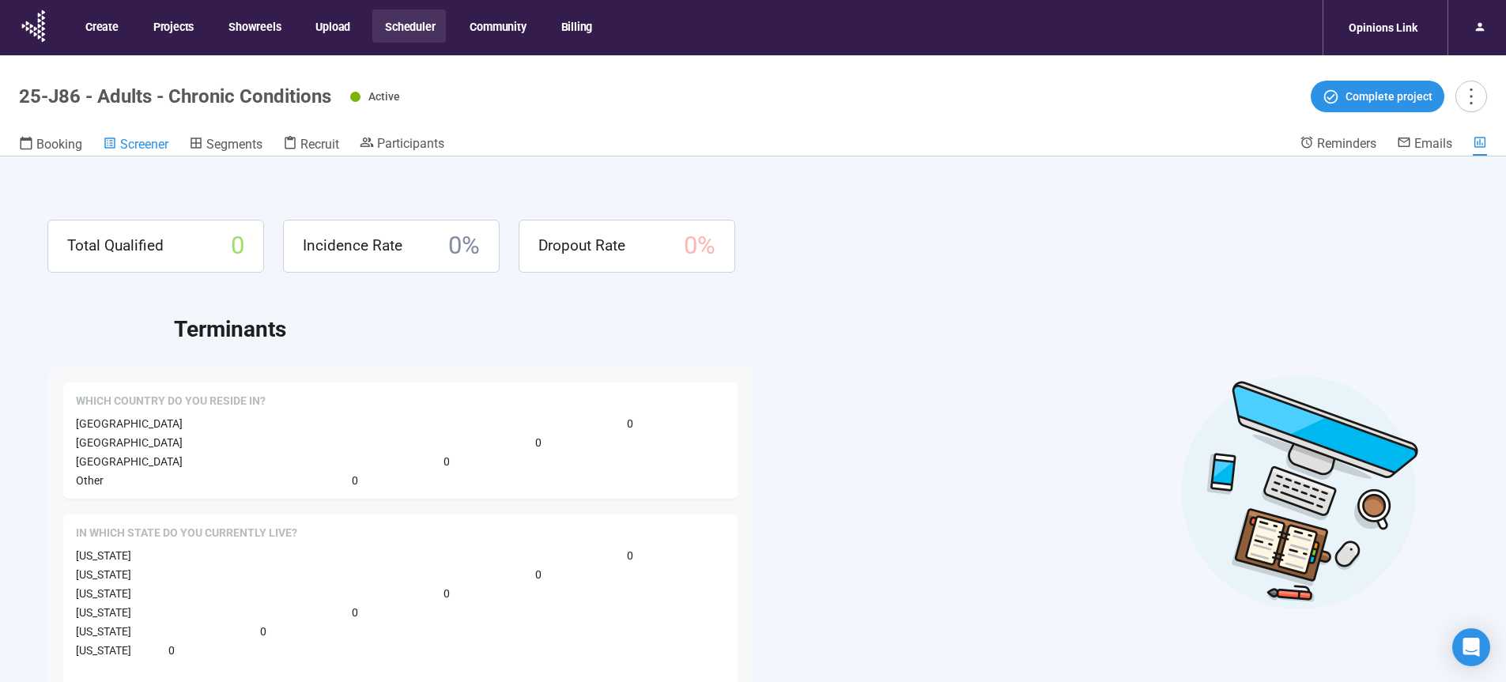
click at [153, 141] on span "Screener" at bounding box center [144, 144] width 48 height 15
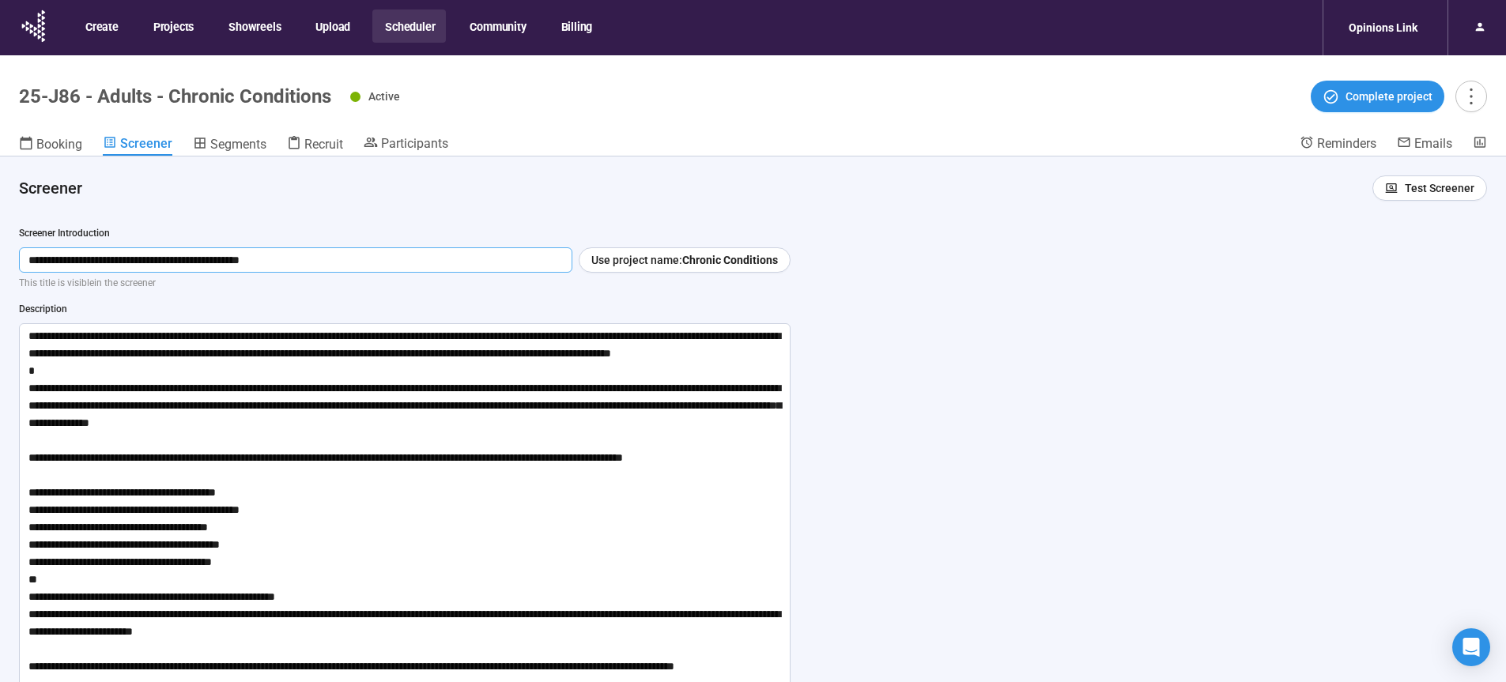
click at [365, 251] on input "**********" at bounding box center [295, 259] width 553 height 25
drag, startPoint x: 348, startPoint y: 265, endPoint x: 0, endPoint y: 274, distance: 347.9
click at [19, 273] on input "**********" at bounding box center [295, 259] width 553 height 25
click at [380, 253] on input "**********" at bounding box center [295, 259] width 553 height 25
drag, startPoint x: 375, startPoint y: 253, endPoint x: 76, endPoint y: 259, distance: 299.6
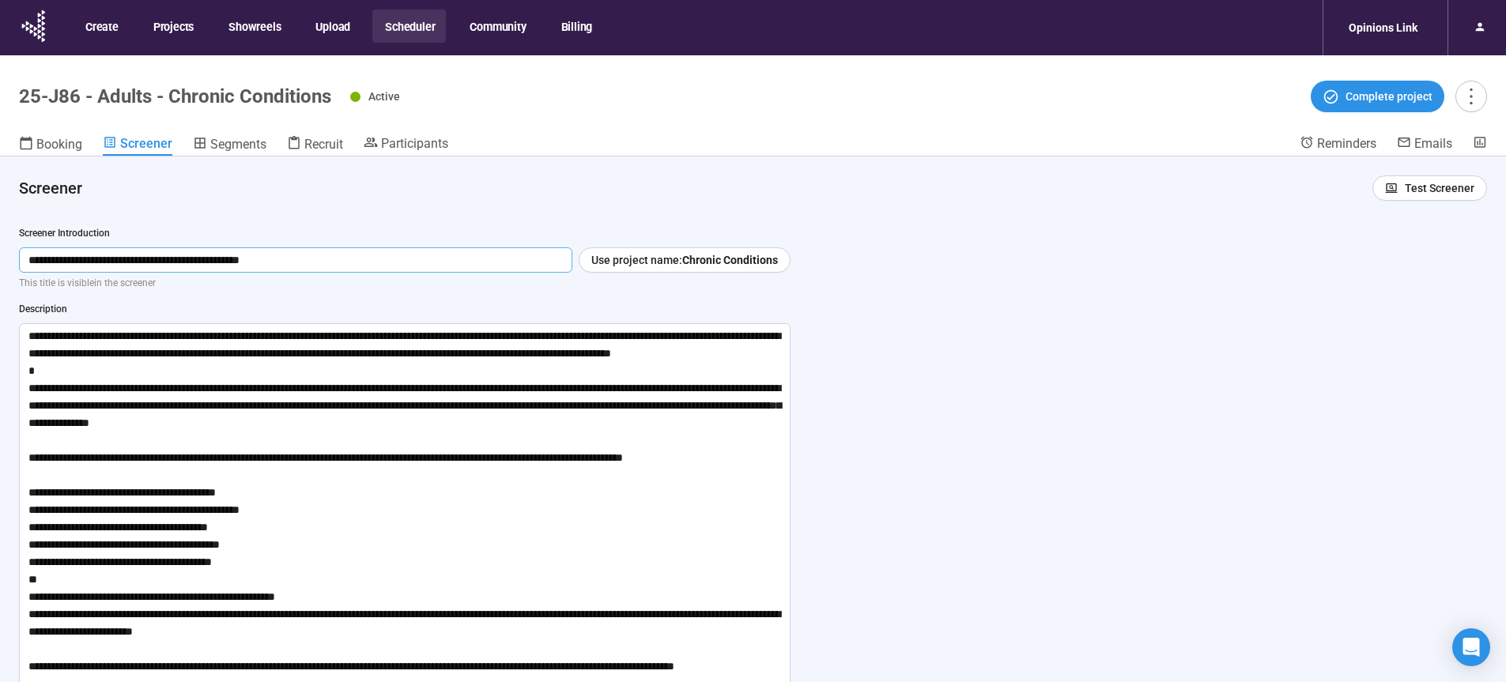
click at [21, 260] on input "**********" at bounding box center [295, 259] width 553 height 25
drag, startPoint x: 28, startPoint y: 337, endPoint x: 628, endPoint y: 672, distance: 687.9
click at [629, 674] on textarea at bounding box center [404, 535] width 771 height 425
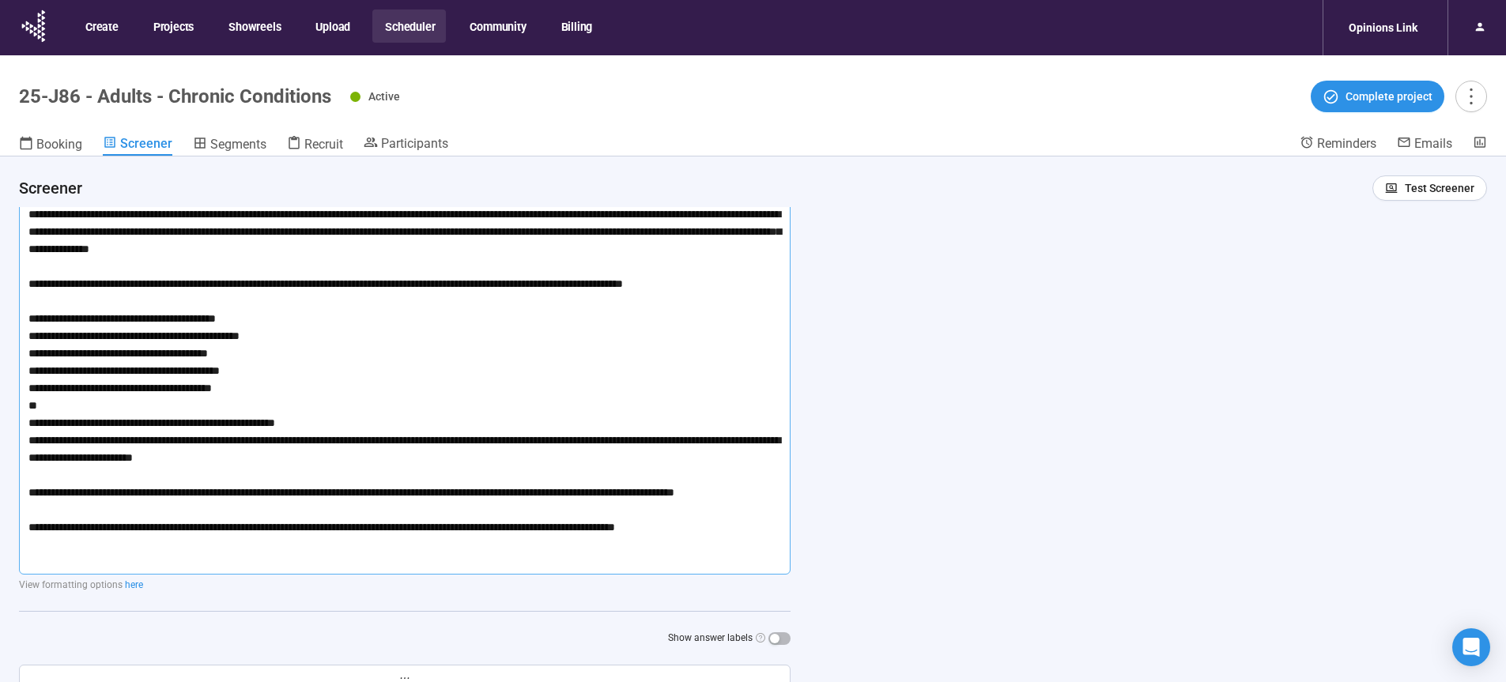
scroll to position [175, 0]
click at [760, 557] on textarea at bounding box center [404, 361] width 771 height 425
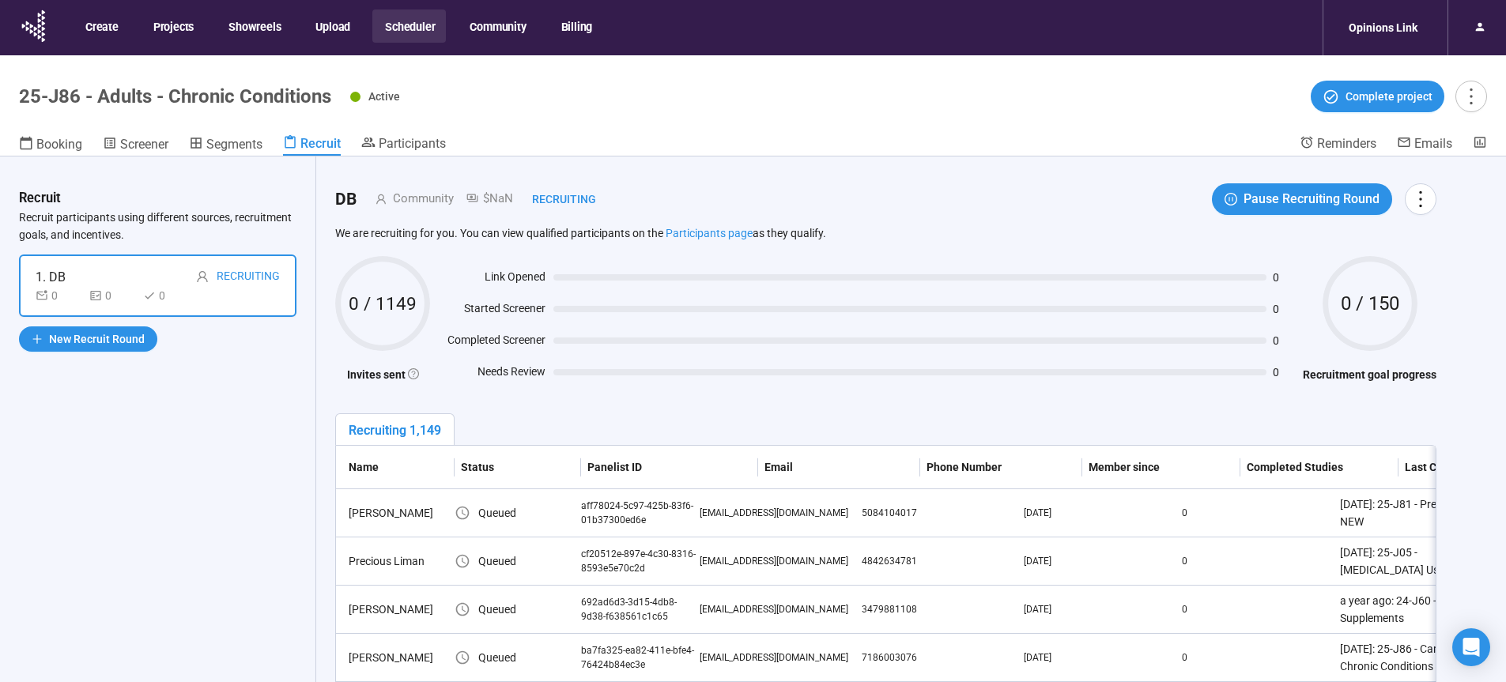
scroll to position [52, 0]
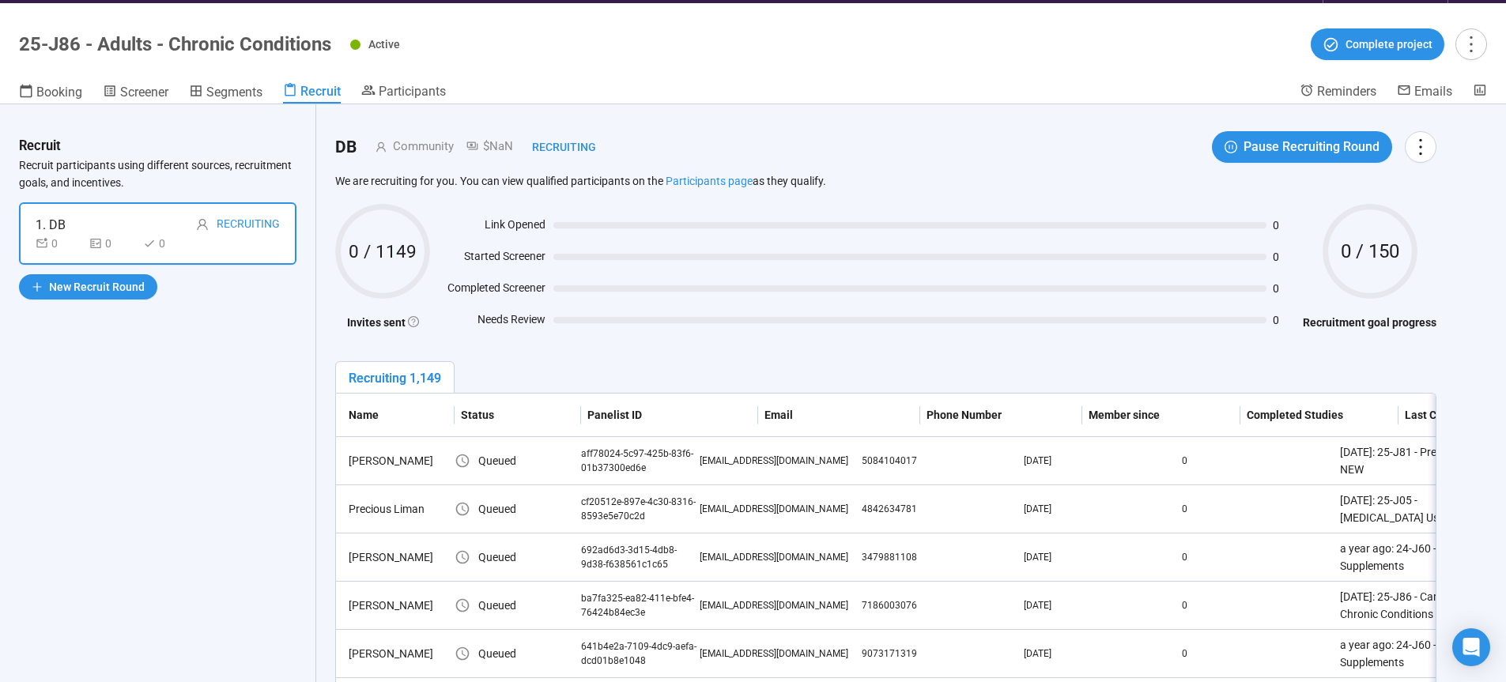
click at [765, 51] on div "Active Complete project" at bounding box center [918, 44] width 1137 height 32
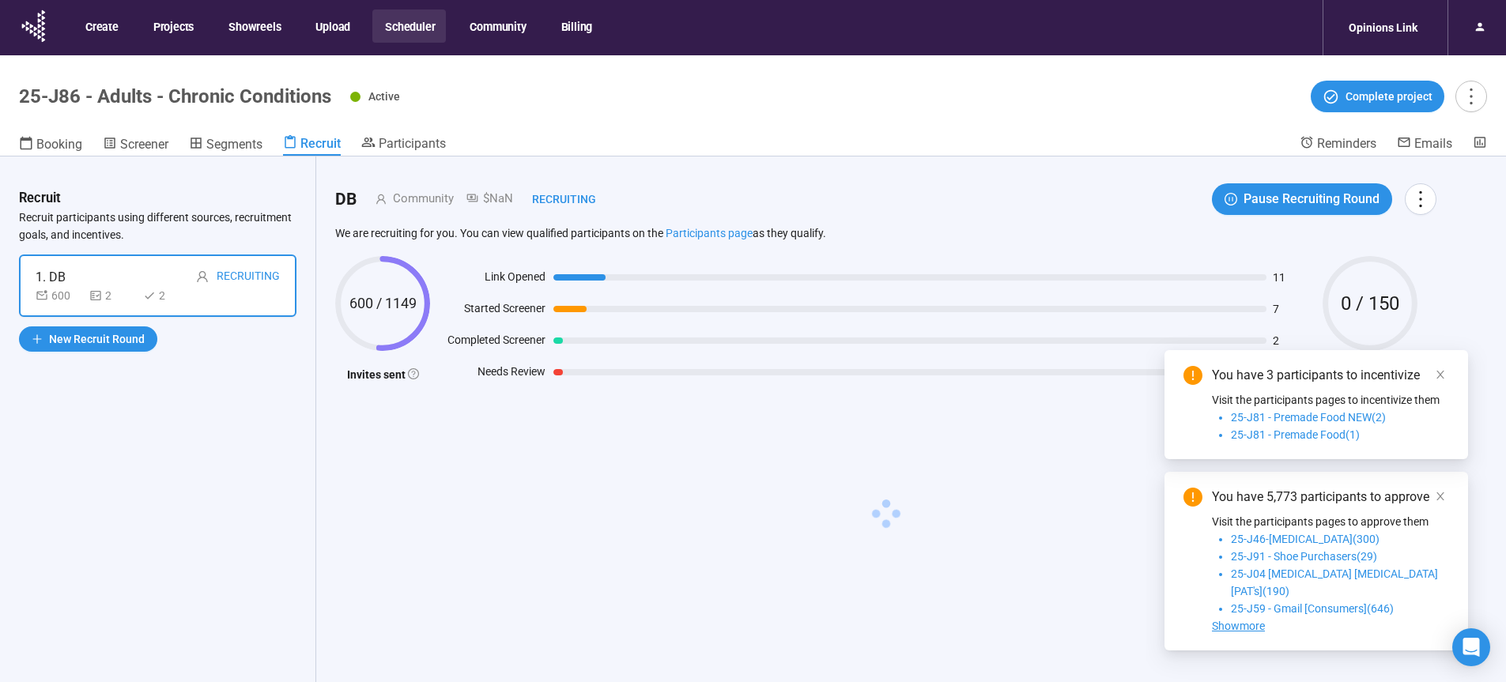
scroll to position [52, 0]
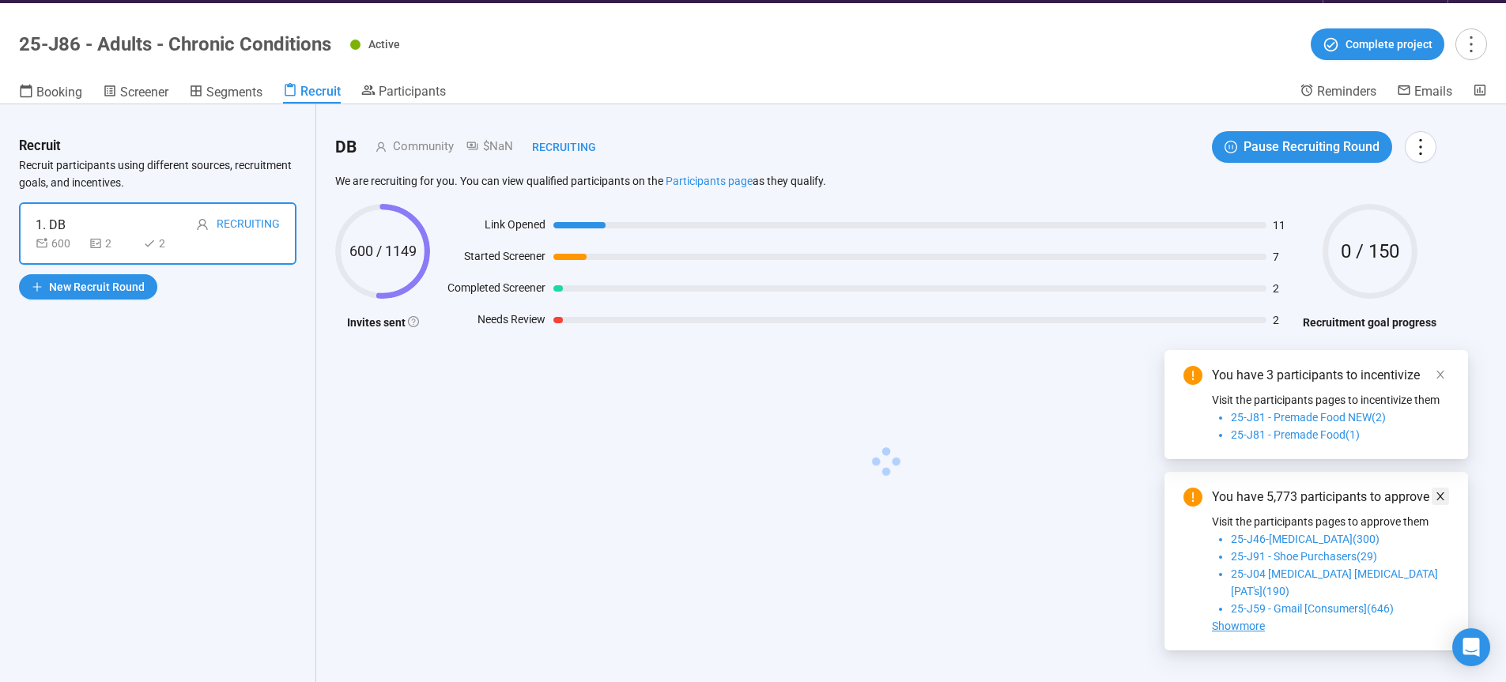
click at [1440, 380] on icon "close" at bounding box center [1440, 374] width 11 height 11
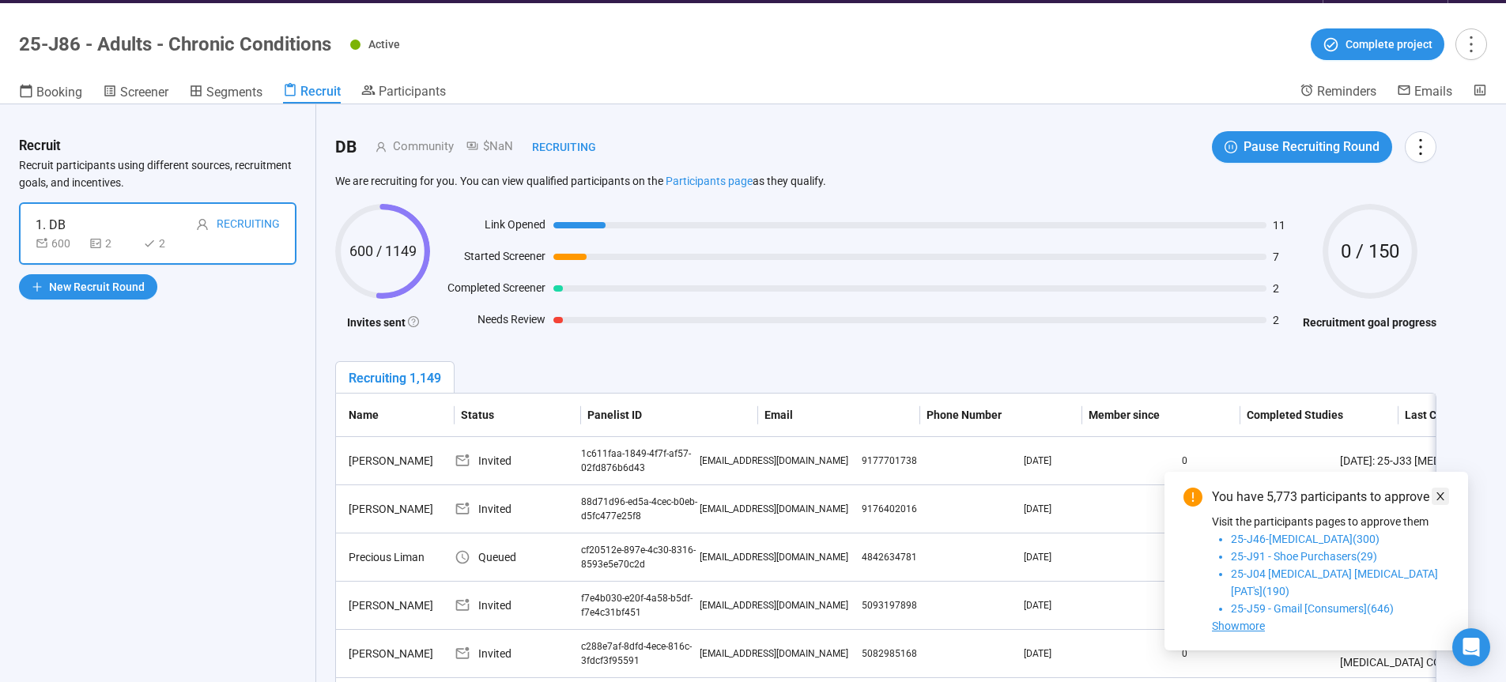
click at [1441, 502] on icon "close" at bounding box center [1440, 496] width 11 height 11
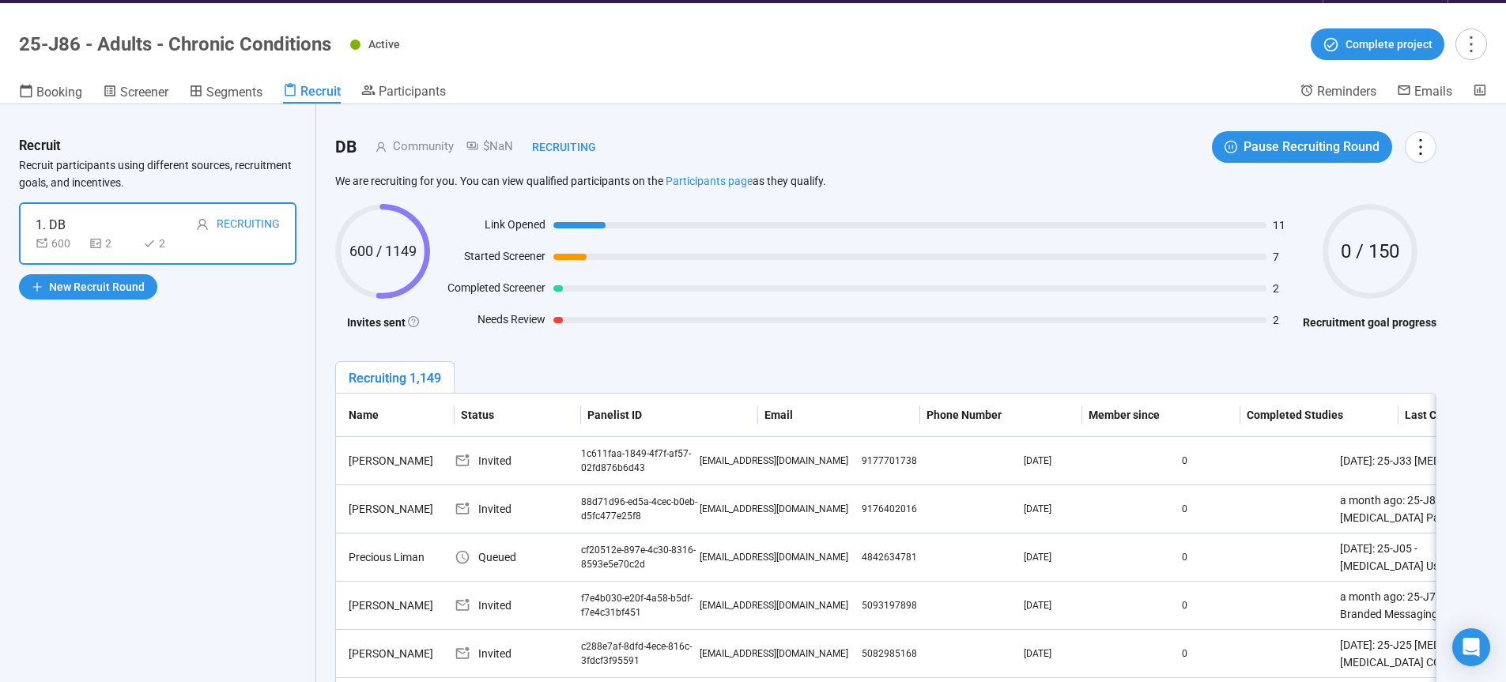
scroll to position [0, 0]
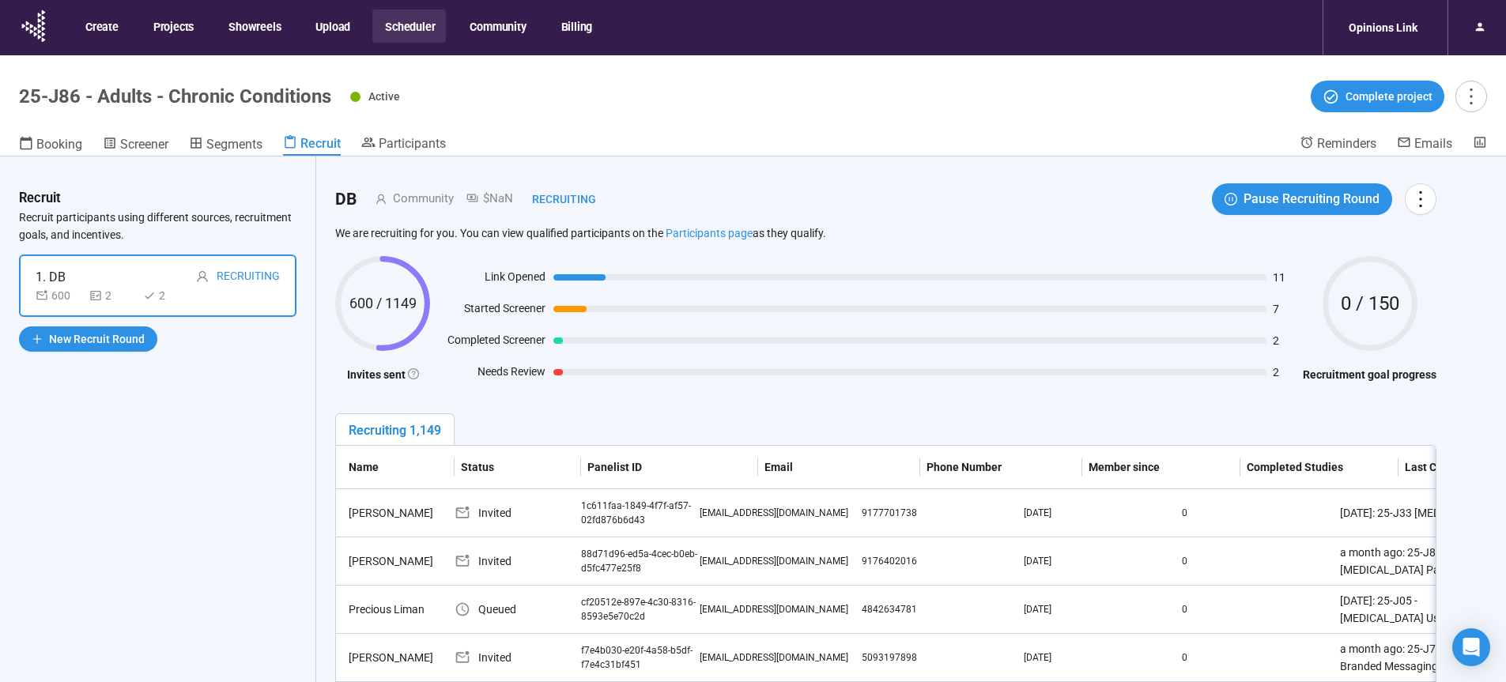
click at [420, 28] on button "Scheduler" at bounding box center [409, 25] width 74 height 33
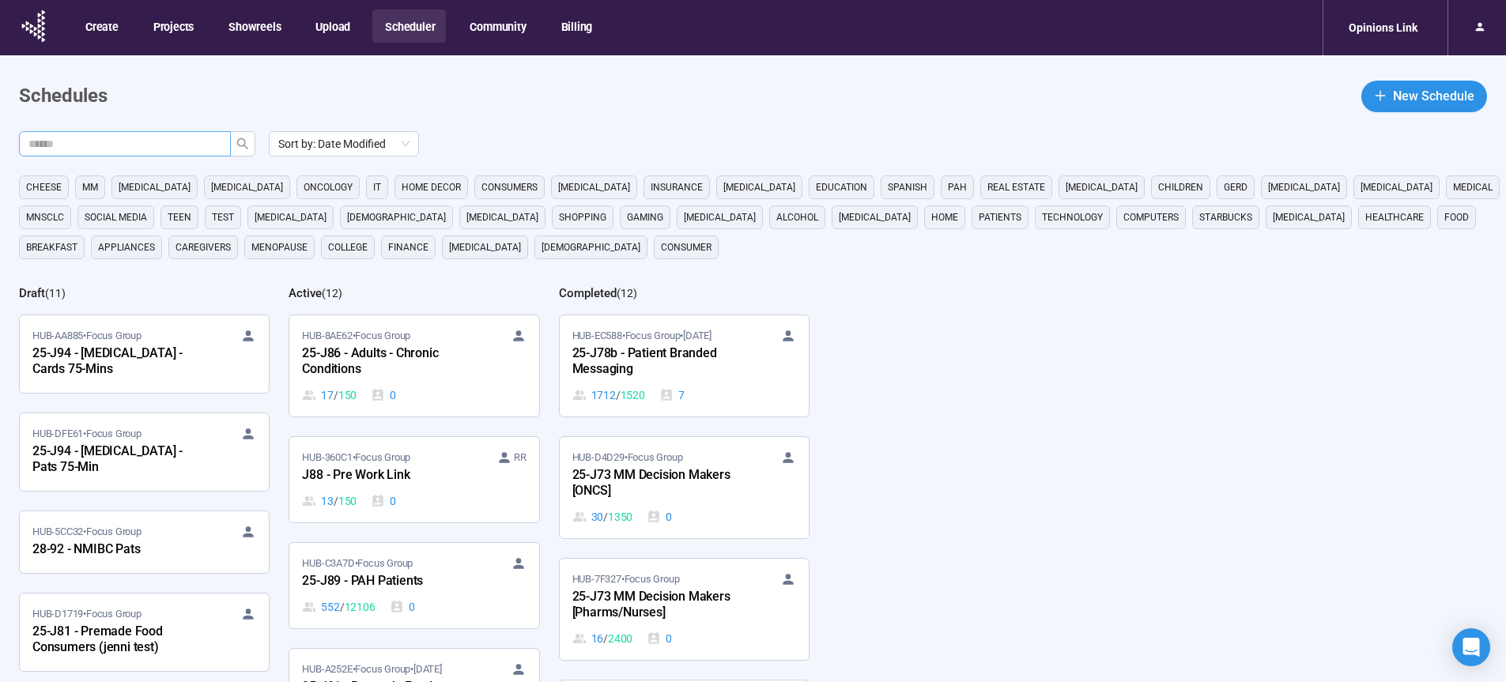
click at [187, 145] on input "text" at bounding box center [118, 143] width 180 height 17
type input "**"
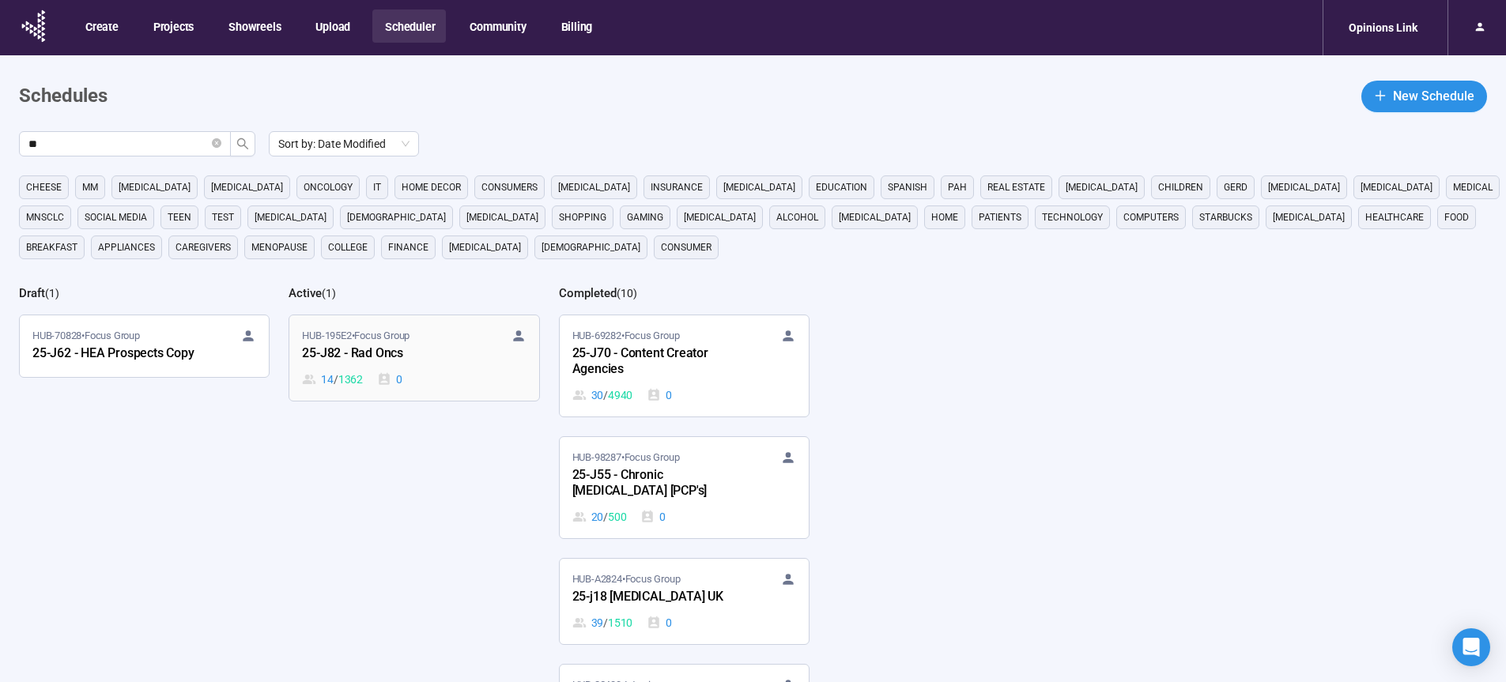
click at [366, 352] on div "25-J82 - Rad Oncs" at bounding box center [389, 354] width 174 height 21
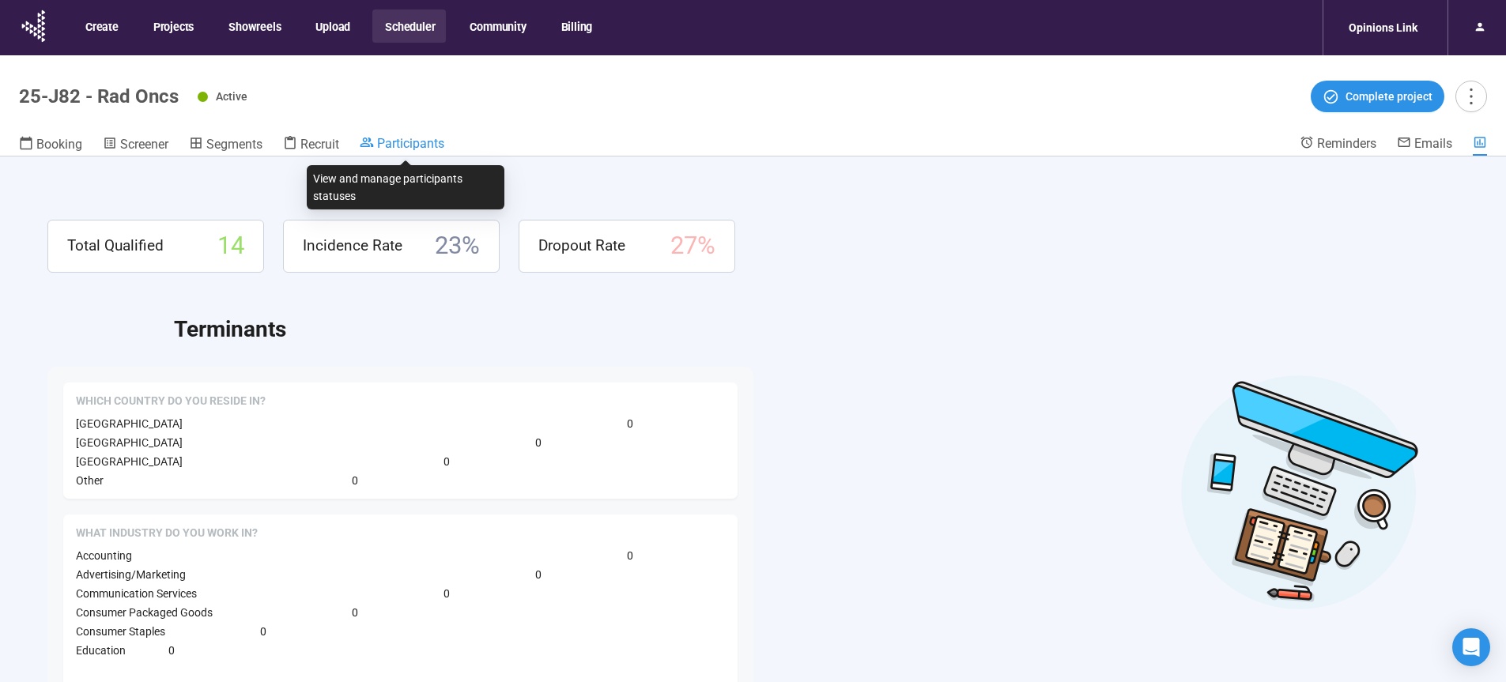
click at [416, 141] on span "Participants" at bounding box center [410, 143] width 67 height 15
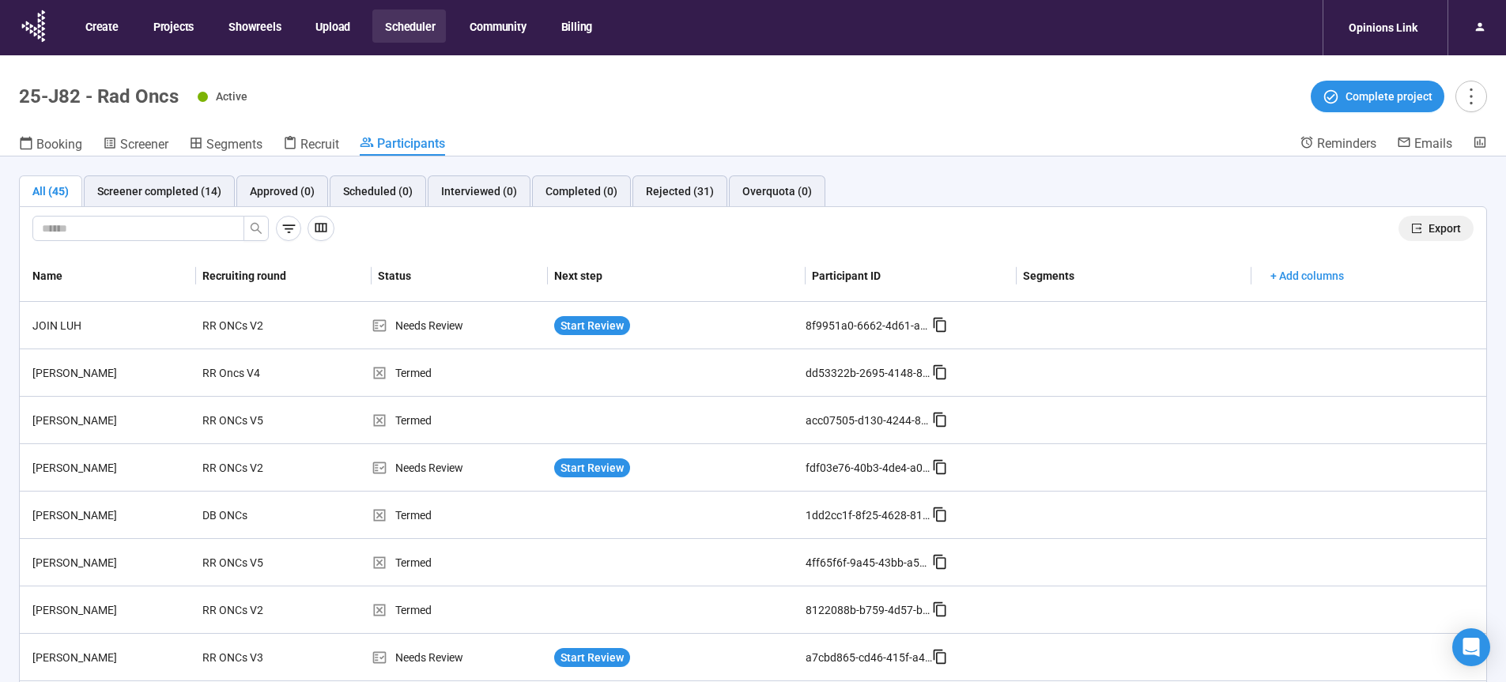
click at [1428, 232] on span "Export" at bounding box center [1444, 228] width 32 height 17
